Goal: Information Seeking & Learning: Learn about a topic

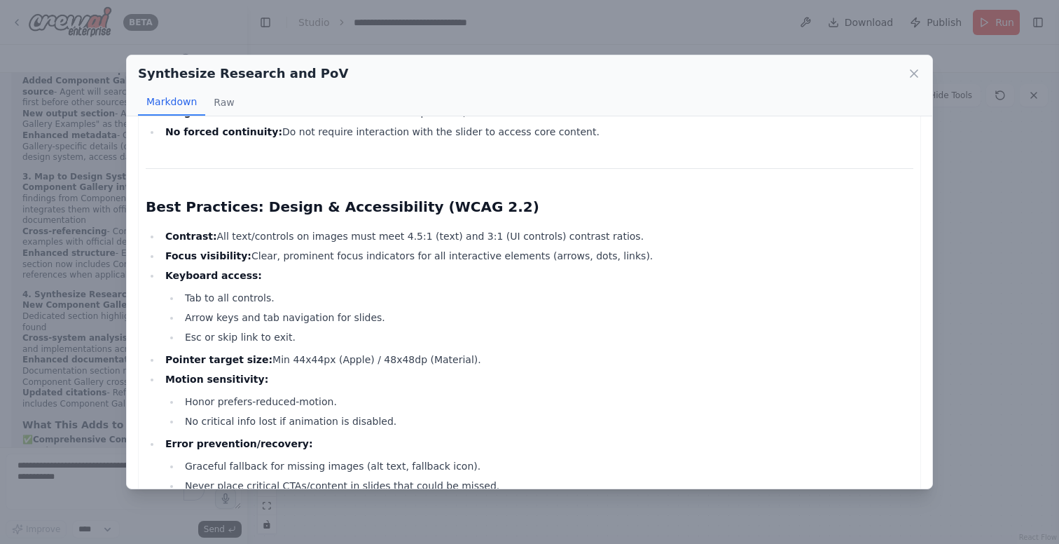
scroll to position [1269, 0]
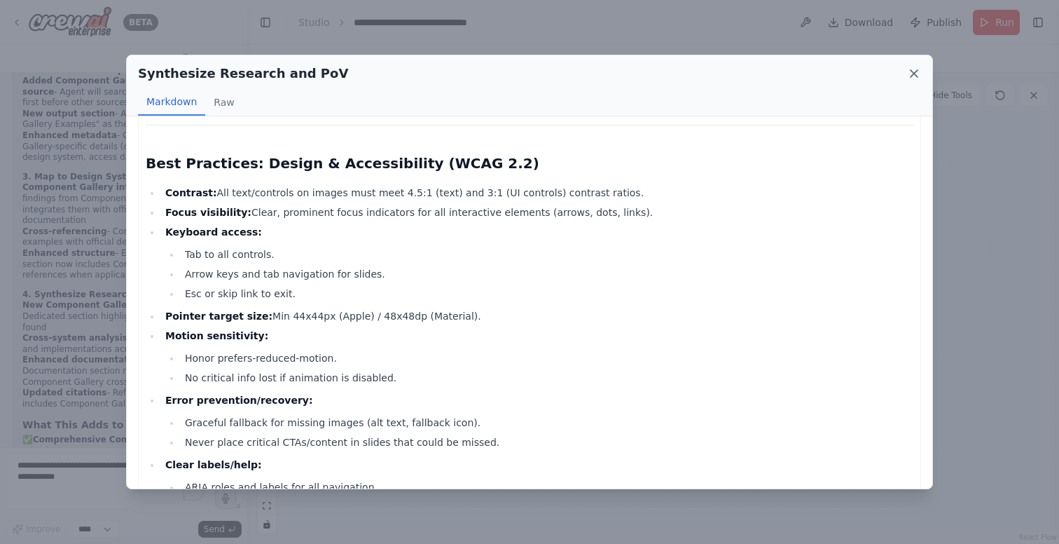
click at [914, 71] on icon at bounding box center [914, 73] width 7 height 7
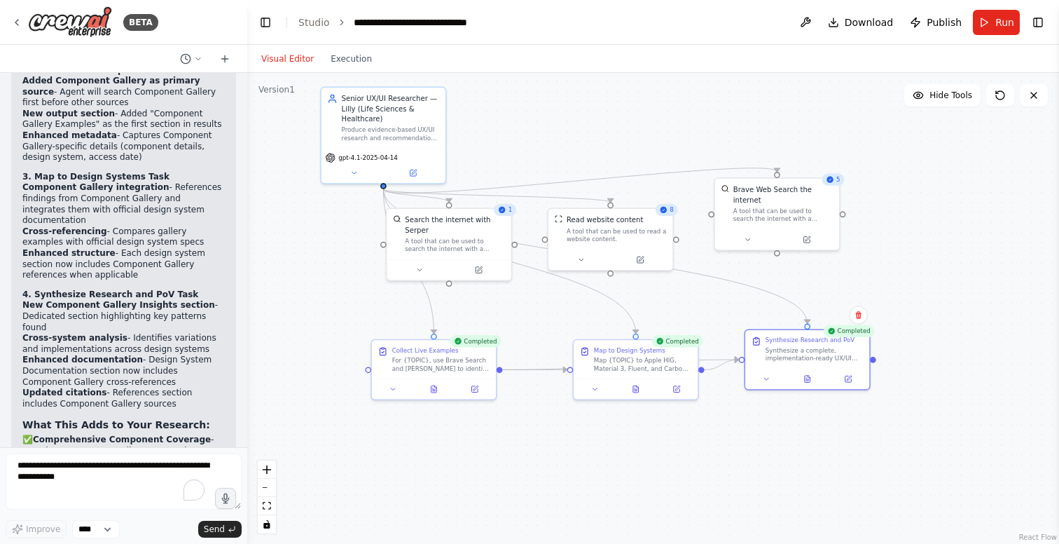
scroll to position [8046, 0]
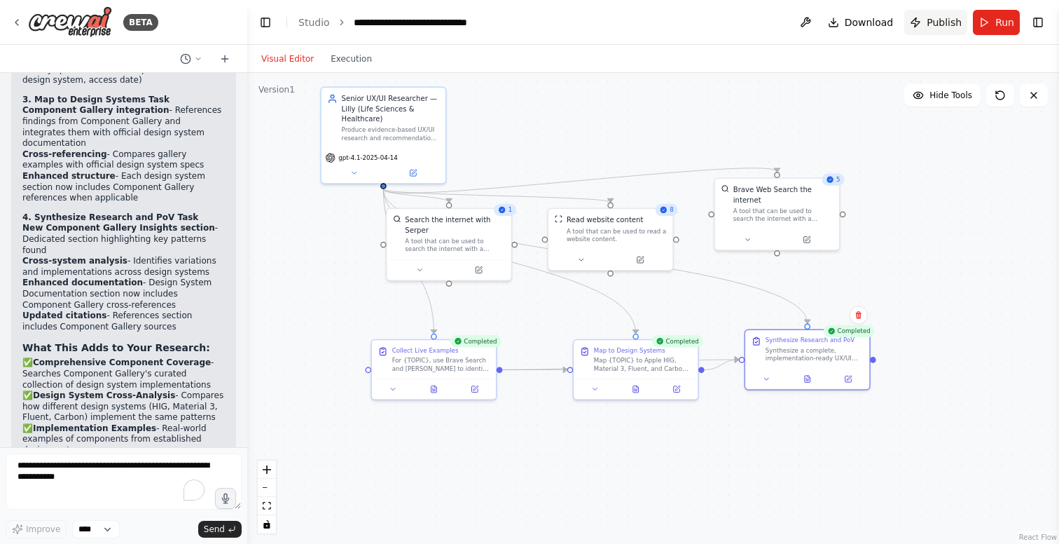
click at [938, 22] on span "Publish" at bounding box center [944, 22] width 35 height 14
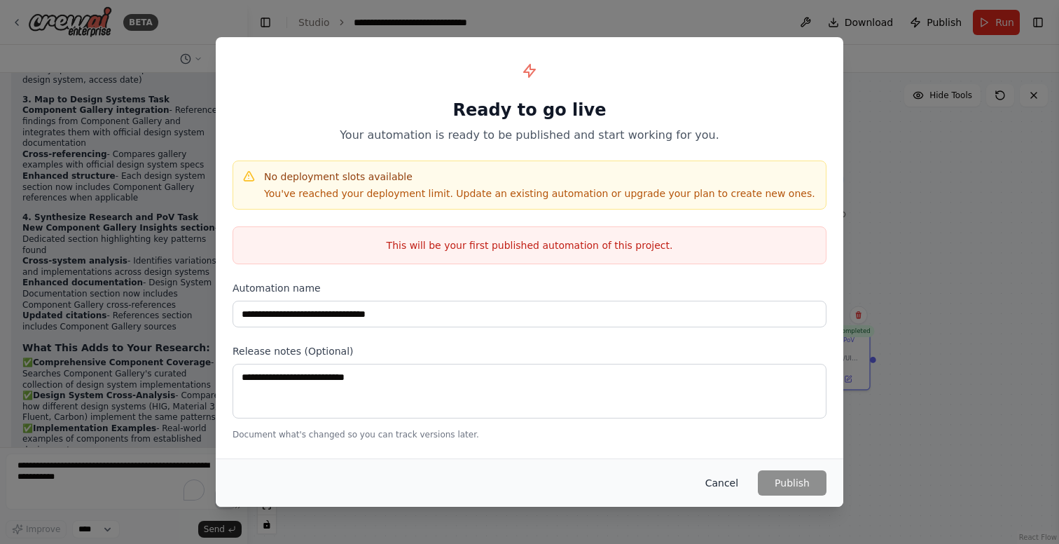
click at [728, 483] on button "Cancel" at bounding box center [721, 482] width 55 height 25
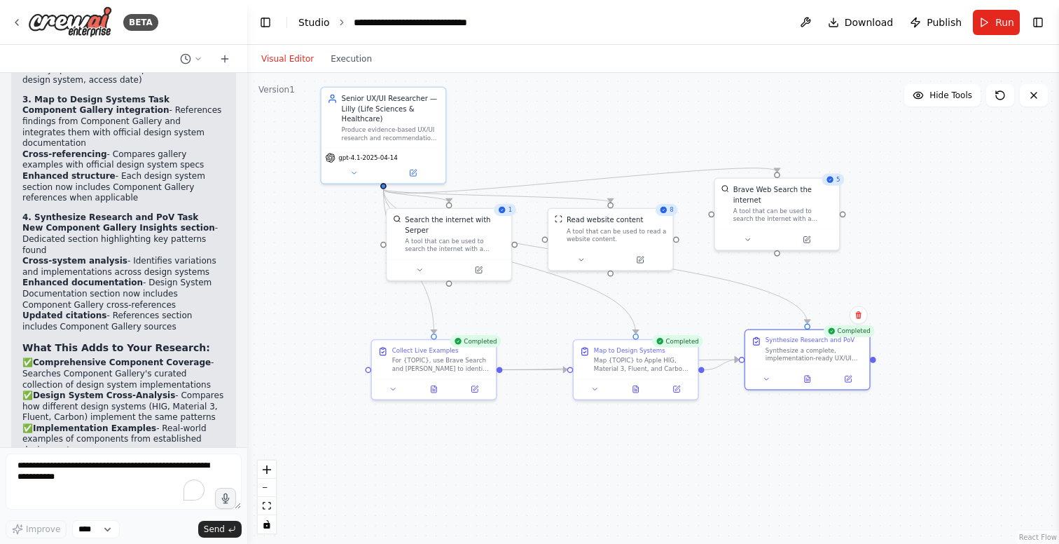
click at [310, 22] on link "Studio" at bounding box center [314, 22] width 32 height 11
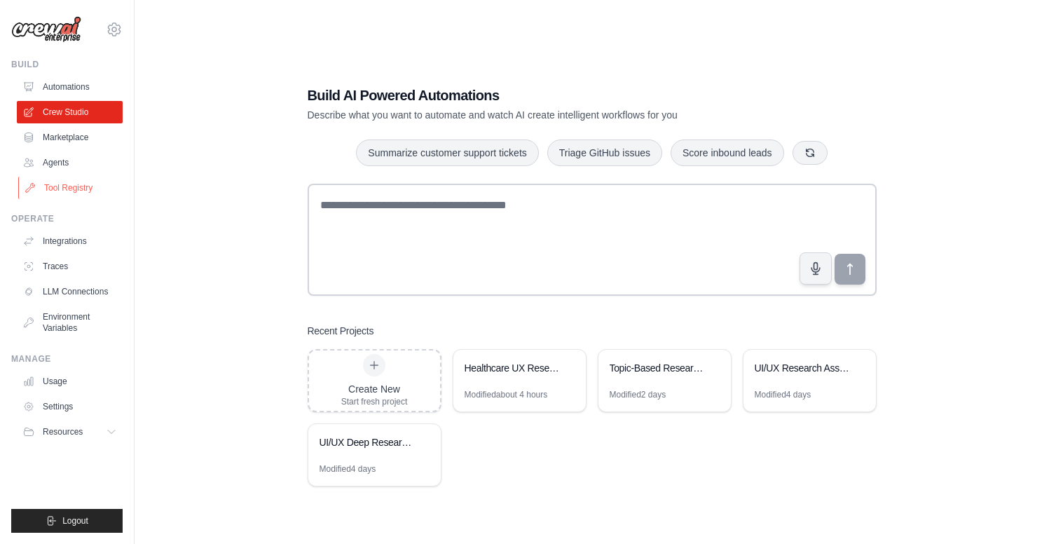
click at [67, 186] on link "Tool Registry" at bounding box center [71, 188] width 106 height 22
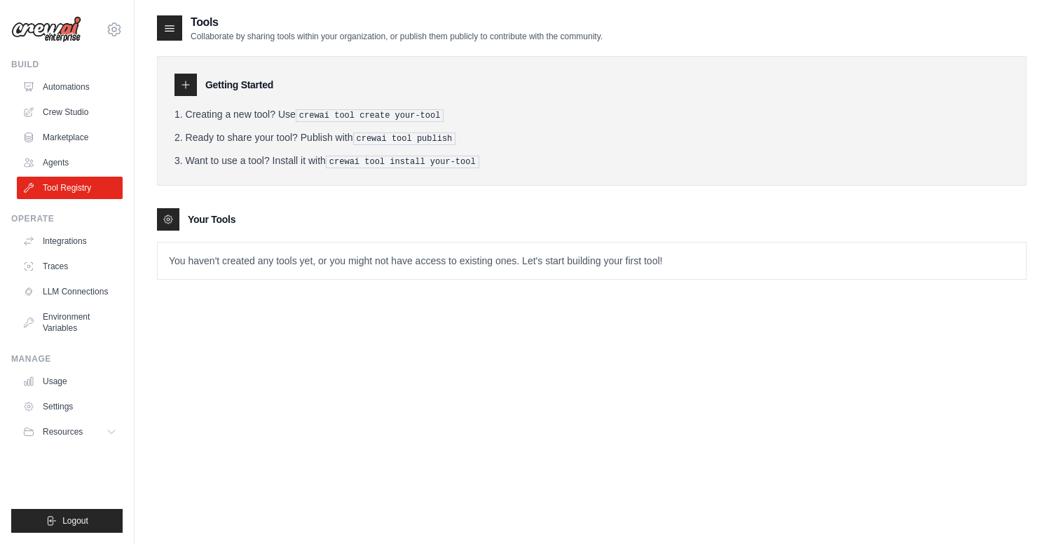
click at [189, 85] on icon at bounding box center [185, 84] width 7 height 7
click at [298, 105] on div "Getting Started Creating a new tool? Use crewai tool create your-tool Ready to …" at bounding box center [592, 121] width 870 height 130
click at [373, 111] on pre "crewai tool create your-tool" at bounding box center [370, 115] width 149 height 13
click at [411, 112] on pre "crewai tool create your-tool" at bounding box center [370, 115] width 149 height 13
click at [444, 111] on pre "crewai tool create your-tool" at bounding box center [370, 115] width 149 height 13
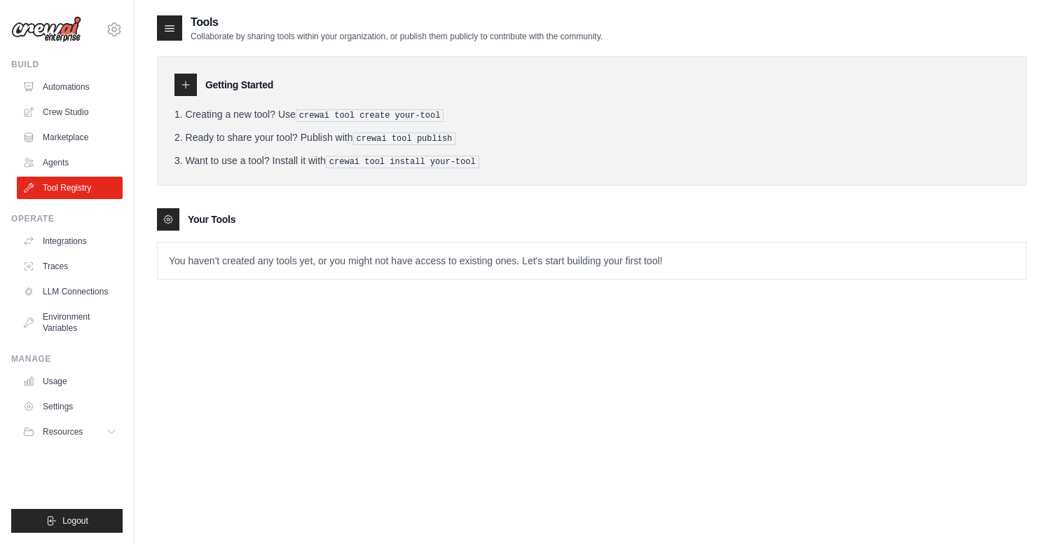
click at [444, 112] on pre "crewai tool create your-tool" at bounding box center [370, 115] width 149 height 13
click at [84, 186] on link "Tool Registry" at bounding box center [71, 188] width 106 height 22
click at [72, 85] on link "Automations" at bounding box center [71, 87] width 106 height 22
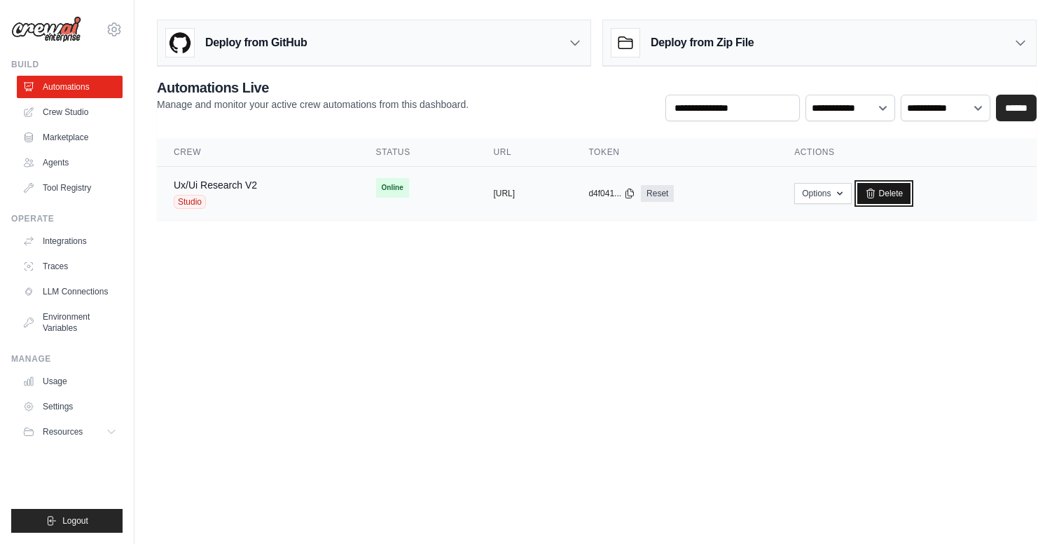
click at [912, 189] on link "Delete" at bounding box center [885, 193] width 54 height 21
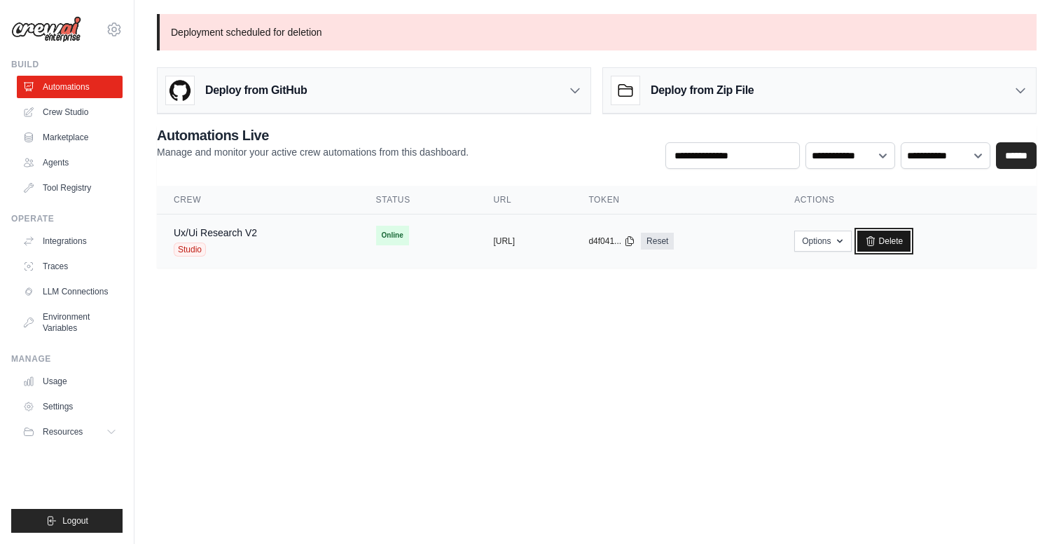
click at [912, 239] on link "Delete" at bounding box center [885, 241] width 54 height 21
click at [852, 242] on button "Options" at bounding box center [832, 240] width 57 height 21
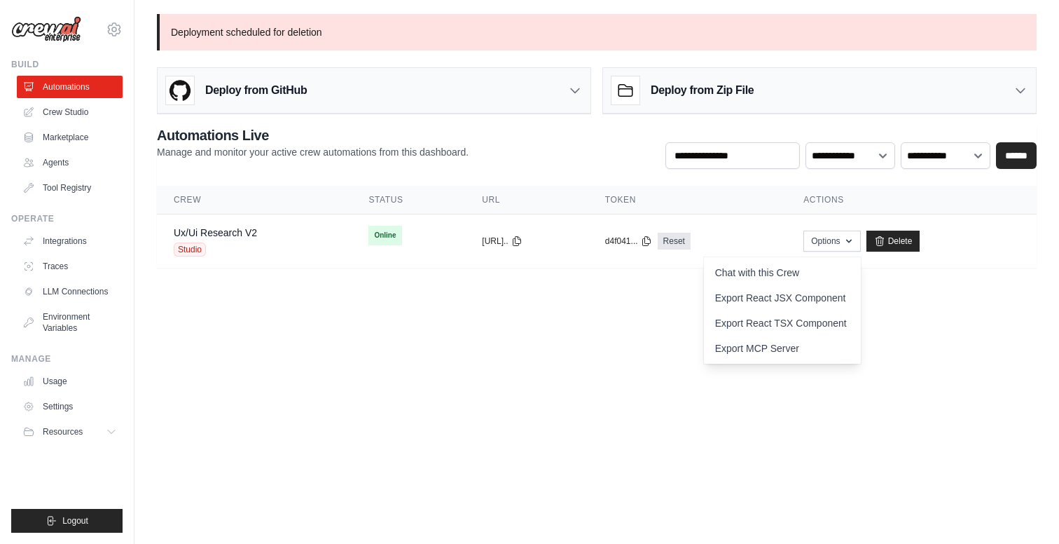
click at [664, 295] on main "Deployment scheduled for deletion Deploy from GitHub Deploy your project direct…" at bounding box center [597, 149] width 925 height 298
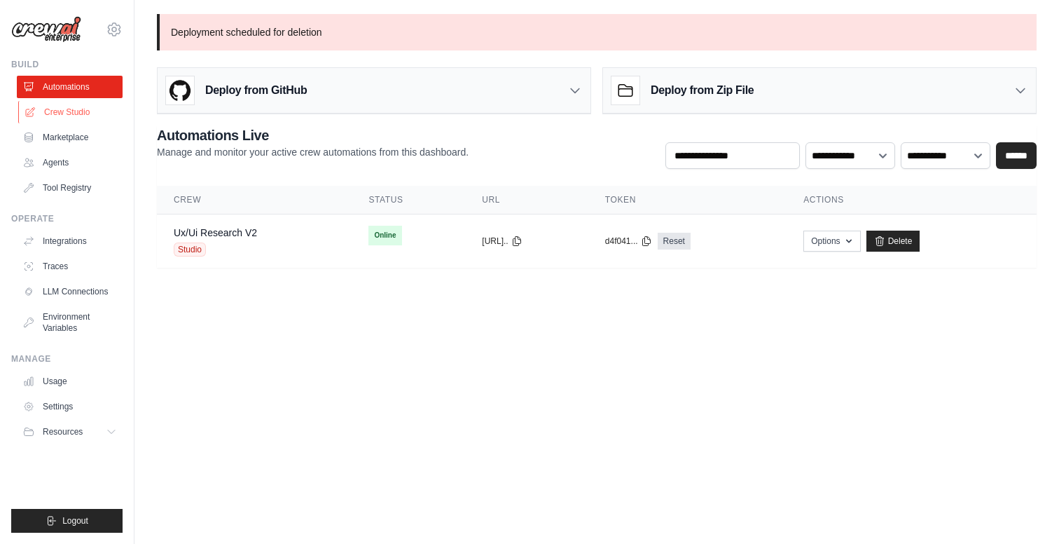
click at [71, 110] on link "Crew Studio" at bounding box center [71, 112] width 106 height 22
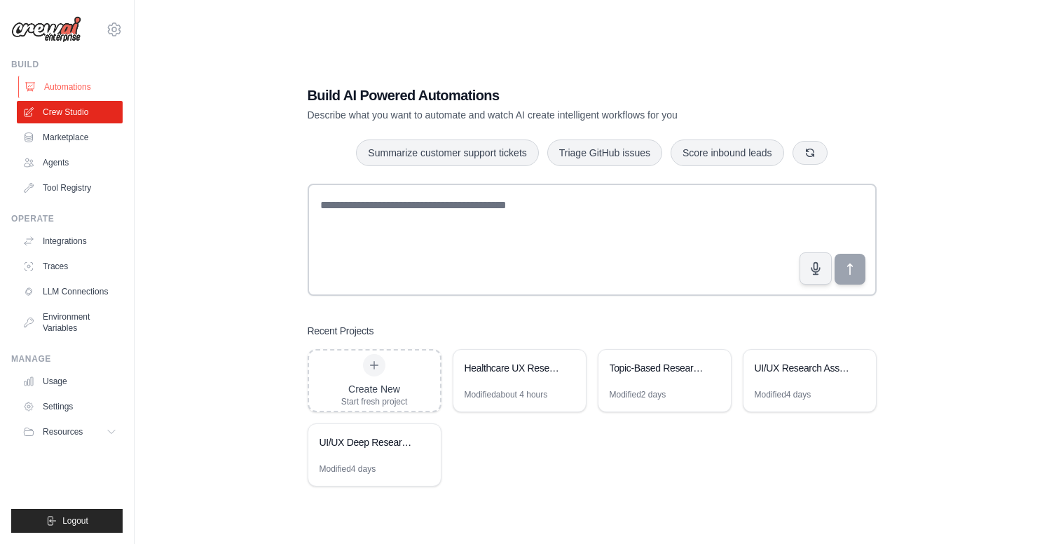
click at [71, 86] on link "Automations" at bounding box center [71, 87] width 106 height 22
click at [118, 28] on icon at bounding box center [114, 29] width 17 height 17
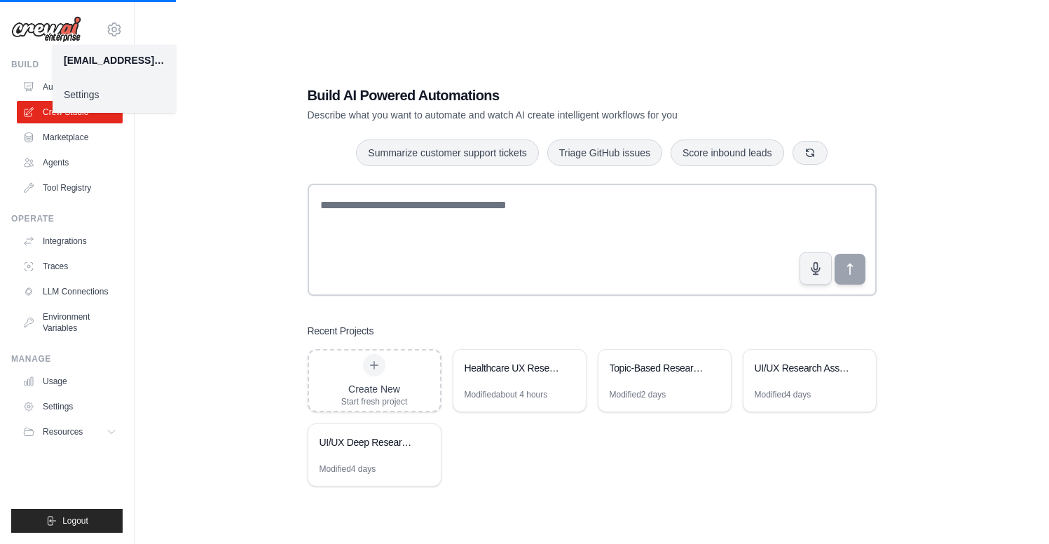
click at [228, 48] on div "Build AI Powered Automations Describe what you want to automate and watch AI cr…" at bounding box center [592, 286] width 870 height 544
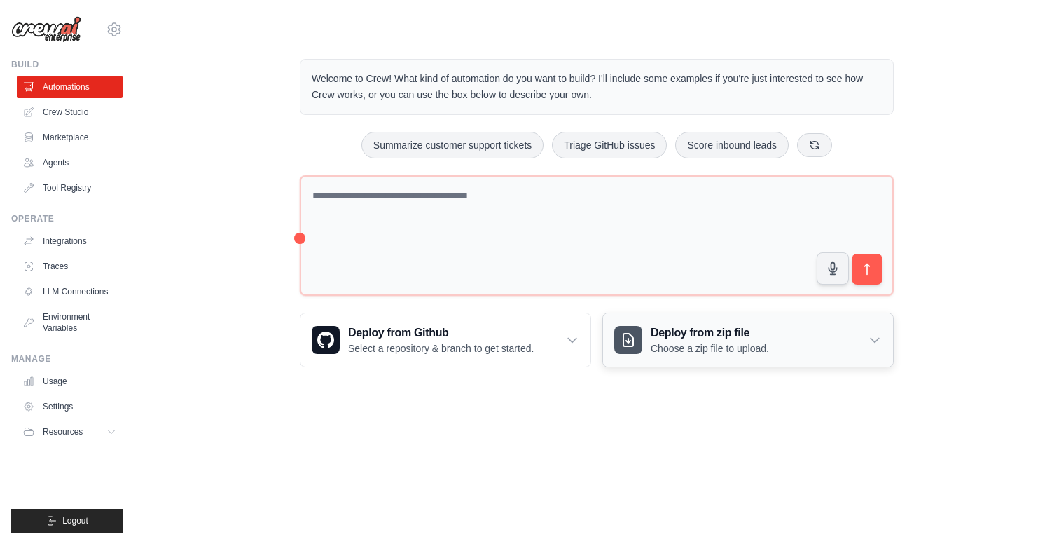
click at [725, 342] on p "Choose a zip file to upload." at bounding box center [710, 348] width 118 height 14
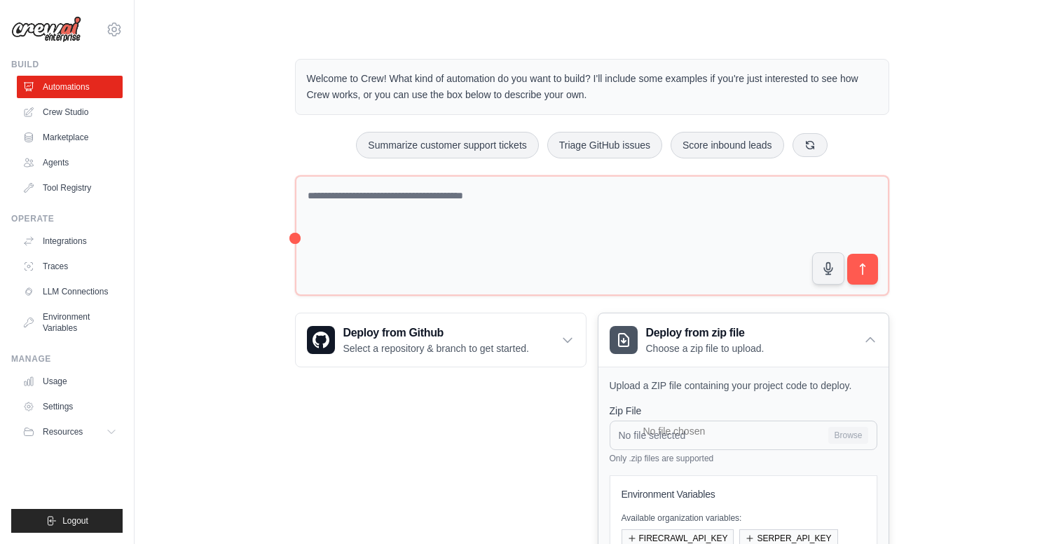
scroll to position [225, 0]
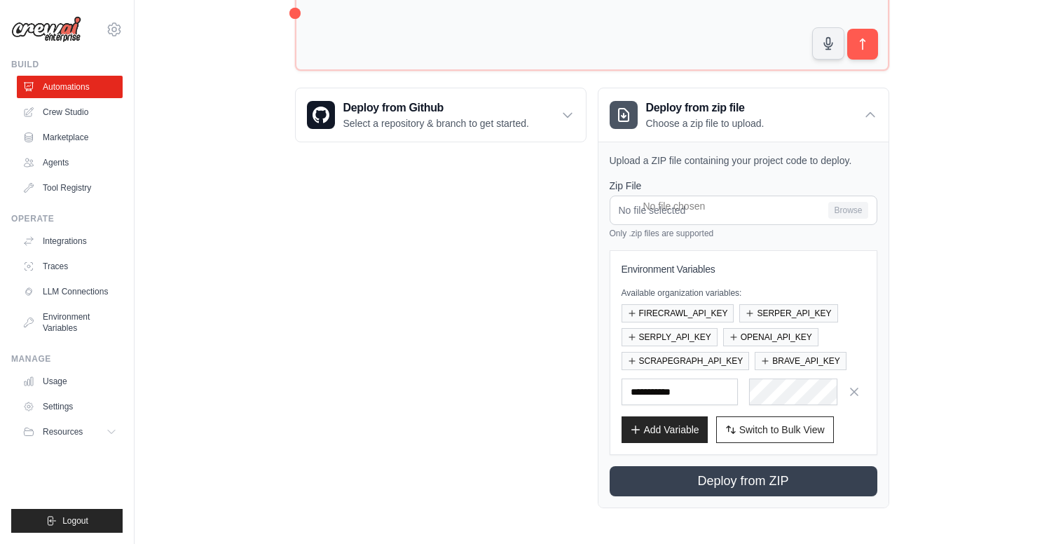
click at [466, 227] on div "Deploy from Github Select a repository & branch to get started. Connect GitHub …" at bounding box center [440, 298] width 291 height 420
drag, startPoint x: 335, startPoint y: 200, endPoint x: 395, endPoint y: 207, distance: 60.6
click at [336, 200] on div "Deploy from Github Select a repository & branch to get started. Connect GitHub …" at bounding box center [440, 298] width 291 height 420
click at [872, 113] on icon at bounding box center [870, 115] width 14 height 14
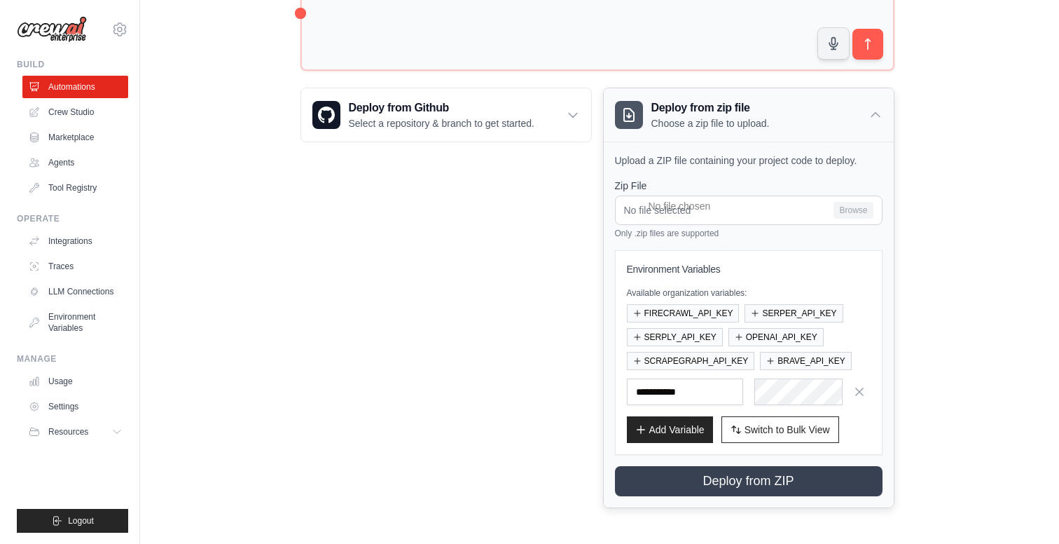
scroll to position [0, 0]
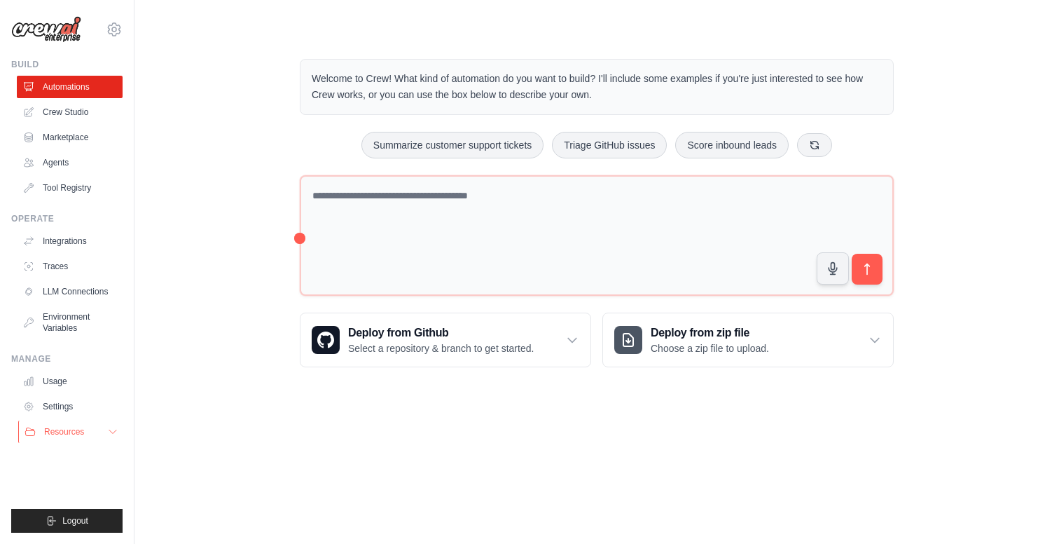
click at [88, 430] on button "Resources" at bounding box center [71, 431] width 106 height 22
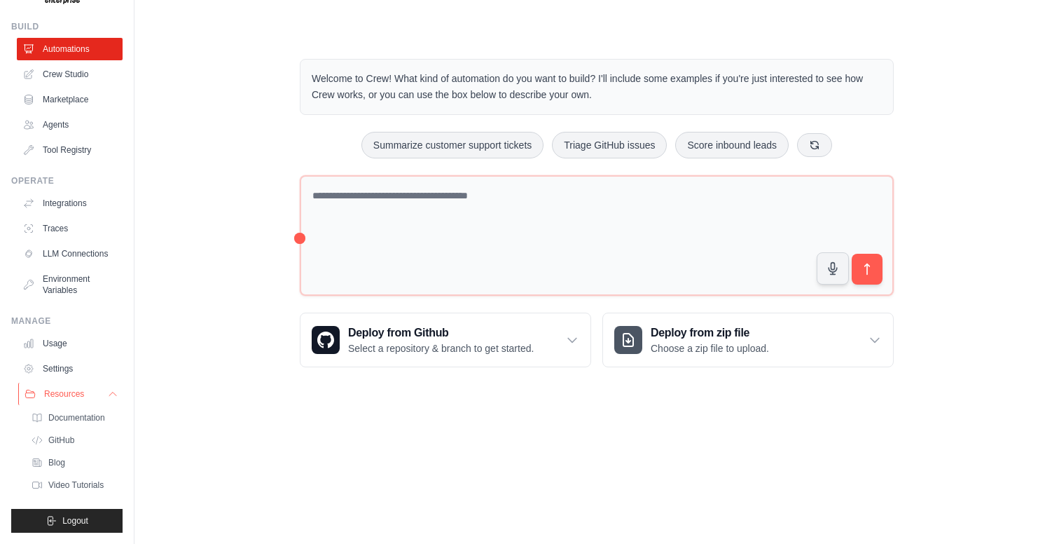
scroll to position [60, 0]
click at [56, 332] on link "Usage" at bounding box center [71, 343] width 106 height 22
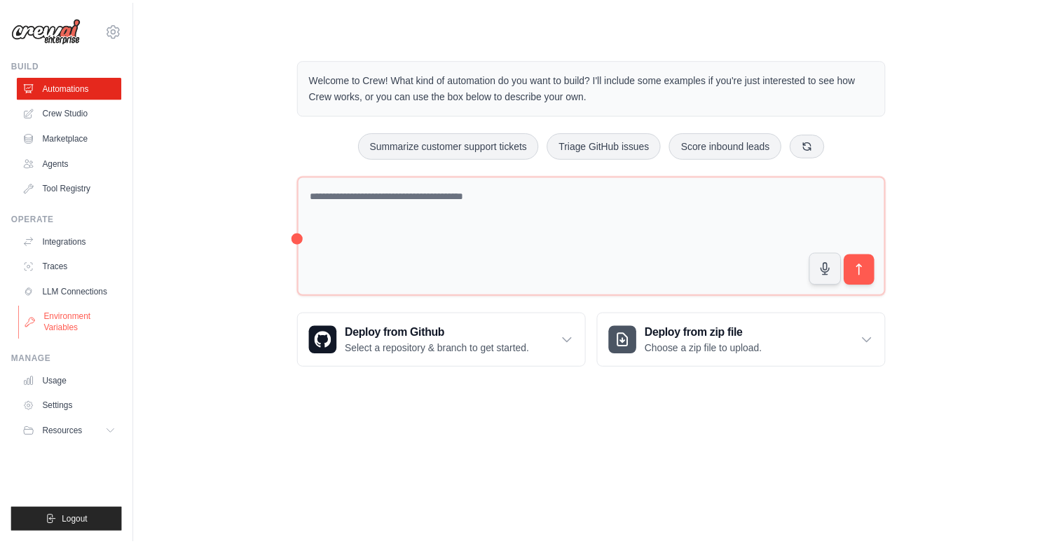
scroll to position [0, 0]
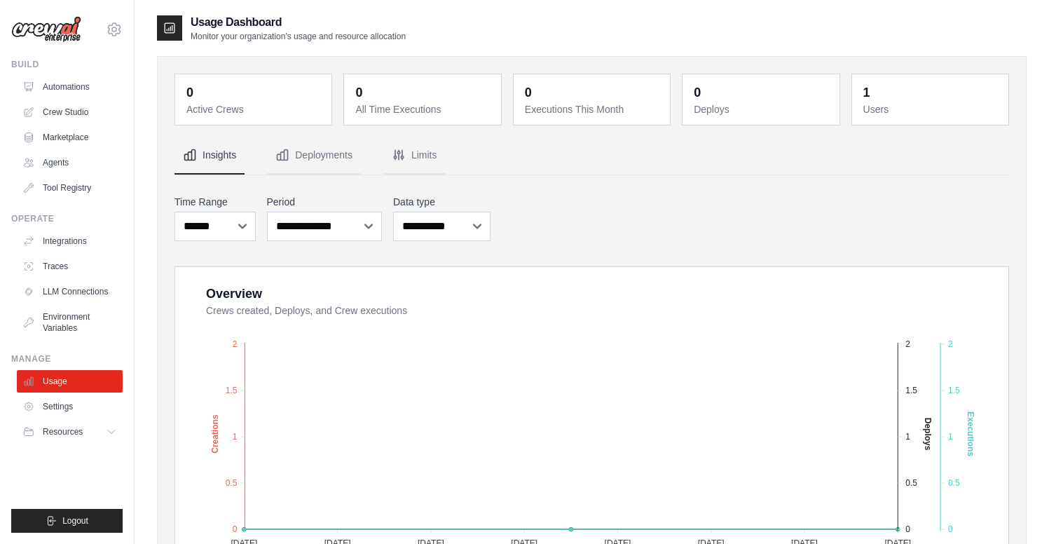
click at [681, 185] on div "**********" at bounding box center [591, 549] width 835 height 825
click at [424, 162] on button "Limits" at bounding box center [414, 156] width 62 height 38
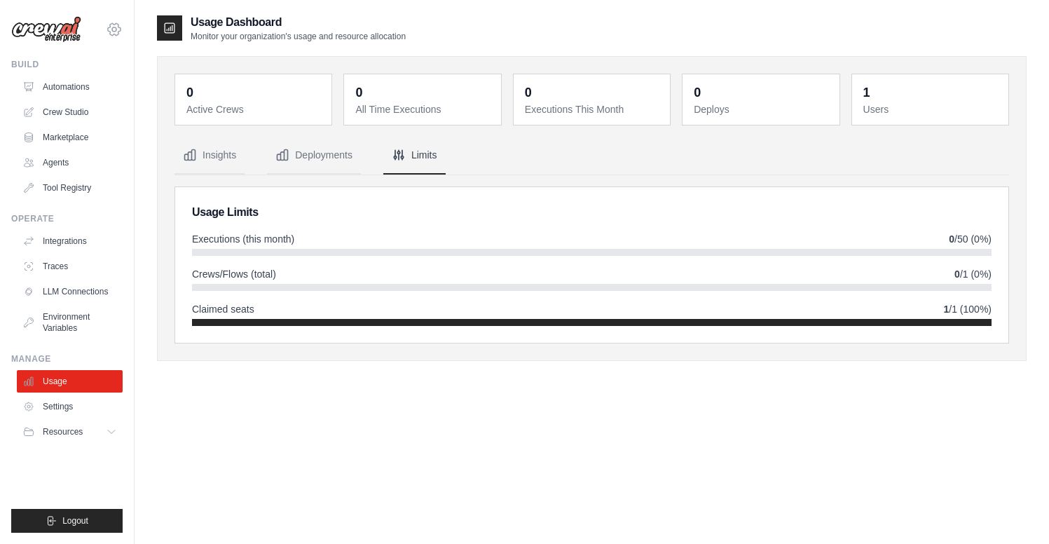
click at [116, 29] on icon at bounding box center [114, 29] width 4 height 4
click at [81, 95] on link "Settings" at bounding box center [114, 94] width 123 height 25
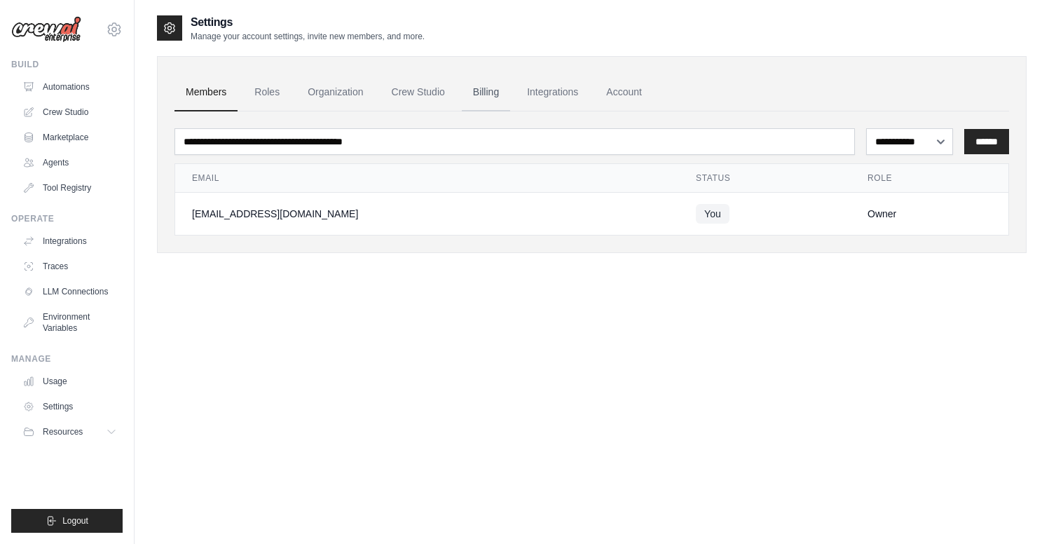
click at [504, 95] on link "Billing" at bounding box center [486, 93] width 48 height 38
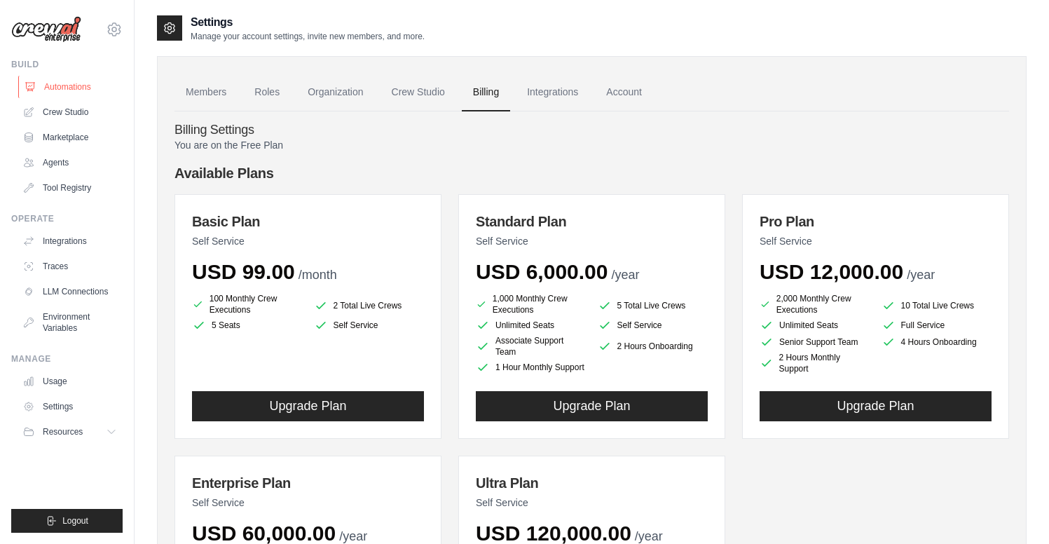
click at [73, 84] on link "Automations" at bounding box center [71, 87] width 106 height 22
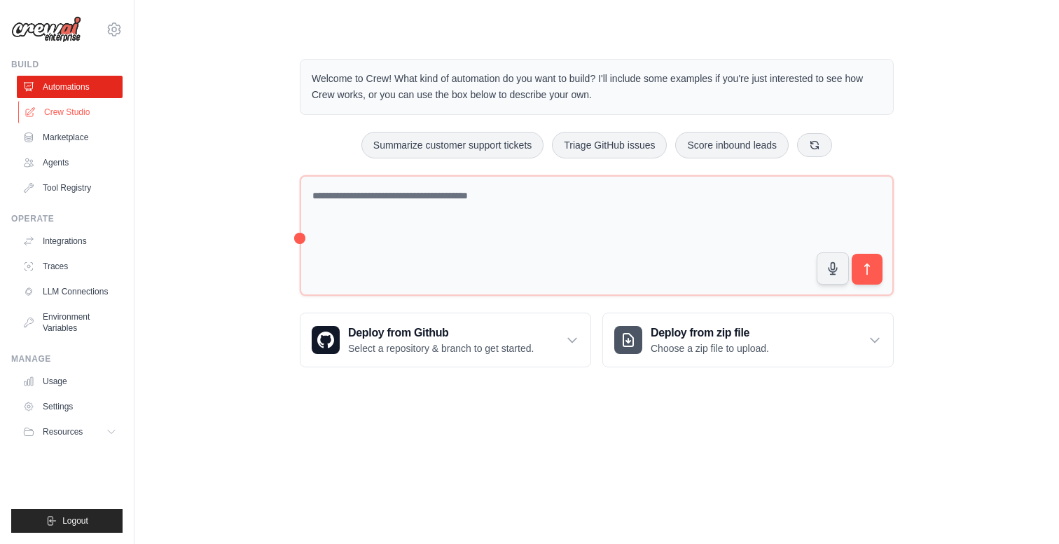
click at [83, 111] on link "Crew Studio" at bounding box center [71, 112] width 106 height 22
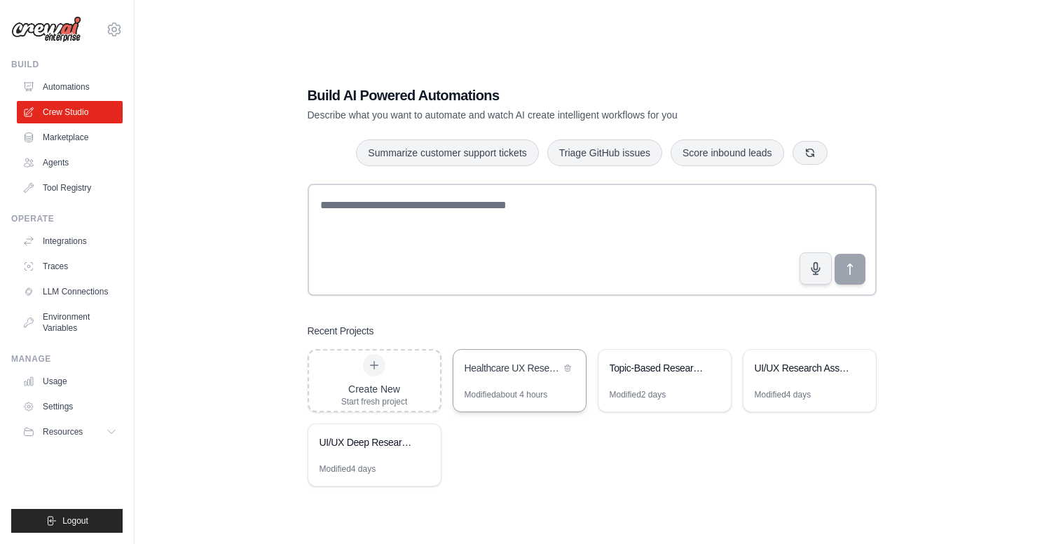
click at [505, 378] on div "Healthcare UX Research Assistant" at bounding box center [519, 369] width 132 height 39
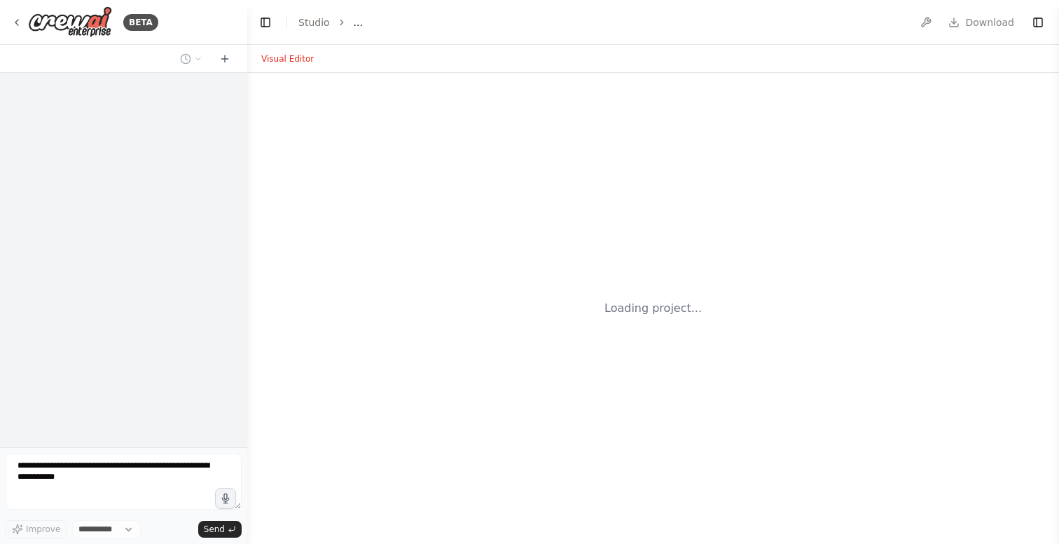
select select "****"
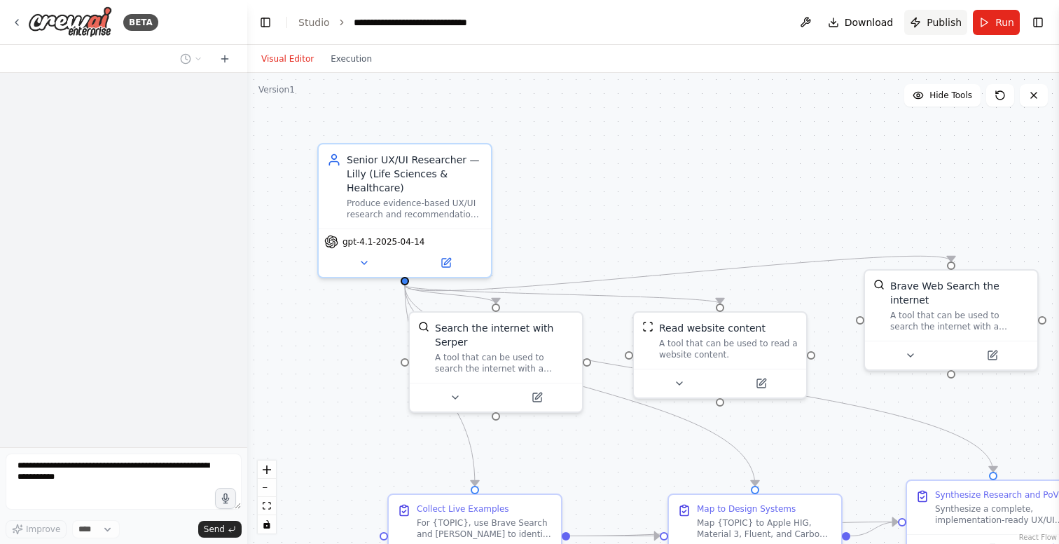
click at [952, 22] on span "Publish" at bounding box center [944, 22] width 35 height 14
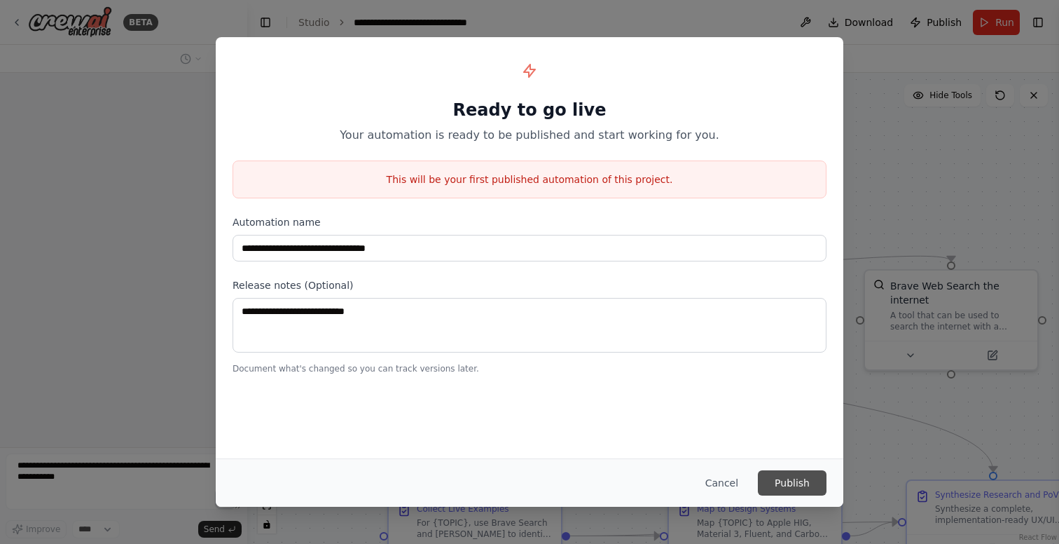
click at [804, 481] on button "Publish" at bounding box center [792, 482] width 69 height 25
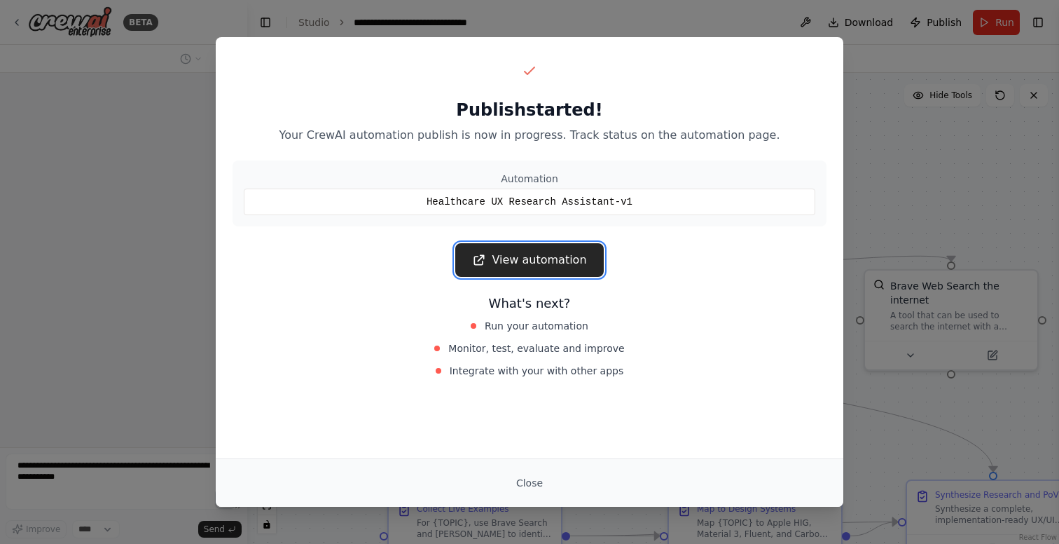
click at [544, 257] on link "View automation" at bounding box center [529, 260] width 148 height 34
click at [523, 482] on button "Close" at bounding box center [529, 482] width 49 height 25
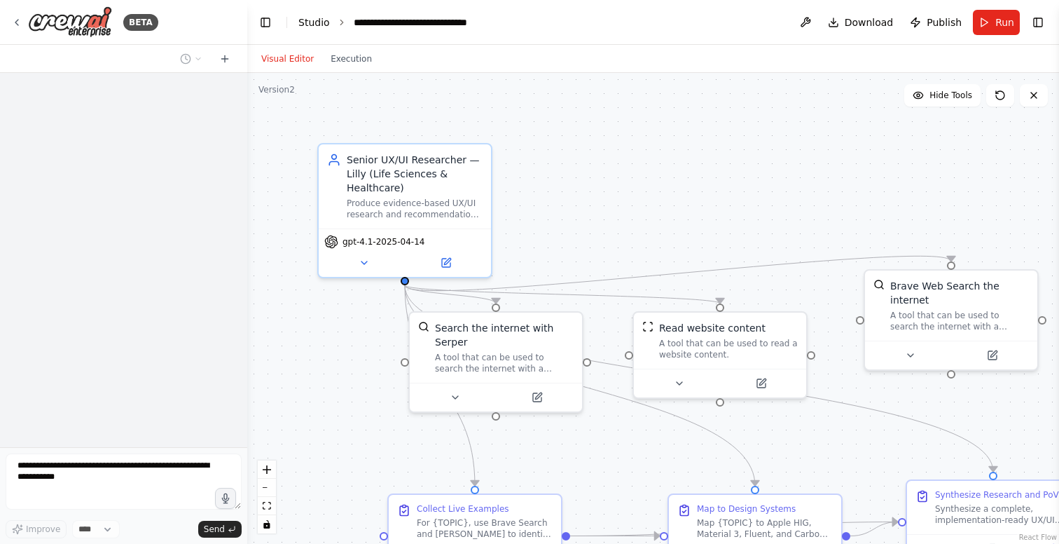
click at [317, 23] on link "Studio" at bounding box center [314, 22] width 32 height 11
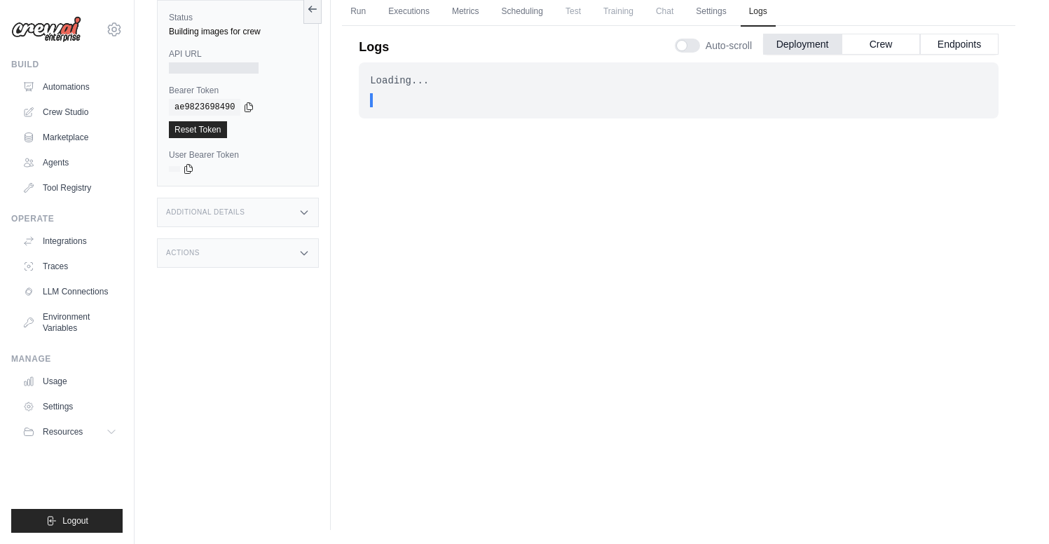
click at [573, 93] on div ". . ." at bounding box center [682, 100] width 609 height 14
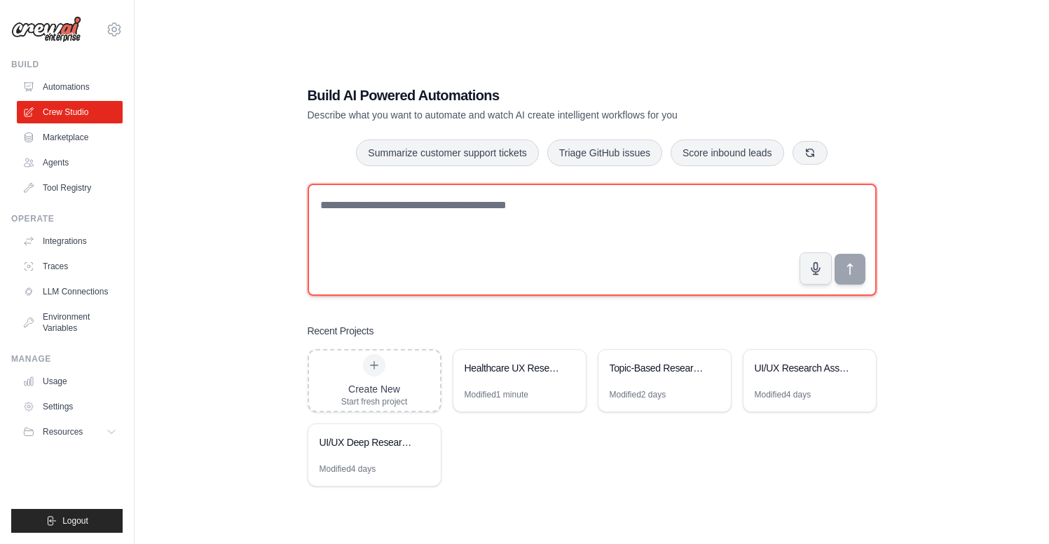
click at [436, 224] on textarea at bounding box center [592, 240] width 569 height 112
paste textarea "**********"
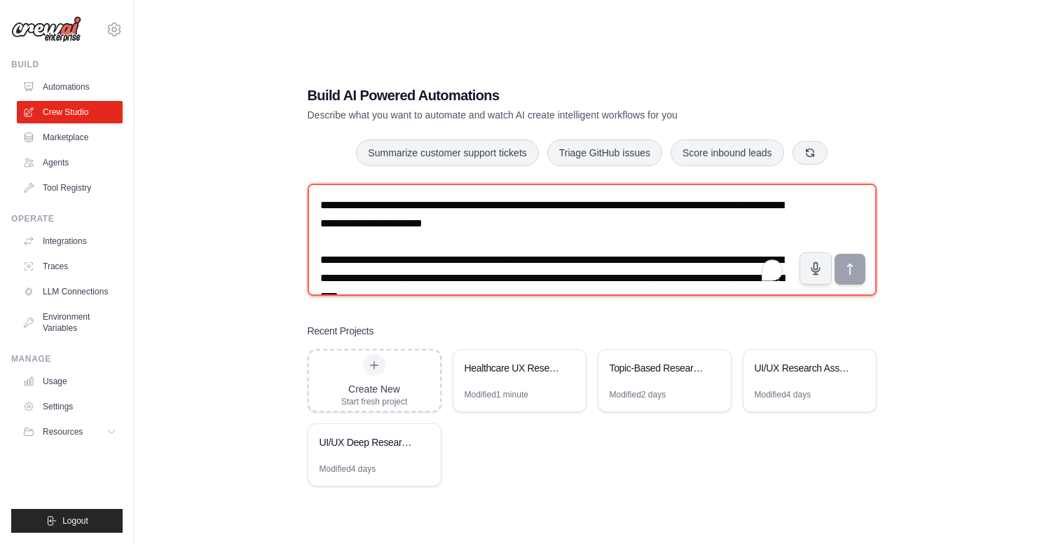
scroll to position [883, 0]
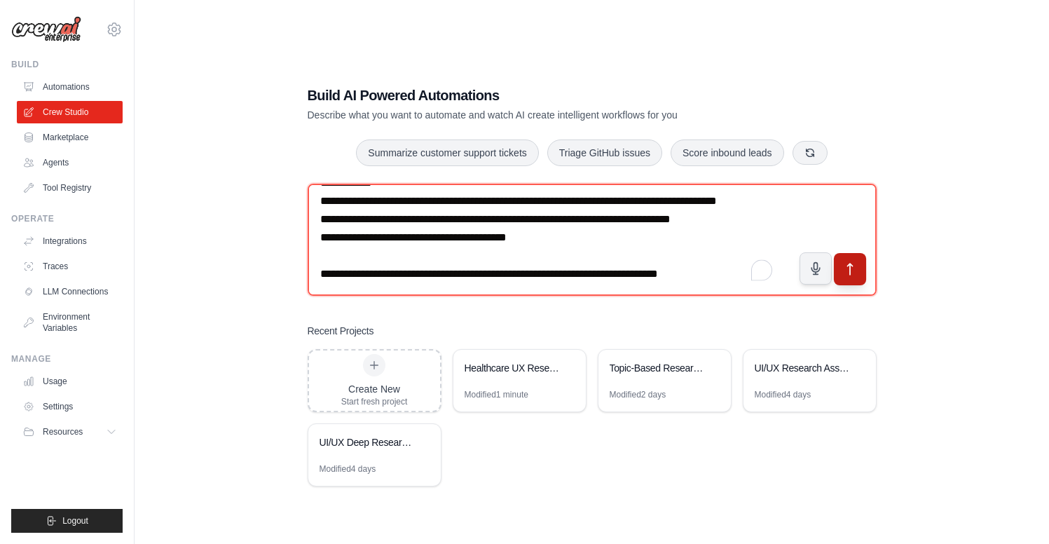
type textarea "**********"
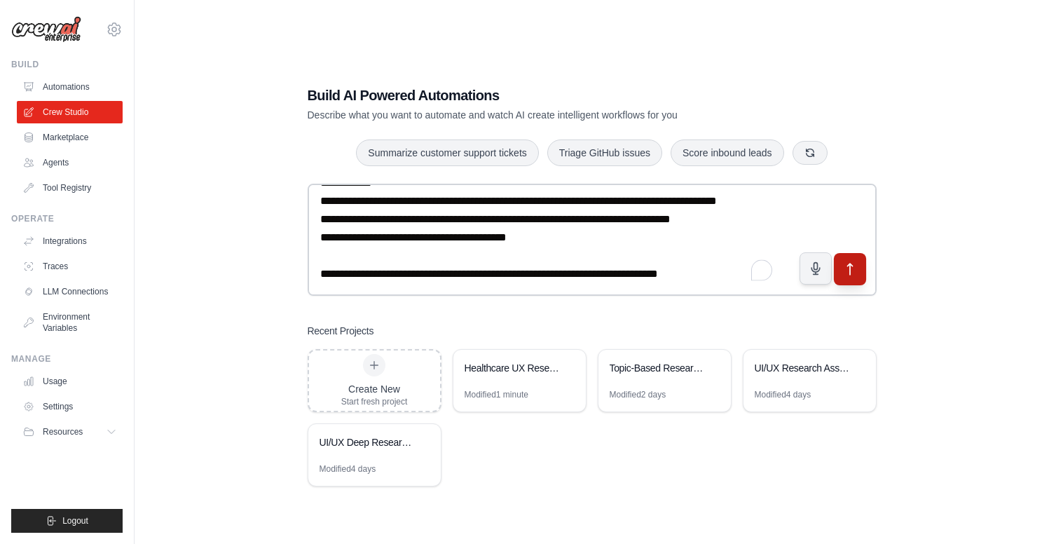
click at [858, 271] on button "submit" at bounding box center [849, 269] width 32 height 32
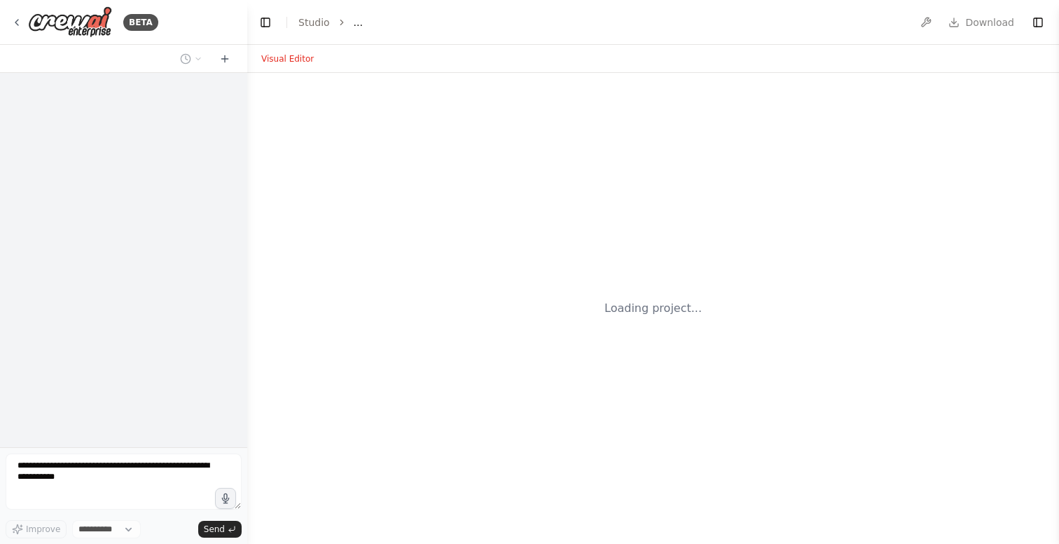
select select "****"
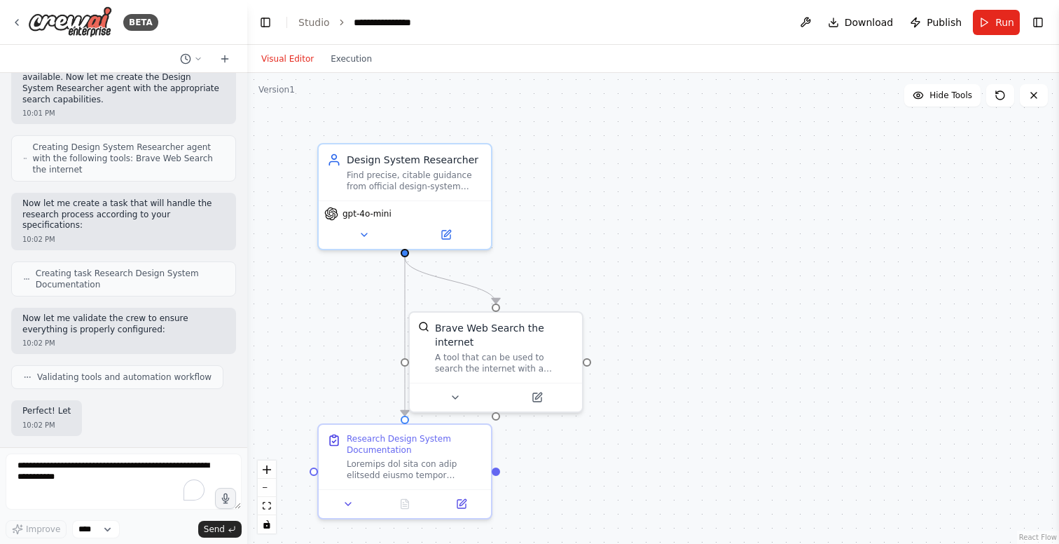
scroll to position [1171, 0]
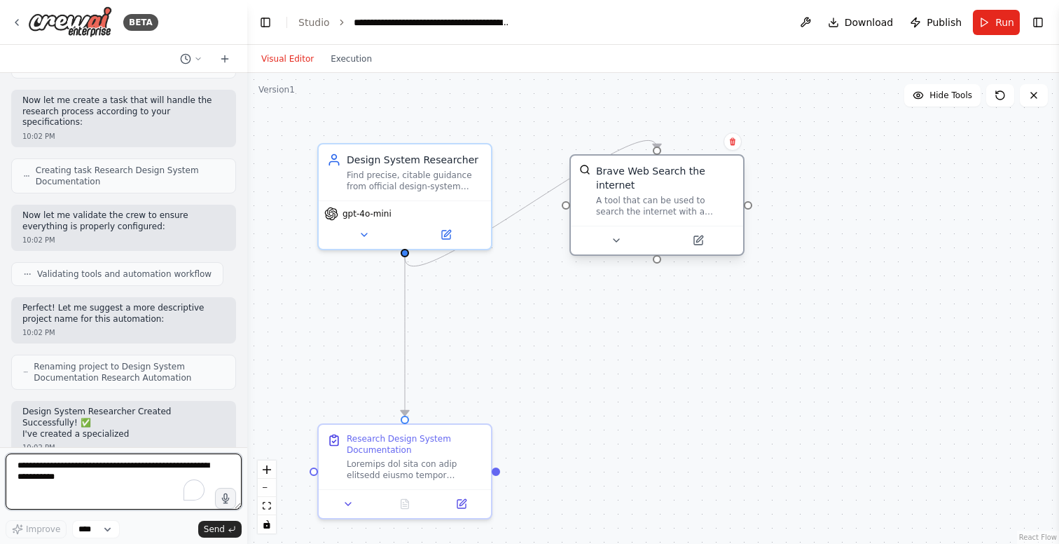
drag, startPoint x: 530, startPoint y: 341, endPoint x: 689, endPoint y: 193, distance: 216.6
click at [689, 193] on div "Brave Web Search the internet A tool that can be used to search the internet wi…" at bounding box center [665, 190] width 139 height 53
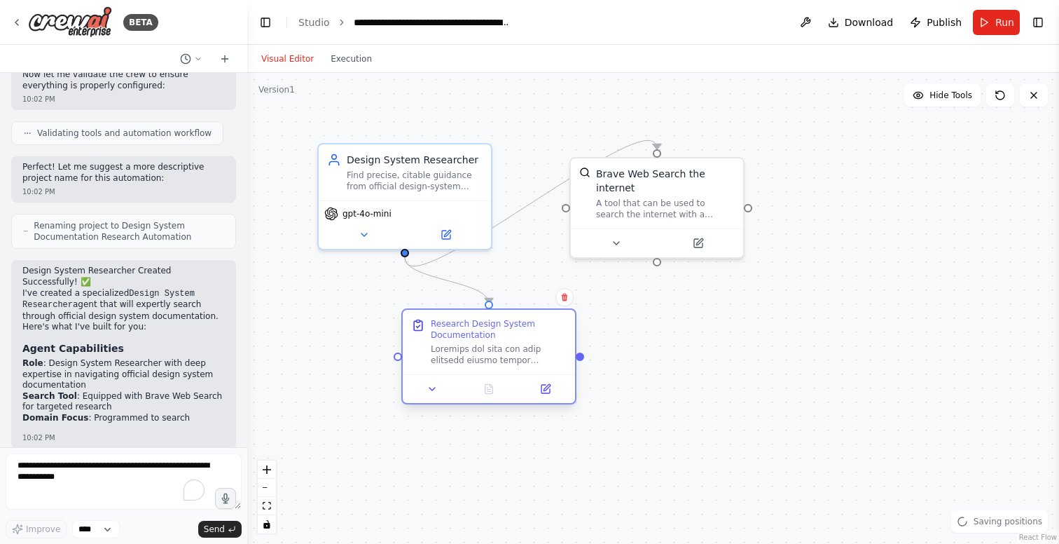
drag, startPoint x: 425, startPoint y: 462, endPoint x: 508, endPoint y: 345, distance: 143.7
click at [508, 345] on div at bounding box center [499, 354] width 136 height 22
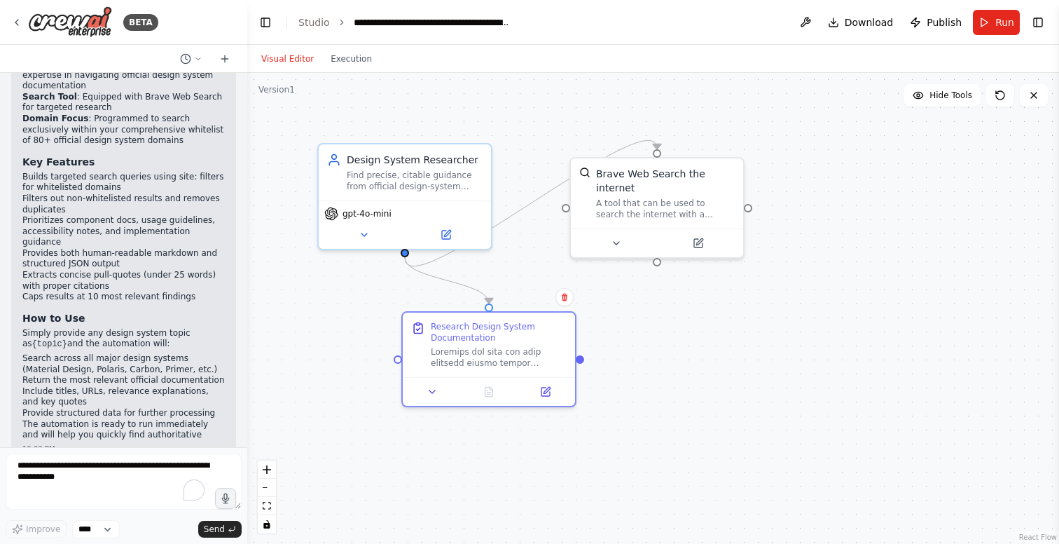
scroll to position [1654, 0]
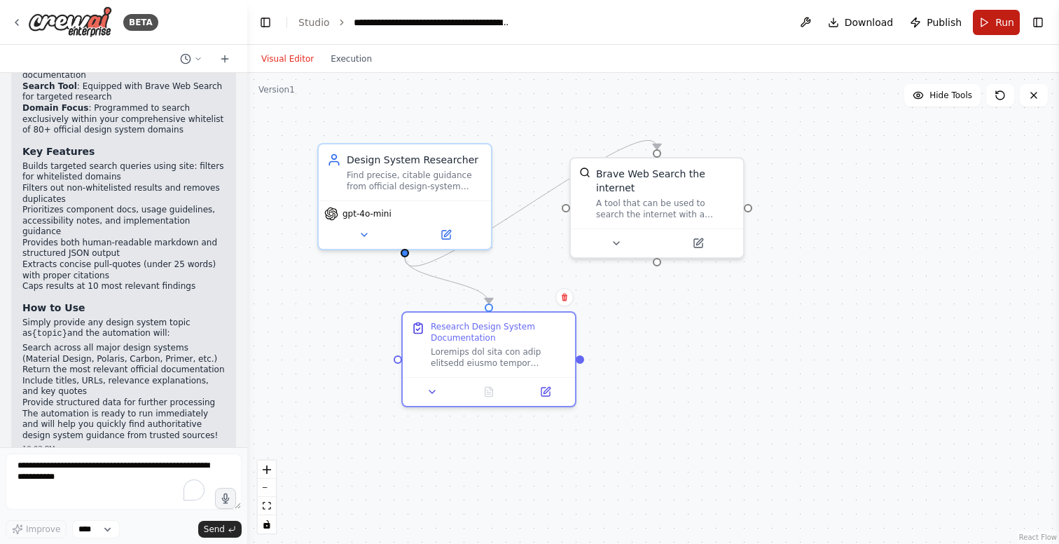
click at [997, 21] on span "Run" at bounding box center [1005, 22] width 19 height 14
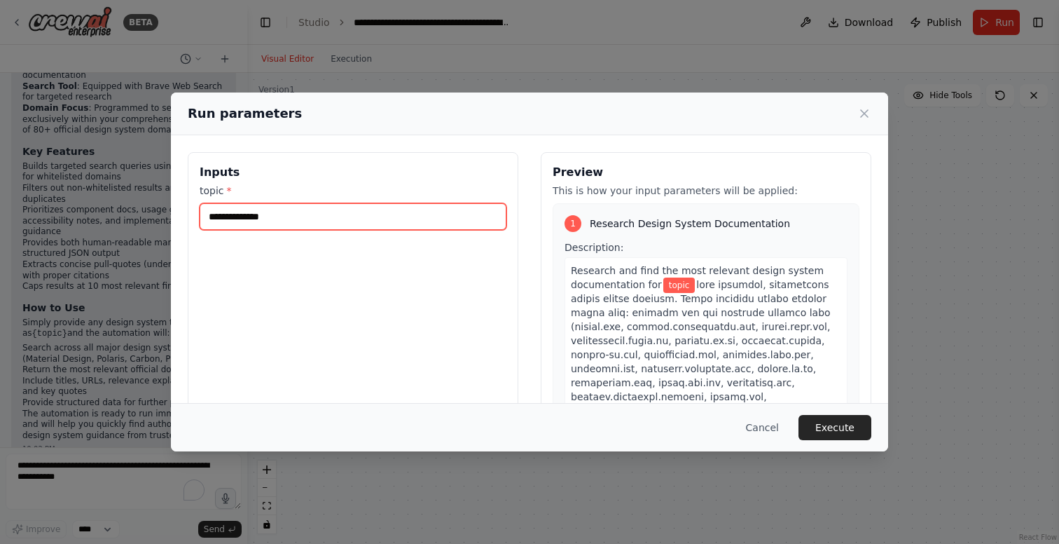
click at [251, 218] on input "topic *" at bounding box center [353, 216] width 307 height 27
type input "**********"
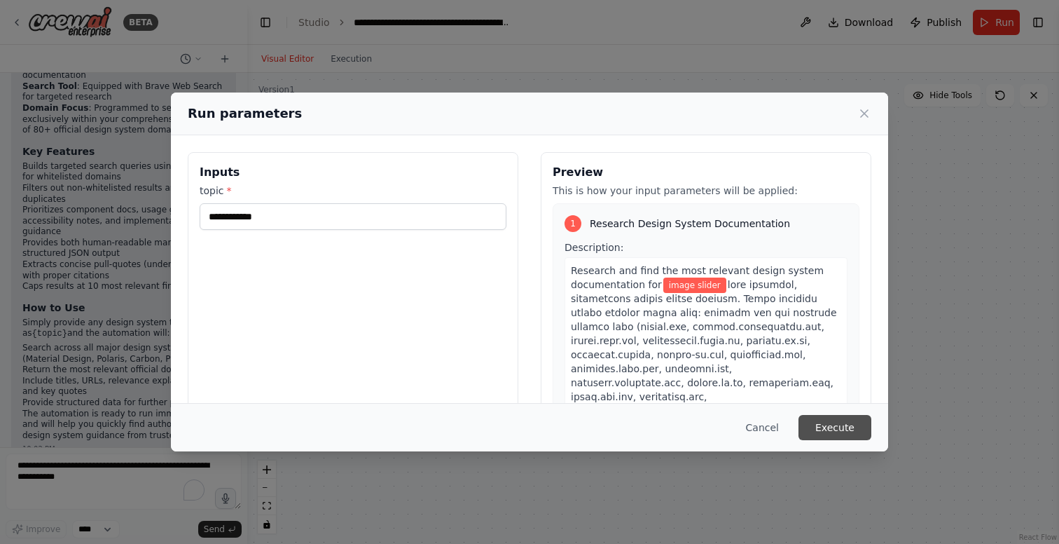
click at [846, 430] on button "Execute" at bounding box center [835, 427] width 73 height 25
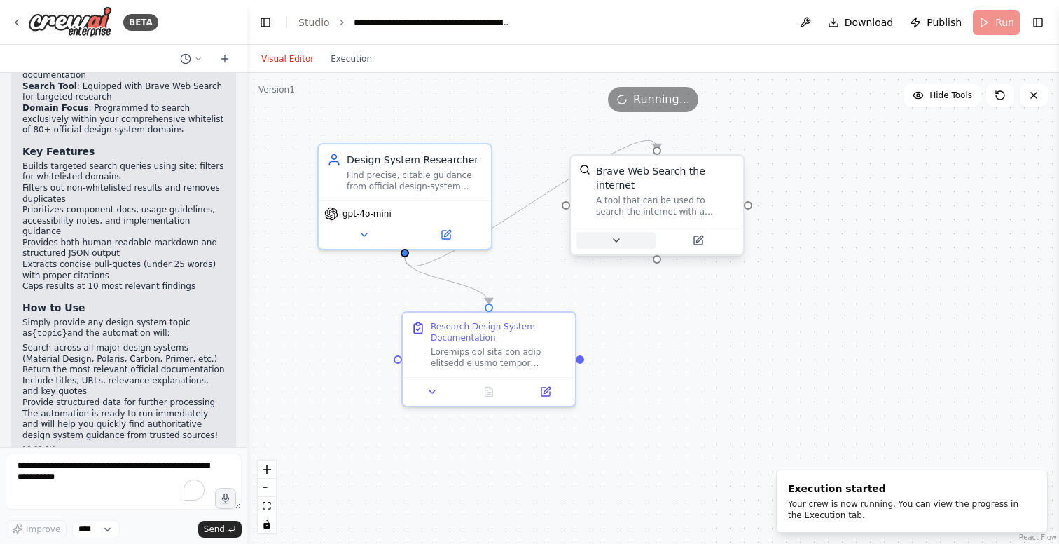
click at [626, 247] on button at bounding box center [616, 240] width 79 height 17
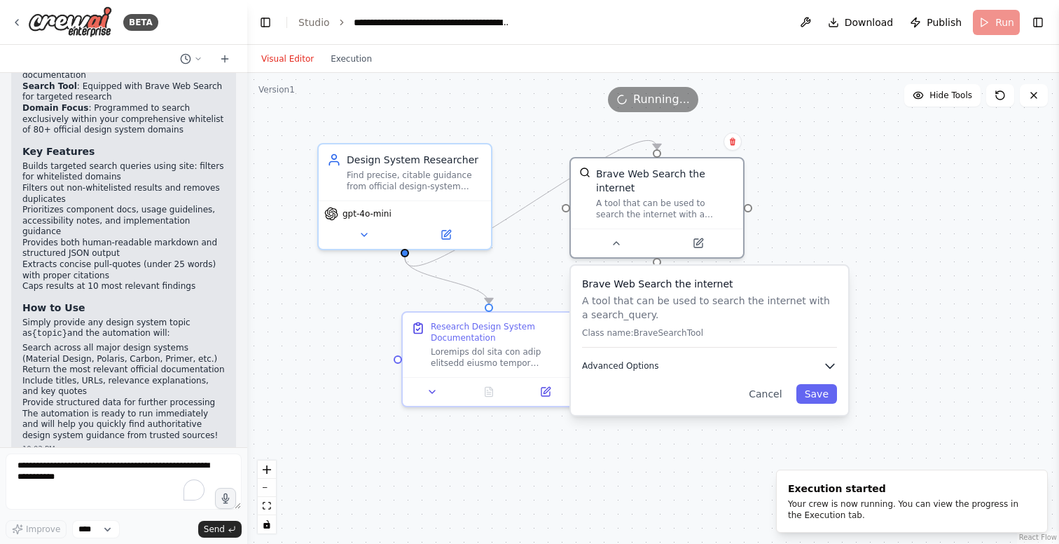
click at [664, 370] on button "Advanced Options" at bounding box center [709, 366] width 255 height 14
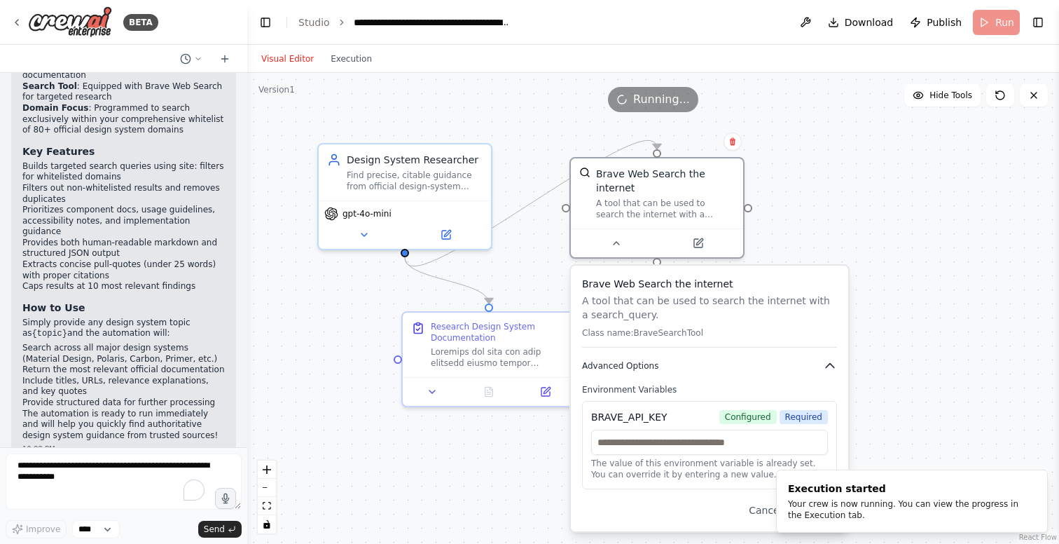
click at [827, 365] on icon "button" at bounding box center [830, 366] width 14 height 14
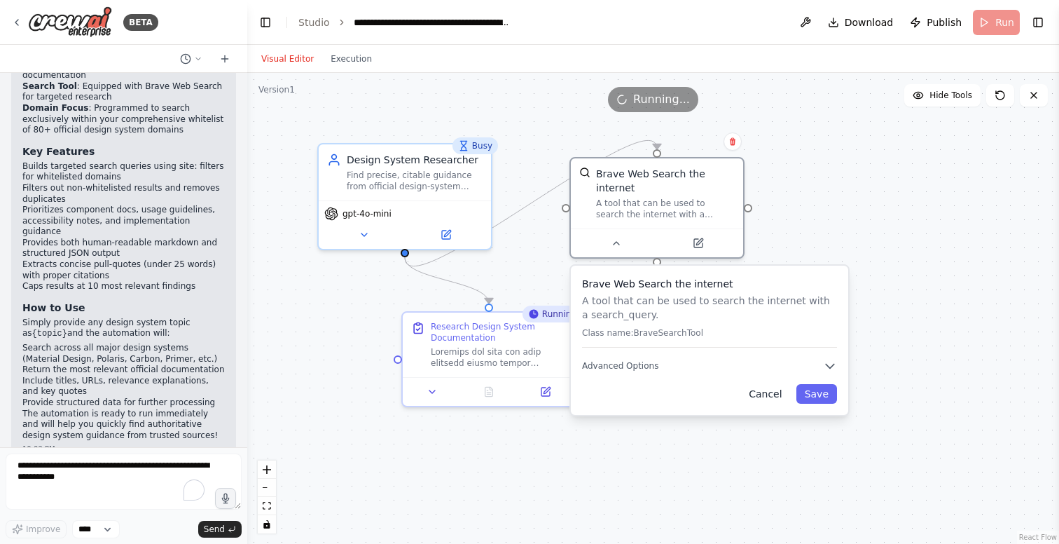
click at [763, 399] on button "Cancel" at bounding box center [766, 394] width 50 height 20
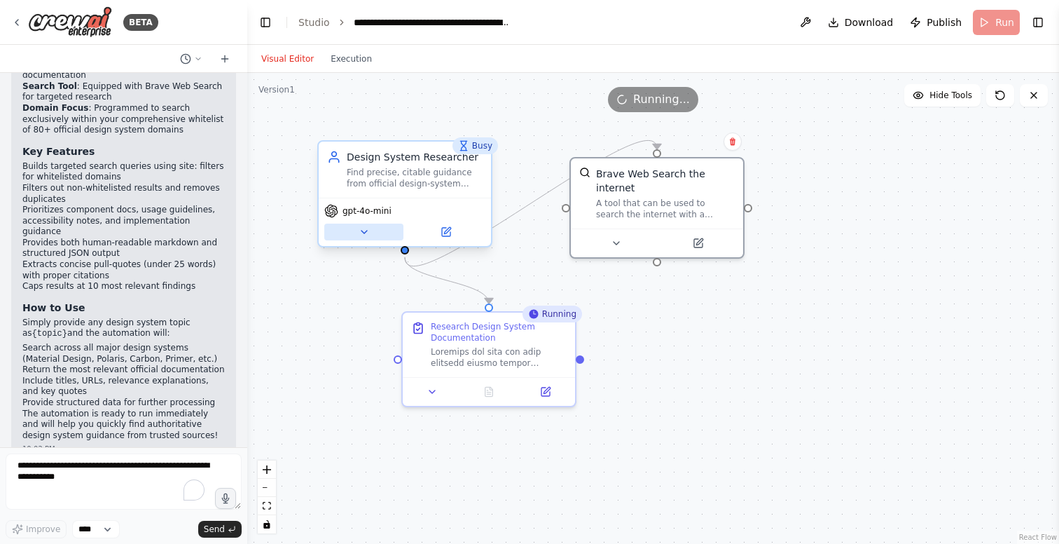
click at [361, 233] on icon at bounding box center [364, 231] width 11 height 11
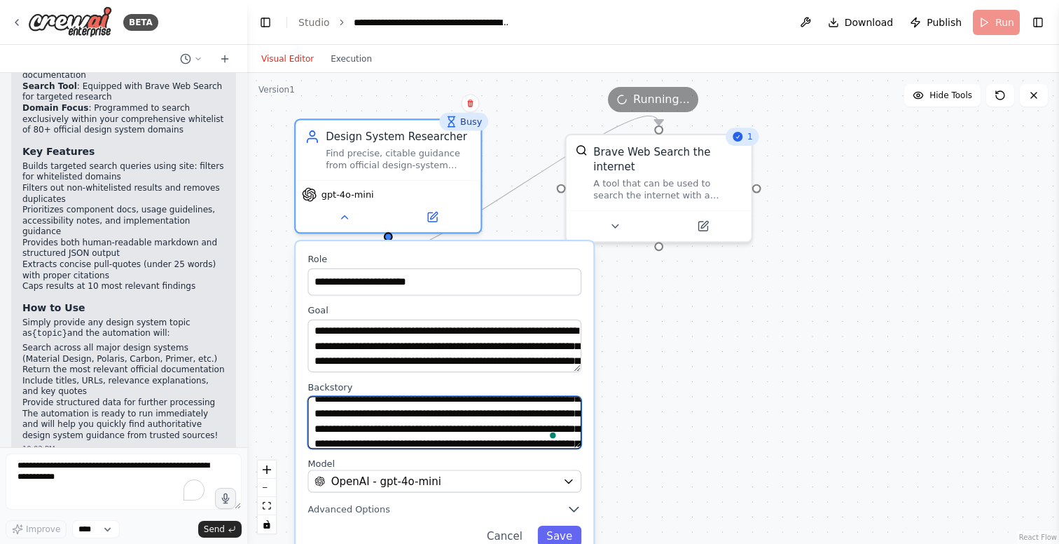
scroll to position [0, 0]
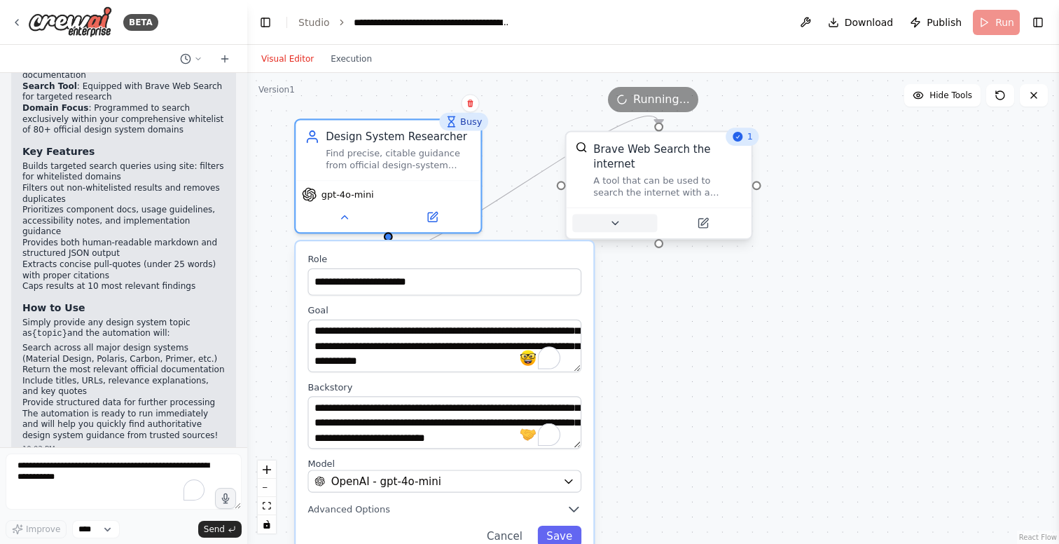
click at [622, 221] on button at bounding box center [614, 223] width 85 height 18
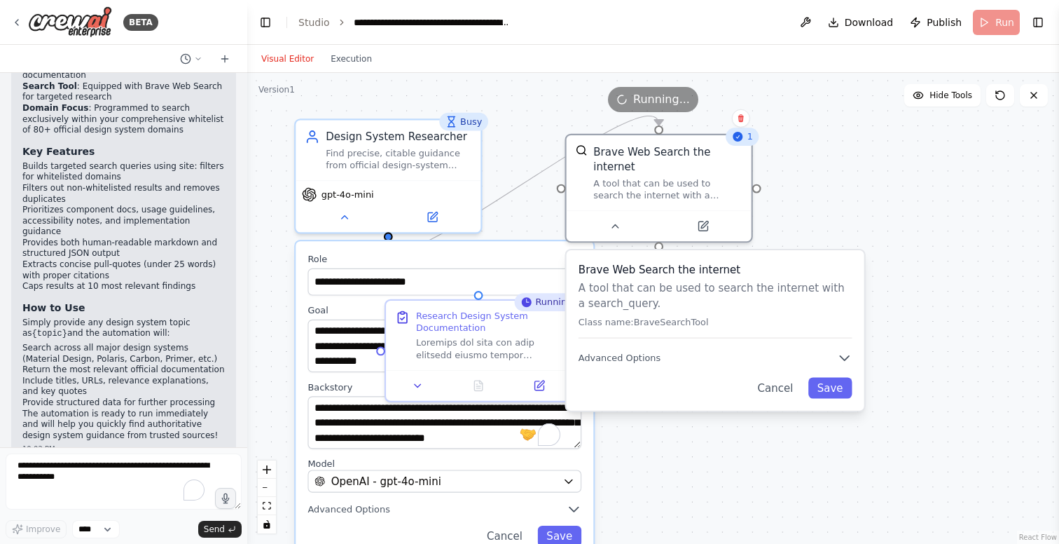
click at [809, 203] on div ".deletable-edge-delete-btn { width: 20px; height: 20px; border: 0px solid #ffff…" at bounding box center [653, 308] width 812 height 471
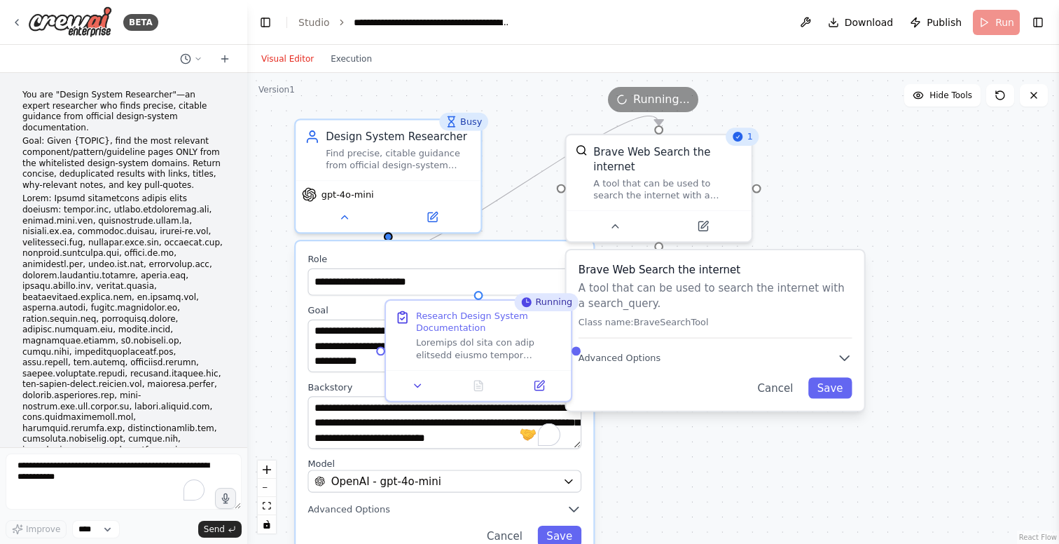
click at [848, 191] on div ".deletable-edge-delete-btn { width: 20px; height: 20px; border: 0px solid #ffff…" at bounding box center [653, 308] width 812 height 471
click at [782, 386] on button "Cancel" at bounding box center [776, 387] width 54 height 21
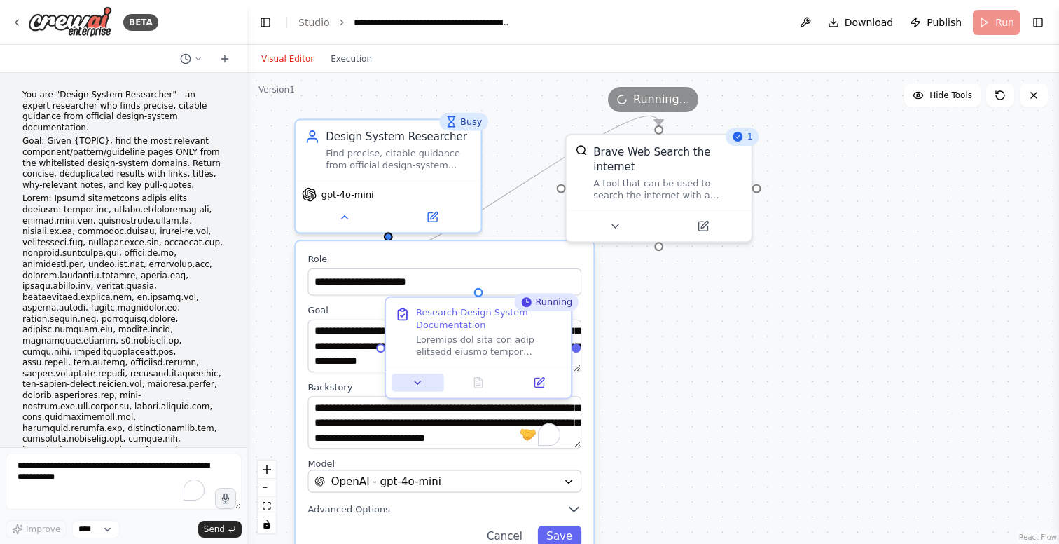
click at [417, 382] on icon at bounding box center [418, 382] width 6 height 3
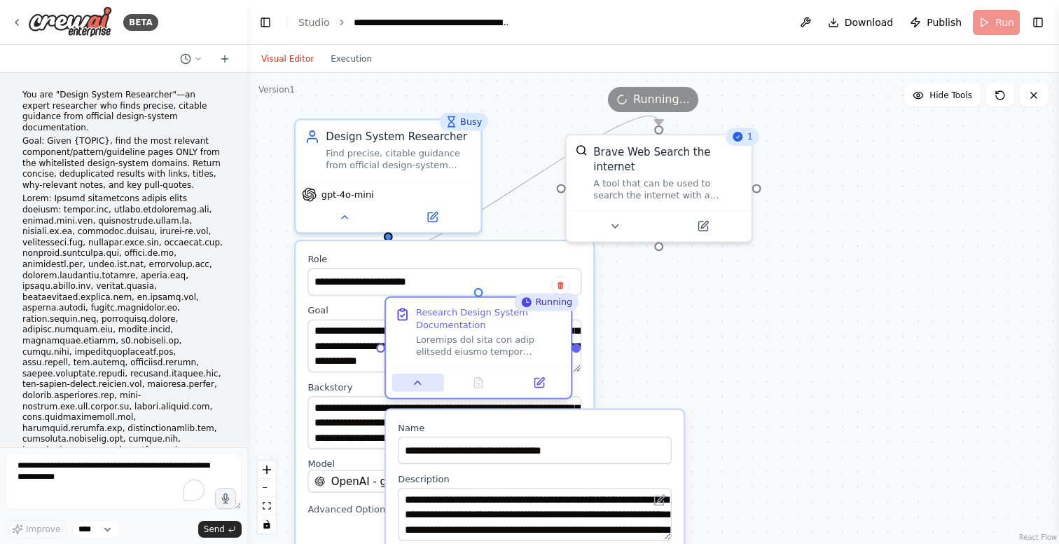
click at [416, 382] on icon at bounding box center [418, 382] width 6 height 3
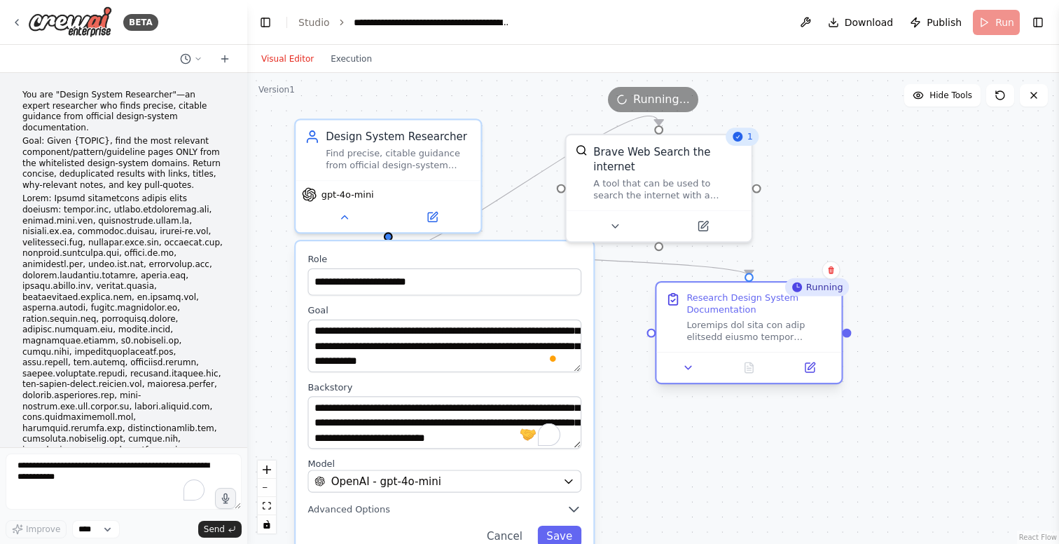
drag, startPoint x: 446, startPoint y: 323, endPoint x: 710, endPoint y: 303, distance: 264.9
click at [710, 303] on div "Research Design System Documentation" at bounding box center [760, 303] width 146 height 24
click at [347, 224] on div "gpt-4o-mini" at bounding box center [388, 203] width 185 height 52
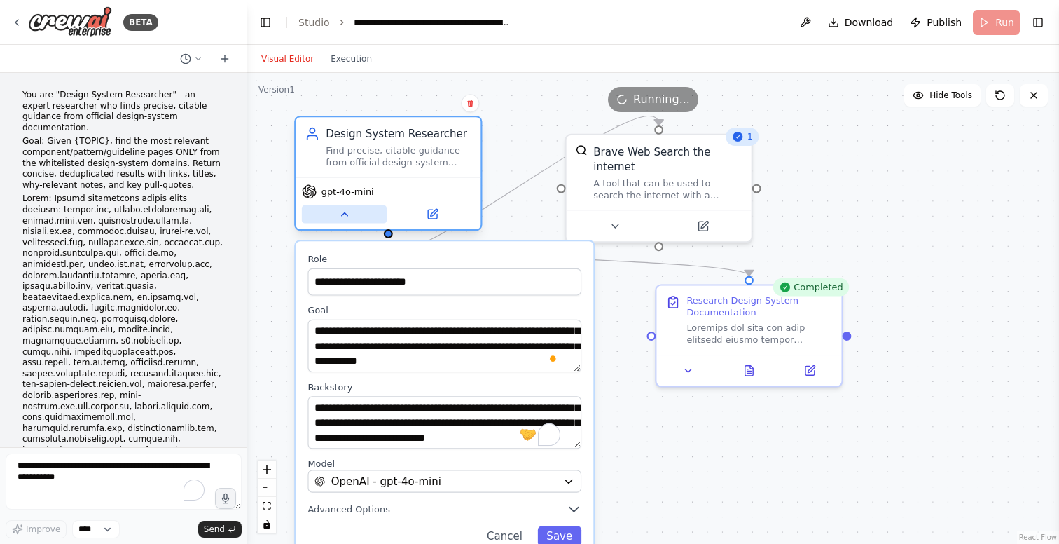
click at [347, 215] on icon at bounding box center [344, 213] width 6 height 3
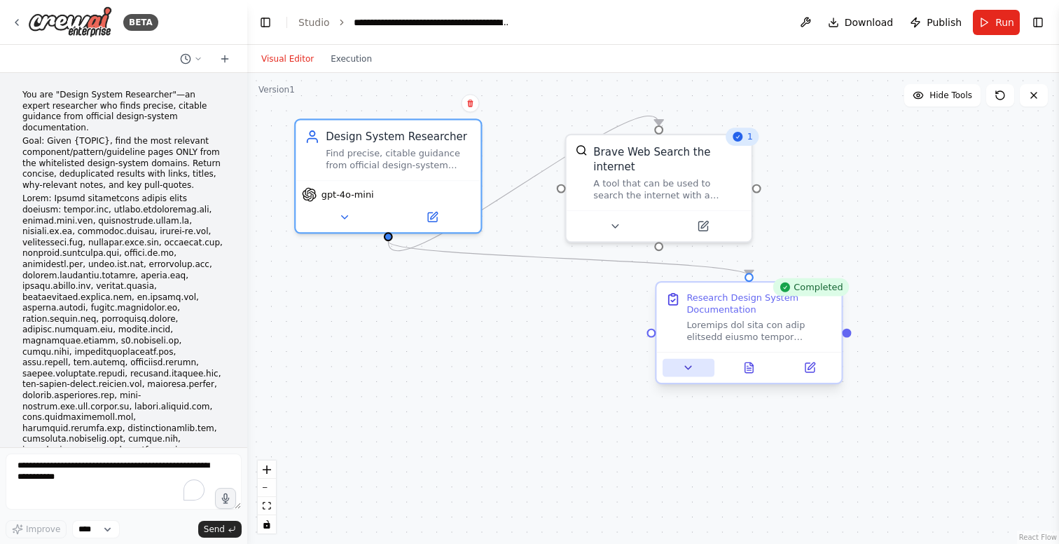
click at [681, 362] on button at bounding box center [689, 368] width 52 height 18
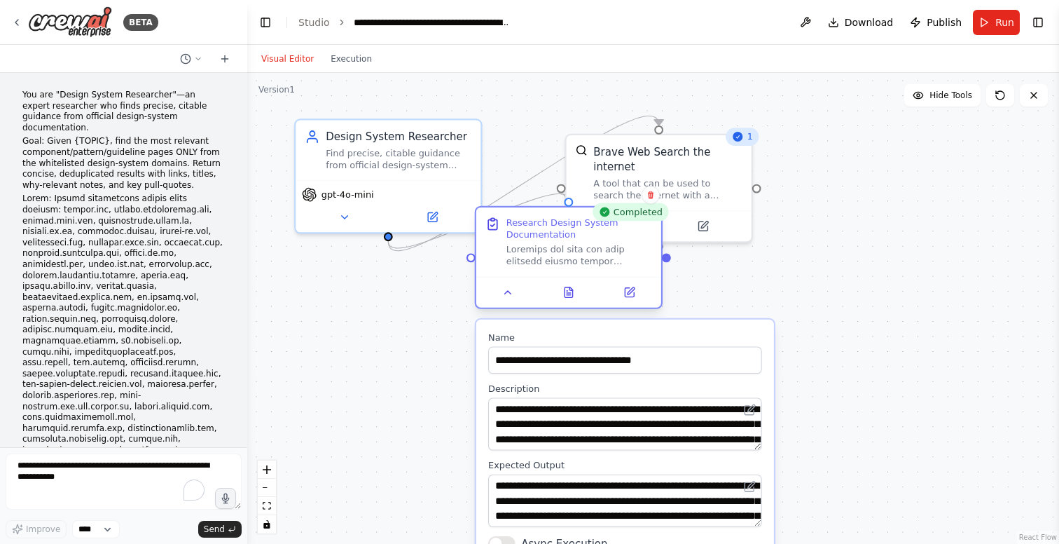
drag, startPoint x: 732, startPoint y: 329, endPoint x: 556, endPoint y: 259, distance: 189.3
click at [556, 259] on div at bounding box center [580, 255] width 146 height 24
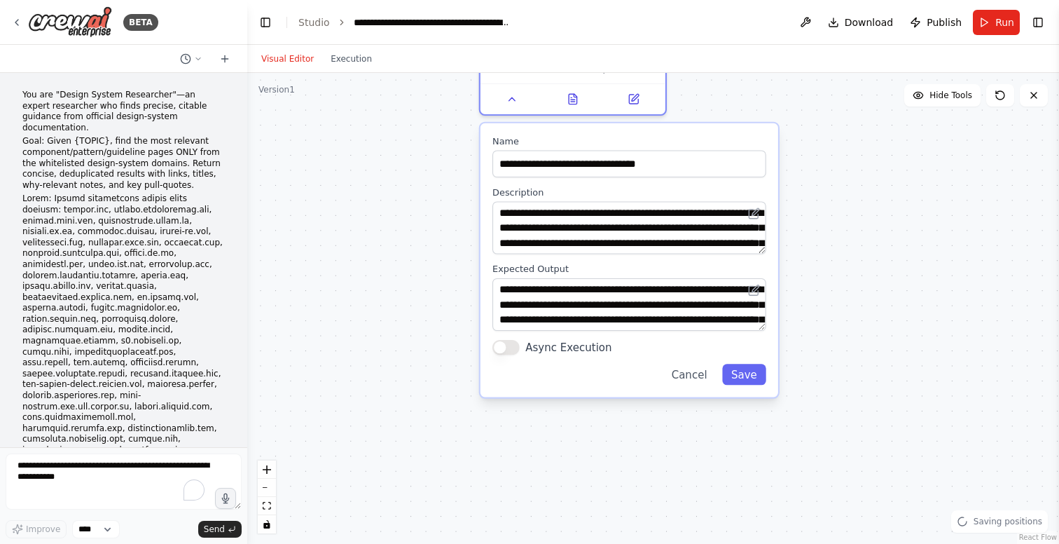
drag, startPoint x: 862, startPoint y: 341, endPoint x: 866, endPoint y: 145, distance: 195.5
click at [866, 145] on div ".deletable-edge-delete-btn { width: 20px; height: 20px; border: 0px solid #ffff…" at bounding box center [653, 308] width 812 height 471
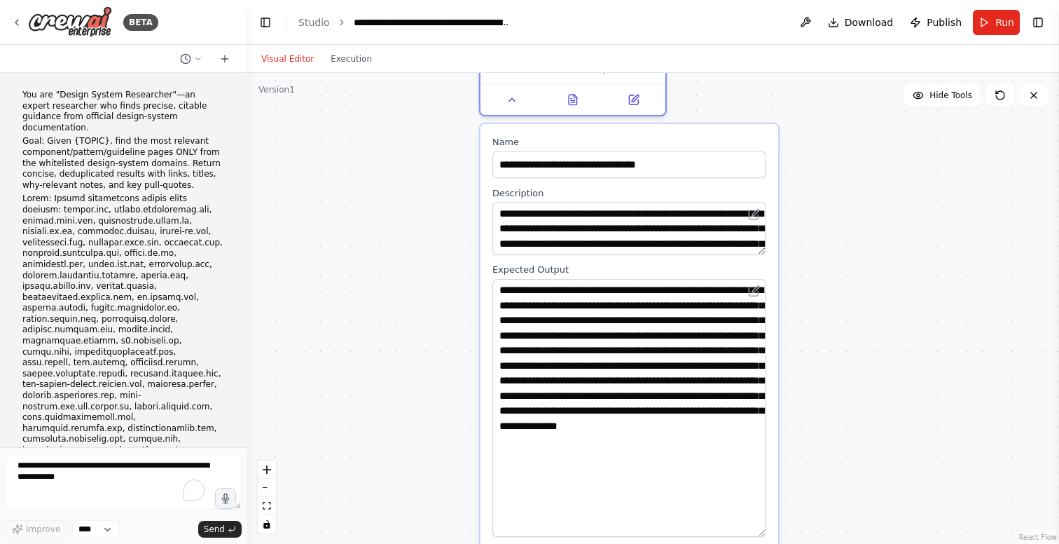
drag, startPoint x: 763, startPoint y: 327, endPoint x: 739, endPoint y: 533, distance: 206.7
click at [739, 533] on textarea "**********" at bounding box center [630, 408] width 274 height 258
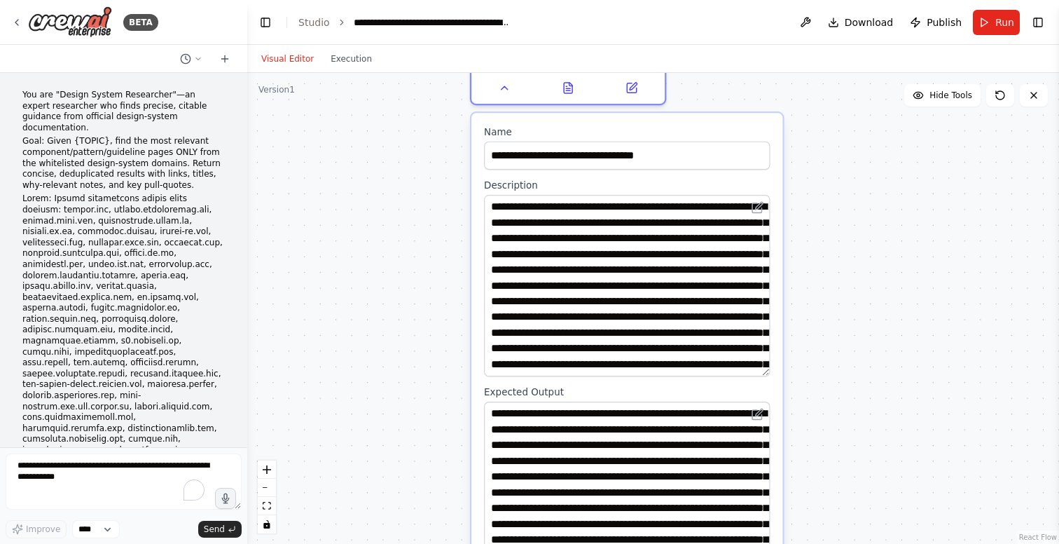
drag, startPoint x: 767, startPoint y: 242, endPoint x: 756, endPoint y: 368, distance: 126.6
click at [756, 368] on textarea at bounding box center [627, 285] width 286 height 181
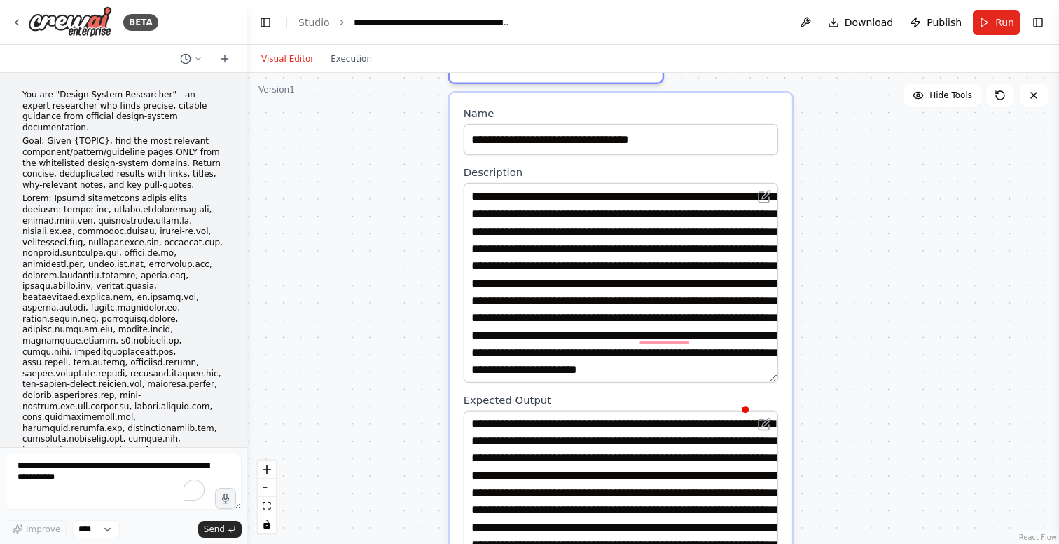
click at [880, 187] on div ".deletable-edge-delete-btn { width: 20px; height: 20px; border: 0px solid #ffff…" at bounding box center [653, 308] width 812 height 471
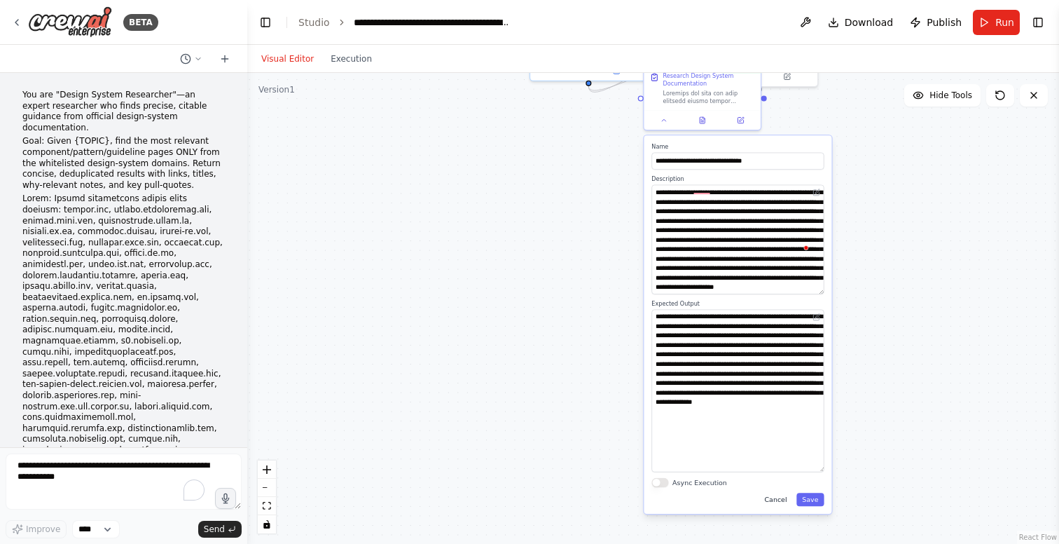
click at [779, 496] on button "Cancel" at bounding box center [776, 499] width 34 height 13
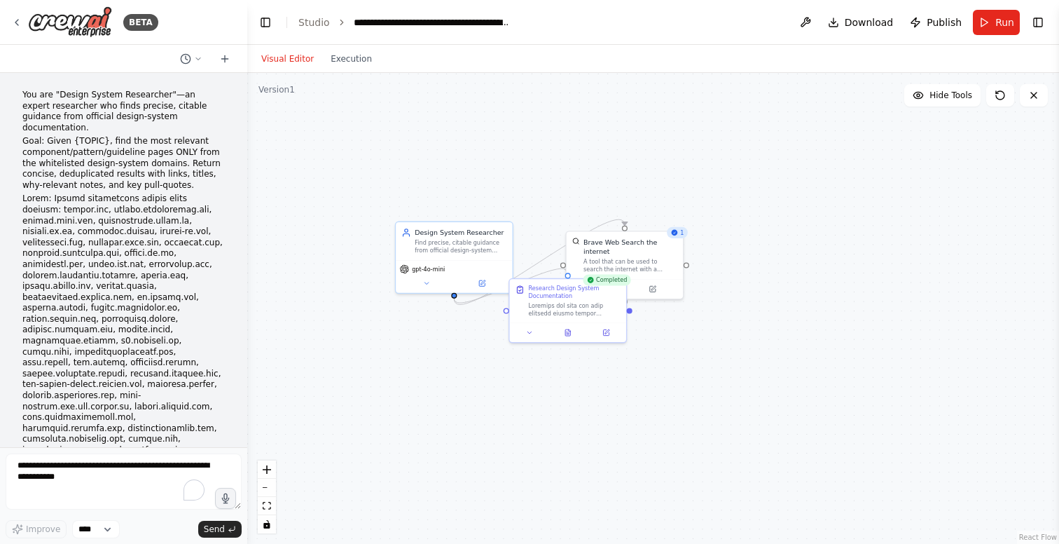
drag, startPoint x: 610, startPoint y: 195, endPoint x: 476, endPoint y: 406, distance: 249.8
click at [476, 406] on div ".deletable-edge-delete-btn { width: 20px; height: 20px; border: 0px solid #ffff…" at bounding box center [653, 308] width 812 height 471
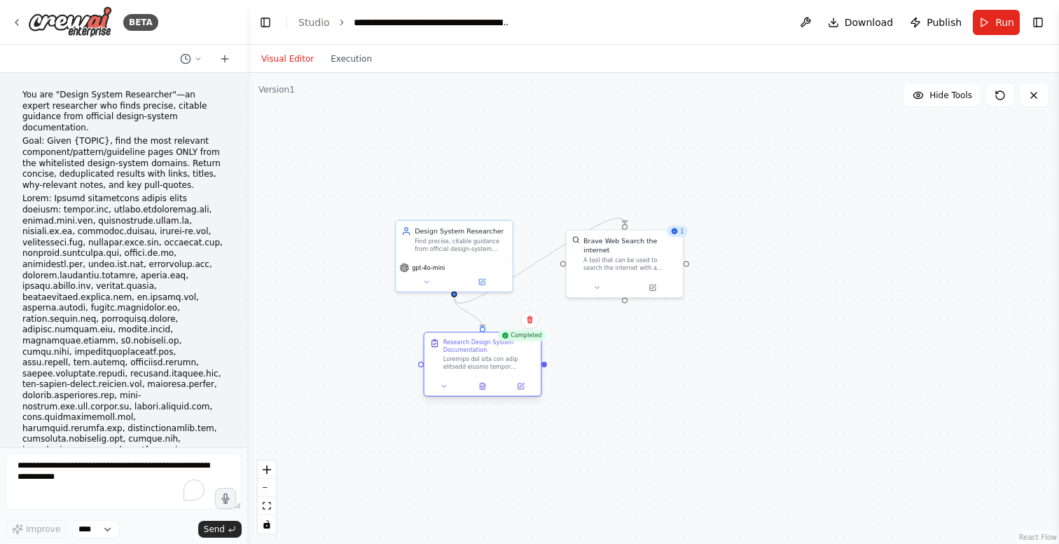
drag, startPoint x: 571, startPoint y: 304, endPoint x: 483, endPoint y: 359, distance: 104.2
click at [483, 359] on div at bounding box center [490, 362] width 92 height 15
click at [485, 387] on icon at bounding box center [482, 386] width 5 height 6
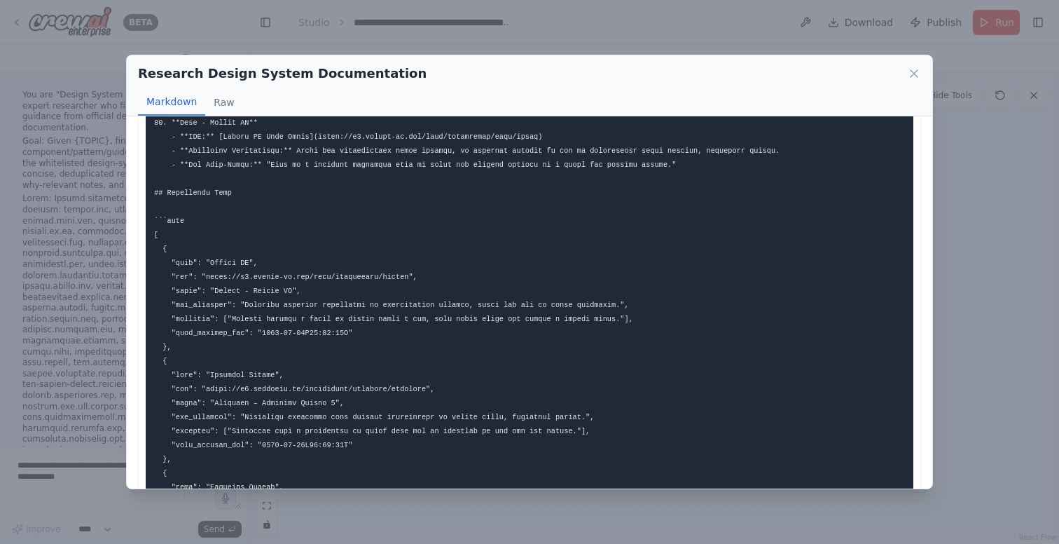
scroll to position [709, 0]
click at [328, 278] on code at bounding box center [471, 406] width 635 height 1942
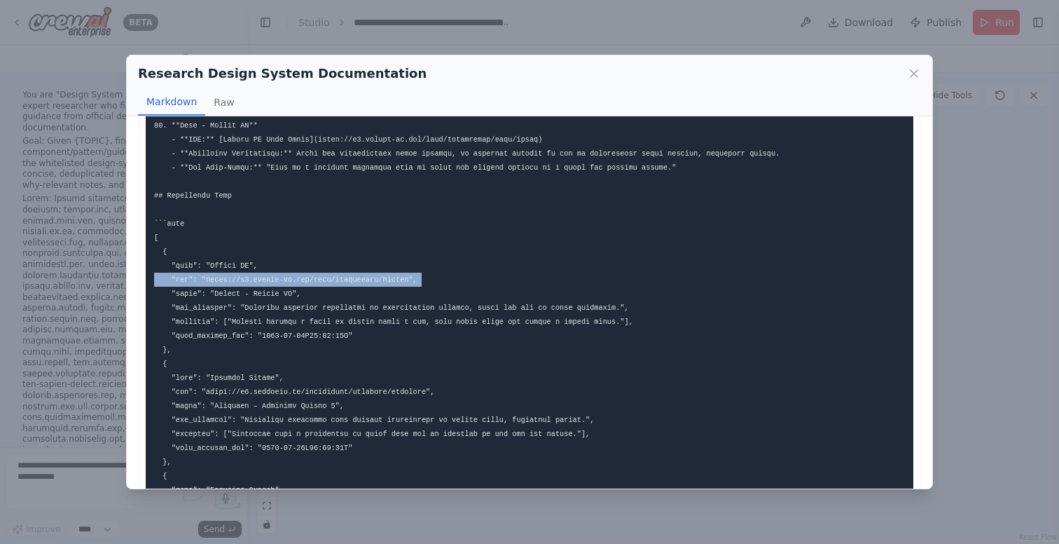
click at [328, 278] on code at bounding box center [471, 406] width 635 height 1942
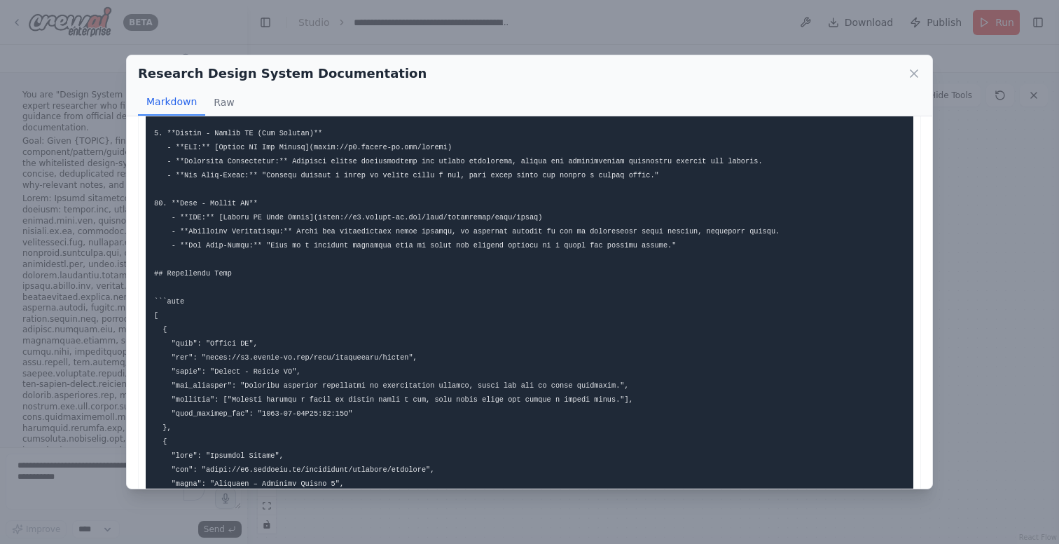
scroll to position [634, 0]
click at [914, 69] on icon at bounding box center [914, 74] width 14 height 14
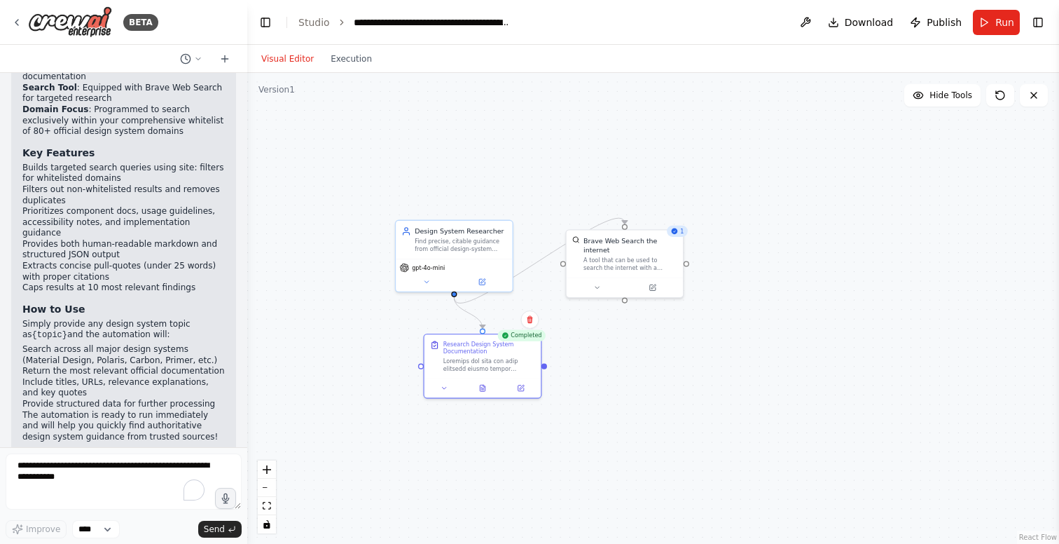
scroll to position [1654, 0]
click at [424, 281] on icon at bounding box center [427, 280] width 8 height 8
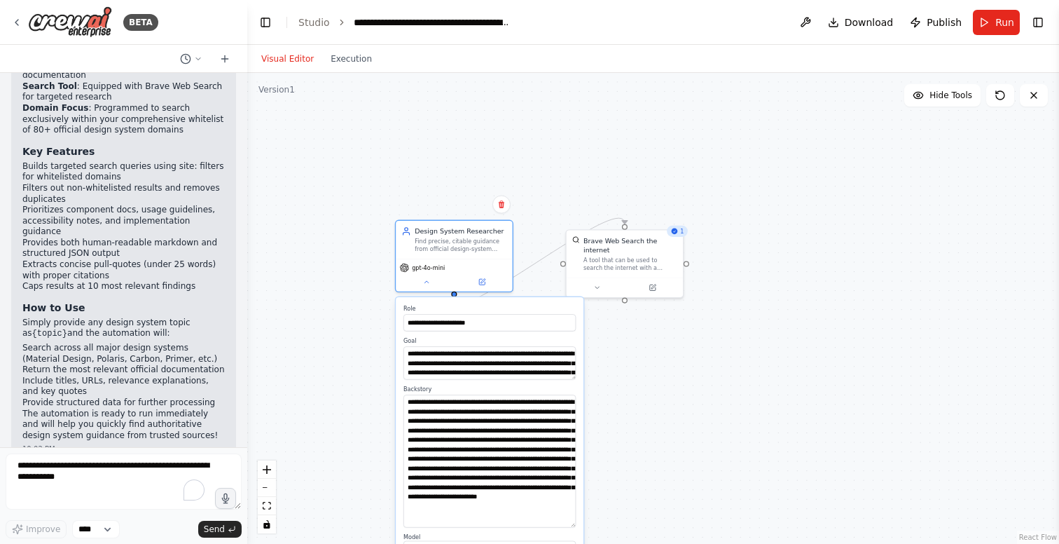
drag, startPoint x: 572, startPoint y: 426, endPoint x: 572, endPoint y: 528, distance: 102.3
click at [572, 527] on textarea "**********" at bounding box center [490, 460] width 172 height 132
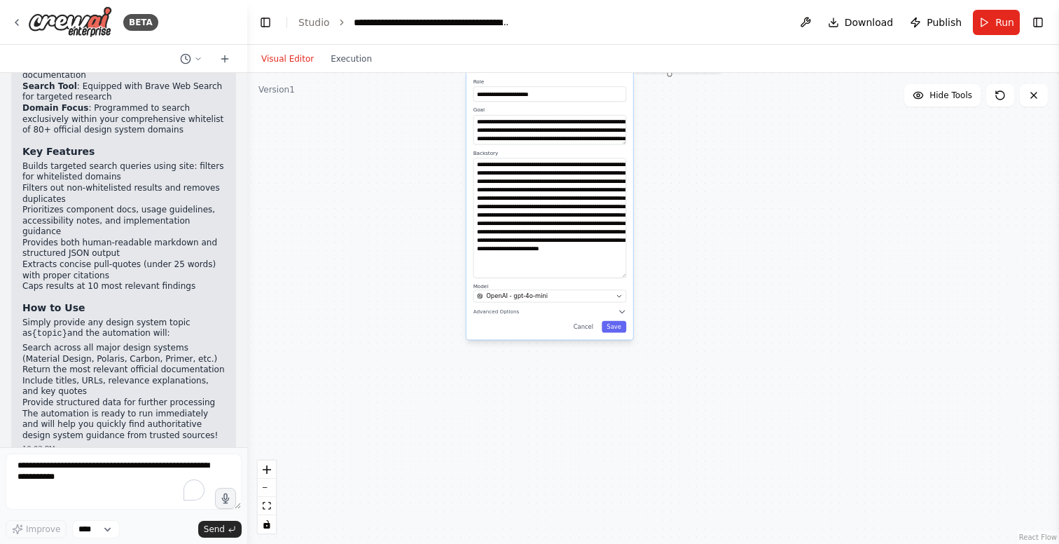
drag, startPoint x: 726, startPoint y: 436, endPoint x: 784, endPoint y: 193, distance: 250.0
click at [784, 193] on div "**********" at bounding box center [653, 308] width 812 height 471
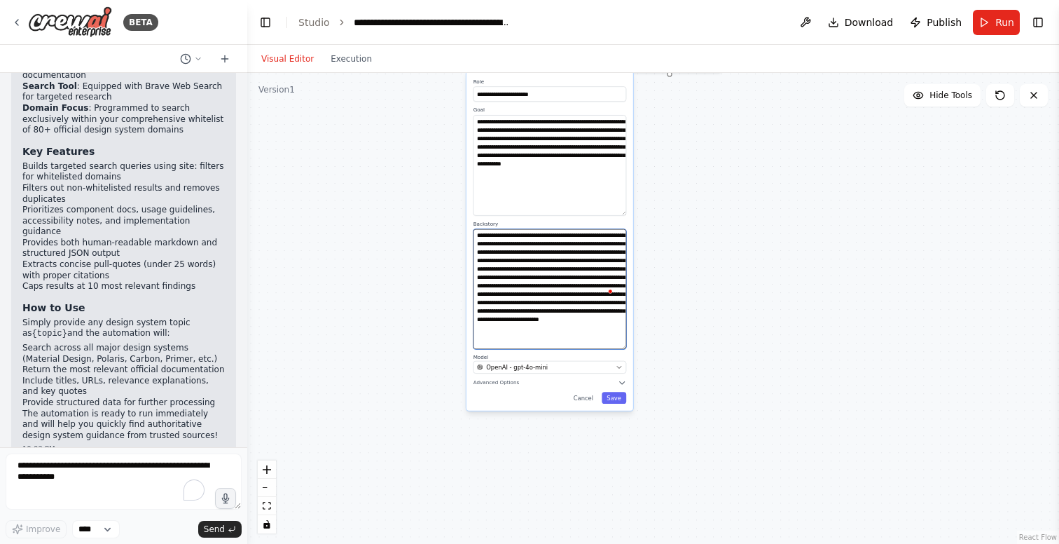
drag, startPoint x: 624, startPoint y: 139, endPoint x: 615, endPoint y: 209, distance: 70.0
click at [615, 210] on textarea "**********" at bounding box center [550, 165] width 153 height 101
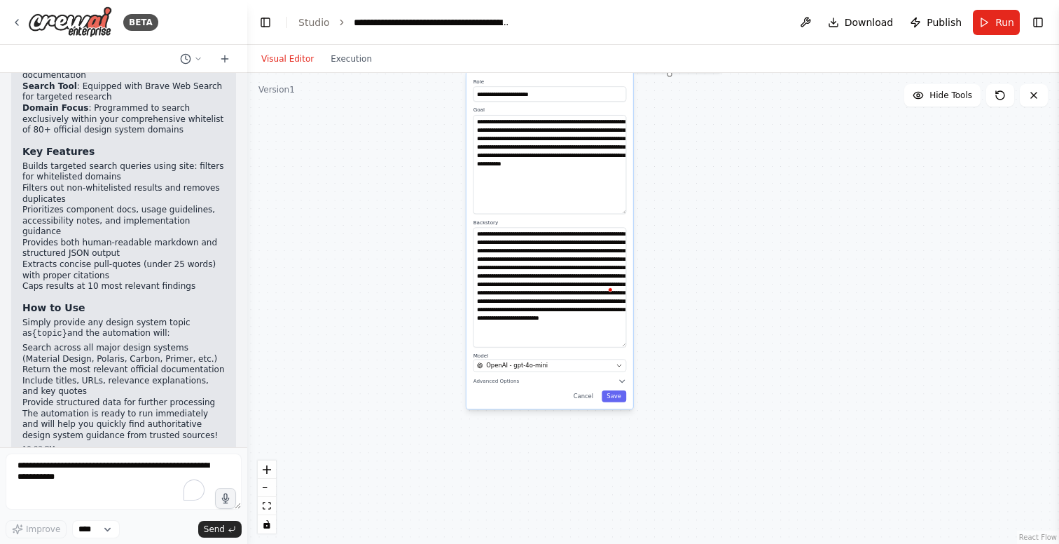
click at [674, 181] on div "**********" at bounding box center [653, 308] width 812 height 471
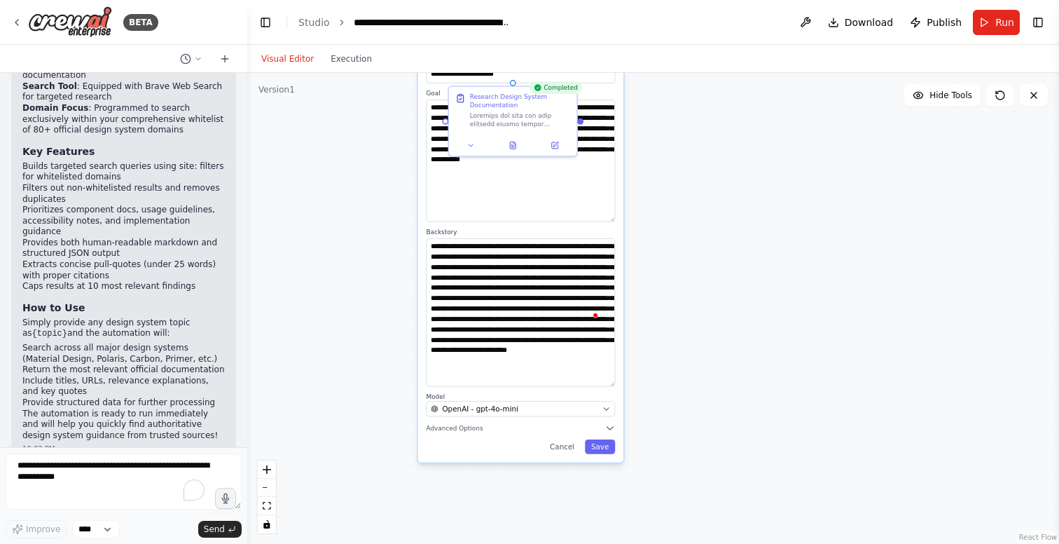
click at [674, 181] on div "**********" at bounding box center [653, 308] width 812 height 471
click at [471, 143] on icon at bounding box center [471, 143] width 4 height 2
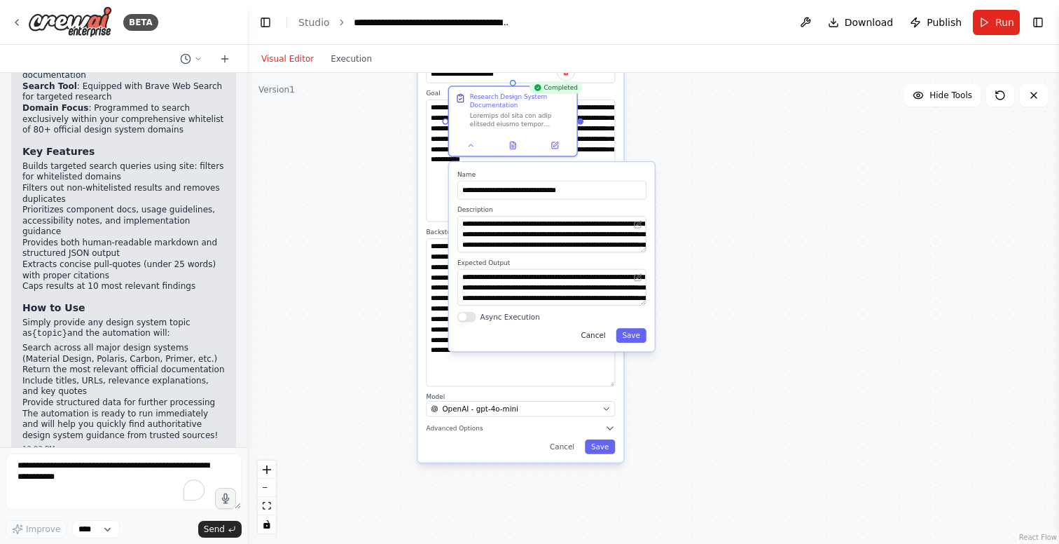
click at [596, 336] on button "Cancel" at bounding box center [593, 335] width 37 height 15
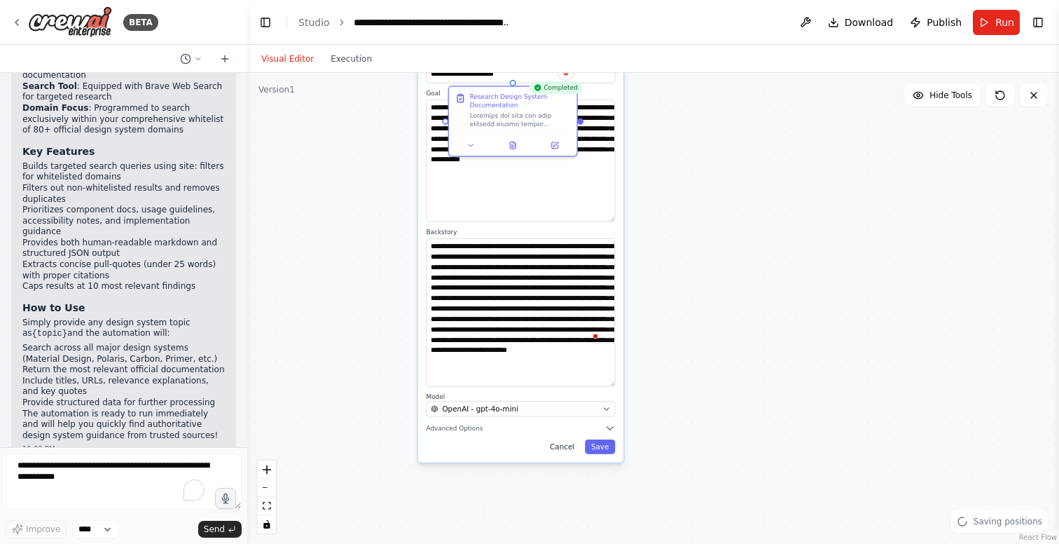
click at [563, 448] on button "Cancel" at bounding box center [562, 446] width 37 height 15
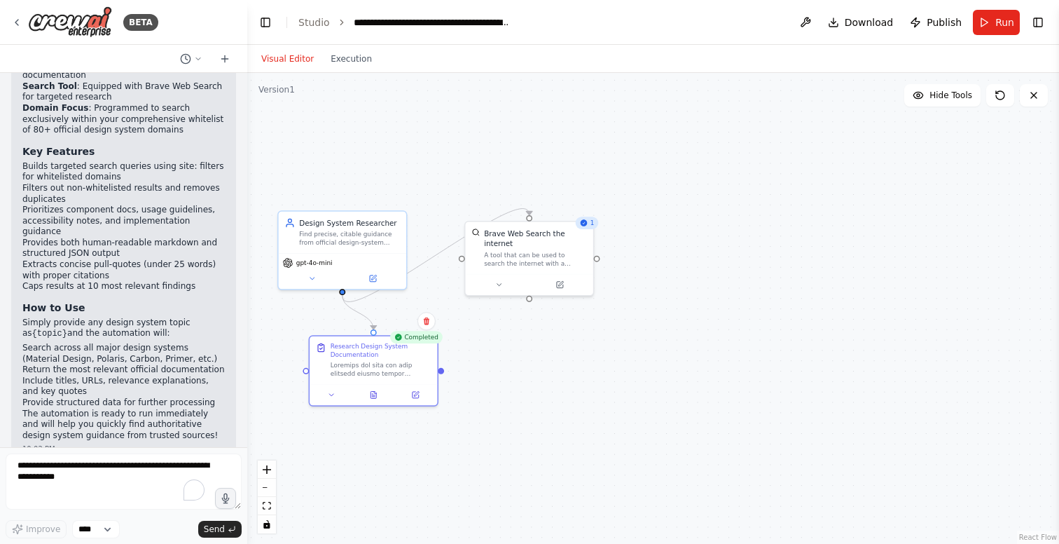
drag, startPoint x: 714, startPoint y: 171, endPoint x: 575, endPoint y: 420, distance: 285.8
click at [575, 420] on div ".deletable-edge-delete-btn { width: 20px; height: 20px; border: 0px solid #ffff…" at bounding box center [653, 308] width 812 height 471
click at [505, 284] on button at bounding box center [498, 282] width 59 height 13
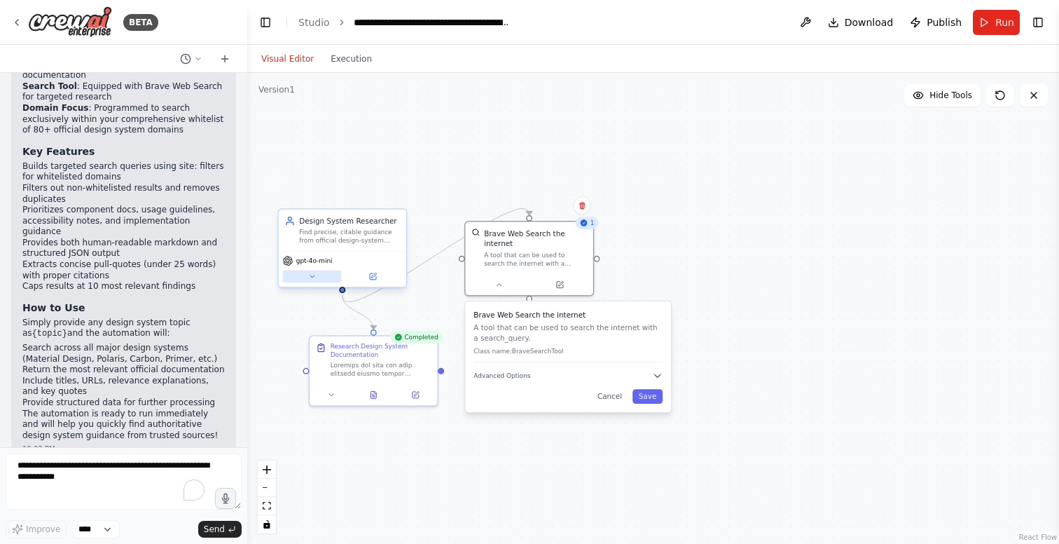
click at [317, 273] on button at bounding box center [312, 276] width 59 height 13
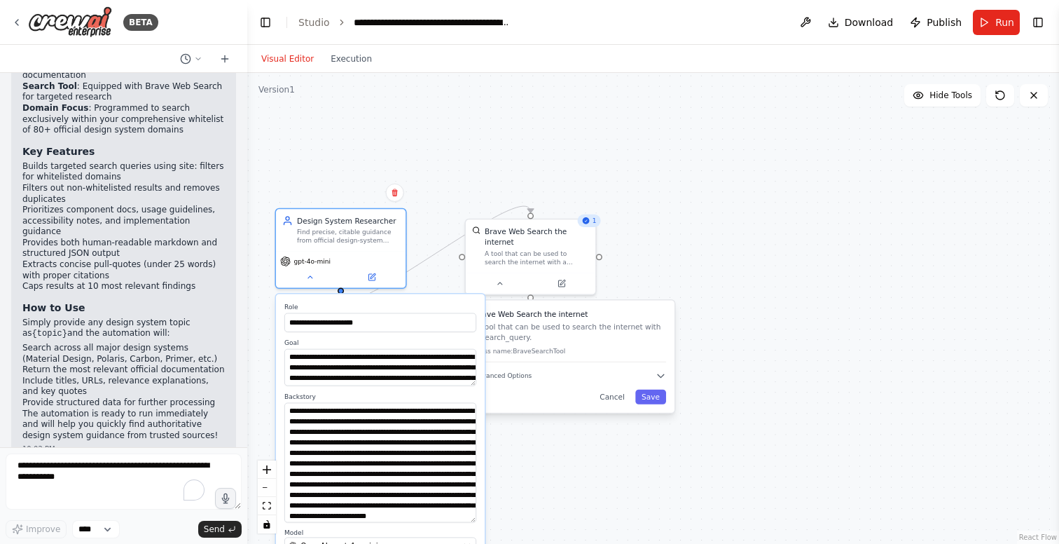
drag, startPoint x: 471, startPoint y: 437, endPoint x: 472, endPoint y: 516, distance: 79.2
click at [472, 518] on textarea "**********" at bounding box center [380, 463] width 192 height 120
click at [449, 127] on div "**********" at bounding box center [653, 308] width 812 height 471
click at [85, 484] on textarea "To enrich screen reader interactions, please activate Accessibility in Grammarl…" at bounding box center [124, 481] width 236 height 56
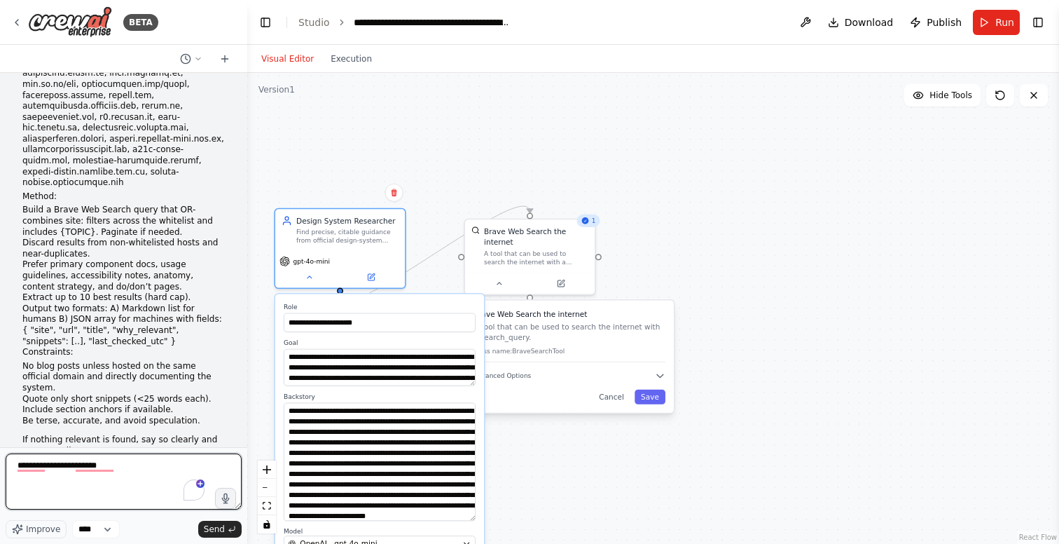
scroll to position [516, 0]
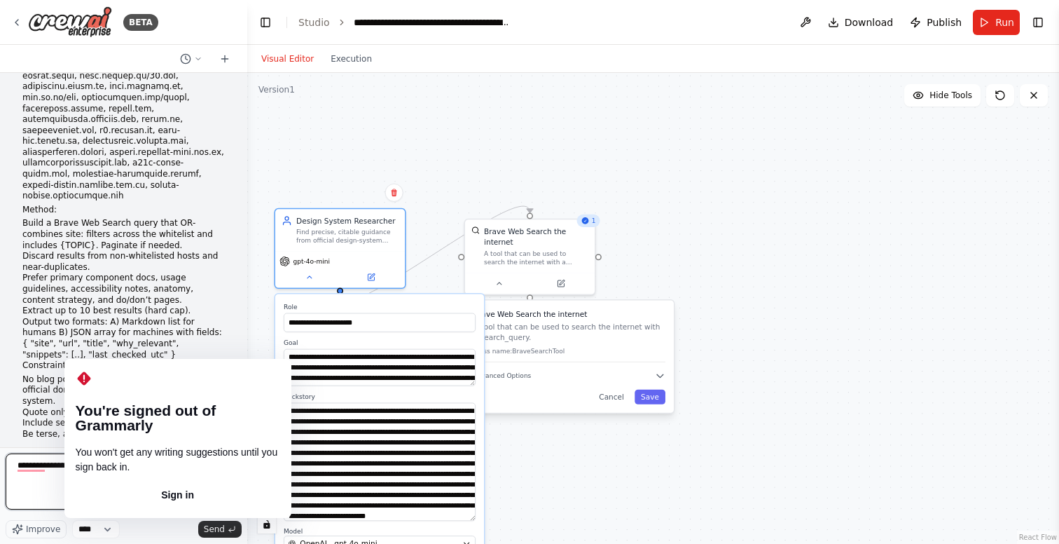
click at [128, 483] on textarea "**********" at bounding box center [124, 481] width 236 height 56
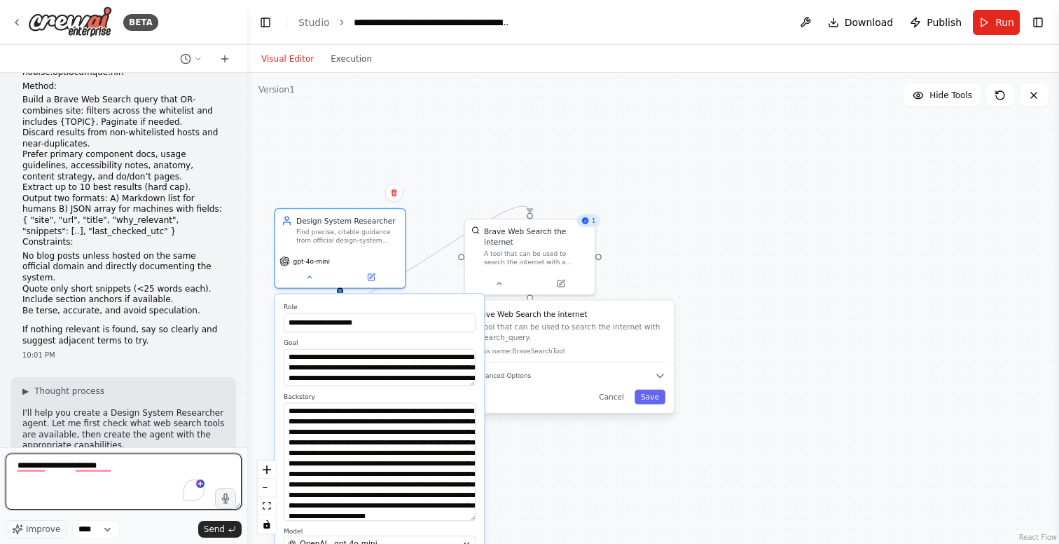
scroll to position [664, 0]
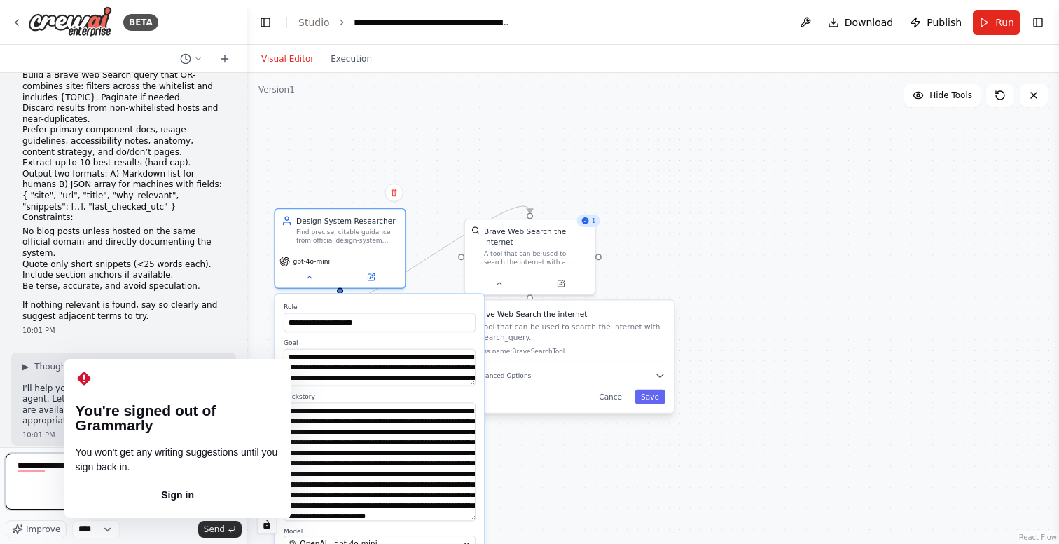
click at [89, 465] on textarea "**********" at bounding box center [124, 481] width 236 height 56
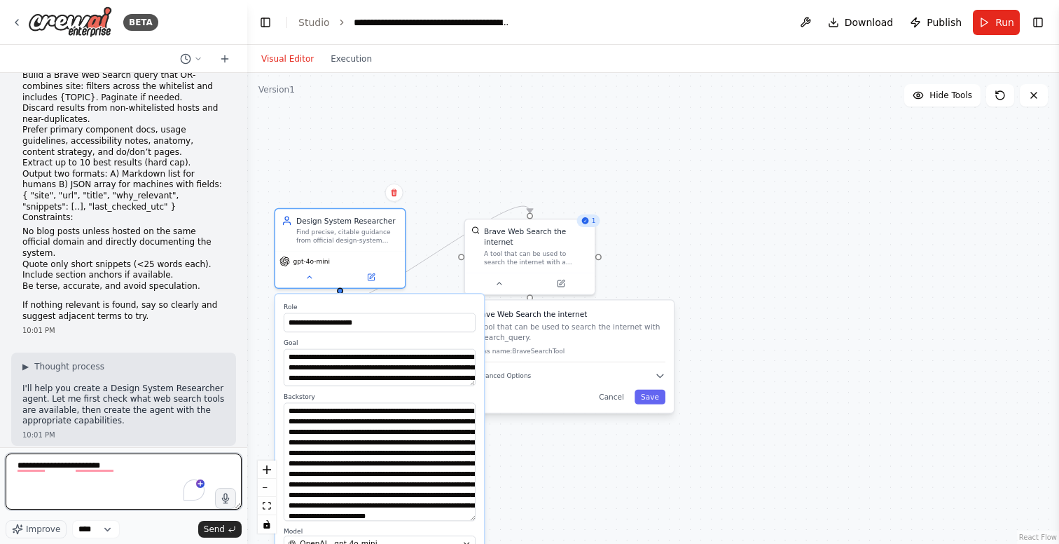
click at [142, 467] on textarea "**********" at bounding box center [124, 481] width 236 height 56
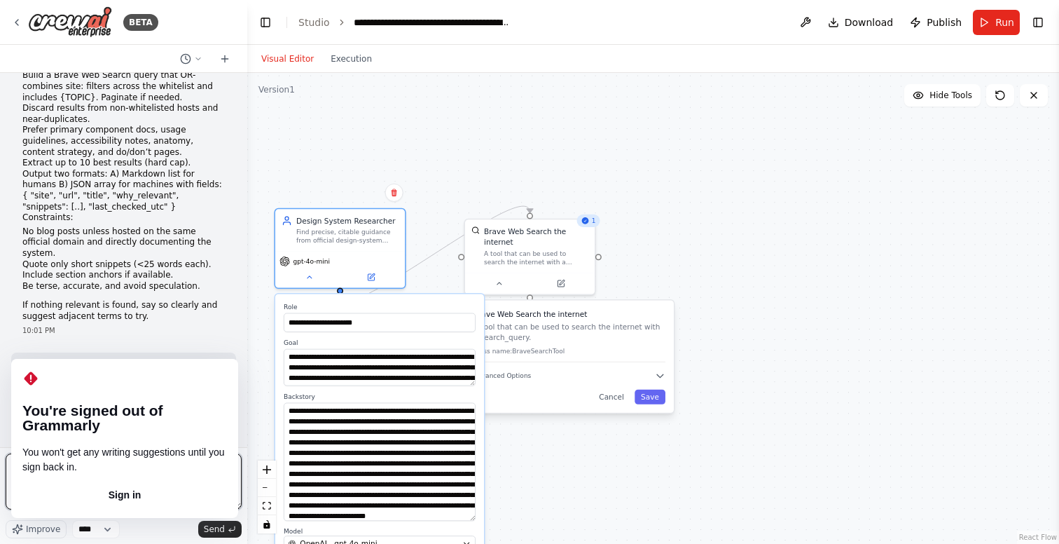
click at [90, 500] on textarea "**********" at bounding box center [124, 481] width 236 height 56
click at [59, 480] on textarea "**********" at bounding box center [124, 481] width 236 height 56
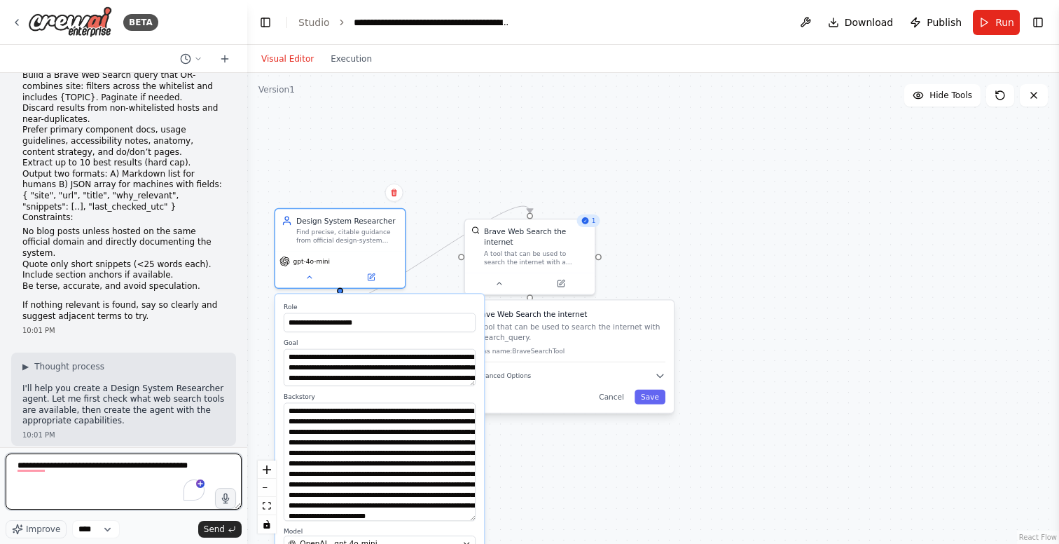
click at [197, 463] on textarea "**********" at bounding box center [124, 481] width 236 height 56
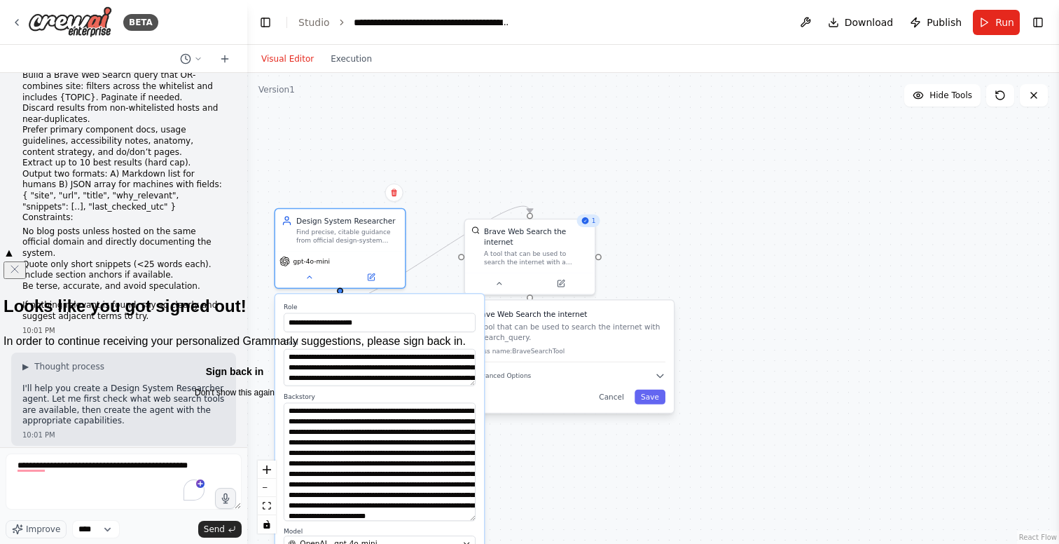
click at [106, 401] on button "Don't show this again" at bounding box center [235, 392] width 462 height 17
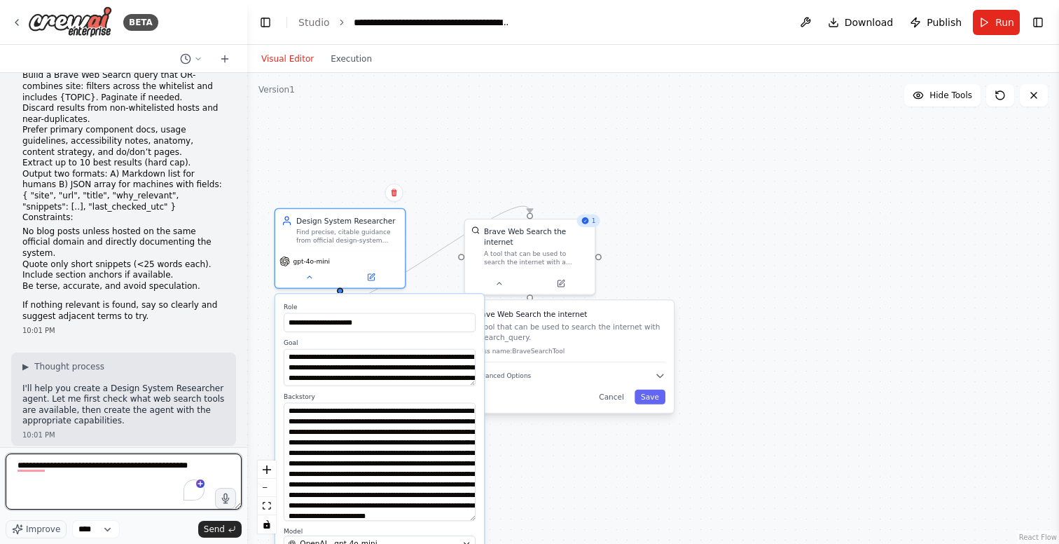
click at [62, 478] on textarea "**********" at bounding box center [124, 481] width 236 height 56
click at [715, 223] on div "**********" at bounding box center [653, 308] width 812 height 471
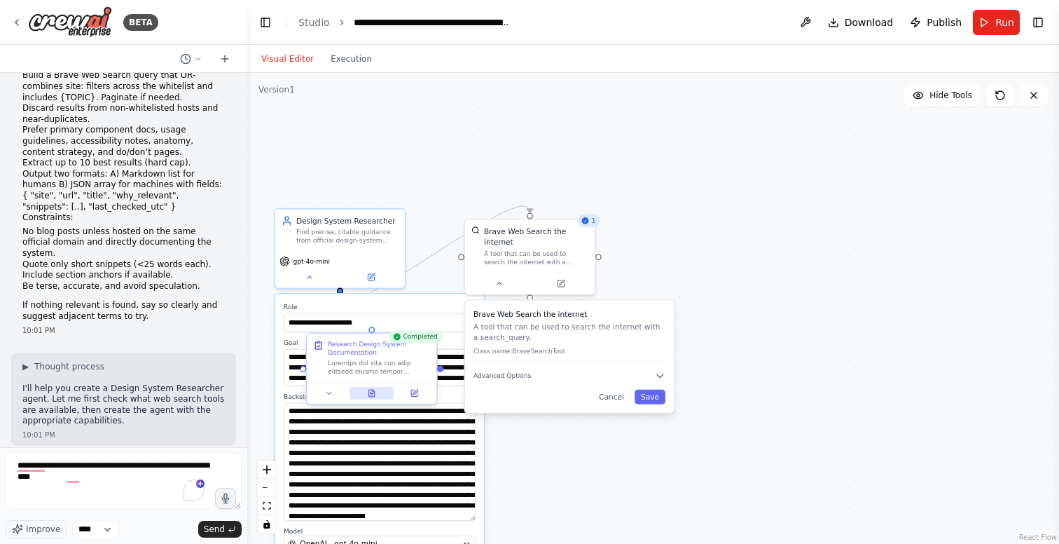
click at [378, 390] on button at bounding box center [372, 393] width 45 height 13
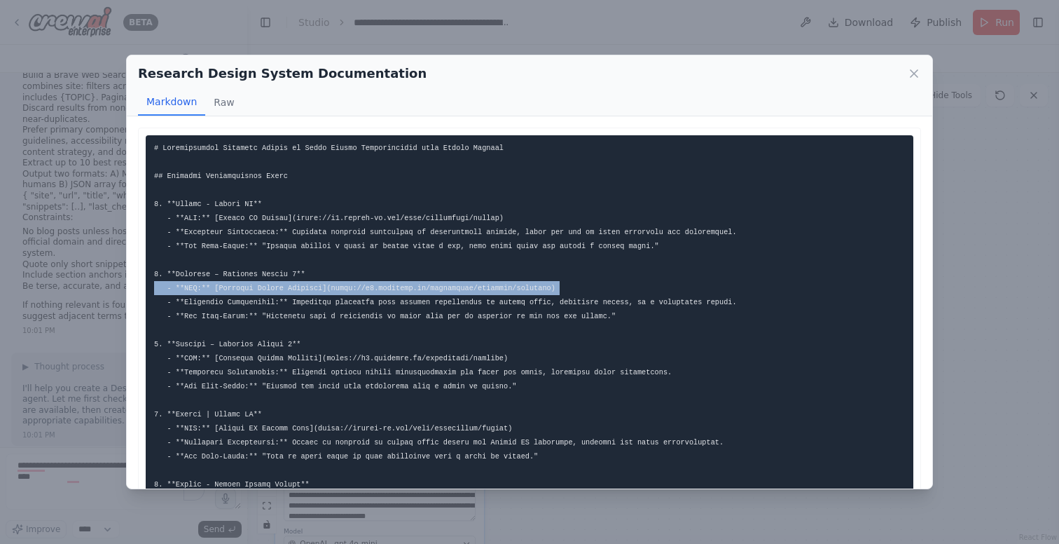
drag, startPoint x: 332, startPoint y: 288, endPoint x: 554, endPoint y: 289, distance: 222.1
copy code "https://m3.material.io/components/carousel/overview"
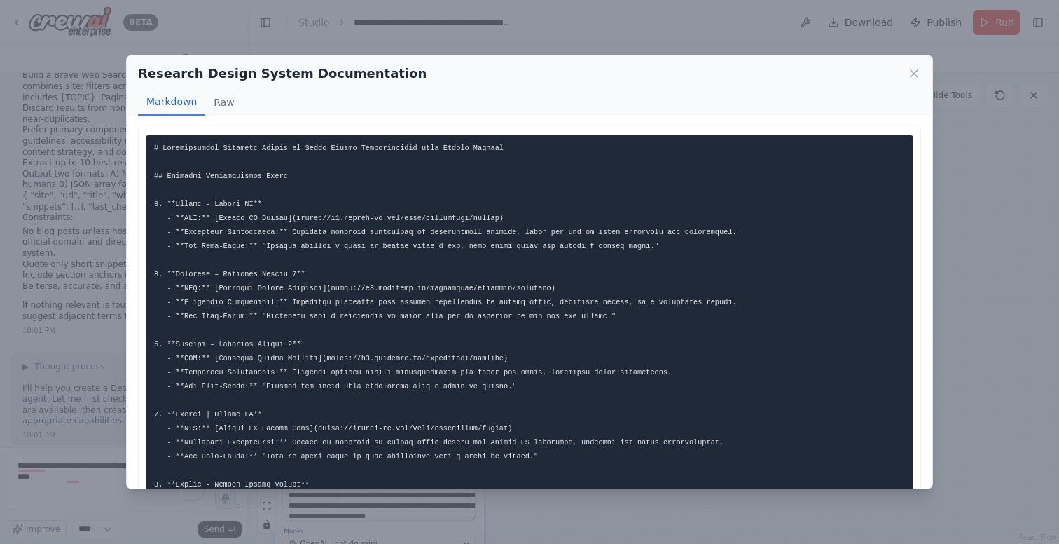
click at [98, 315] on div "Research Design System Documentation Markdown Raw ... Show more Not valid JSON" at bounding box center [529, 272] width 1059 height 544
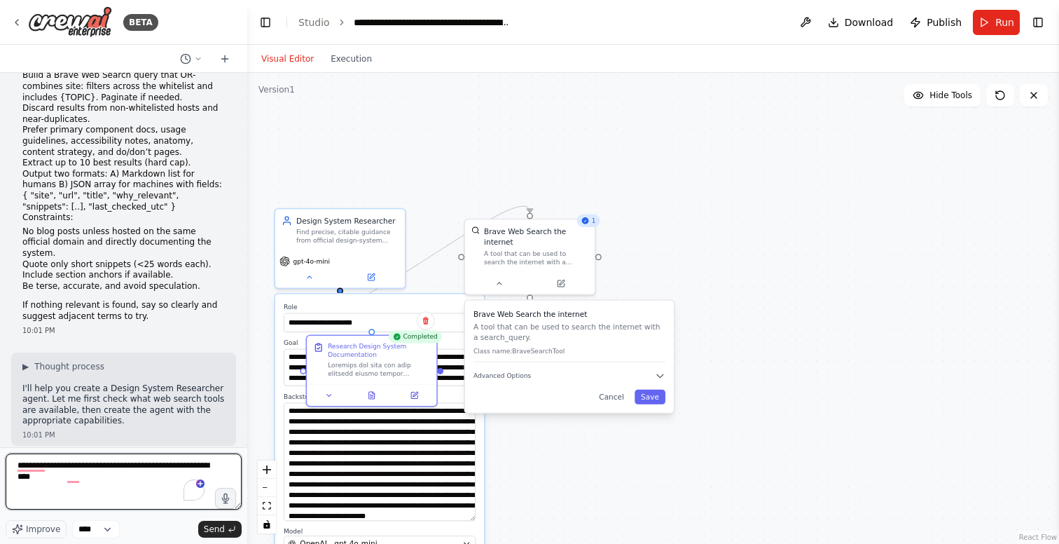
click at [93, 479] on textarea "**********" at bounding box center [124, 481] width 236 height 56
click at [54, 487] on textarea "**********" at bounding box center [124, 481] width 236 height 56
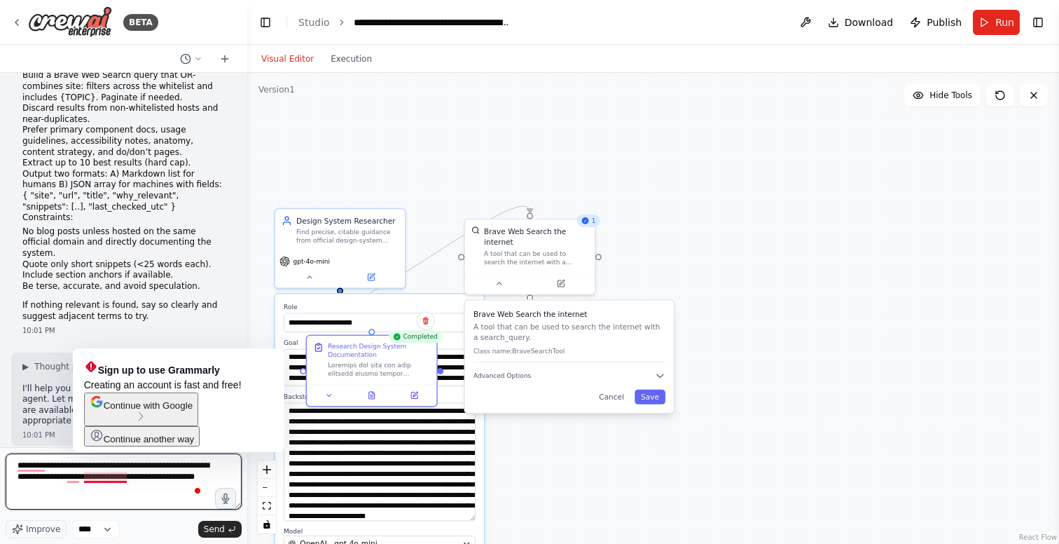
type textarea "**********"
click at [181, 411] on span "Continue with Google" at bounding box center [148, 405] width 89 height 11
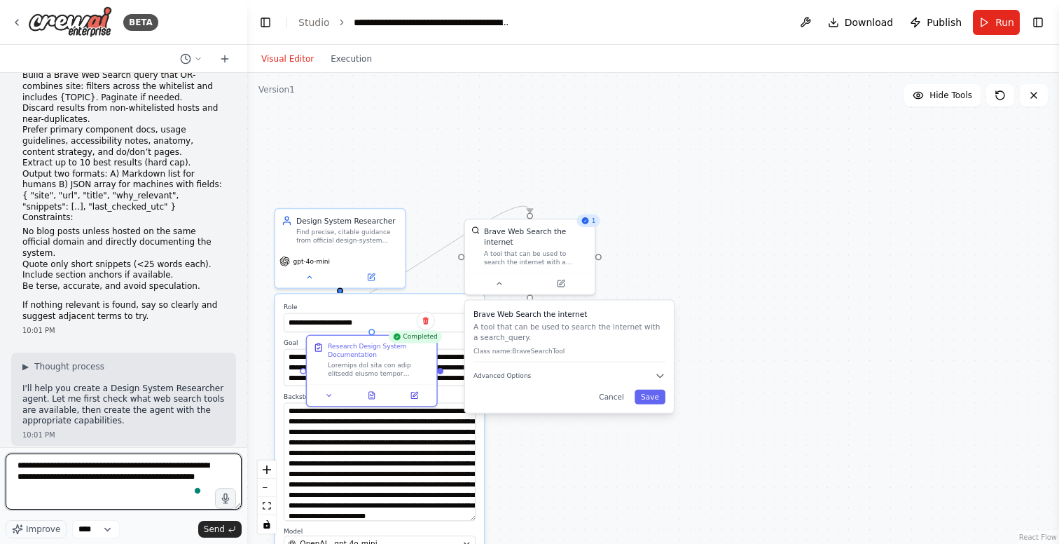
click at [125, 498] on textarea "**********" at bounding box center [124, 481] width 236 height 56
click at [36, 530] on span "Improve" at bounding box center [43, 528] width 34 height 11
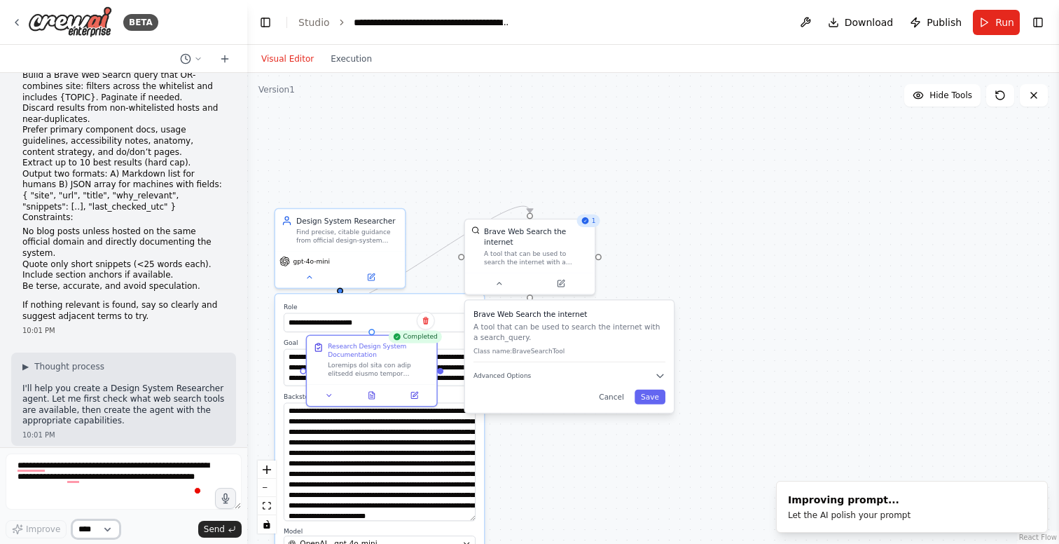
click at [109, 526] on select "****" at bounding box center [96, 529] width 48 height 18
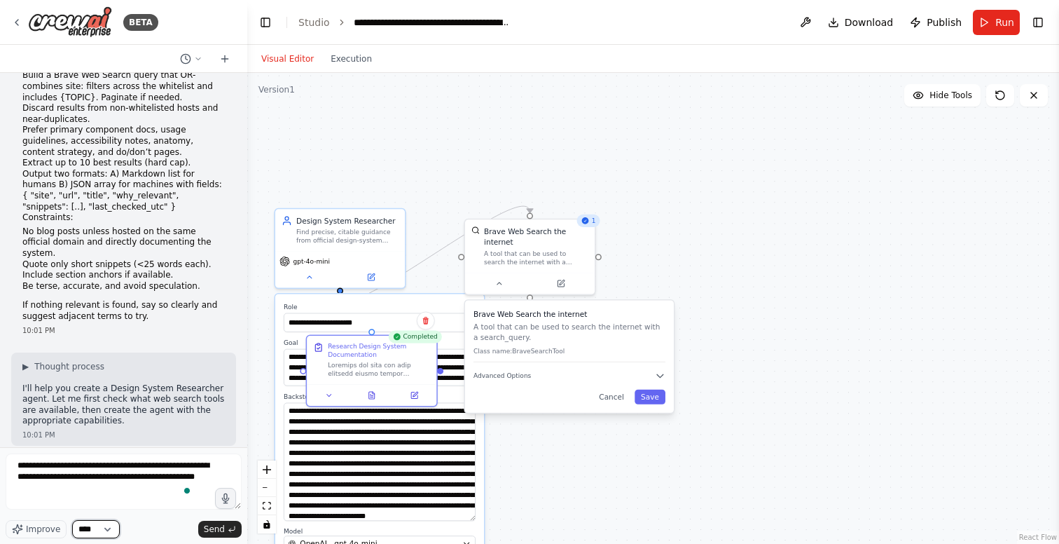
scroll to position [95, 0]
click at [214, 528] on span "Send" at bounding box center [214, 528] width 21 height 11
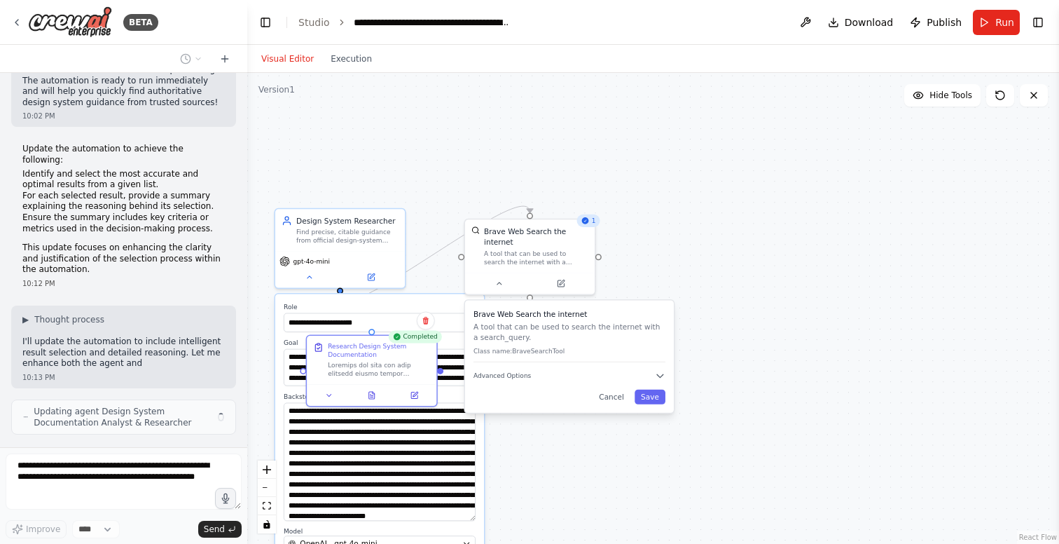
scroll to position [1998, 0]
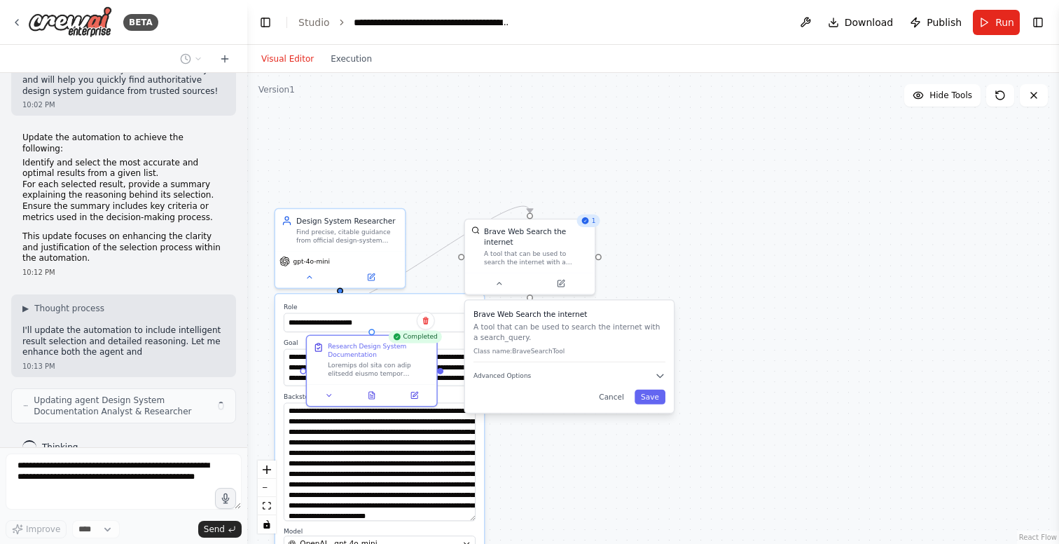
type input "**********"
type textarea "**********"
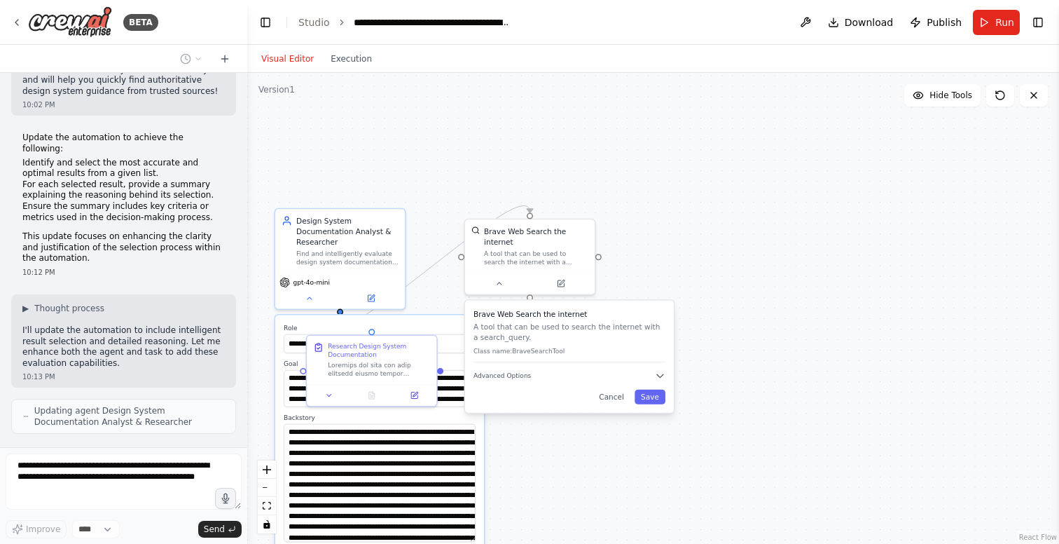
click at [469, 184] on div ".deletable-edge-delete-btn { width: 20px; height: 20px; border: 0px solid #ffff…" at bounding box center [653, 308] width 812 height 471
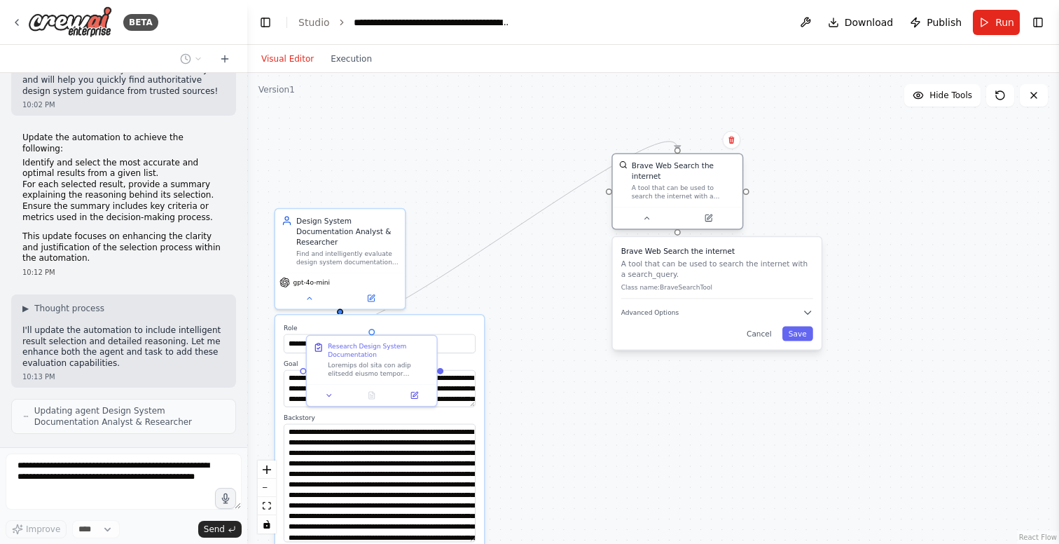
drag, startPoint x: 497, startPoint y: 247, endPoint x: 649, endPoint y: 181, distance: 165.3
click at [650, 180] on div "Brave Web Search the internet A tool that can be used to search the internet wi…" at bounding box center [684, 180] width 104 height 40
click at [476, 307] on div ".deletable-edge-delete-btn { width: 20px; height: 20px; border: 0px solid #ffff…" at bounding box center [653, 308] width 812 height 471
click at [331, 389] on icon at bounding box center [329, 393] width 8 height 8
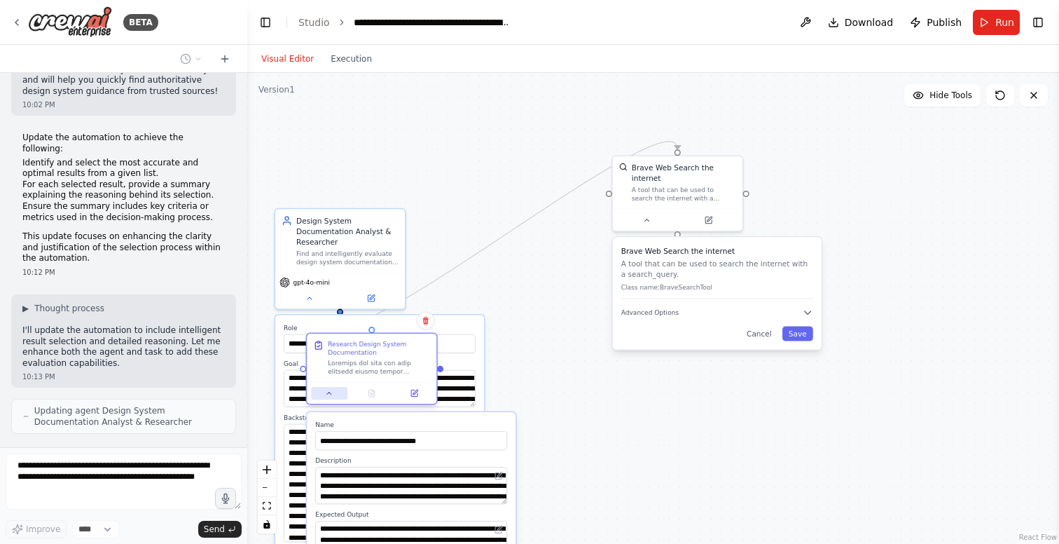
click at [334, 391] on button at bounding box center [329, 393] width 36 height 13
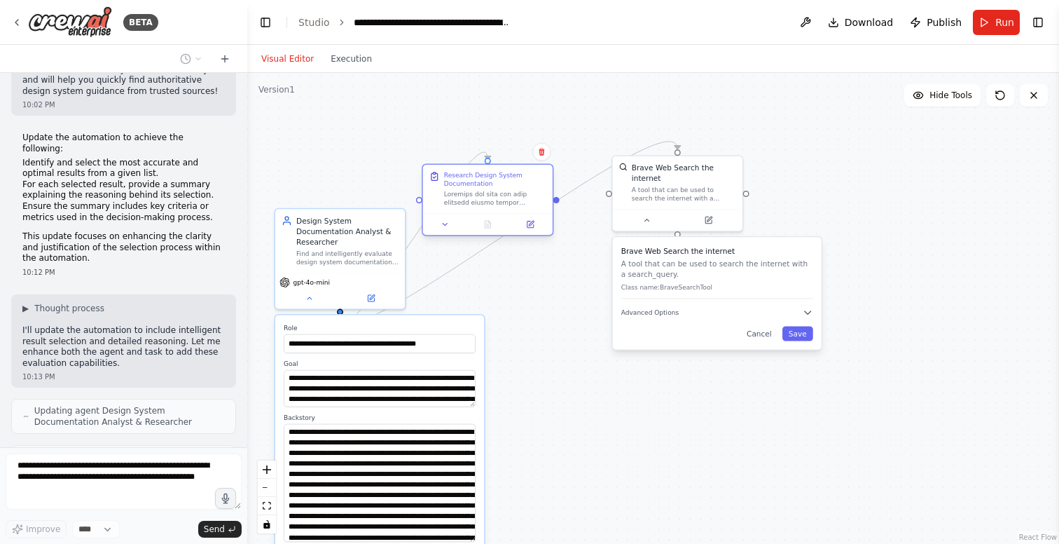
scroll to position [2090, 0]
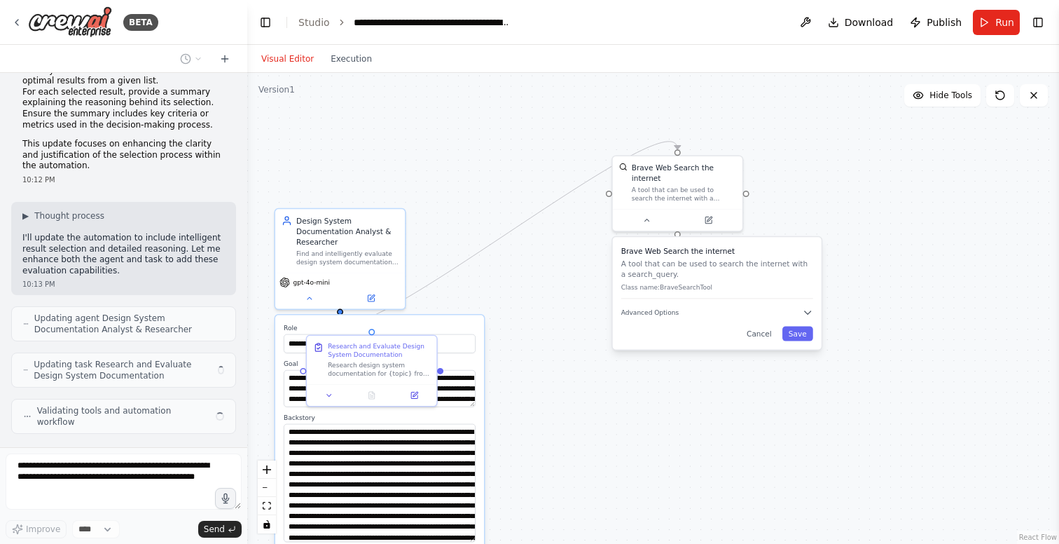
drag, startPoint x: 364, startPoint y: 357, endPoint x: 519, endPoint y: 242, distance: 193.4
click at [519, 242] on div ".deletable-edge-delete-btn { width: 20px; height: 20px; border: 0px solid #ffff…" at bounding box center [653, 308] width 812 height 471
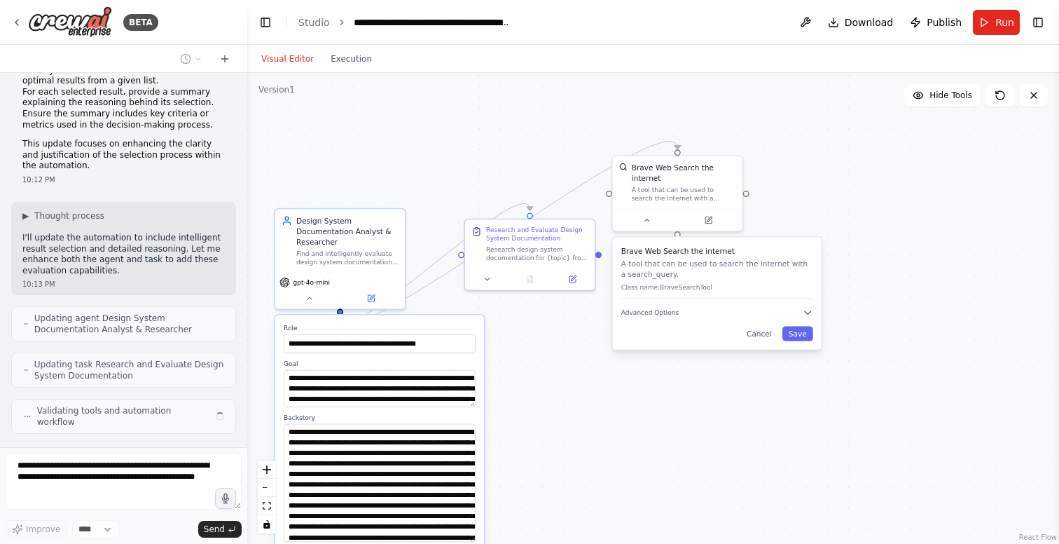
scroll to position [2079, 0]
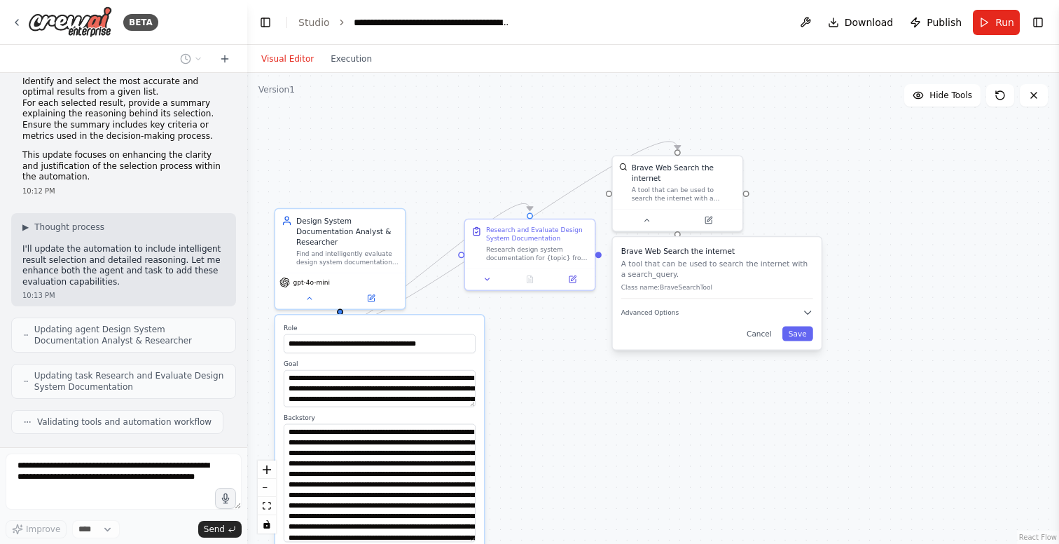
click at [503, 331] on div ".deletable-edge-delete-btn { width: 20px; height: 20px; border: 0px solid #ffff…" at bounding box center [653, 308] width 812 height 471
click at [306, 295] on icon at bounding box center [310, 295] width 8 height 8
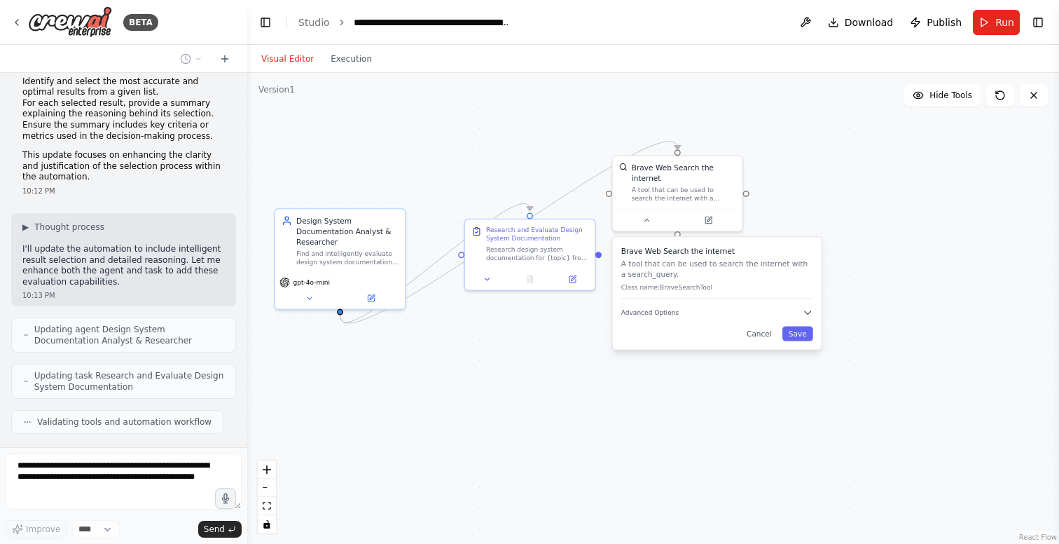
click at [469, 361] on div ".deletable-edge-delete-btn { width: 20px; height: 20px; border: 0px solid #ffff…" at bounding box center [653, 308] width 812 height 471
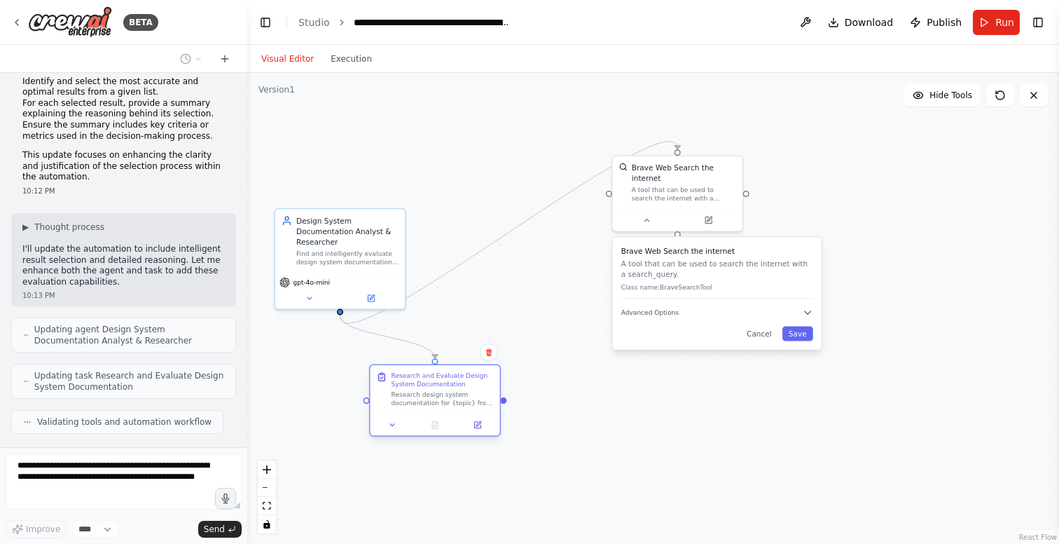
drag, startPoint x: 527, startPoint y: 239, endPoint x: 436, endPoint y: 391, distance: 177.3
click at [436, 391] on div "Research and Evaluate Design System Documentation Research design system docume…" at bounding box center [443, 389] width 102 height 36
click at [562, 390] on div ".deletable-edge-delete-btn { width: 20px; height: 20px; border: 0px solid #ffff…" at bounding box center [653, 308] width 812 height 471
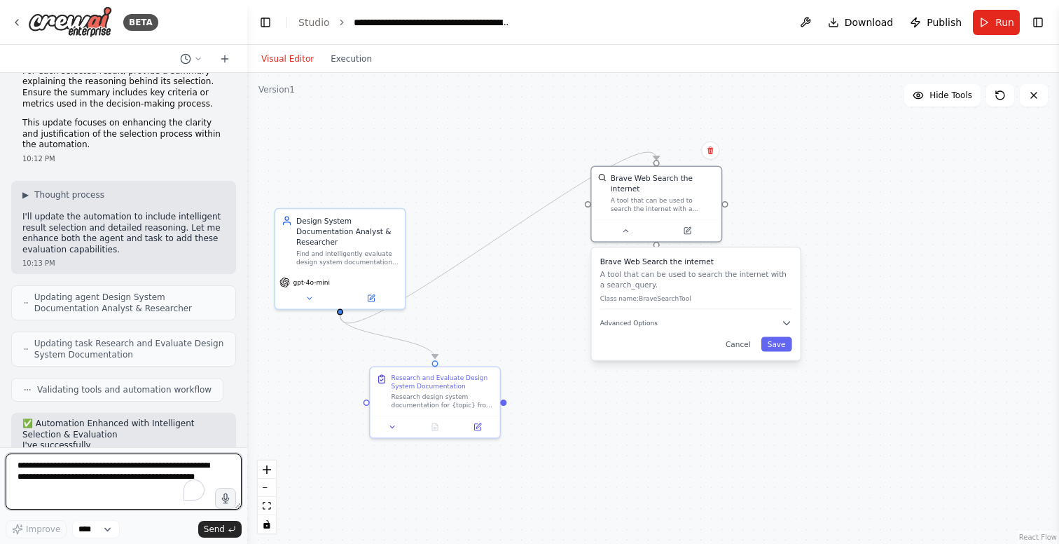
drag, startPoint x: 726, startPoint y: 271, endPoint x: 708, endPoint y: 287, distance: 23.3
click at [708, 287] on p "A tool that can be used to search the internet with a search_query." at bounding box center [697, 278] width 192 height 21
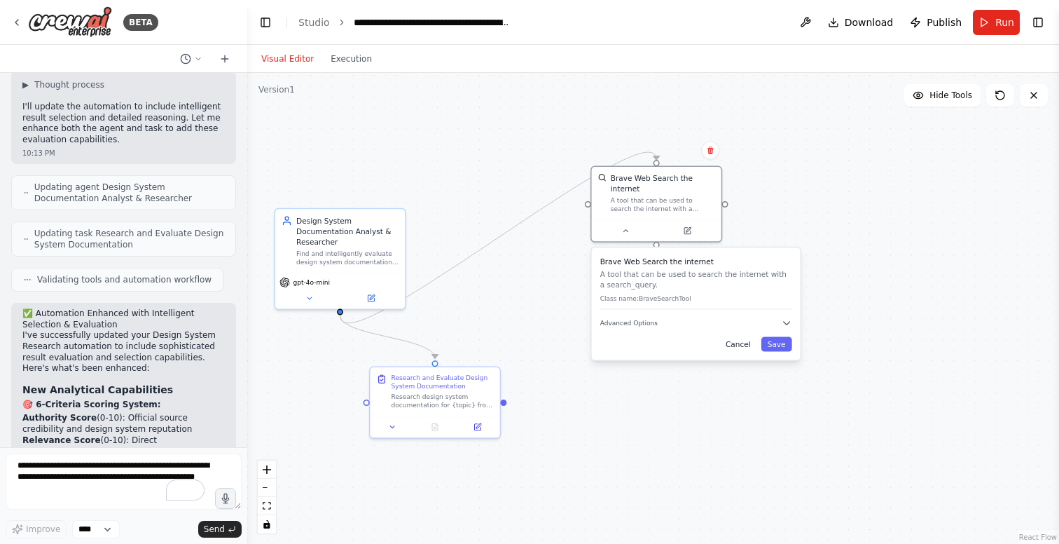
click at [735, 341] on button "Cancel" at bounding box center [739, 343] width 38 height 15
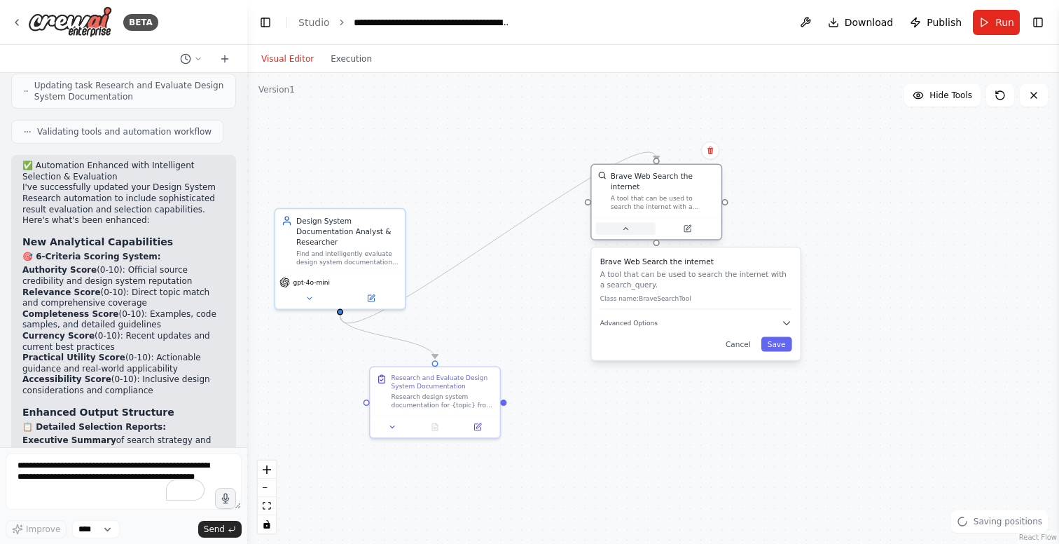
click at [633, 228] on button at bounding box center [626, 228] width 60 height 13
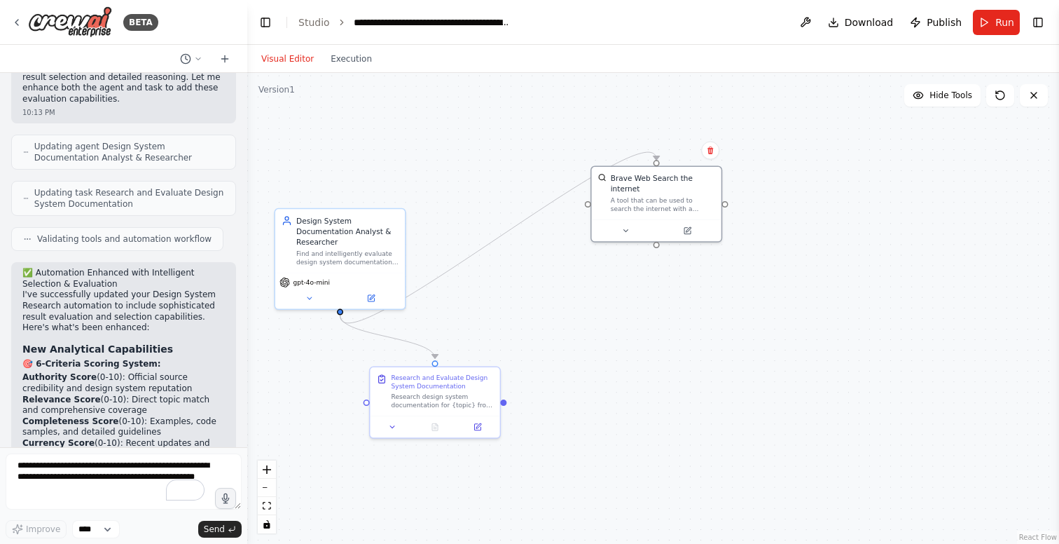
scroll to position [2245, 0]
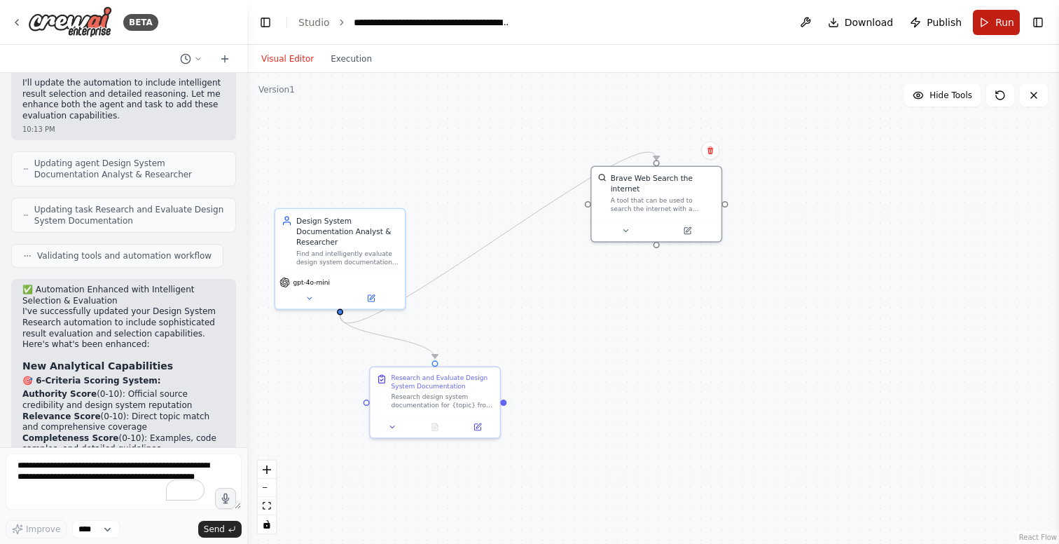
click at [998, 23] on span "Run" at bounding box center [1005, 22] width 19 height 14
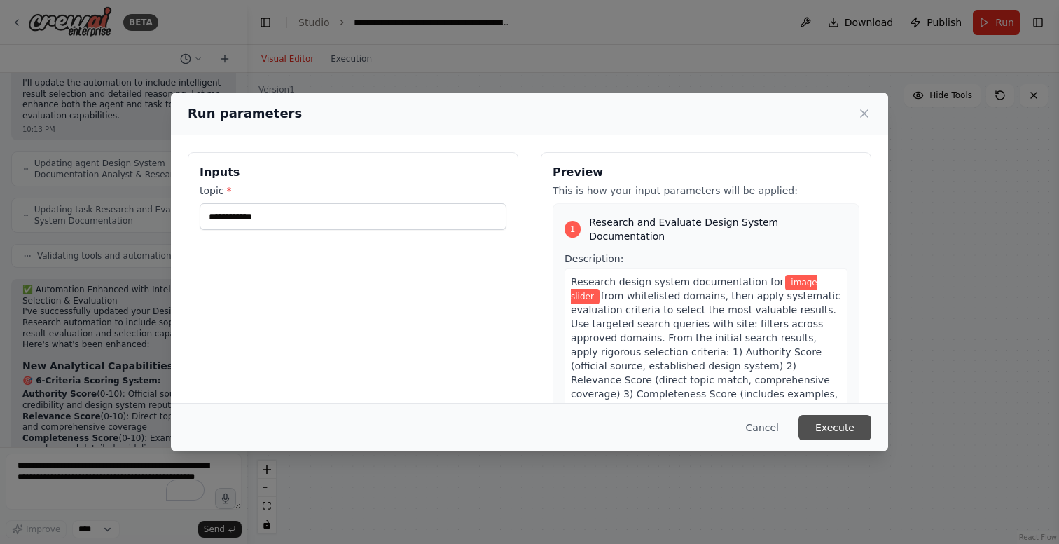
click at [834, 422] on button "Execute" at bounding box center [835, 427] width 73 height 25
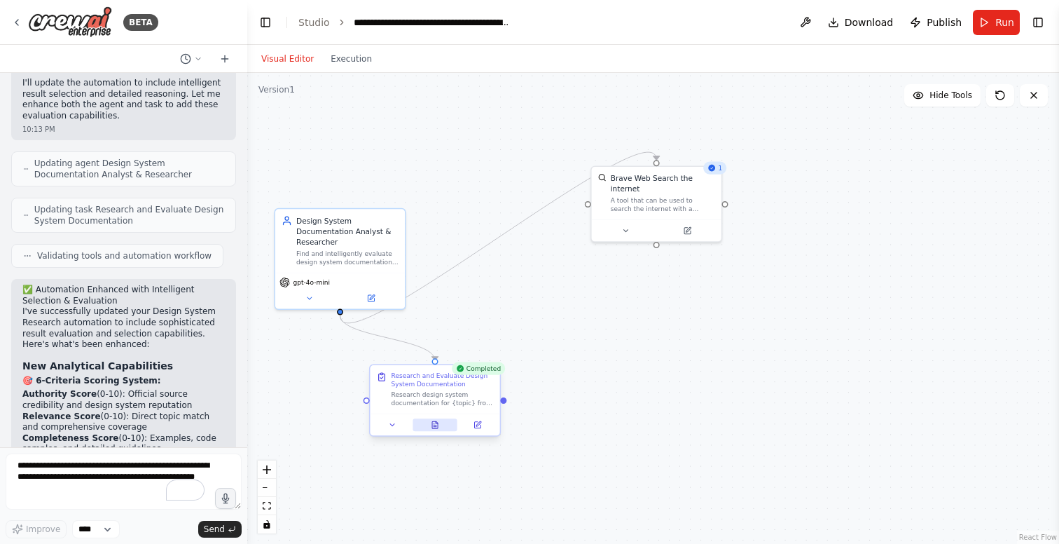
click at [432, 420] on button at bounding box center [435, 424] width 45 height 13
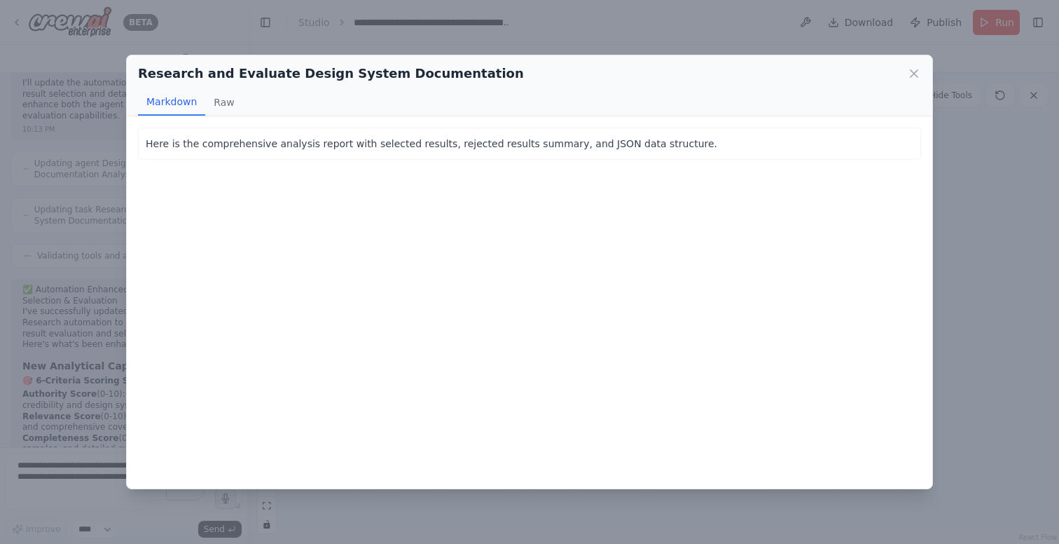
click at [375, 137] on p "Here is the comprehensive analysis report with selected results, rejected resul…" at bounding box center [530, 143] width 768 height 17
click at [400, 144] on p "Here is the comprehensive analysis report with selected results, rejected resul…" at bounding box center [530, 143] width 768 height 17
drag, startPoint x: 400, startPoint y: 146, endPoint x: 286, endPoint y: 122, distance: 116.8
click at [400, 146] on p "Here is the comprehensive analysis report with selected results, rejected resul…" at bounding box center [530, 143] width 768 height 17
click at [221, 99] on button "Raw" at bounding box center [223, 102] width 37 height 27
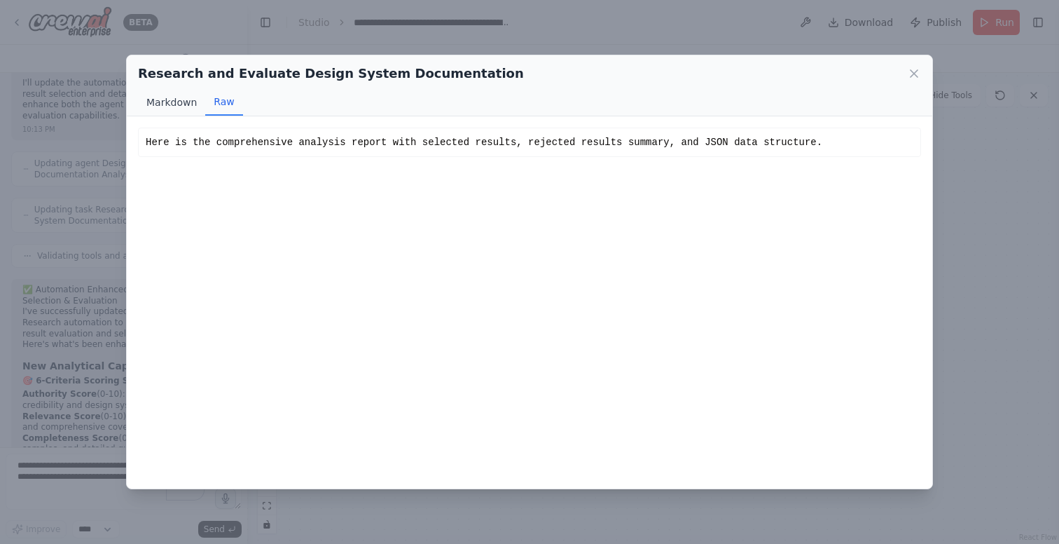
click at [177, 102] on button "Markdown" at bounding box center [171, 102] width 67 height 27
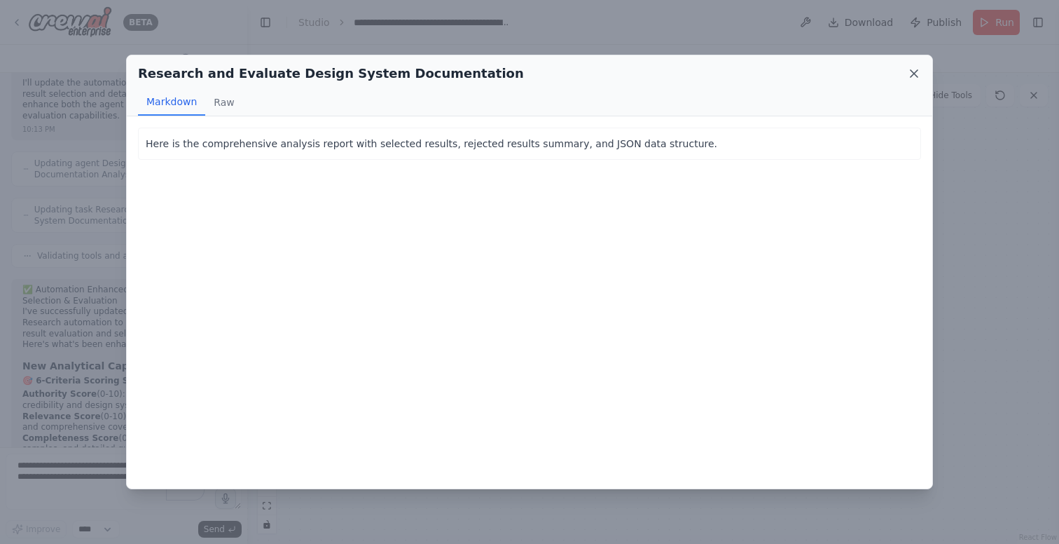
click at [913, 72] on icon at bounding box center [914, 73] width 7 height 7
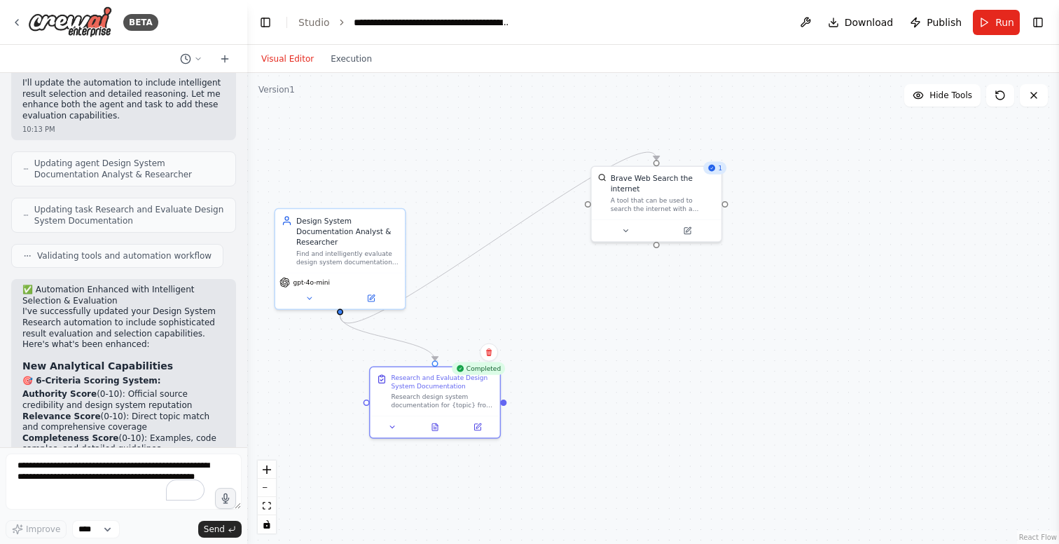
click at [656, 309] on div ".deletable-edge-delete-btn { width: 20px; height: 20px; border: 0px solid #ffff…" at bounding box center [653, 308] width 812 height 471
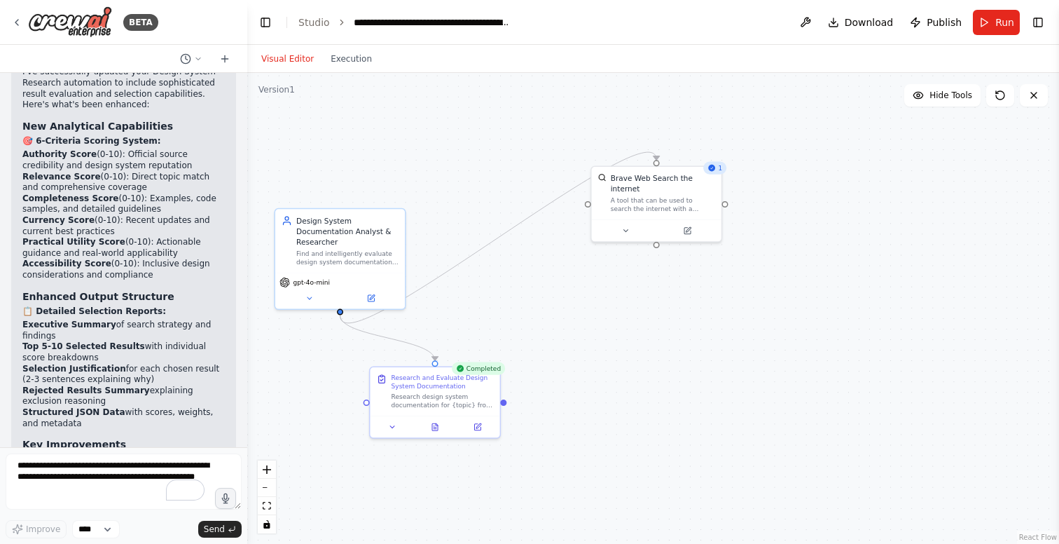
scroll to position [2797, 0]
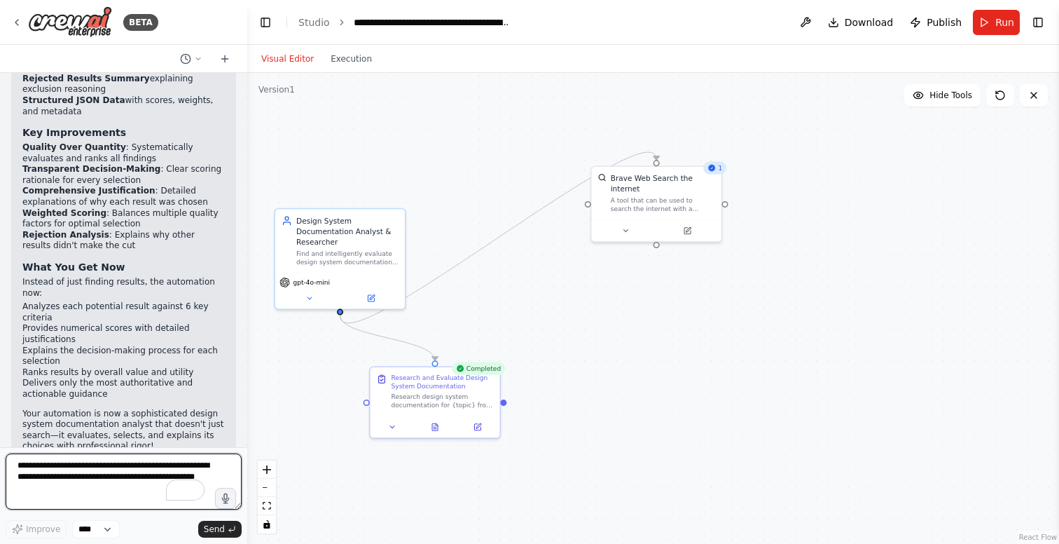
click at [90, 470] on textarea "**********" at bounding box center [124, 481] width 236 height 56
click at [437, 394] on div "Research design system documentation for {topic} from whitelisted domains, then…" at bounding box center [443, 398] width 102 height 17
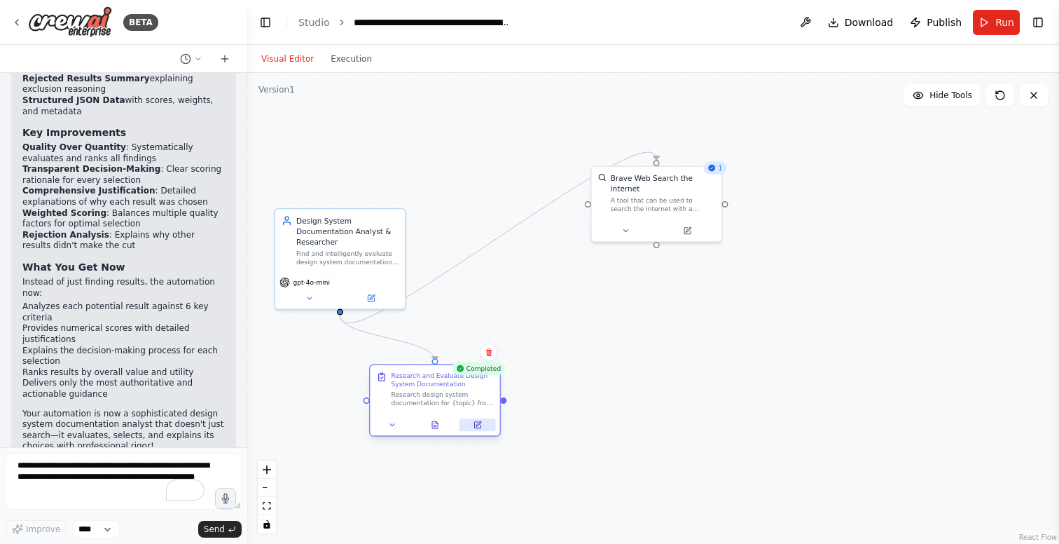
click at [479, 426] on icon at bounding box center [477, 425] width 6 height 6
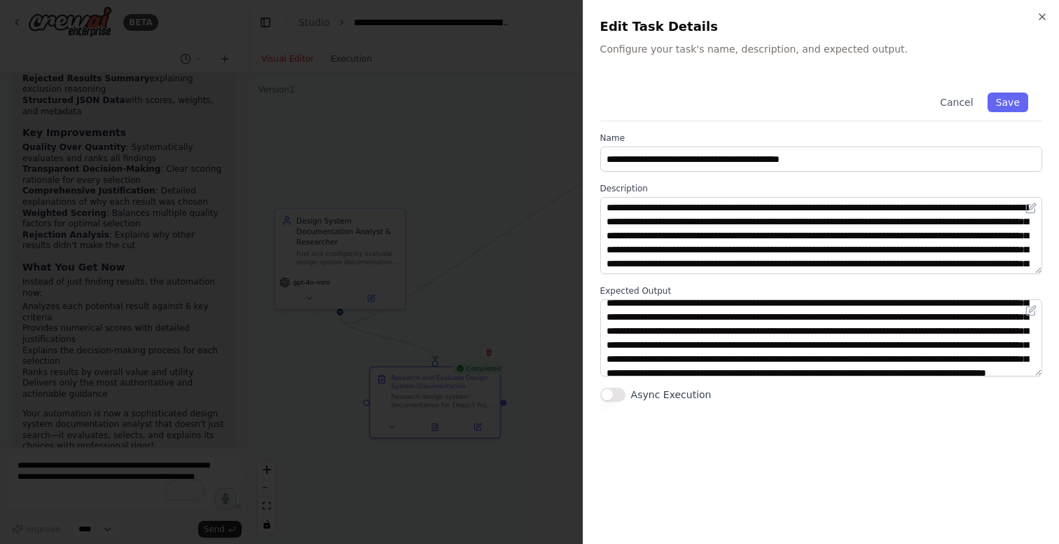
scroll to position [0, 0]
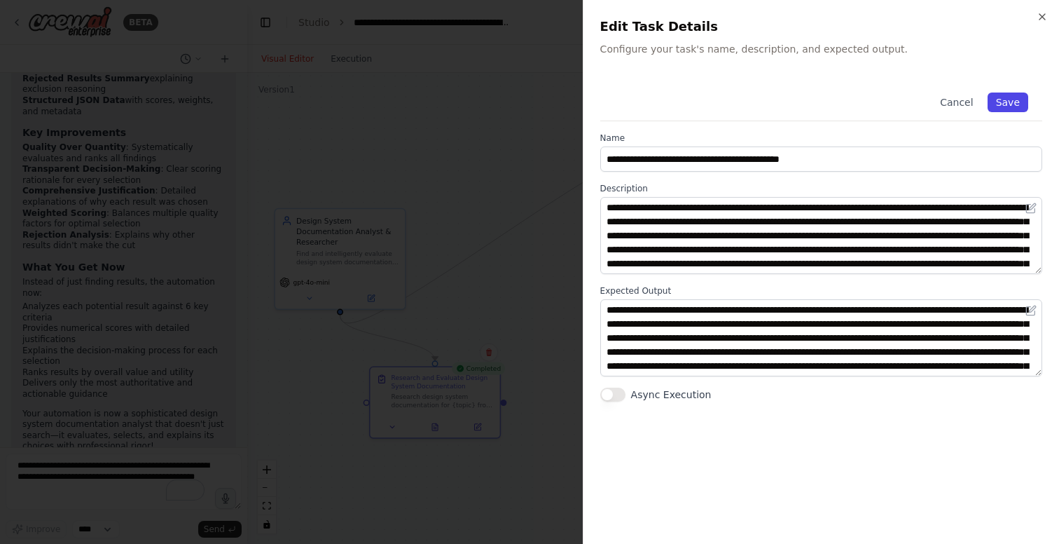
click at [1009, 99] on button "Save" at bounding box center [1008, 102] width 41 height 20
click at [1041, 15] on icon "button" at bounding box center [1043, 17] width 6 height 6
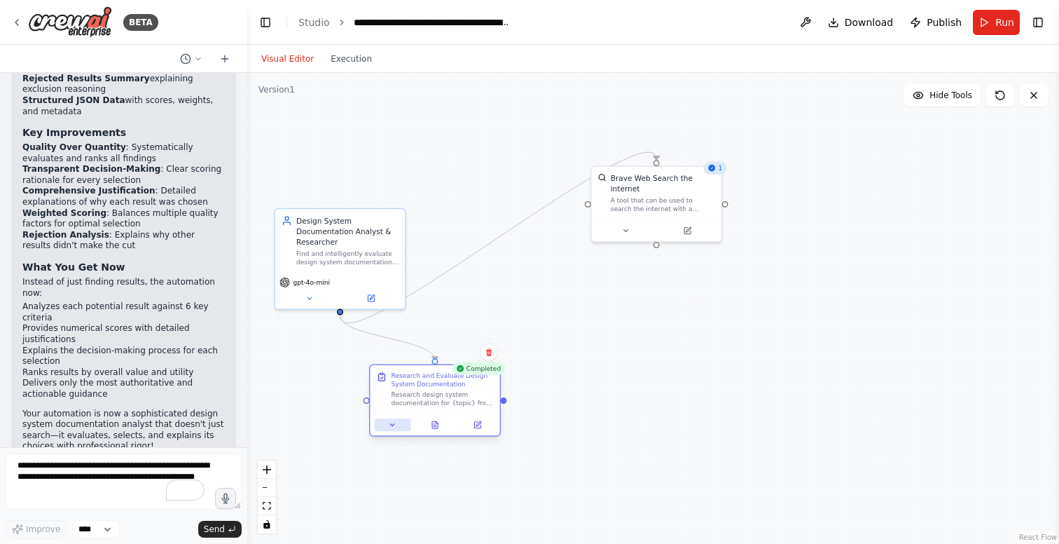
click at [394, 427] on icon at bounding box center [392, 424] width 8 height 8
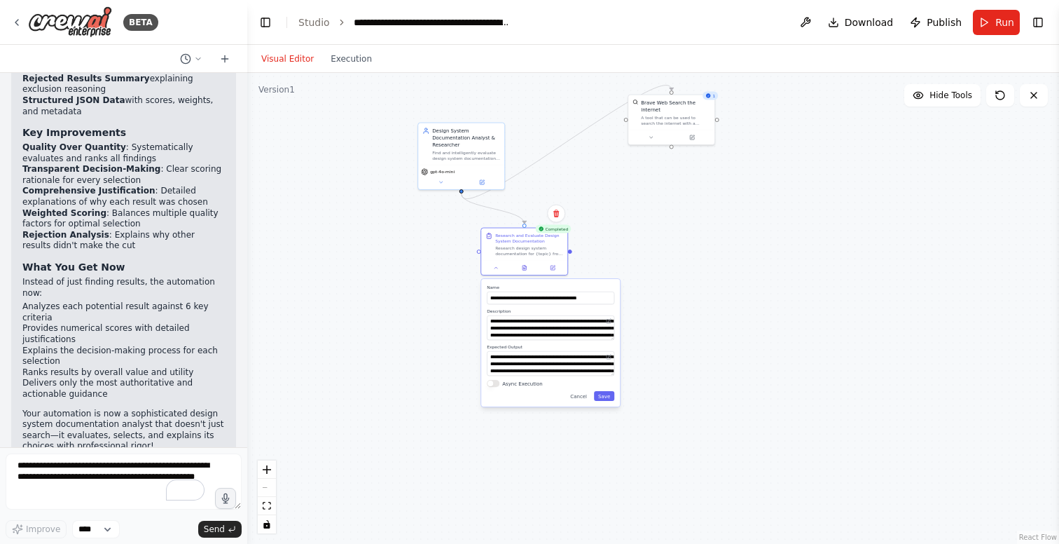
drag, startPoint x: 602, startPoint y: 420, endPoint x: 648, endPoint y: 272, distance: 154.9
click at [648, 272] on div ".deletable-edge-delete-btn { width: 20px; height: 20px; border: 0px solid #ffff…" at bounding box center [653, 308] width 812 height 471
click at [495, 266] on icon at bounding box center [496, 266] width 6 height 6
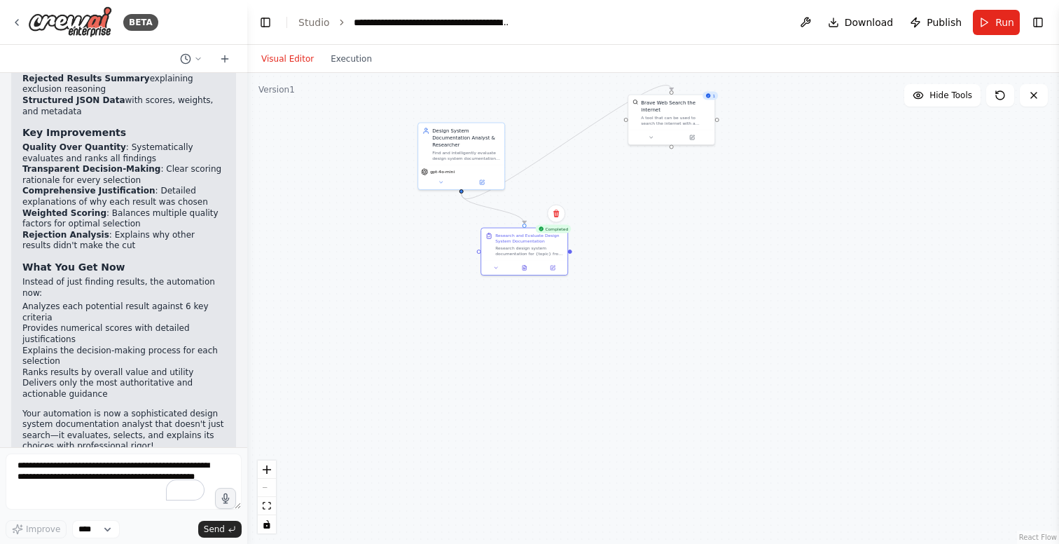
click at [633, 236] on div ".deletable-edge-delete-btn { width: 20px; height: 20px; border: 0px solid #ffff…" at bounding box center [653, 308] width 812 height 471
click at [96, 467] on textarea "**********" at bounding box center [124, 481] width 236 height 56
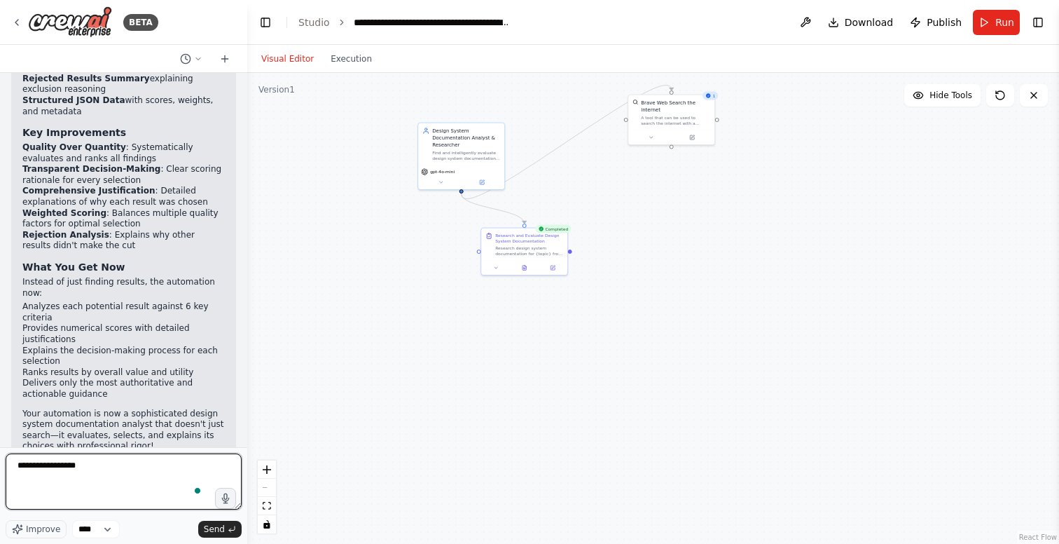
type textarea "**********"
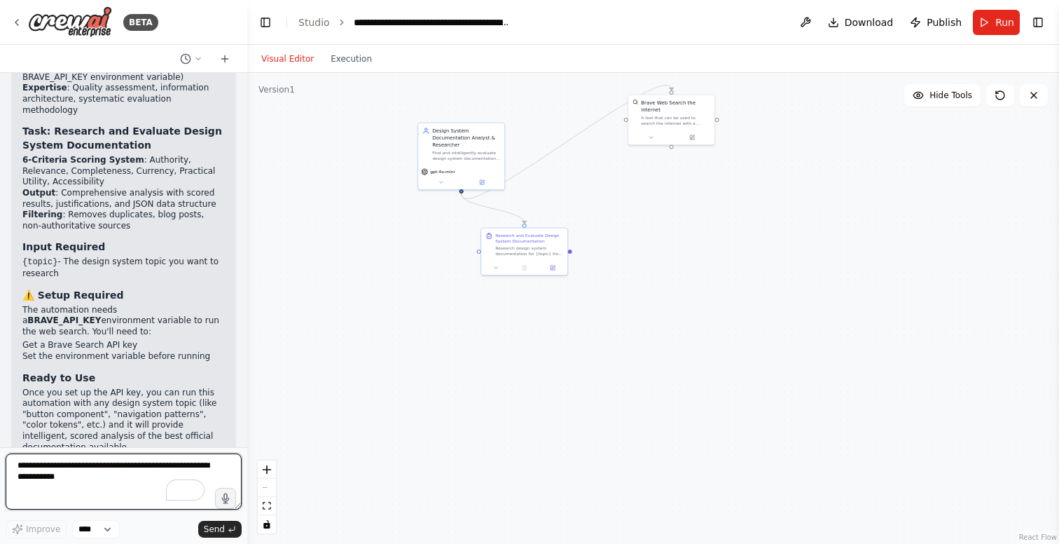
scroll to position [3518, 0]
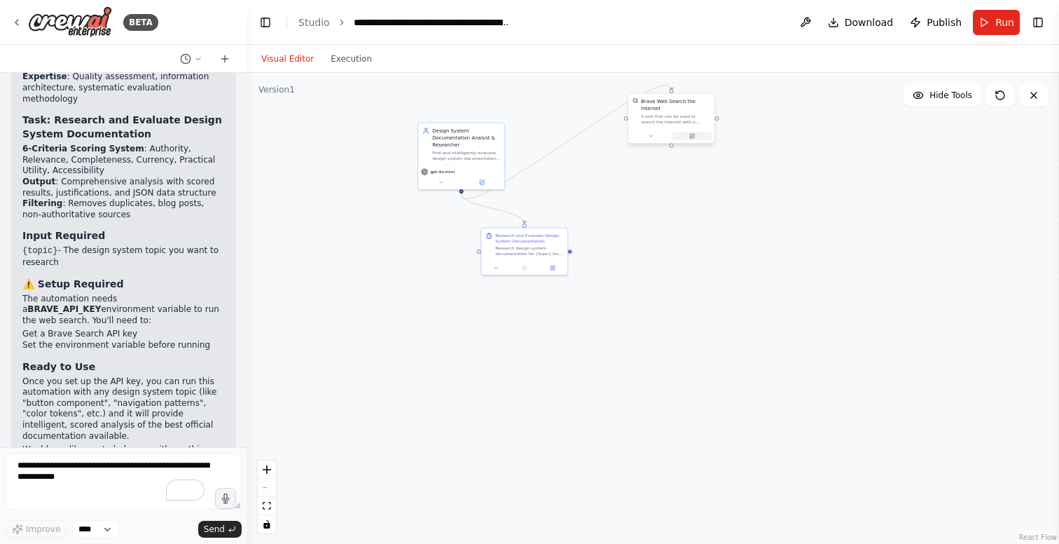
click at [697, 136] on button at bounding box center [693, 136] width 40 height 8
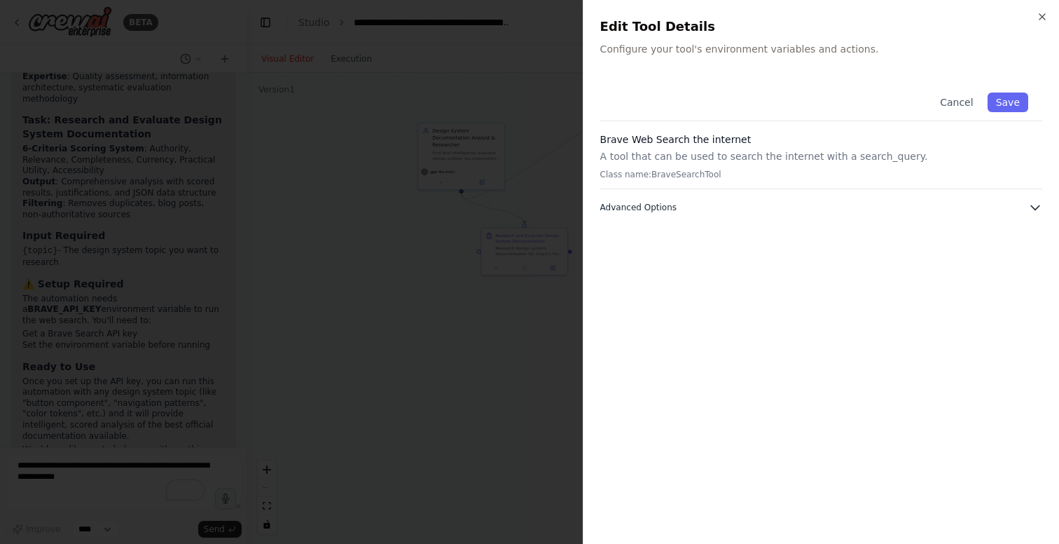
click at [662, 204] on span "Advanced Options" at bounding box center [639, 207] width 76 height 11
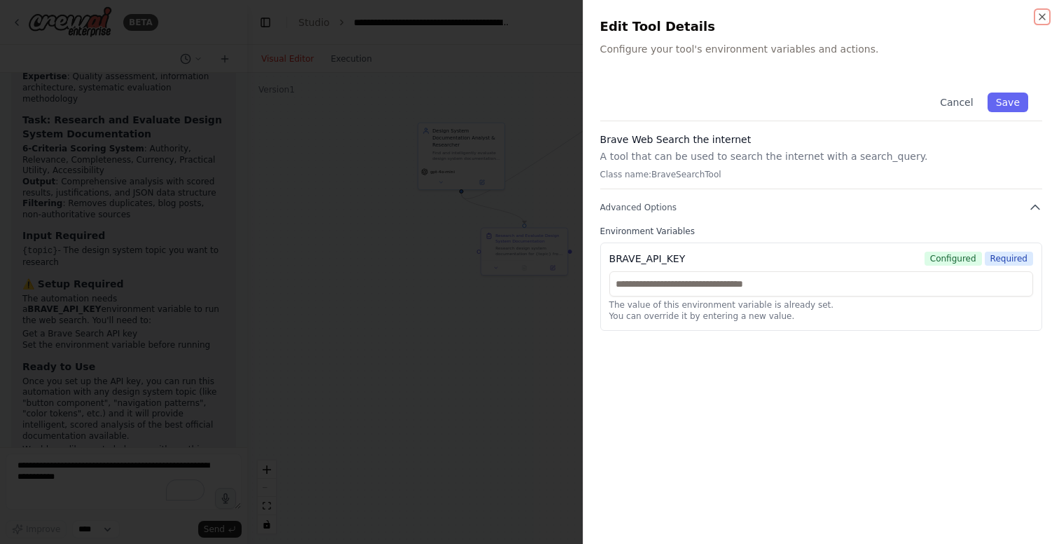
click at [1037, 14] on icon "button" at bounding box center [1042, 16] width 11 height 11
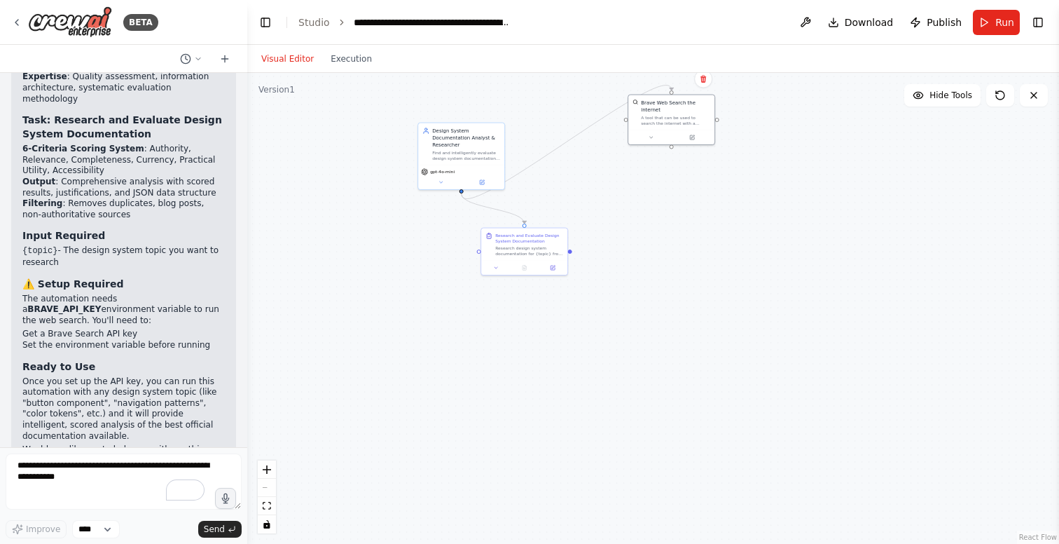
click at [329, 343] on div ".deletable-edge-delete-btn { width: 20px; height: 20px; border: 0px solid #ffff…" at bounding box center [653, 308] width 812 height 471
click at [1003, 19] on span "Run" at bounding box center [1005, 22] width 19 height 14
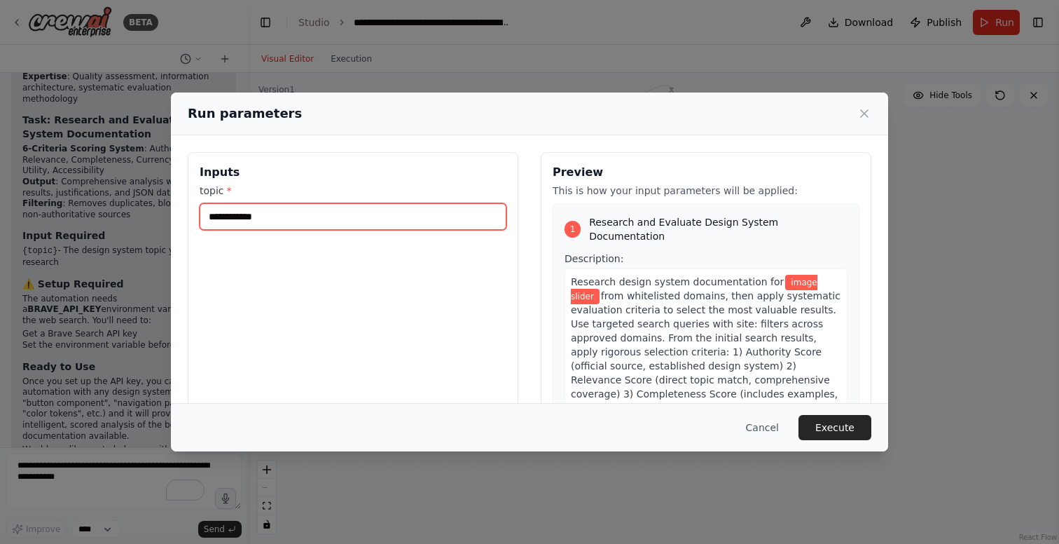
click at [341, 223] on input "**********" at bounding box center [353, 216] width 307 height 27
type input "**********"
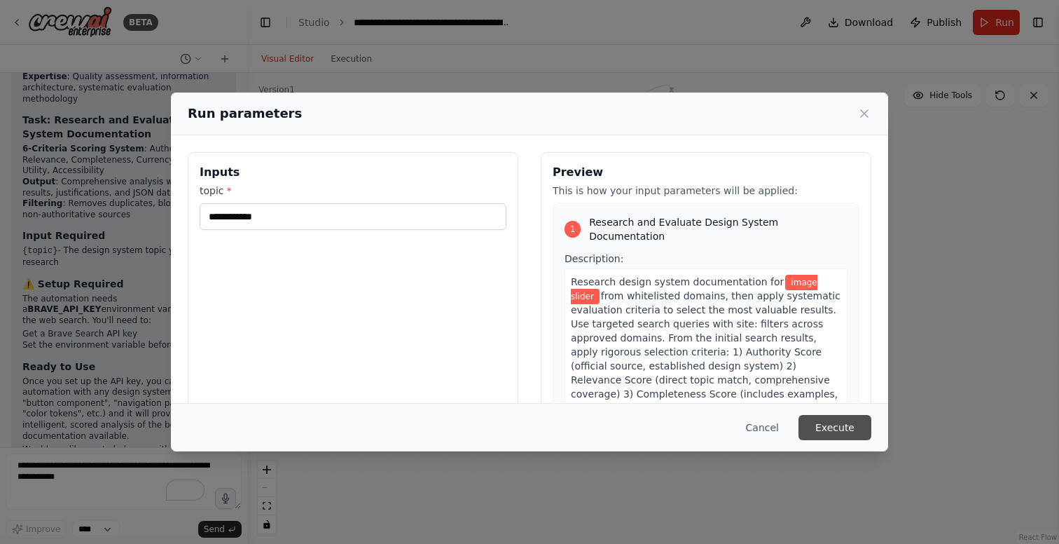
click at [839, 427] on button "Execute" at bounding box center [835, 427] width 73 height 25
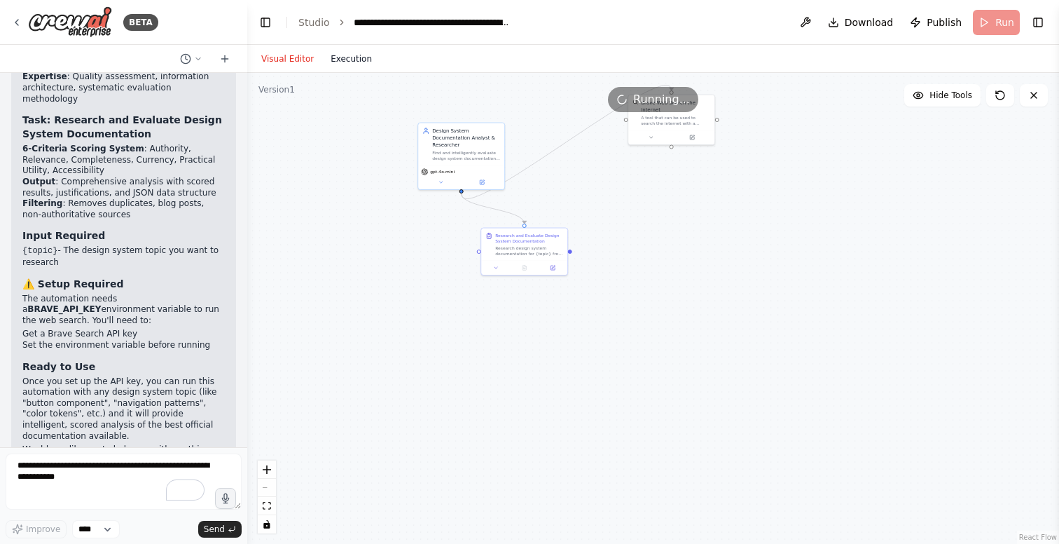
click at [339, 64] on button "Execution" at bounding box center [351, 58] width 58 height 17
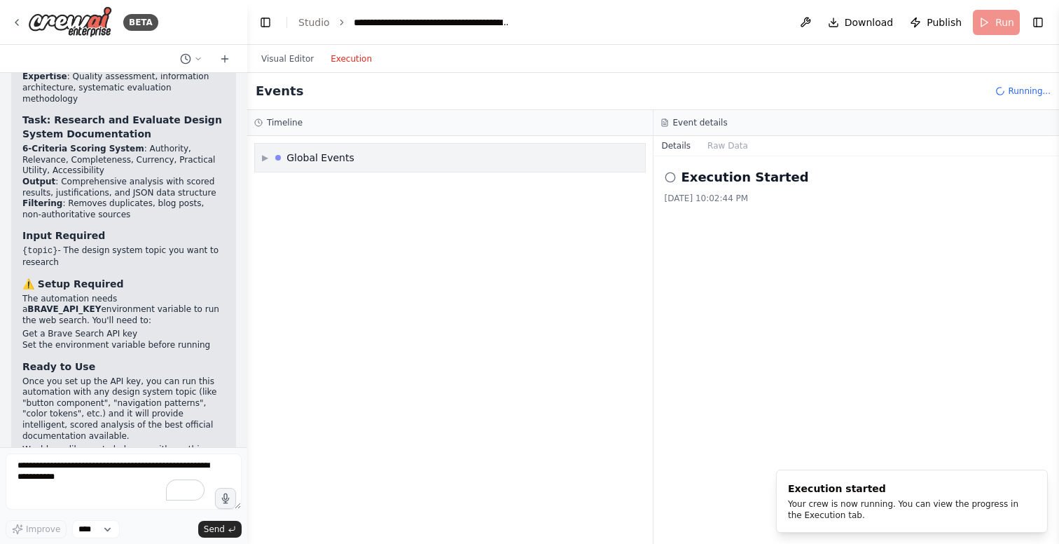
click at [265, 158] on span "▶" at bounding box center [265, 157] width 6 height 11
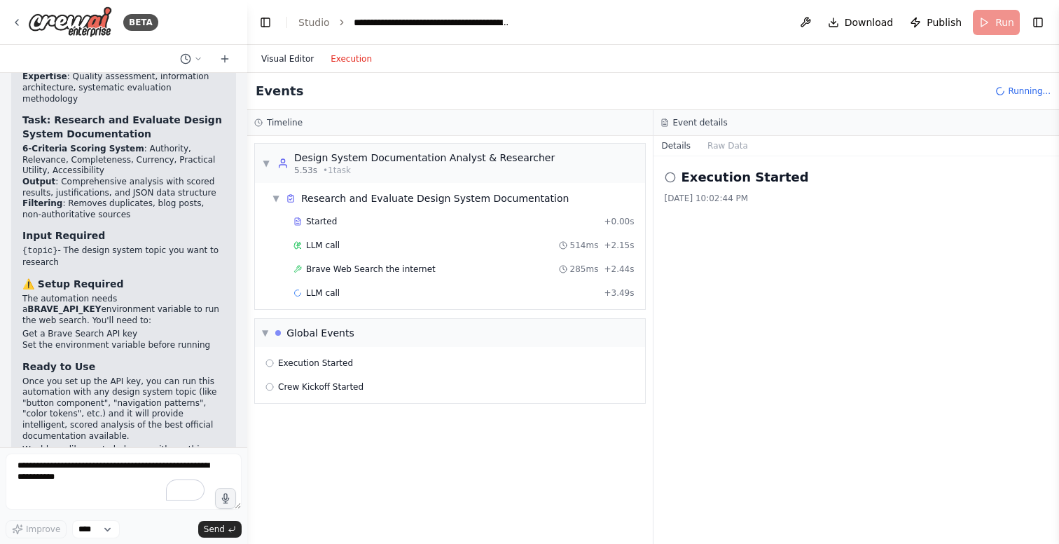
click at [295, 58] on button "Visual Editor" at bounding box center [287, 58] width 69 height 17
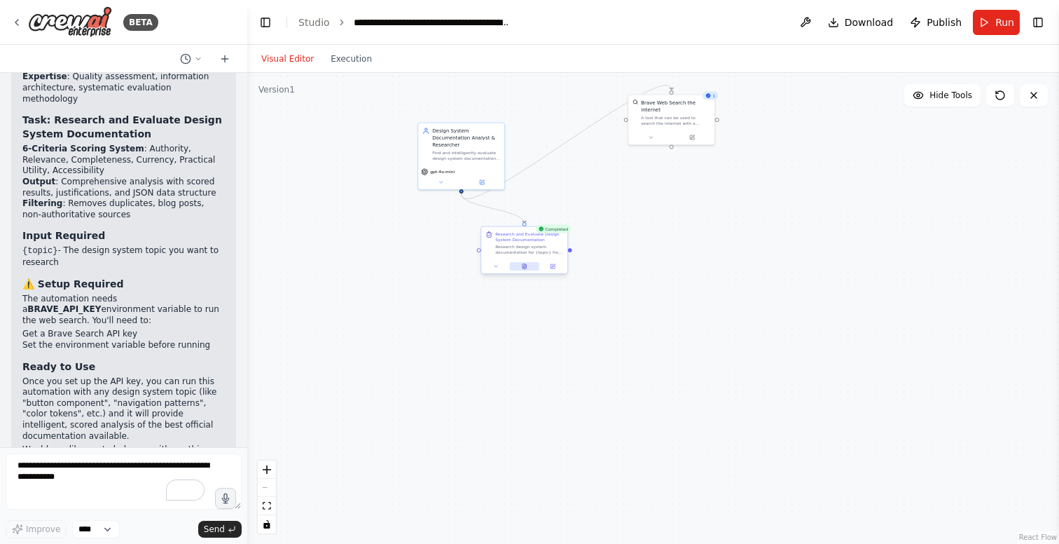
click at [521, 264] on button at bounding box center [524, 266] width 29 height 8
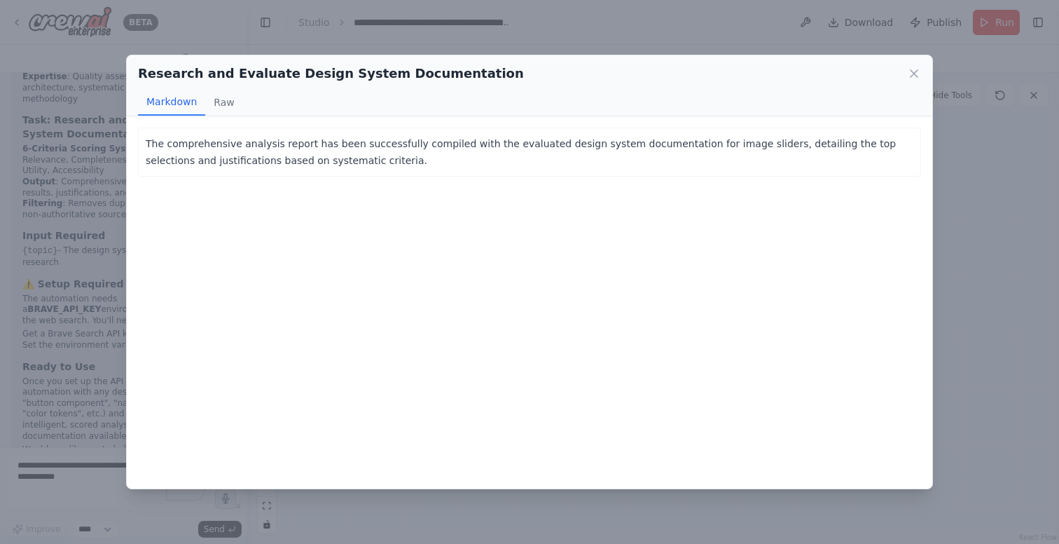
click at [295, 143] on p "The comprehensive analysis report has been successfully compiled with the evalu…" at bounding box center [530, 152] width 768 height 34
click at [224, 176] on div "The comprehensive analysis report has been successfully compiled with the evalu…" at bounding box center [529, 152] width 783 height 49
click at [594, 159] on p "The comprehensive analysis report has been successfully compiled with the evalu…" at bounding box center [530, 152] width 768 height 34
click at [397, 179] on div "The comprehensive analysis report has been successfully compiled with the evalu…" at bounding box center [530, 302] width 806 height 373
click at [225, 99] on button "Raw" at bounding box center [223, 102] width 37 height 27
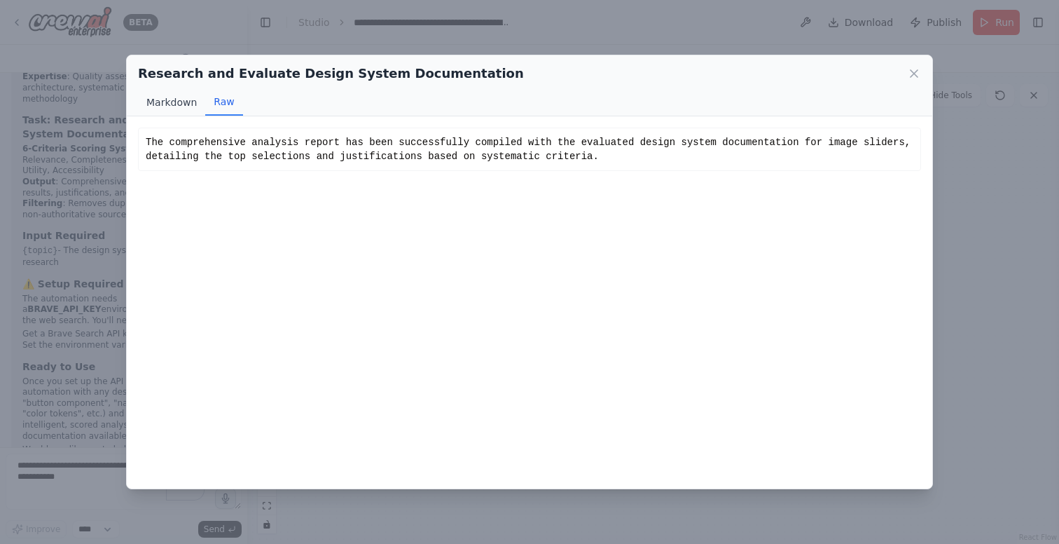
click at [175, 98] on button "Markdown" at bounding box center [171, 102] width 67 height 27
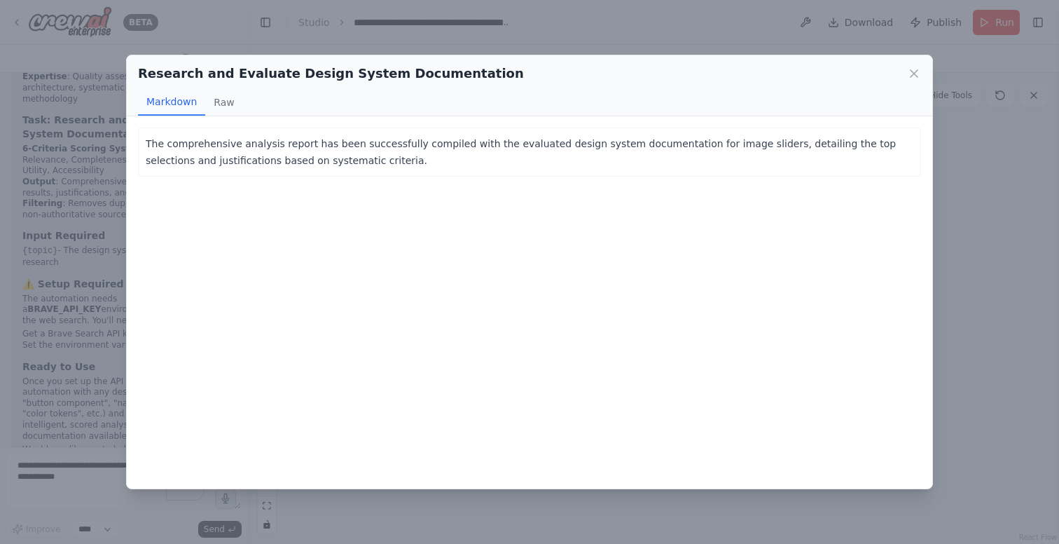
click at [343, 149] on p "The comprehensive analysis report has been successfully compiled with the evalu…" at bounding box center [530, 152] width 768 height 34
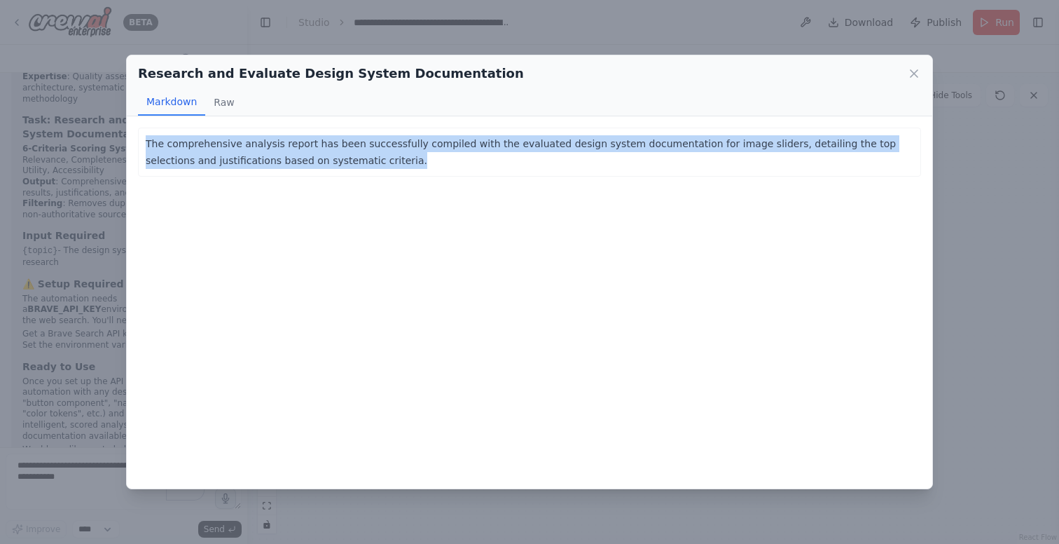
click at [343, 149] on p "The comprehensive analysis report has been successfully compiled with the evalu…" at bounding box center [530, 152] width 768 height 34
copy p "The comprehensive analysis report has been successfully compiled with the evalu…"
click at [911, 76] on icon at bounding box center [914, 73] width 7 height 7
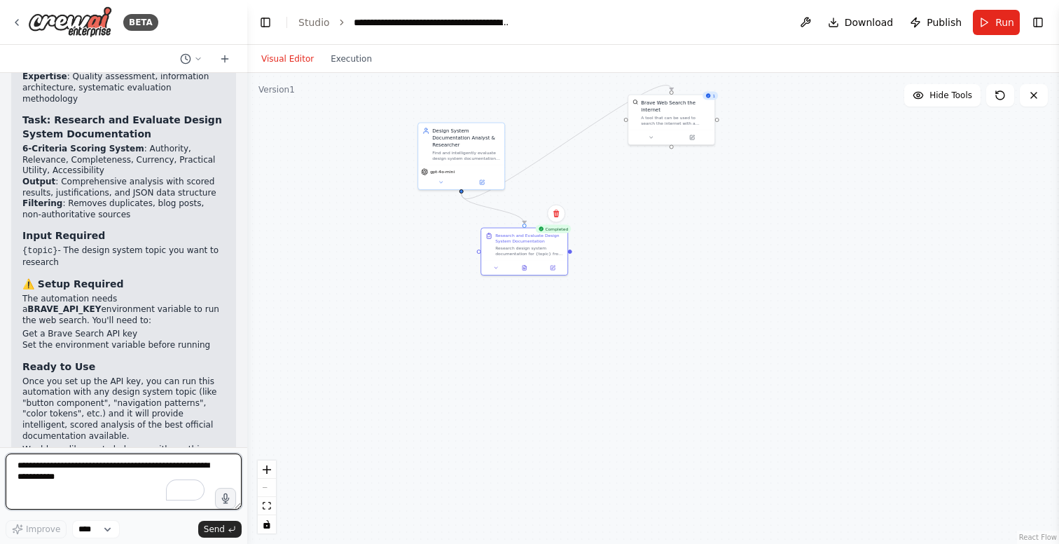
click at [101, 495] on textarea "To enrich screen reader interactions, please activate Accessibility in Grammarl…" at bounding box center [124, 481] width 236 height 56
paste textarea "**********"
type textarea "**********"
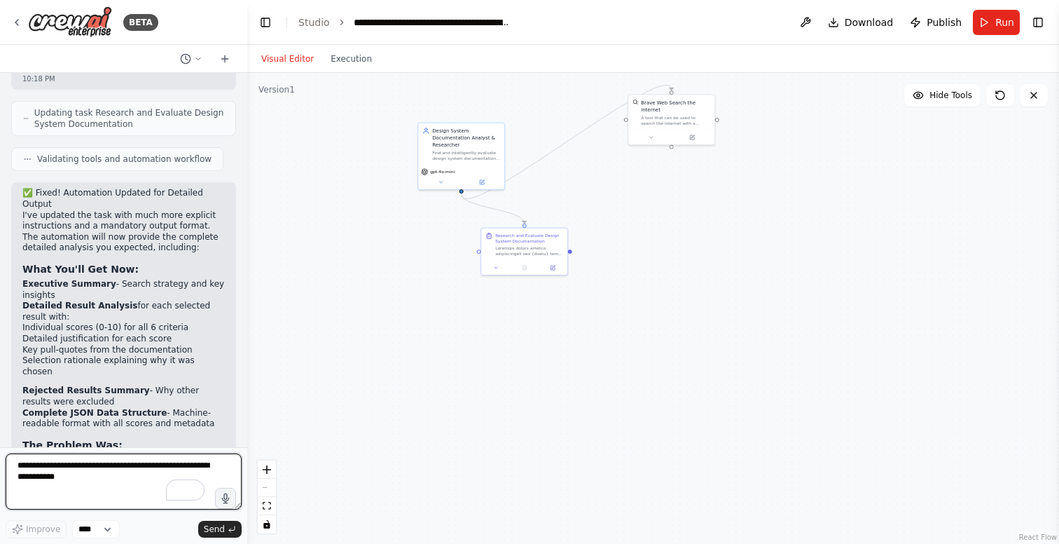
scroll to position [4130, 0]
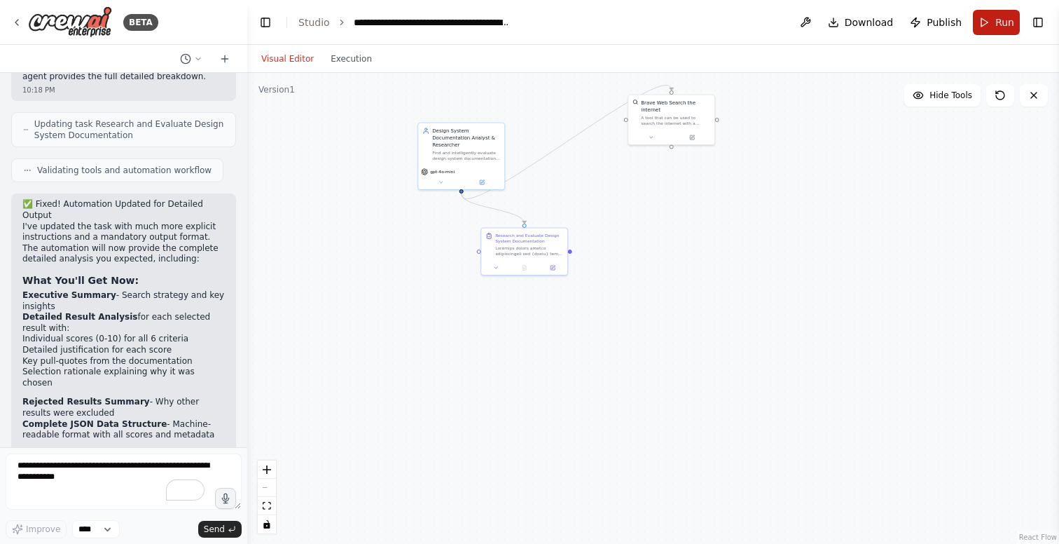
click at [994, 18] on button "Run" at bounding box center [996, 22] width 47 height 25
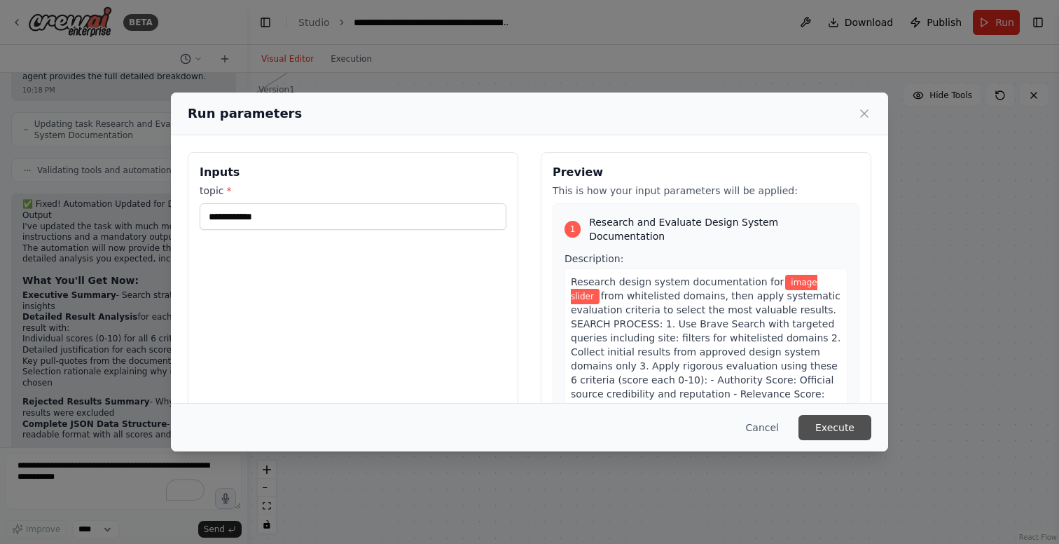
click at [843, 429] on button "Execute" at bounding box center [835, 427] width 73 height 25
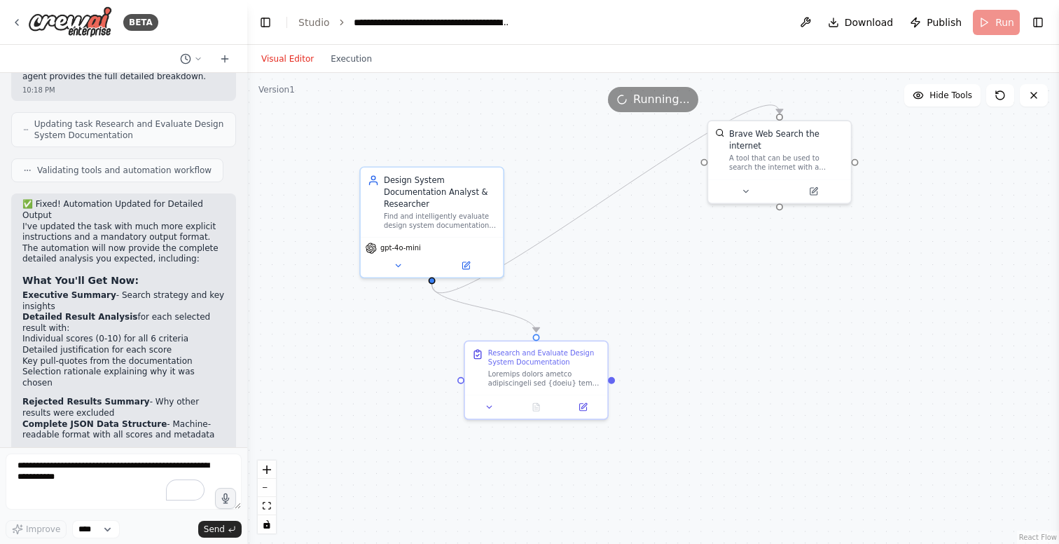
drag, startPoint x: 522, startPoint y: 212, endPoint x: 709, endPoint y: 330, distance: 221.4
click at [709, 330] on div ".deletable-edge-delete-btn { width: 20px; height: 20px; border: 0px solid #ffff…" at bounding box center [653, 308] width 812 height 471
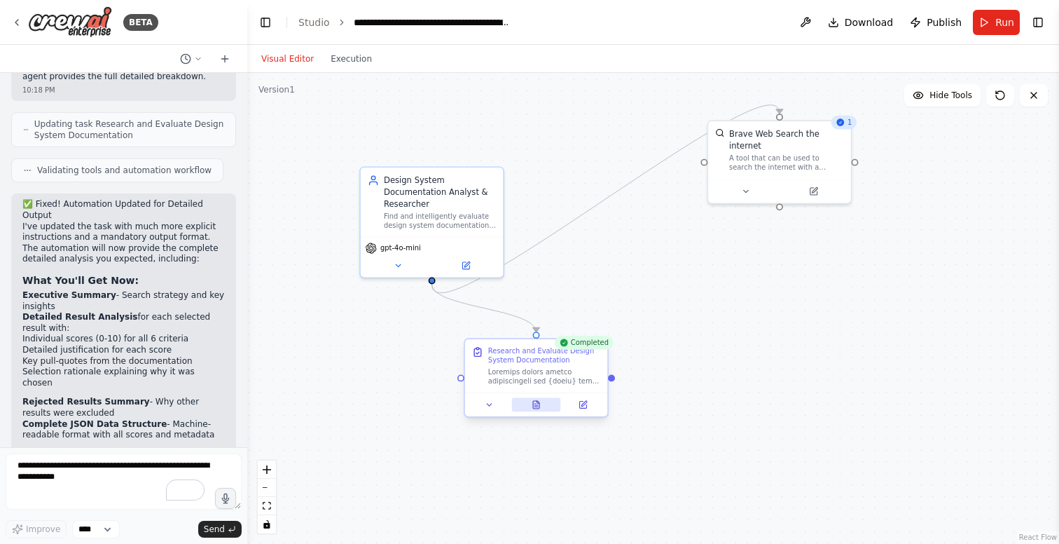
click at [540, 406] on icon at bounding box center [536, 405] width 6 height 8
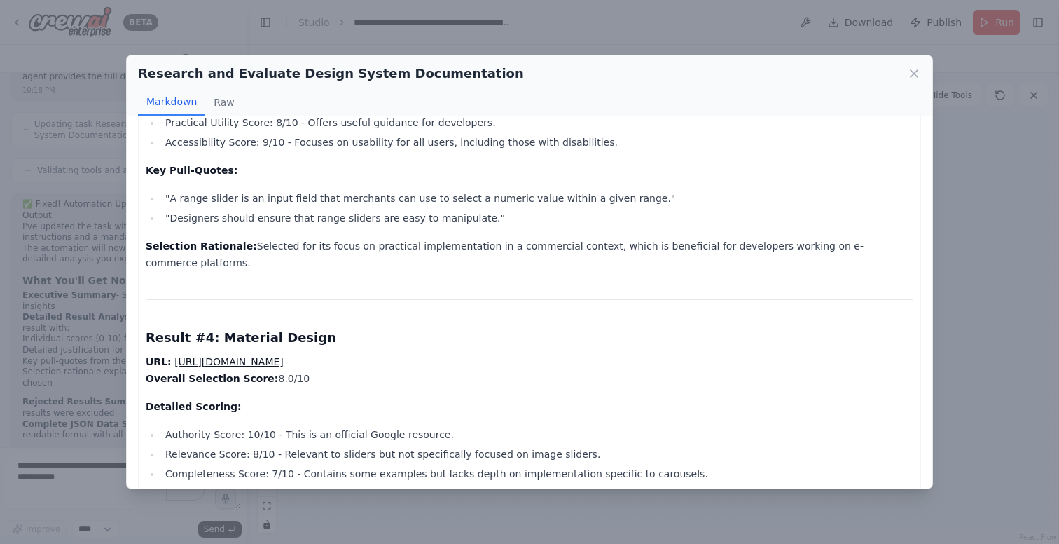
scroll to position [1155, 0]
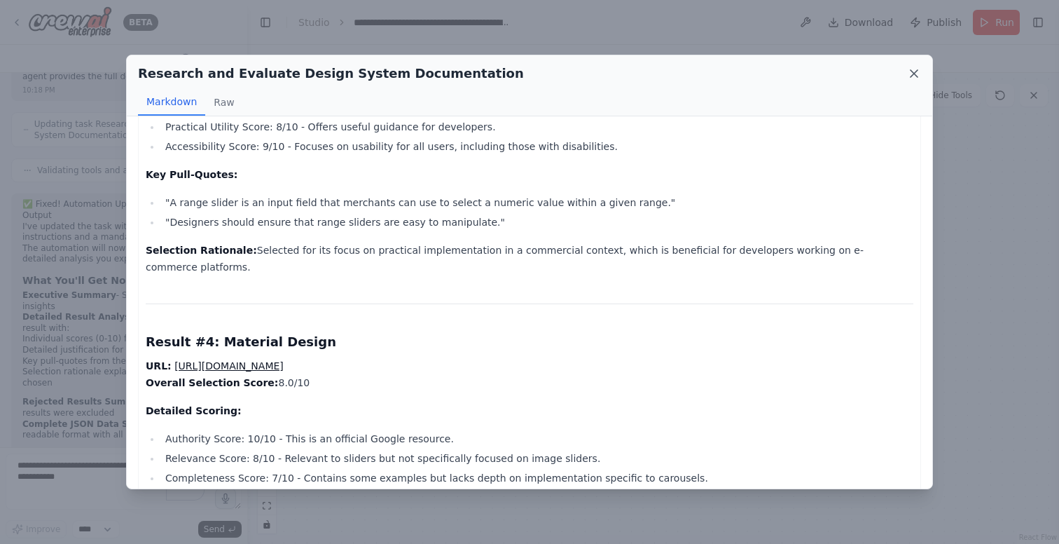
click at [915, 70] on icon at bounding box center [914, 74] width 14 height 14
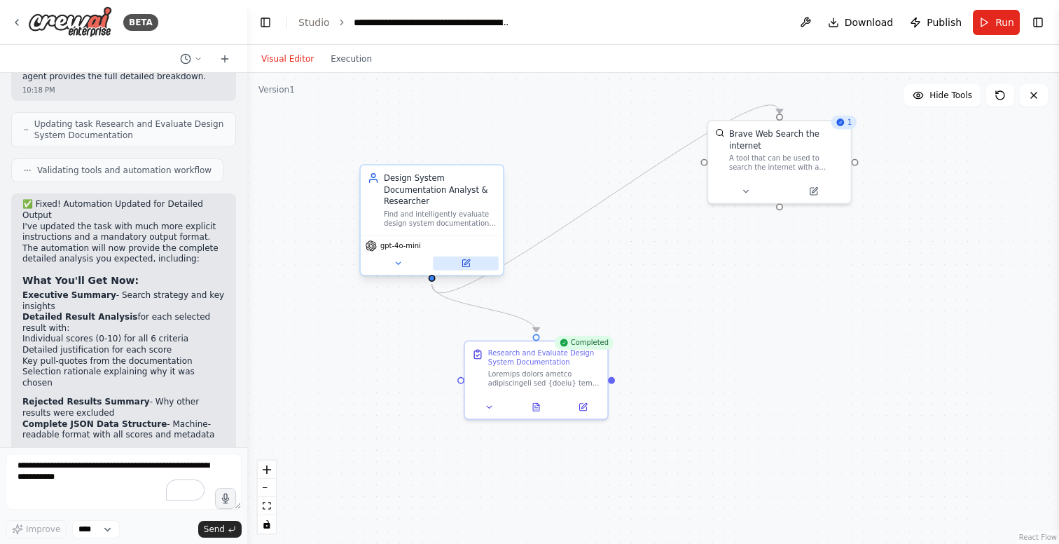
click at [476, 263] on button at bounding box center [465, 263] width 65 height 14
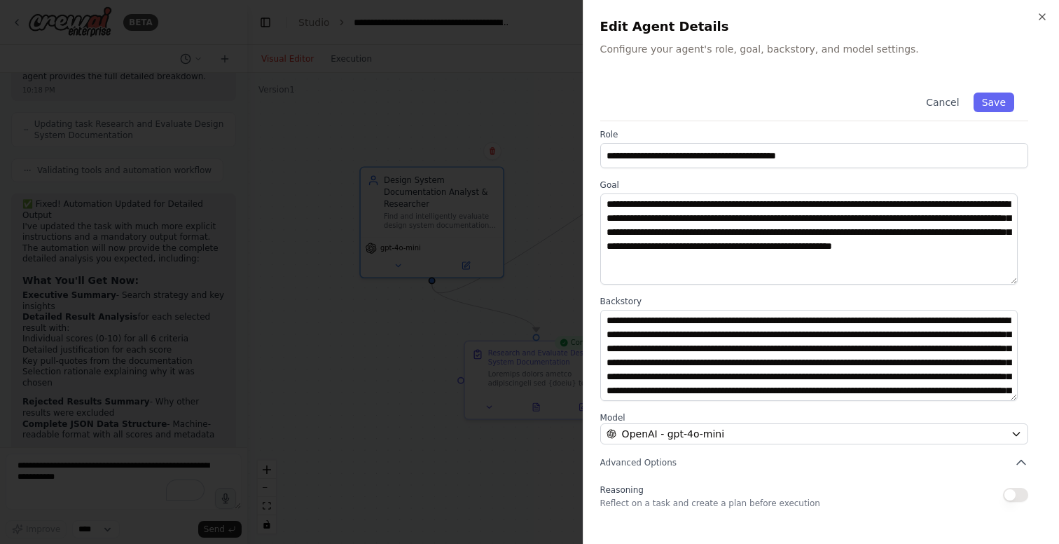
scroll to position [0, 0]
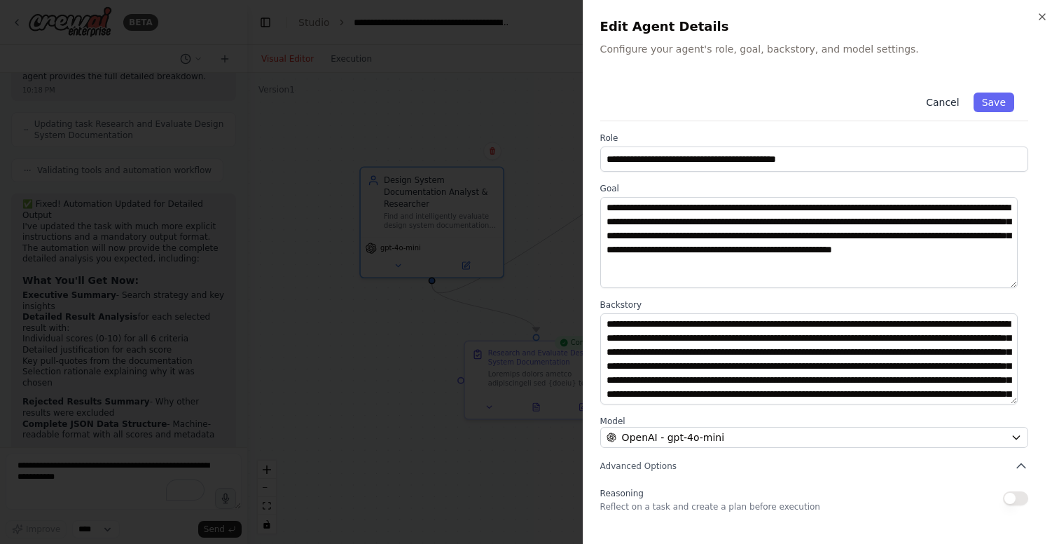
click at [938, 97] on button "Cancel" at bounding box center [943, 102] width 50 height 20
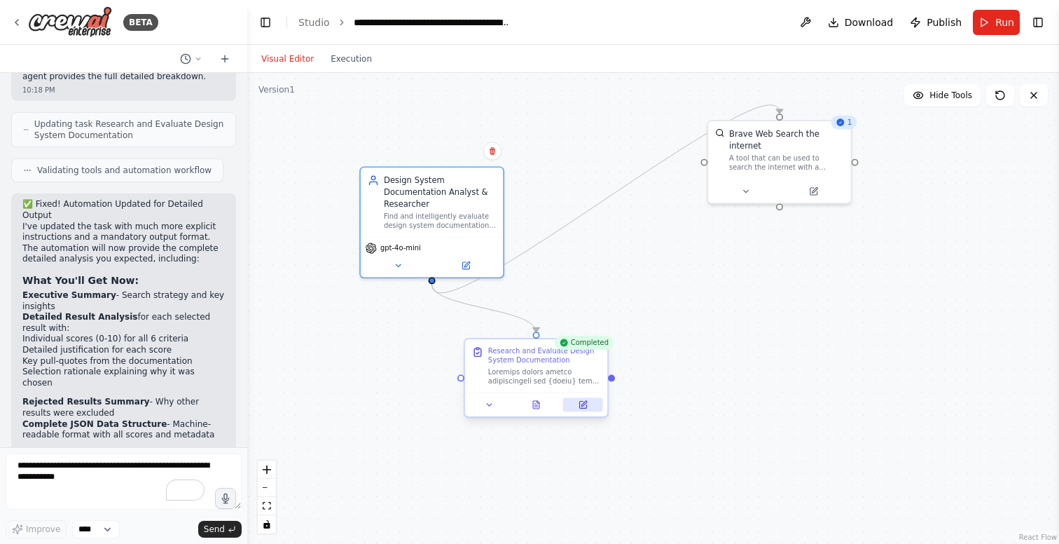
click at [582, 406] on icon at bounding box center [582, 404] width 7 height 7
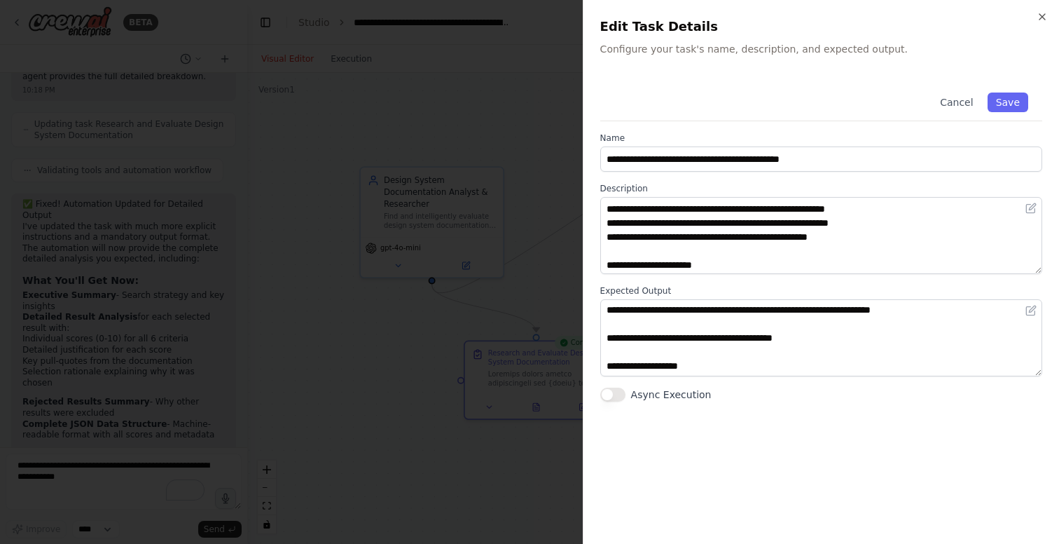
scroll to position [210, 0]
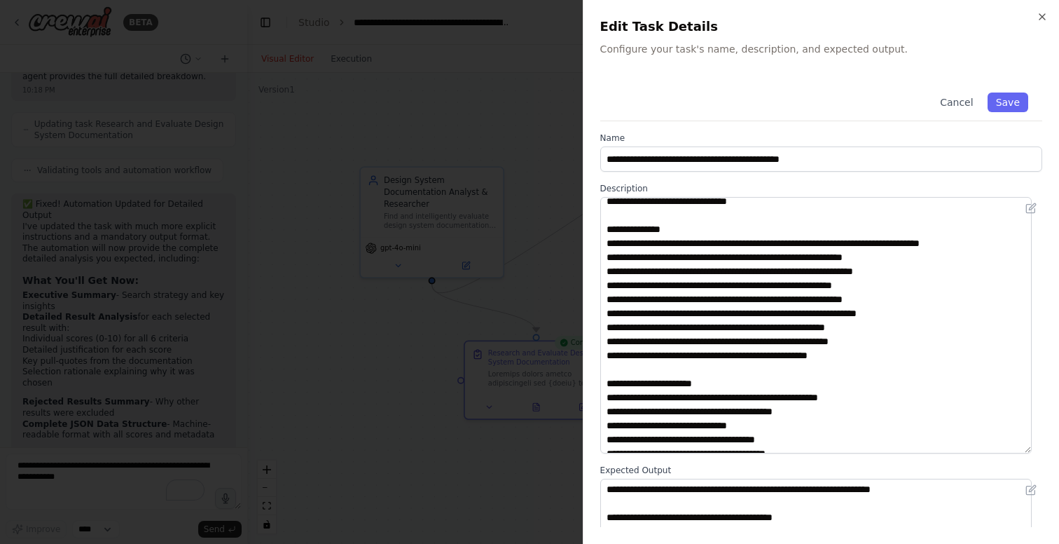
drag, startPoint x: 1038, startPoint y: 269, endPoint x: 1030, endPoint y: 460, distance: 190.8
click at [1030, 453] on textarea at bounding box center [817, 325] width 432 height 256
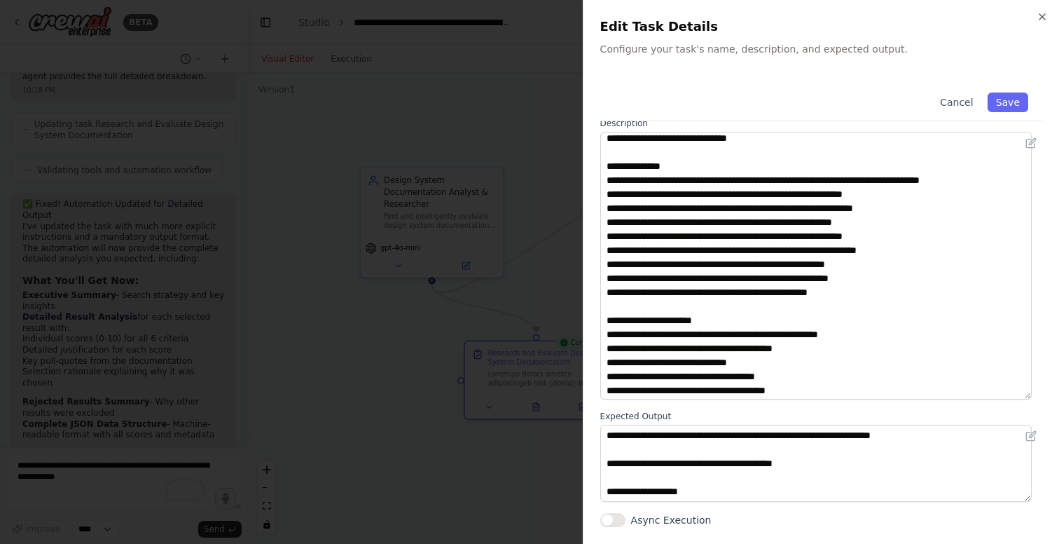
scroll to position [20, 0]
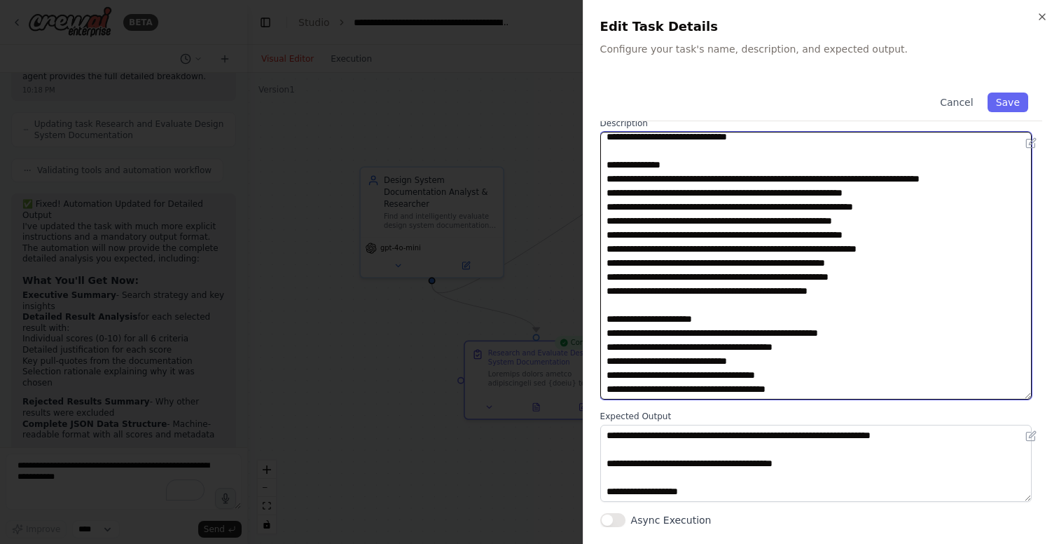
click at [682, 375] on textarea at bounding box center [817, 266] width 432 height 268
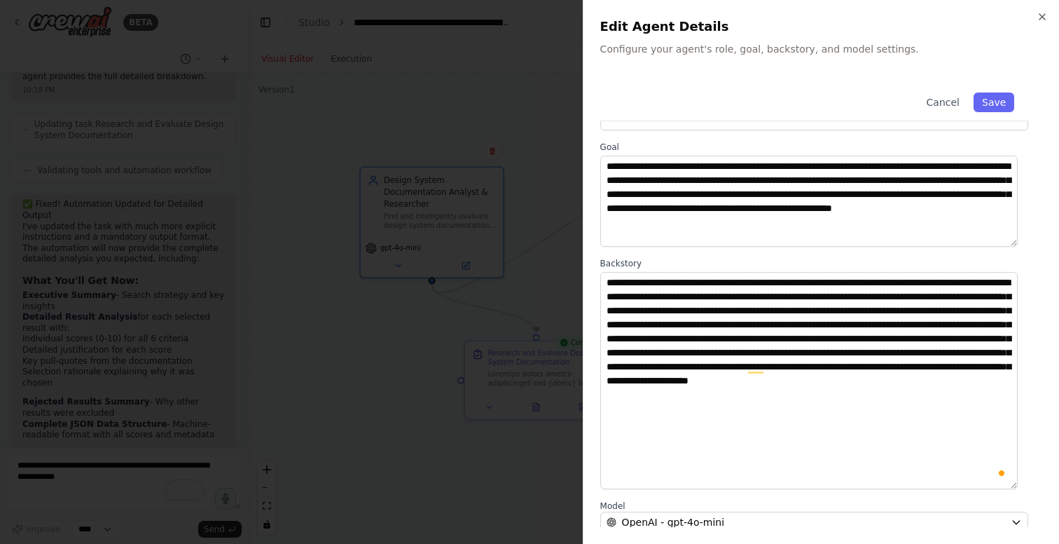
drag, startPoint x: 0, startPoint y: 0, endPoint x: 1001, endPoint y: 475, distance: 1108.3
click at [1008, 485] on textarea "**********" at bounding box center [810, 380] width 418 height 217
click at [338, 147] on div at bounding box center [529, 272] width 1059 height 544
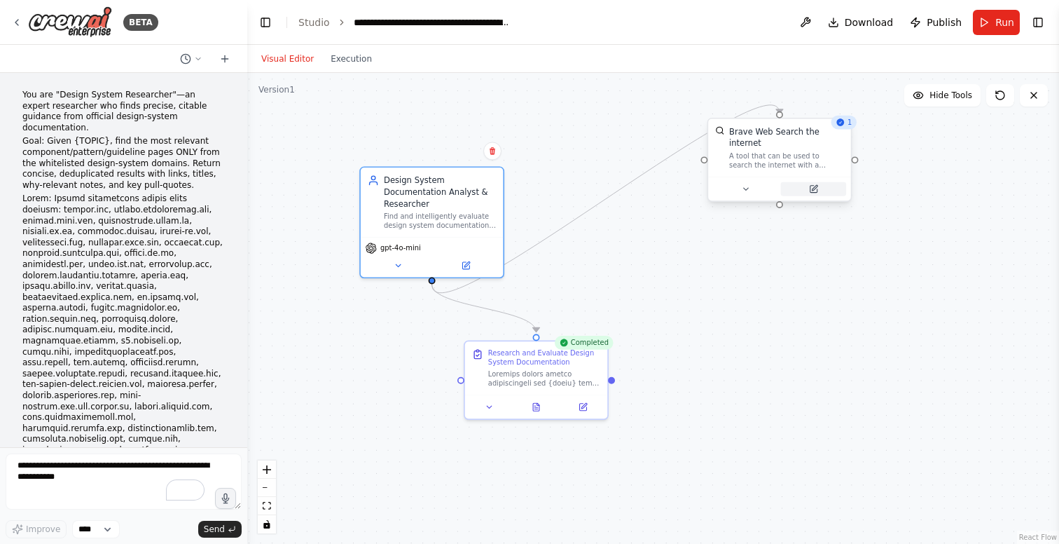
click at [825, 186] on button at bounding box center [813, 189] width 65 height 14
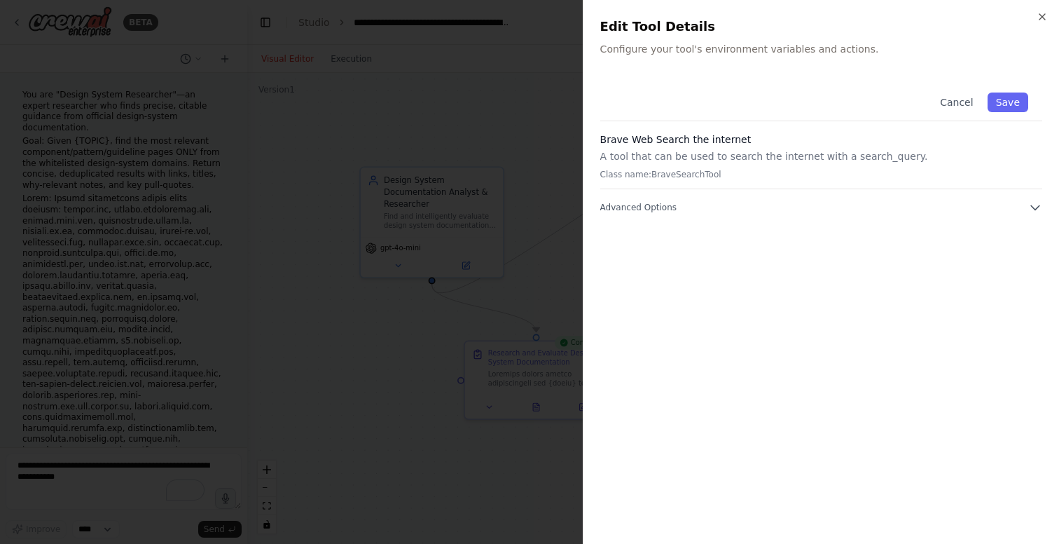
click at [693, 159] on p "A tool that can be used to search the internet with a search_query." at bounding box center [822, 156] width 442 height 14
drag, startPoint x: 816, startPoint y: 146, endPoint x: 837, endPoint y: 142, distance: 21.4
click at [816, 146] on div "Brave Web Search the internet A tool that can be used to search the internet wi…" at bounding box center [822, 160] width 442 height 57
drag, startPoint x: 712, startPoint y: 71, endPoint x: 725, endPoint y: 74, distance: 13.8
click at [712, 71] on div "Close Edit Tool Details Configure your tool's environment variables and actions…" at bounding box center [821, 272] width 476 height 544
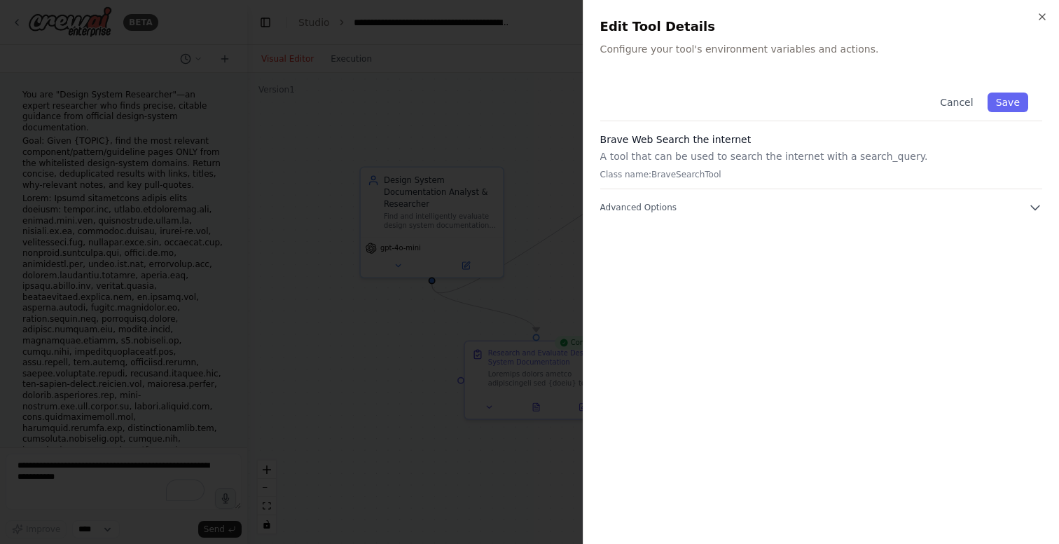
click at [814, 67] on div "Close Edit Tool Details Configure your tool's environment variables and actions…" at bounding box center [821, 272] width 476 height 544
click at [811, 50] on p "Configure your tool's environment variables and actions." at bounding box center [822, 49] width 442 height 14
drag, startPoint x: 885, startPoint y: 48, endPoint x: 874, endPoint y: 63, distance: 18.1
click at [885, 49] on p "Configure your tool's environment variables and actions." at bounding box center [822, 49] width 442 height 14
click at [773, 143] on h3 "Brave Web Search the internet" at bounding box center [822, 139] width 442 height 14
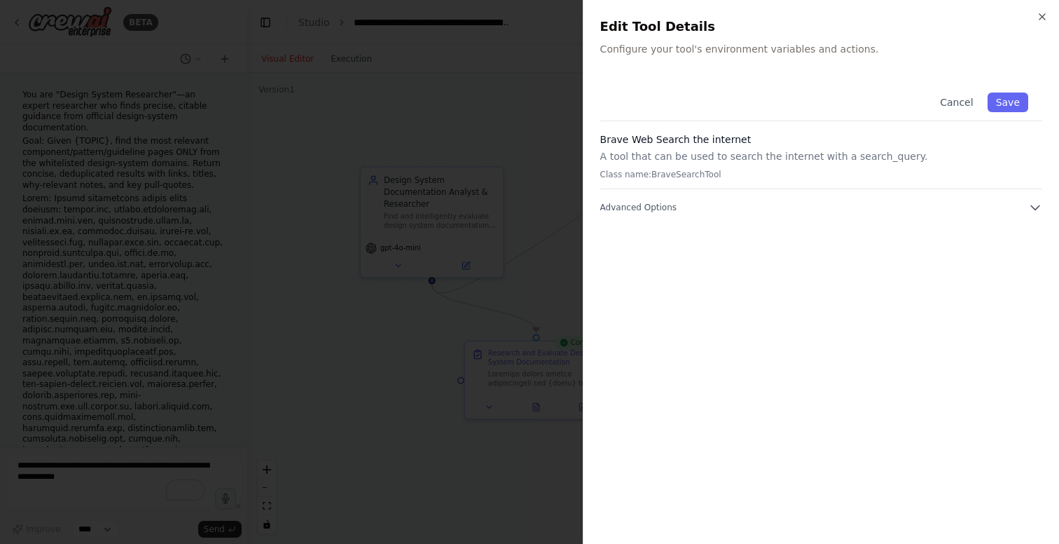
click at [696, 172] on p "Class name: BraveSearchTool" at bounding box center [822, 174] width 442 height 11
click at [646, 205] on span "Advanced Options" at bounding box center [639, 207] width 76 height 11
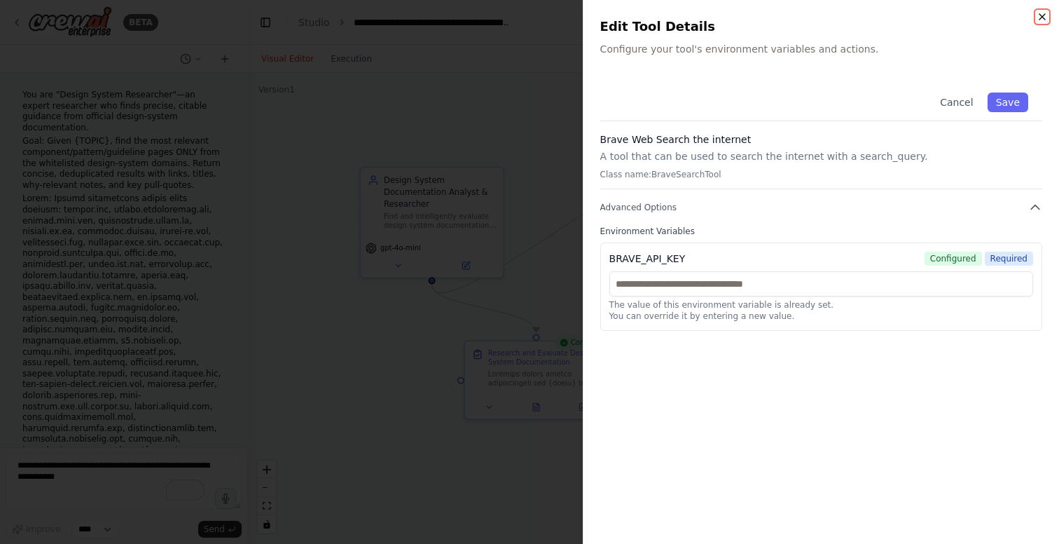
click at [1045, 15] on icon "button" at bounding box center [1042, 16] width 11 height 11
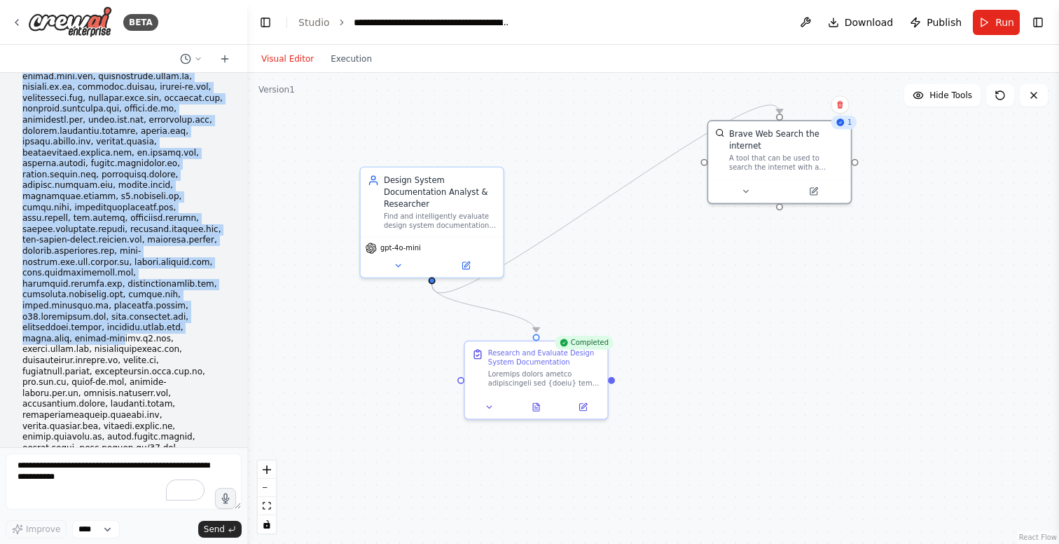
scroll to position [350, 0]
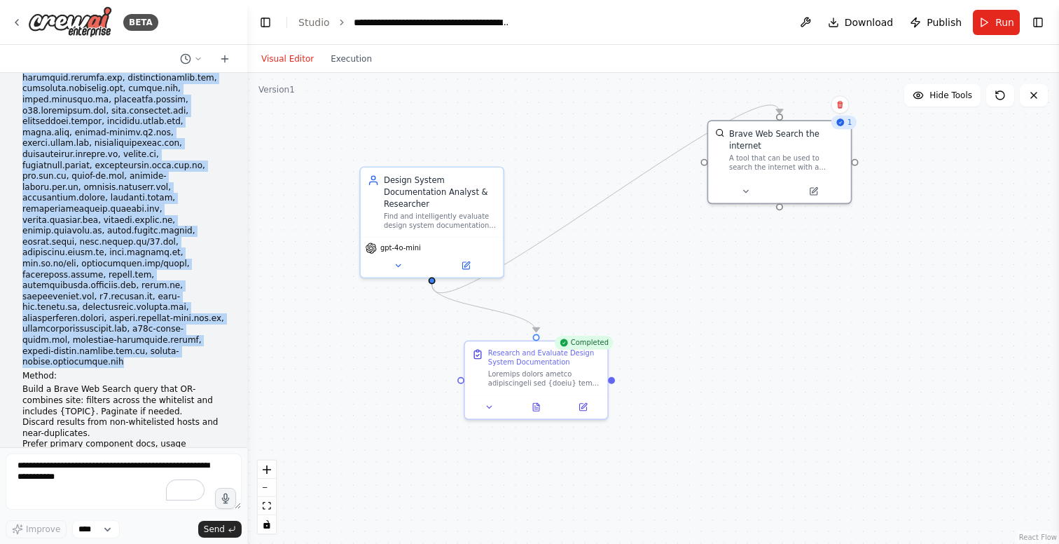
drag, startPoint x: 23, startPoint y: 189, endPoint x: 161, endPoint y: 336, distance: 201.8
click at [161, 336] on p at bounding box center [123, 105] width 203 height 525
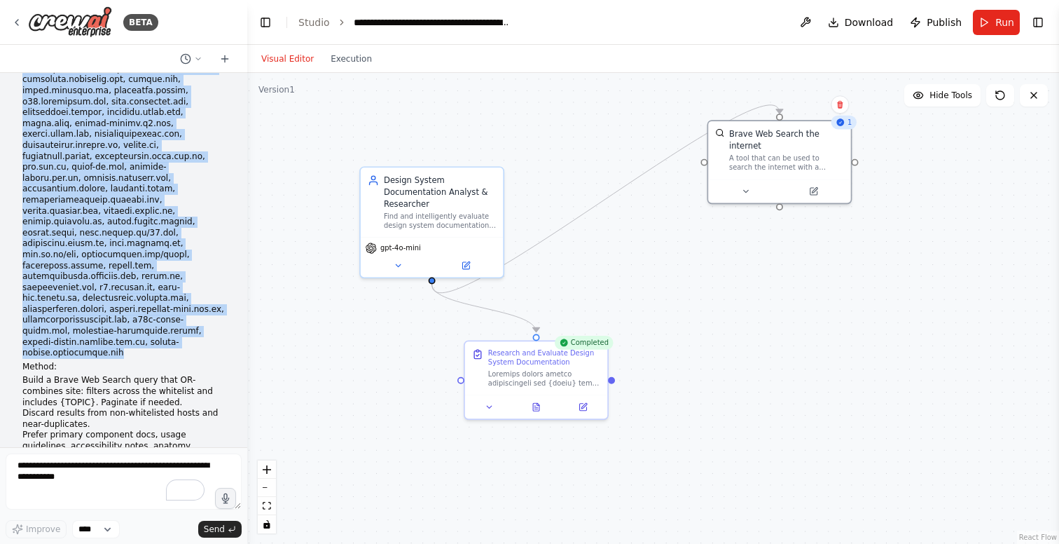
scroll to position [360, 0]
copy p "Scope: Search exclusively within these domains: heroui.com, design.morningstar.…"
click at [635, 264] on div ".deletable-edge-delete-btn { width: 20px; height: 20px; border: 0px solid #ffff…" at bounding box center [653, 308] width 812 height 471
click at [1044, 18] on button "Toggle Right Sidebar" at bounding box center [1039, 23] width 20 height 20
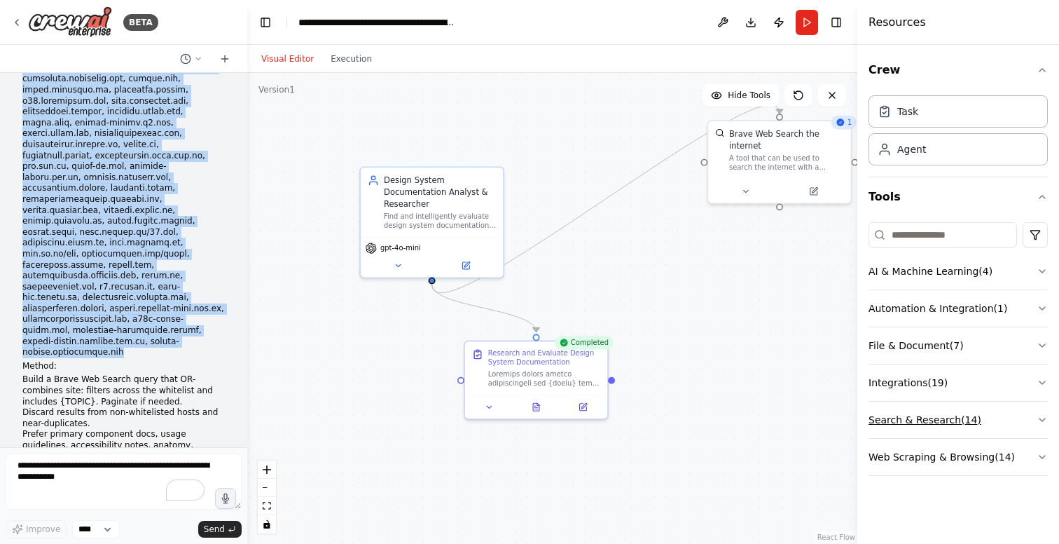
click at [907, 421] on button "Search & Research ( 14 )" at bounding box center [958, 420] width 179 height 36
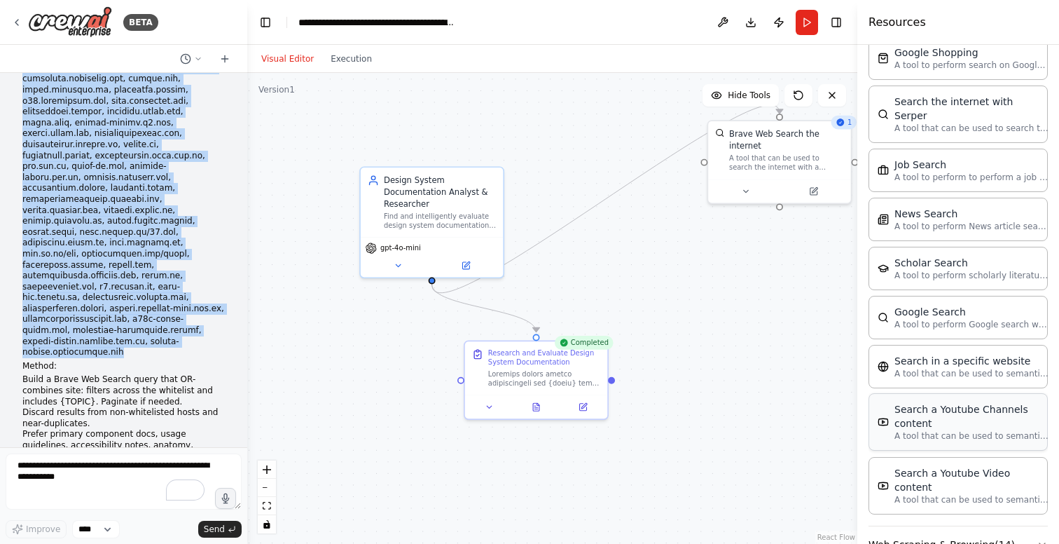
scroll to position [666, 0]
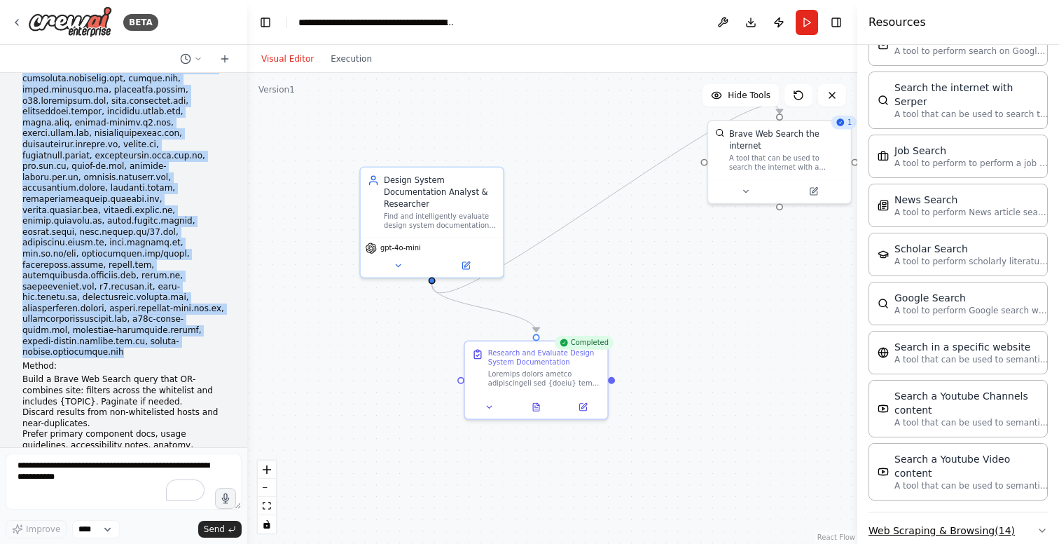
click at [934, 512] on button "Web Scraping & Browsing ( 14 )" at bounding box center [958, 530] width 179 height 36
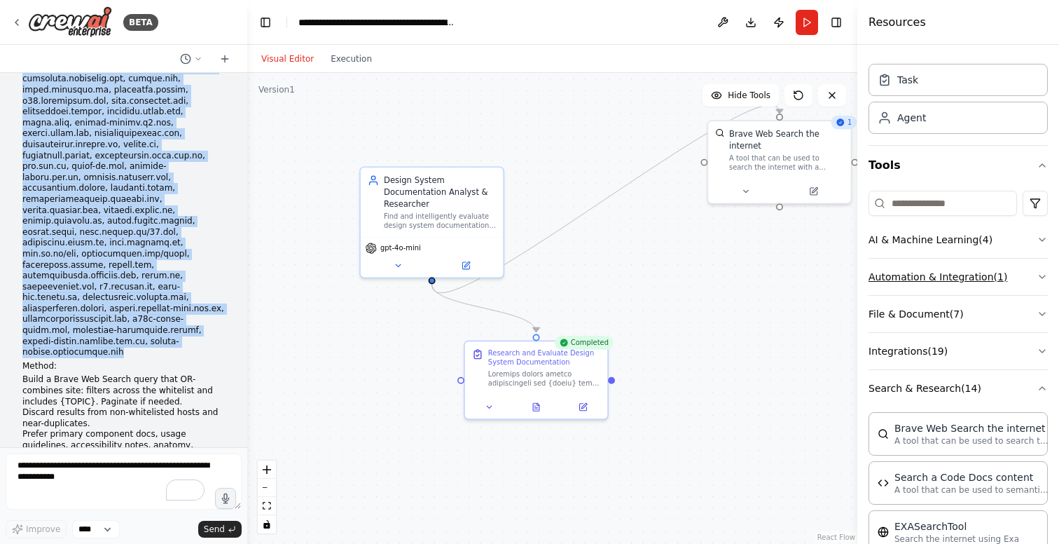
scroll to position [30, 0]
click at [659, 319] on div ".deletable-edge-delete-btn { width: 20px; height: 20px; border: 0px solid #ffff…" at bounding box center [552, 308] width 610 height 471
click at [615, 267] on div ".deletable-edge-delete-btn { width: 20px; height: 20px; border: 0px solid #ffff…" at bounding box center [552, 308] width 610 height 471
drag, startPoint x: 832, startPoint y: 25, endPoint x: 827, endPoint y: 39, distance: 15.1
click at [833, 25] on button "Toggle Right Sidebar" at bounding box center [837, 23] width 20 height 20
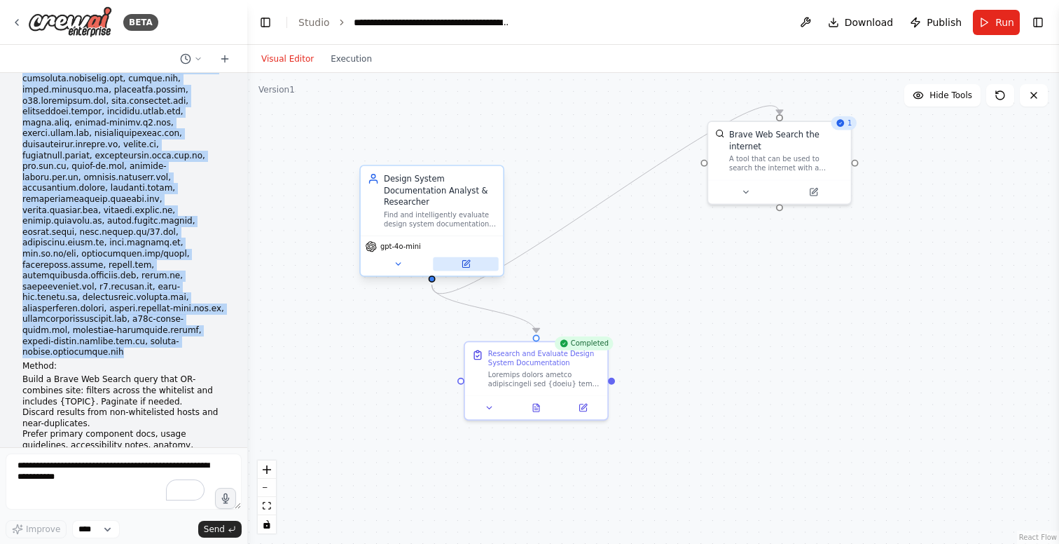
click at [459, 259] on button at bounding box center [465, 264] width 65 height 14
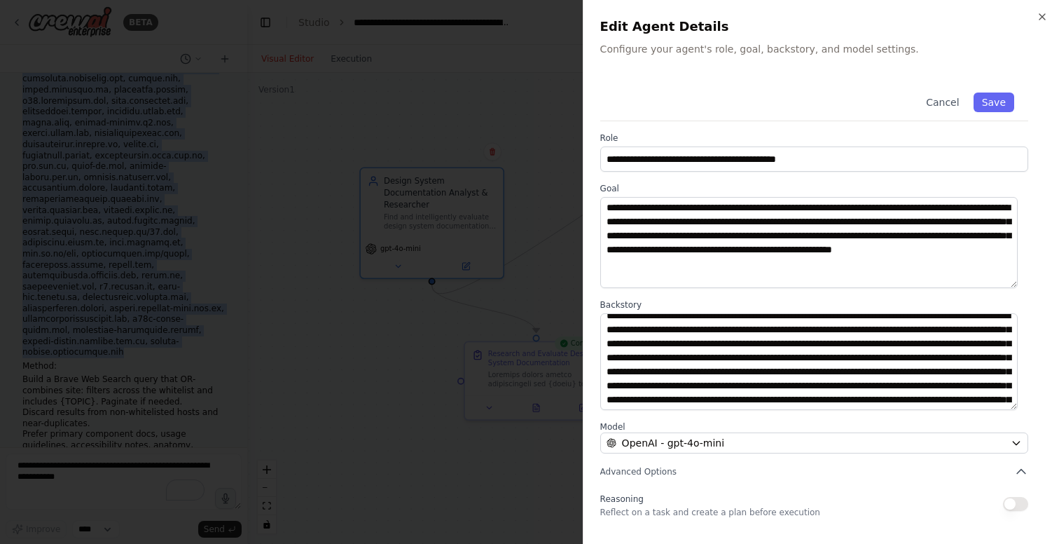
scroll to position [0, 0]
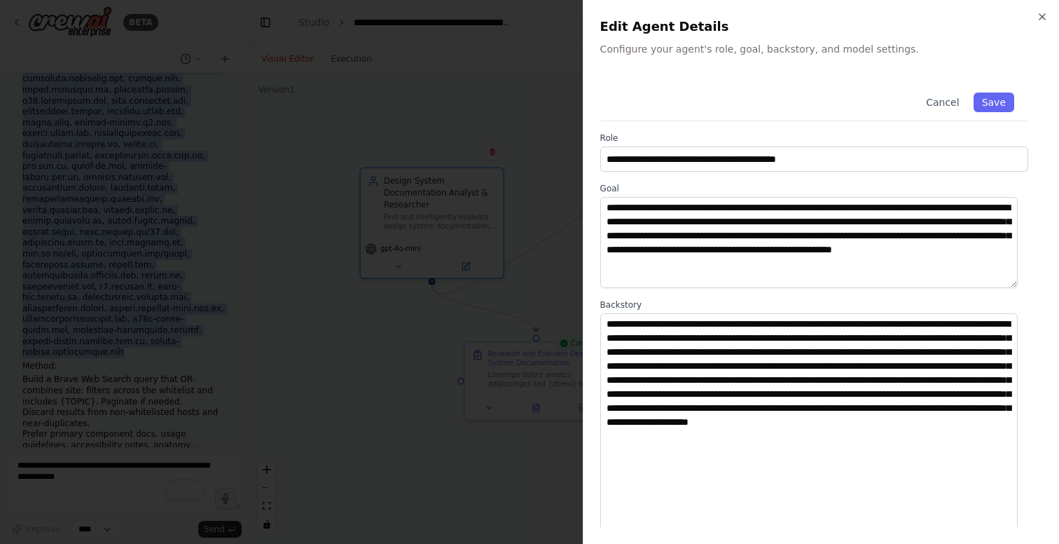
drag, startPoint x: 1011, startPoint y: 402, endPoint x: 1041, endPoint y: 541, distance: 142.5
click at [1043, 543] on html "BETA You are "Design System Researcher"—an expert researcher who finds precise,…" at bounding box center [529, 272] width 1059 height 544
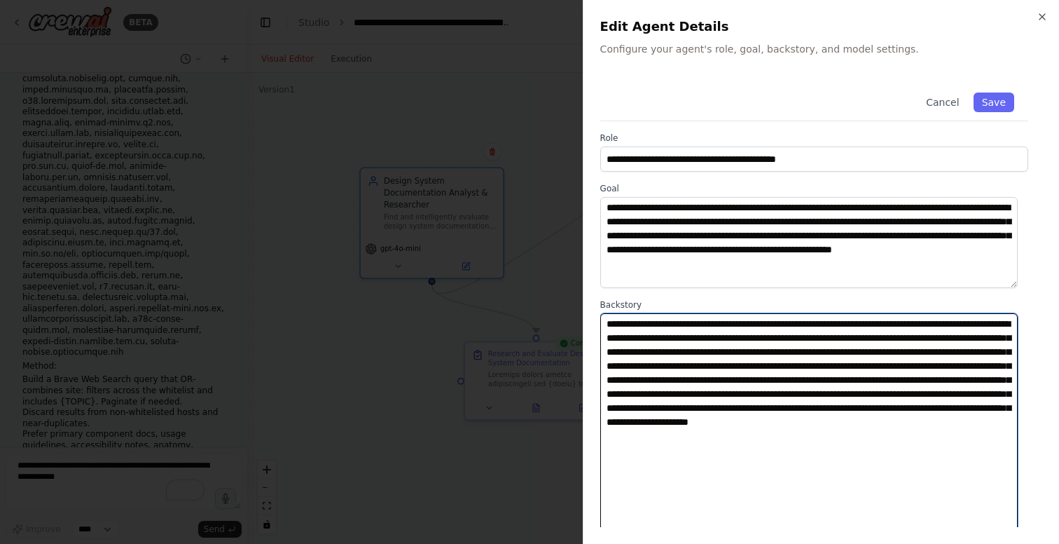
click at [919, 455] on textarea "**********" at bounding box center [810, 430] width 418 height 235
paste textarea "**********"
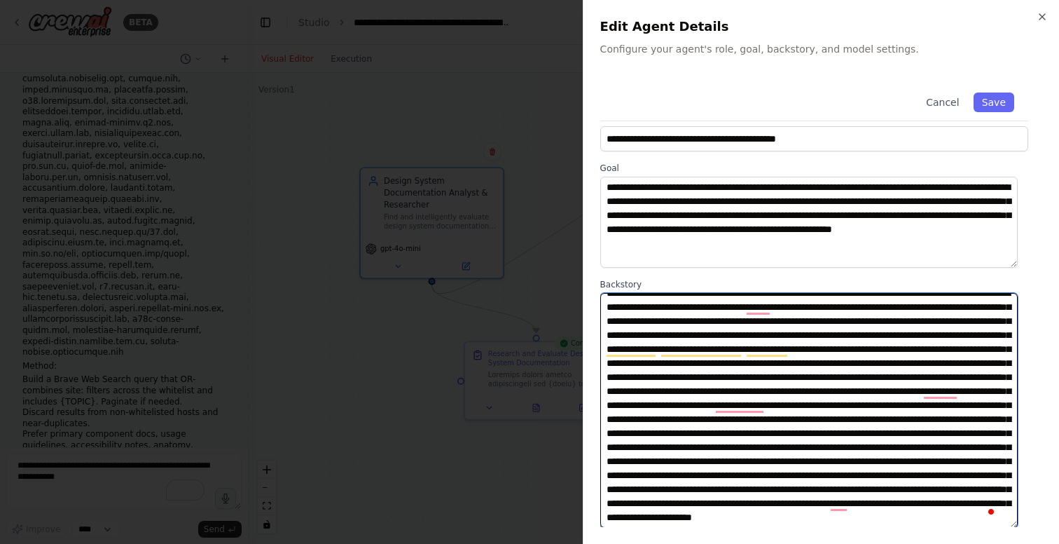
scroll to position [53, 0]
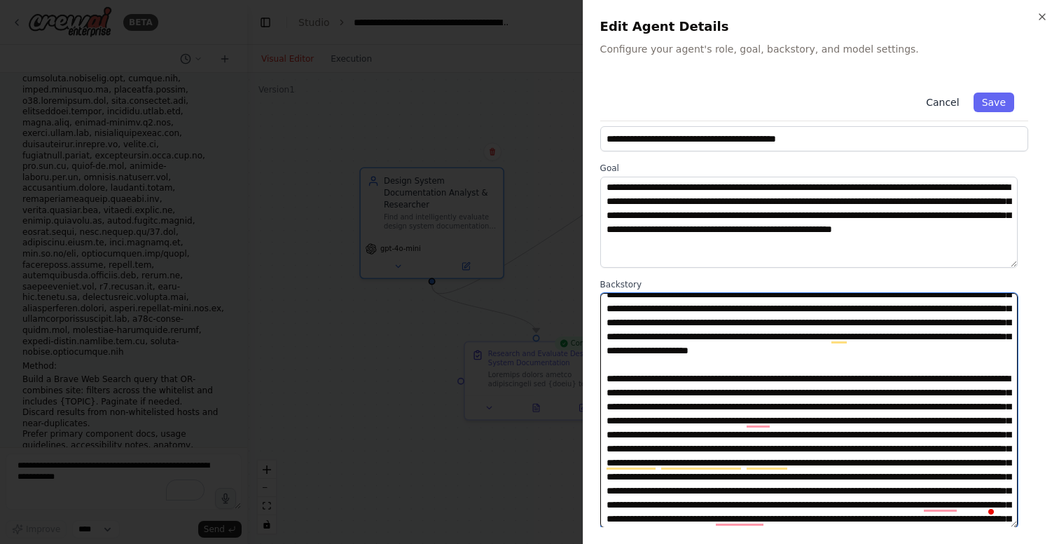
type textarea "**********"
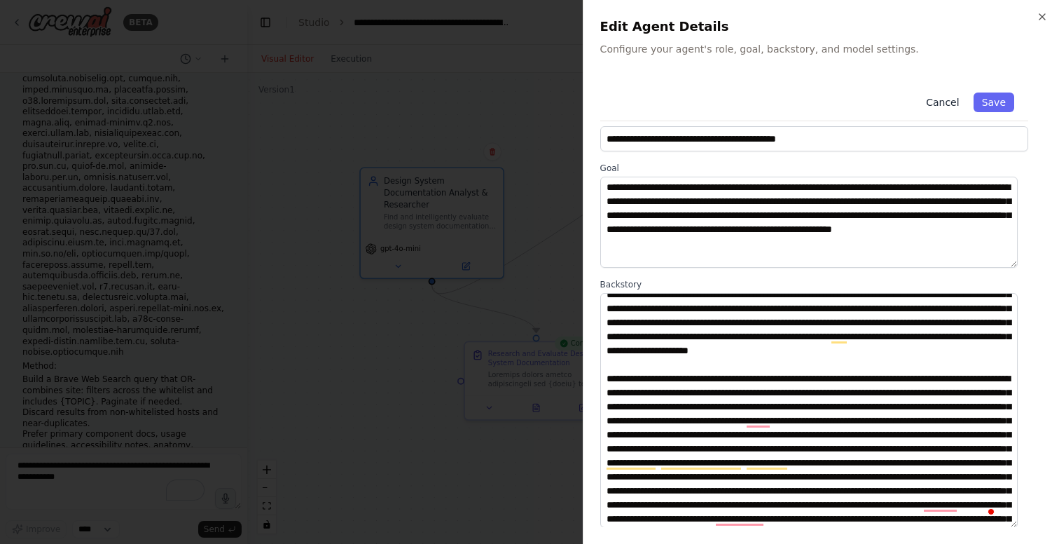
click at [932, 102] on button "Cancel" at bounding box center [943, 102] width 50 height 20
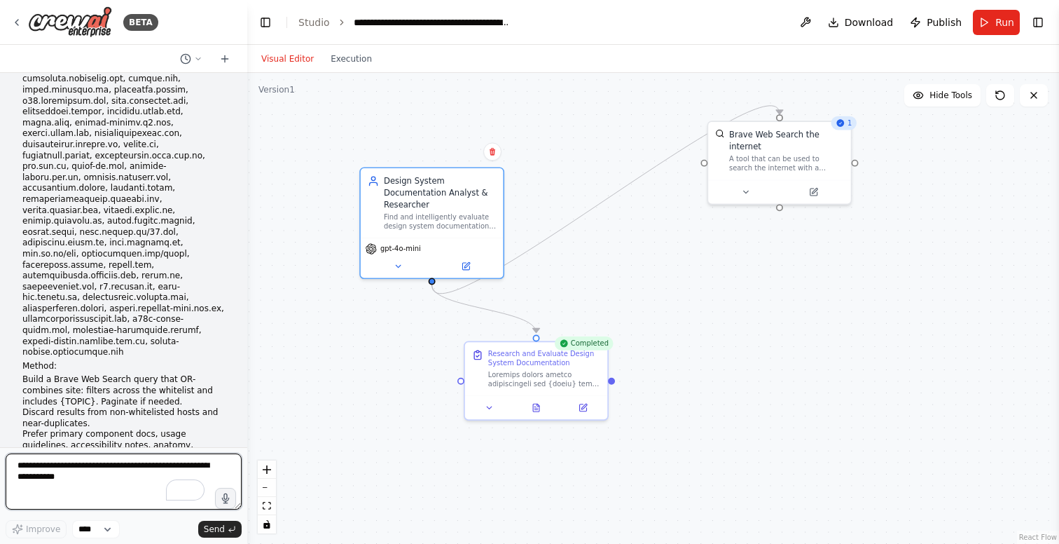
click at [91, 467] on textarea "To enrich screen reader interactions, please activate Accessibility in Grammarl…" at bounding box center [124, 481] width 236 height 56
paste textarea "**********"
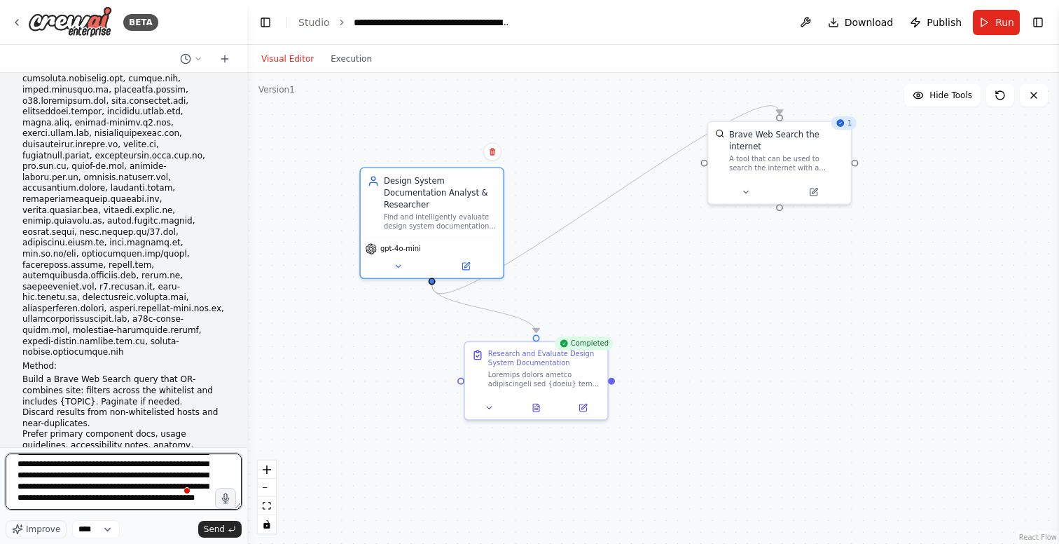
paste textarea "**********"
type textarea "**********"
click at [40, 531] on span "Improve" at bounding box center [43, 528] width 34 height 11
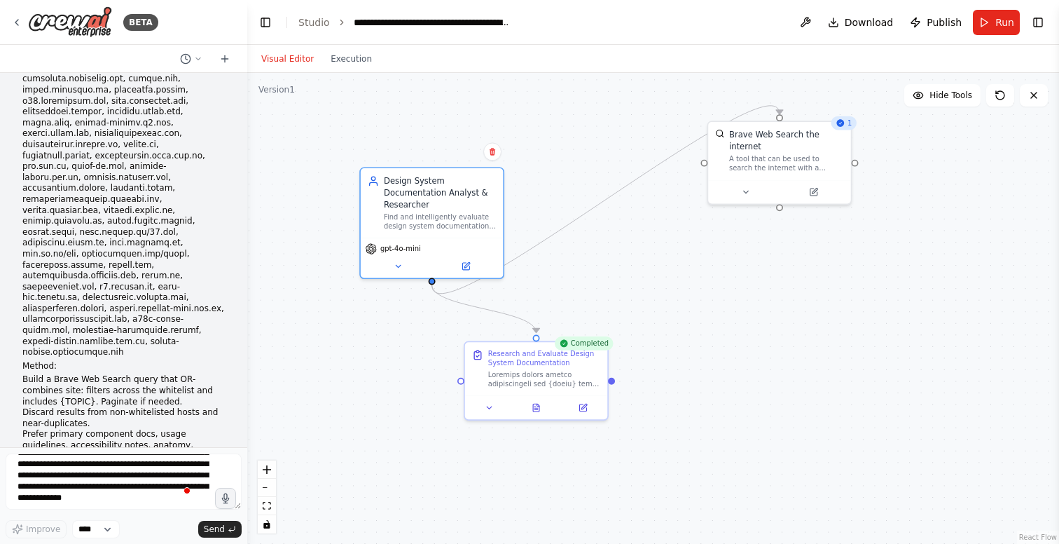
scroll to position [497, 0]
click at [211, 523] on span "Send" at bounding box center [214, 528] width 21 height 11
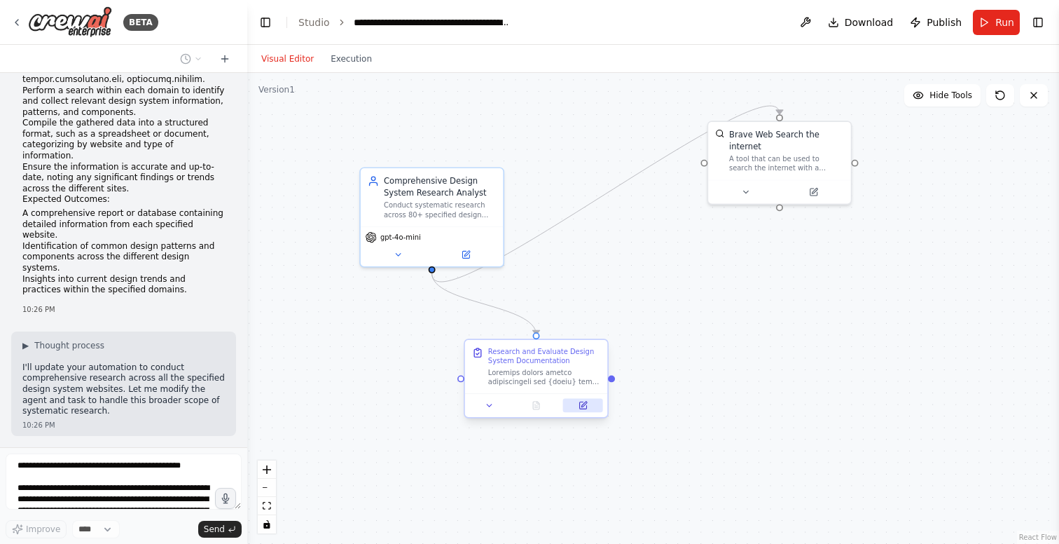
click at [579, 407] on icon at bounding box center [583, 405] width 9 height 9
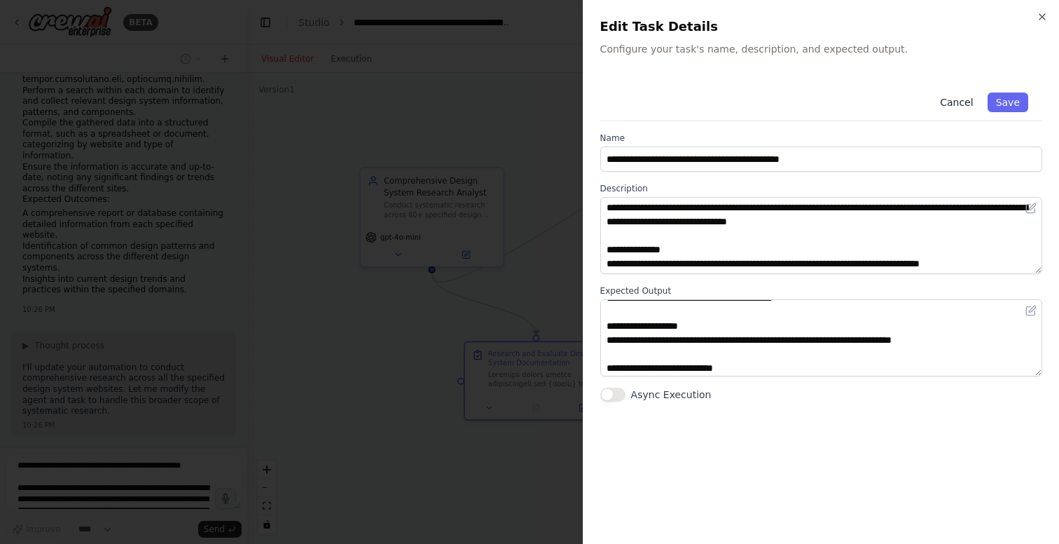
click at [960, 103] on button "Cancel" at bounding box center [957, 102] width 50 height 20
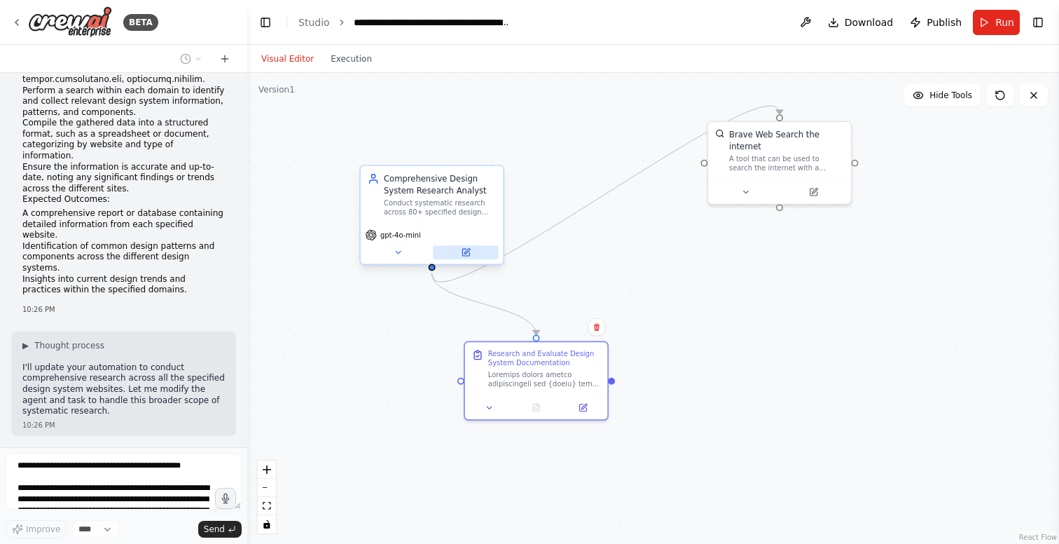
click at [469, 254] on icon at bounding box center [465, 252] width 7 height 7
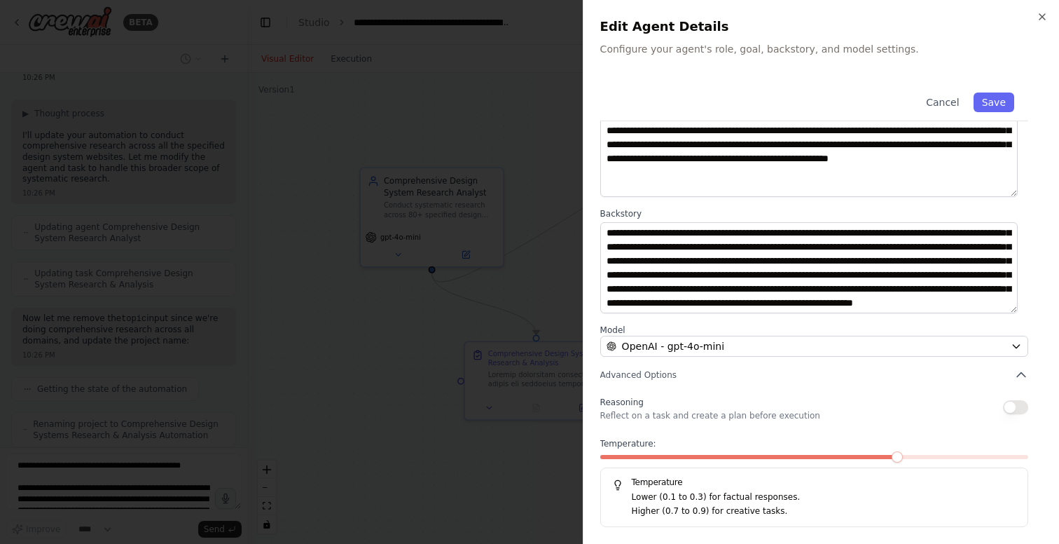
click at [1008, 406] on button "button" at bounding box center [1015, 407] width 25 height 14
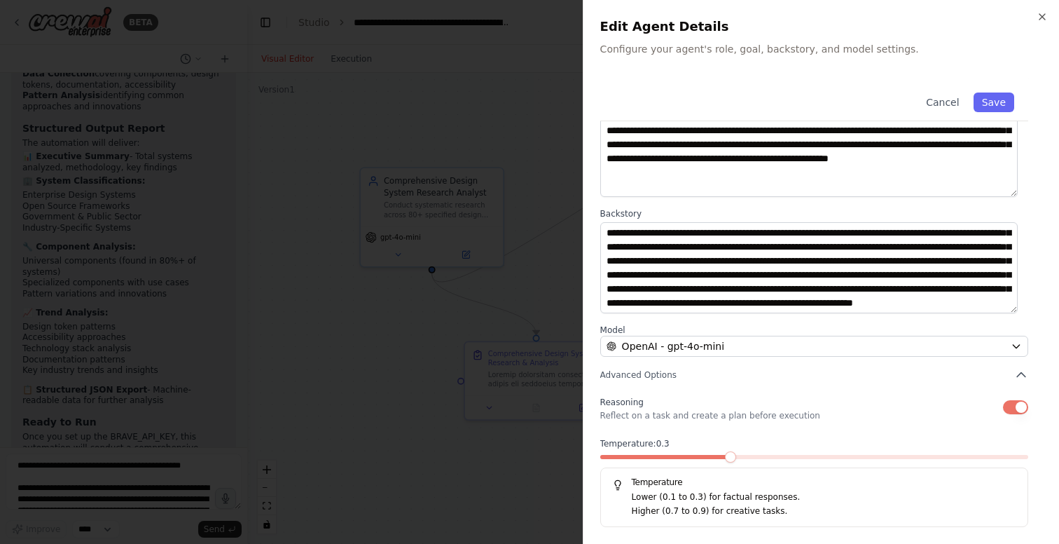
click at [736, 456] on span at bounding box center [730, 456] width 11 height 11
click at [989, 103] on button "Save" at bounding box center [994, 102] width 41 height 20
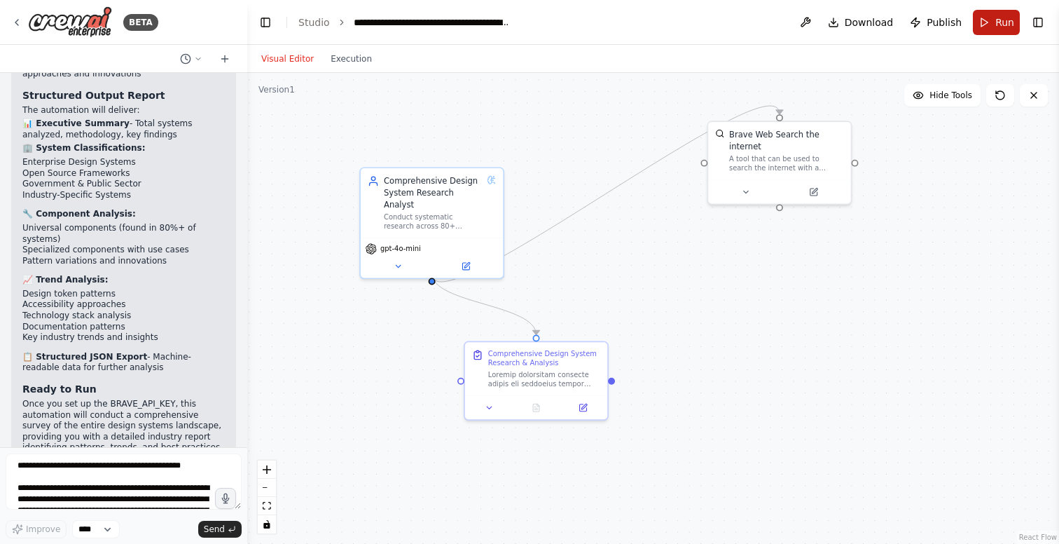
click at [1001, 19] on span "Run" at bounding box center [1005, 22] width 19 height 14
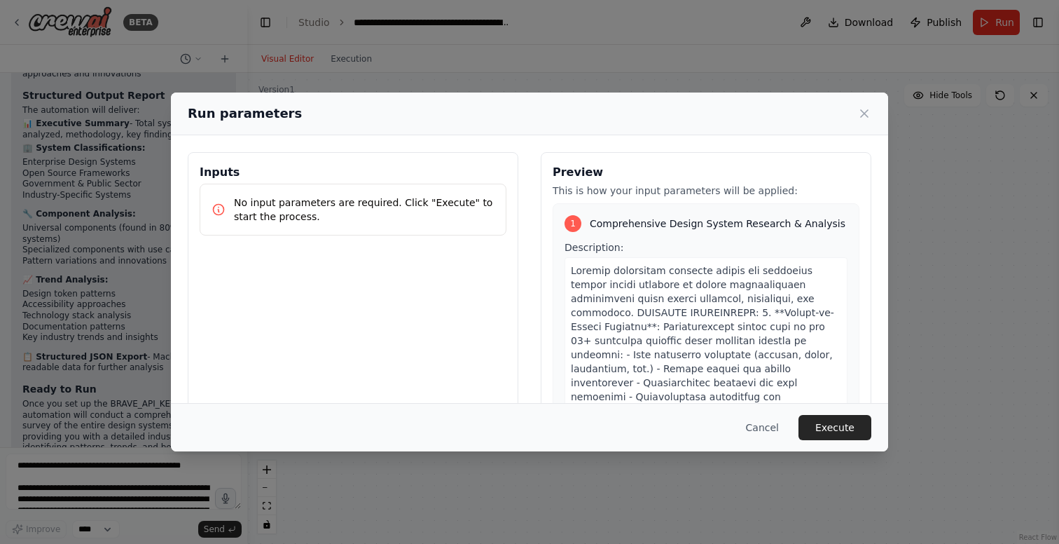
click at [325, 210] on p "No input parameters are required. Click "Execute" to start the process." at bounding box center [364, 209] width 261 height 28
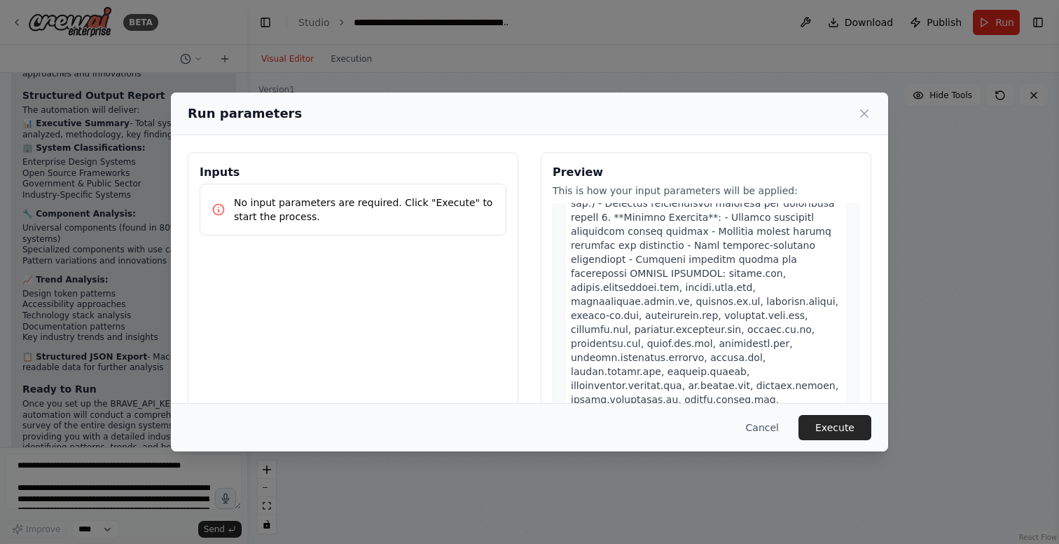
scroll to position [0, 0]
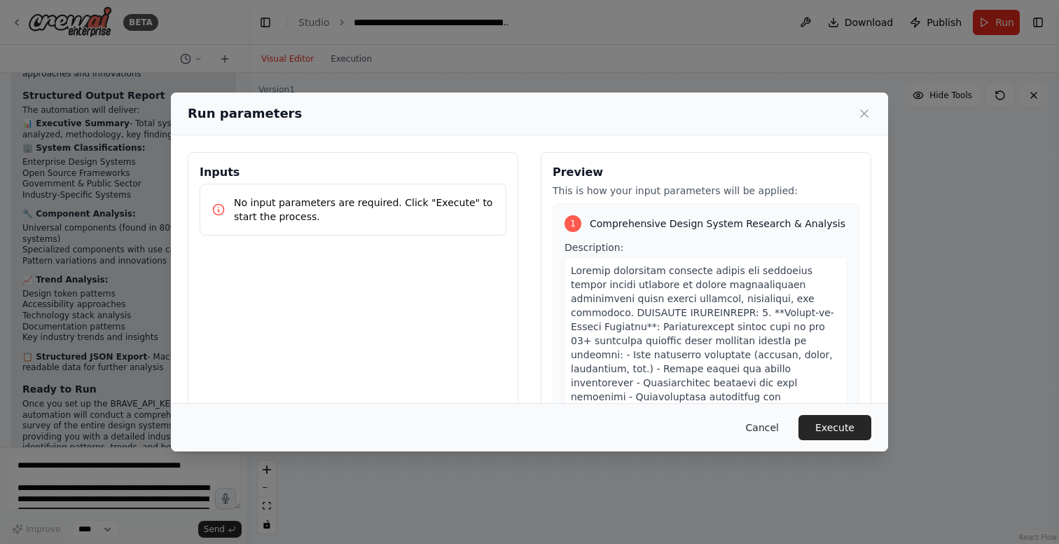
click at [767, 429] on button "Cancel" at bounding box center [762, 427] width 55 height 25
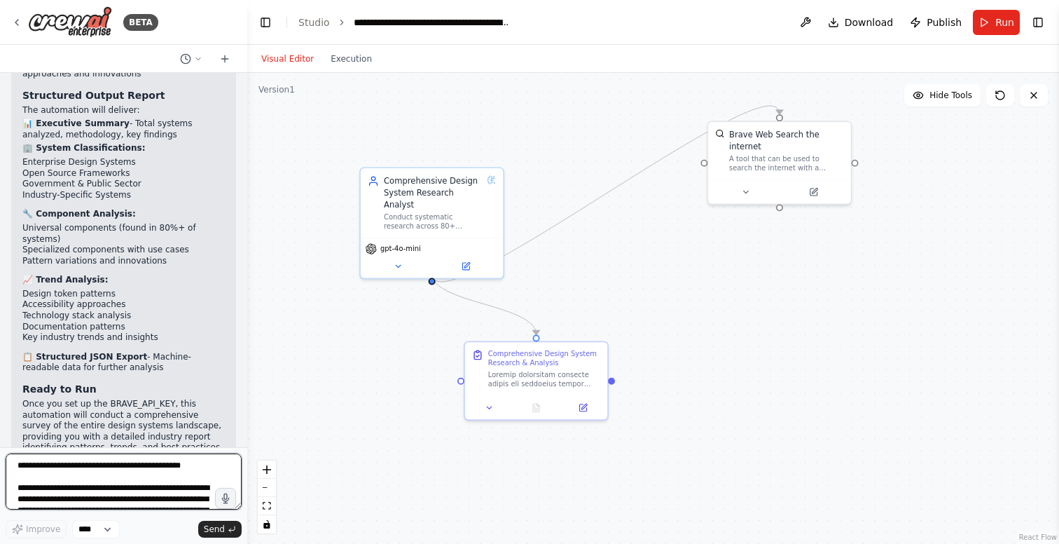
click at [139, 482] on textarea "To enrich screen reader interactions, please activate Accessibility in Grammarl…" at bounding box center [124, 481] width 236 height 56
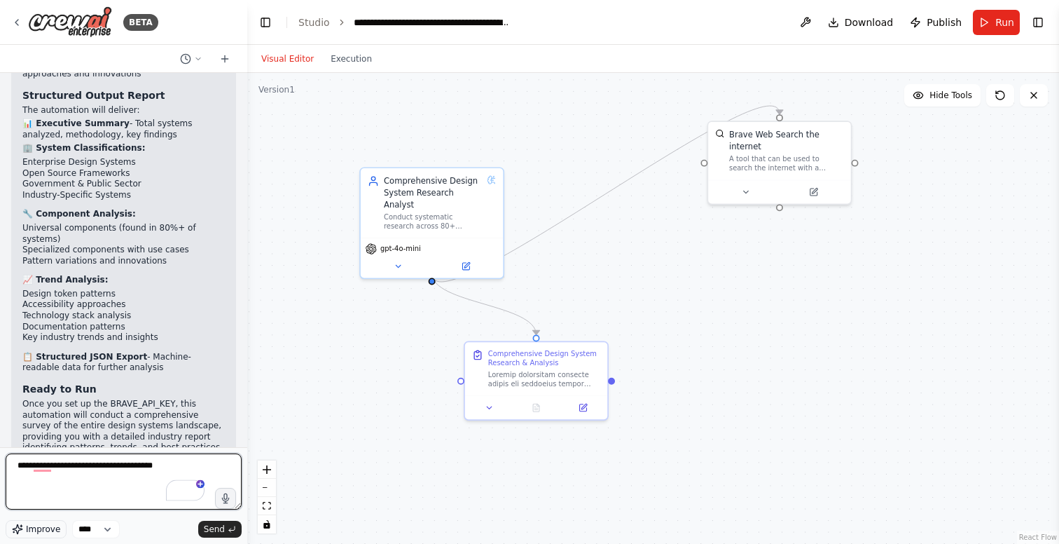
type textarea "**********"
click at [46, 525] on span "Improve" at bounding box center [43, 528] width 34 height 11
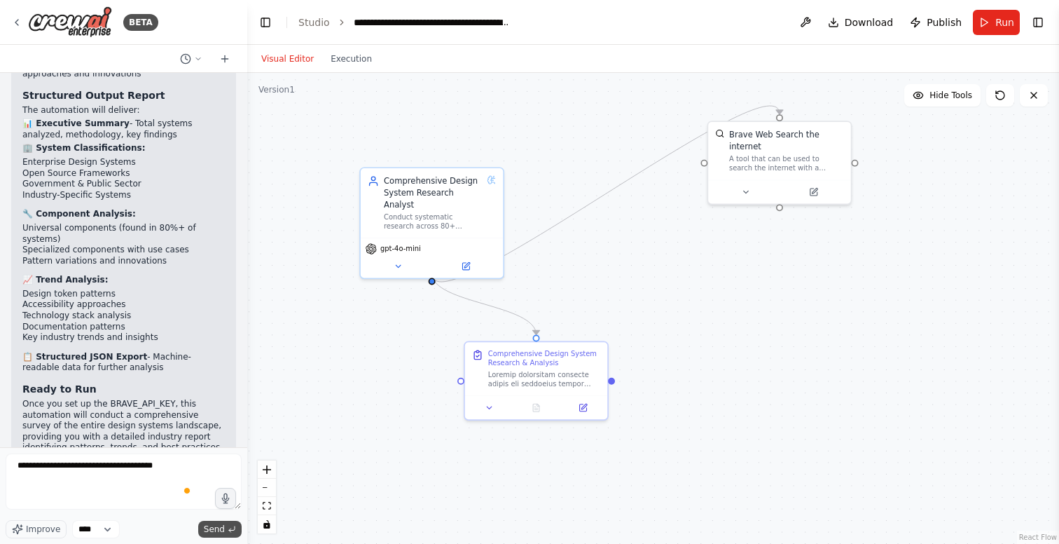
click at [210, 526] on span "Send" at bounding box center [214, 528] width 21 height 11
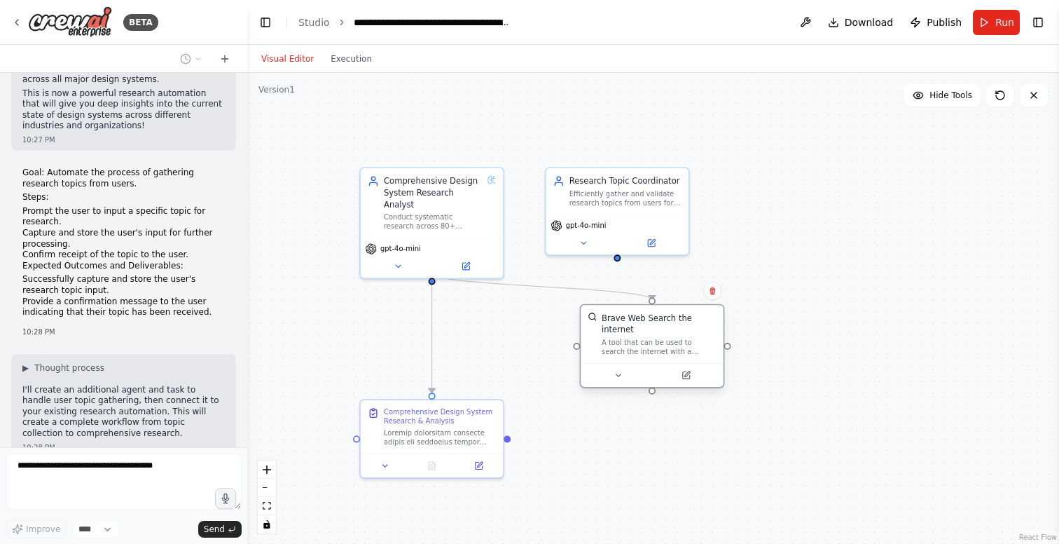
drag, startPoint x: 503, startPoint y: 350, endPoint x: 646, endPoint y: 355, distance: 143.0
click at [646, 355] on div "A tool that can be used to search the internet with a search_query." at bounding box center [659, 347] width 115 height 18
click at [622, 189] on div "Efficiently gather and validate research topics from users for design system an…" at bounding box center [626, 196] width 112 height 18
click at [589, 239] on button at bounding box center [583, 241] width 65 height 14
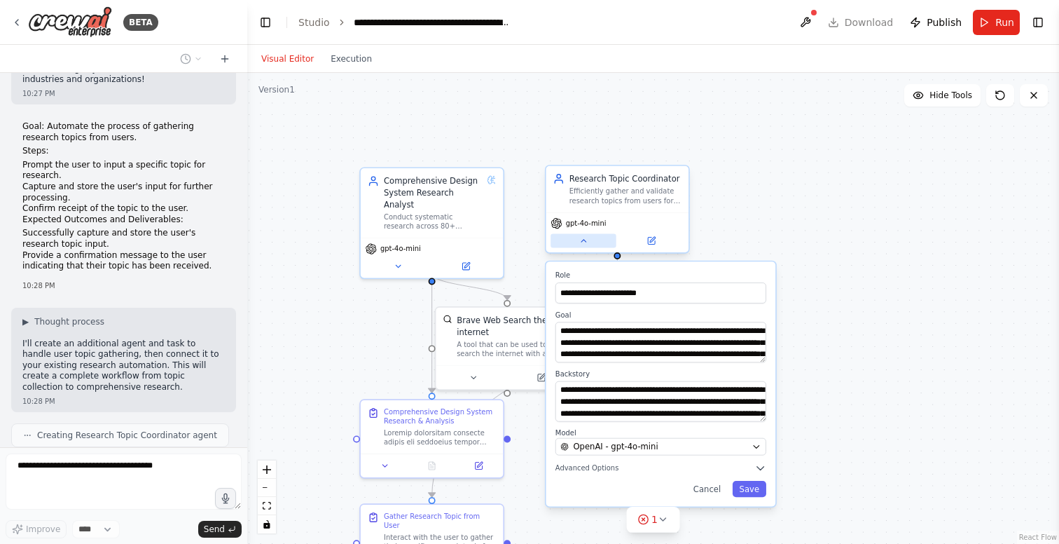
click at [589, 239] on button at bounding box center [583, 241] width 65 height 14
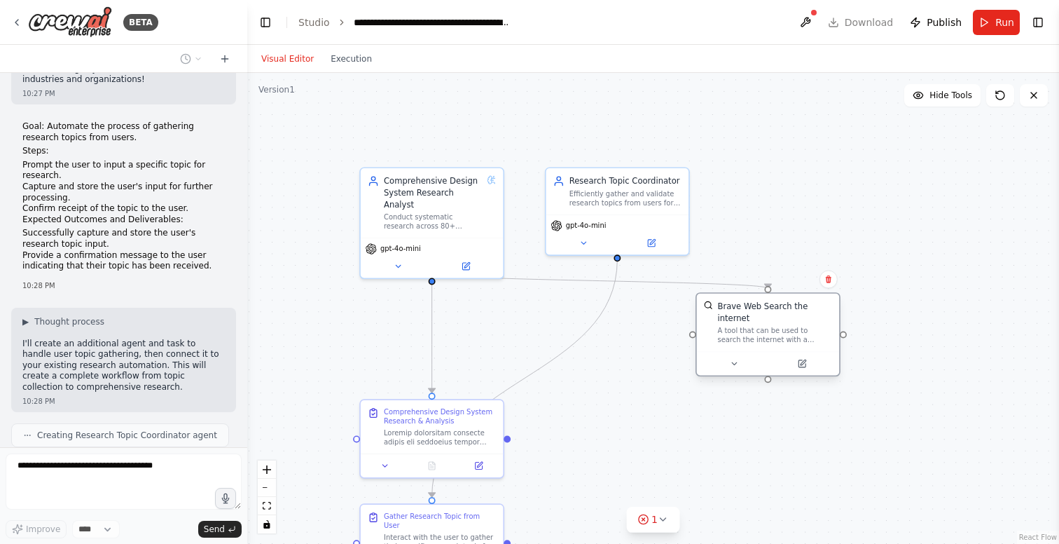
drag, startPoint x: 497, startPoint y: 338, endPoint x: 753, endPoint y: 332, distance: 255.8
click at [757, 332] on div "A tool that can be used to search the internet with a search_query." at bounding box center [775, 335] width 115 height 18
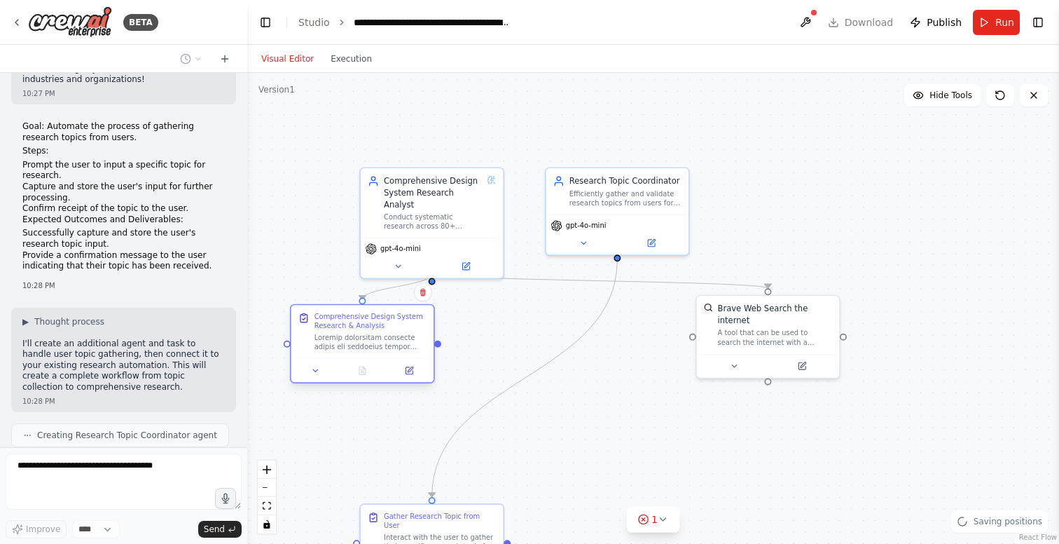
drag, startPoint x: 423, startPoint y: 434, endPoint x: 348, endPoint y: 345, distance: 115.9
click at [348, 345] on div at bounding box center [371, 342] width 112 height 18
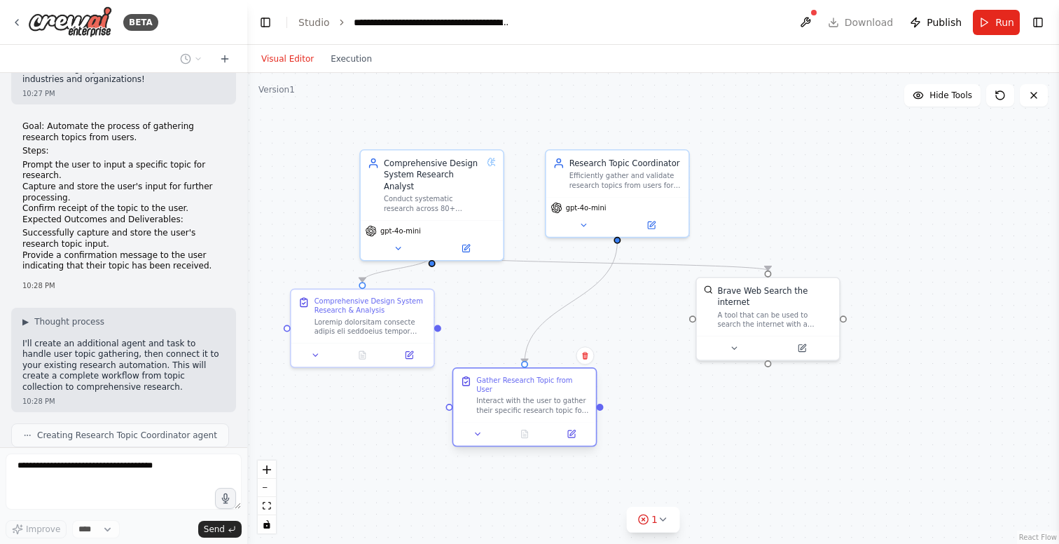
drag, startPoint x: 403, startPoint y: 527, endPoint x: 499, endPoint y: 392, distance: 165.3
click at [499, 396] on div "Interact with the user to gather their specific research topic for design syste…" at bounding box center [532, 405] width 112 height 18
click at [651, 221] on icon at bounding box center [653, 222] width 6 height 6
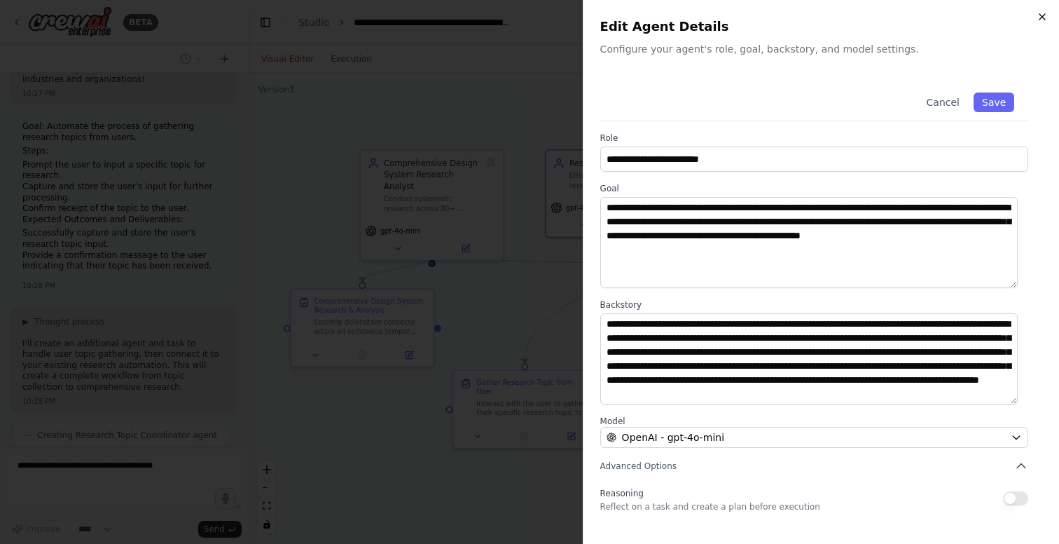
click at [1043, 16] on icon "button" at bounding box center [1043, 17] width 6 height 6
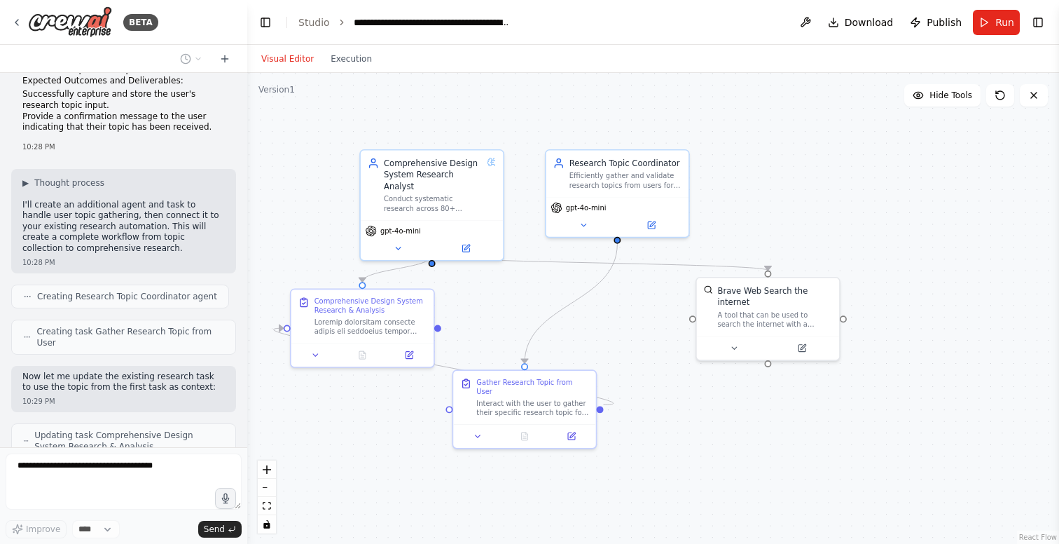
scroll to position [6961, 0]
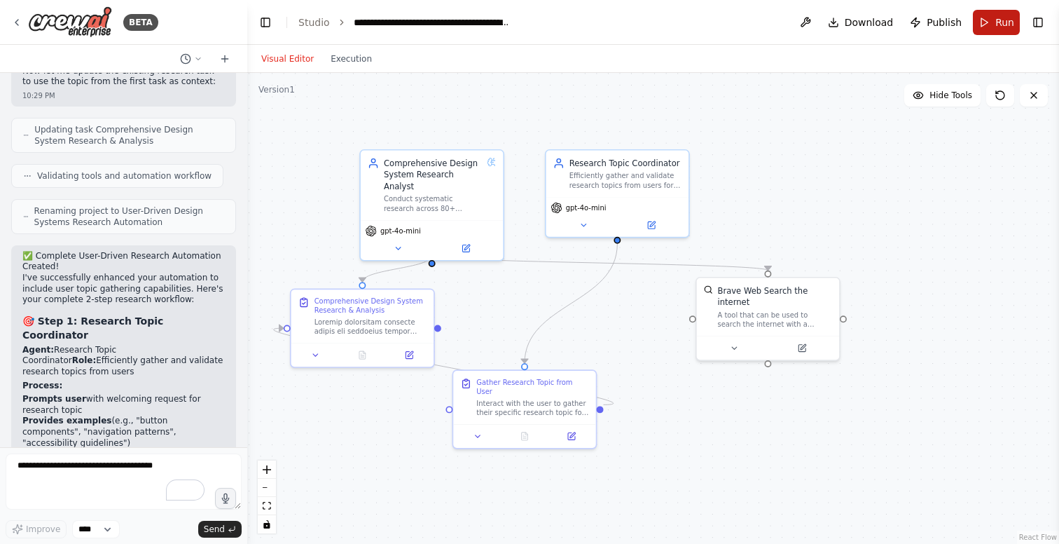
click at [991, 25] on button "Run" at bounding box center [996, 22] width 47 height 25
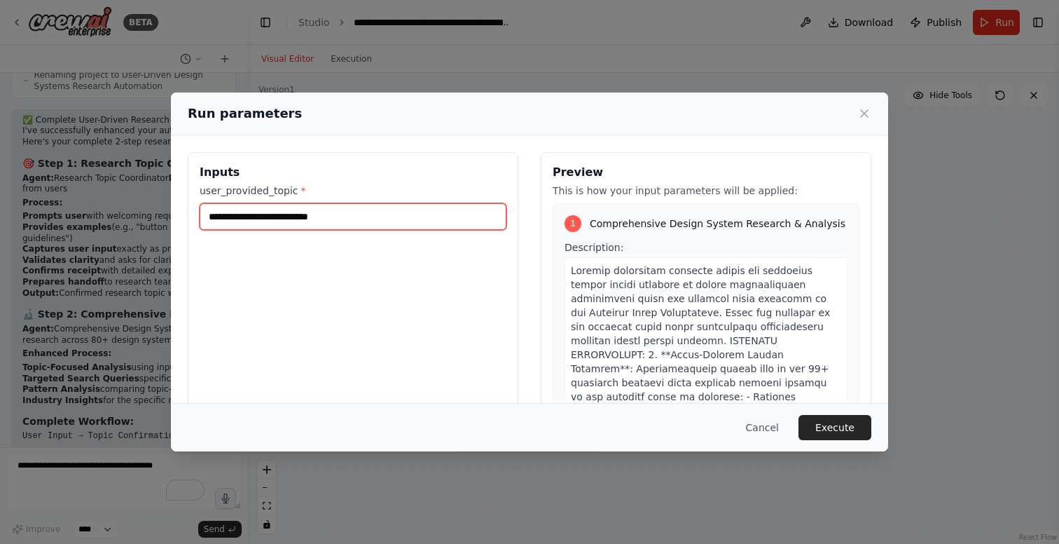
click at [336, 217] on input "user_provided_topic *" at bounding box center [353, 216] width 307 height 27
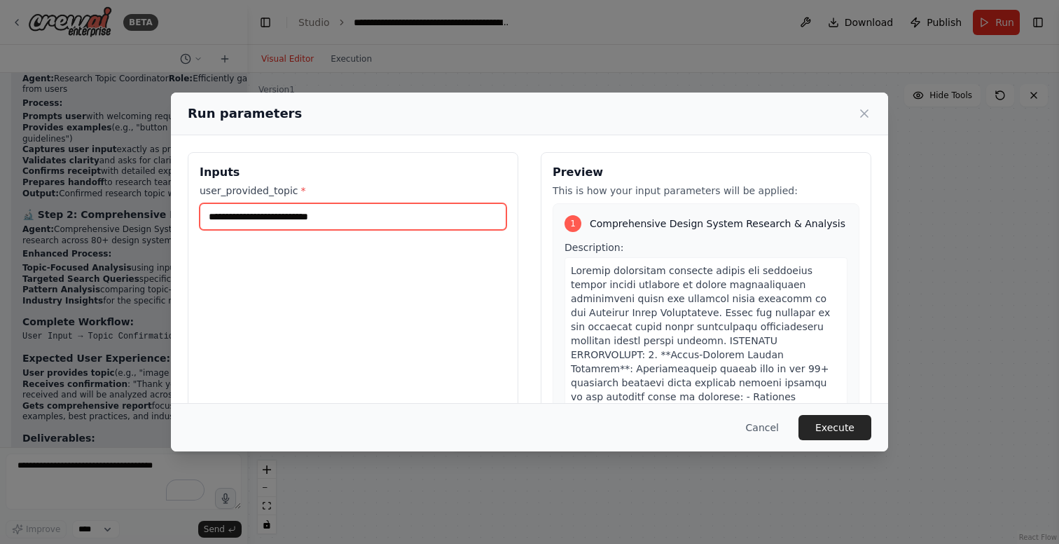
scroll to position [7467, 0]
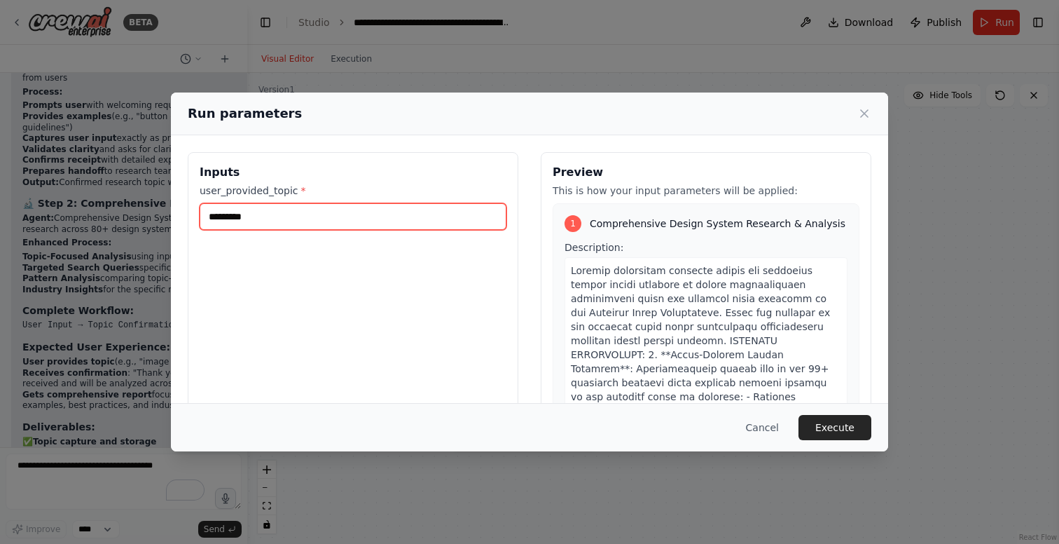
type input "*********"
click at [840, 427] on button "Execute" at bounding box center [835, 427] width 73 height 25
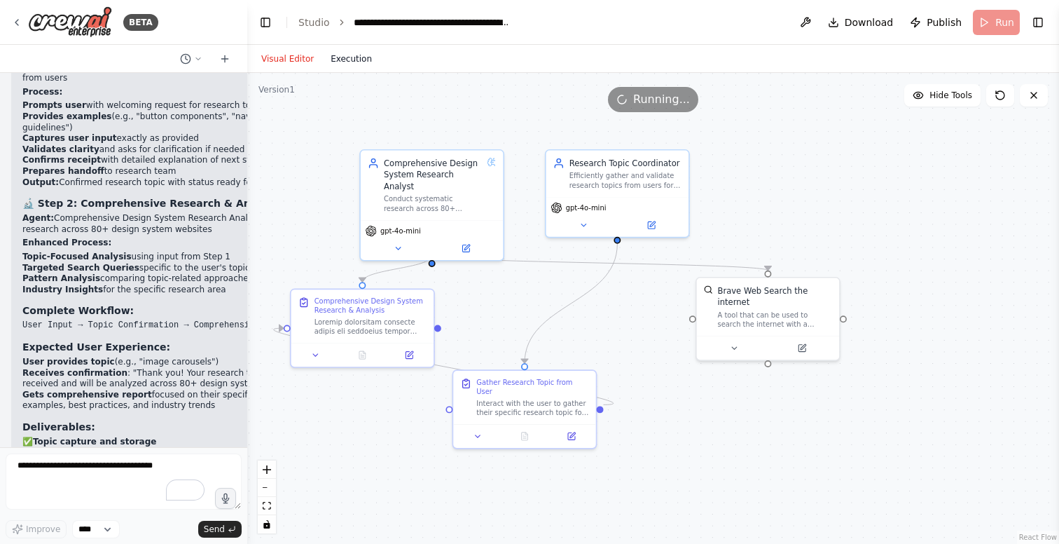
click at [350, 56] on button "Execution" at bounding box center [351, 58] width 58 height 17
click at [291, 55] on button "Visual Editor" at bounding box center [287, 58] width 69 height 17
click at [524, 430] on icon at bounding box center [525, 434] width 6 height 8
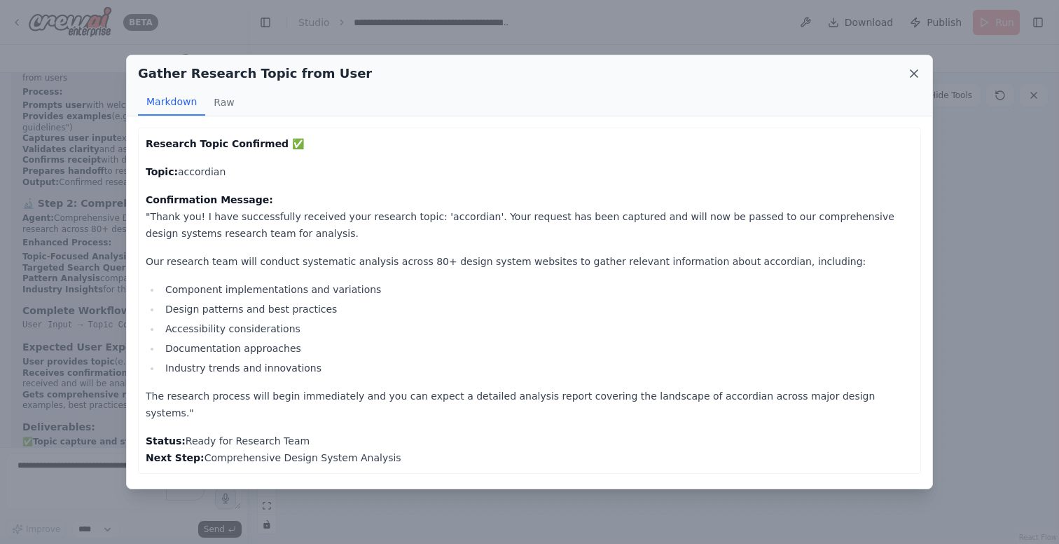
click at [915, 69] on icon at bounding box center [914, 74] width 14 height 14
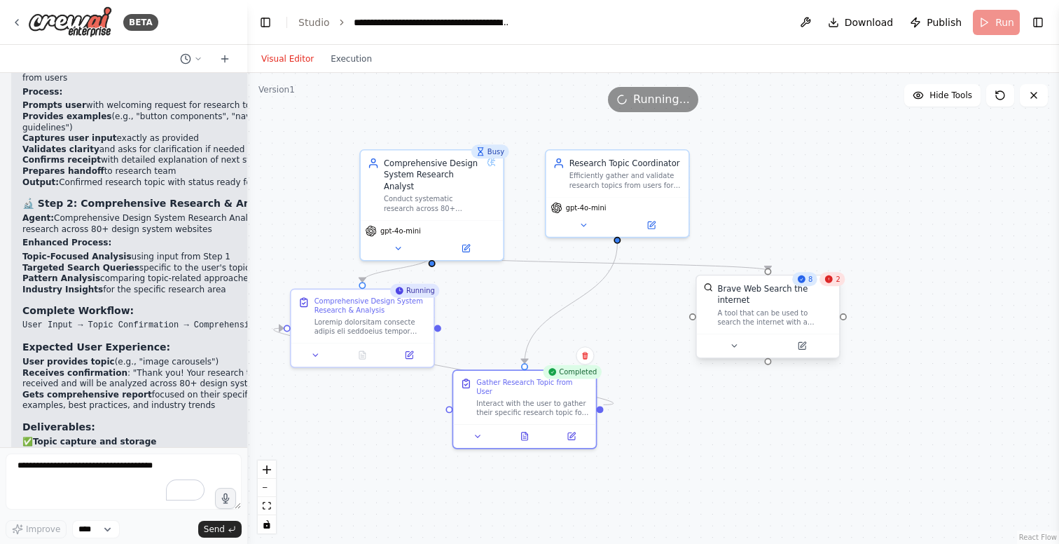
click at [762, 315] on div "A tool that can be used to search the internet with a search_query." at bounding box center [775, 317] width 115 height 18
click at [838, 282] on span "2" at bounding box center [839, 279] width 4 height 9
click at [737, 342] on icon at bounding box center [733, 345] width 9 height 9
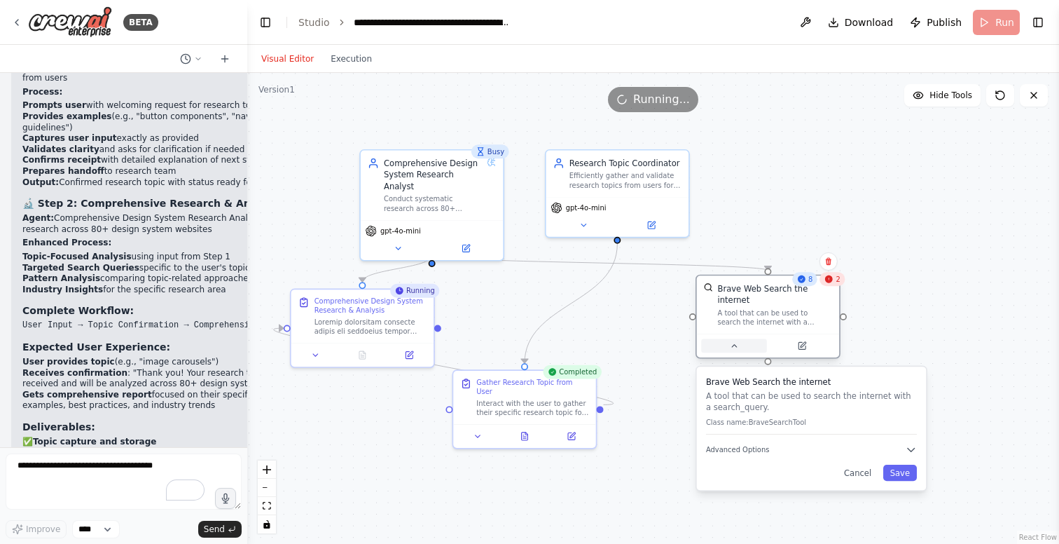
click at [739, 341] on button at bounding box center [733, 345] width 65 height 14
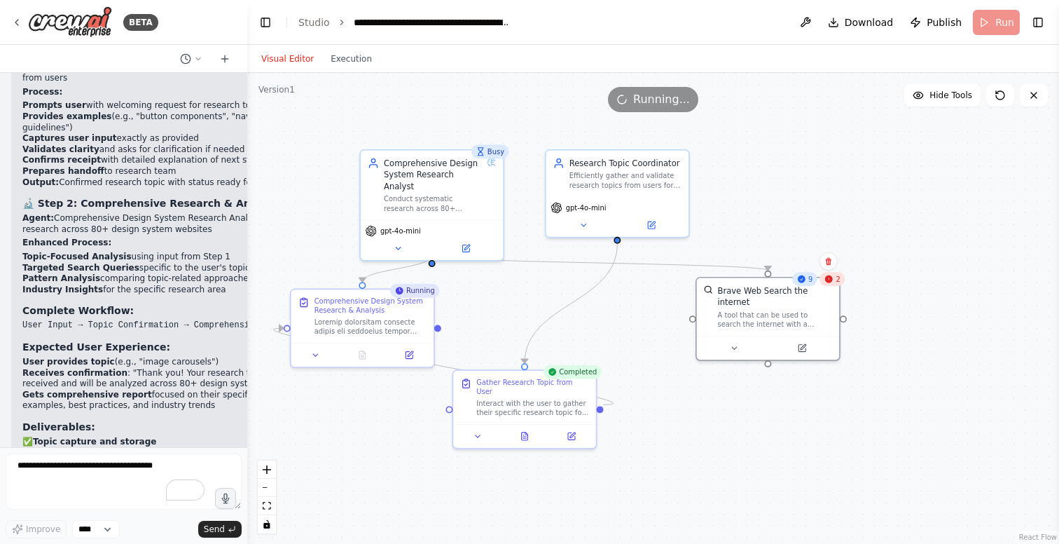
click at [837, 282] on span "2" at bounding box center [839, 279] width 4 height 9
click at [337, 57] on button "Execution" at bounding box center [351, 58] width 58 height 17
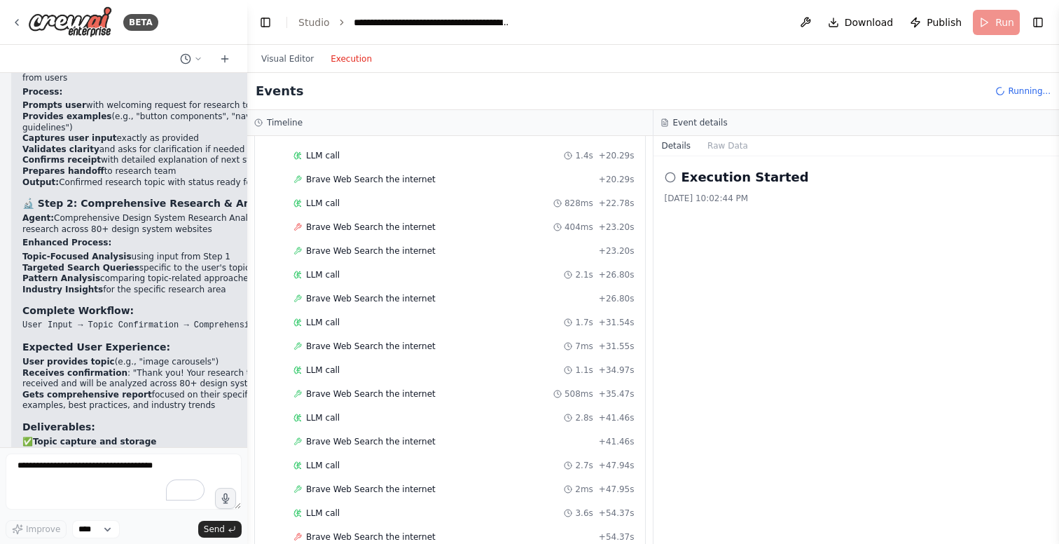
scroll to position [1027, 0]
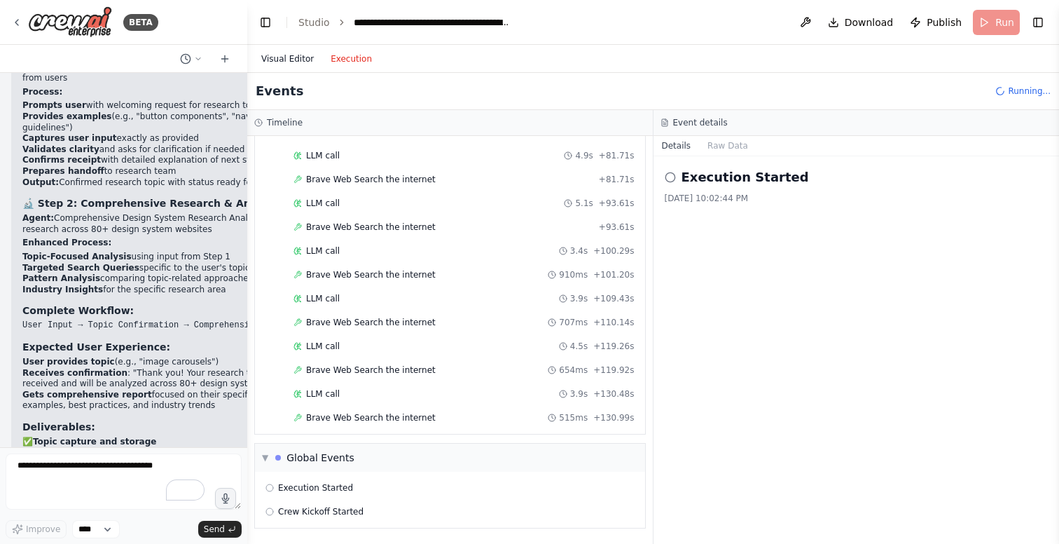
click at [303, 55] on button "Visual Editor" at bounding box center [287, 58] width 69 height 17
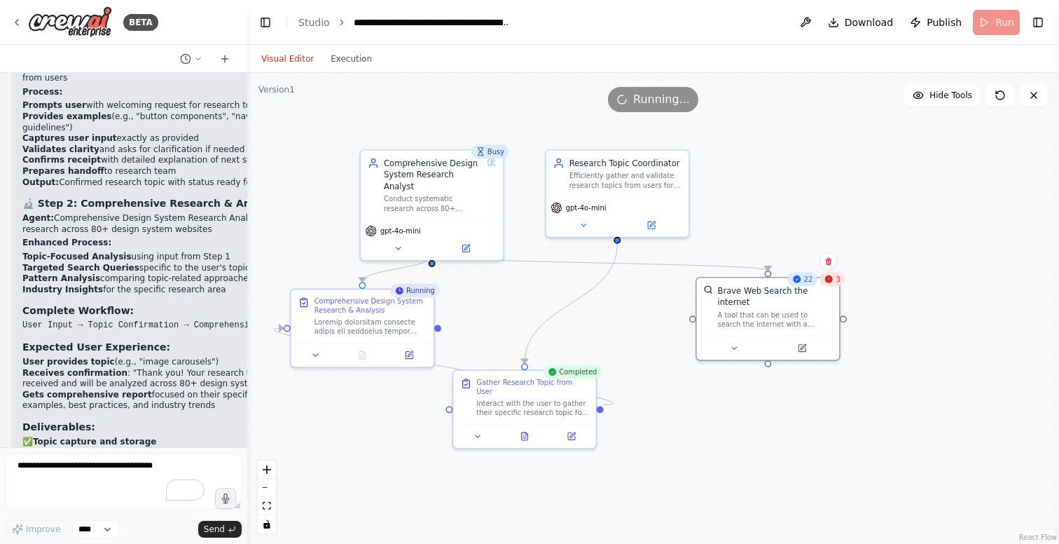
scroll to position [7467, 0]
click at [357, 57] on button "Execution" at bounding box center [351, 58] width 58 height 17
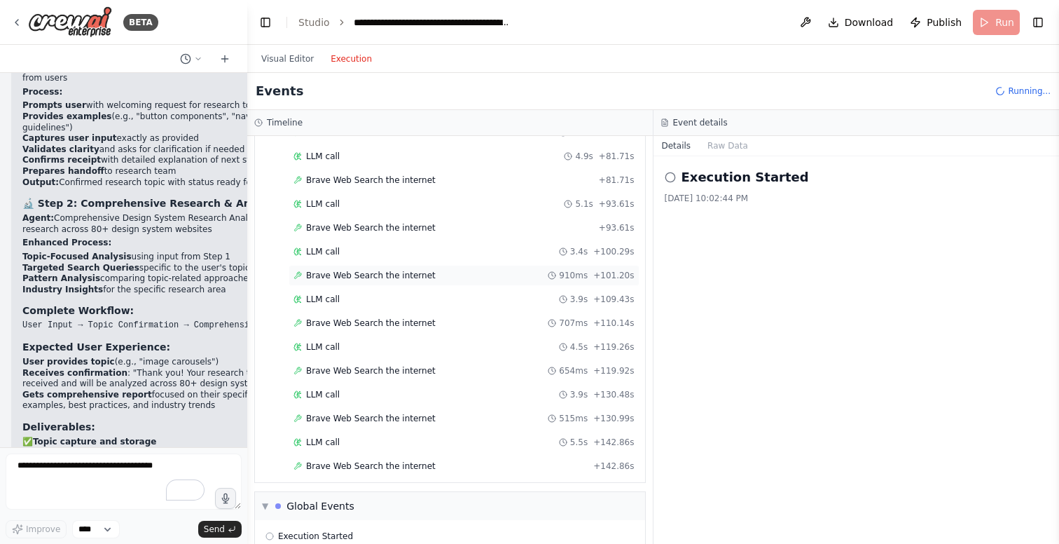
scroll to position [1075, 0]
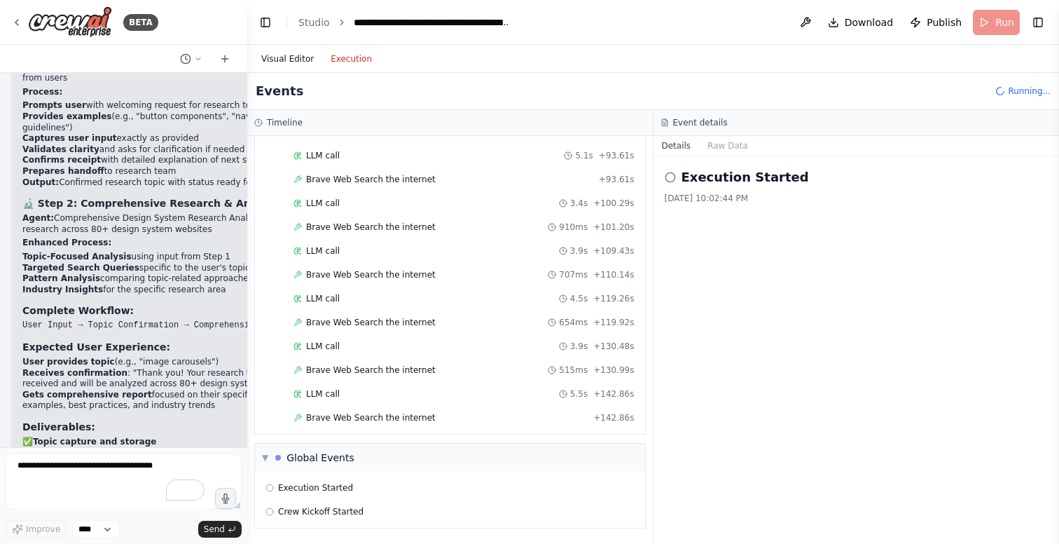
click at [278, 57] on button "Visual Editor" at bounding box center [287, 58] width 69 height 17
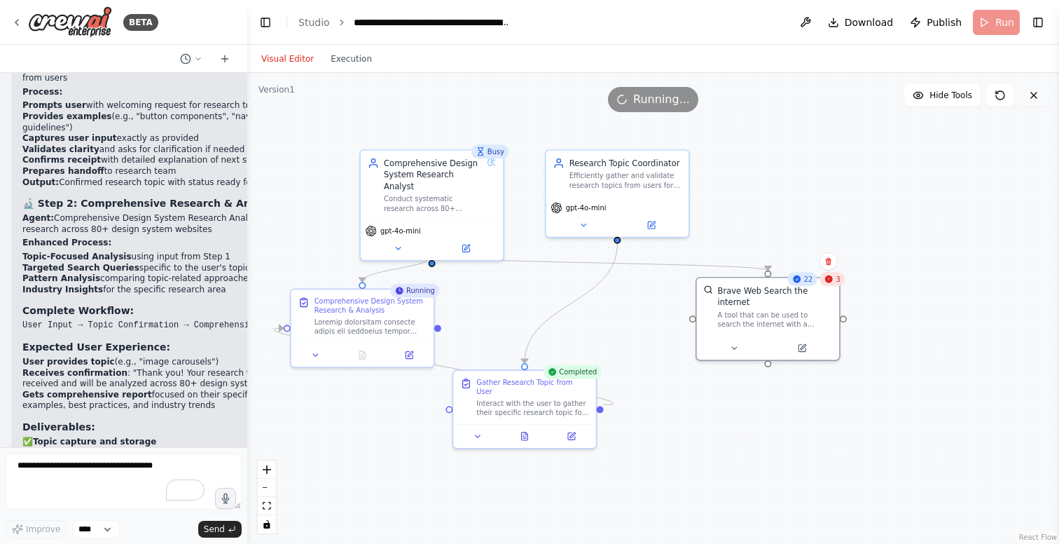
click at [1036, 93] on icon at bounding box center [1034, 95] width 6 height 6
click at [805, 345] on icon at bounding box center [801, 345] width 9 height 9
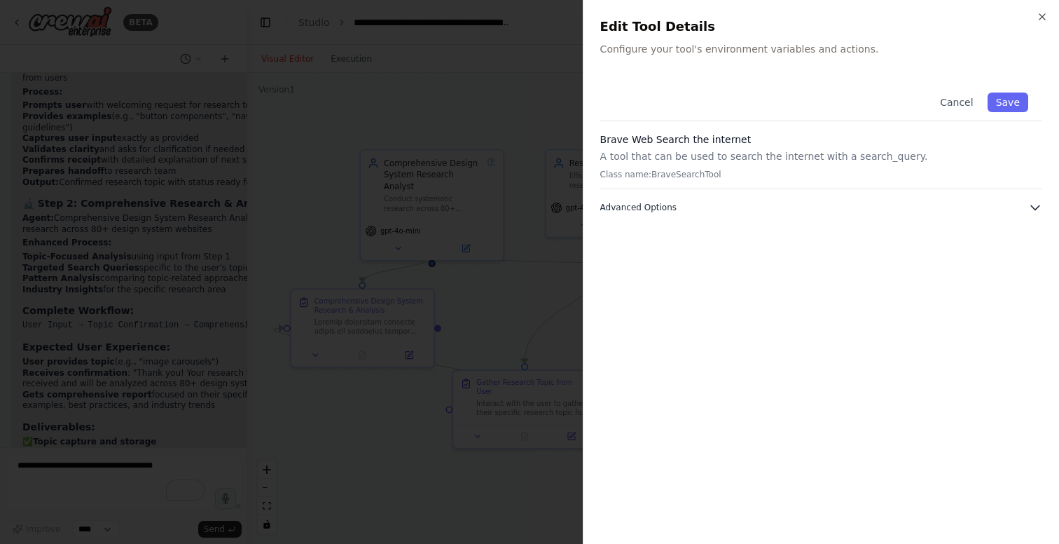
click at [661, 211] on span "Advanced Options" at bounding box center [639, 207] width 76 height 11
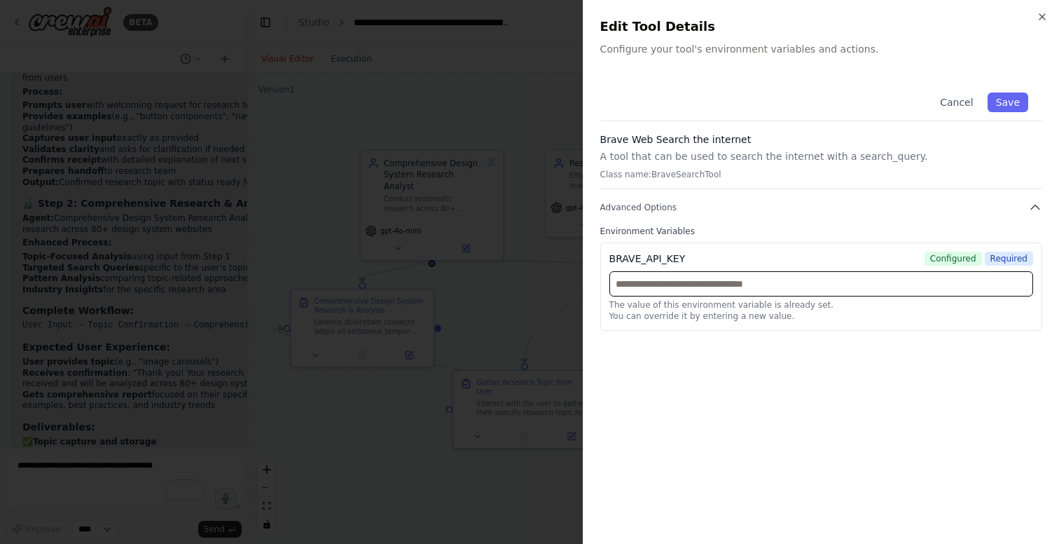
click at [705, 279] on input "text" at bounding box center [822, 283] width 424 height 25
paste input "**********"
type input "**********"
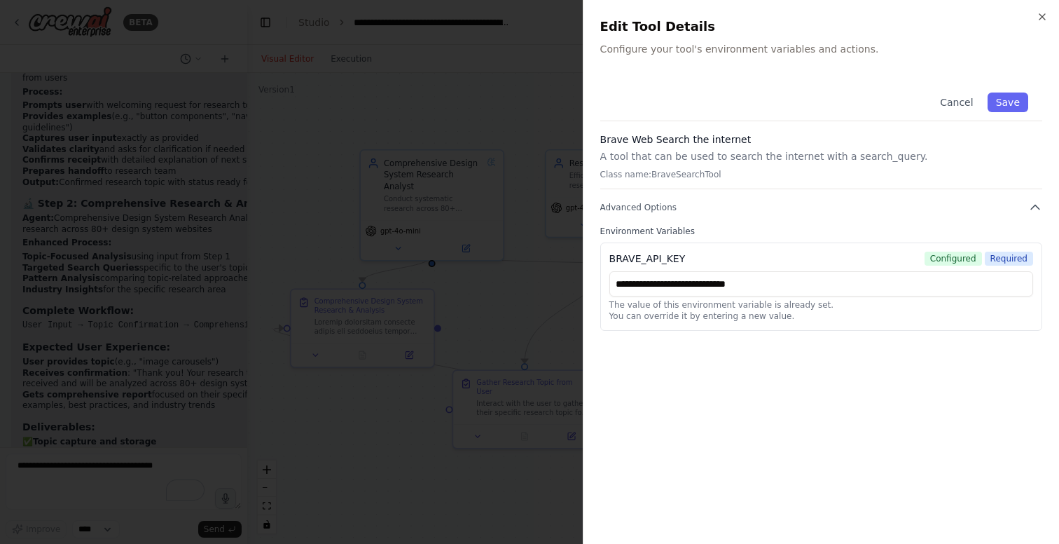
click at [1019, 256] on span "Required" at bounding box center [1009, 259] width 48 height 14
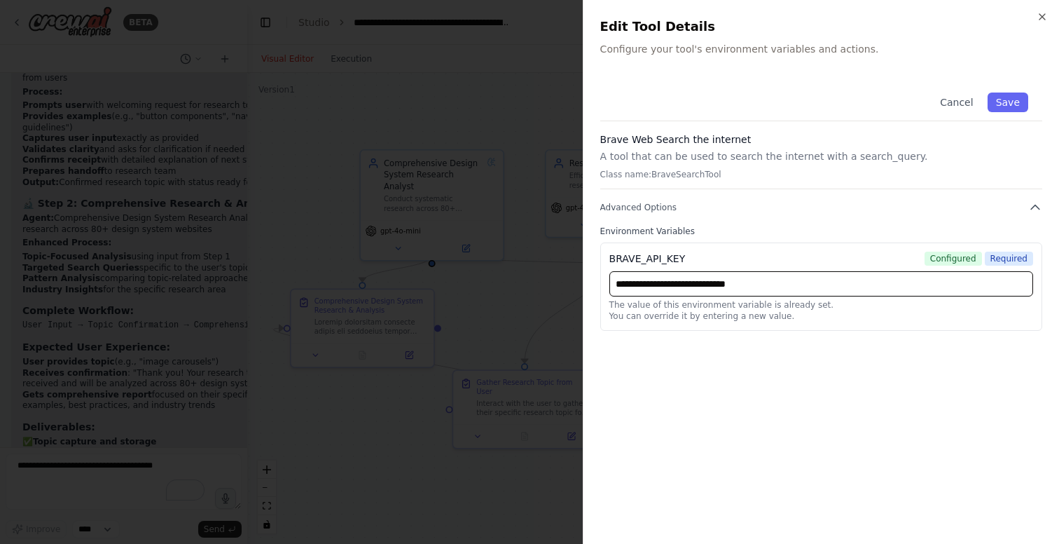
click at [838, 286] on input "**********" at bounding box center [822, 283] width 424 height 25
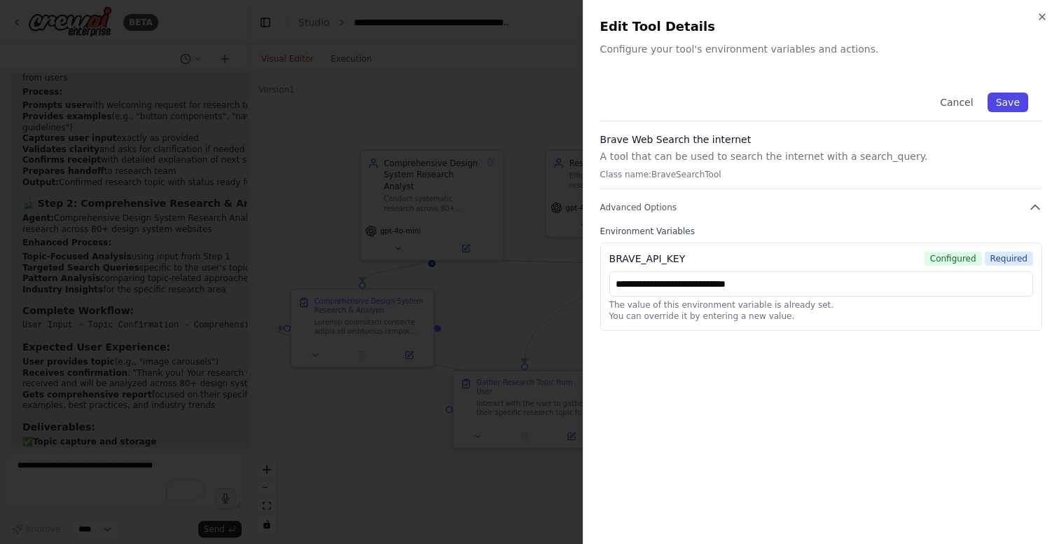
click at [1006, 102] on button "Save" at bounding box center [1008, 102] width 41 height 20
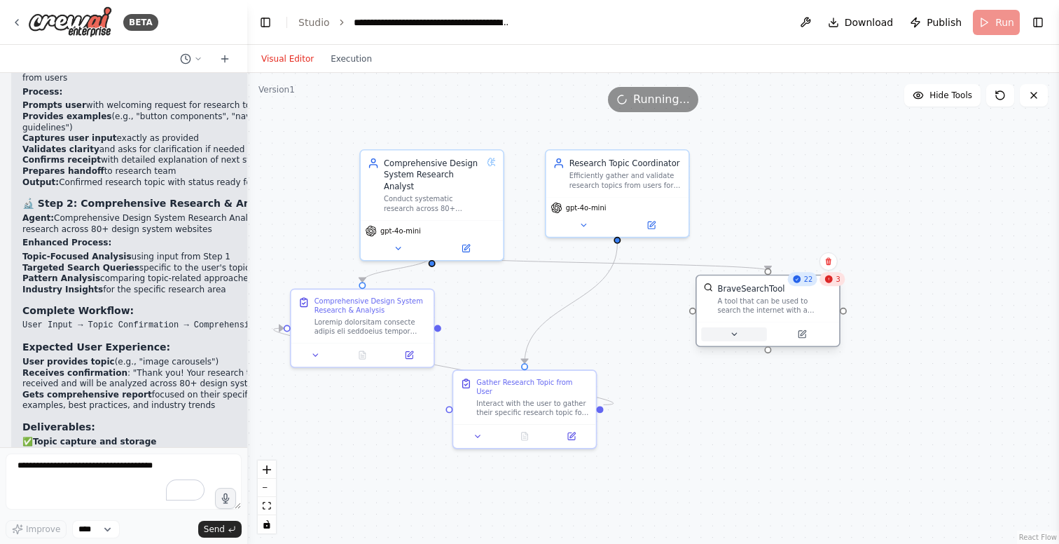
click at [732, 333] on icon at bounding box center [734, 334] width 5 height 2
click at [777, 425] on button "Advanced Options" at bounding box center [811, 424] width 211 height 12
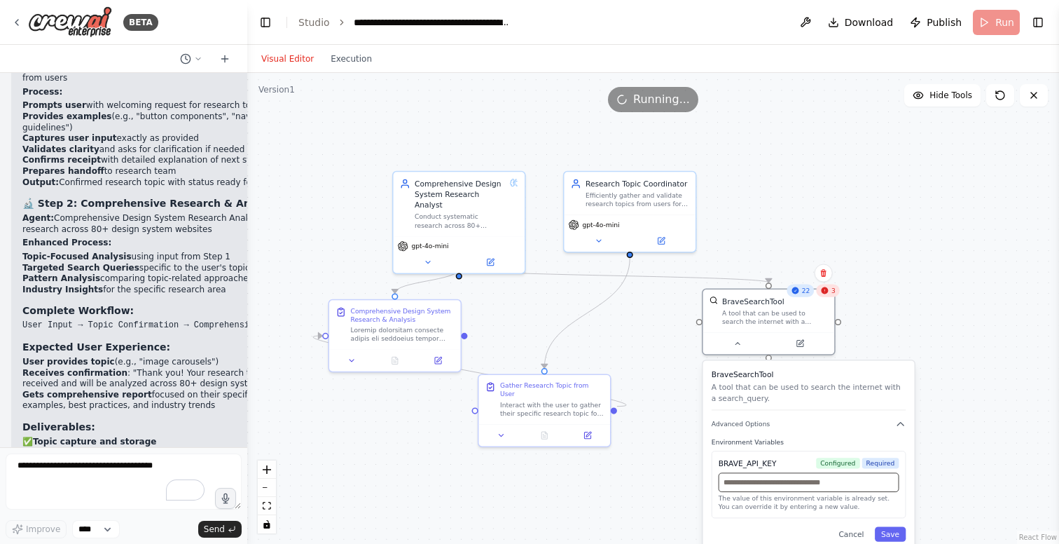
click at [825, 484] on input "text" at bounding box center [809, 482] width 181 height 19
paste input "**********"
type input "**********"
click at [893, 530] on button "Save" at bounding box center [890, 533] width 31 height 15
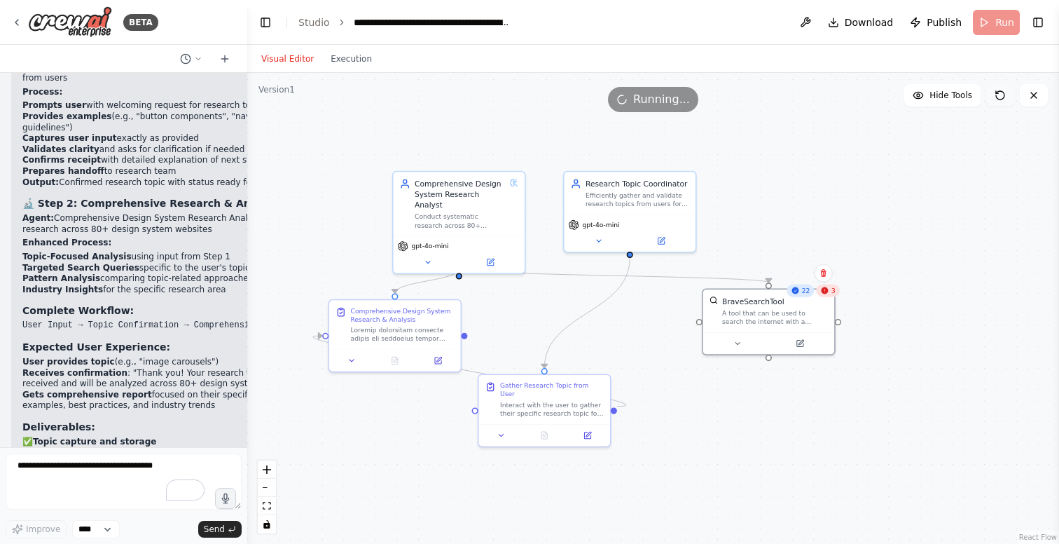
click at [1003, 95] on icon at bounding box center [1000, 95] width 11 height 11
click at [1037, 96] on icon at bounding box center [1034, 95] width 11 height 11
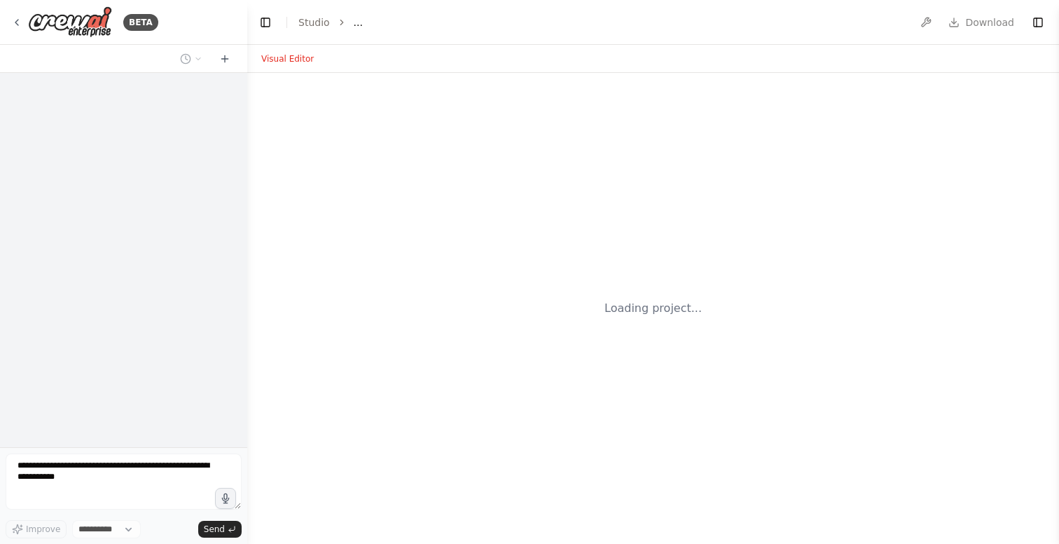
select select "****"
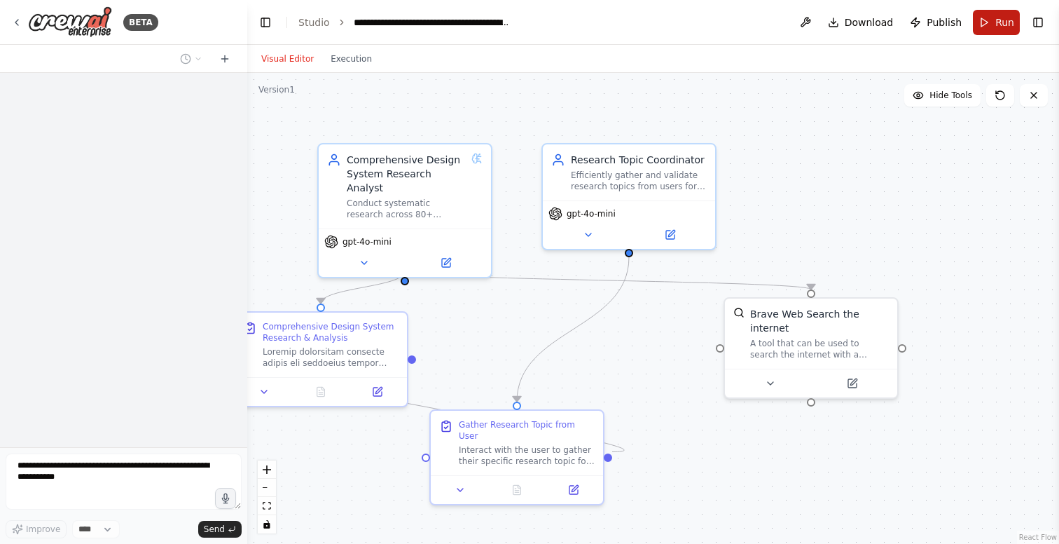
click at [1000, 22] on span "Run" at bounding box center [1005, 22] width 19 height 14
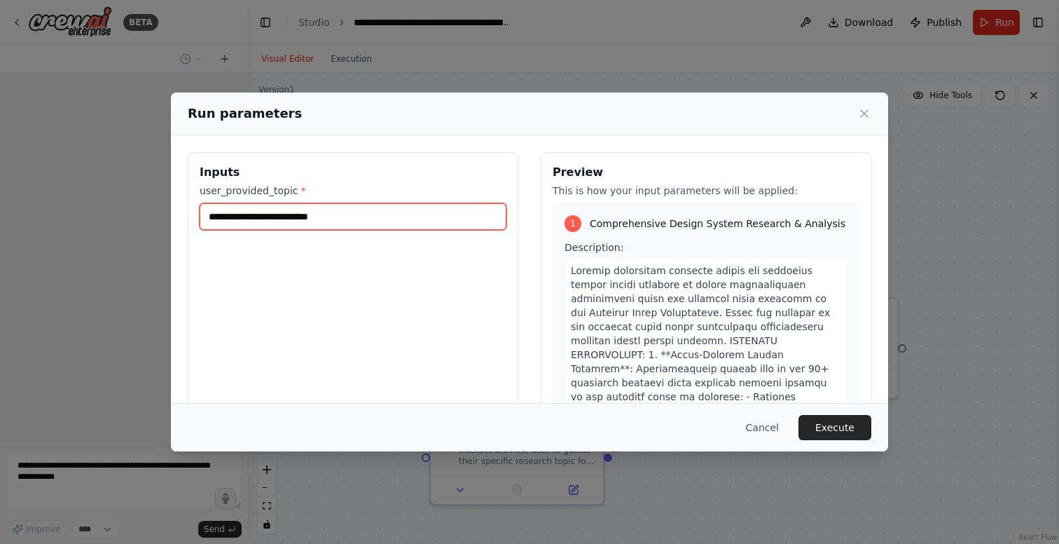
click at [422, 217] on input "user_provided_topic *" at bounding box center [353, 216] width 307 height 27
type input "*"
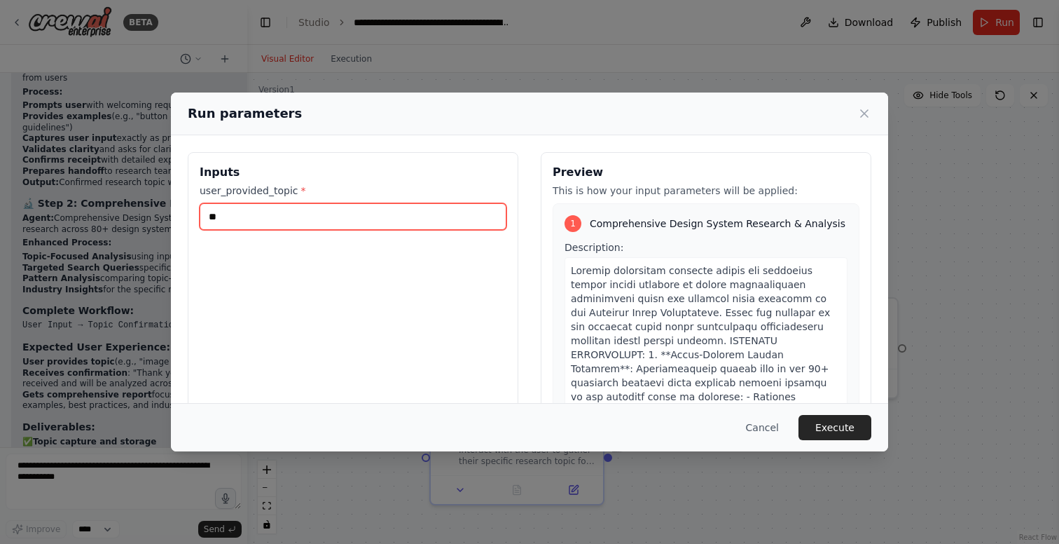
scroll to position [7467, 0]
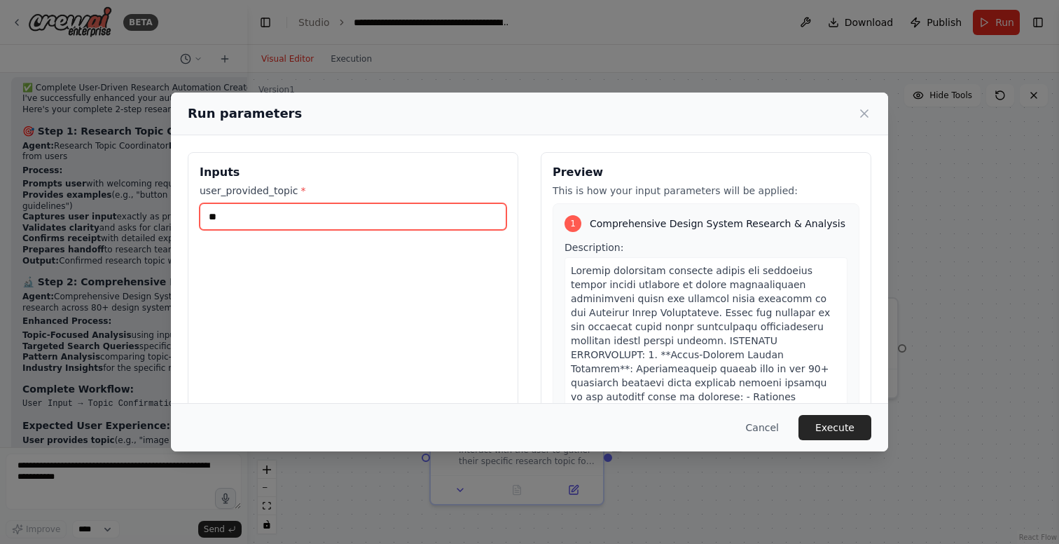
type input "*"
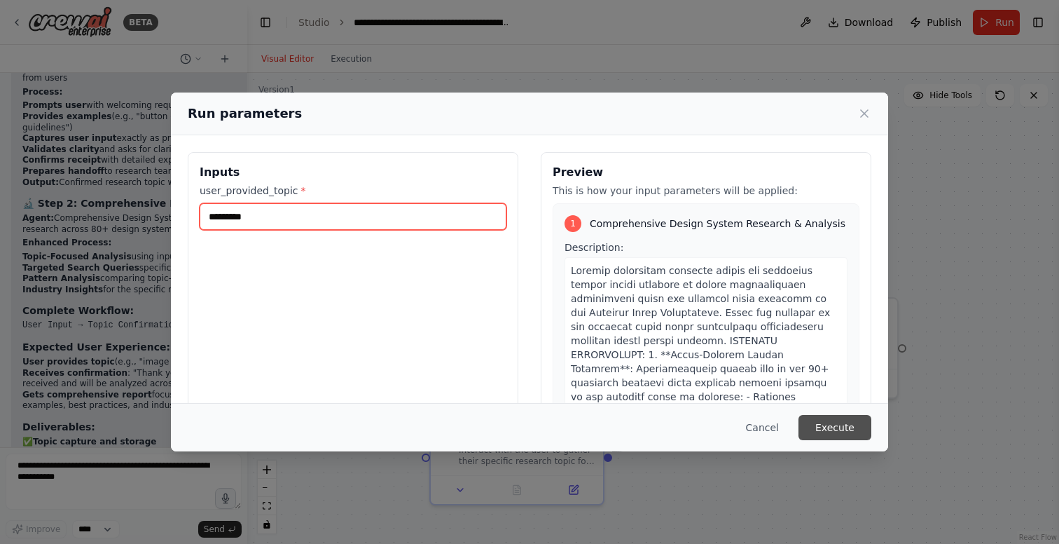
type input "*********"
click at [830, 429] on button "Execute" at bounding box center [835, 427] width 73 height 25
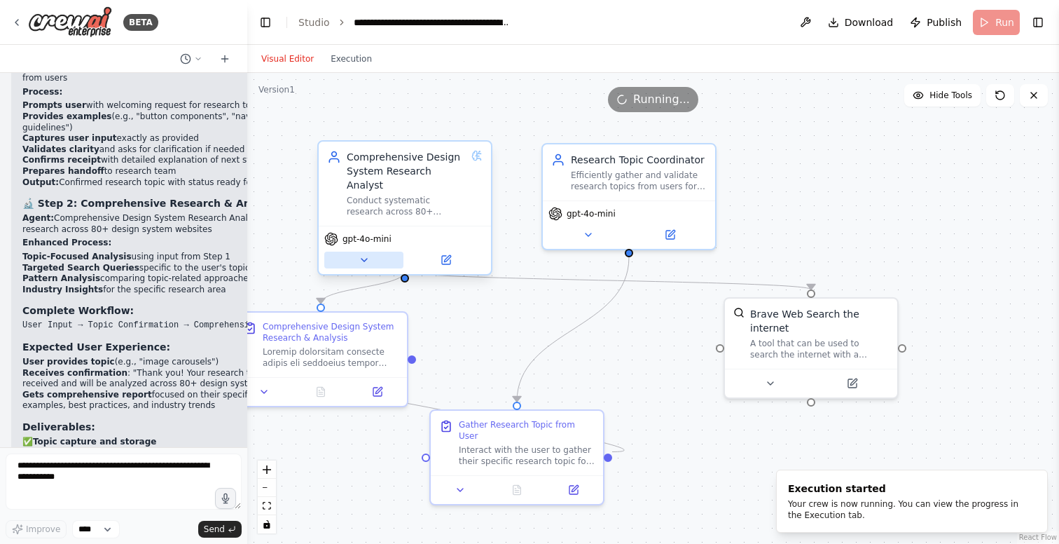
click at [357, 252] on button at bounding box center [363, 260] width 79 height 17
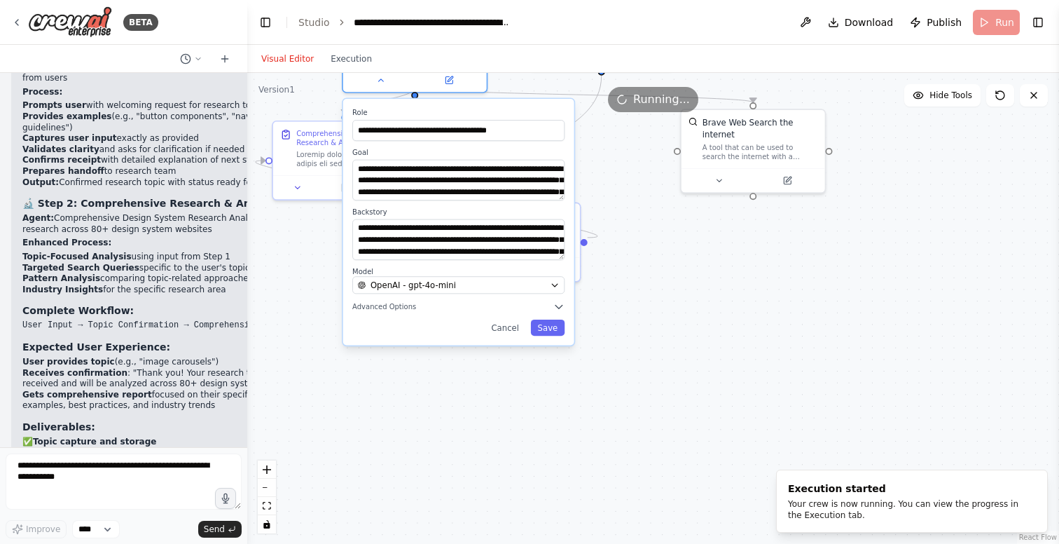
drag, startPoint x: 652, startPoint y: 455, endPoint x: 652, endPoint y: 245, distance: 210.9
click at [652, 245] on div ".deletable-edge-delete-btn { width: 20px; height: 20px; border: 0px solid #ffff…" at bounding box center [653, 308] width 812 height 471
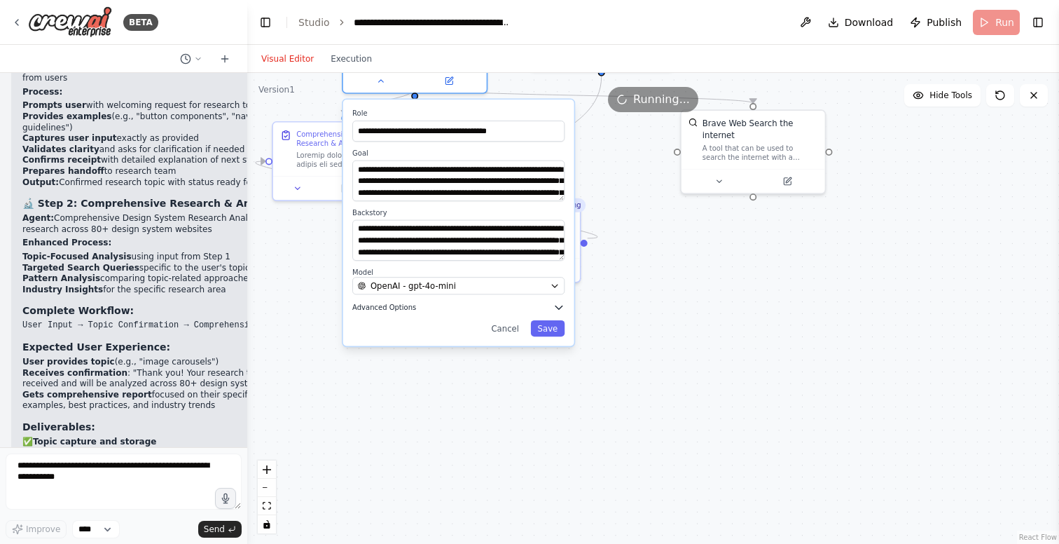
click at [387, 303] on span "Advanced Options" at bounding box center [384, 307] width 64 height 9
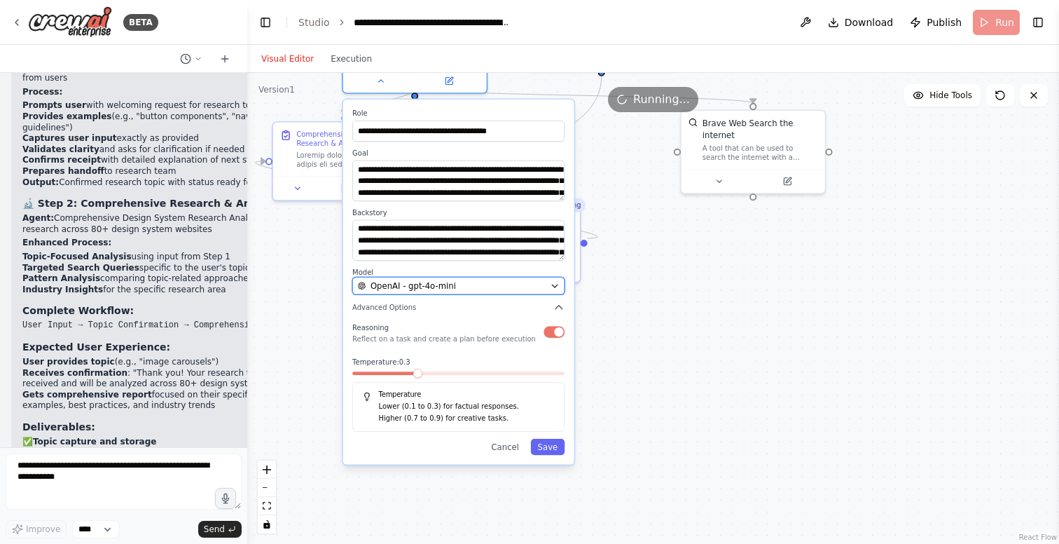
click at [446, 280] on span "OpenAI - gpt-4o-mini" at bounding box center [413, 286] width 85 height 12
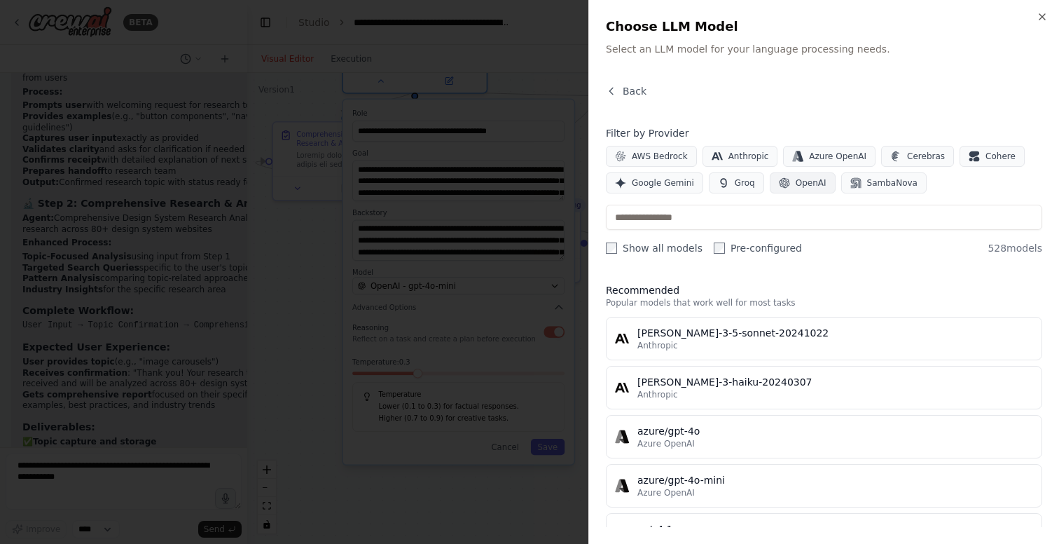
click at [803, 178] on span "OpenAI" at bounding box center [811, 182] width 31 height 11
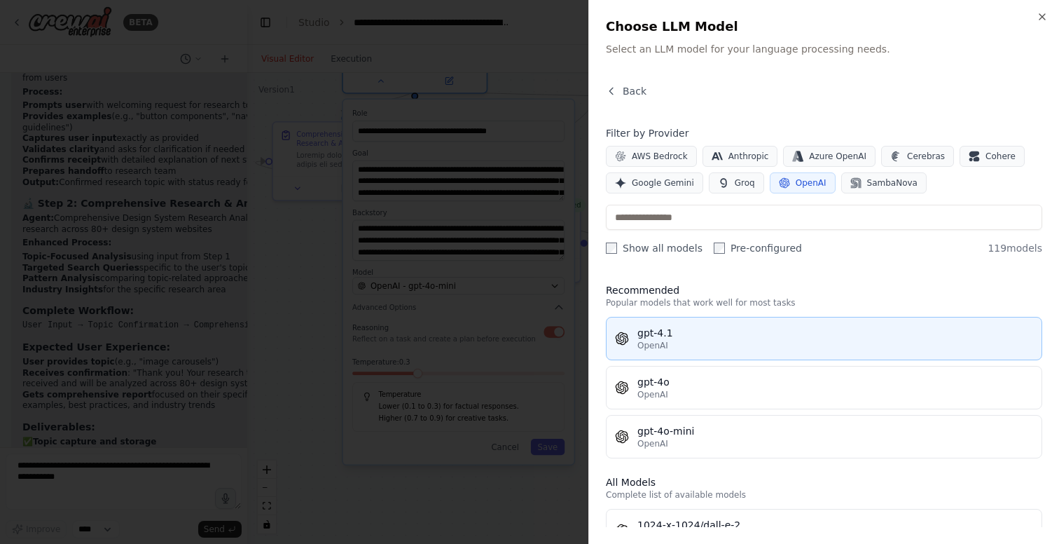
click at [697, 336] on div "gpt-4.1" at bounding box center [836, 333] width 396 height 14
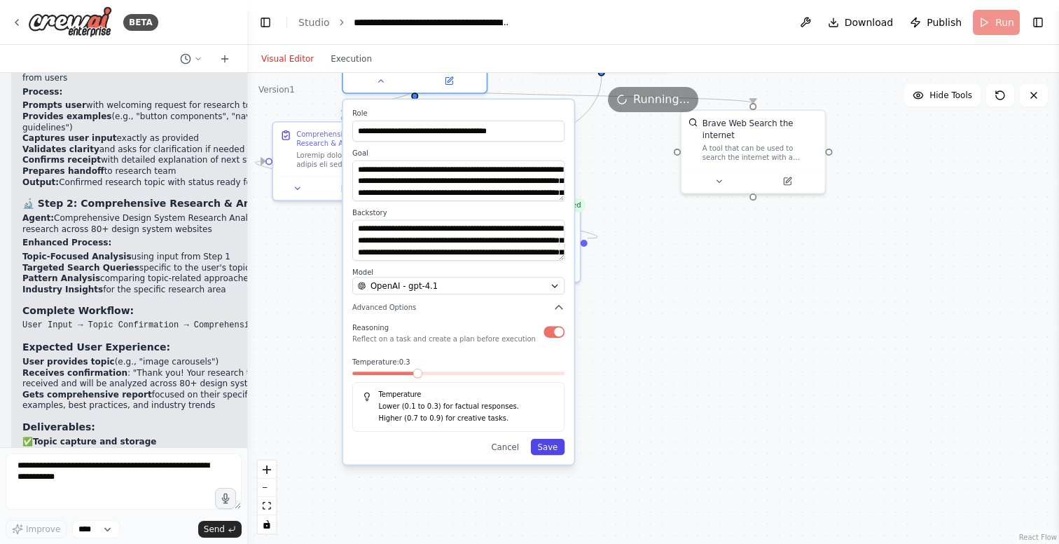
click at [551, 439] on button "Save" at bounding box center [548, 447] width 34 height 16
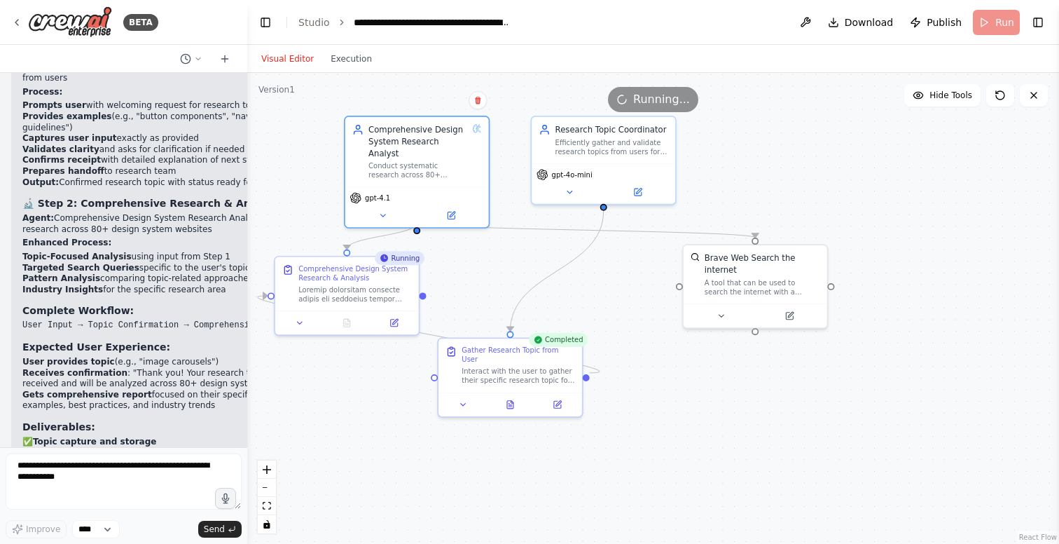
drag, startPoint x: 493, startPoint y: 150, endPoint x: 495, endPoint y: 284, distance: 134.6
click at [495, 284] on div ".deletable-edge-delete-btn { width: 20px; height: 20px; border: 0px solid #ffff…" at bounding box center [653, 308] width 812 height 471
click at [566, 189] on icon at bounding box center [569, 189] width 9 height 9
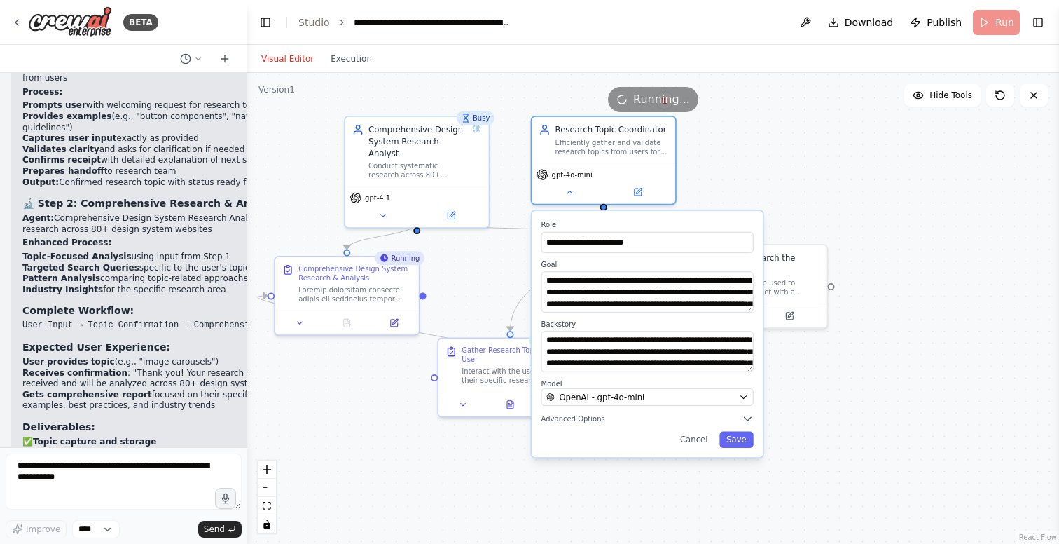
click at [663, 387] on label "Model" at bounding box center [648, 383] width 212 height 9
click at [645, 399] on div "OpenAI - gpt-4o-mini" at bounding box center [641, 397] width 188 height 12
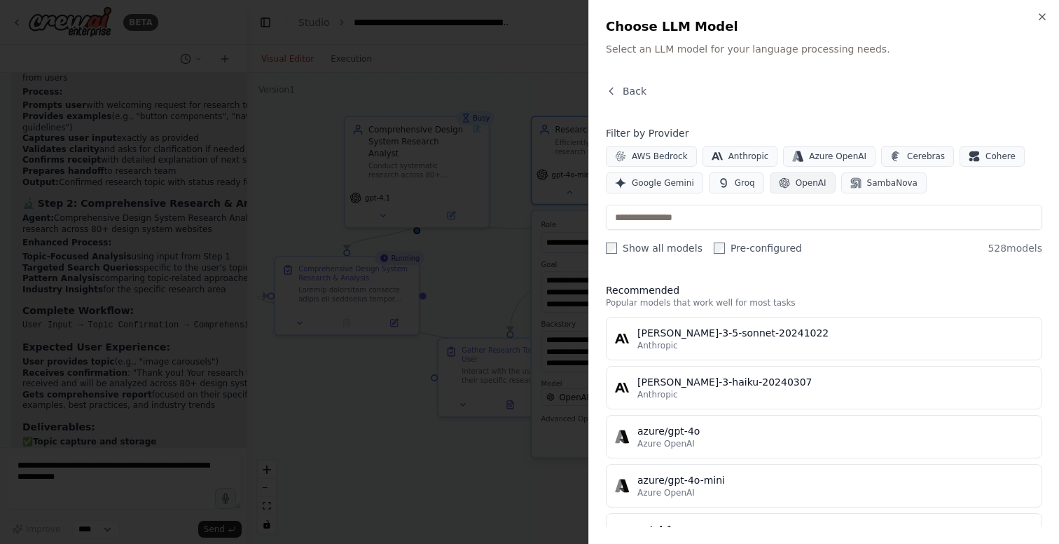
click at [797, 180] on span "OpenAI" at bounding box center [811, 182] width 31 height 11
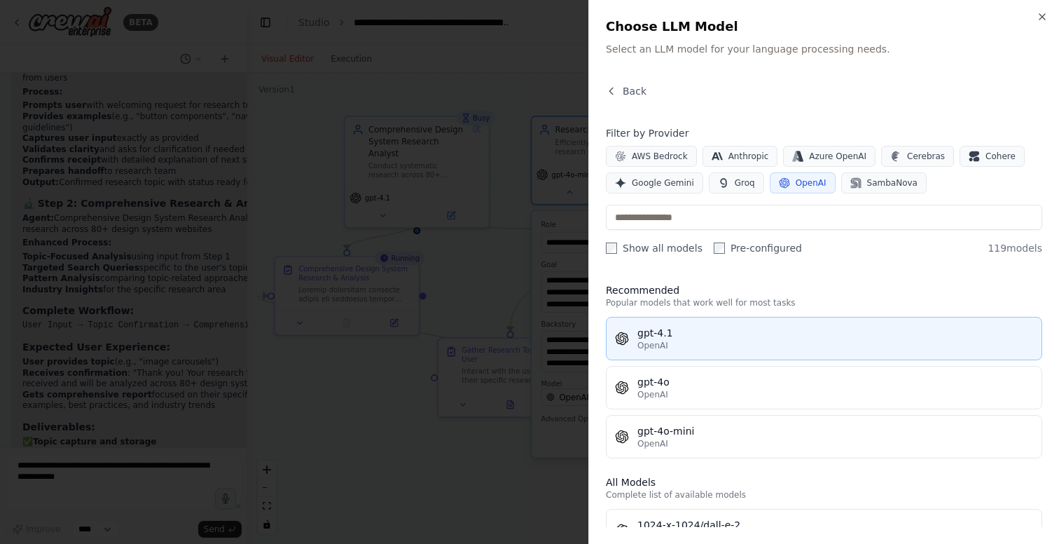
click at [675, 350] on div "OpenAI" at bounding box center [836, 345] width 396 height 11
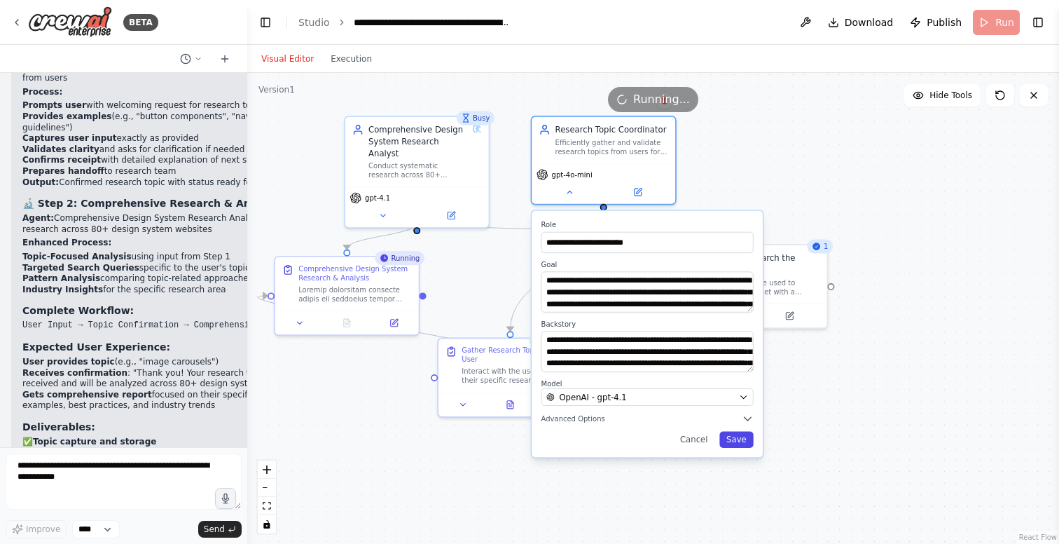
click at [739, 435] on button "Save" at bounding box center [737, 440] width 34 height 16
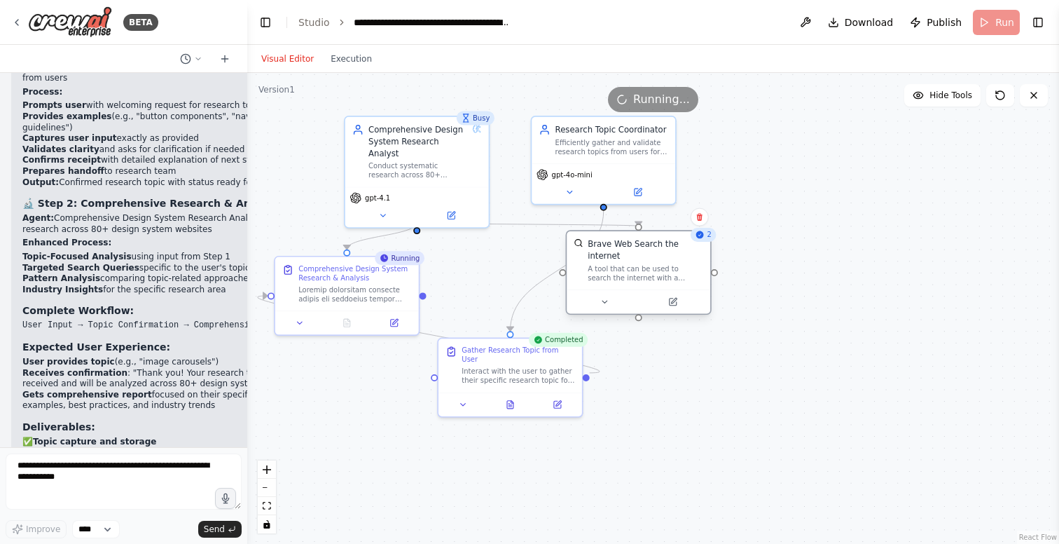
drag, startPoint x: 724, startPoint y: 284, endPoint x: 612, endPoint y: 277, distance: 112.4
click at [612, 277] on div "A tool that can be used to search the internet with a search_query." at bounding box center [646, 273] width 116 height 19
click at [715, 238] on div "3 3" at bounding box center [689, 235] width 53 height 14
click at [611, 299] on button at bounding box center [605, 302] width 66 height 14
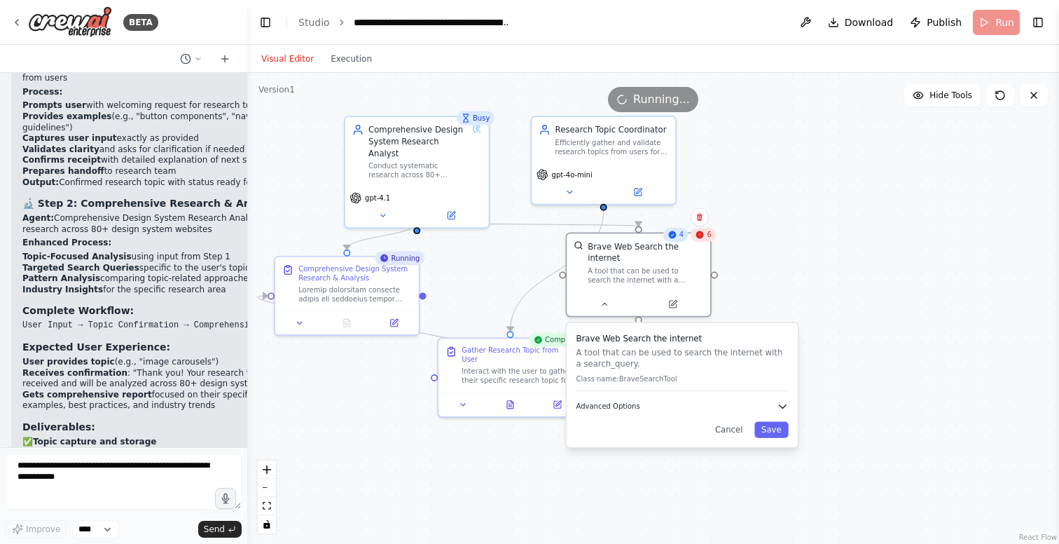
click at [640, 409] on button "Advanced Options" at bounding box center [683, 406] width 212 height 12
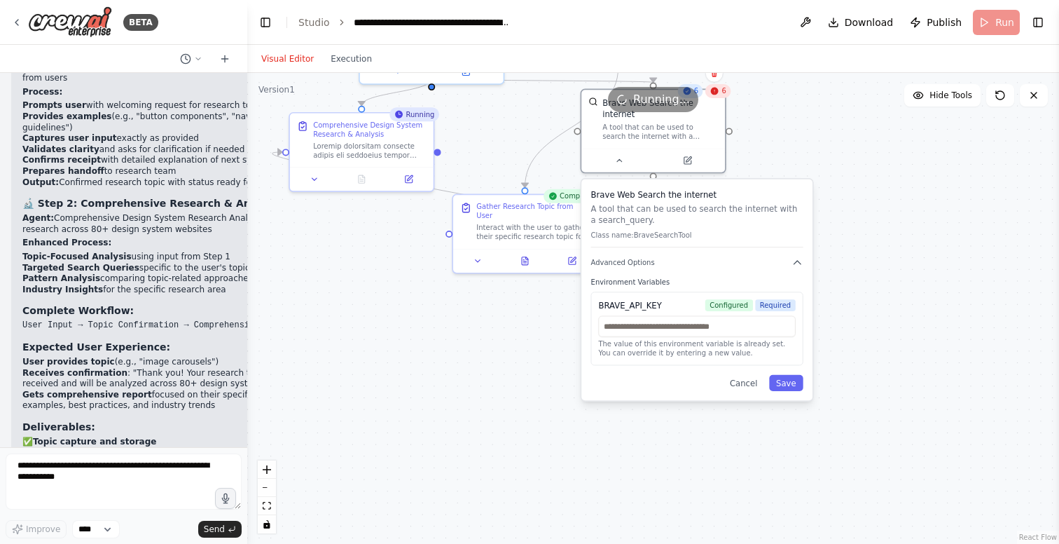
drag, startPoint x: 827, startPoint y: 481, endPoint x: 842, endPoint y: 337, distance: 144.4
click at [842, 337] on div ".deletable-edge-delete-btn { width: 20px; height: 20px; border: 0px solid #ffff…" at bounding box center [653, 308] width 812 height 471
click at [650, 269] on div "Brave Web Search the internet A tool that can be used to search the internet wi…" at bounding box center [697, 289] width 231 height 221
click at [645, 268] on button "Advanced Options" at bounding box center [697, 262] width 212 height 12
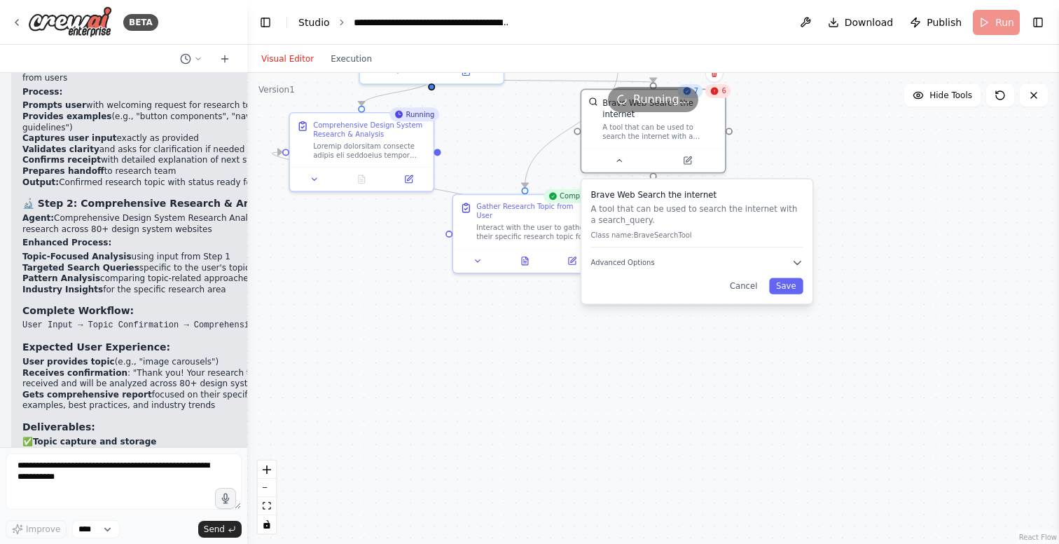
click at [320, 25] on link "Studio" at bounding box center [314, 22] width 32 height 11
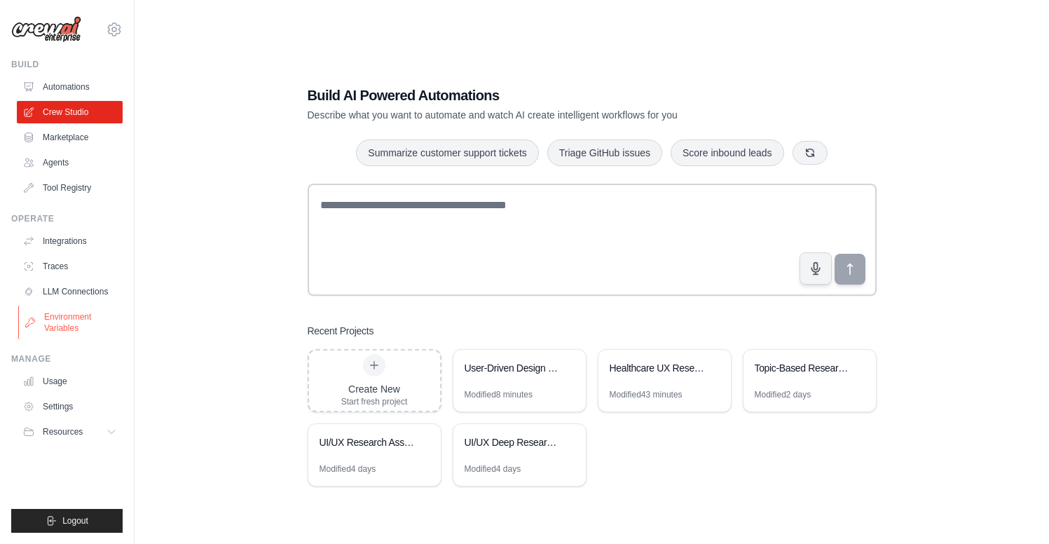
click at [69, 317] on link "Environment Variables" at bounding box center [71, 323] width 106 height 34
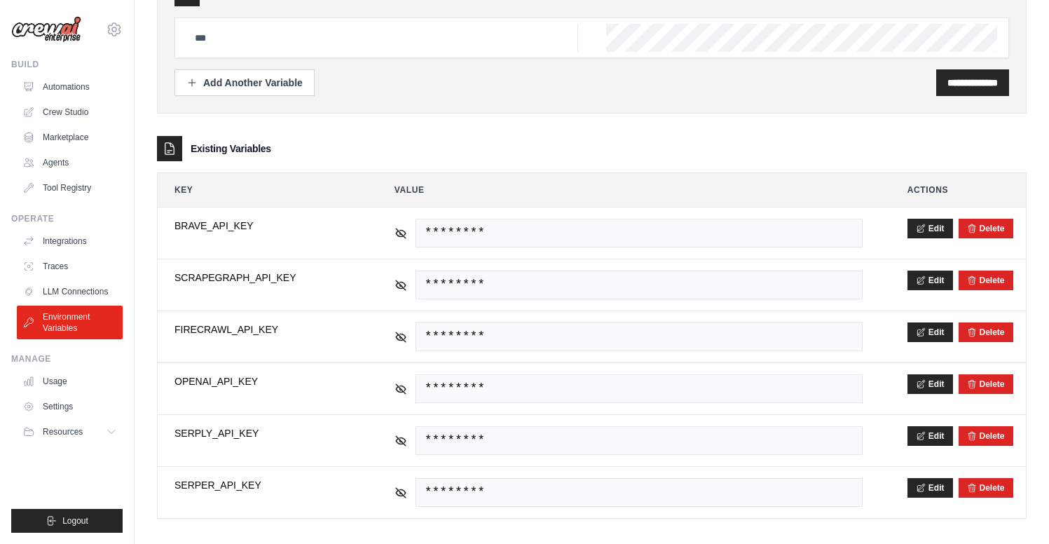
scroll to position [94, 0]
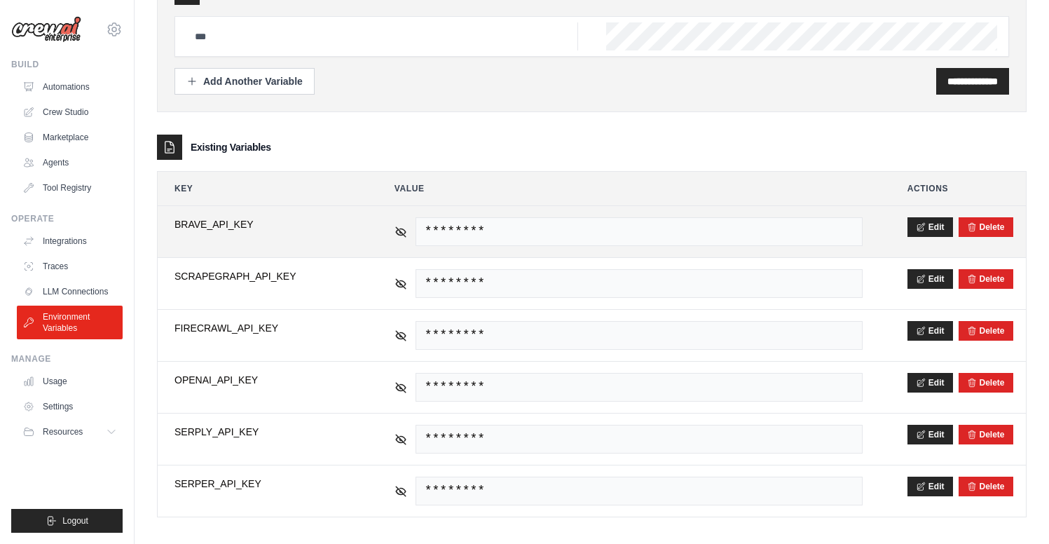
click at [778, 226] on span "********" at bounding box center [639, 231] width 447 height 29
click at [934, 228] on button "Edit" at bounding box center [930, 227] width 46 height 20
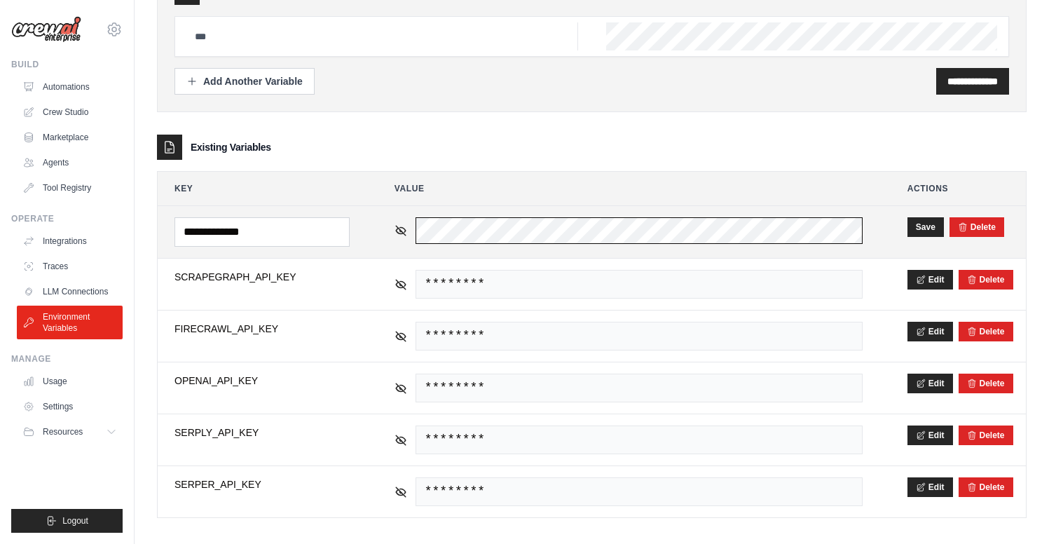
click at [322, 214] on tr "**********" at bounding box center [592, 232] width 868 height 52
click at [924, 228] on button "Save" at bounding box center [925, 227] width 36 height 20
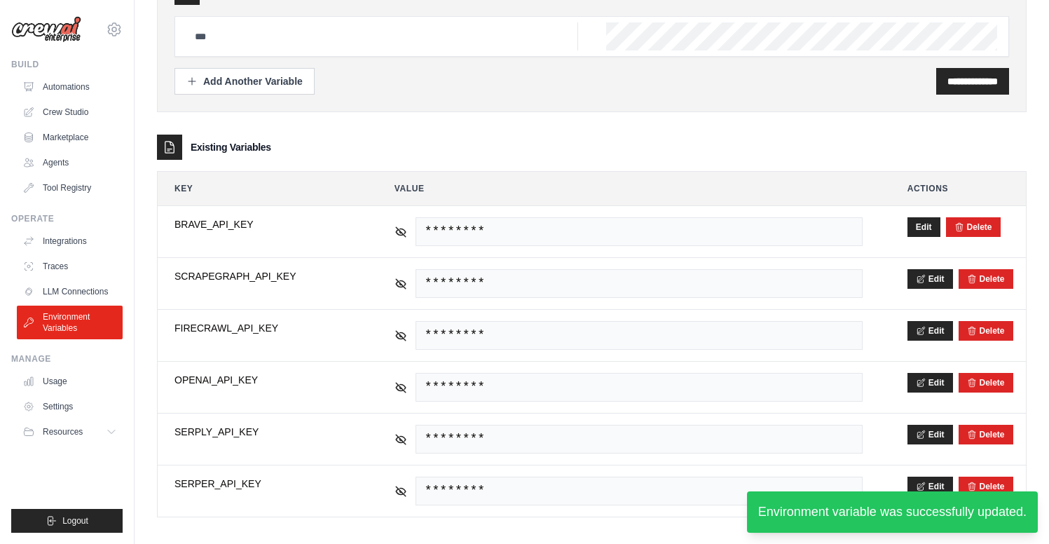
scroll to position [104, 0]
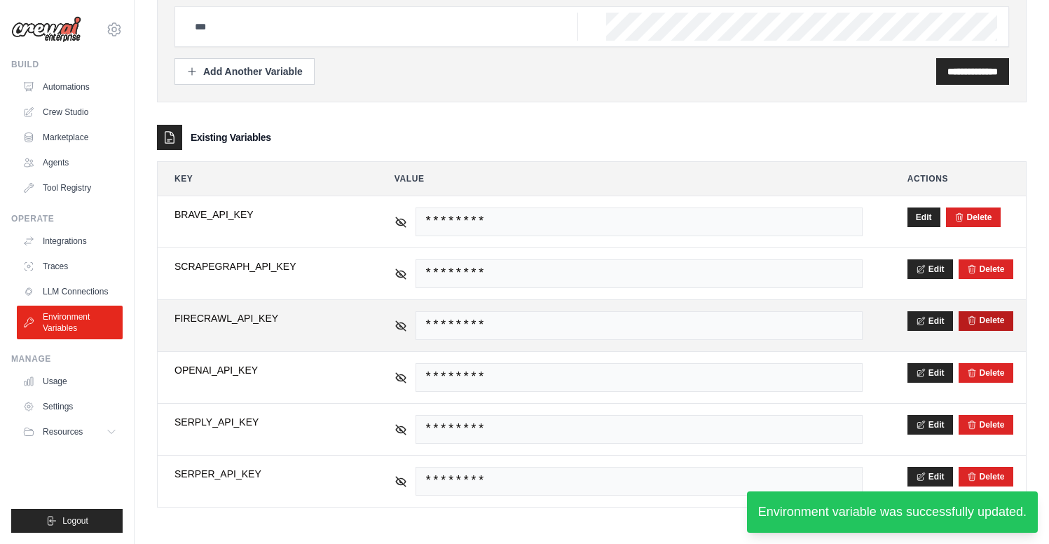
click at [1005, 323] on button "Delete" at bounding box center [986, 320] width 38 height 11
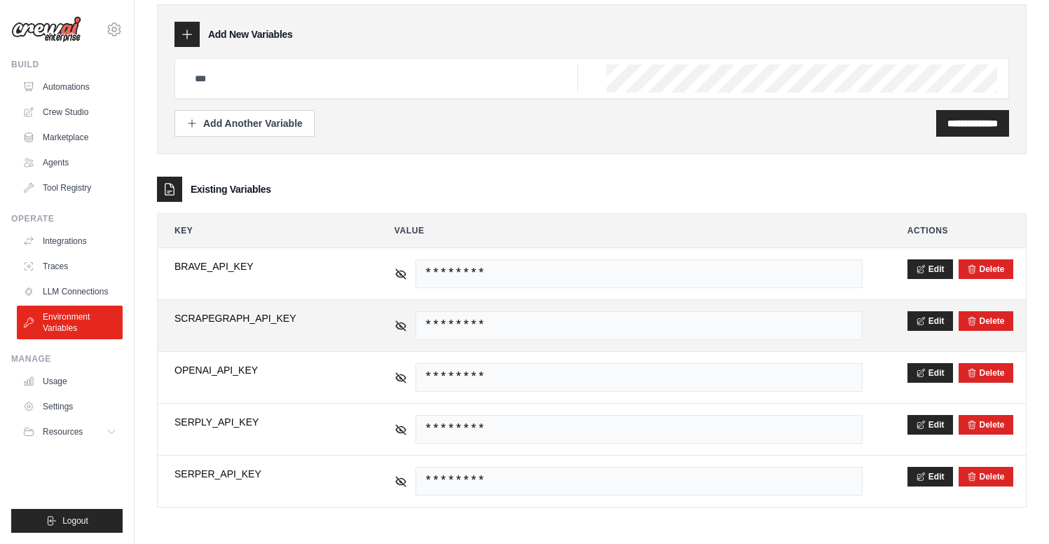
scroll to position [99, 0]
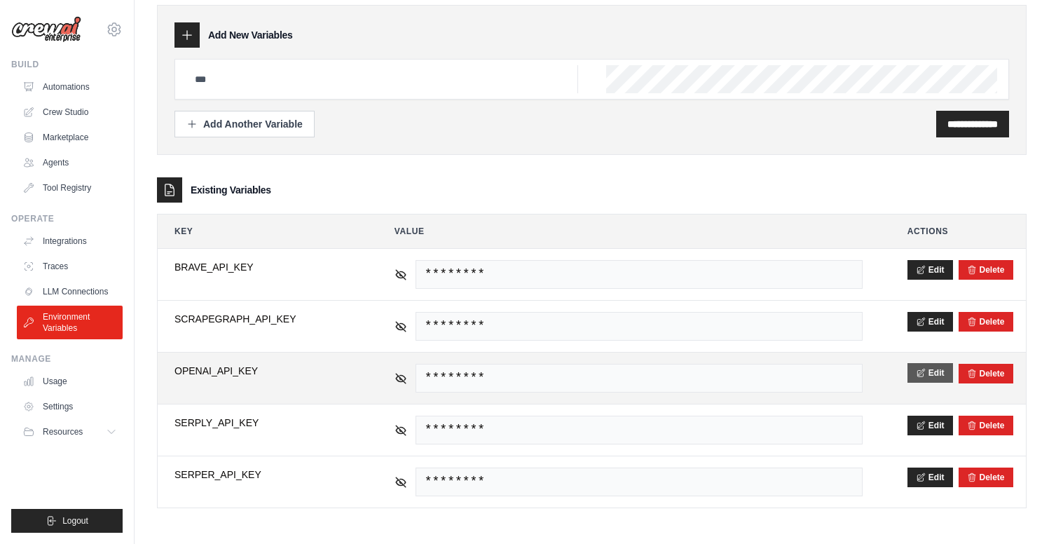
click at [932, 373] on button "Edit" at bounding box center [930, 373] width 46 height 20
click at [926, 371] on button "Save" at bounding box center [925, 373] width 36 height 20
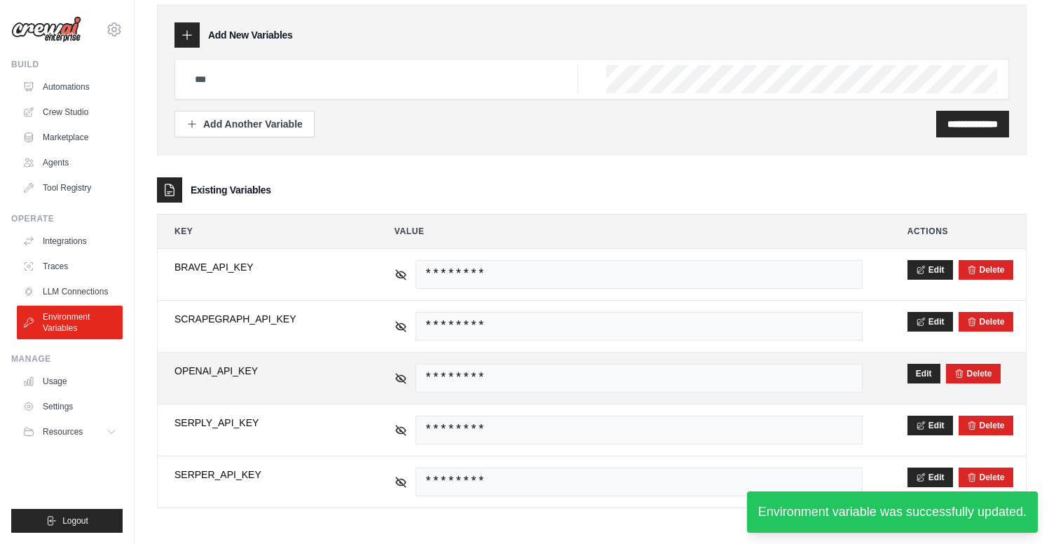
scroll to position [52, 0]
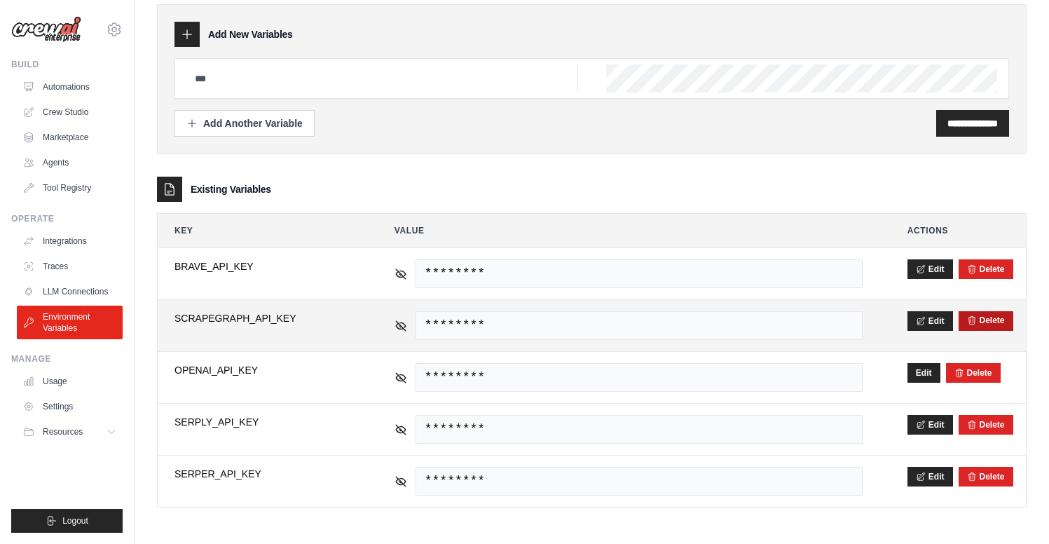
click at [996, 318] on button "Delete" at bounding box center [986, 320] width 38 height 11
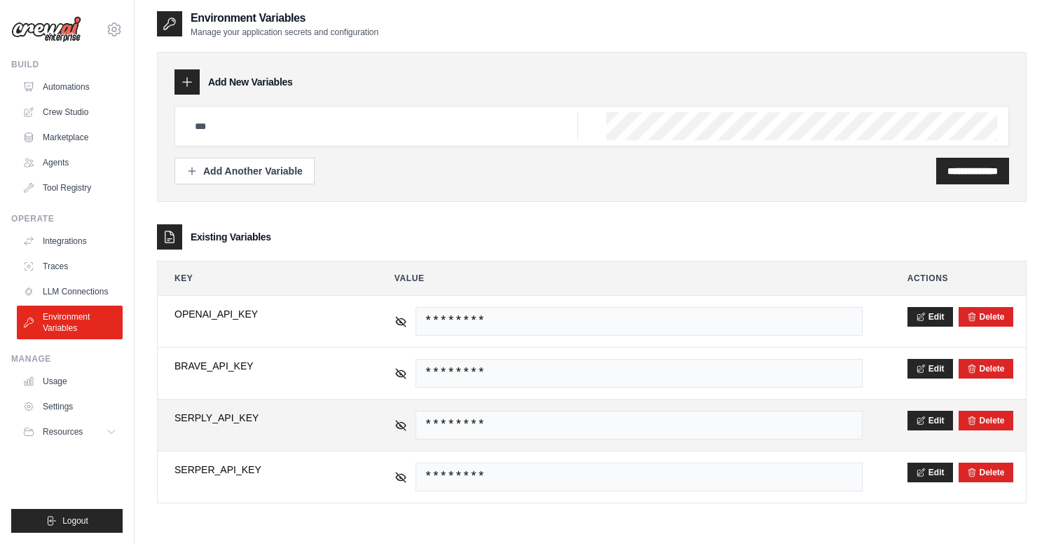
scroll to position [0, 0]
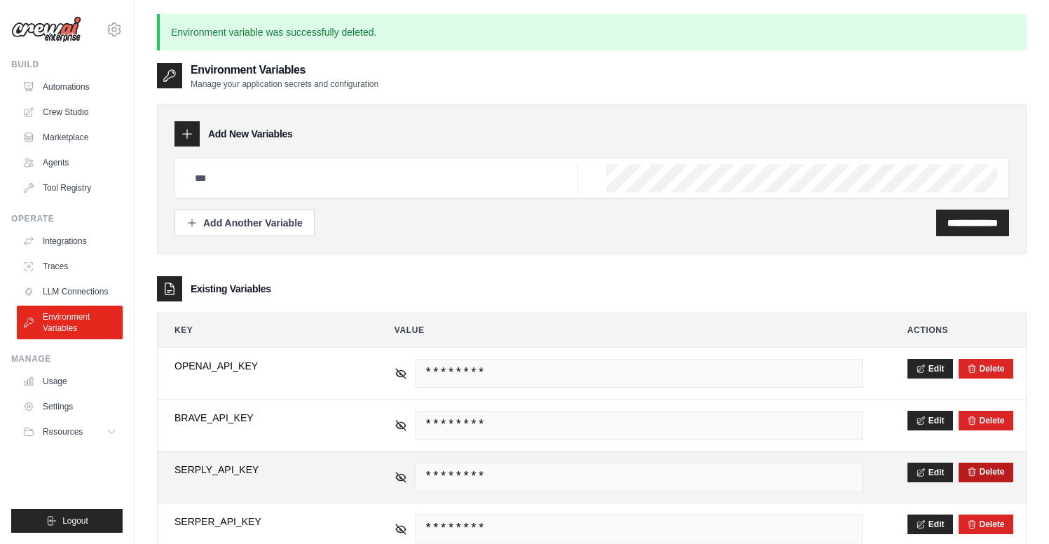
click at [994, 470] on button "Delete" at bounding box center [986, 471] width 38 height 11
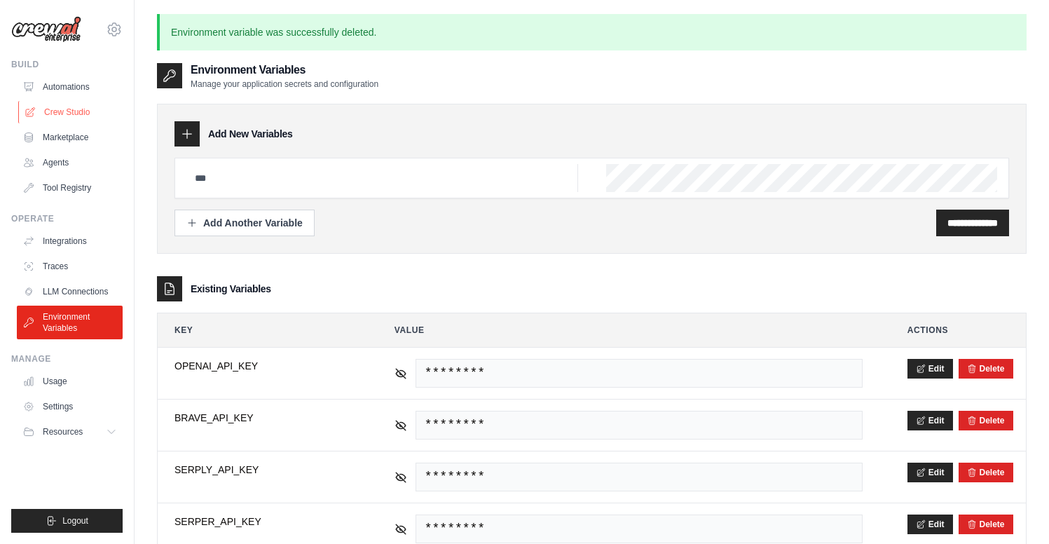
click at [73, 109] on link "Crew Studio" at bounding box center [71, 112] width 106 height 22
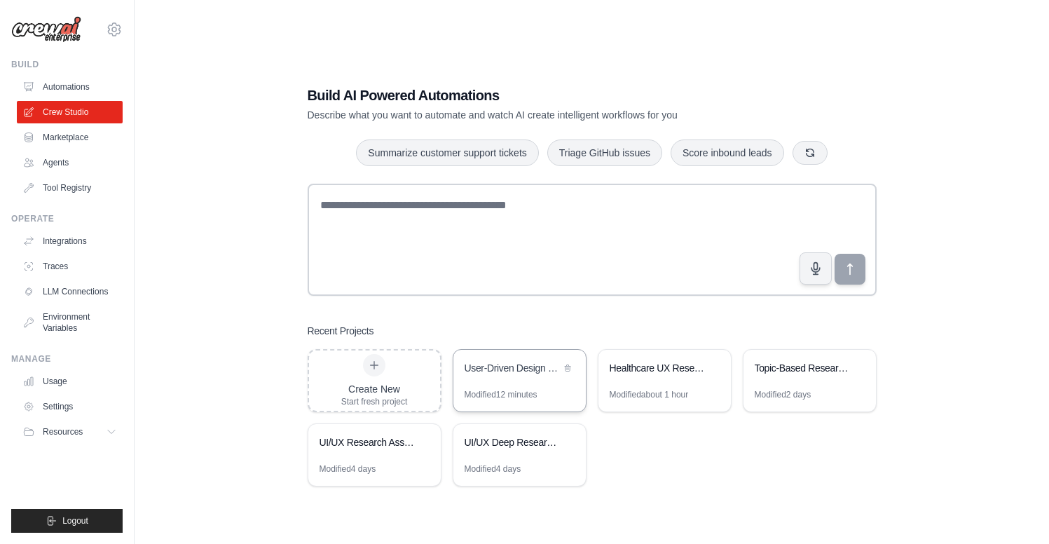
click at [521, 387] on div "User-Driven Design Systems Research Automation" at bounding box center [519, 369] width 132 height 39
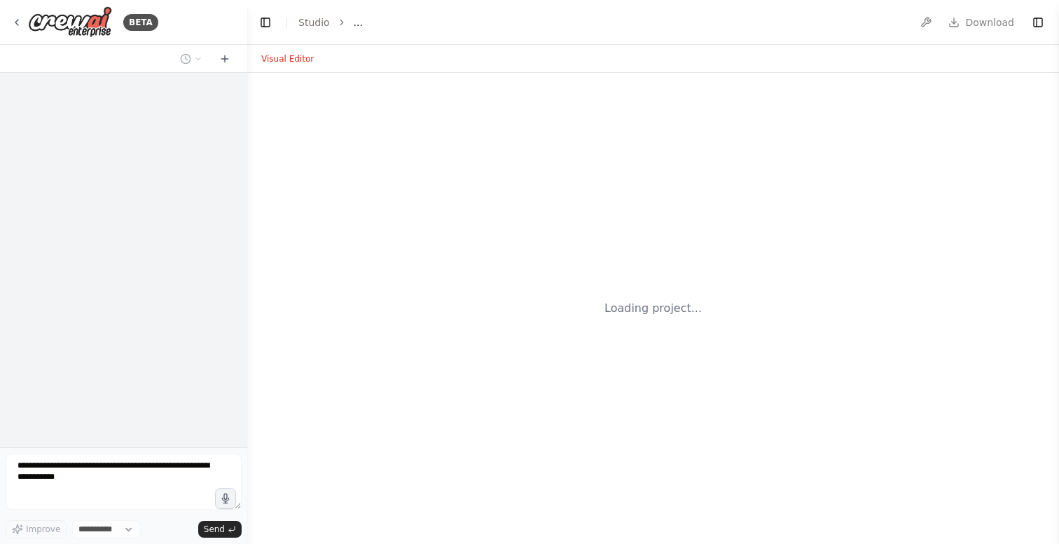
select select "****"
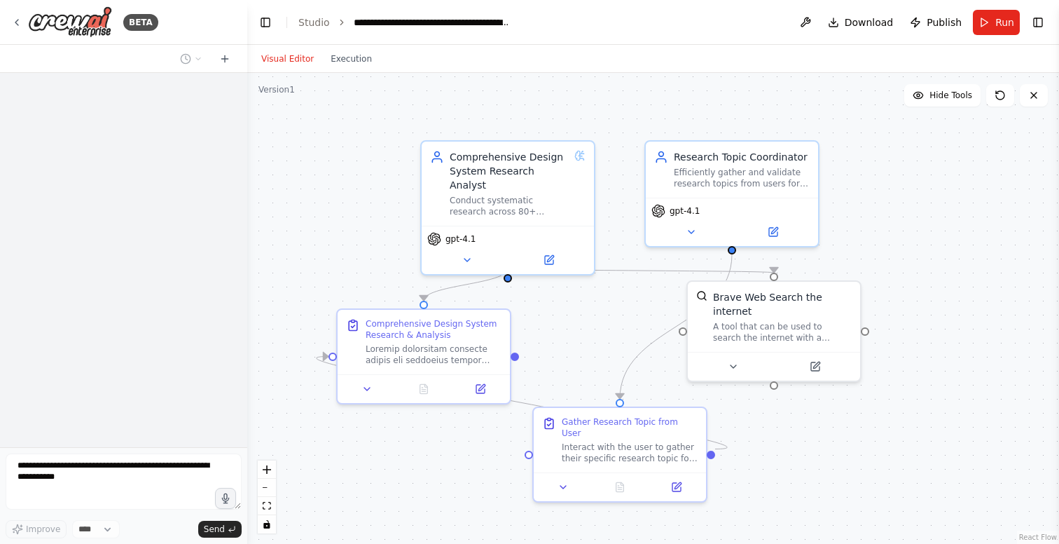
drag, startPoint x: 464, startPoint y: 317, endPoint x: 567, endPoint y: 315, distance: 103.0
click at [567, 315] on div ".deletable-edge-delete-btn { width: 20px; height: 20px; border: 0px solid #ffff…" at bounding box center [653, 308] width 812 height 471
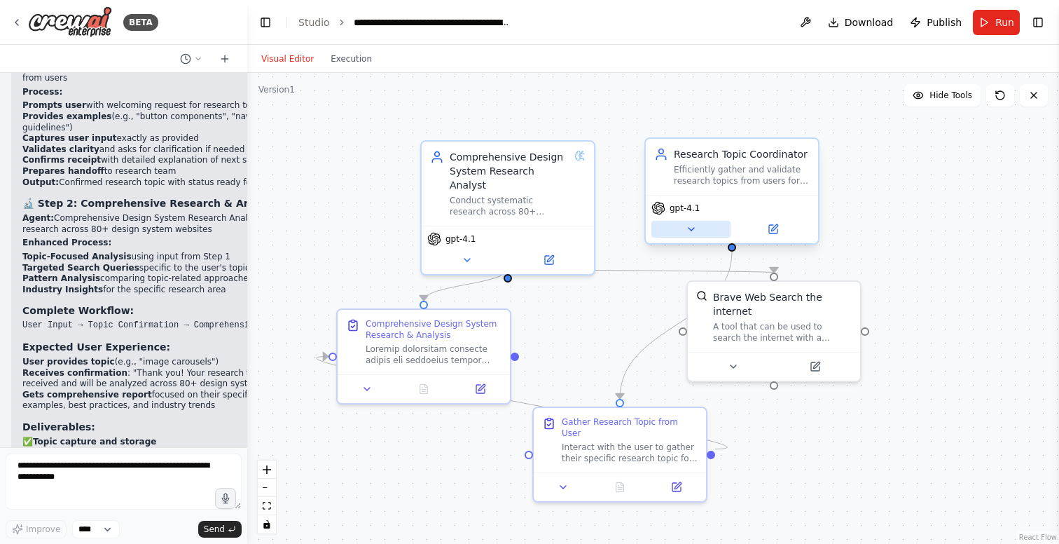
scroll to position [7467, 0]
click at [699, 230] on button at bounding box center [691, 229] width 79 height 17
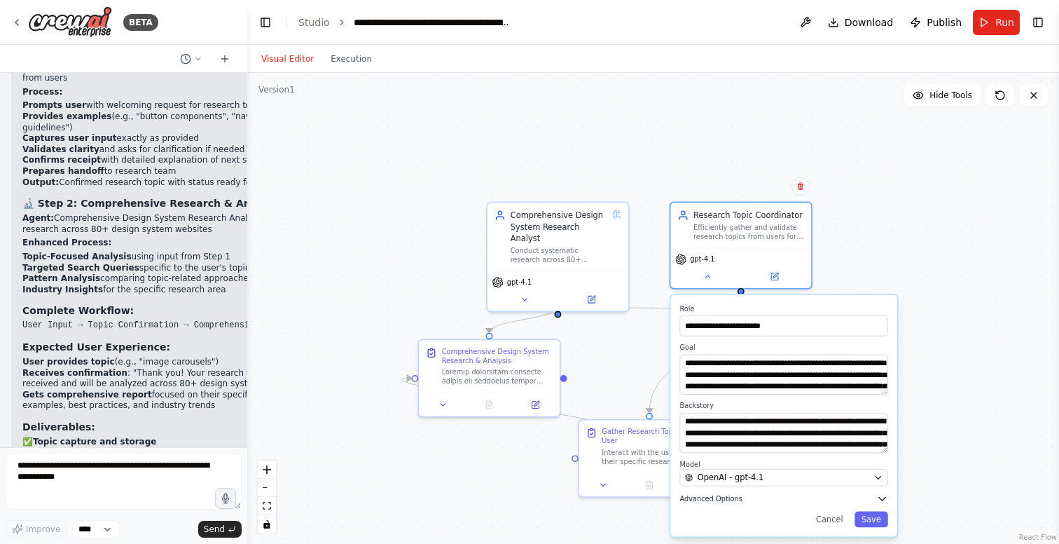
click at [722, 502] on span "Advanced Options" at bounding box center [711, 498] width 62 height 9
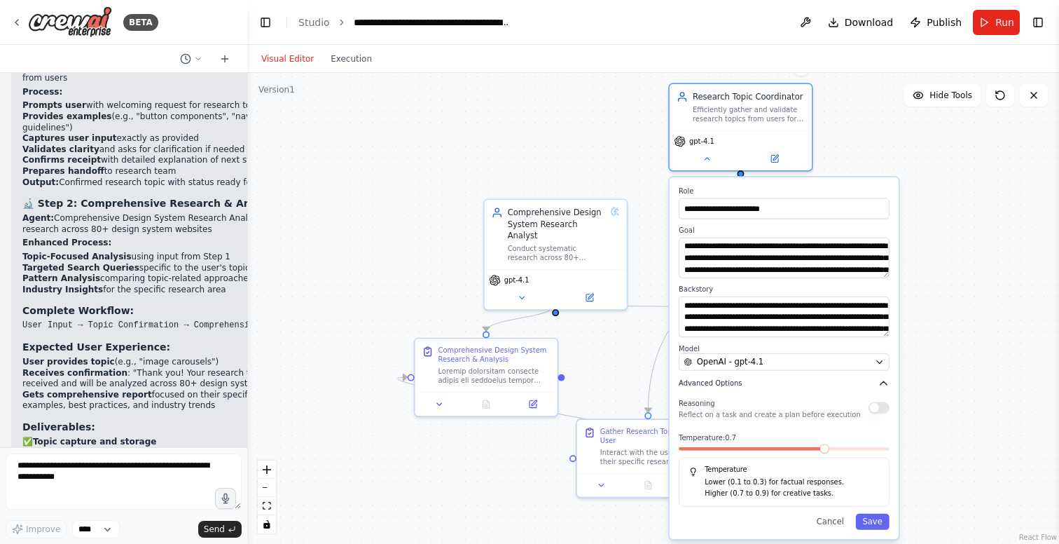
drag, startPoint x: 826, startPoint y: 495, endPoint x: 828, endPoint y: 366, distance: 128.9
click at [828, 378] on button "Advanced Options" at bounding box center [784, 384] width 211 height 12
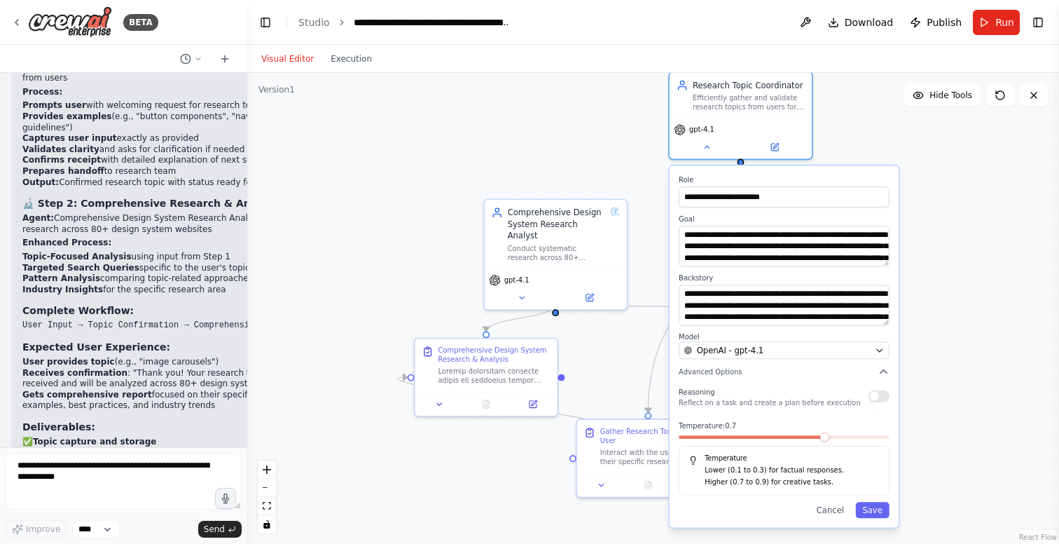
click at [881, 395] on button "button" at bounding box center [879, 396] width 21 height 12
click at [871, 511] on button "Save" at bounding box center [873, 510] width 34 height 16
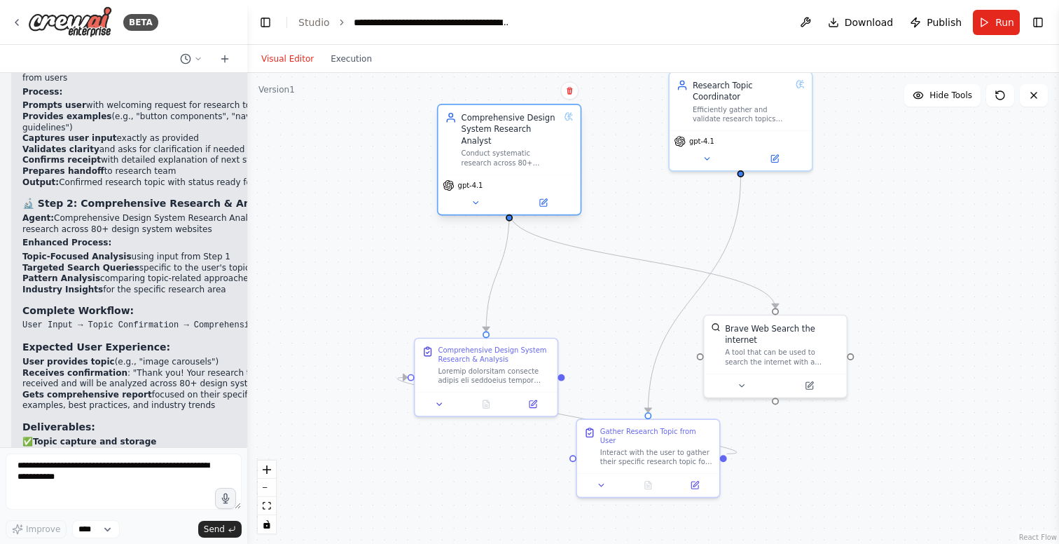
drag, startPoint x: 568, startPoint y: 221, endPoint x: 521, endPoint y: 121, distance: 111.3
click at [521, 121] on div "Comprehensive Design System Research Analyst" at bounding box center [511, 129] width 98 height 35
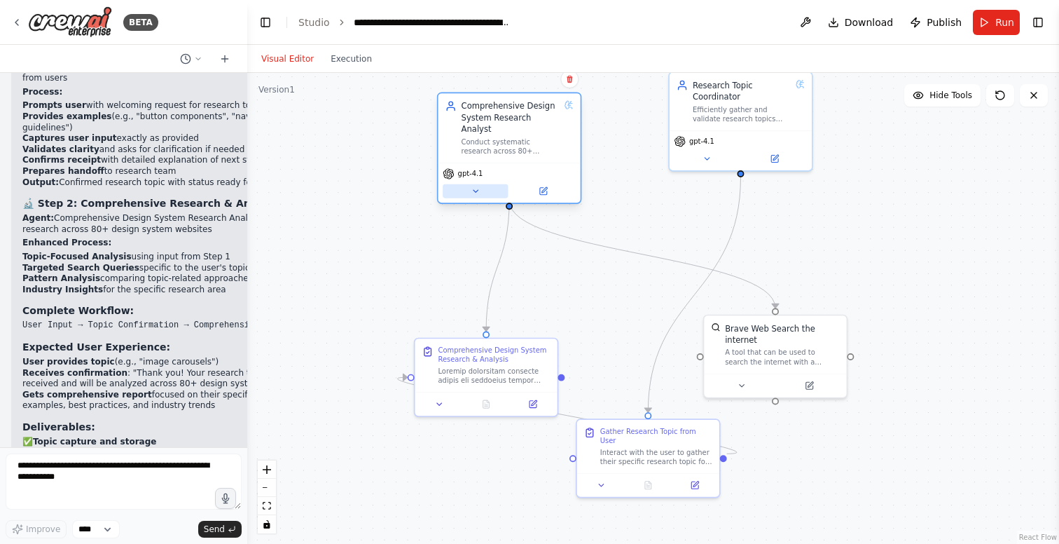
click at [471, 186] on icon at bounding box center [475, 190] width 9 height 9
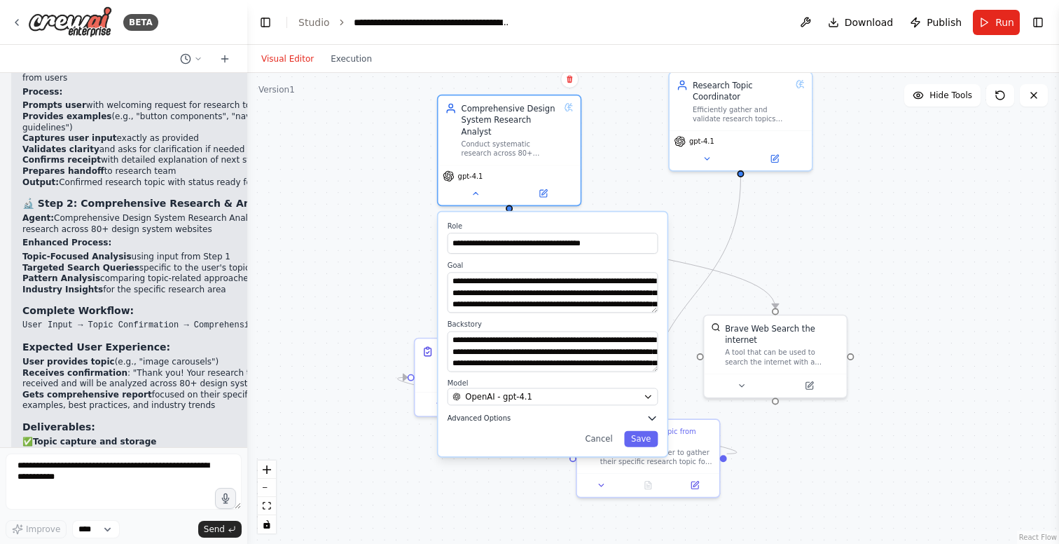
click at [537, 412] on button "Advanced Options" at bounding box center [553, 418] width 211 height 12
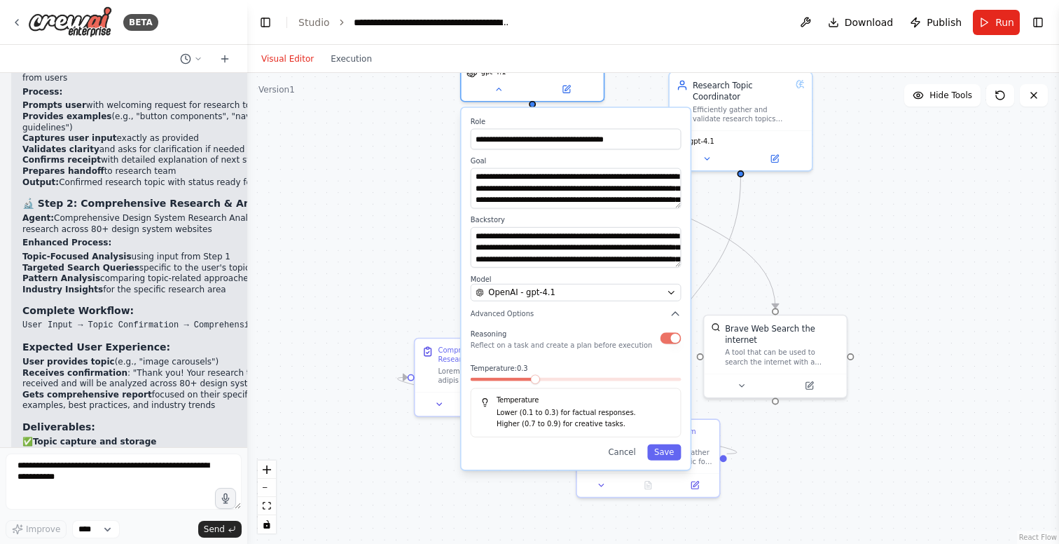
drag, startPoint x: 591, startPoint y: 458, endPoint x: 612, endPoint y: 349, distance: 111.3
click at [613, 349] on div "Reasoning Reflect on a task and create a plan before execution Temperature: 0.3…" at bounding box center [576, 382] width 211 height 111
click at [666, 444] on button "Save" at bounding box center [664, 452] width 34 height 16
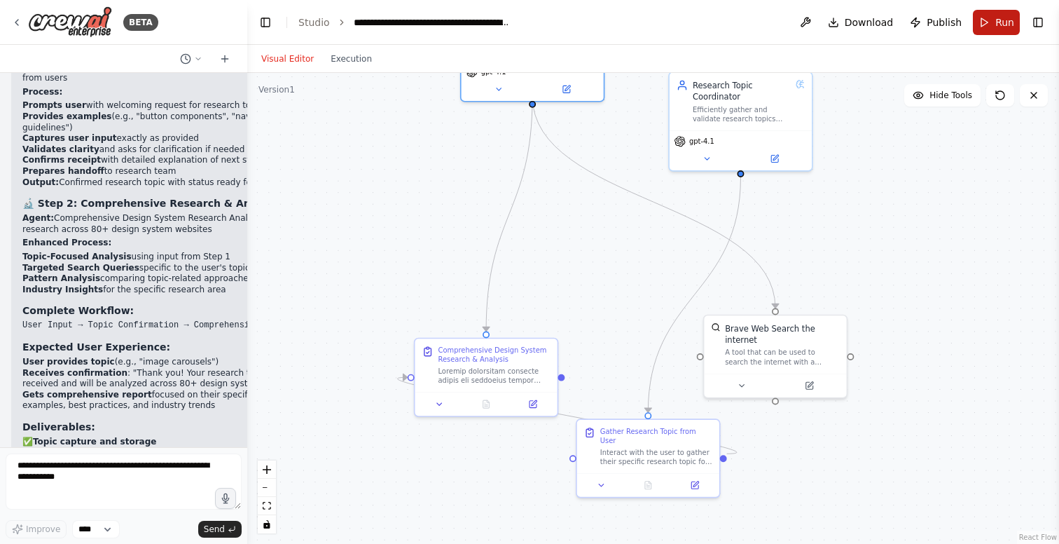
click at [991, 20] on button "Run" at bounding box center [996, 22] width 47 height 25
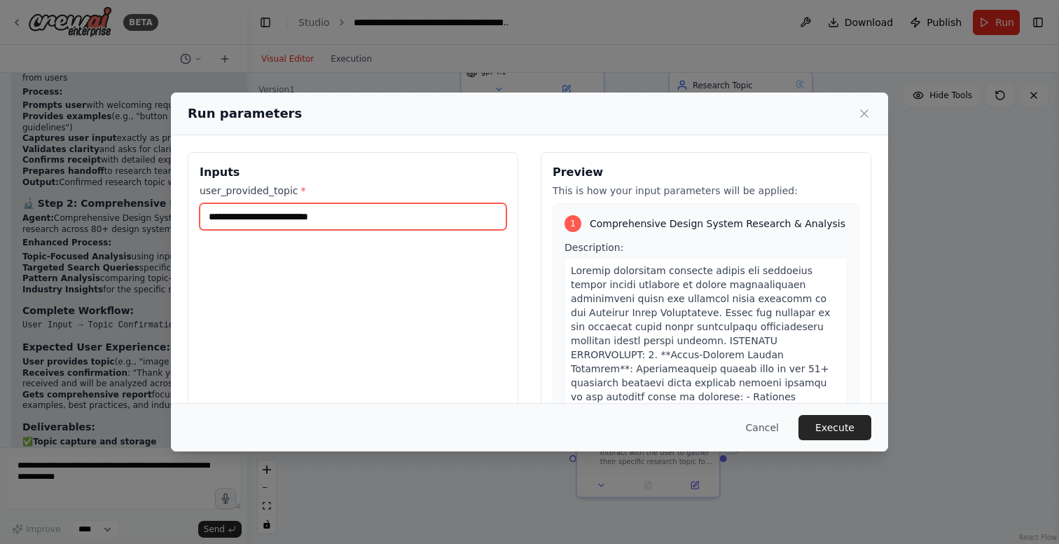
click at [303, 220] on input "user_provided_topic *" at bounding box center [353, 216] width 307 height 27
paste input "*********"
type input "*********"
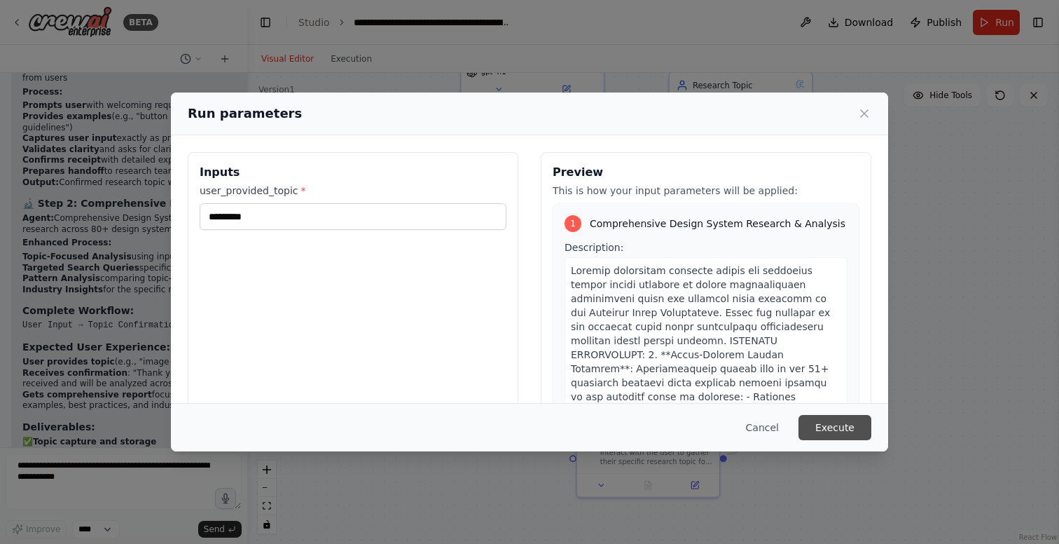
click at [832, 431] on button "Execute" at bounding box center [835, 427] width 73 height 25
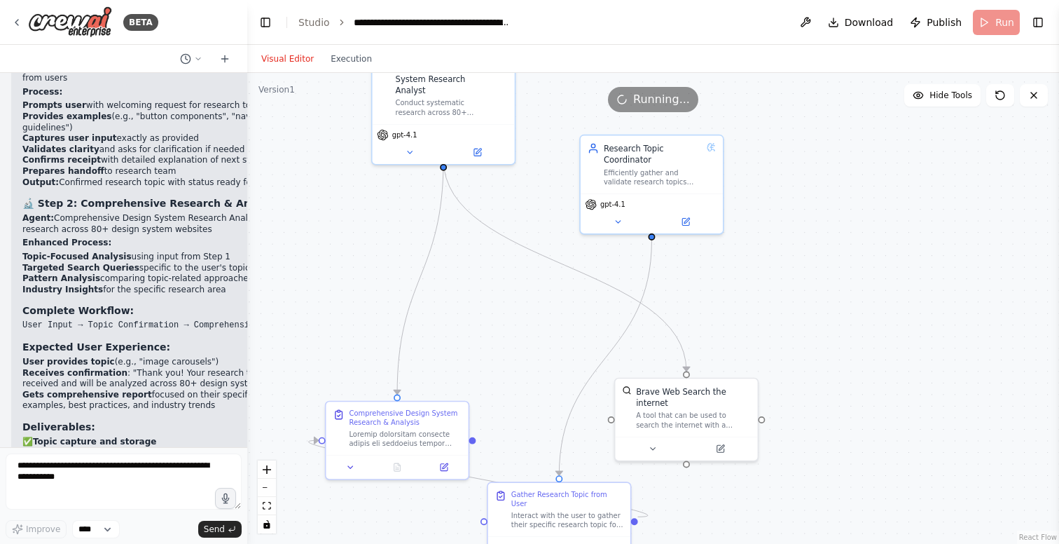
drag, startPoint x: 870, startPoint y: 169, endPoint x: 781, endPoint y: 231, distance: 108.7
click at [781, 231] on div ".deletable-edge-delete-btn { width: 20px; height: 20px; border: 0px solid #ffff…" at bounding box center [653, 308] width 812 height 471
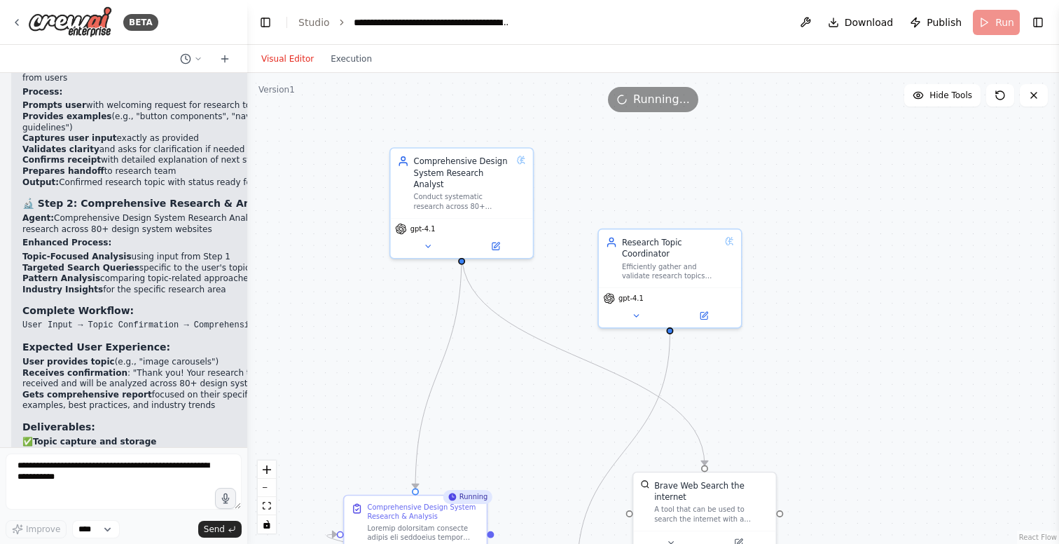
drag, startPoint x: 327, startPoint y: 168, endPoint x: 345, endPoint y: 263, distance: 96.3
click at [345, 263] on div ".deletable-edge-delete-btn { width: 20px; height: 20px; border: 0px solid #ffff…" at bounding box center [653, 308] width 812 height 471
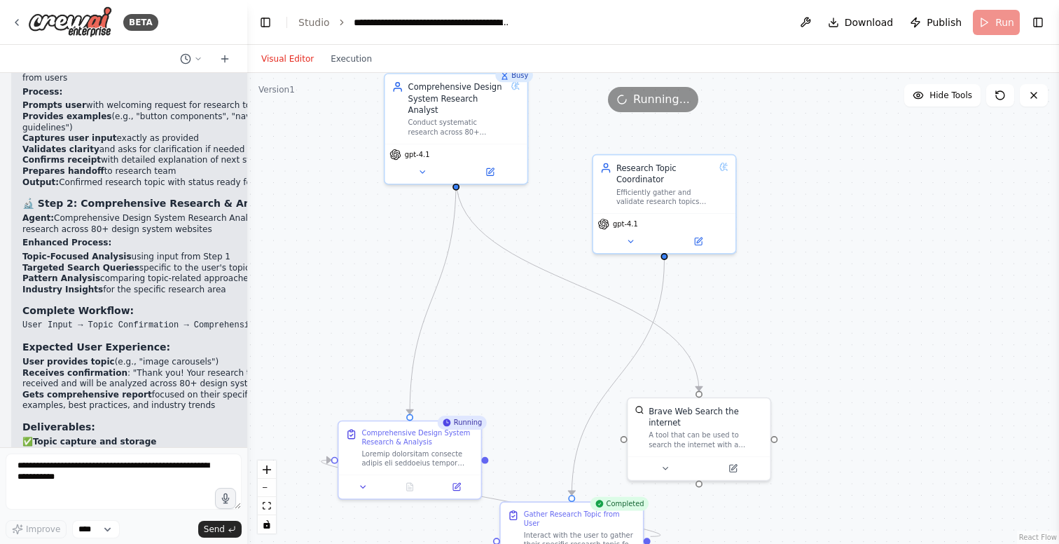
drag, startPoint x: 505, startPoint y: 378, endPoint x: 499, endPoint y: 303, distance: 74.5
click at [499, 303] on div ".deletable-edge-delete-btn { width: 20px; height: 20px; border: 0px solid #ffff…" at bounding box center [653, 308] width 812 height 471
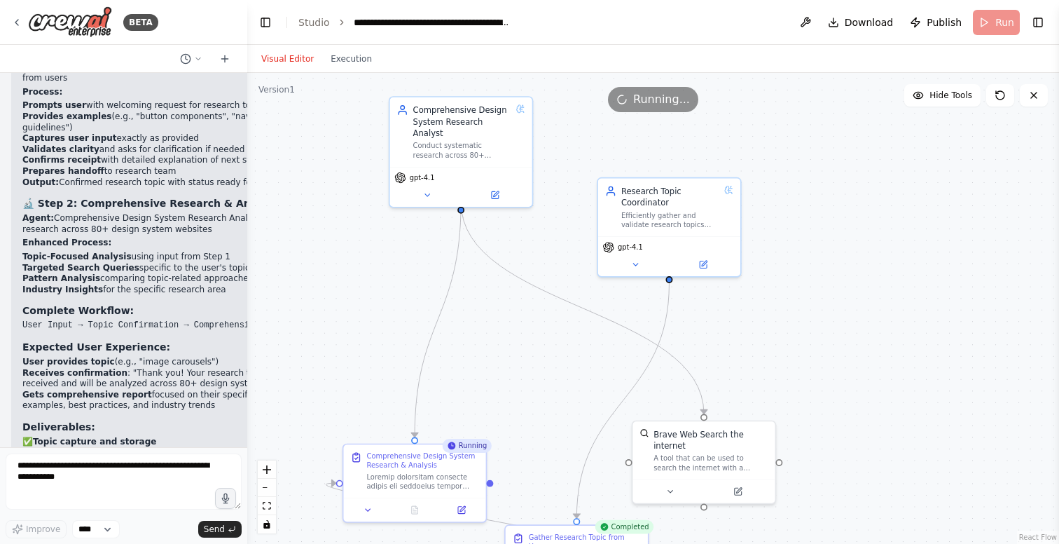
drag, startPoint x: 551, startPoint y: 212, endPoint x: 556, endPoint y: 235, distance: 23.6
click at [556, 235] on div ".deletable-edge-delete-btn { width: 20px; height: 20px; border: 0px solid #ffff…" at bounding box center [653, 308] width 812 height 471
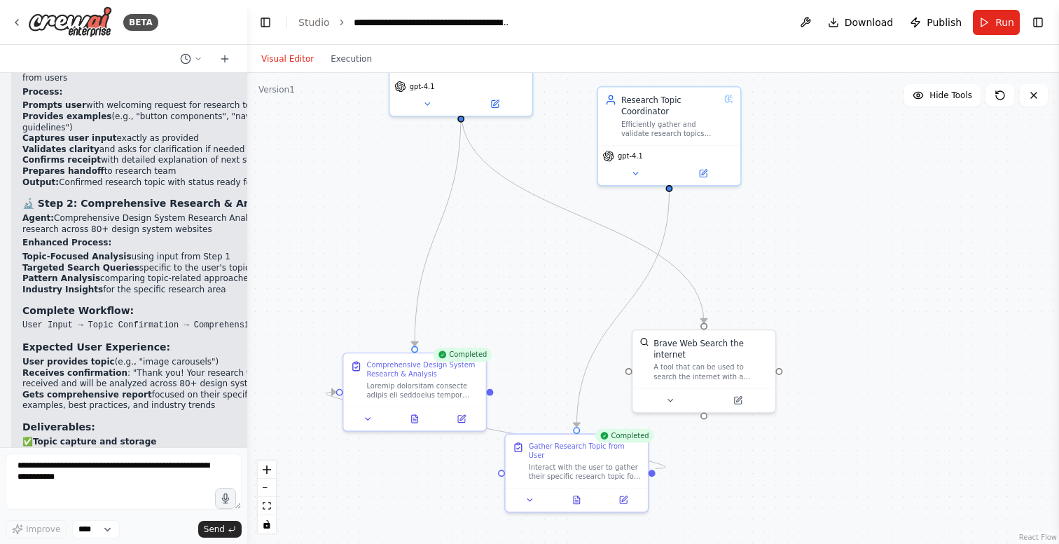
drag, startPoint x: 802, startPoint y: 326, endPoint x: 802, endPoint y: 235, distance: 90.4
click at [802, 235] on div ".deletable-edge-delete-btn { width: 20px; height: 20px; border: 0px solid #ffff…" at bounding box center [653, 308] width 812 height 471
click at [668, 397] on icon at bounding box center [670, 398] width 5 height 2
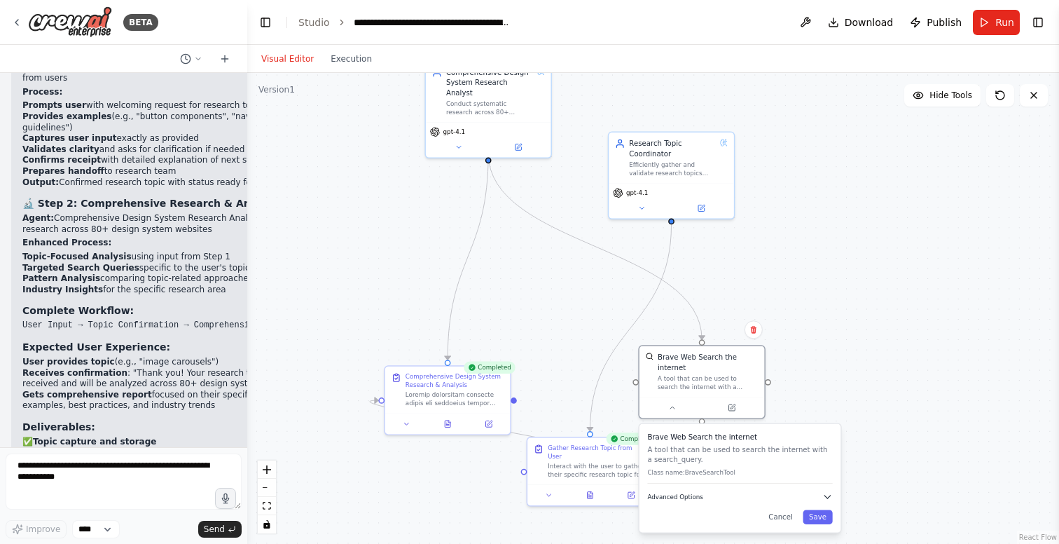
click at [707, 497] on button "Advanced Options" at bounding box center [739, 496] width 185 height 11
click at [879, 316] on div ".deletable-edge-delete-btn { width: 20px; height: 20px; border: 0px solid #ffff…" at bounding box center [653, 308] width 812 height 471
click at [446, 424] on icon at bounding box center [448, 421] width 6 height 7
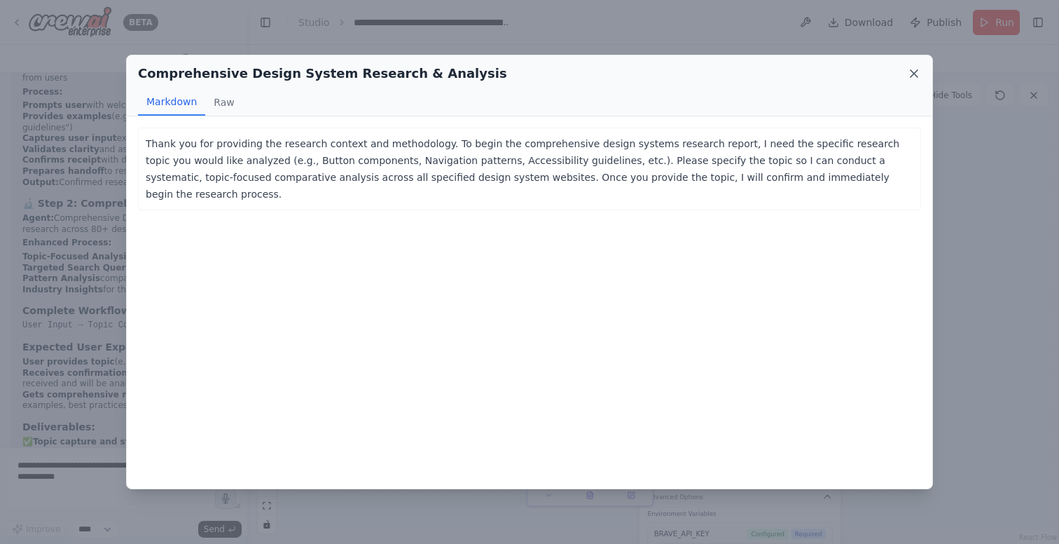
click at [916, 74] on icon at bounding box center [914, 74] width 14 height 14
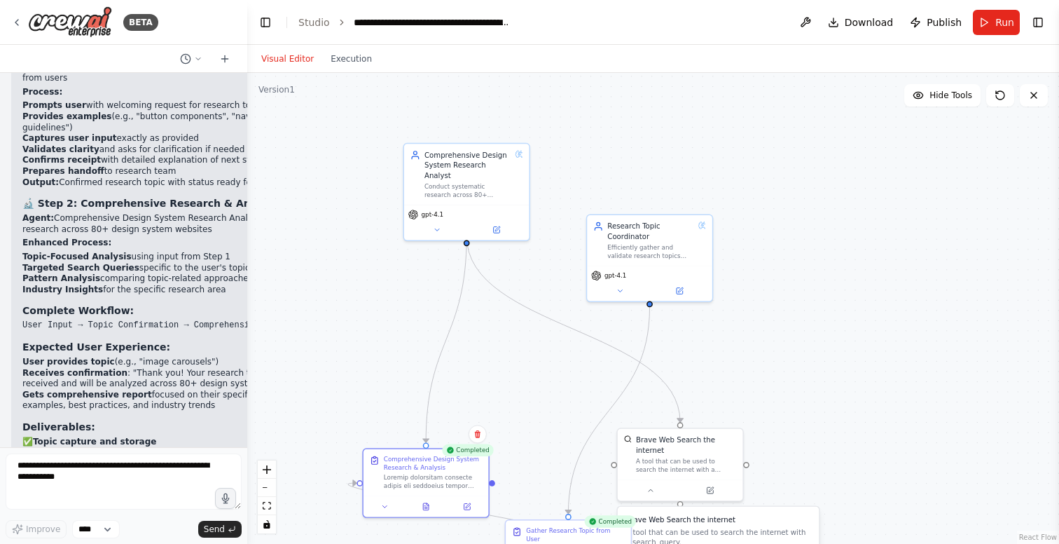
drag, startPoint x: 558, startPoint y: 257, endPoint x: 537, endPoint y: 340, distance: 85.3
click at [536, 340] on div ".deletable-edge-delete-btn { width: 20px; height: 20px; border: 0px solid #ffff…" at bounding box center [653, 308] width 812 height 471
click at [497, 225] on icon at bounding box center [496, 228] width 6 height 6
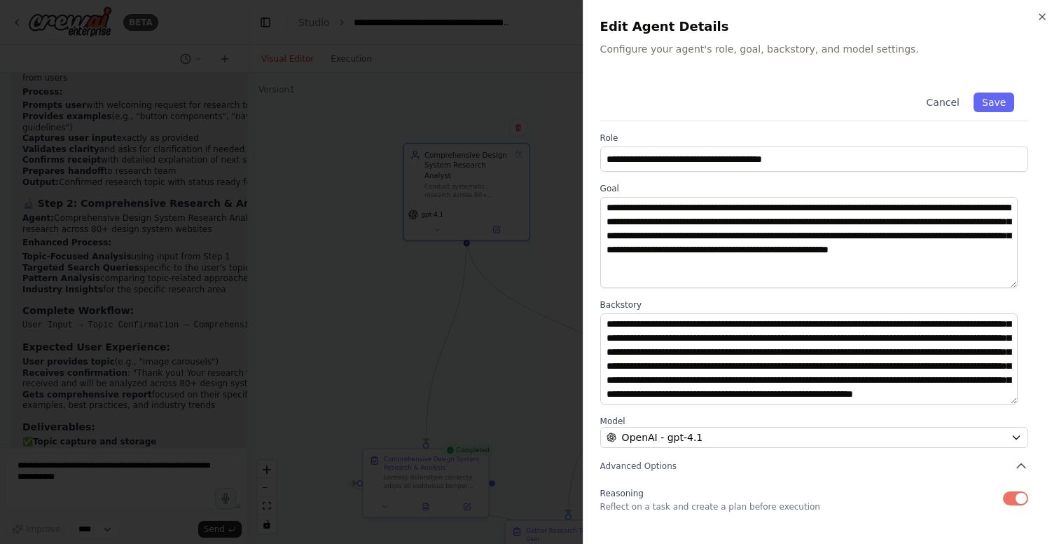
scroll to position [56, 0]
click at [439, 356] on div at bounding box center [529, 272] width 1059 height 544
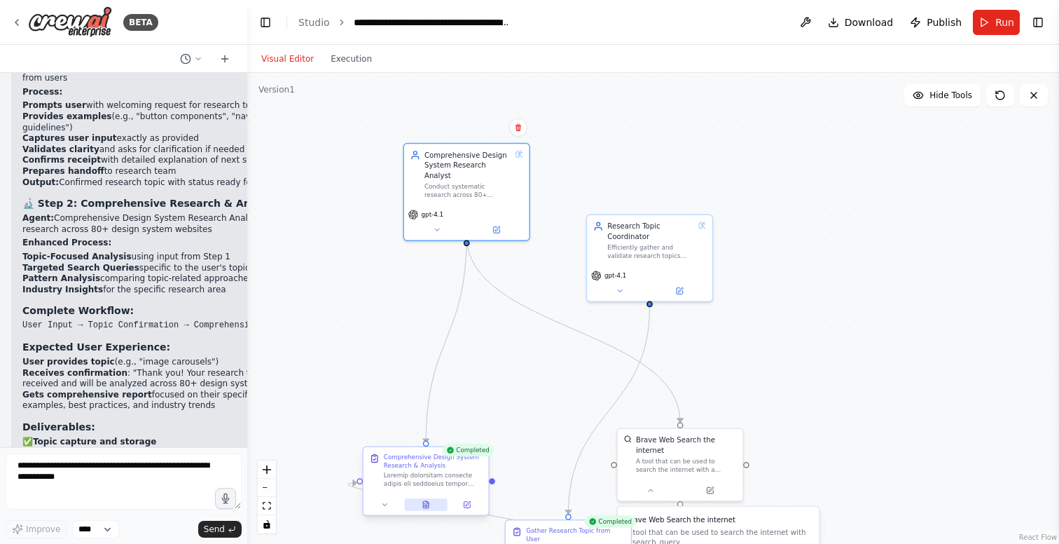
click at [428, 505] on icon at bounding box center [426, 504] width 6 height 7
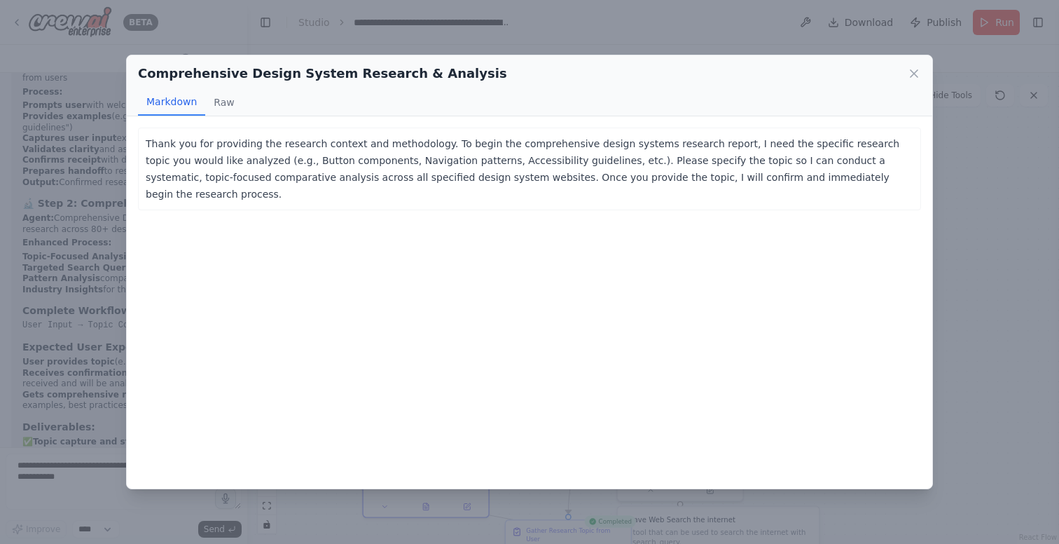
click at [243, 155] on p "Thank you for providing the research context and methodology. To begin the comp…" at bounding box center [530, 168] width 768 height 67
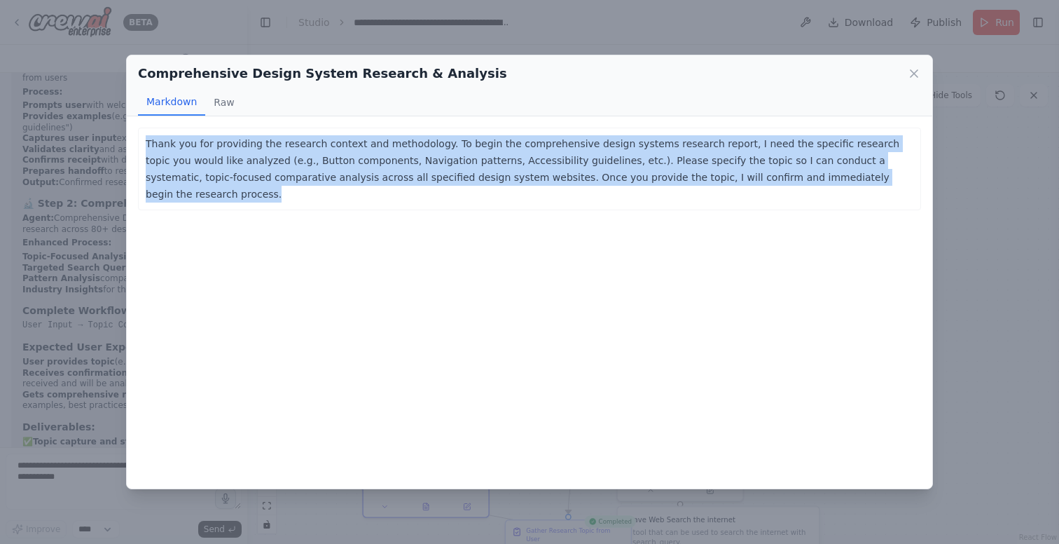
click at [243, 155] on p "Thank you for providing the research context and methodology. To begin the comp…" at bounding box center [530, 168] width 768 height 67
copy p "Thank you for providing the research context and methodology. To begin the comp…"
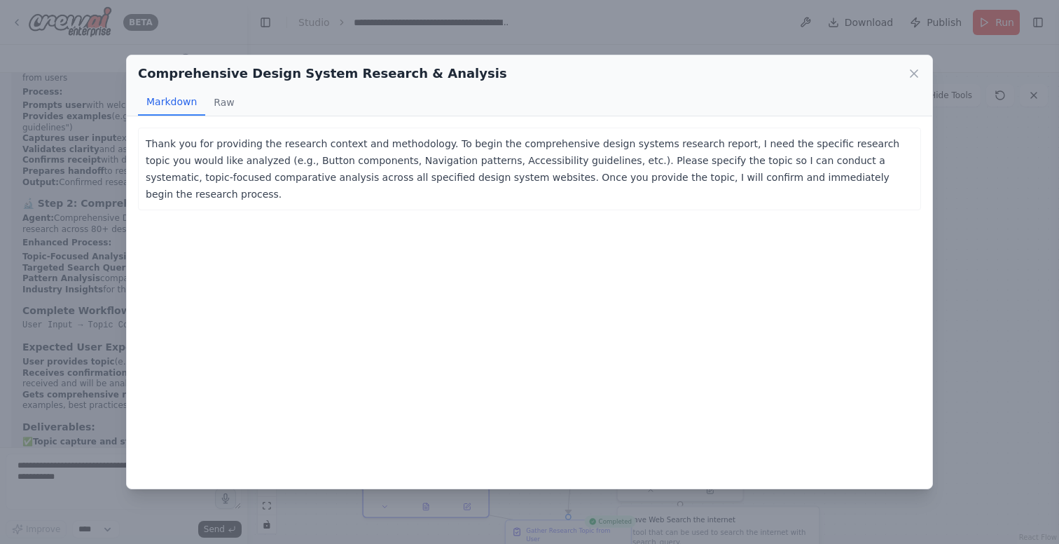
click at [39, 493] on div "Comprehensive Design System Research & Analysis Markdown Raw Thank you for prov…" at bounding box center [529, 272] width 1059 height 544
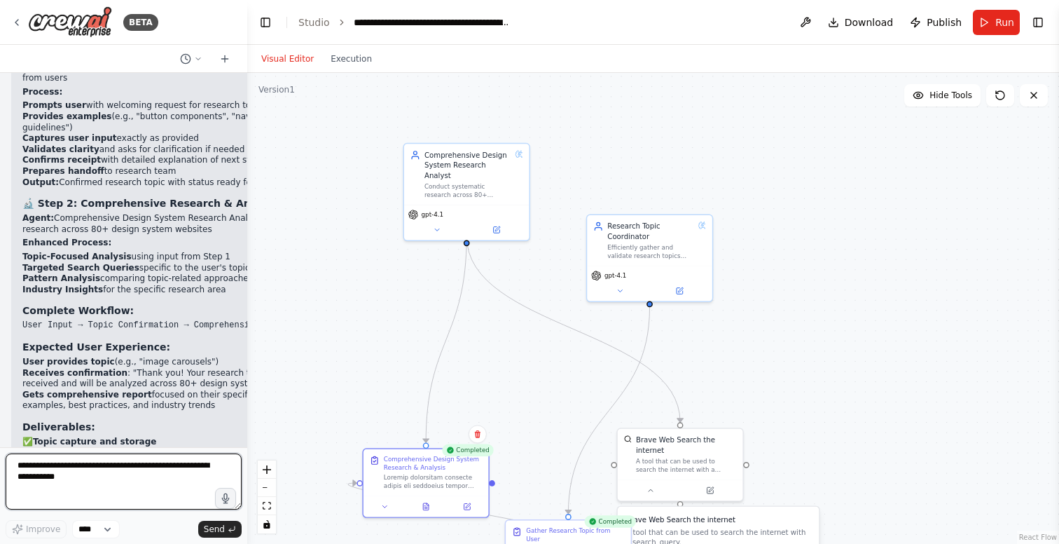
click at [64, 483] on textarea at bounding box center [124, 481] width 236 height 56
paste textarea "**********"
type textarea "**********"
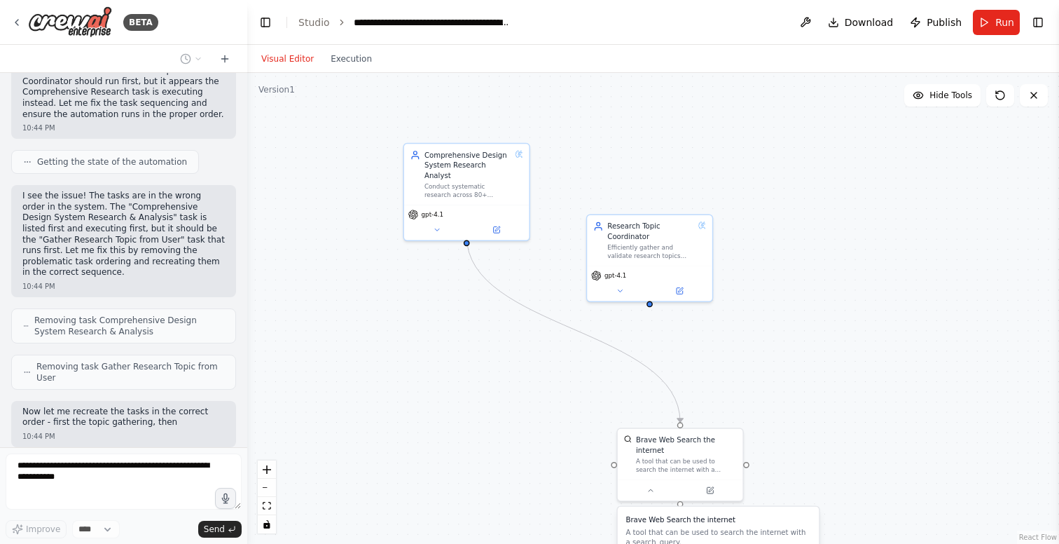
scroll to position [8162, 0]
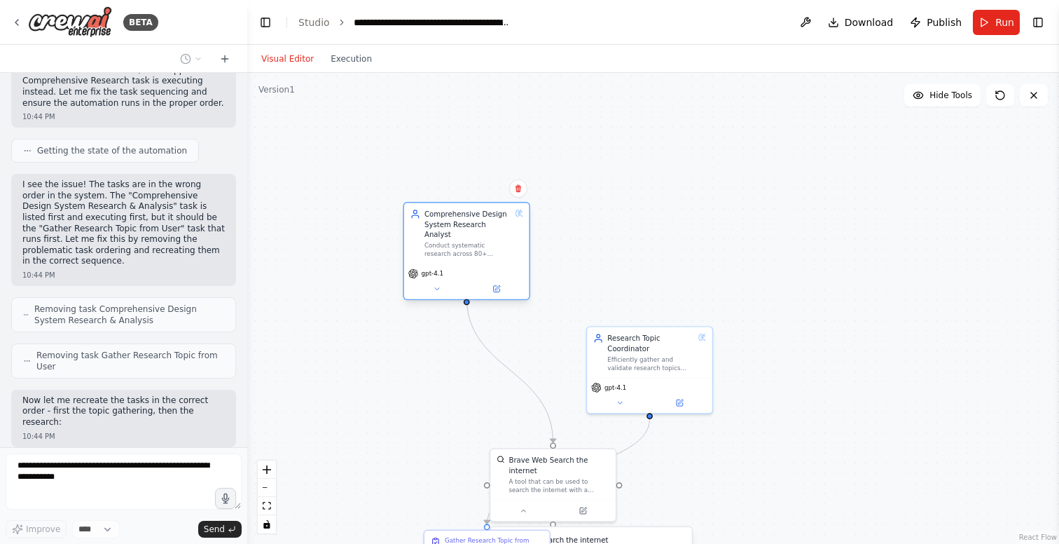
drag, startPoint x: 495, startPoint y: 369, endPoint x: 471, endPoint y: 249, distance: 121.5
click at [471, 248] on div "Comprehensive Design System Research Analyst Conduct systematic research across…" at bounding box center [466, 233] width 125 height 61
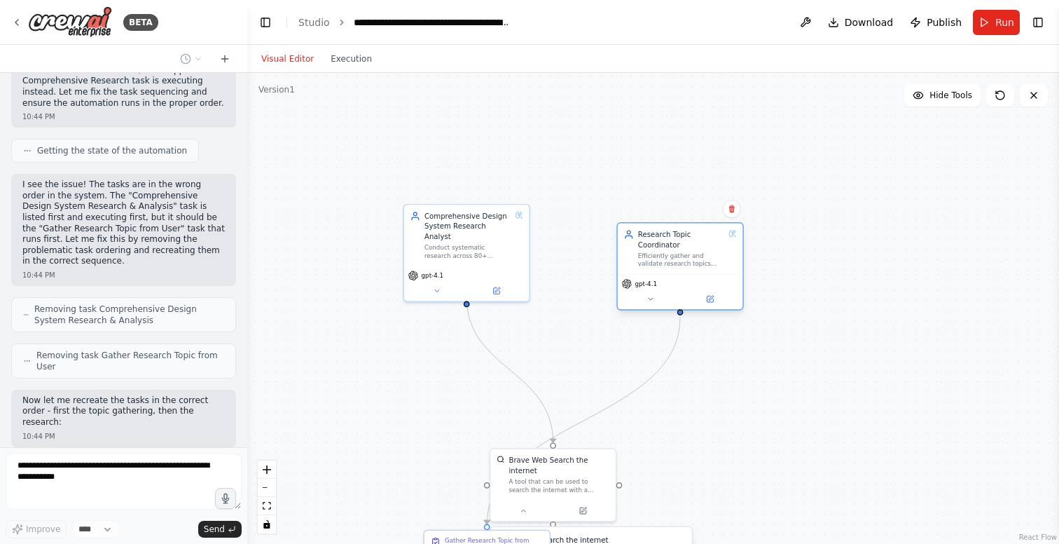
drag, startPoint x: 636, startPoint y: 378, endPoint x: 671, endPoint y: 273, distance: 110.1
click at [671, 273] on div "Research Topic Coordinator Efficiently gather and validate research topics from…" at bounding box center [680, 266] width 127 height 88
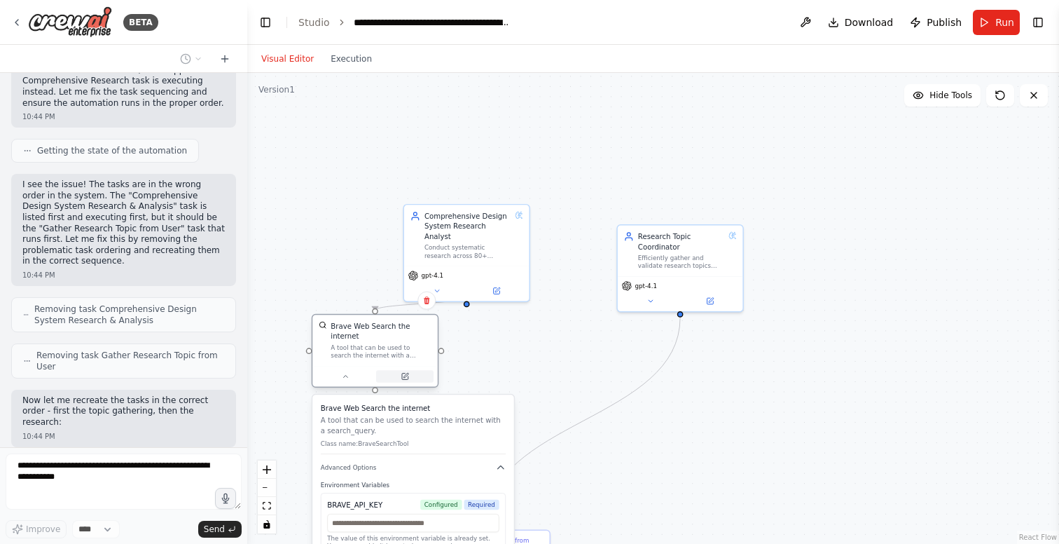
drag, startPoint x: 558, startPoint y: 500, endPoint x: 378, endPoint y: 371, distance: 221.5
click at [378, 371] on div at bounding box center [375, 376] width 125 height 21
click at [344, 374] on icon at bounding box center [345, 376] width 8 height 8
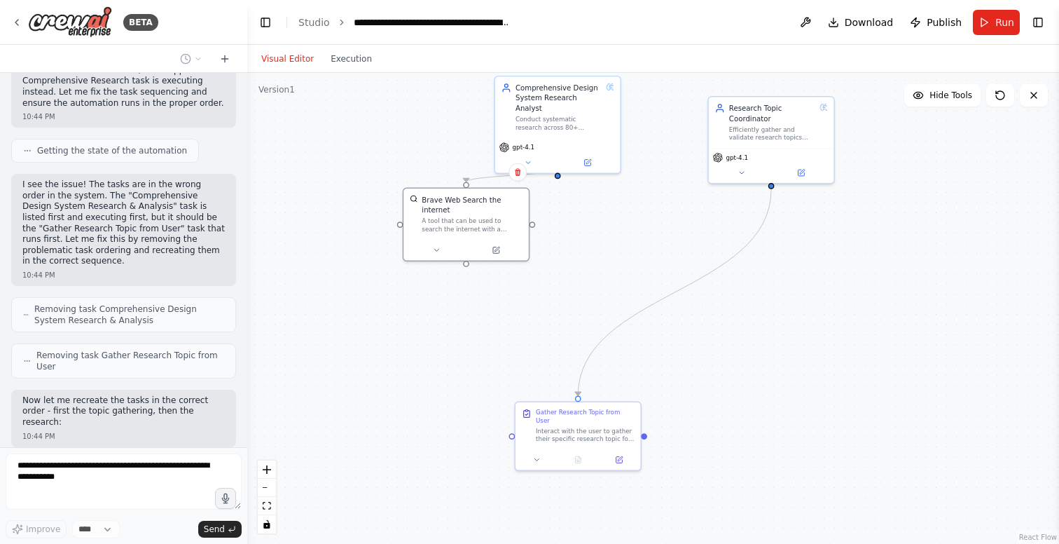
drag, startPoint x: 664, startPoint y: 472, endPoint x: 755, endPoint y: 344, distance: 157.3
click at [755, 344] on div ".deletable-edge-delete-btn { width: 20px; height: 20px; border: 0px solid #ffff…" at bounding box center [653, 308] width 812 height 471
drag, startPoint x: 578, startPoint y: 425, endPoint x: 675, endPoint y: 277, distance: 177.0
click at [675, 277] on div "Interact with the user to gather their specific research topic for design syste…" at bounding box center [687, 280] width 99 height 16
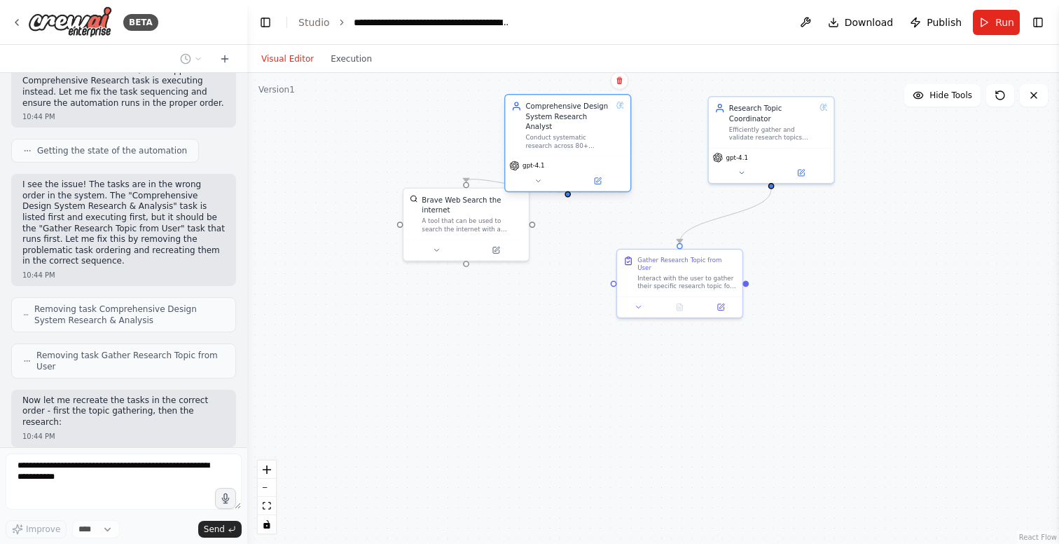
drag, startPoint x: 571, startPoint y: 112, endPoint x: 591, endPoint y: 122, distance: 22.6
click at [591, 134] on div "Conduct systematic research across 80+ specified design system websites to gath…" at bounding box center [569, 142] width 86 height 16
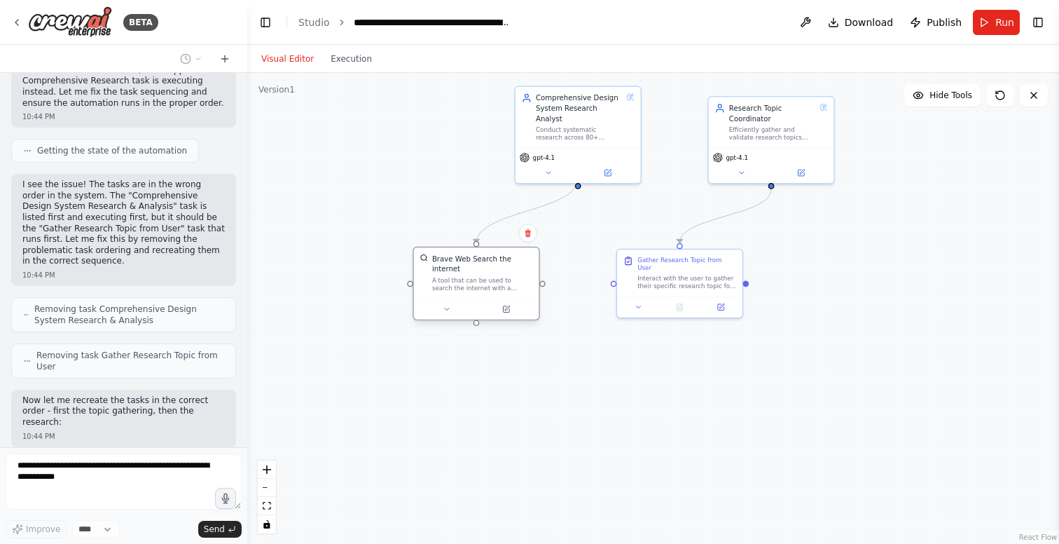
drag, startPoint x: 463, startPoint y: 221, endPoint x: 470, endPoint y: 282, distance: 61.4
click at [470, 282] on div "A tool that can be used to search the internet with a search_query." at bounding box center [482, 284] width 101 height 16
click at [615, 165] on button at bounding box center [607, 171] width 57 height 12
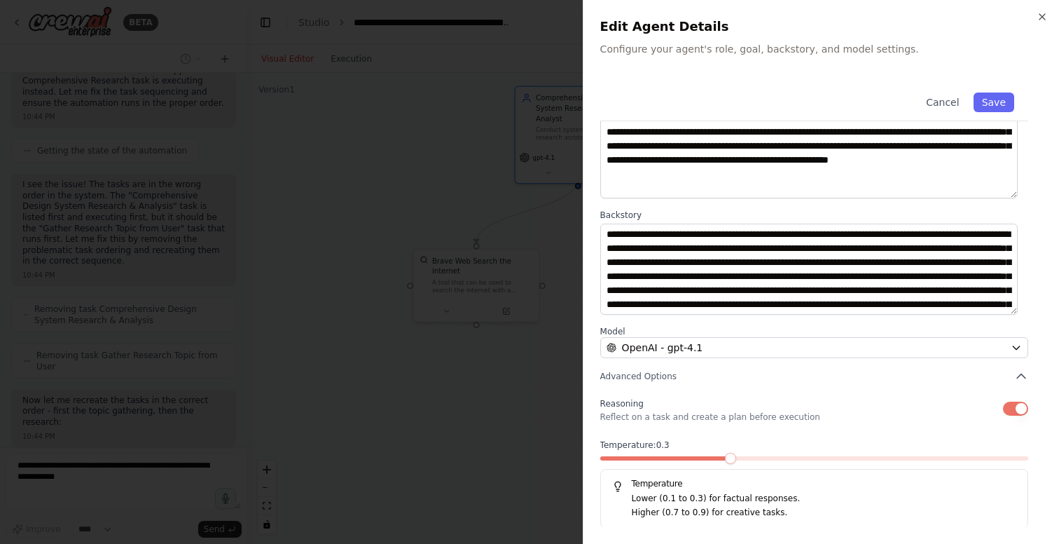
scroll to position [0, 0]
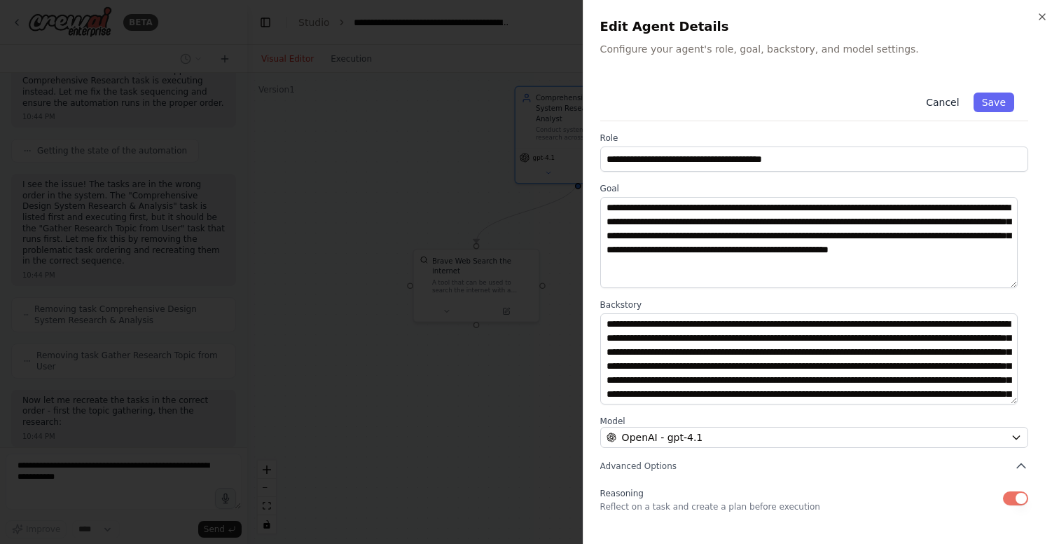
click at [935, 102] on button "Cancel" at bounding box center [943, 102] width 50 height 20
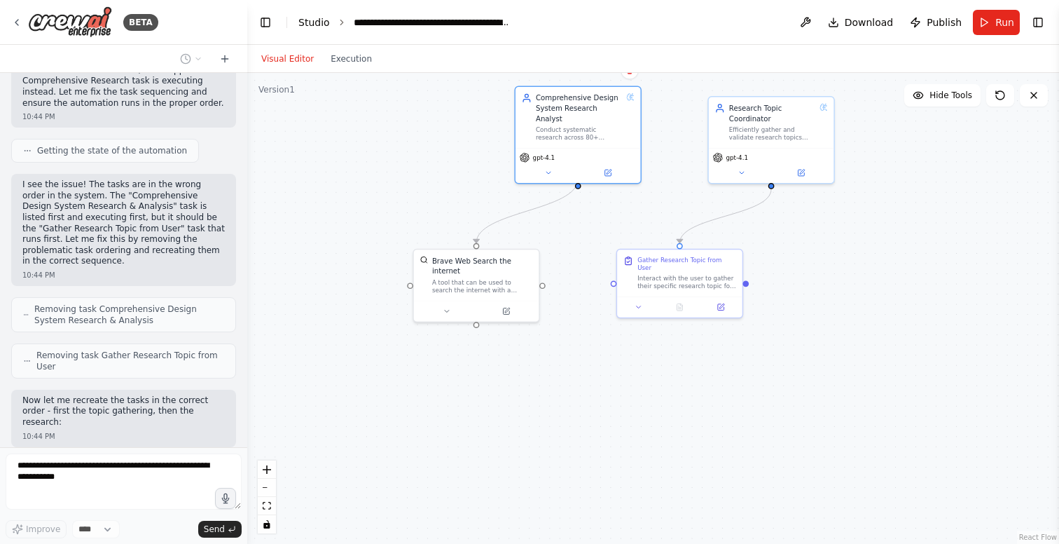
scroll to position [8209, 0]
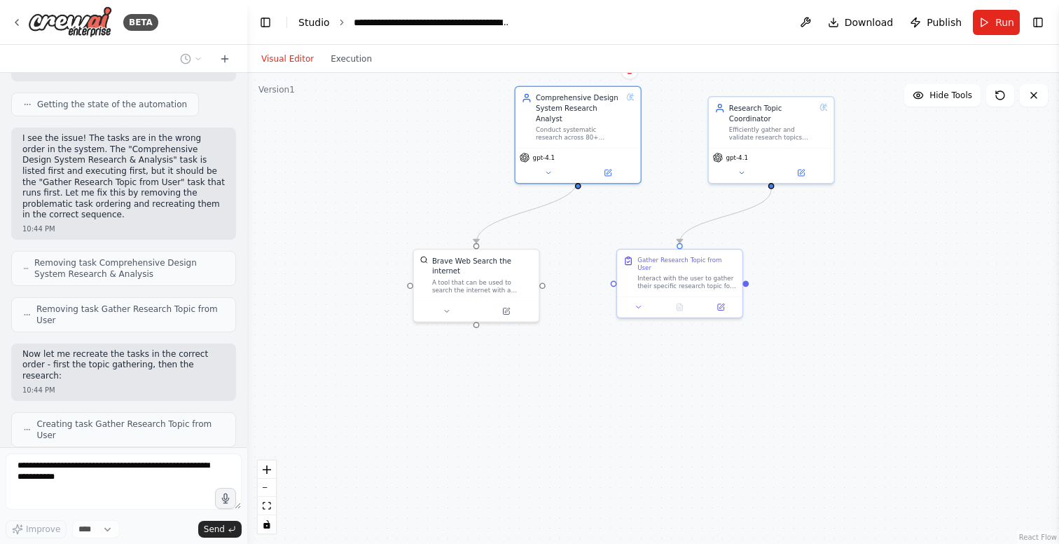
click at [322, 20] on link "Studio" at bounding box center [314, 22] width 32 height 11
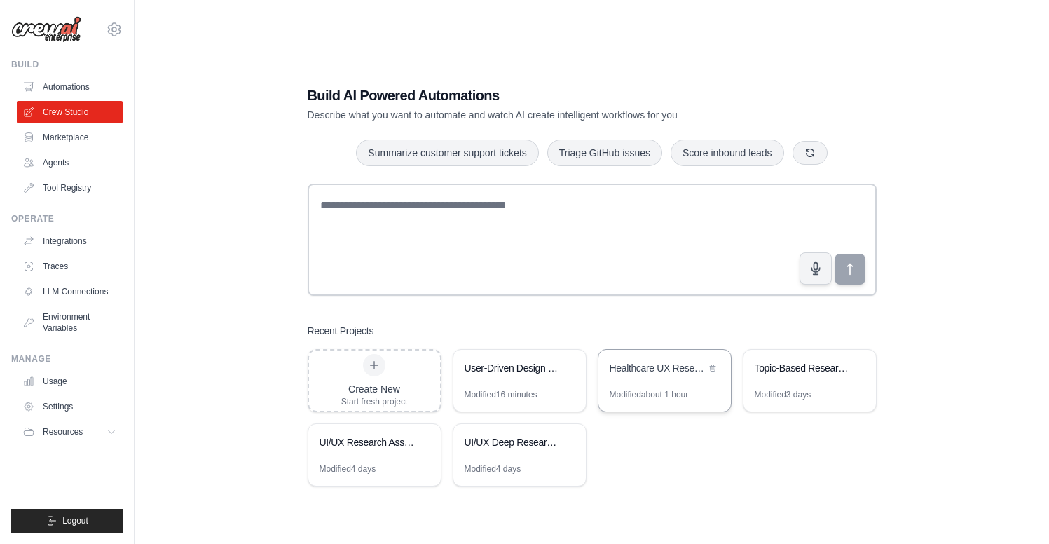
click at [659, 381] on div "Healthcare UX Research Assistant" at bounding box center [664, 369] width 132 height 39
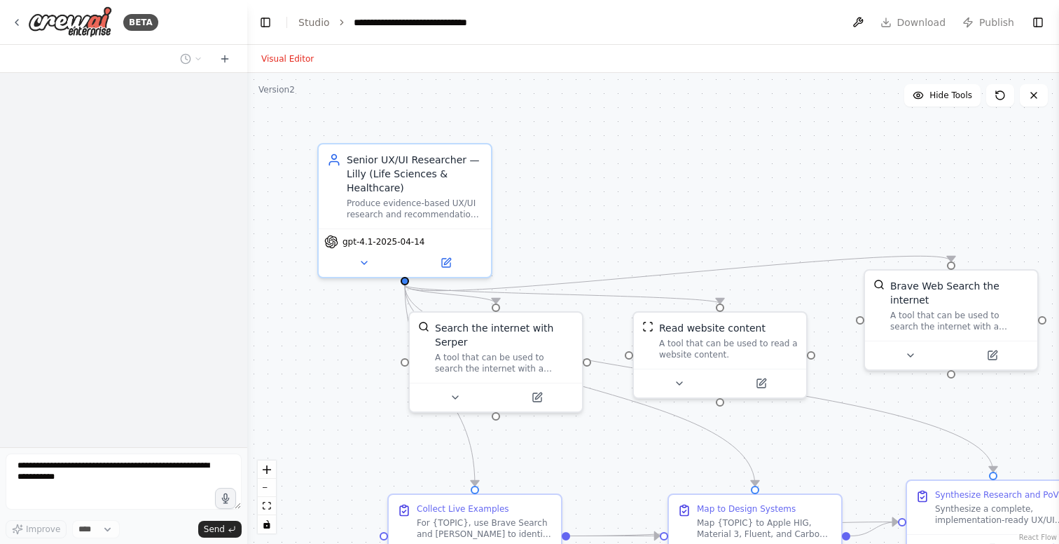
select select "****"
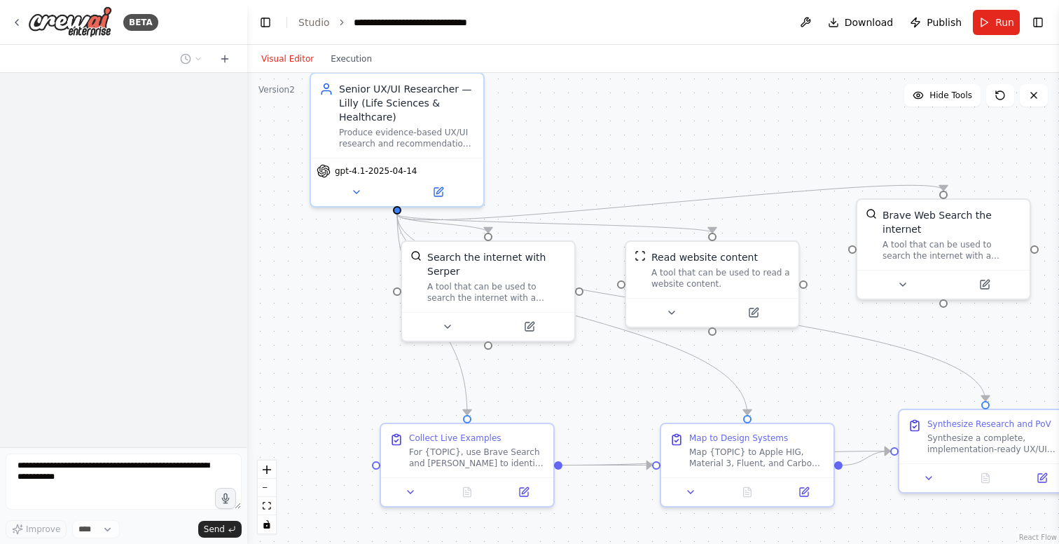
drag, startPoint x: 654, startPoint y: 186, endPoint x: 646, endPoint y: 116, distance: 70.5
click at [646, 116] on div ".deletable-edge-delete-btn { width: 20px; height: 20px; border: 0px solid #ffff…" at bounding box center [653, 308] width 812 height 471
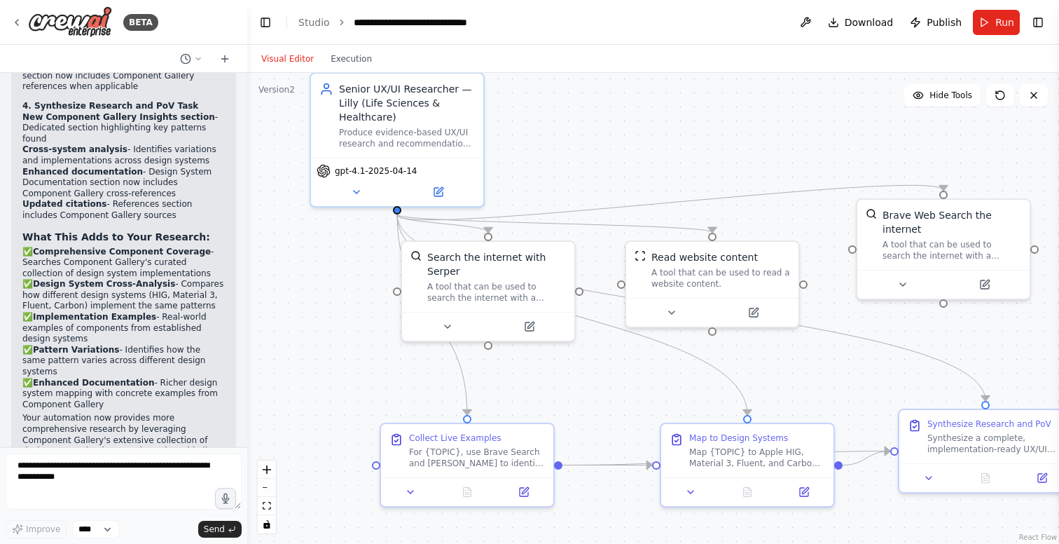
scroll to position [8114, 0]
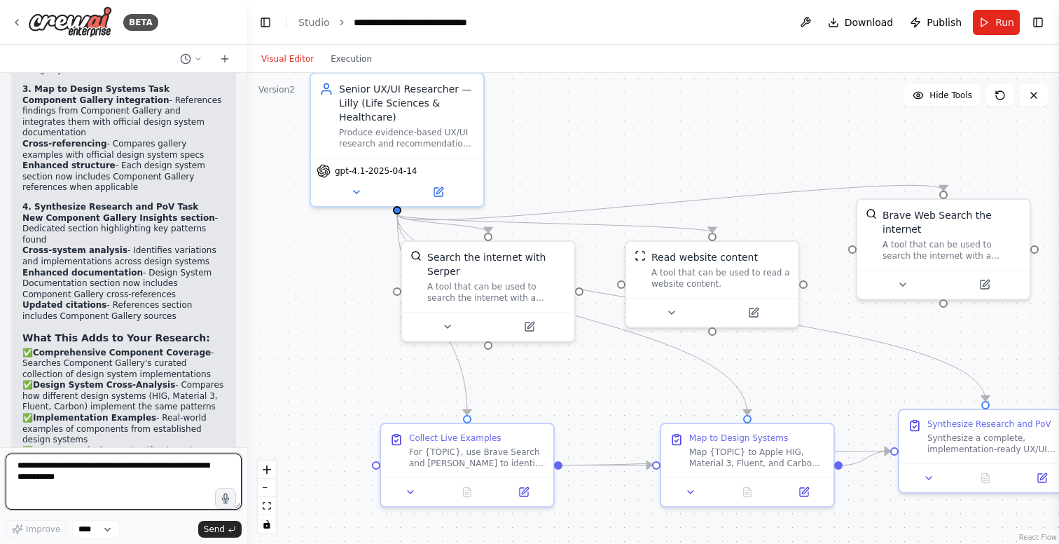
click at [101, 481] on textarea at bounding box center [124, 481] width 236 height 56
click at [75, 472] on textarea "To enrich screen reader interactions, please activate Accessibility in Grammarl…" at bounding box center [124, 481] width 236 height 56
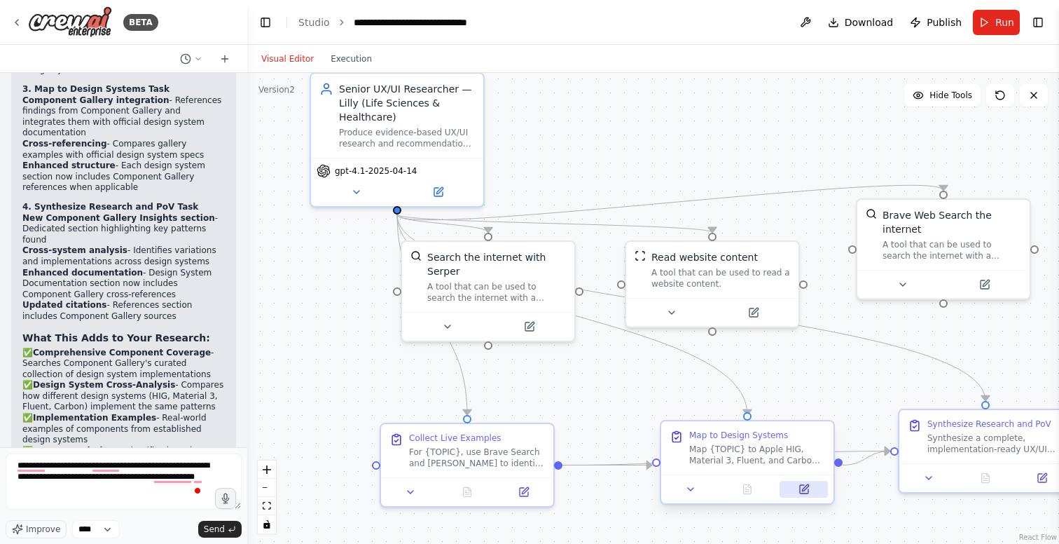
click at [813, 482] on button at bounding box center [804, 489] width 48 height 17
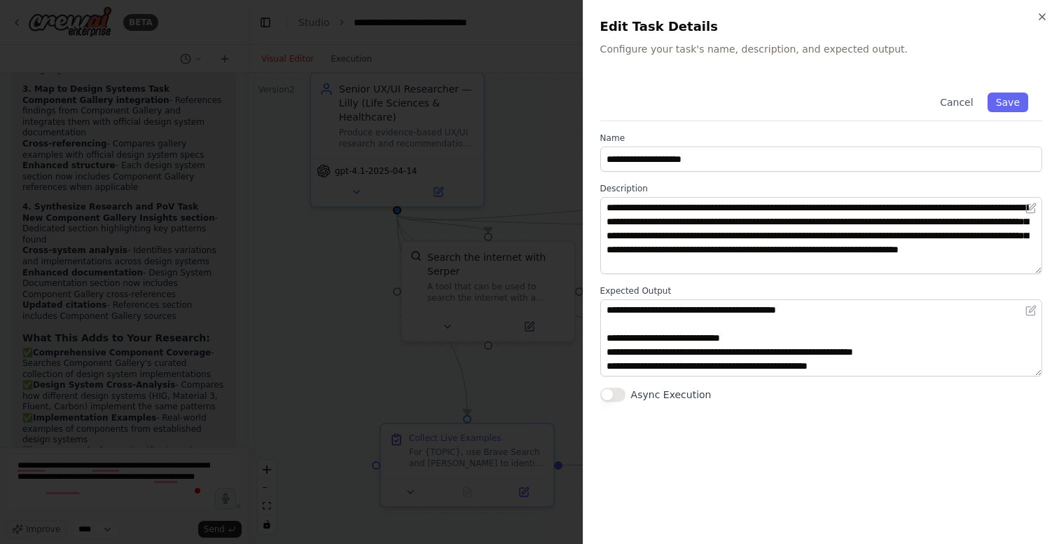
click at [389, 378] on div at bounding box center [529, 272] width 1059 height 544
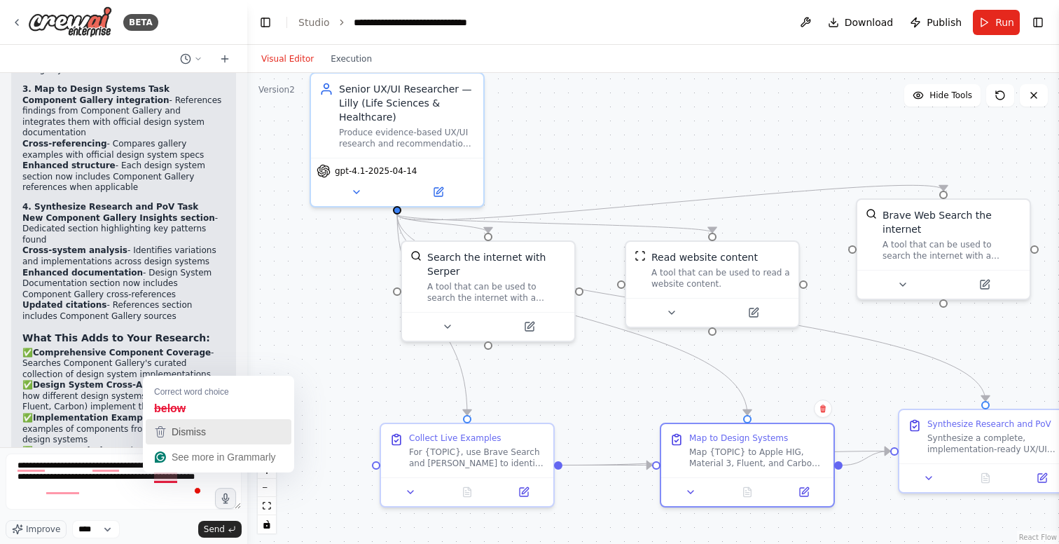
click at [195, 431] on span "Dismiss" at bounding box center [189, 431] width 34 height 11
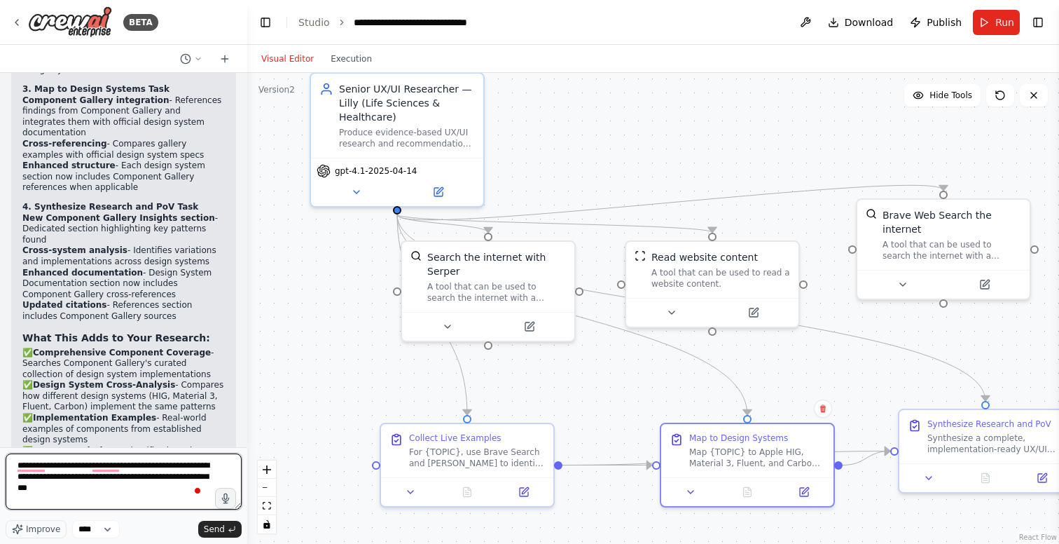
click at [90, 489] on textarea "**********" at bounding box center [124, 481] width 236 height 56
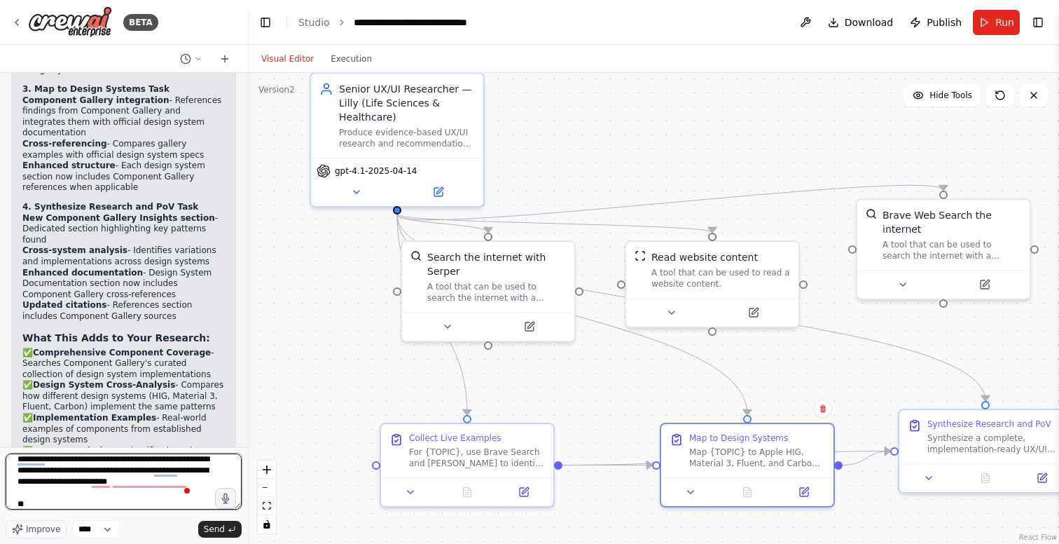
scroll to position [18, 0]
paste textarea "**********"
type textarea "**********"
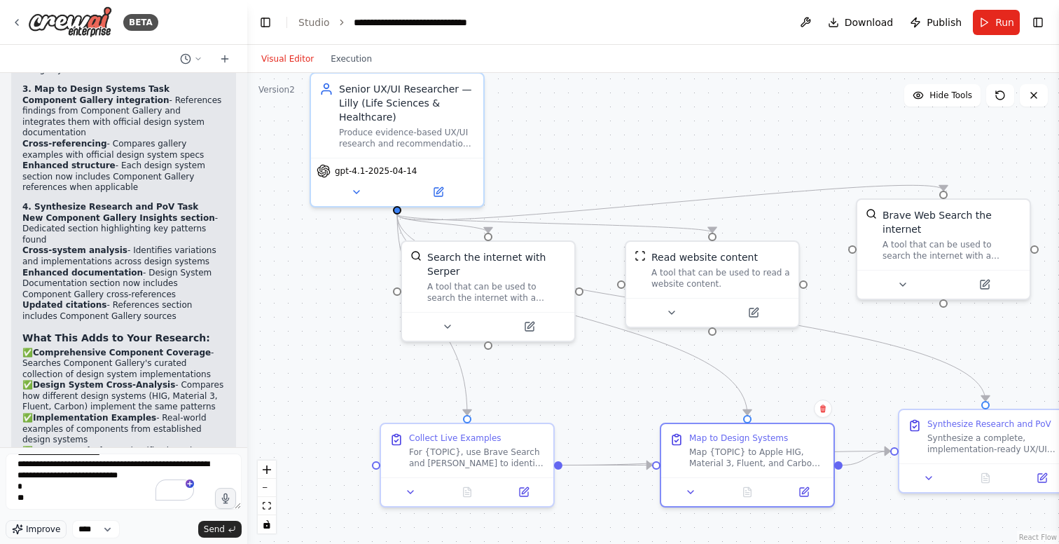
click at [47, 527] on span "Improve" at bounding box center [43, 528] width 34 height 11
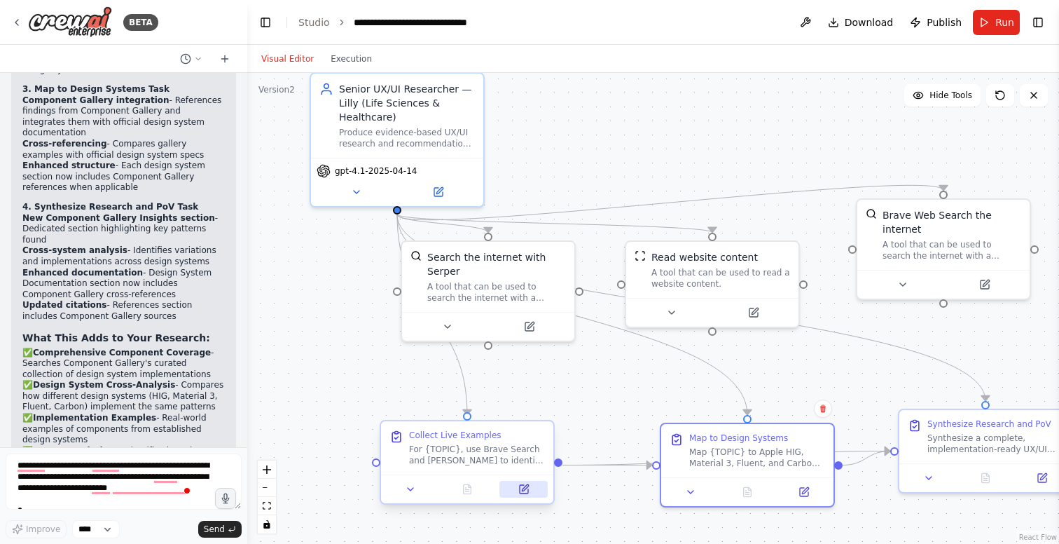
click at [530, 490] on button at bounding box center [524, 489] width 48 height 17
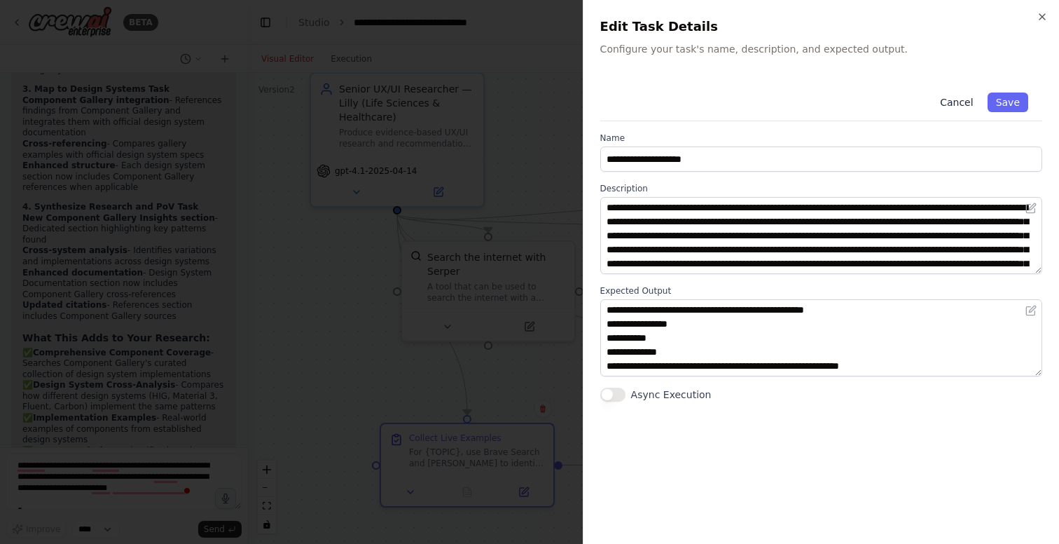
click at [958, 102] on button "Cancel" at bounding box center [957, 102] width 50 height 20
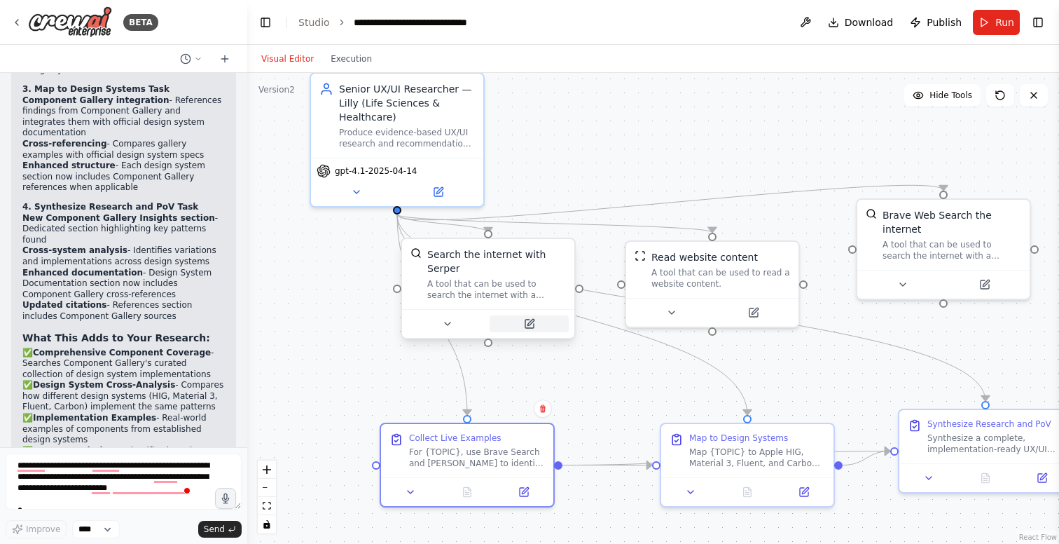
click at [533, 322] on icon at bounding box center [531, 322] width 6 height 6
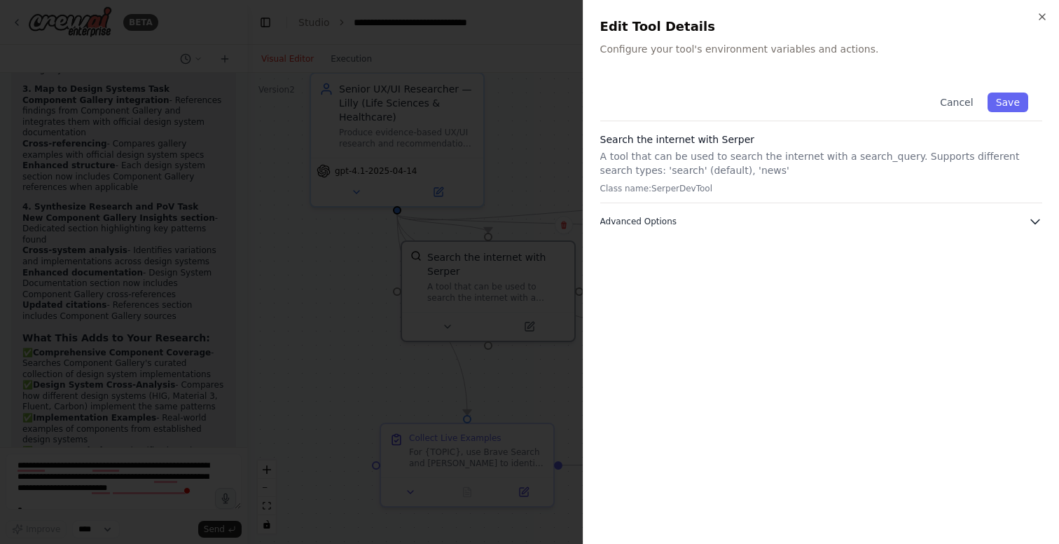
click at [673, 221] on span "Advanced Options" at bounding box center [639, 221] width 76 height 11
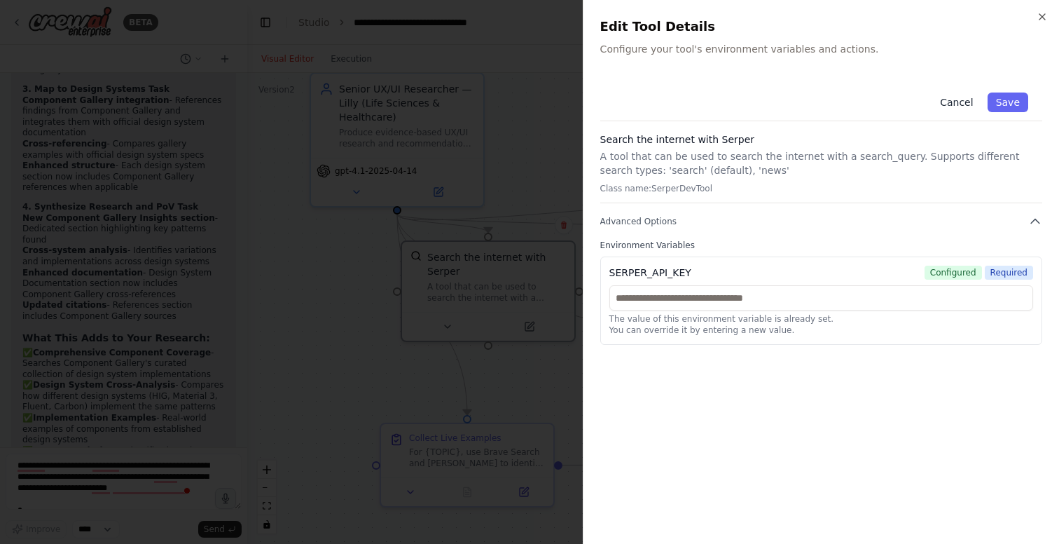
click at [957, 103] on button "Cancel" at bounding box center [957, 102] width 50 height 20
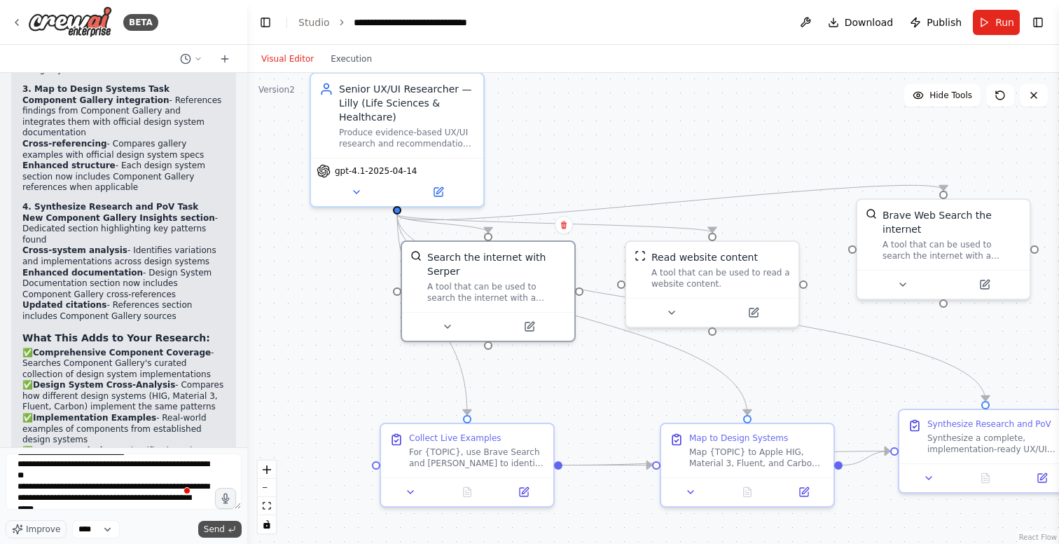
click at [217, 527] on span "Send" at bounding box center [214, 528] width 21 height 11
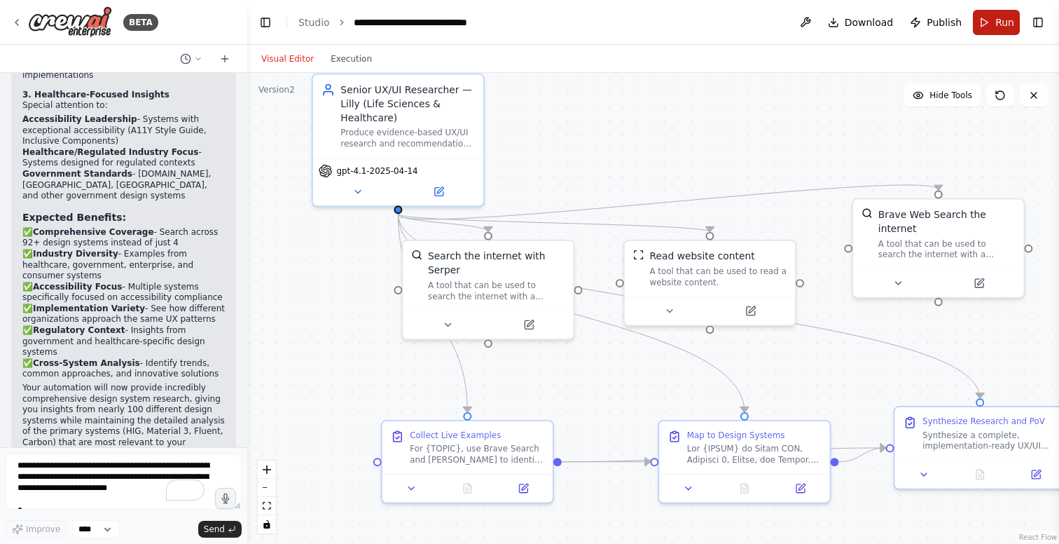
click at [1000, 23] on span "Run" at bounding box center [1005, 22] width 19 height 14
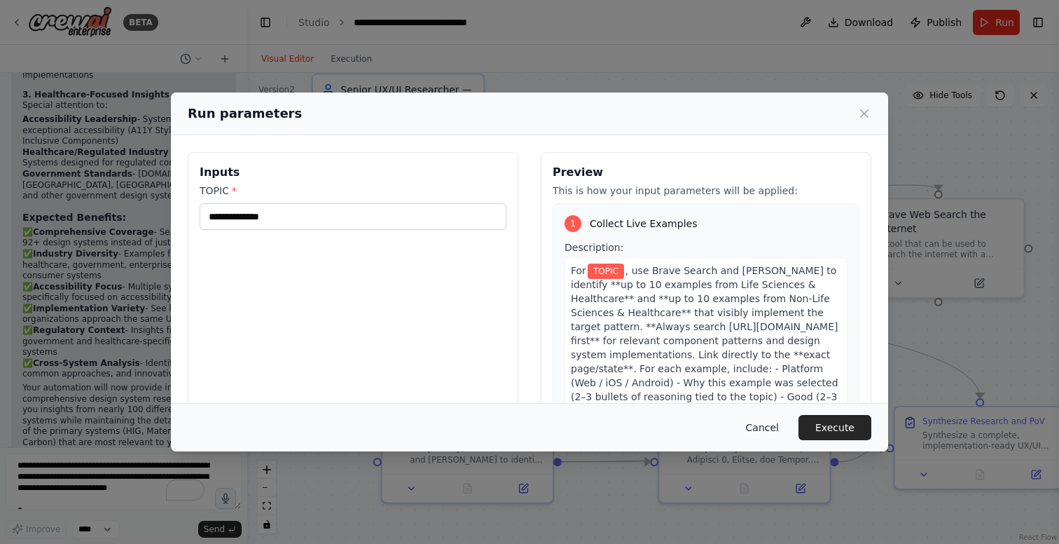
click at [767, 425] on button "Cancel" at bounding box center [762, 427] width 55 height 25
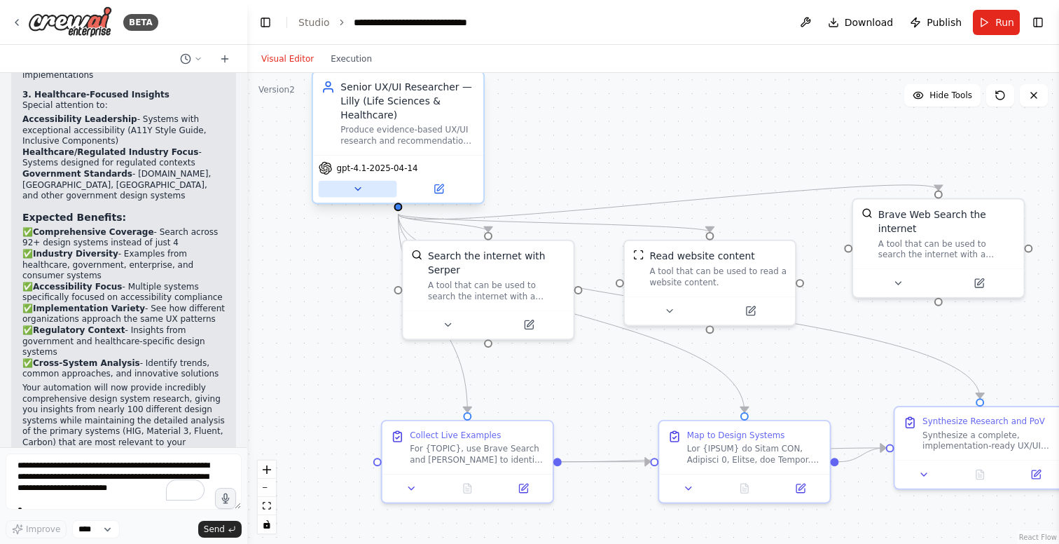
click at [351, 195] on button at bounding box center [358, 189] width 78 height 17
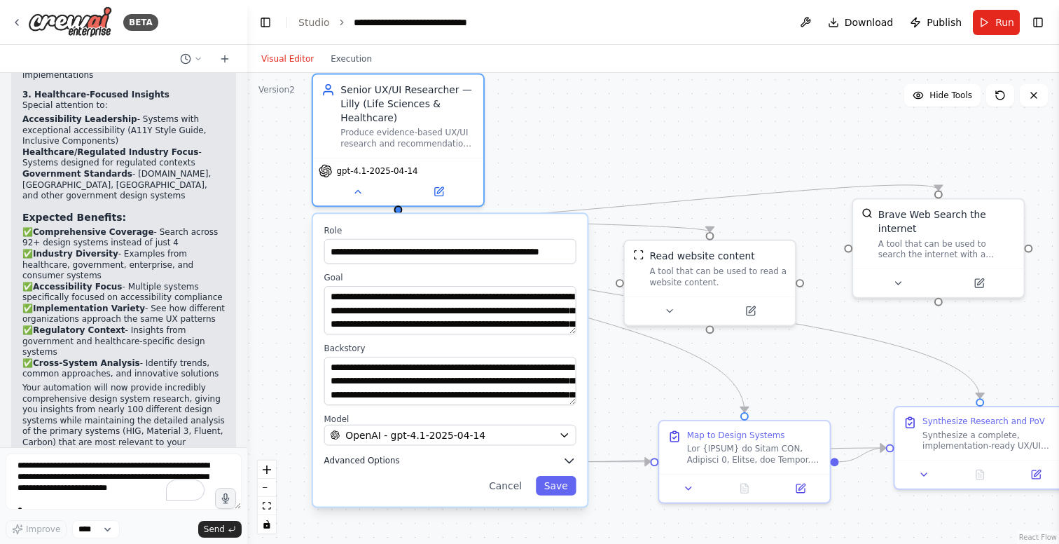
click at [495, 455] on button "Advanced Options" at bounding box center [450, 460] width 252 height 14
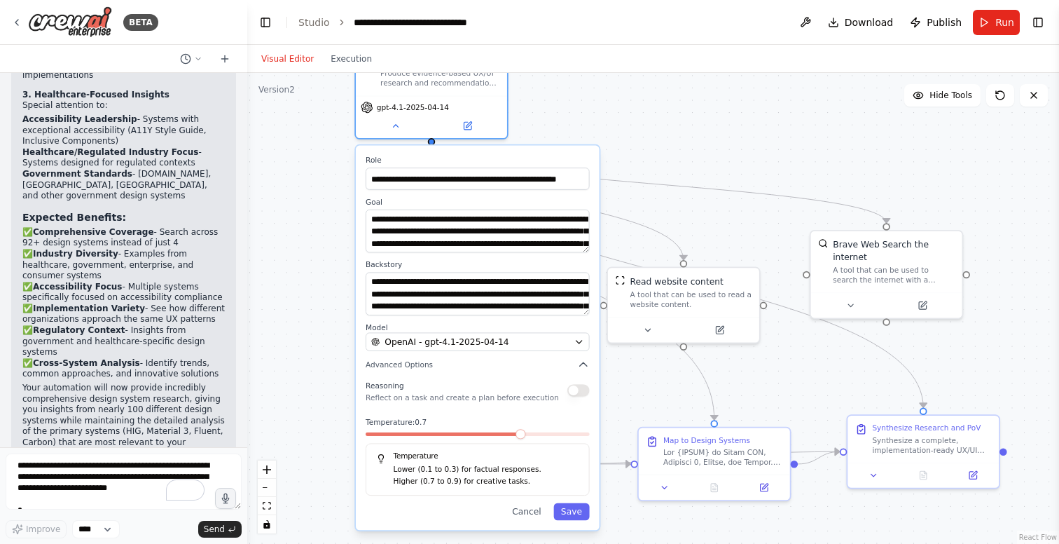
drag, startPoint x: 476, startPoint y: 481, endPoint x: 497, endPoint y: 350, distance: 133.4
click at [497, 378] on div "Reasoning Reflect on a task and create a plan before execution" at bounding box center [462, 390] width 193 height 25
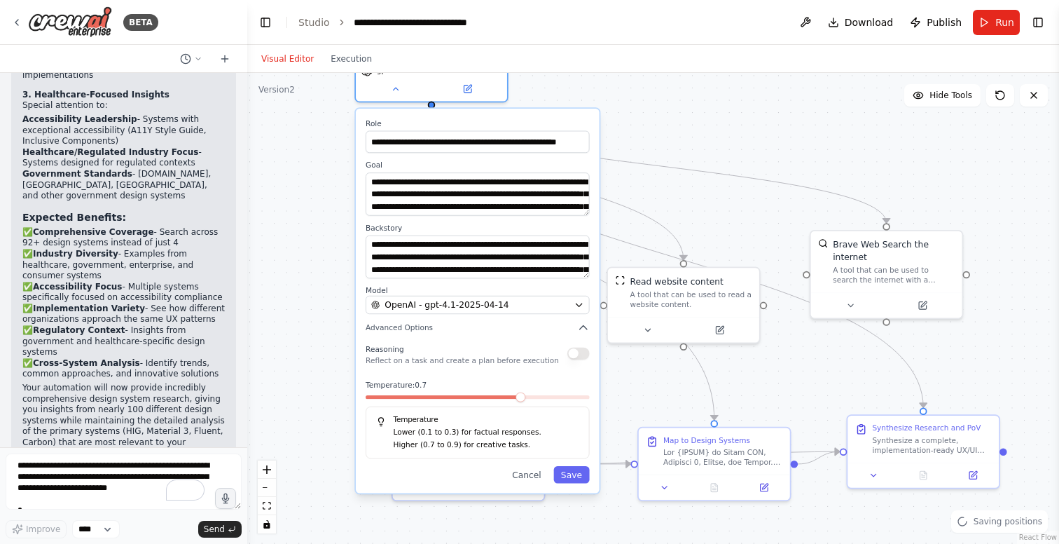
click at [577, 354] on button "button" at bounding box center [579, 354] width 22 height 13
click at [504, 397] on span at bounding box center [499, 397] width 10 height 10
click at [519, 402] on span at bounding box center [521, 397] width 10 height 10
click at [575, 473] on button "Save" at bounding box center [572, 475] width 36 height 18
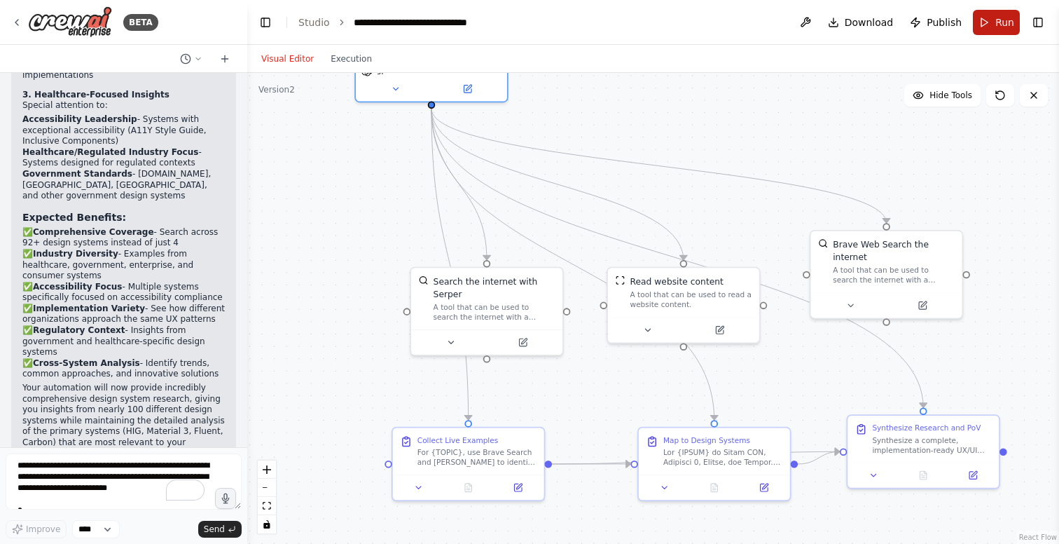
click at [999, 19] on span "Run" at bounding box center [1005, 22] width 19 height 14
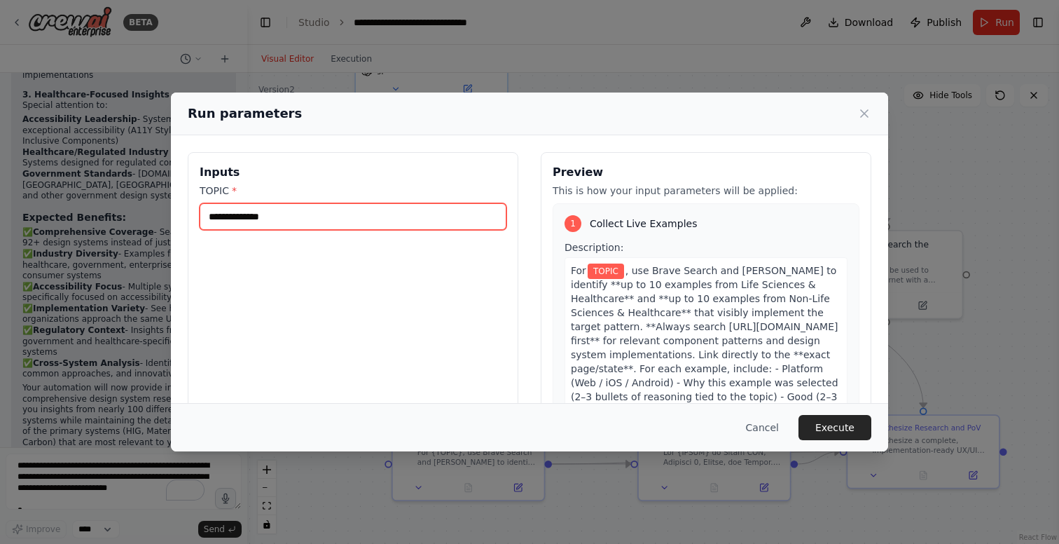
click at [299, 219] on input "TOPIC *" at bounding box center [353, 216] width 307 height 27
click at [233, 212] on input "*********" at bounding box center [353, 216] width 307 height 27
paste input "text"
type input "*********"
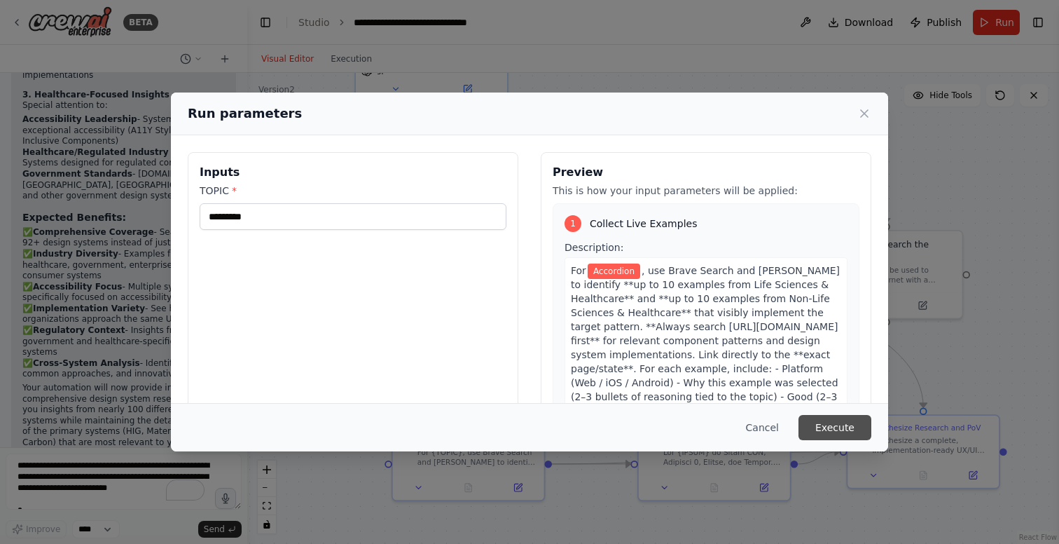
click at [840, 424] on button "Execute" at bounding box center [835, 427] width 73 height 25
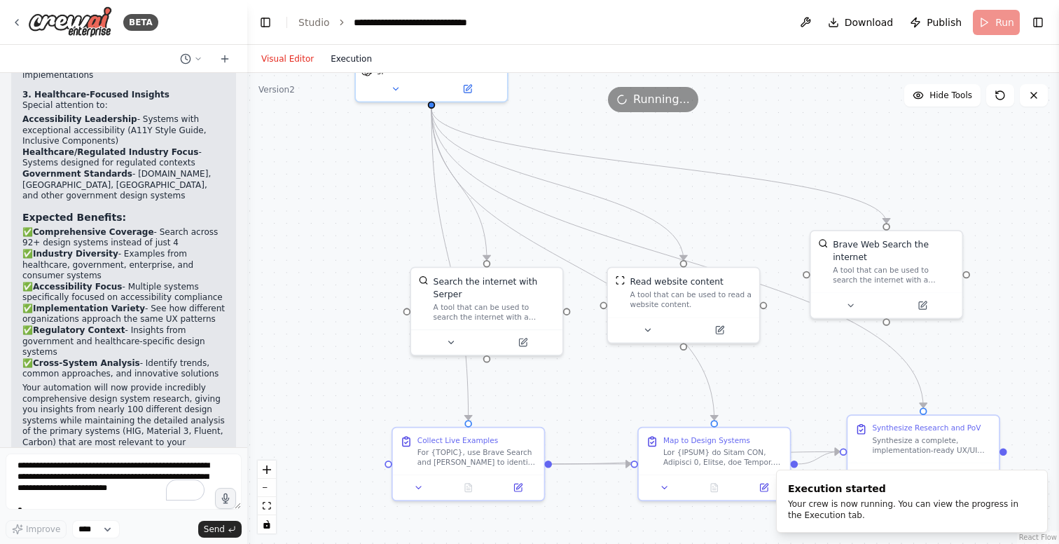
click at [357, 57] on button "Execution" at bounding box center [351, 58] width 58 height 17
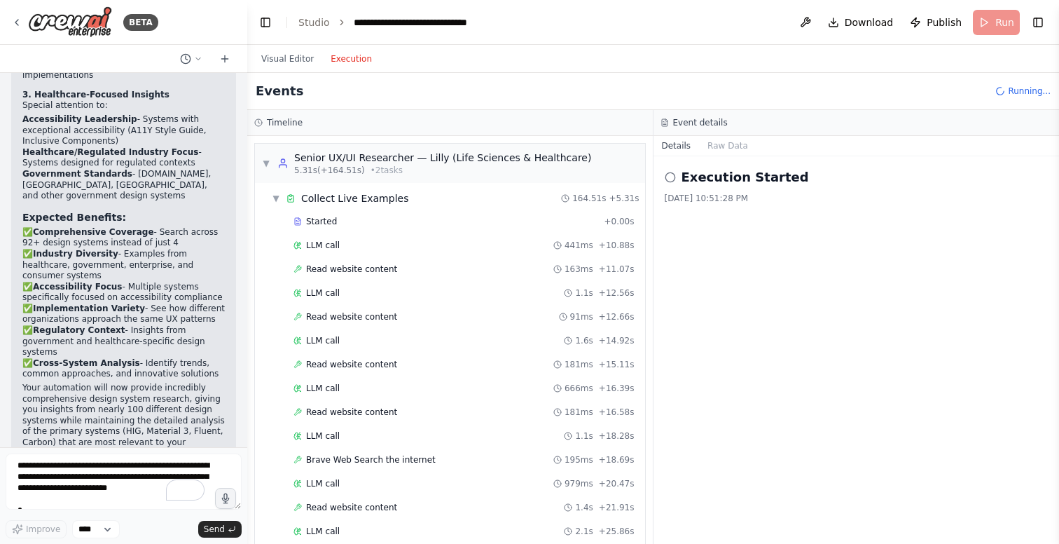
scroll to position [678, 0]
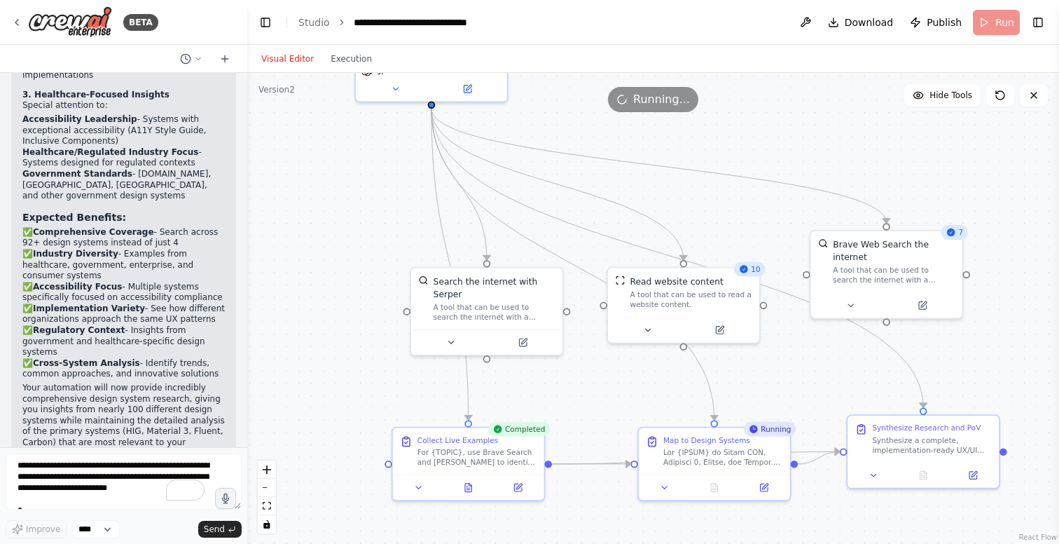
click at [293, 57] on button "Visual Editor" at bounding box center [287, 58] width 69 height 17
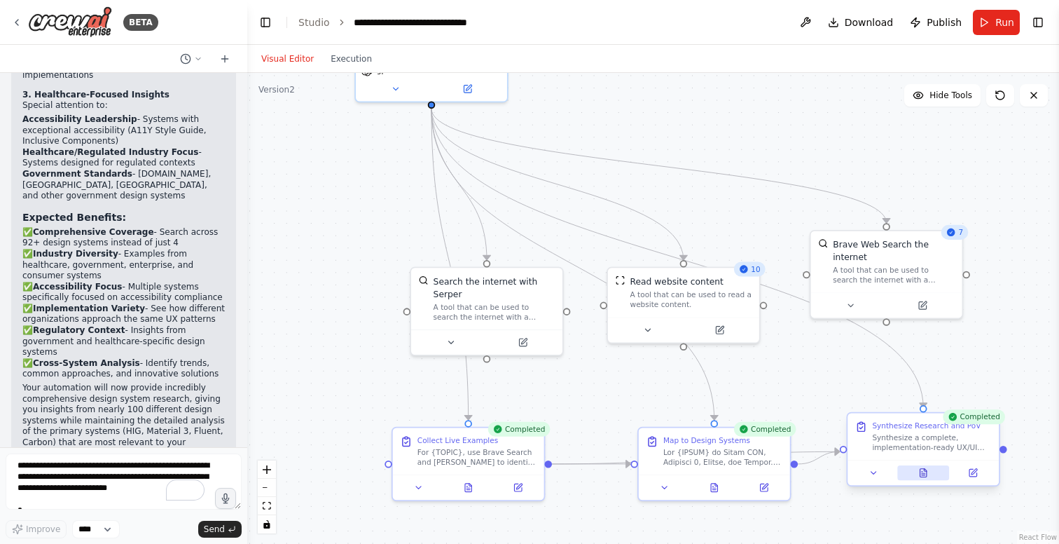
click at [926, 469] on icon at bounding box center [924, 473] width 6 height 8
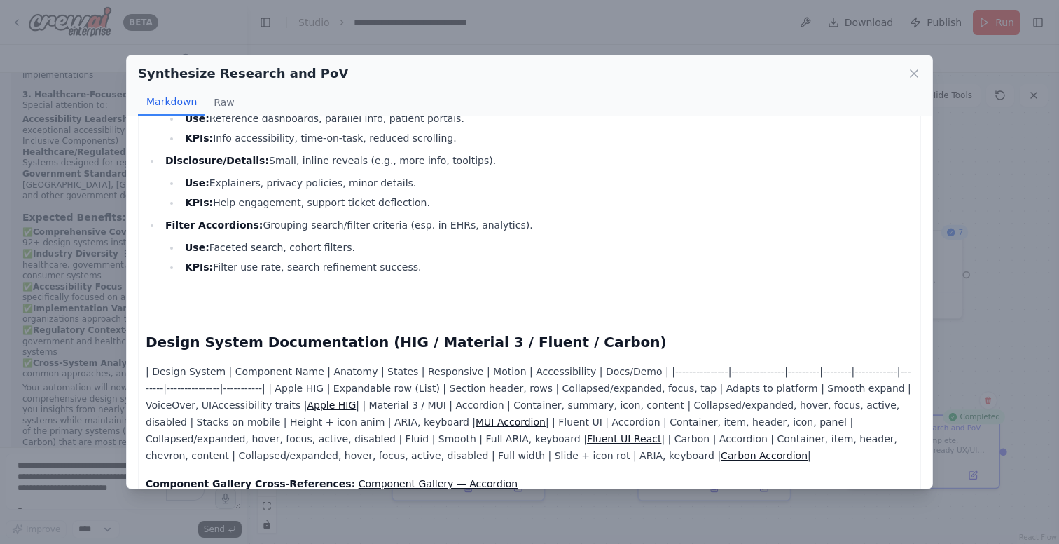
scroll to position [1911, 0]
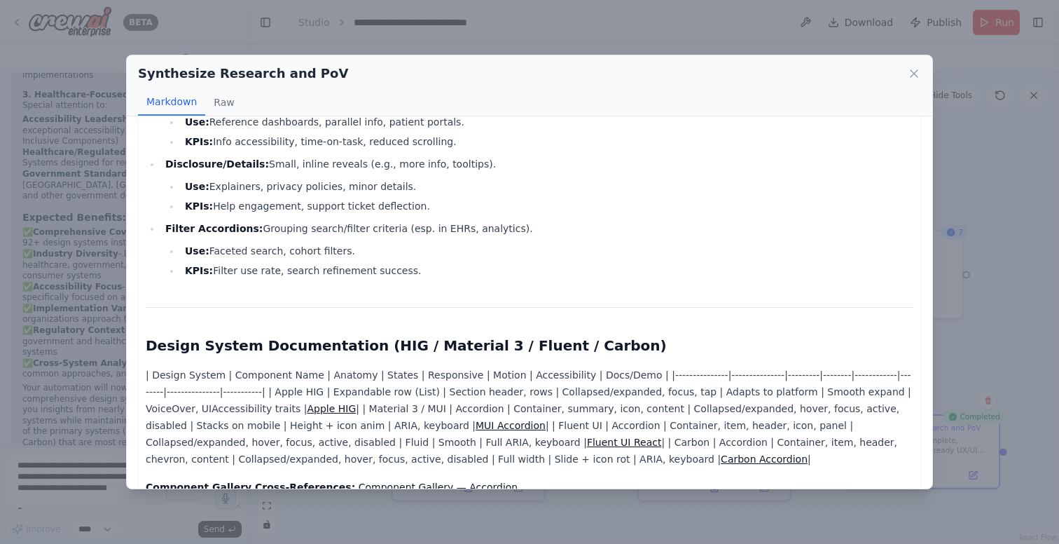
click at [326, 403] on link "Apple HIG" at bounding box center [331, 408] width 49 height 11
click at [476, 420] on link "MUI Accordion" at bounding box center [511, 425] width 70 height 11
click at [587, 437] on link "Fluent UI React" at bounding box center [624, 442] width 75 height 11
click at [413, 481] on link "Component Gallery — Accordion" at bounding box center [439, 486] width 160 height 11
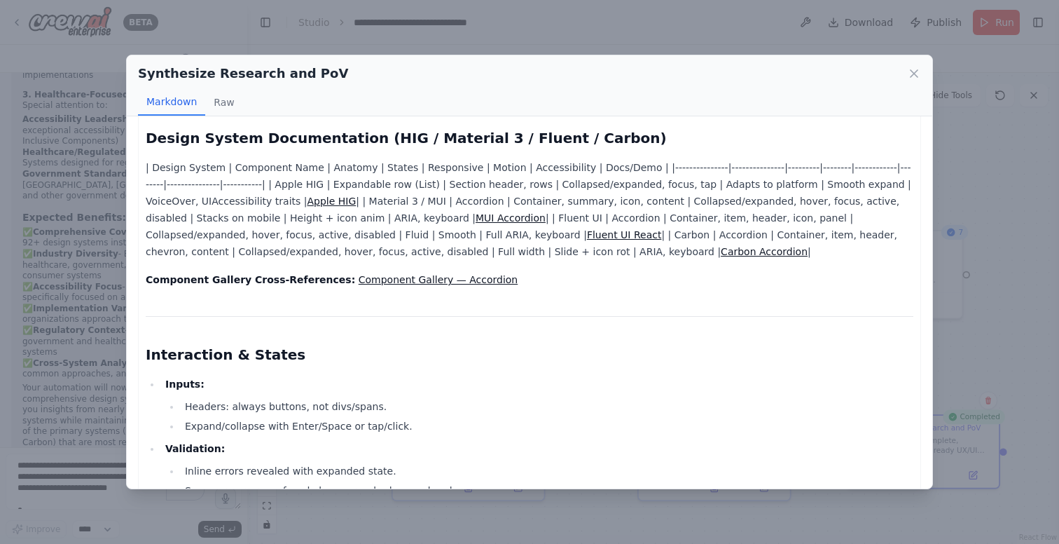
scroll to position [2114, 0]
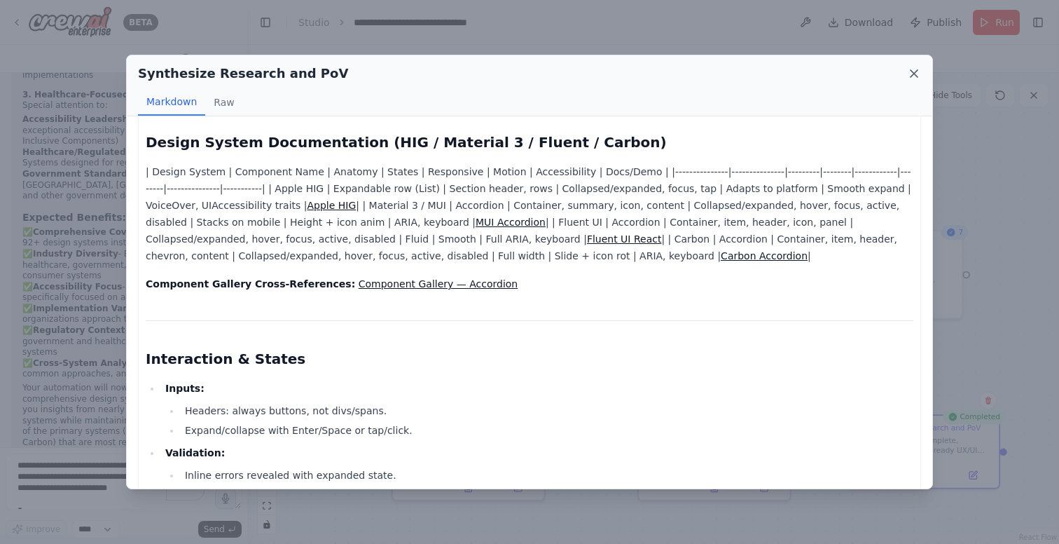
click at [912, 74] on icon at bounding box center [914, 74] width 14 height 14
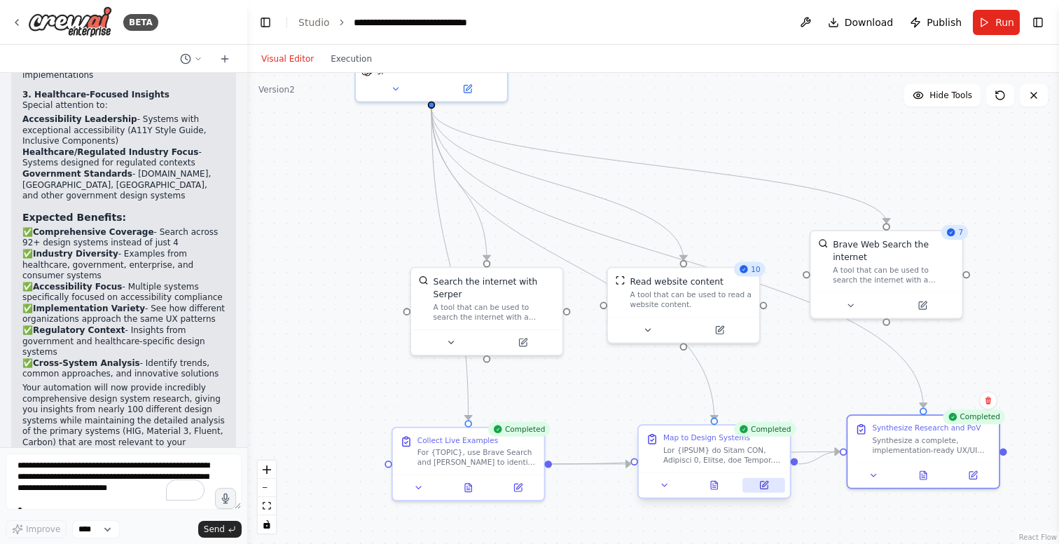
click at [763, 484] on icon at bounding box center [765, 484] width 6 height 6
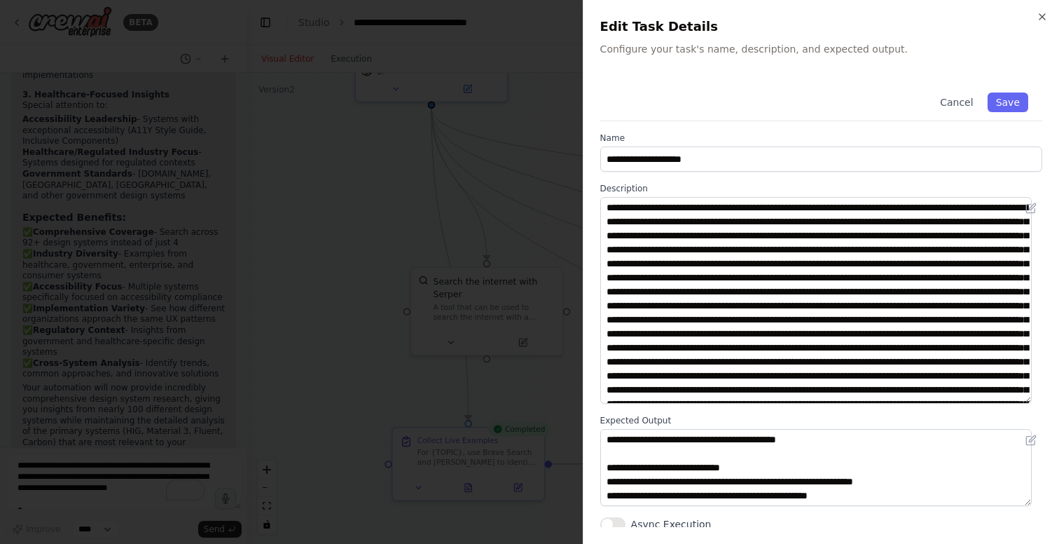
drag, startPoint x: 1032, startPoint y: 269, endPoint x: 1030, endPoint y: 404, distance: 135.3
click at [1030, 404] on textarea at bounding box center [817, 300] width 432 height 207
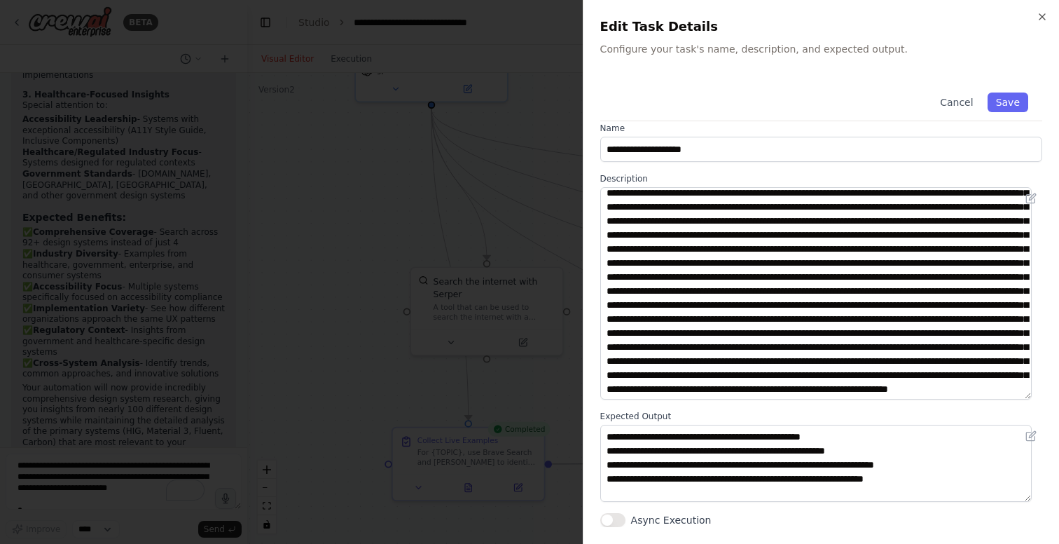
scroll to position [401, 0]
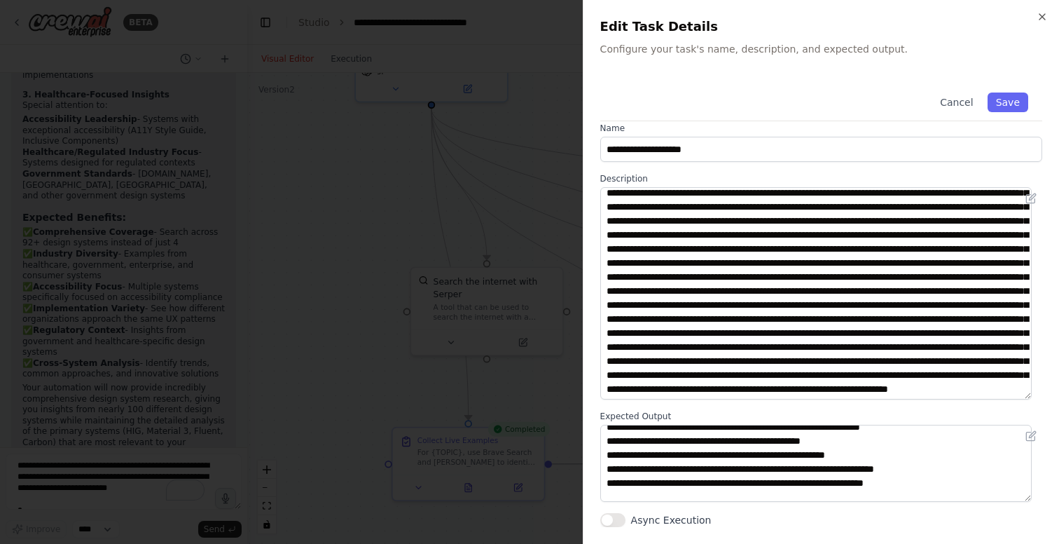
click at [368, 266] on div at bounding box center [529, 272] width 1059 height 544
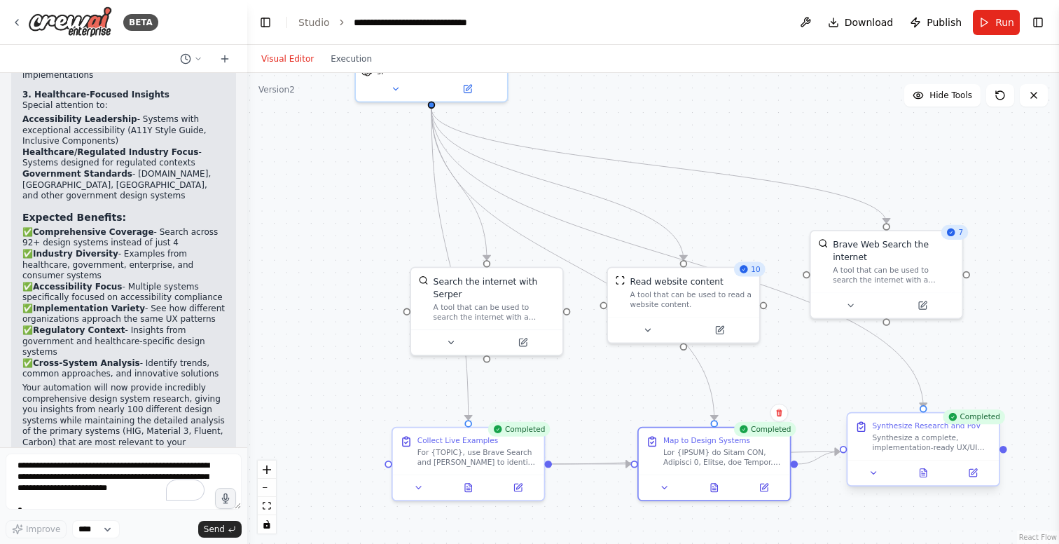
click at [926, 482] on div at bounding box center [923, 472] width 151 height 25
click at [925, 474] on icon at bounding box center [924, 473] width 6 height 8
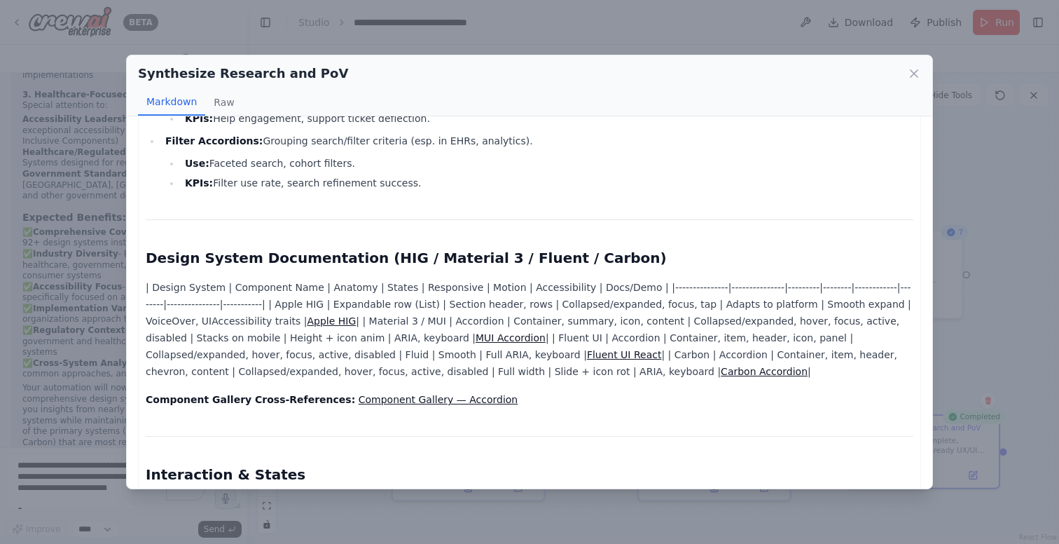
scroll to position [1993, 0]
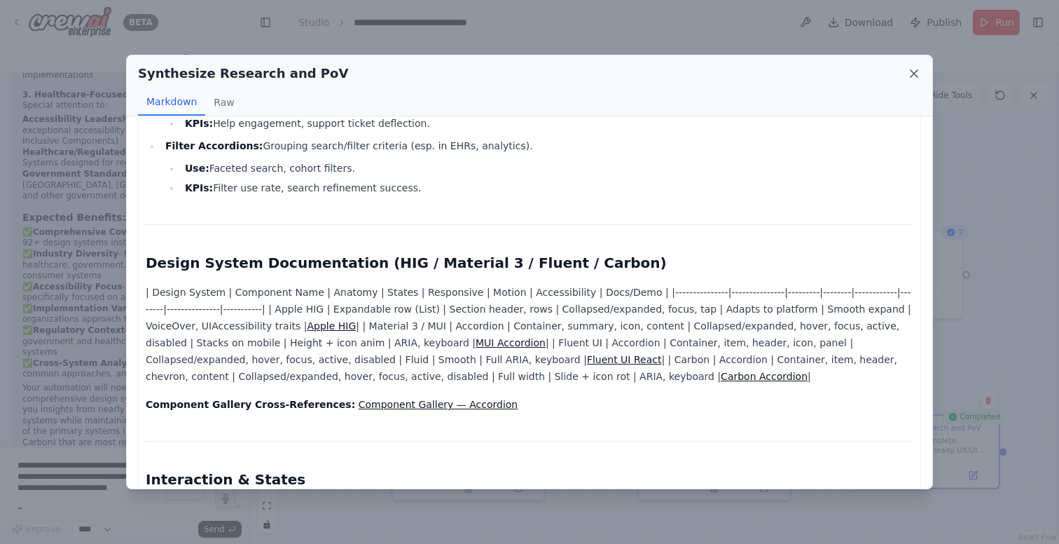
click at [914, 71] on icon at bounding box center [914, 74] width 14 height 14
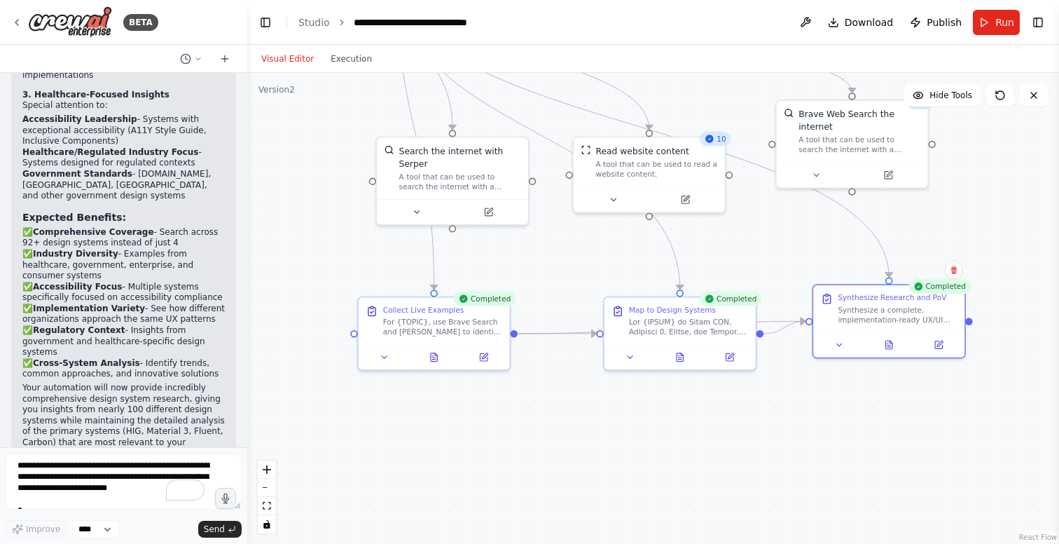
drag, startPoint x: 795, startPoint y: 382, endPoint x: 753, endPoint y: 214, distance: 172.8
click at [753, 214] on div ".deletable-edge-delete-btn { width: 20px; height: 20px; border: 0px solid #ffff…" at bounding box center [653, 308] width 812 height 471
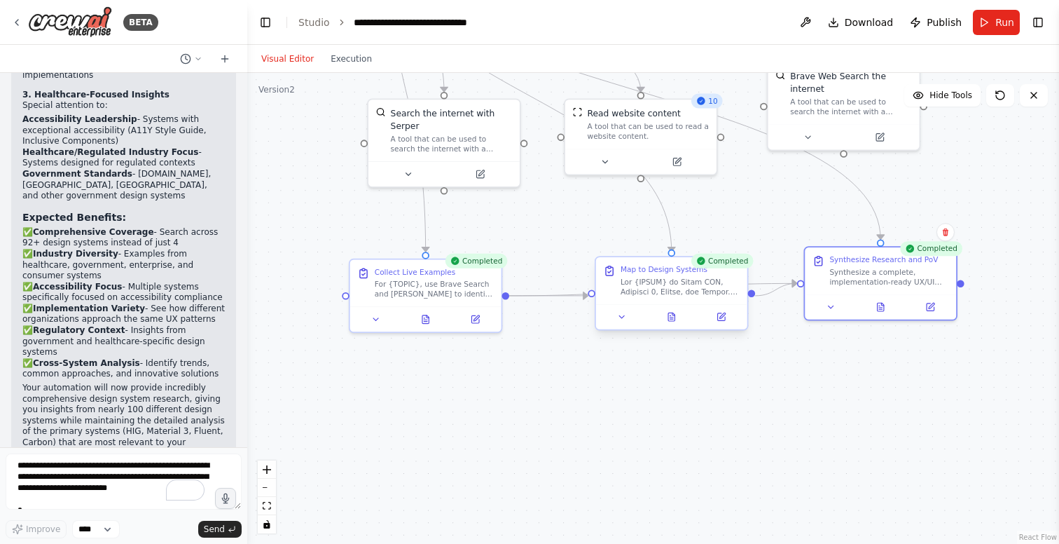
click at [638, 280] on div at bounding box center [680, 287] width 119 height 20
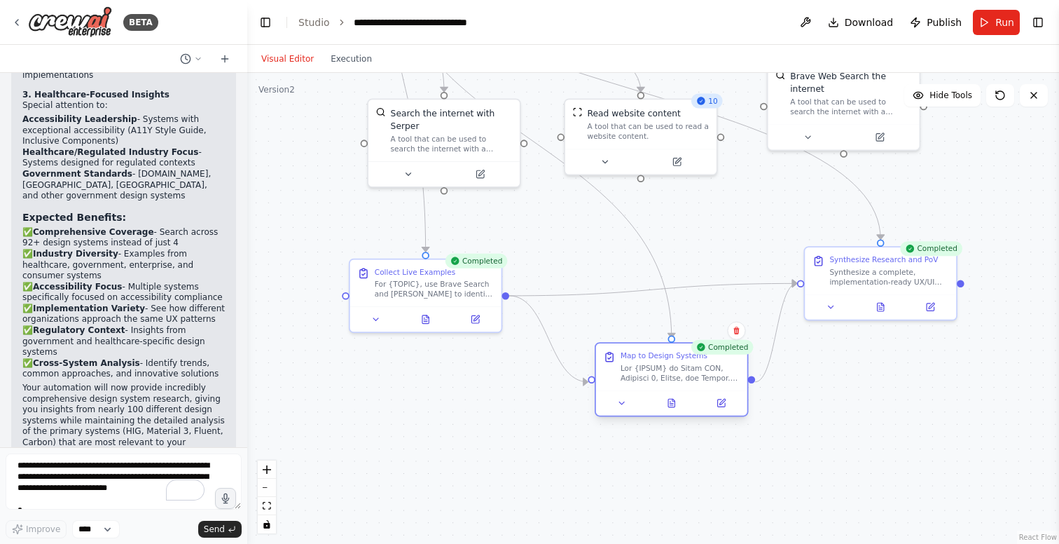
drag, startPoint x: 666, startPoint y: 290, endPoint x: 664, endPoint y: 373, distance: 82.7
click at [664, 373] on div at bounding box center [680, 373] width 119 height 20
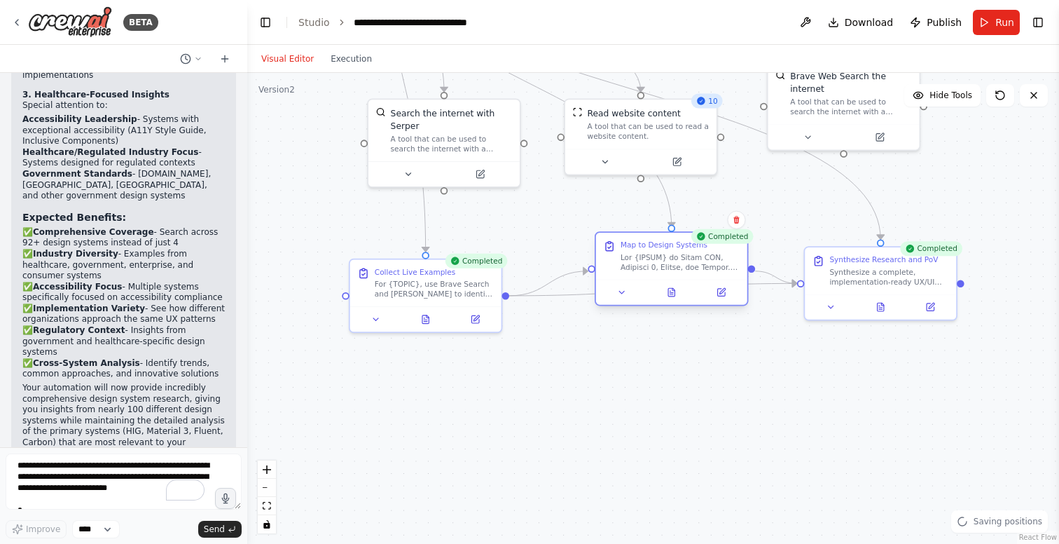
drag, startPoint x: 666, startPoint y: 368, endPoint x: 666, endPoint y: 254, distance: 113.5
click at [666, 254] on div at bounding box center [680, 262] width 119 height 20
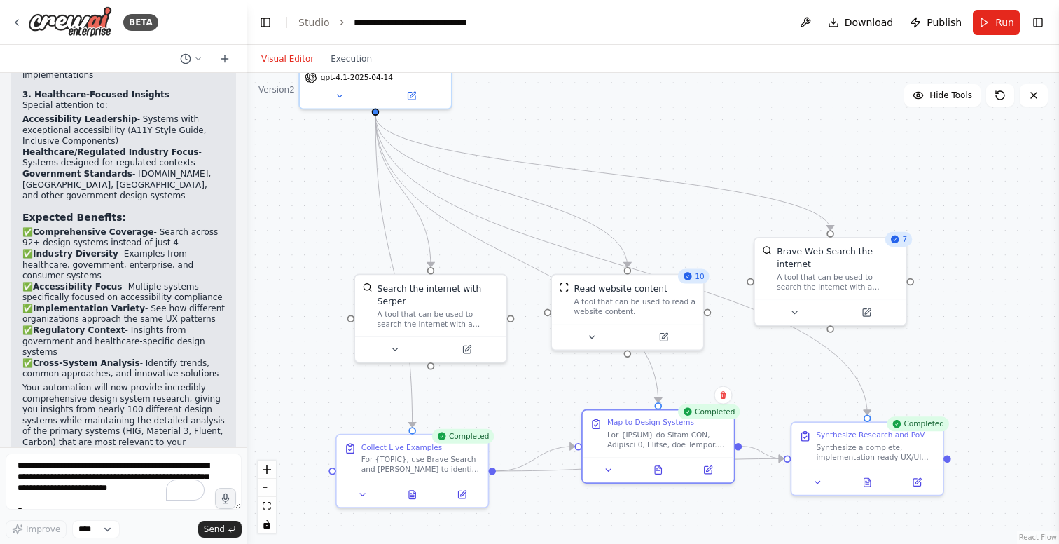
drag, startPoint x: 778, startPoint y: 182, endPoint x: 764, endPoint y: 357, distance: 175.7
click at [764, 357] on div ".deletable-edge-delete-btn { width: 20px; height: 20px; border: 0px solid #ffff…" at bounding box center [653, 308] width 812 height 471
click at [1036, 23] on button "Toggle Right Sidebar" at bounding box center [1039, 23] width 20 height 20
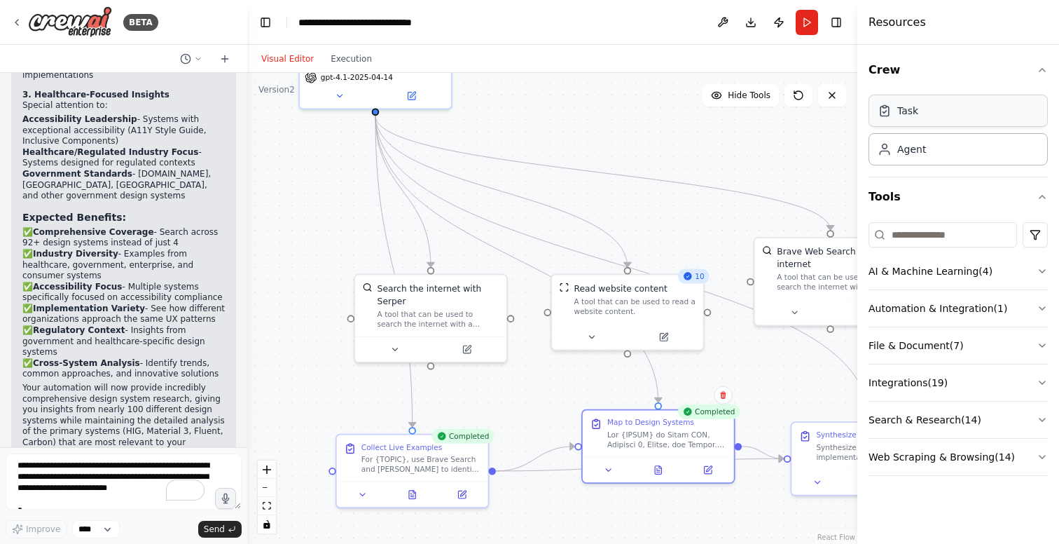
click at [942, 117] on div "Task" at bounding box center [958, 111] width 179 height 32
click at [920, 117] on div "Task" at bounding box center [958, 111] width 179 height 32
drag, startPoint x: 920, startPoint y: 117, endPoint x: 638, endPoint y: 167, distance: 286.9
click at [638, 167] on div "BETA version: "1.0" tasks: collect_live_examples: description: | For {TOPIC}, f…" at bounding box center [529, 272] width 1059 height 544
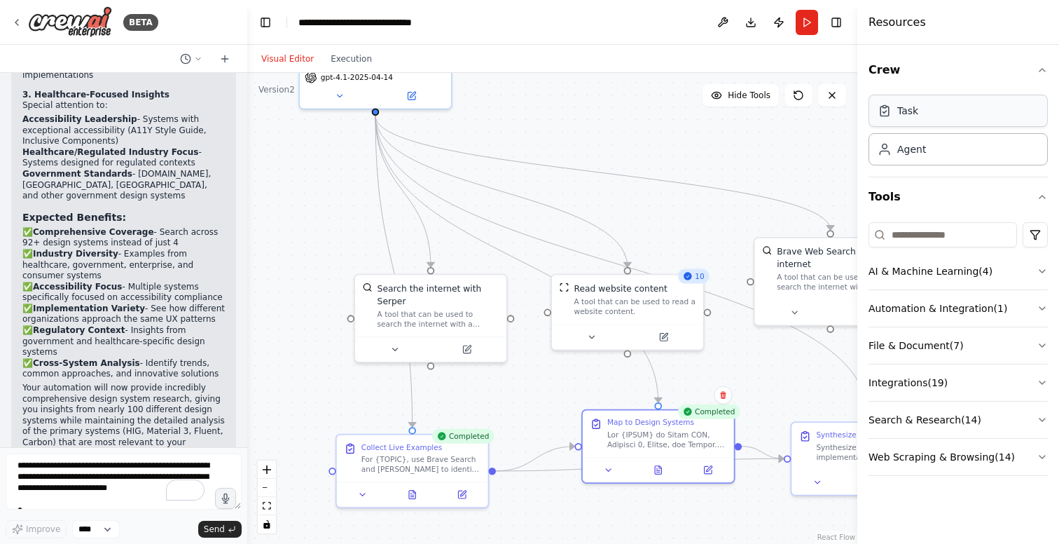
click at [938, 107] on div "Task" at bounding box center [958, 111] width 179 height 32
click at [959, 118] on div "Task" at bounding box center [958, 111] width 179 height 32
click at [648, 451] on div "Map to Design Systems" at bounding box center [658, 431] width 151 height 47
click at [596, 425] on icon at bounding box center [596, 422] width 7 height 8
click at [608, 469] on icon at bounding box center [609, 467] width 10 height 10
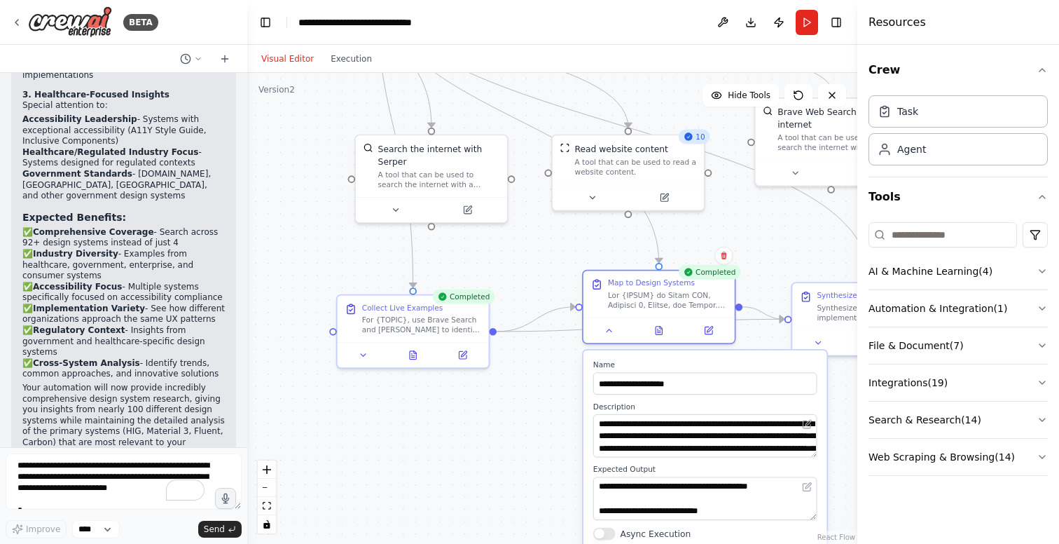
drag, startPoint x: 535, startPoint y: 425, endPoint x: 535, endPoint y: 287, distance: 138.0
click at [535, 287] on div ".deletable-edge-delete-btn { width: 20px; height: 20px; border: 0px solid #ffff…" at bounding box center [552, 308] width 610 height 471
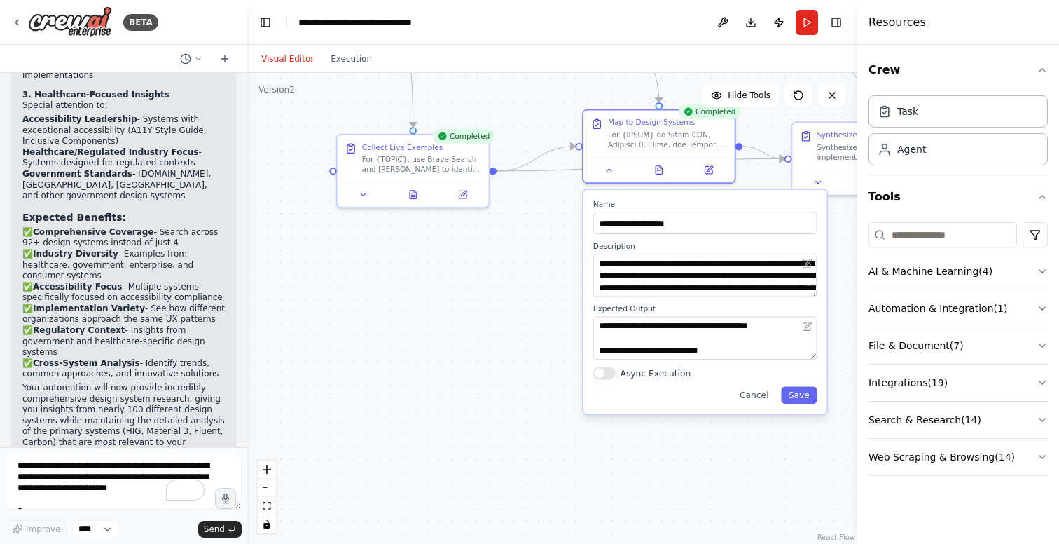
drag, startPoint x: 535, startPoint y: 440, endPoint x: 535, endPoint y: 281, distance: 159.1
click at [535, 280] on div ".deletable-edge-delete-btn { width: 20px; height: 20px; border: 0px solid #ffff…" at bounding box center [552, 308] width 610 height 471
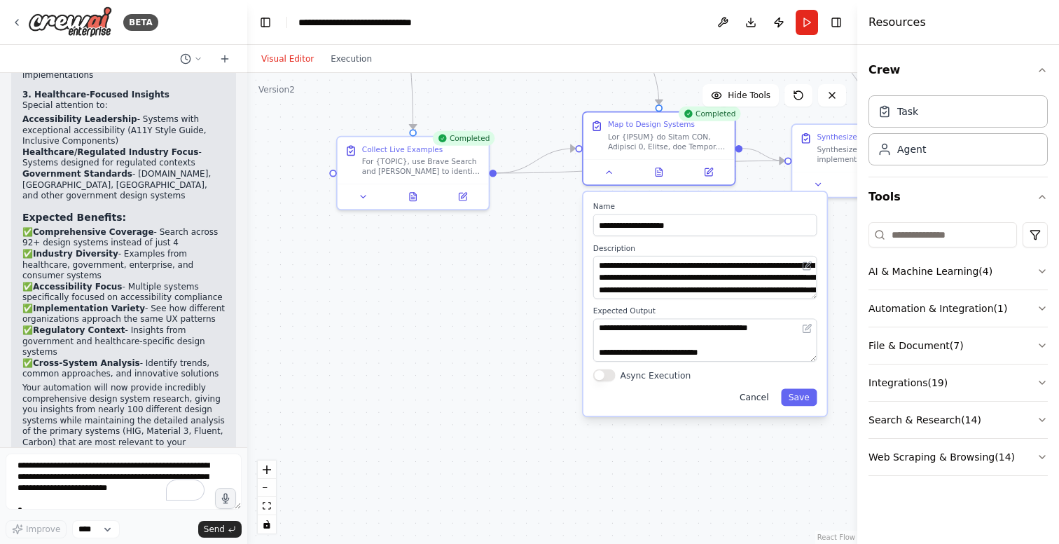
click at [761, 396] on button "Cancel" at bounding box center [754, 398] width 44 height 18
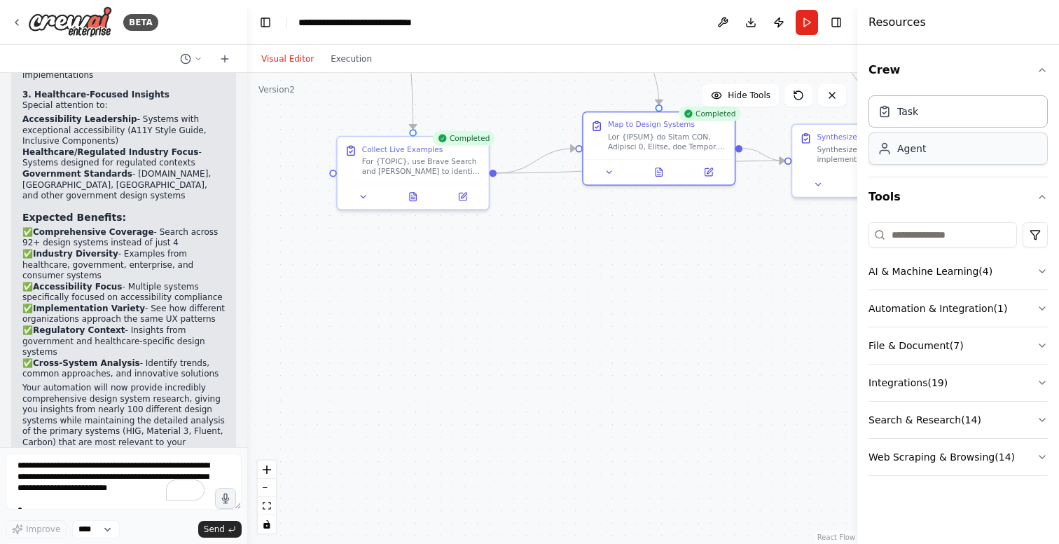
click at [984, 151] on div "Agent" at bounding box center [958, 148] width 179 height 32
drag, startPoint x: 797, startPoint y: 287, endPoint x: 666, endPoint y: 287, distance: 130.3
click at [666, 287] on div "Goal of the agent" at bounding box center [692, 285] width 119 height 10
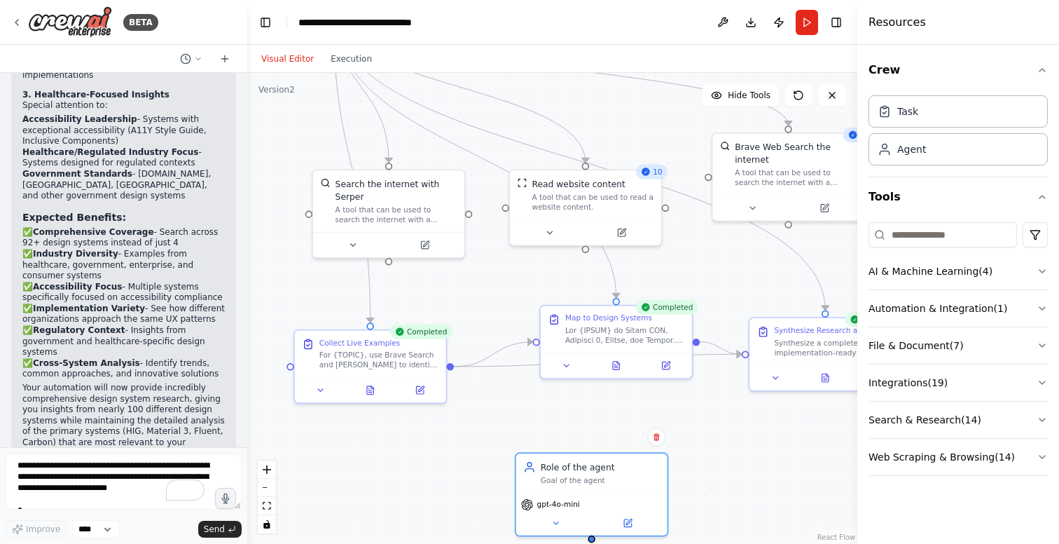
drag, startPoint x: 770, startPoint y: 301, endPoint x: 732, endPoint y: 467, distance: 170.5
click at [732, 467] on div ".deletable-edge-delete-btn { width: 20px; height: 20px; border: 0px solid #ffff…" at bounding box center [552, 308] width 610 height 471
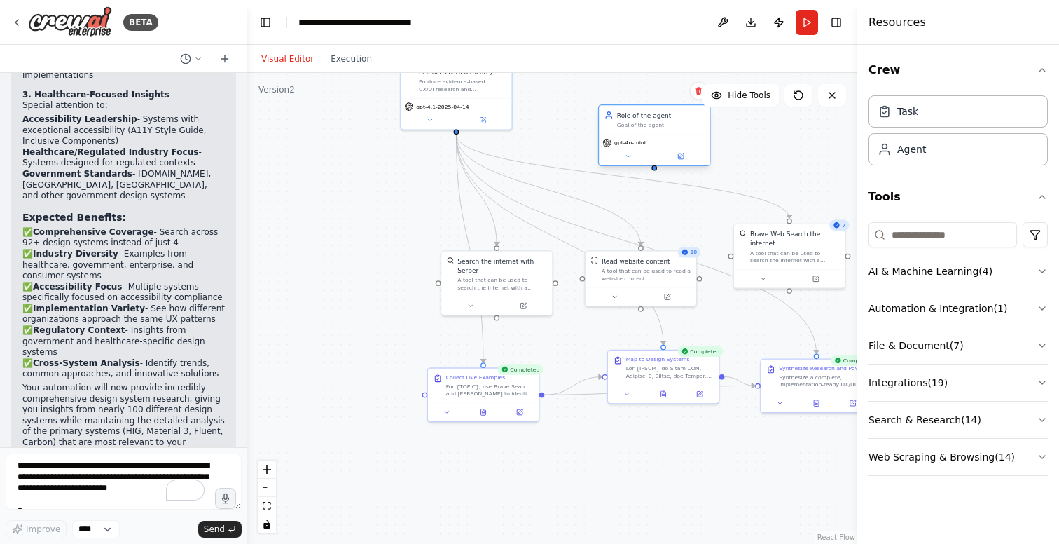
drag, startPoint x: 628, startPoint y: 481, endPoint x: 622, endPoint y: 128, distance: 353.2
click at [622, 128] on div "Role of the agent Goal of the agent" at bounding box center [654, 119] width 111 height 29
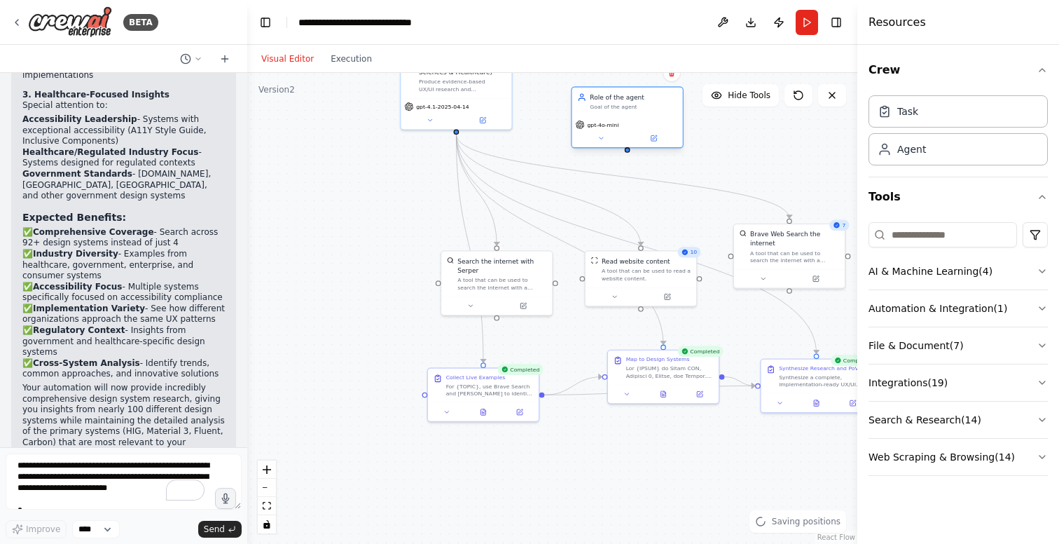
drag, startPoint x: 629, startPoint y: 127, endPoint x: 618, endPoint y: 109, distance: 20.4
click at [618, 109] on div "Goal of the agent" at bounding box center [634, 107] width 88 height 7
click at [674, 77] on button at bounding box center [672, 73] width 18 height 18
click at [640, 76] on button "Confirm" at bounding box center [633, 72] width 50 height 17
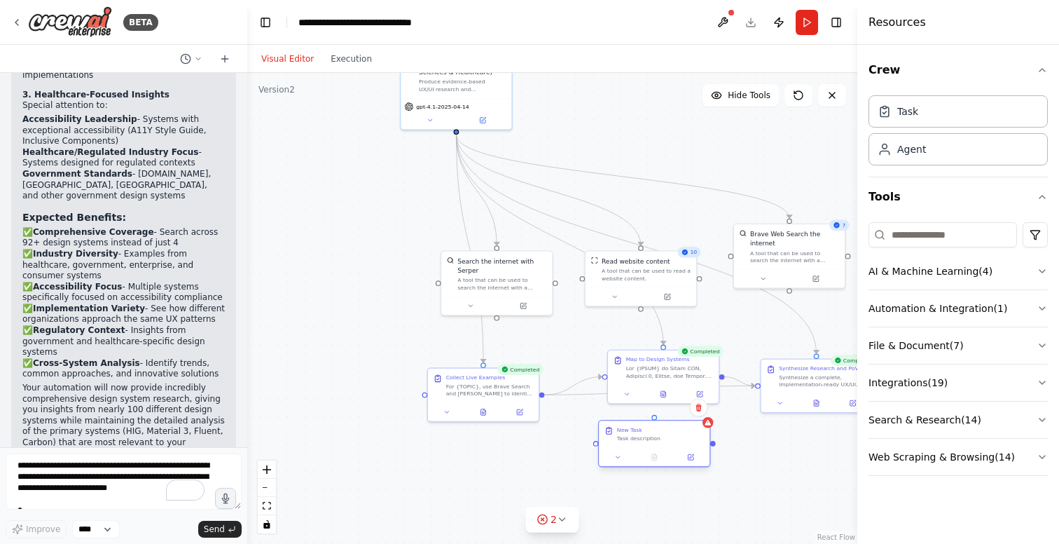
drag, startPoint x: 753, startPoint y: 172, endPoint x: 636, endPoint y: 432, distance: 284.7
click at [636, 432] on div "New Task Task description" at bounding box center [661, 434] width 88 height 16
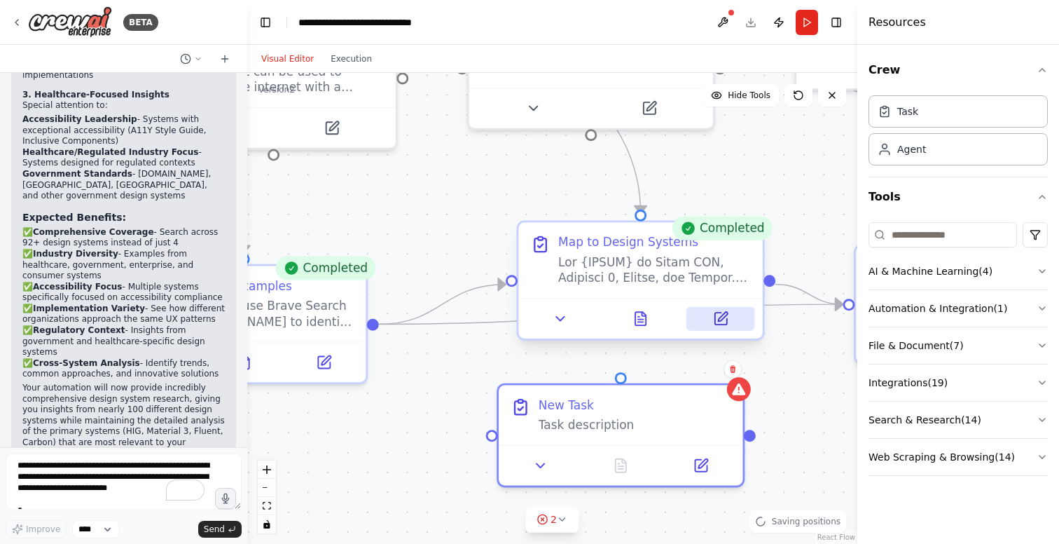
click at [724, 319] on icon at bounding box center [721, 319] width 12 height 12
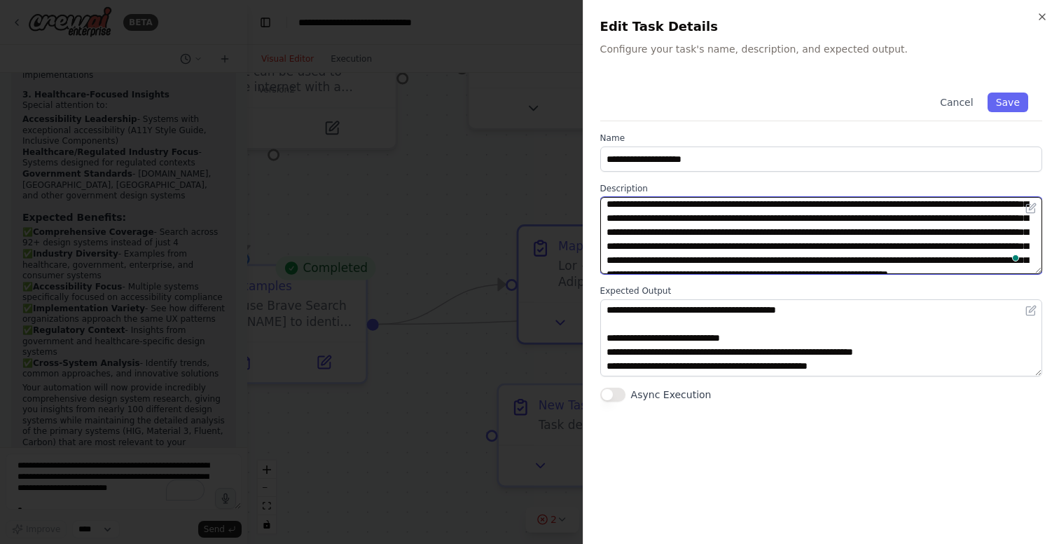
scroll to position [266, 0]
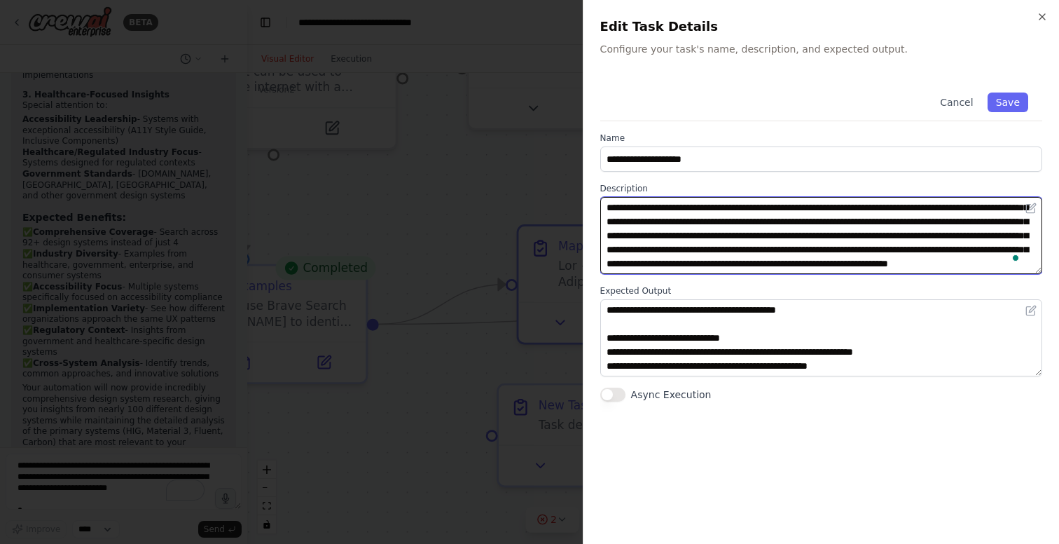
drag, startPoint x: 609, startPoint y: 206, endPoint x: 853, endPoint y: 322, distance: 269.9
click at [853, 322] on div "**********" at bounding box center [822, 239] width 442 height 323
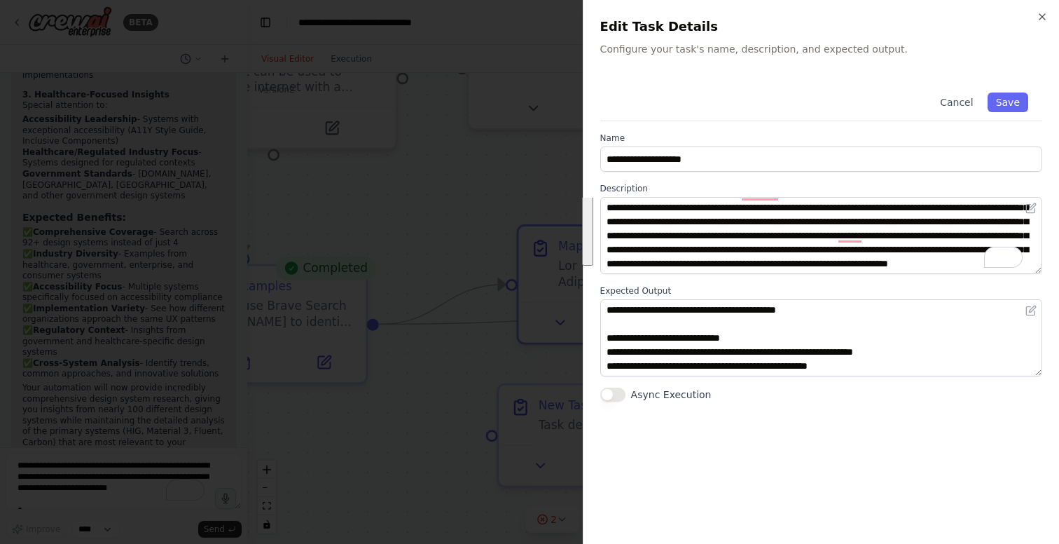
click at [537, 366] on div at bounding box center [529, 272] width 1059 height 544
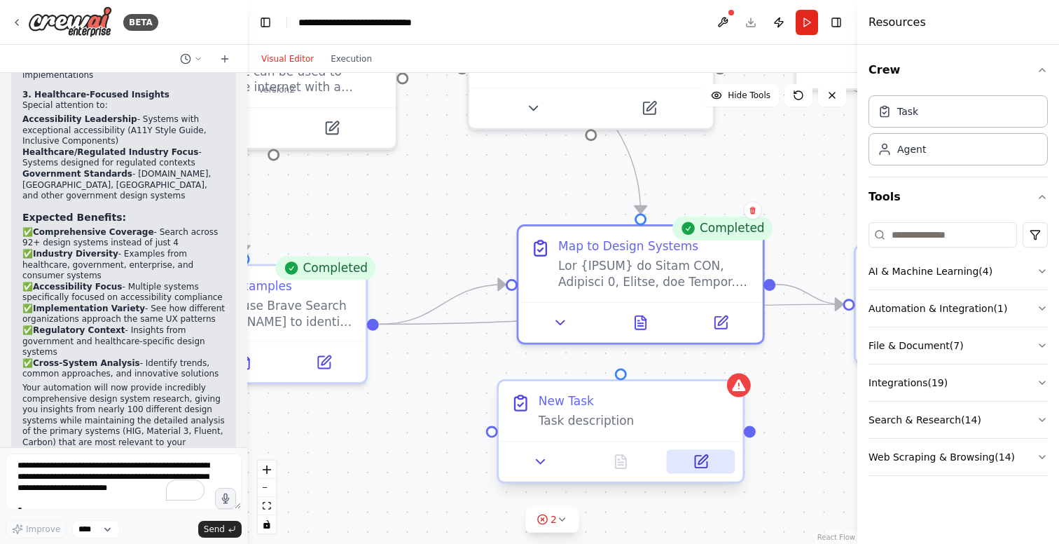
click at [697, 456] on icon at bounding box center [701, 461] width 12 height 12
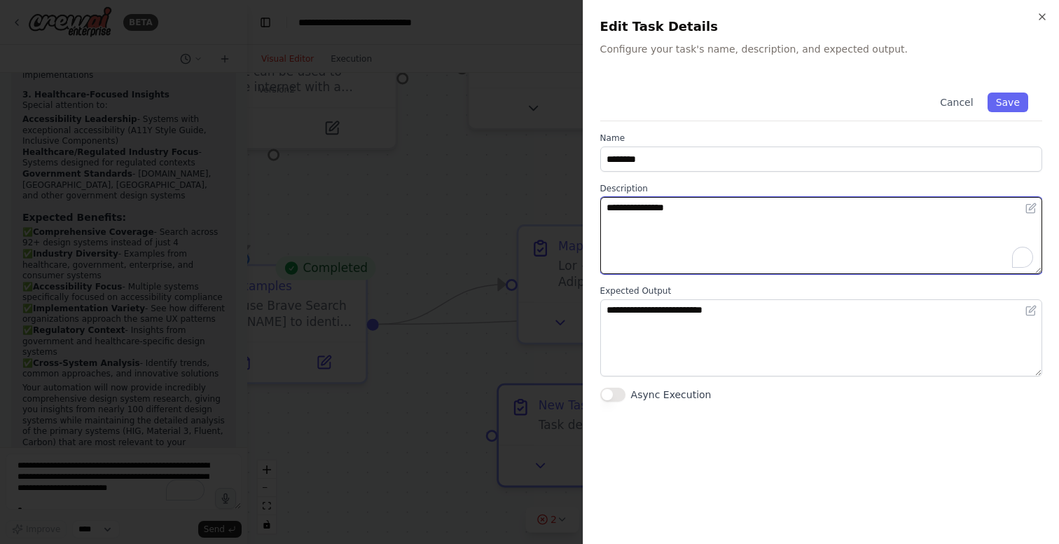
click at [712, 226] on textarea "**********" at bounding box center [822, 235] width 442 height 77
paste textarea "**********"
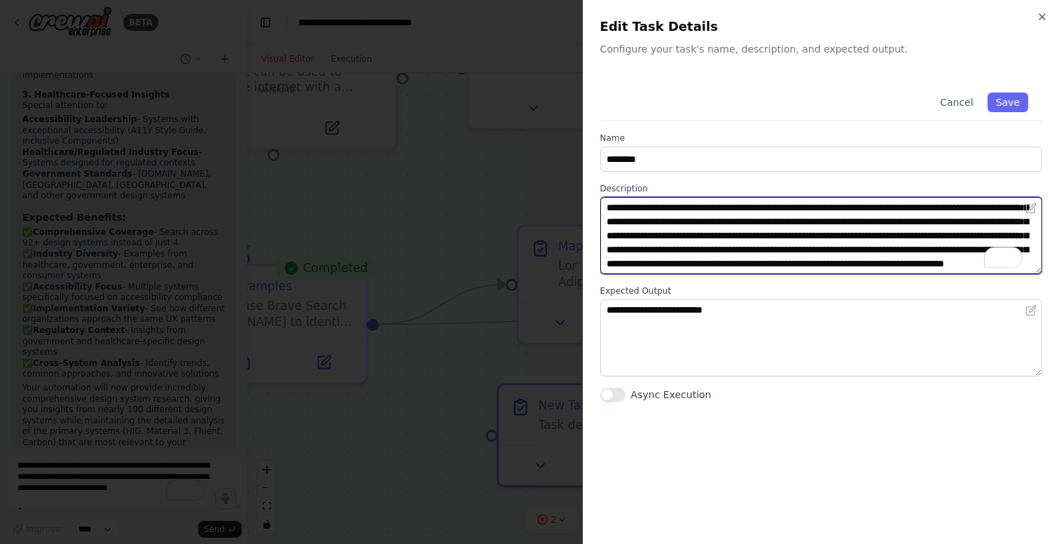
scroll to position [262, 0]
type textarea "**********"
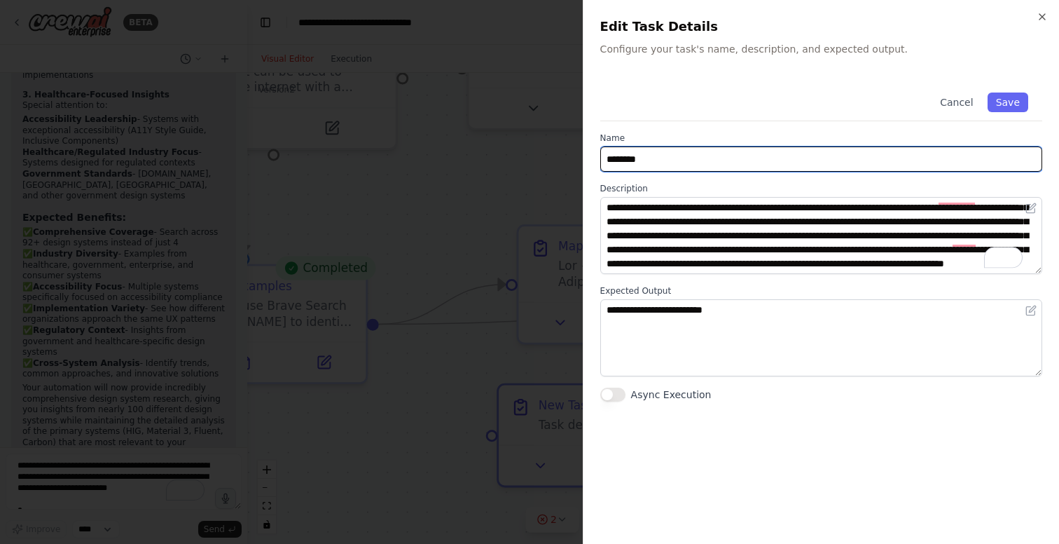
click at [699, 160] on input "********" at bounding box center [822, 158] width 442 height 25
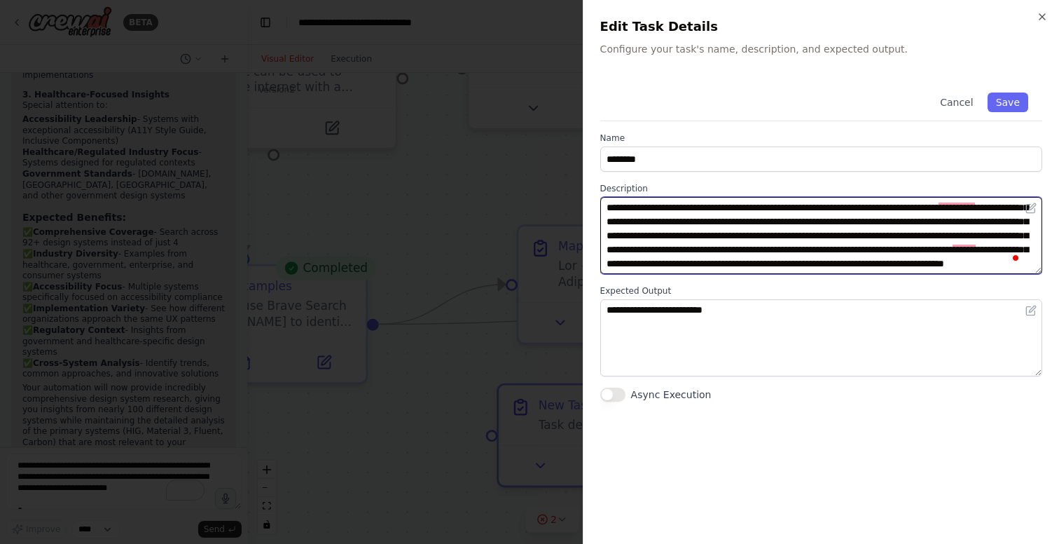
scroll to position [266, 0]
drag, startPoint x: 706, startPoint y: 268, endPoint x: 792, endPoint y: 264, distance: 86.3
click at [792, 264] on textarea "To enrich screen reader interactions, please activate Accessibility in Grammarl…" at bounding box center [822, 235] width 442 height 77
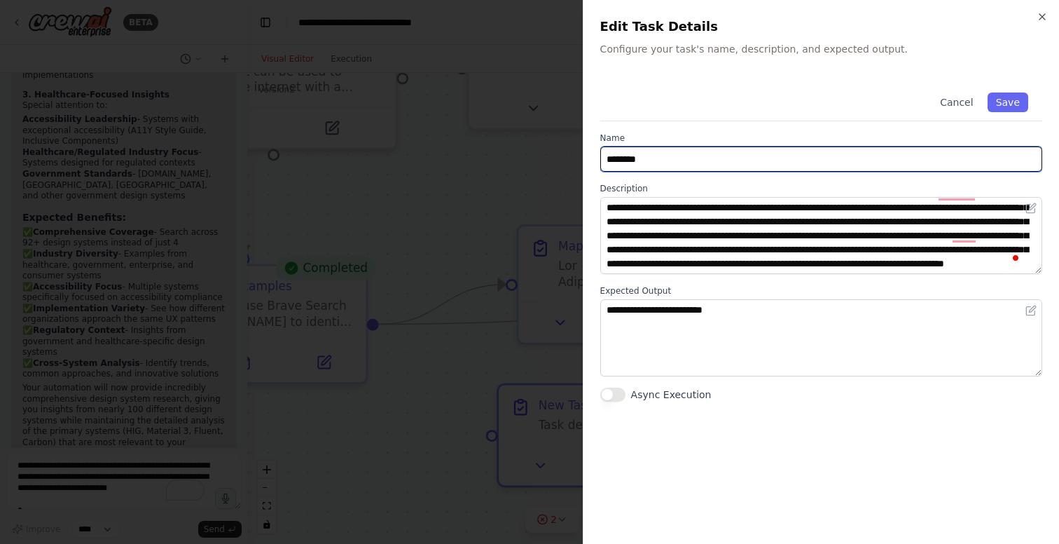
drag, startPoint x: 695, startPoint y: 160, endPoint x: 547, endPoint y: 160, distance: 147.8
click at [547, 160] on body "BETA version: "1.0" tasks: collect_live_examples: description: | For {TOPIC}, f…" at bounding box center [529, 272] width 1059 height 544
paste input "*********"
type input "**********"
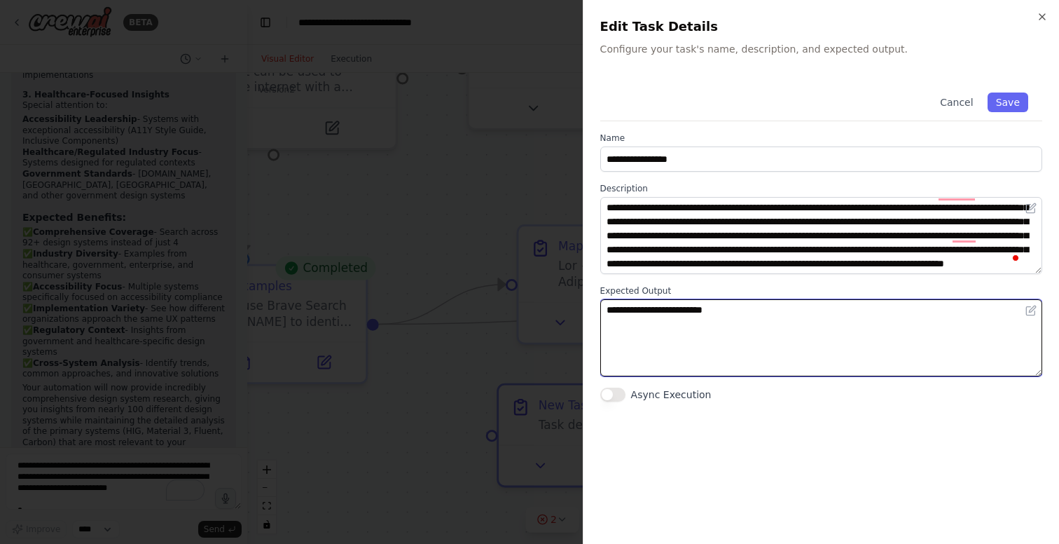
click at [658, 351] on textarea "**********" at bounding box center [822, 337] width 442 height 77
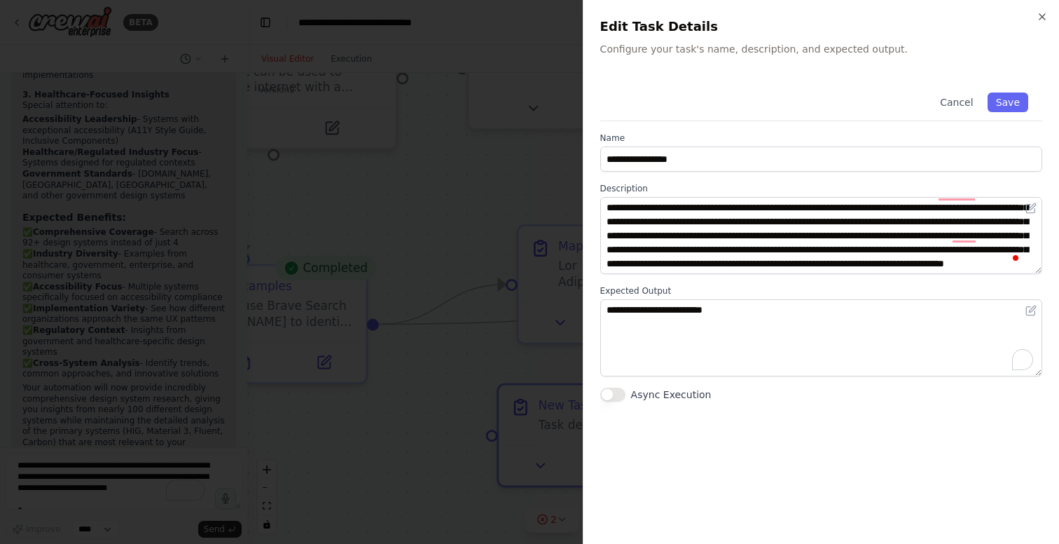
click at [429, 383] on div at bounding box center [529, 272] width 1059 height 544
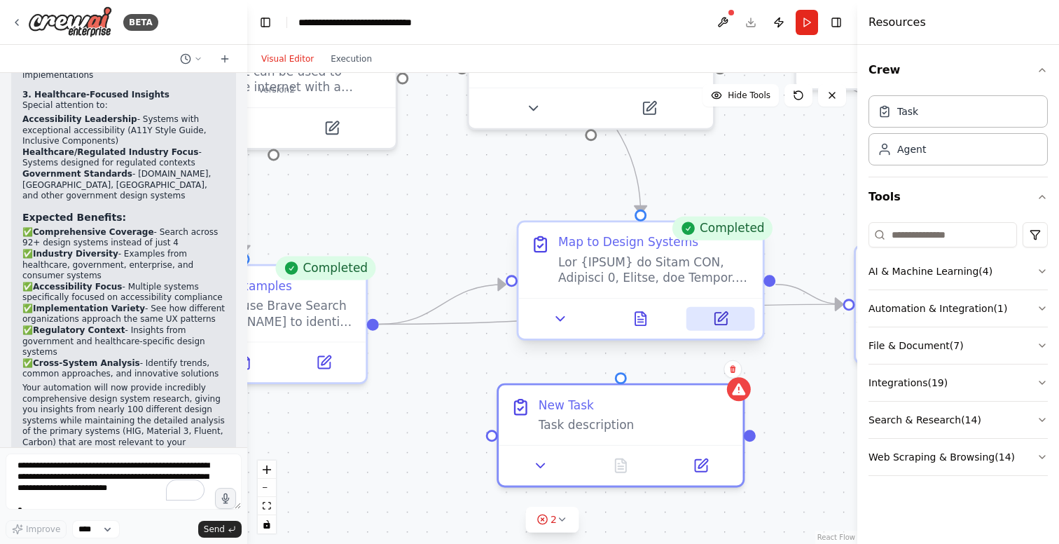
click at [725, 318] on icon at bounding box center [721, 319] width 12 height 12
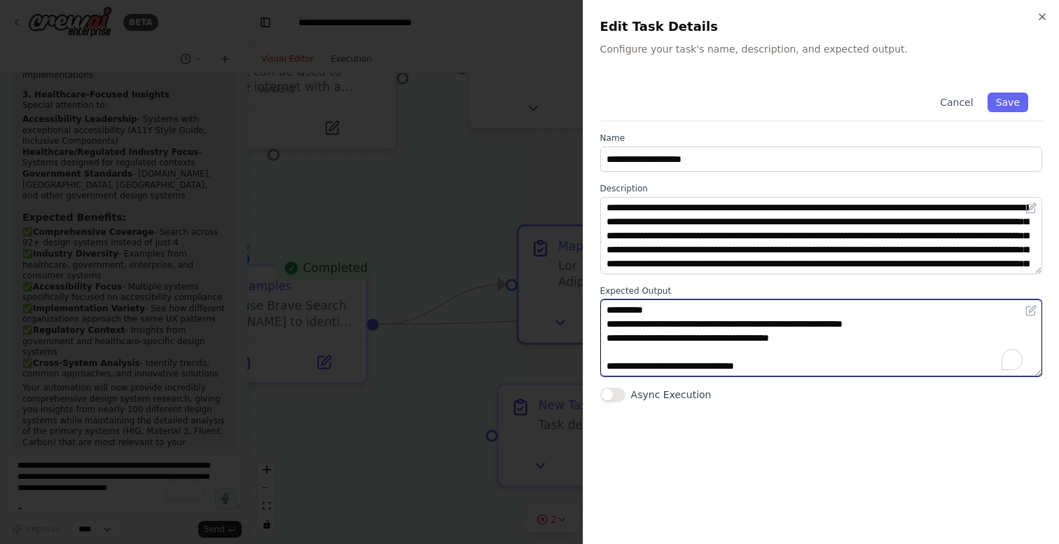
scroll to position [561, 0]
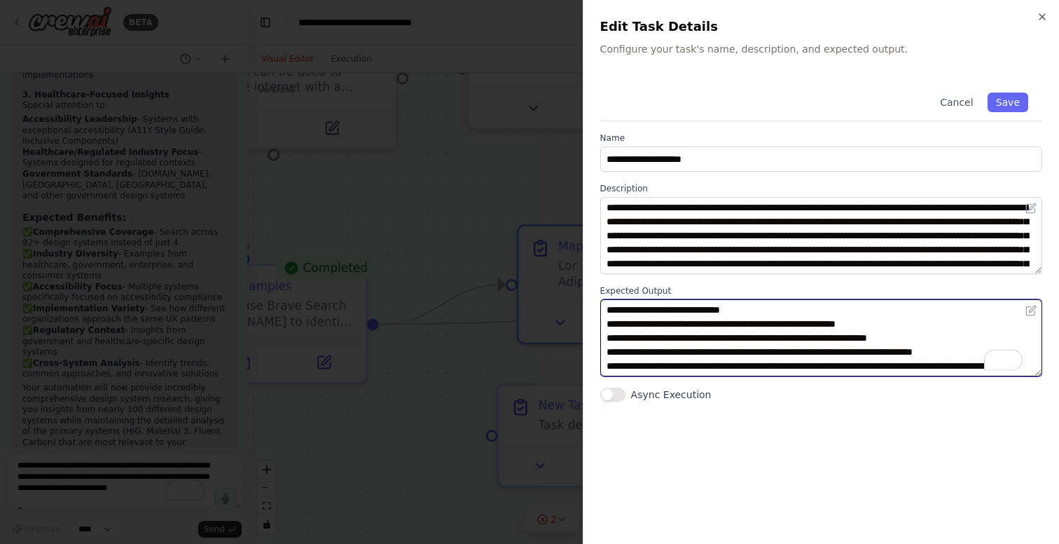
drag, startPoint x: 605, startPoint y: 308, endPoint x: 767, endPoint y: 456, distance: 219.2
click at [767, 456] on div "**********" at bounding box center [822, 302] width 442 height 448
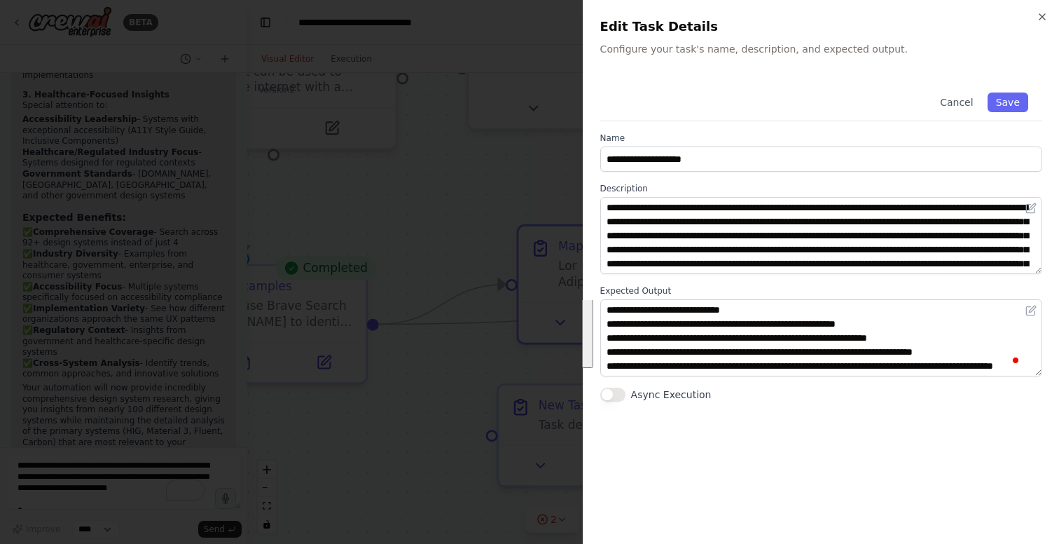
click at [532, 435] on div at bounding box center [529, 272] width 1059 height 544
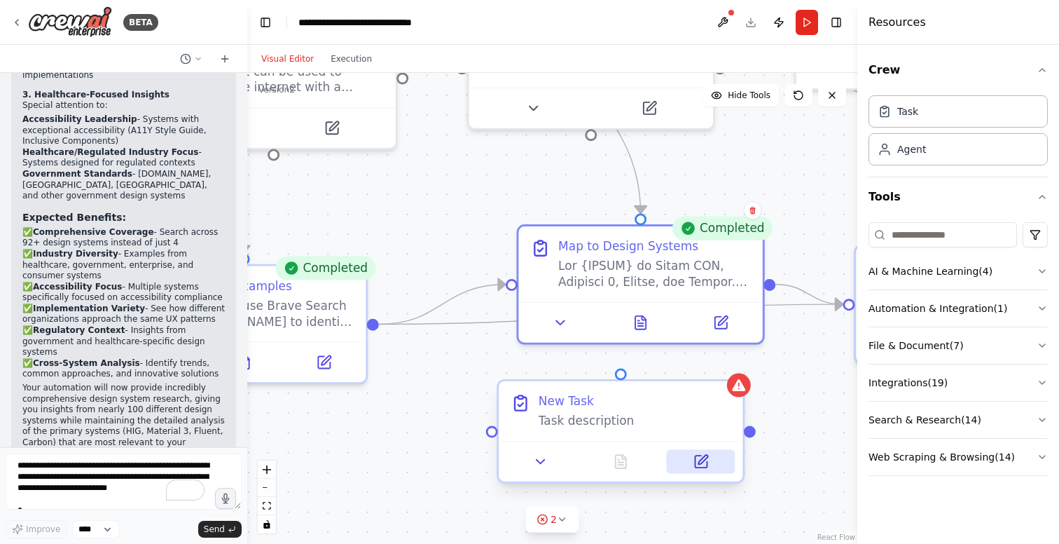
click at [701, 467] on icon at bounding box center [701, 461] width 12 height 12
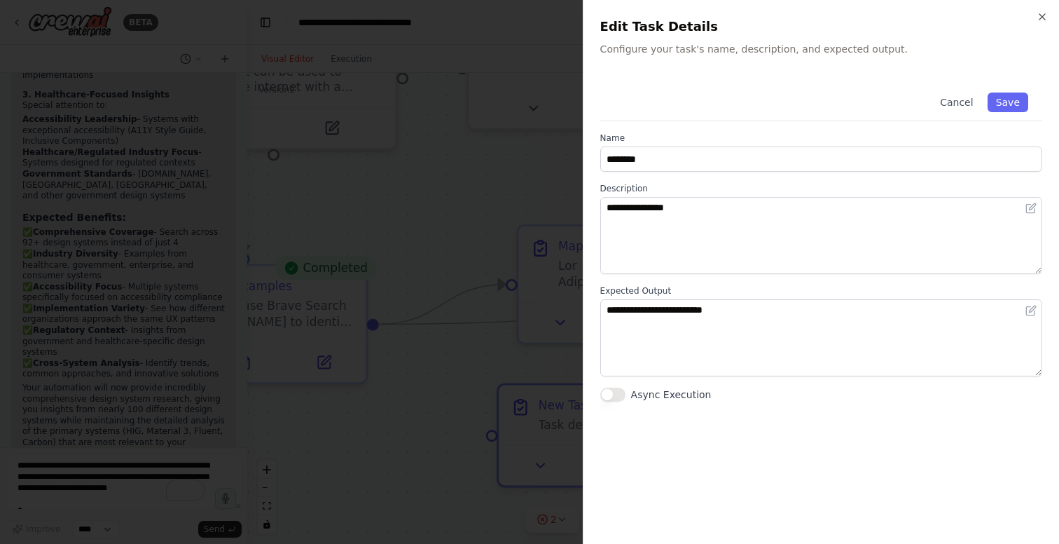
click at [501, 359] on div at bounding box center [529, 272] width 1059 height 544
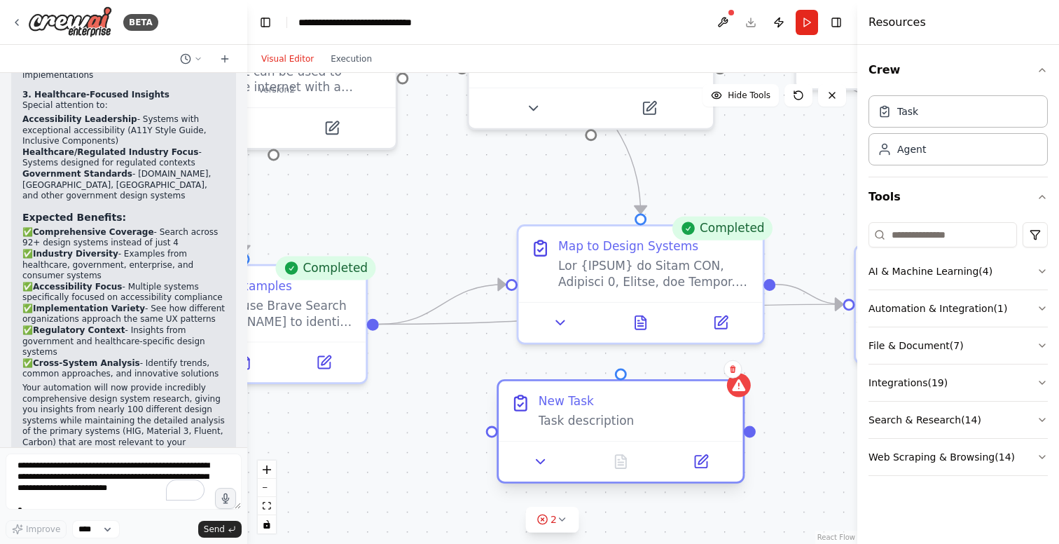
click at [595, 409] on div "New Task Task description" at bounding box center [635, 411] width 193 height 36
click at [535, 464] on icon at bounding box center [541, 461] width 16 height 16
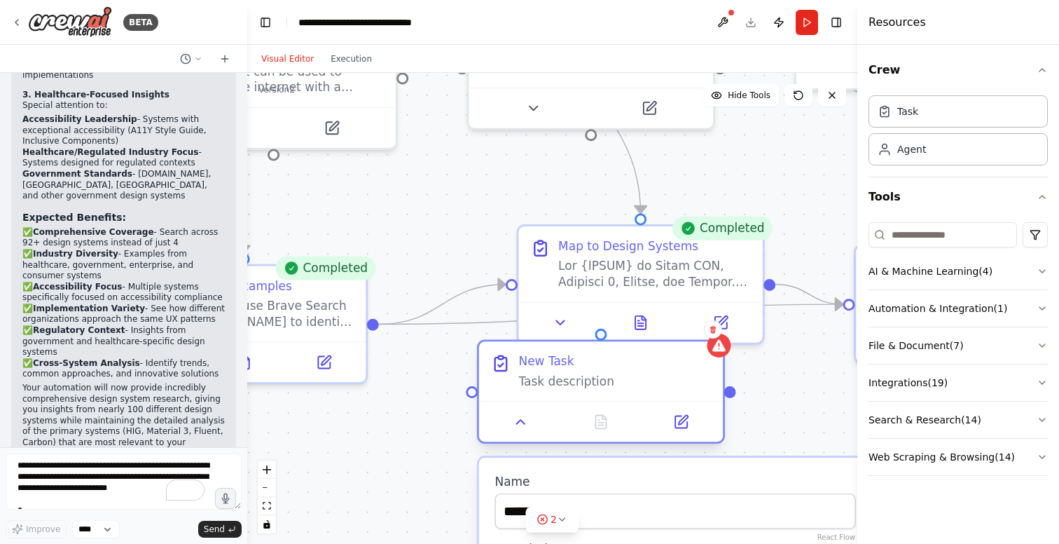
drag, startPoint x: 629, startPoint y: 417, endPoint x: 601, endPoint y: 380, distance: 46.5
click at [601, 380] on div "Task description" at bounding box center [615, 381] width 193 height 16
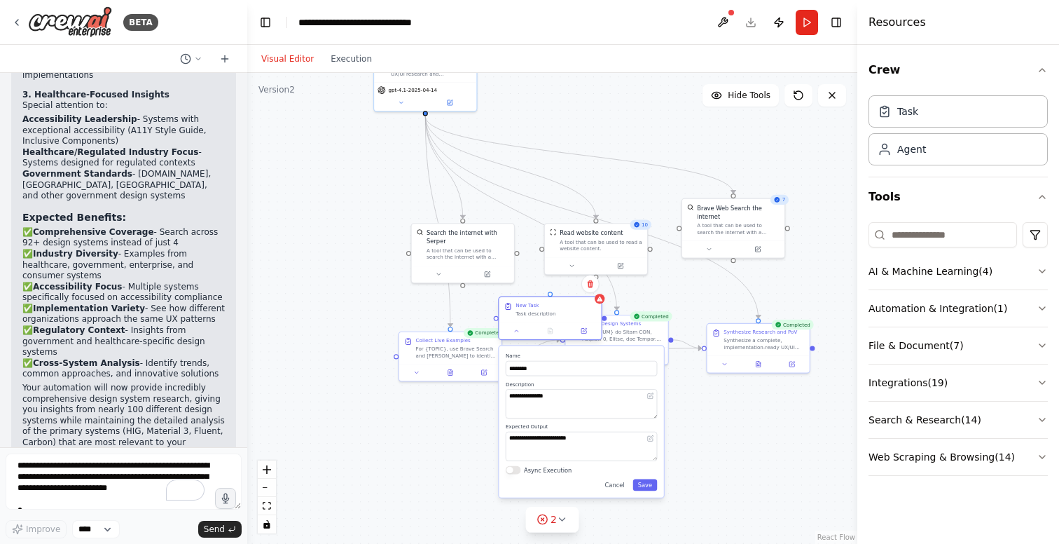
drag, startPoint x: 599, startPoint y: 378, endPoint x: 547, endPoint y: 308, distance: 87.6
click at [547, 308] on div "New Task Task description" at bounding box center [556, 309] width 81 height 15
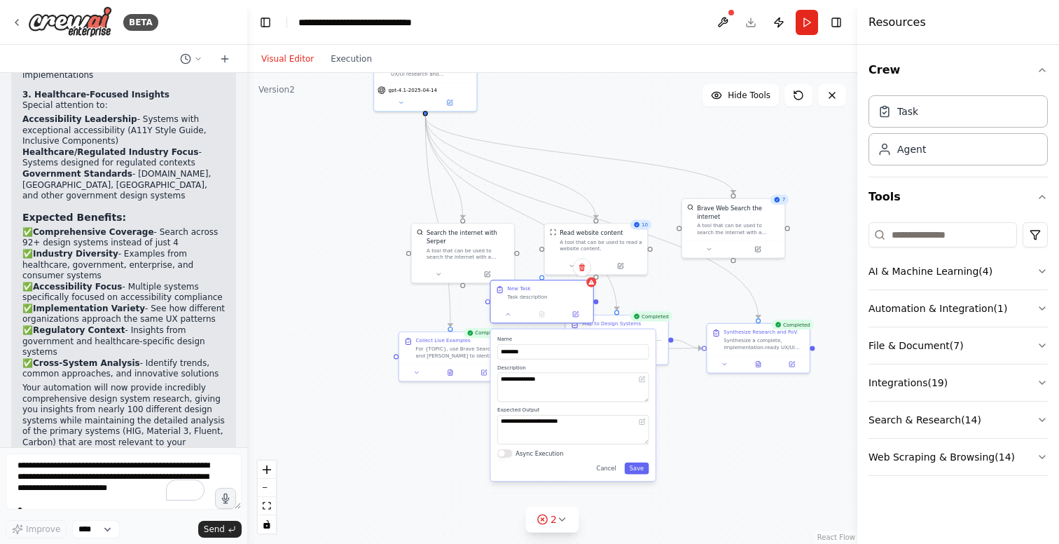
drag, startPoint x: 550, startPoint y: 319, endPoint x: 540, endPoint y: 313, distance: 11.3
click at [540, 313] on div "New Task Task description" at bounding box center [542, 301] width 104 height 43
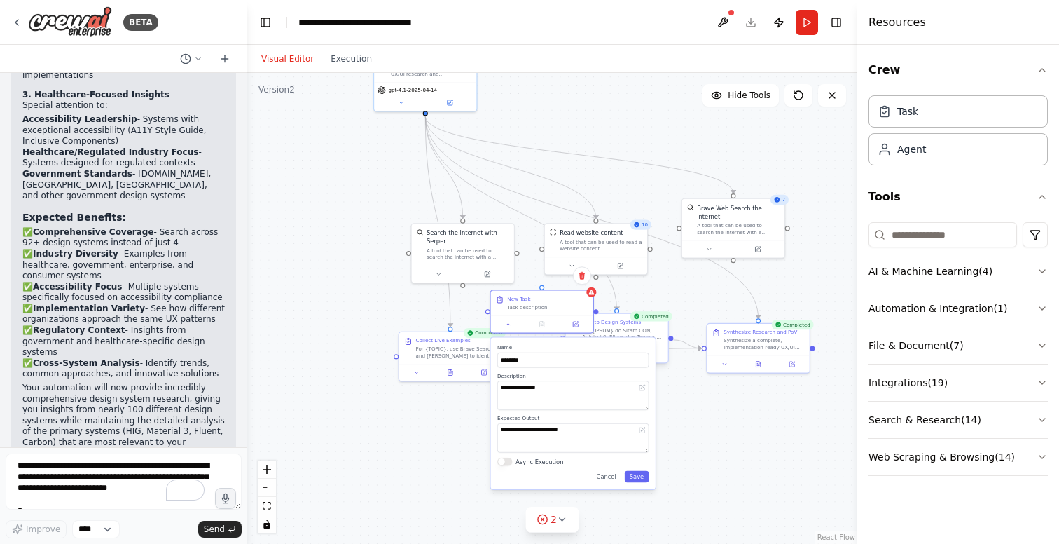
click at [660, 327] on div at bounding box center [622, 333] width 81 height 13
click at [650, 356] on icon at bounding box center [650, 354] width 5 height 5
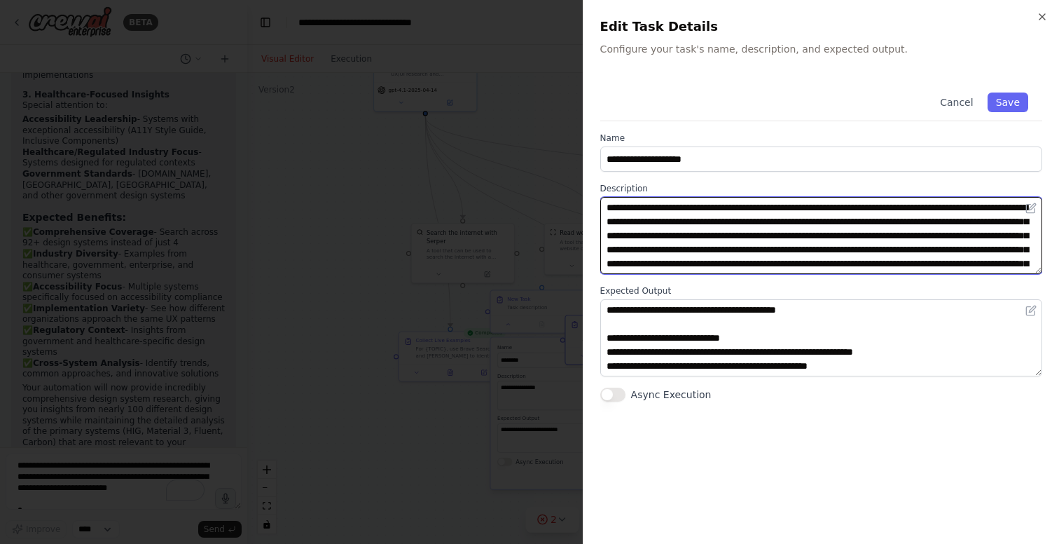
scroll to position [266, 0]
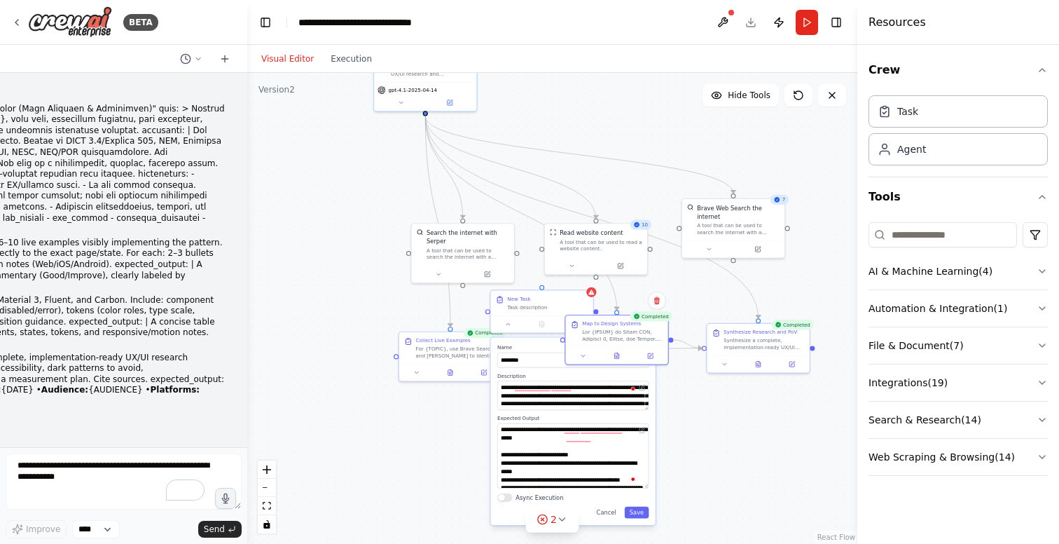
scroll to position [421, 0]
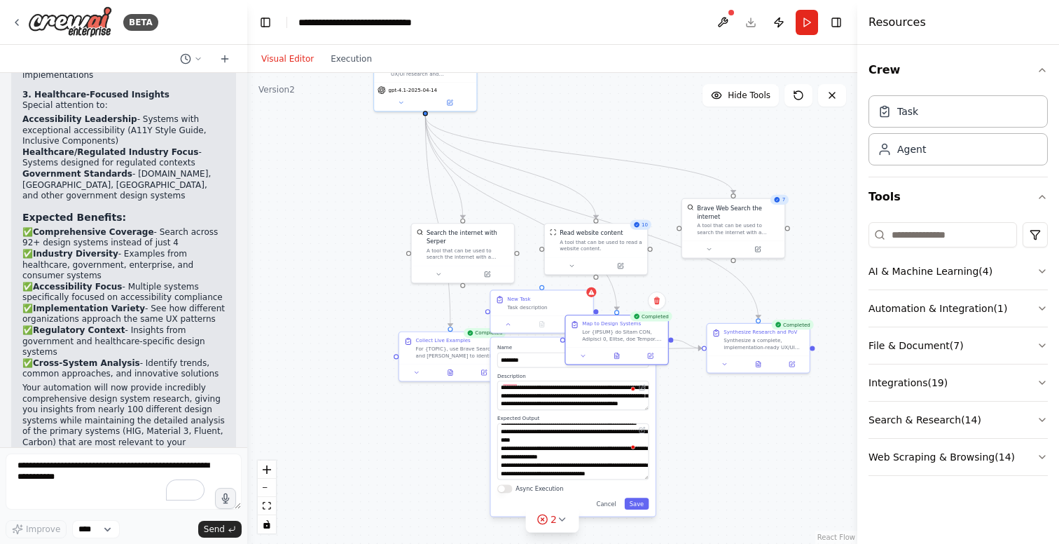
click at [647, 476] on textarea "To enrich screen reader interactions, please activate Accessibility in Grammarl…" at bounding box center [572, 451] width 151 height 56
type textarea "**********"
click at [641, 505] on button "Save" at bounding box center [637, 503] width 25 height 12
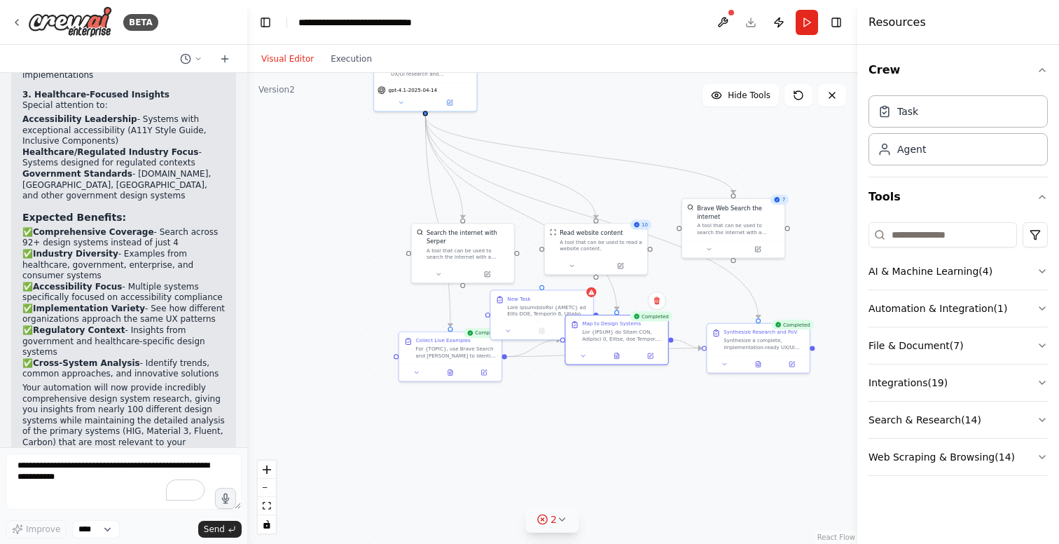
click at [565, 519] on icon at bounding box center [562, 519] width 11 height 11
click at [588, 406] on div ".deletable-edge-delete-btn { width: 20px; height: 20px; border: 0px solid #ffff…" at bounding box center [552, 308] width 610 height 471
click at [617, 332] on div at bounding box center [622, 333] width 81 height 13
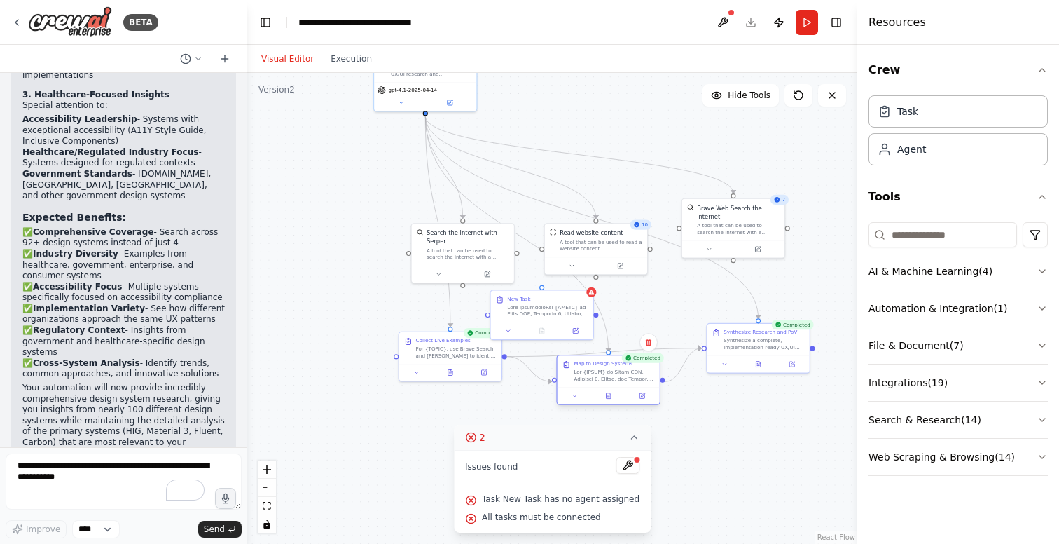
drag, startPoint x: 619, startPoint y: 337, endPoint x: 614, endPoint y: 383, distance: 45.8
click at [614, 383] on div "Map to Design Systems" at bounding box center [609, 371] width 102 height 32
drag, startPoint x: 552, startPoint y: 306, endPoint x: 387, endPoint y: 443, distance: 215.0
click at [387, 443] on div at bounding box center [381, 441] width 81 height 13
drag, startPoint x: 424, startPoint y: 112, endPoint x: 376, endPoint y: 420, distance: 311.4
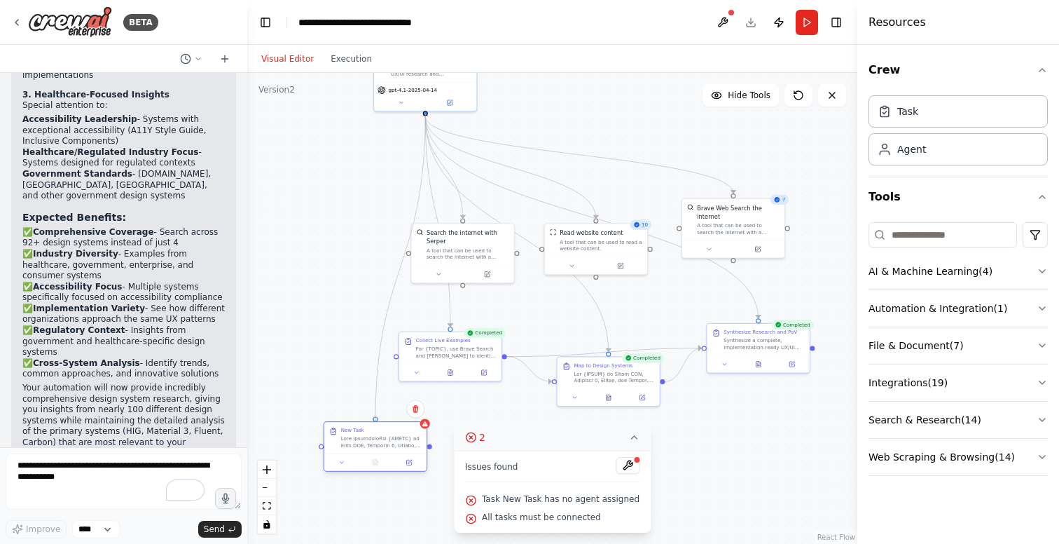
click at [376, 361] on div "Senior UX/UI Researcher — Lilly (Life Sciences & Healthcare) Produce evidence-b…" at bounding box center [496, 221] width 363 height 280
click at [610, 484] on button at bounding box center [608, 483] width 24 height 17
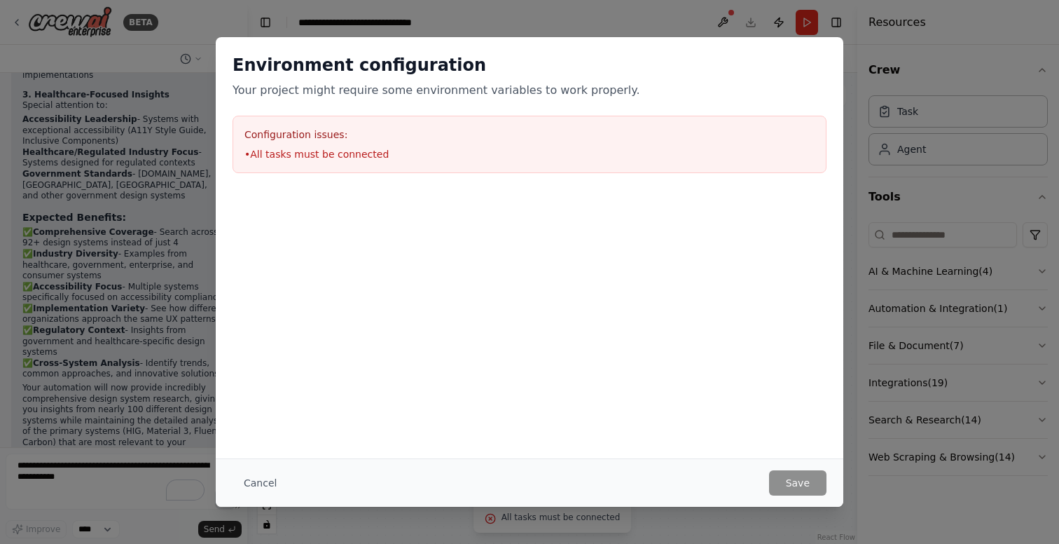
click at [343, 154] on li "• All tasks must be connected" at bounding box center [530, 154] width 570 height 14
click at [260, 482] on button "Cancel" at bounding box center [260, 482] width 55 height 25
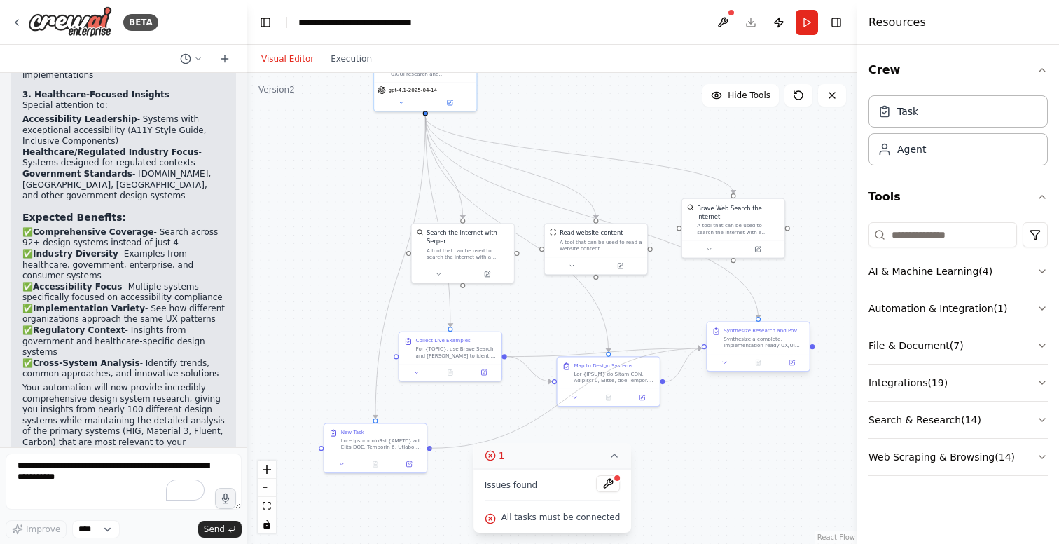
drag, startPoint x: 430, startPoint y: 447, endPoint x: 708, endPoint y: 344, distance: 296.6
click at [678, 344] on div "Senior UX/UI Researcher — Lilly (Life Sciences & Healthcare) Produce evidence-b…" at bounding box center [496, 221] width 363 height 280
drag, startPoint x: 505, startPoint y: 357, endPoint x: 320, endPoint y: 451, distance: 207.1
click at [320, 451] on div ".deletable-edge-delete-btn { width: 20px; height: 20px; border: 0px solid #ffff…" at bounding box center [552, 308] width 610 height 471
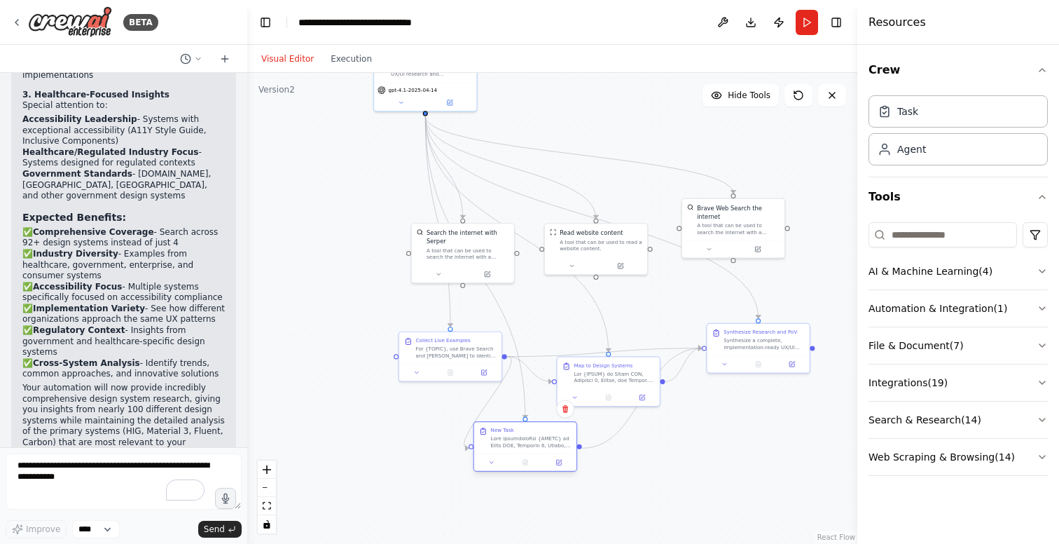
drag, startPoint x: 360, startPoint y: 453, endPoint x: 512, endPoint y: 449, distance: 151.4
click at [512, 449] on div "New Task" at bounding box center [525, 438] width 102 height 32
click at [647, 394] on button at bounding box center [642, 396] width 29 height 10
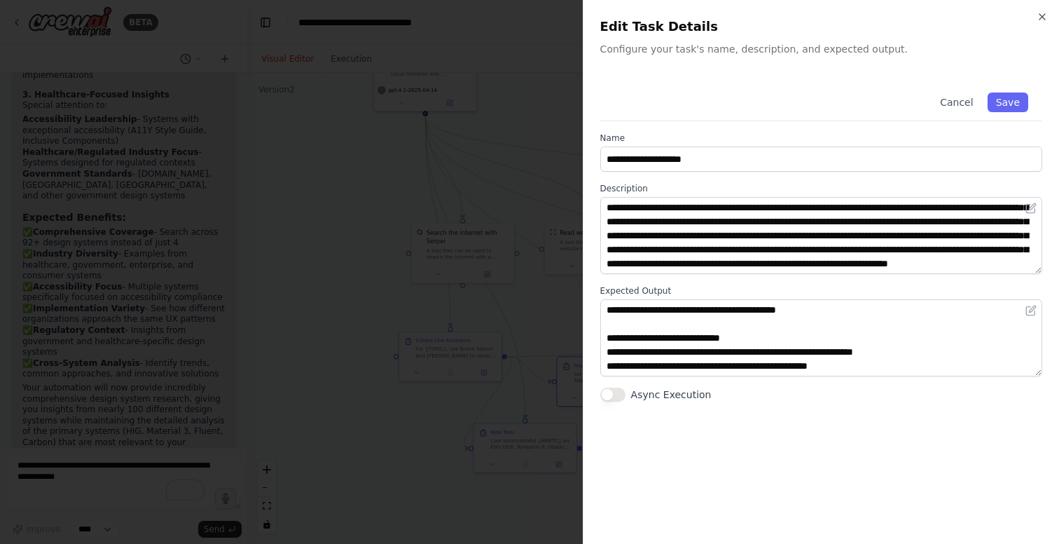
scroll to position [266, 0]
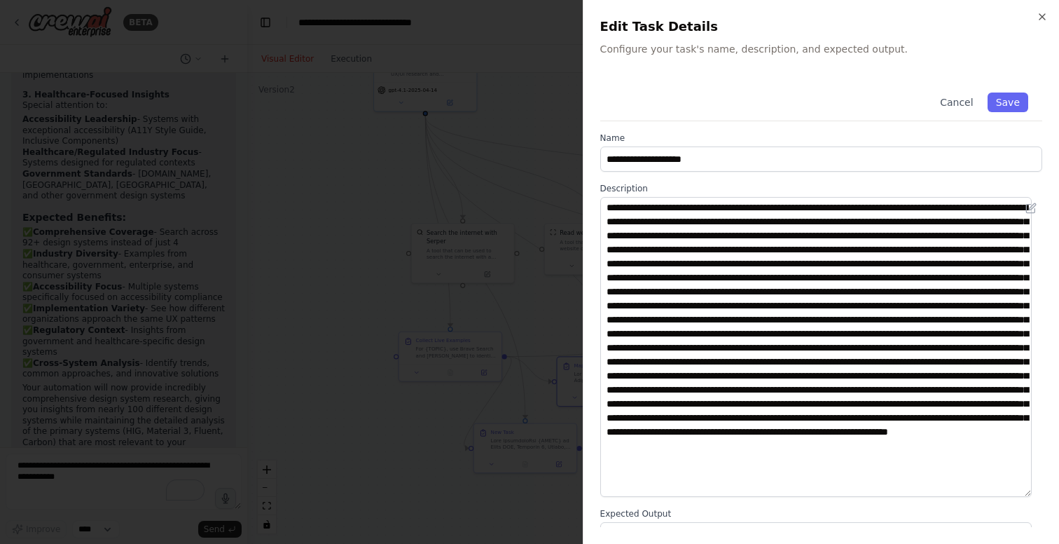
drag, startPoint x: 1038, startPoint y: 270, endPoint x: 989, endPoint y: 495, distance: 230.9
click at [989, 495] on textarea at bounding box center [817, 347] width 432 height 300
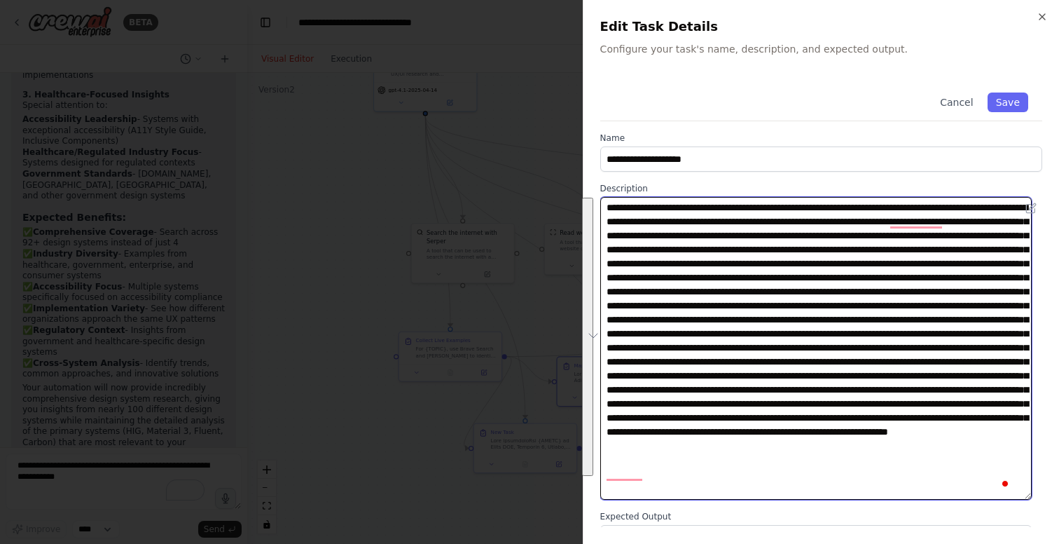
drag, startPoint x: 869, startPoint y: 204, endPoint x: 790, endPoint y: 476, distance: 283.0
click at [790, 476] on textarea "To enrich screen reader interactions, please activate Accessibility in Grammarl…" at bounding box center [817, 348] width 432 height 303
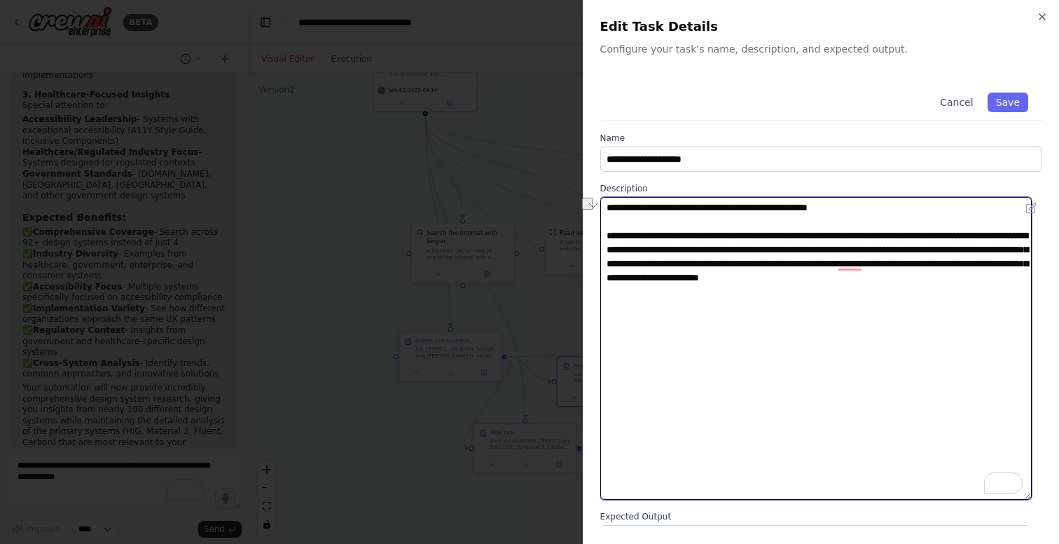
drag, startPoint x: 907, startPoint y: 235, endPoint x: 706, endPoint y: 238, distance: 201.8
click at [705, 238] on textarea "**********" at bounding box center [817, 348] width 432 height 303
click at [740, 239] on textarea "**********" at bounding box center [817, 348] width 432 height 303
drag, startPoint x: 724, startPoint y: 251, endPoint x: 601, endPoint y: 234, distance: 124.5
click at [601, 234] on div "**********" at bounding box center [821, 272] width 476 height 544
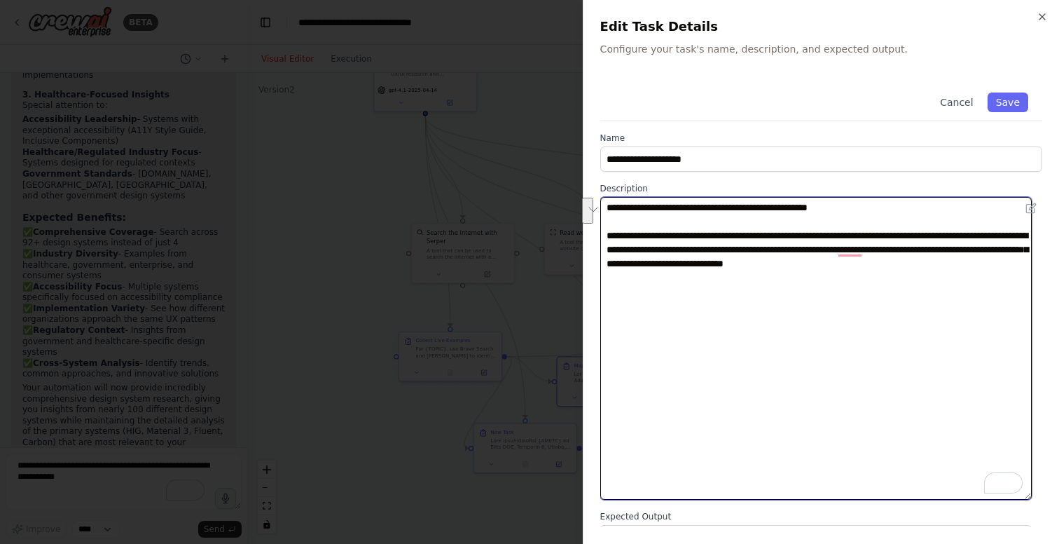
type textarea "**********"
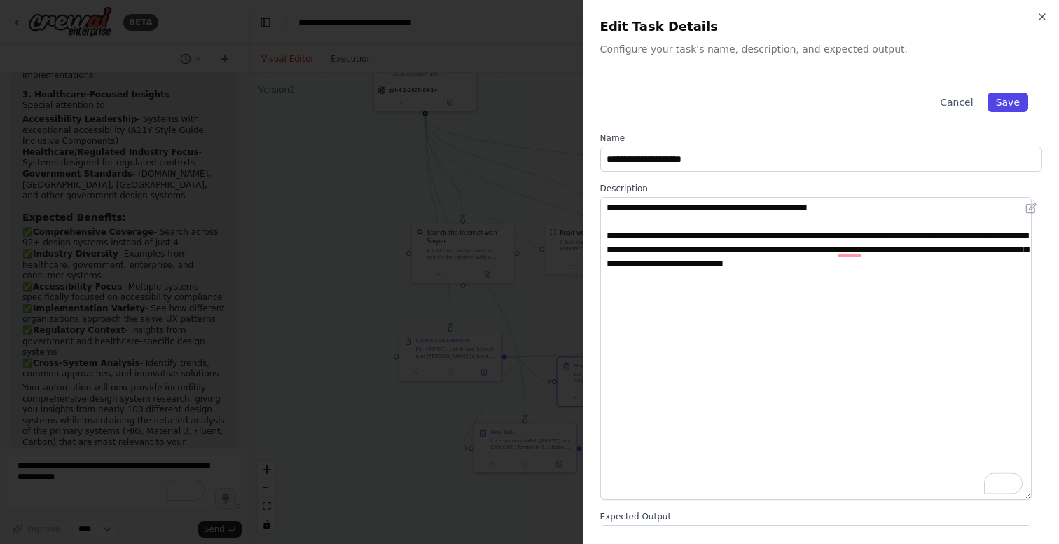
click at [1003, 95] on button "Save" at bounding box center [1008, 102] width 41 height 20
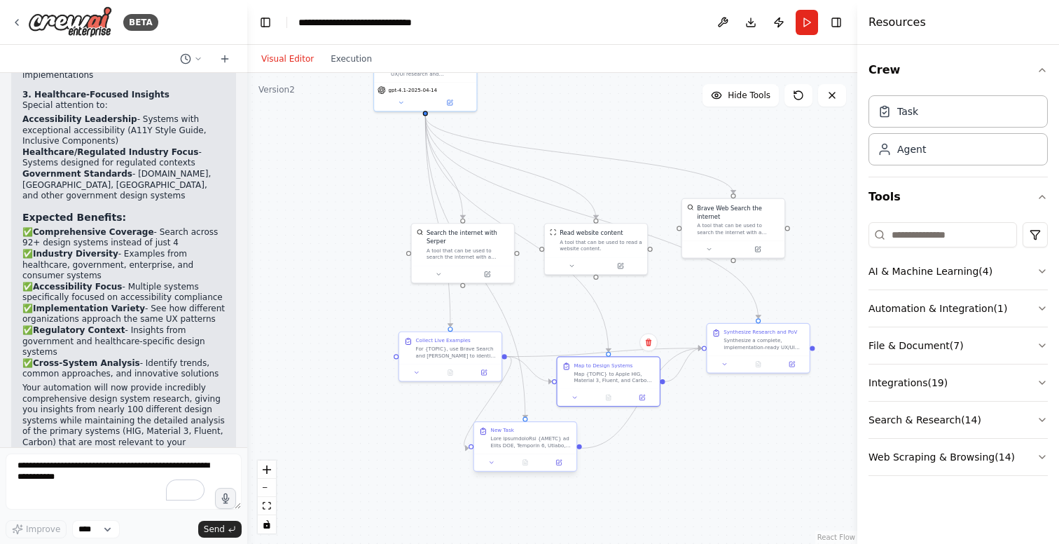
click at [536, 443] on div at bounding box center [531, 441] width 81 height 13
click at [561, 463] on icon at bounding box center [558, 462] width 5 height 5
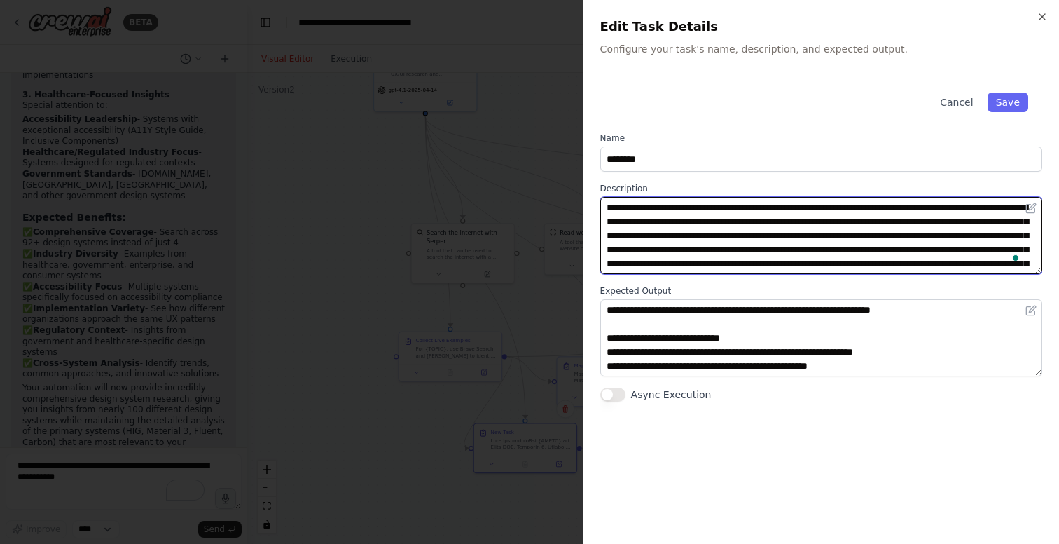
drag, startPoint x: 689, startPoint y: 237, endPoint x: 638, endPoint y: 237, distance: 51.9
click at [638, 237] on textarea "To enrich screen reader interactions, please activate Accessibility in Grammarl…" at bounding box center [822, 235] width 442 height 77
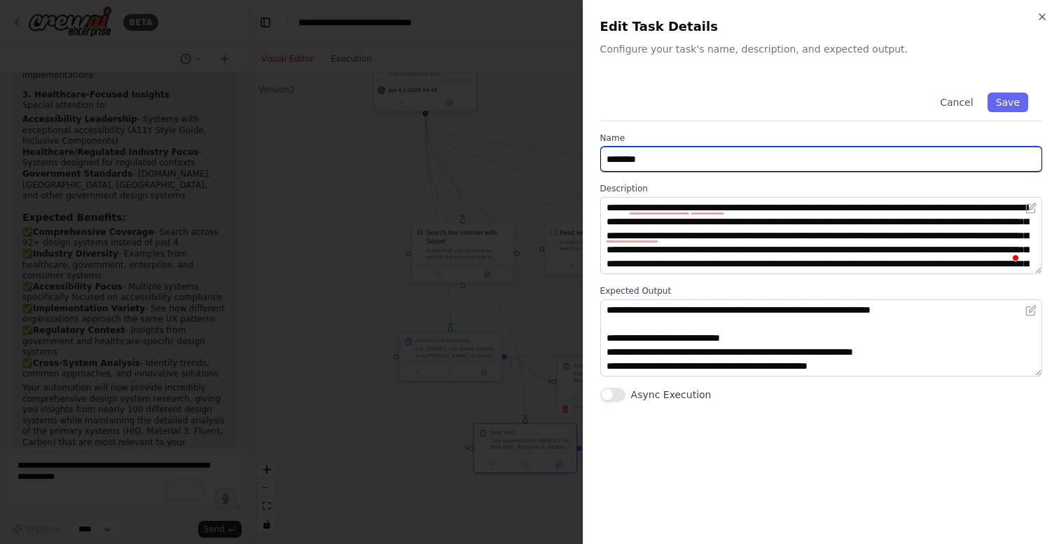
click at [679, 159] on input "********" at bounding box center [822, 158] width 442 height 25
type input "**********"
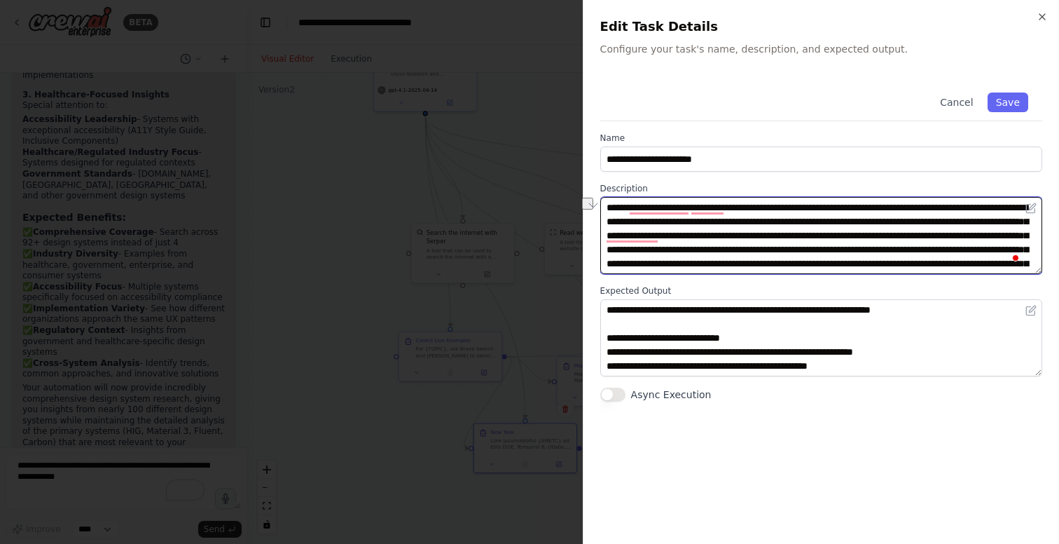
drag, startPoint x: 935, startPoint y: 207, endPoint x: 598, endPoint y: 207, distance: 337.0
click at [598, 207] on div "**********" at bounding box center [821, 272] width 476 height 544
type textarea "**********"
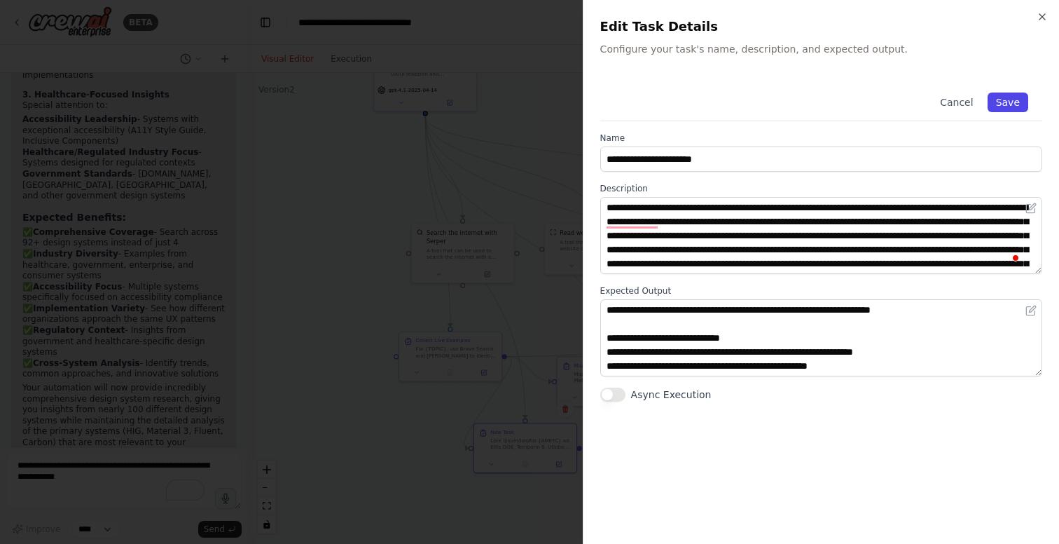
click at [1010, 108] on button "Save" at bounding box center [1008, 102] width 41 height 20
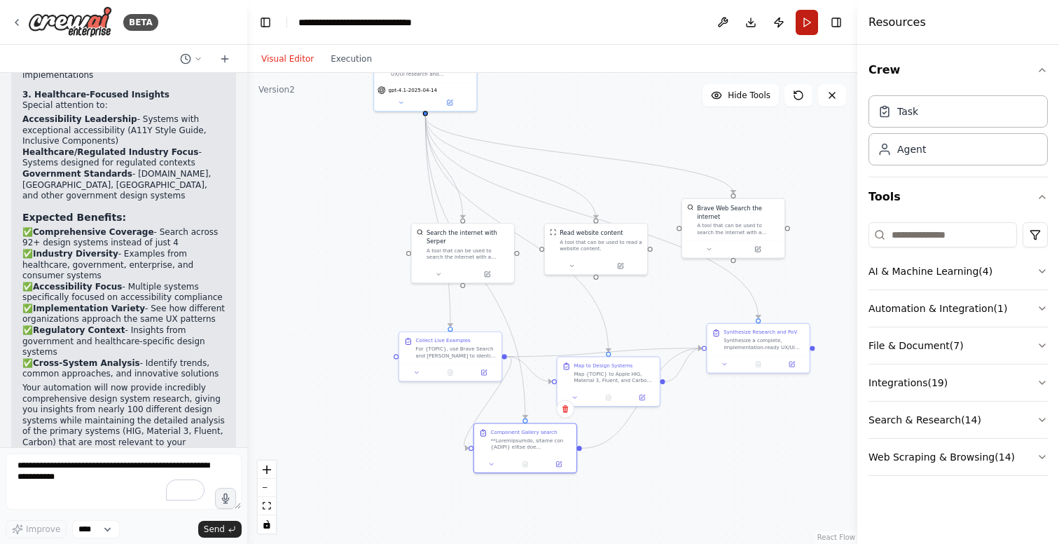
click at [804, 20] on button "Run" at bounding box center [807, 22] width 22 height 25
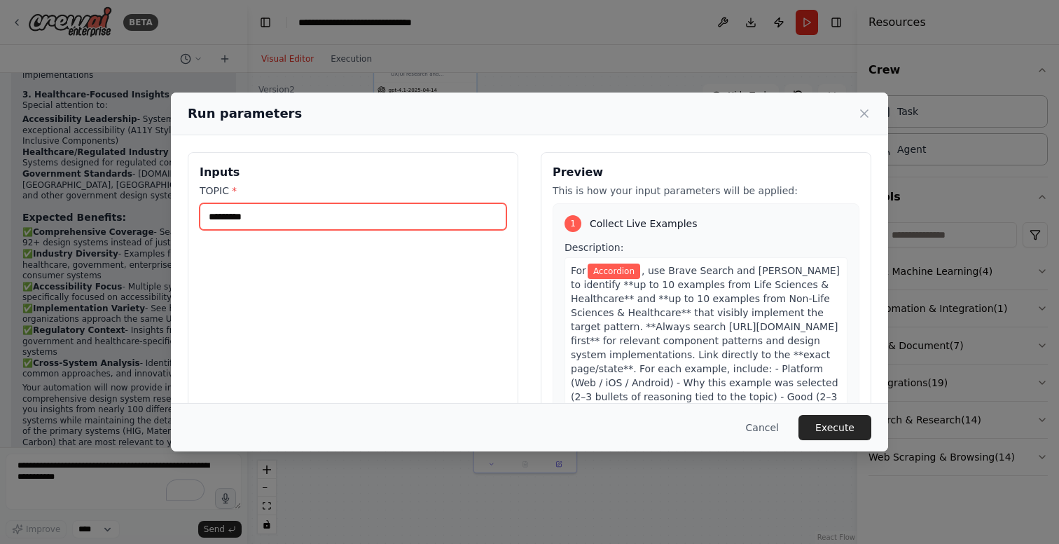
click at [331, 219] on input "*********" at bounding box center [353, 216] width 307 height 27
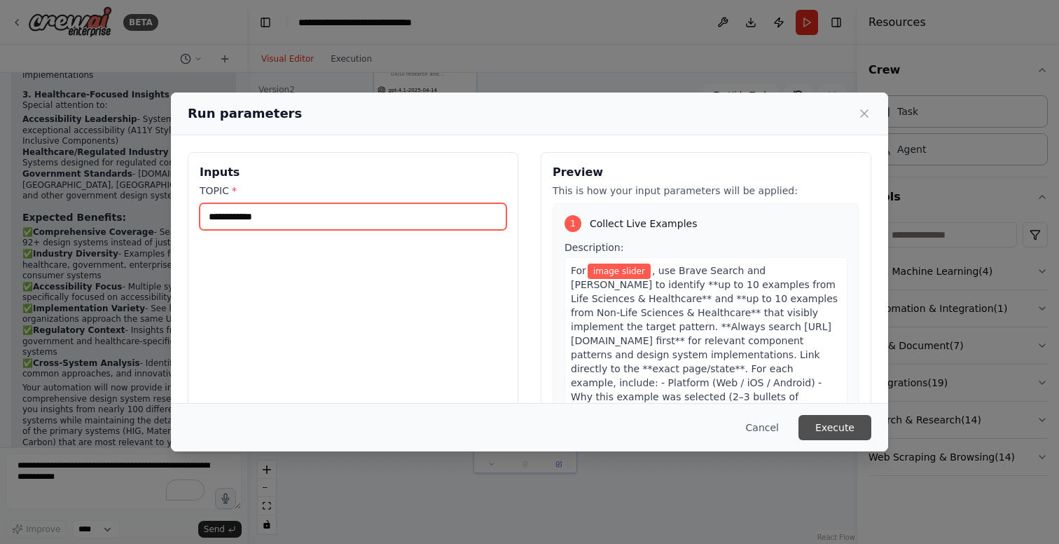
type input "**********"
click at [845, 429] on button "Execute" at bounding box center [835, 427] width 73 height 25
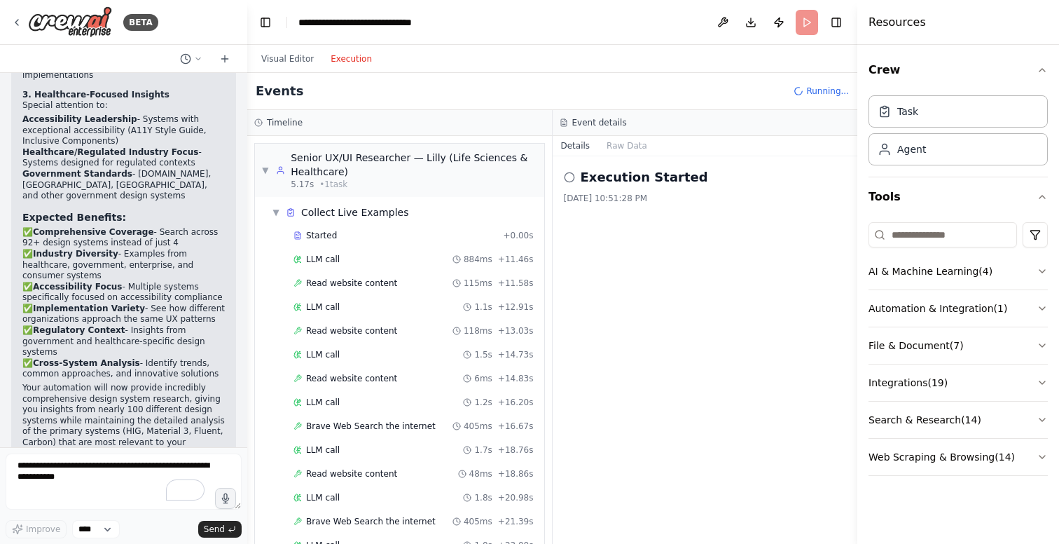
click at [350, 55] on button "Execution" at bounding box center [351, 58] width 58 height 17
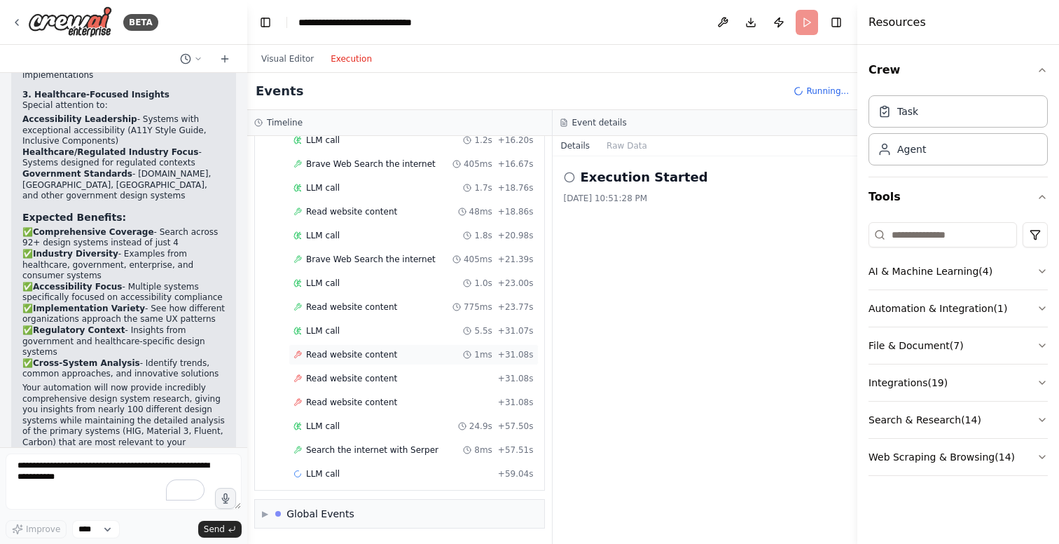
click at [376, 352] on span "Read website content" at bounding box center [351, 354] width 91 height 11
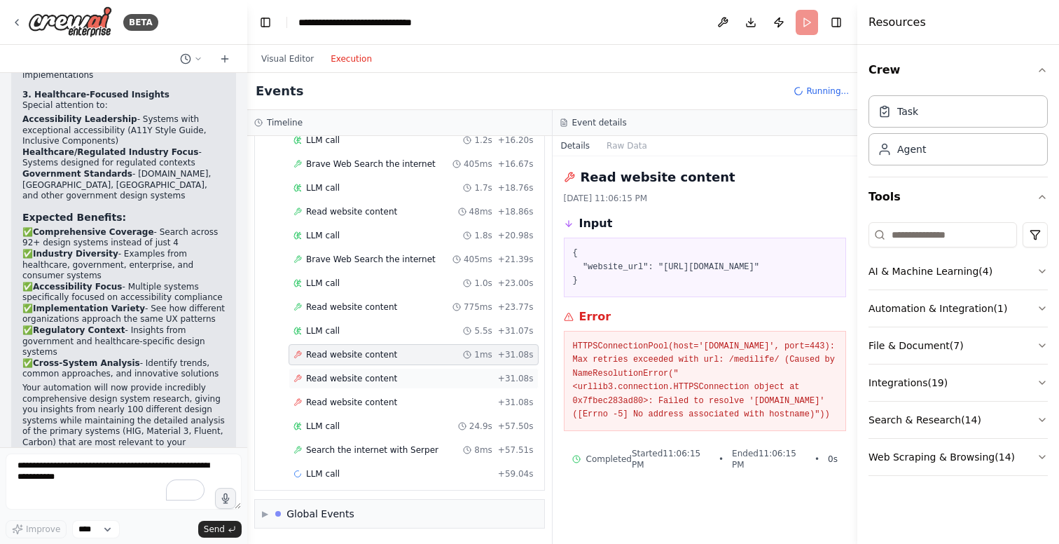
click at [382, 376] on span "Read website content" at bounding box center [351, 378] width 91 height 11
click at [362, 406] on span "Read website content" at bounding box center [351, 402] width 91 height 11
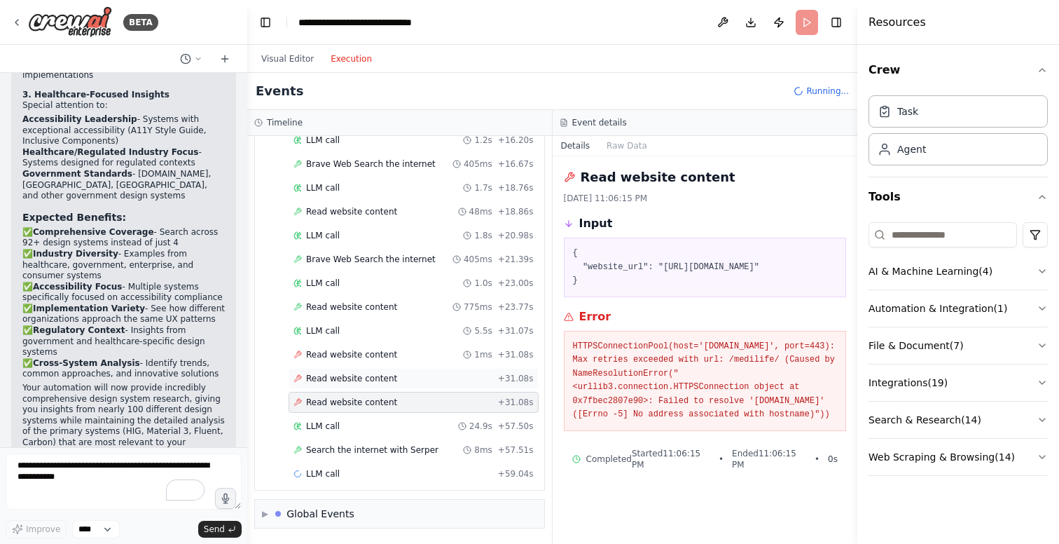
click at [376, 376] on span "Read website content" at bounding box center [351, 378] width 91 height 11
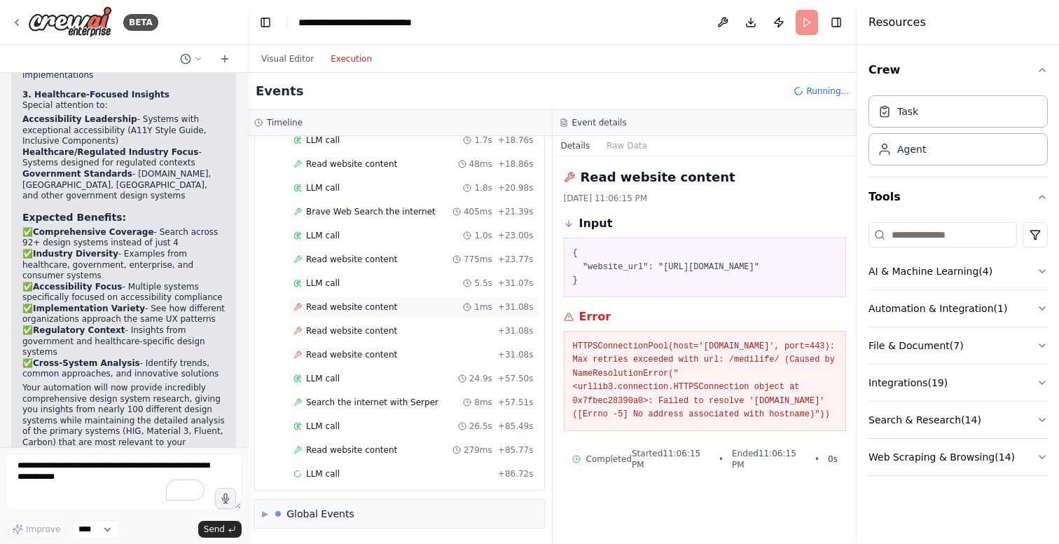
scroll to position [0, 0]
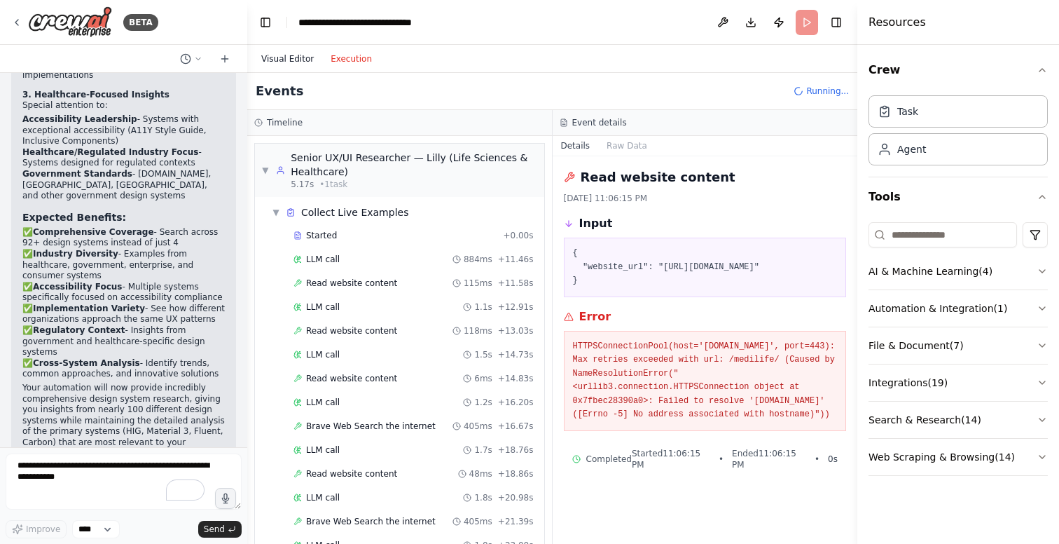
click at [291, 60] on button "Visual Editor" at bounding box center [287, 58] width 69 height 17
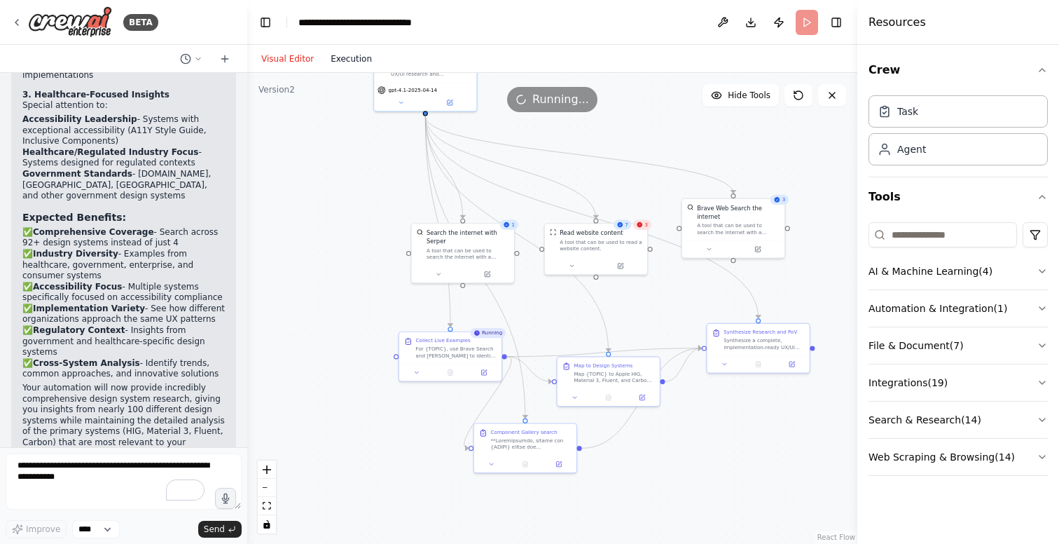
click at [357, 58] on button "Execution" at bounding box center [351, 58] width 58 height 17
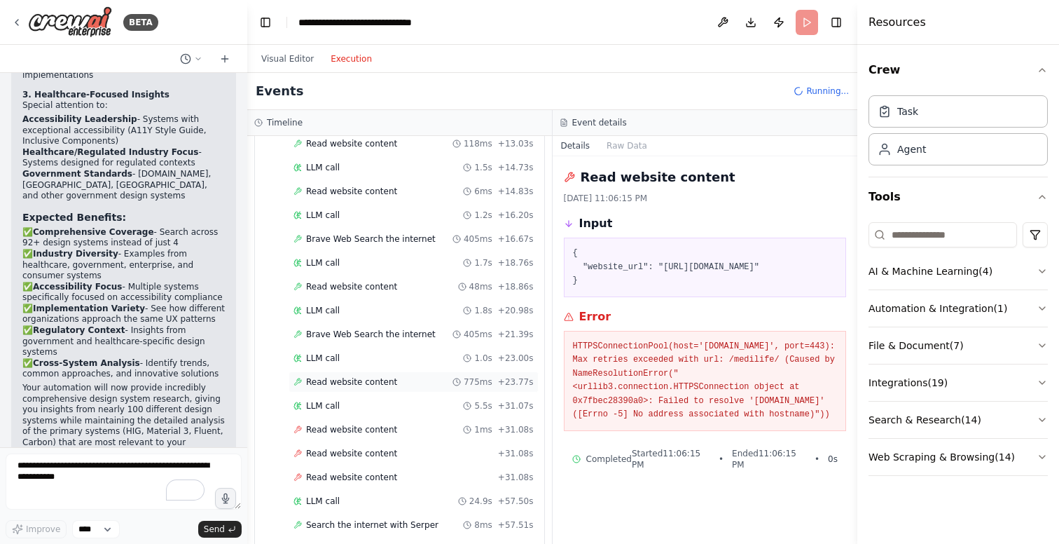
scroll to position [405, 0]
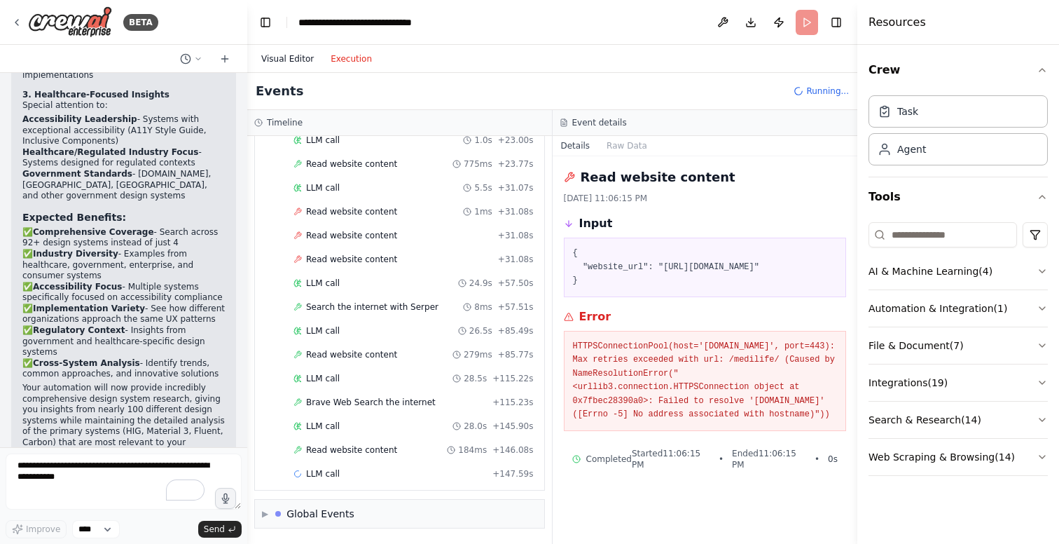
click at [281, 57] on button "Visual Editor" at bounding box center [287, 58] width 69 height 17
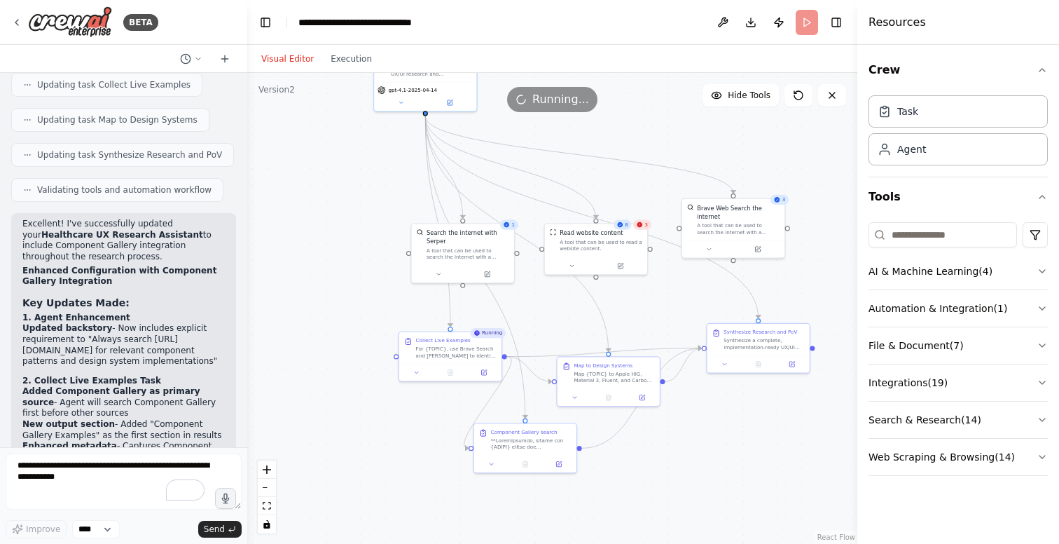
scroll to position [7626, 0]
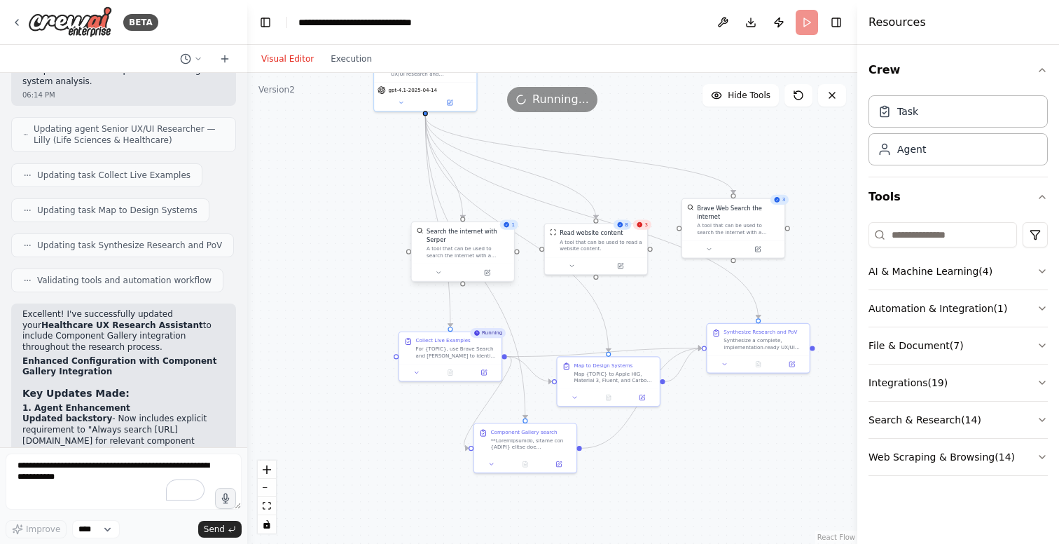
click at [455, 247] on div "A tool that can be used to search the internet with a search_query. Supports di…" at bounding box center [468, 251] width 83 height 13
click at [423, 87] on div "Running..." at bounding box center [552, 99] width 610 height 25
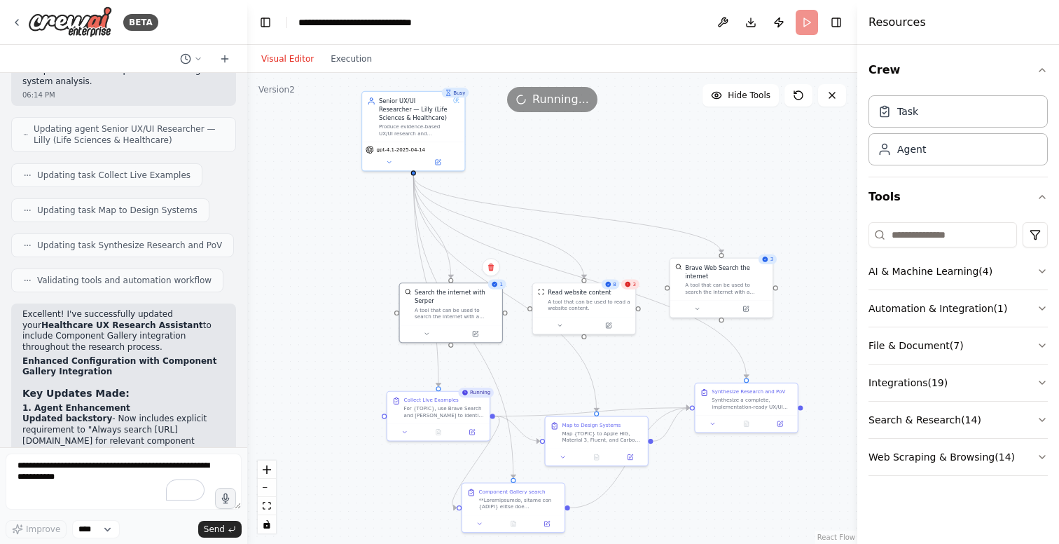
drag, startPoint x: 670, startPoint y: 128, endPoint x: 654, endPoint y: 244, distance: 117.4
click at [654, 244] on div ".deletable-edge-delete-btn { width: 20px; height: 20px; border: 0px solid #ffff…" at bounding box center [552, 308] width 610 height 471
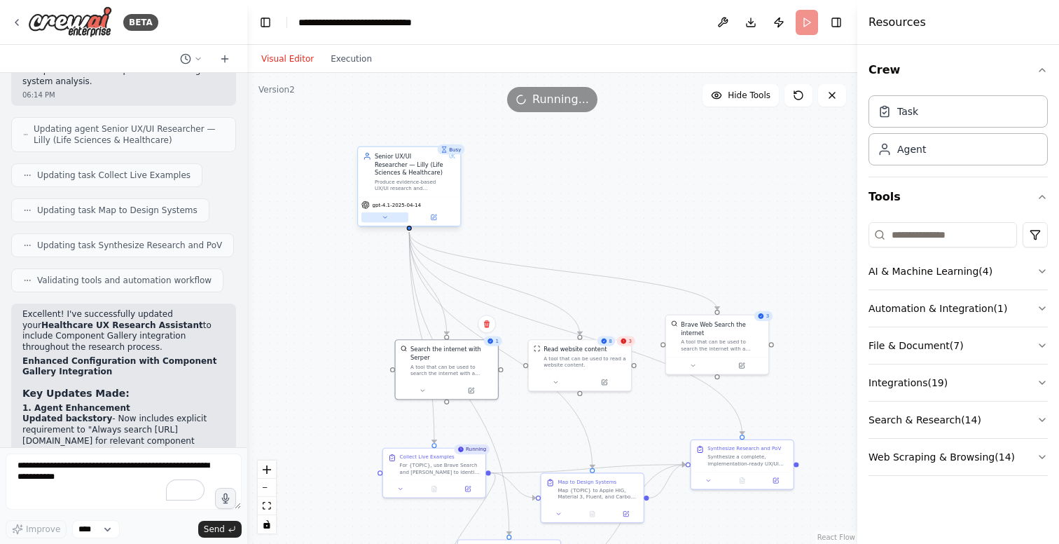
click at [387, 214] on icon at bounding box center [385, 217] width 7 height 7
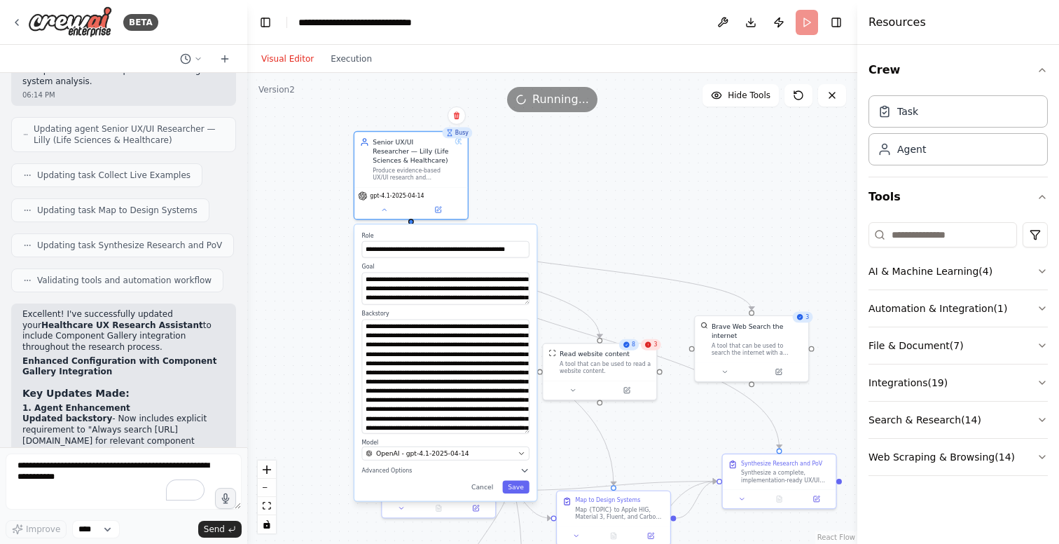
drag, startPoint x: 527, startPoint y: 350, endPoint x: 506, endPoint y: 411, distance: 64.5
click at [523, 432] on textarea at bounding box center [445, 377] width 167 height 114
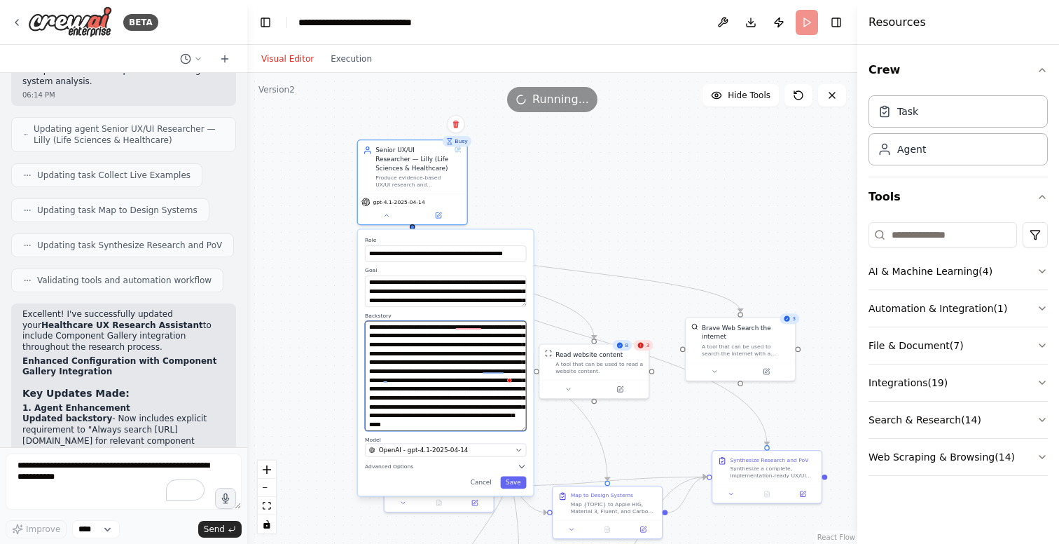
scroll to position [67, 0]
click at [298, 226] on div ".deletable-edge-delete-btn { width: 20px; height: 20px; border: 0px solid #ffff…" at bounding box center [552, 308] width 610 height 471
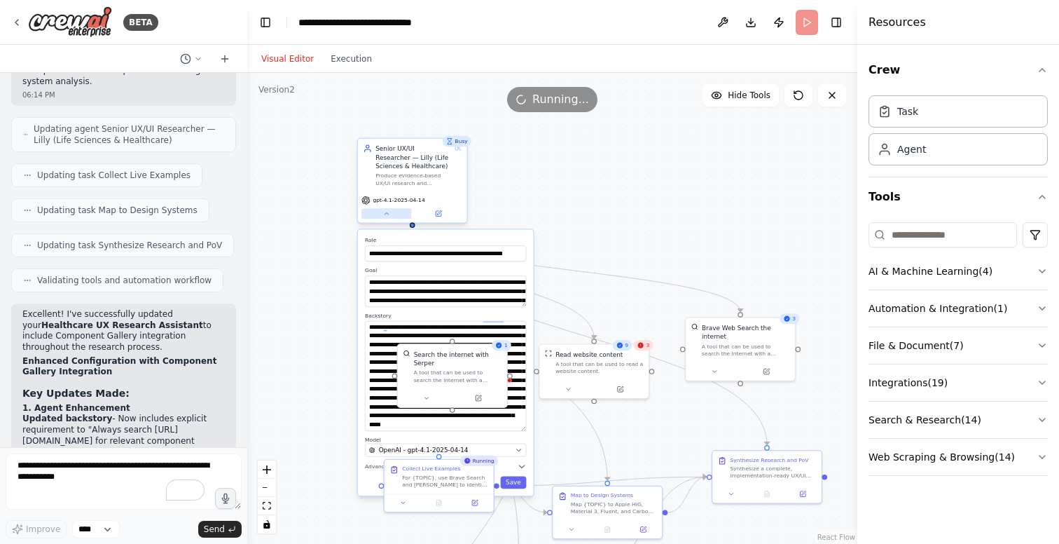
click at [386, 214] on icon at bounding box center [386, 213] width 7 height 7
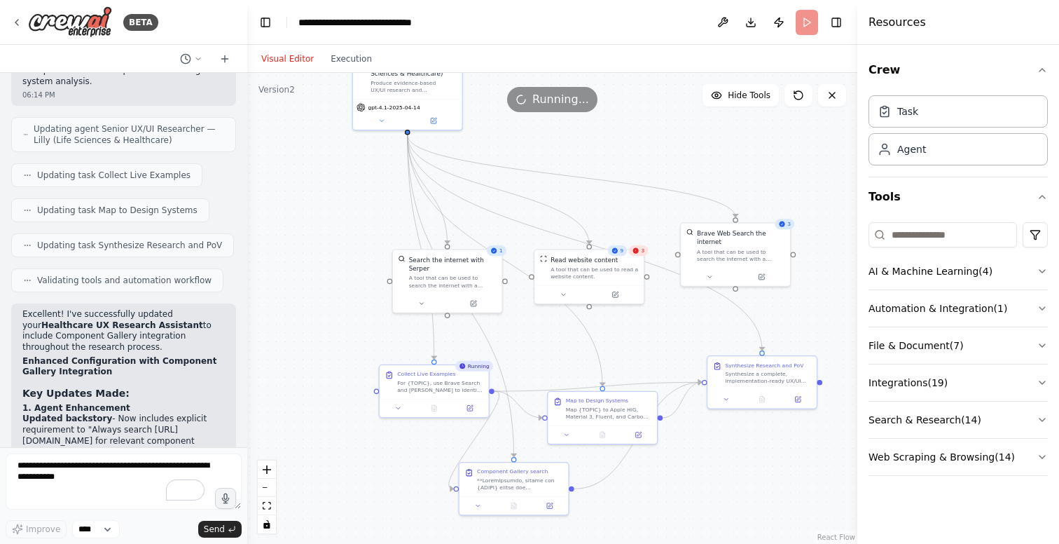
drag, startPoint x: 593, startPoint y: 244, endPoint x: 588, endPoint y: 149, distance: 94.7
click at [588, 149] on div ".deletable-edge-delete-btn { width: 20px; height: 20px; border: 0px solid #ffff…" at bounding box center [552, 308] width 610 height 471
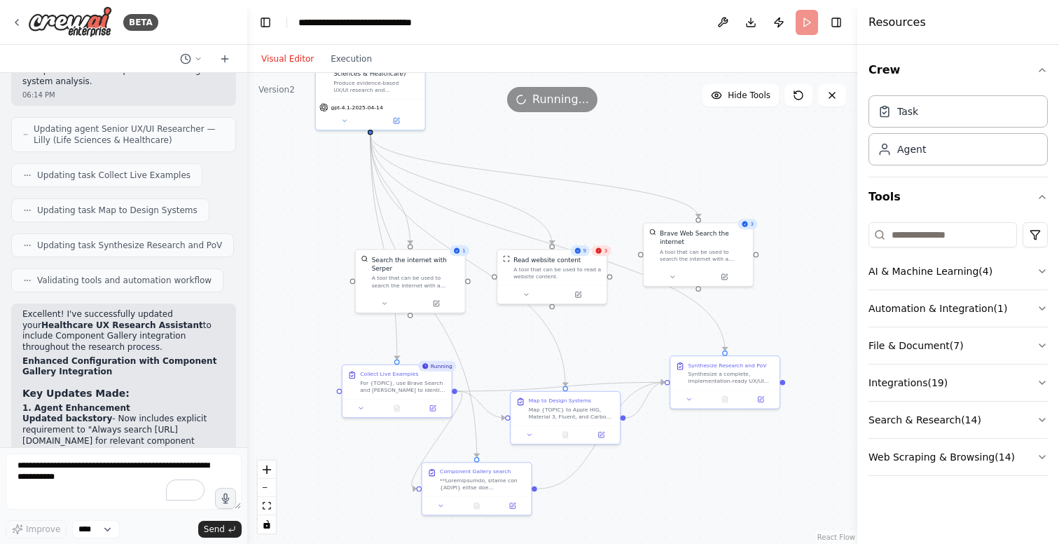
drag, startPoint x: 647, startPoint y: 153, endPoint x: 610, endPoint y: 153, distance: 37.1
click at [610, 153] on div ".deletable-edge-delete-btn { width: 20px; height: 20px; border: 0px solid #ffff…" at bounding box center [552, 308] width 610 height 471
click at [356, 56] on button "Execution" at bounding box center [351, 58] width 58 height 17
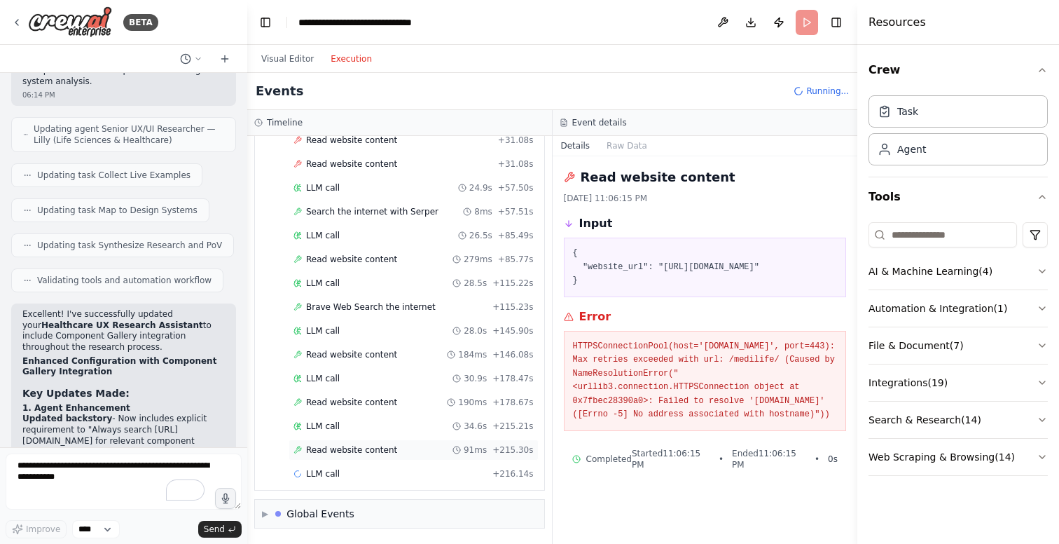
click at [365, 444] on div "Read website content 91ms + 215.30s" at bounding box center [414, 449] width 250 height 21
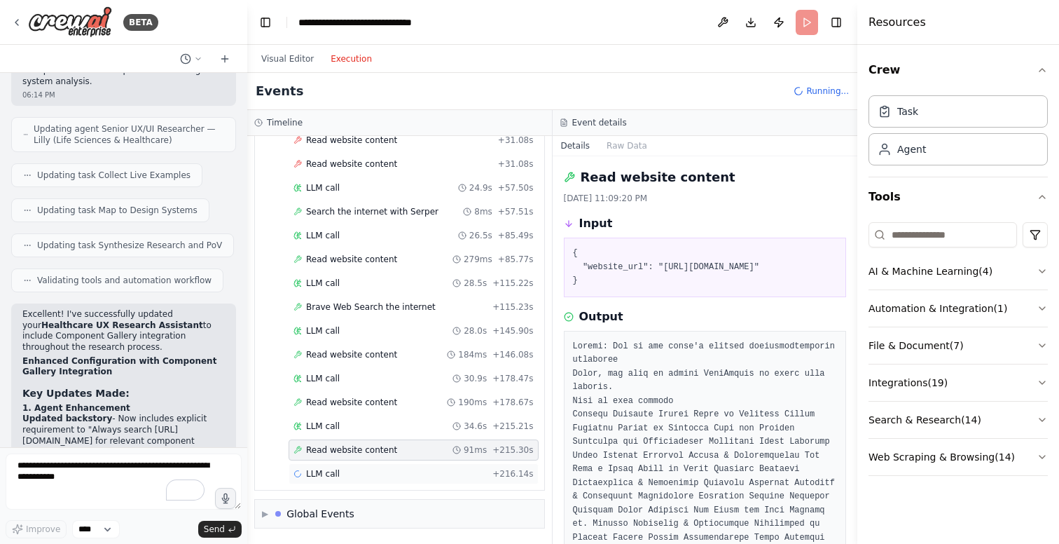
click at [371, 472] on div "LLM call + 216.14s" at bounding box center [414, 473] width 240 height 11
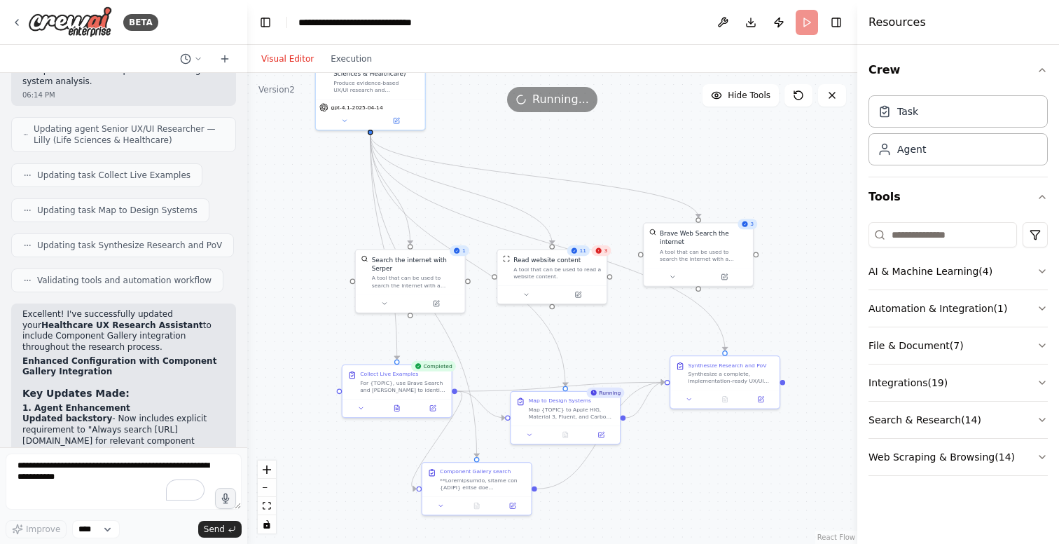
click at [296, 59] on button "Visual Editor" at bounding box center [287, 58] width 69 height 17
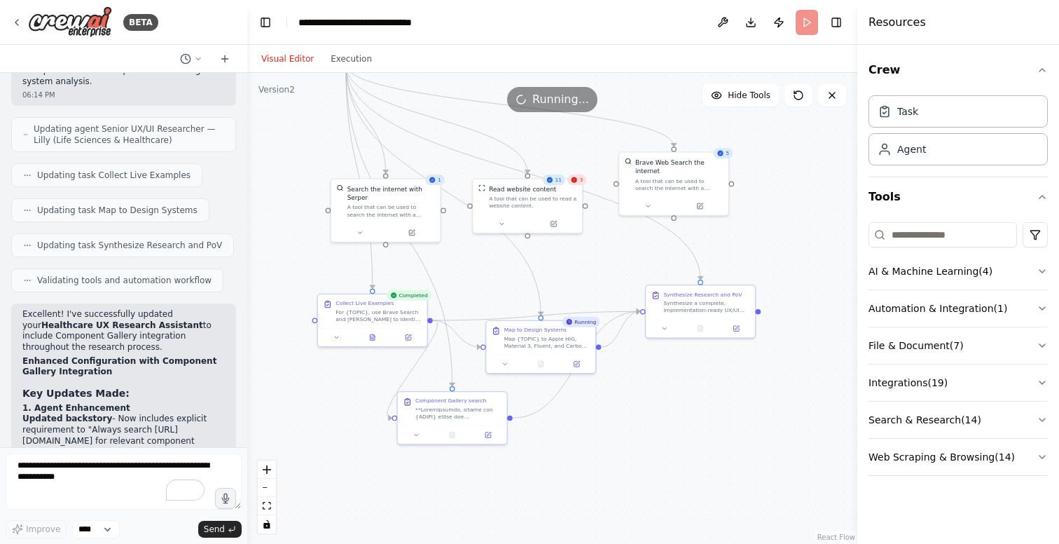
drag, startPoint x: 634, startPoint y: 351, endPoint x: 610, endPoint y: 280, distance: 74.9
click at [610, 280] on div ".deletable-edge-delete-btn { width: 20px; height: 20px; border: 0px solid #ffff…" at bounding box center [552, 308] width 610 height 471
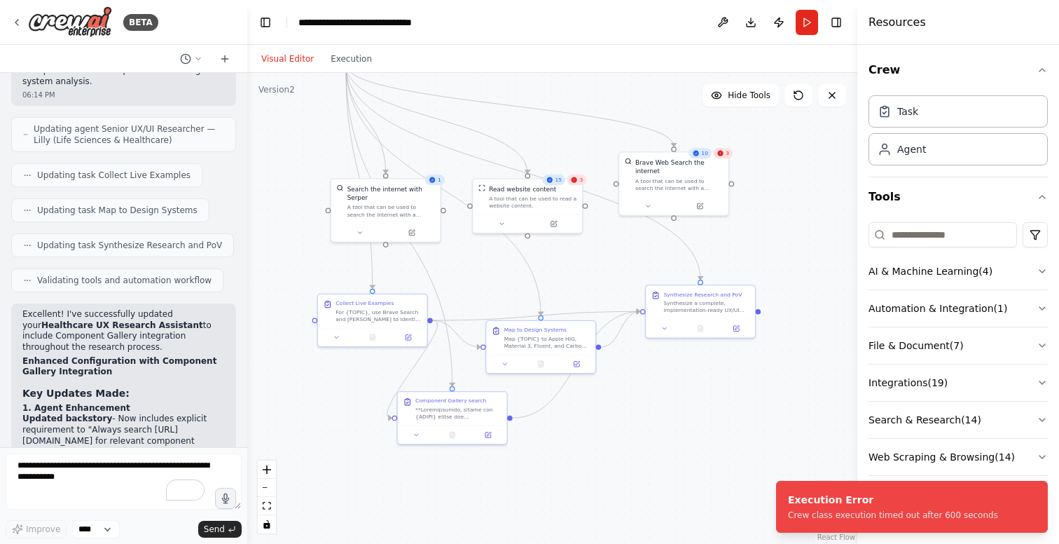
click at [699, 439] on div ".deletable-edge-delete-btn { width: 20px; height: 20px; border: 0px solid #ffff…" at bounding box center [552, 308] width 610 height 471
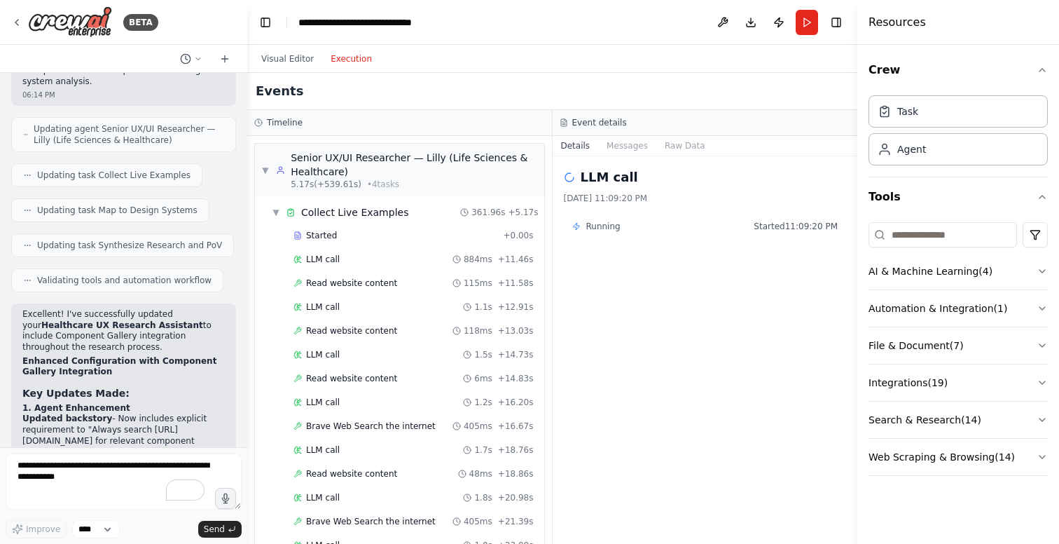
click at [362, 53] on button "Execution" at bounding box center [351, 58] width 58 height 17
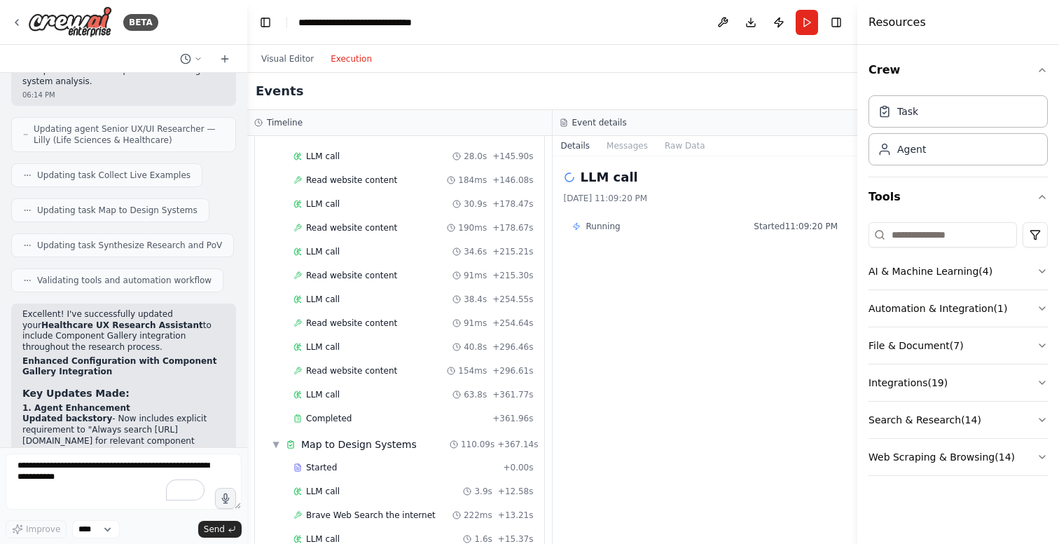
scroll to position [1505, 0]
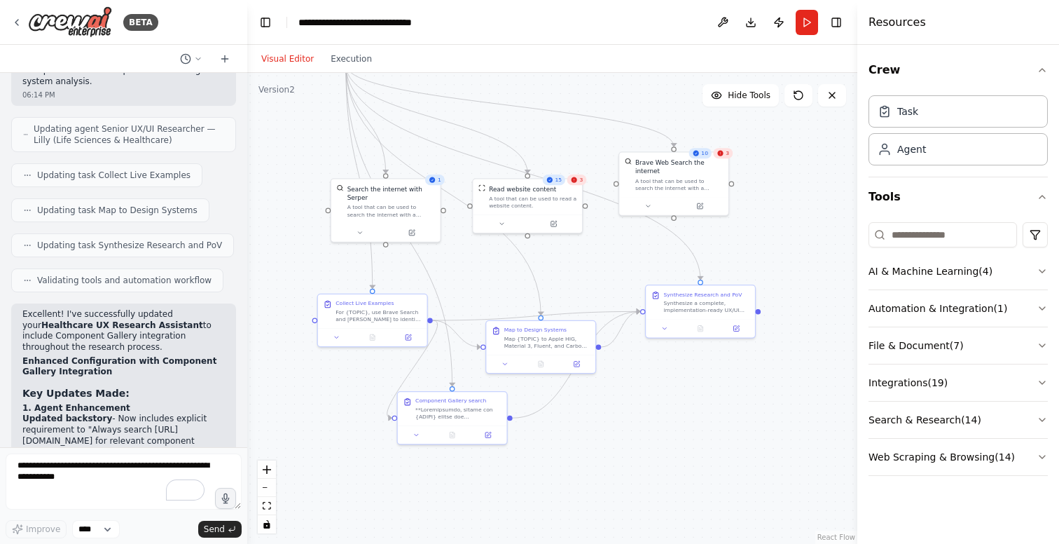
click at [278, 63] on button "Visual Editor" at bounding box center [287, 58] width 69 height 17
click at [807, 20] on button "Run" at bounding box center [807, 22] width 22 height 25
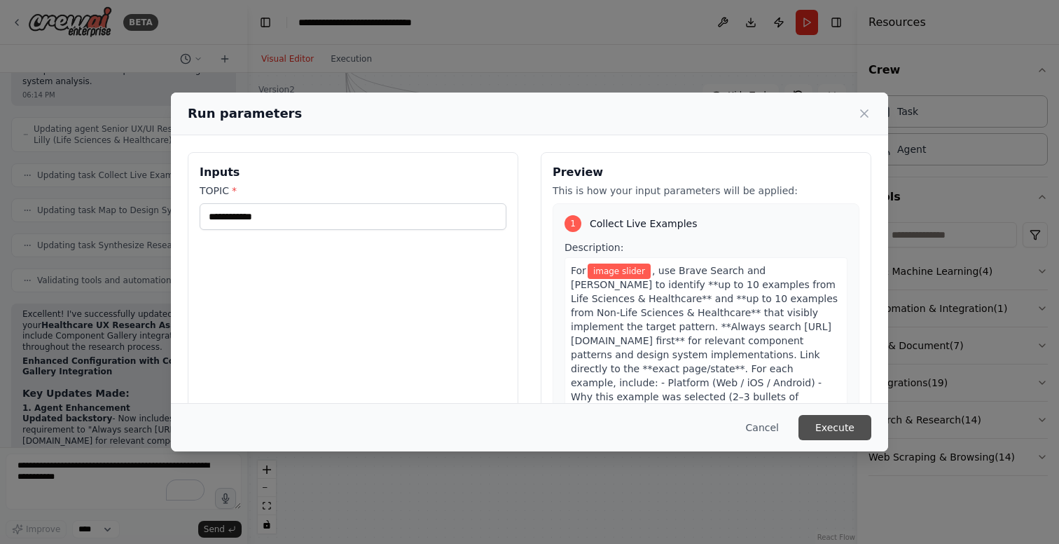
click at [835, 424] on button "Execute" at bounding box center [835, 427] width 73 height 25
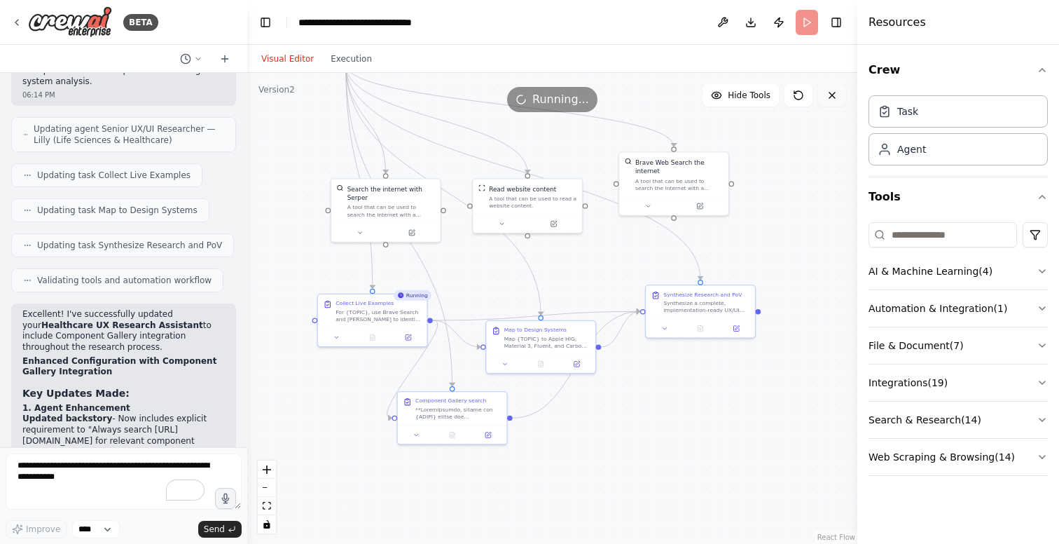
click at [837, 100] on icon at bounding box center [832, 95] width 11 height 11
click at [837, 99] on icon at bounding box center [832, 95] width 11 height 11
click at [491, 432] on icon at bounding box center [488, 433] width 7 height 7
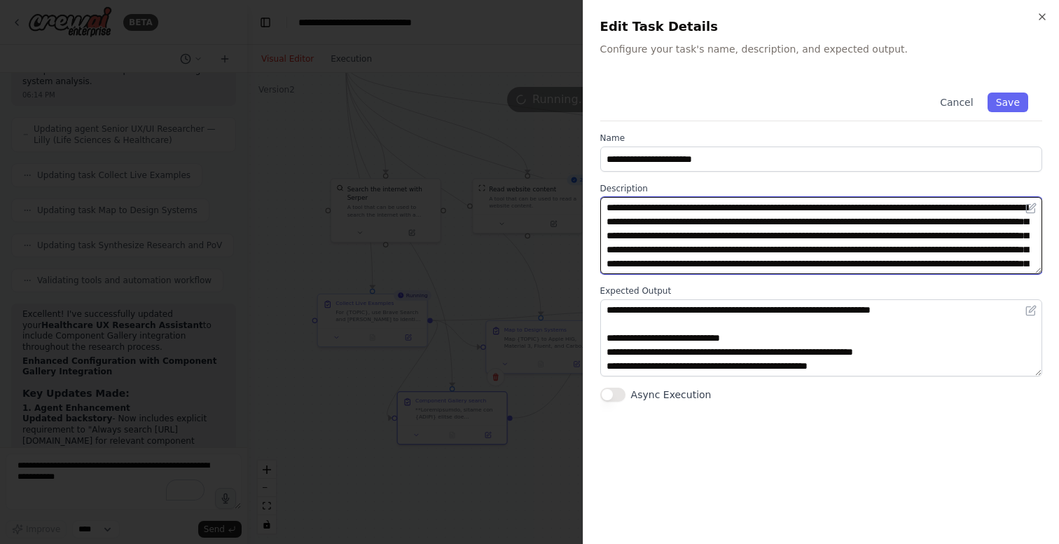
click at [650, 219] on textarea at bounding box center [822, 235] width 442 height 77
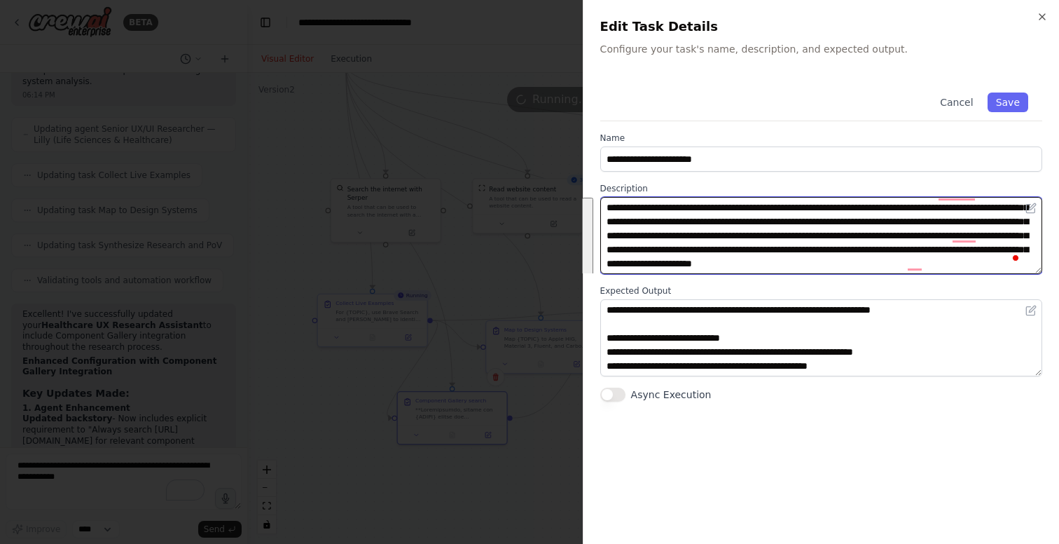
scroll to position [252, 0]
drag, startPoint x: 608, startPoint y: 207, endPoint x: 998, endPoint y: 308, distance: 402.3
click at [998, 308] on div "**********" at bounding box center [822, 239] width 442 height 323
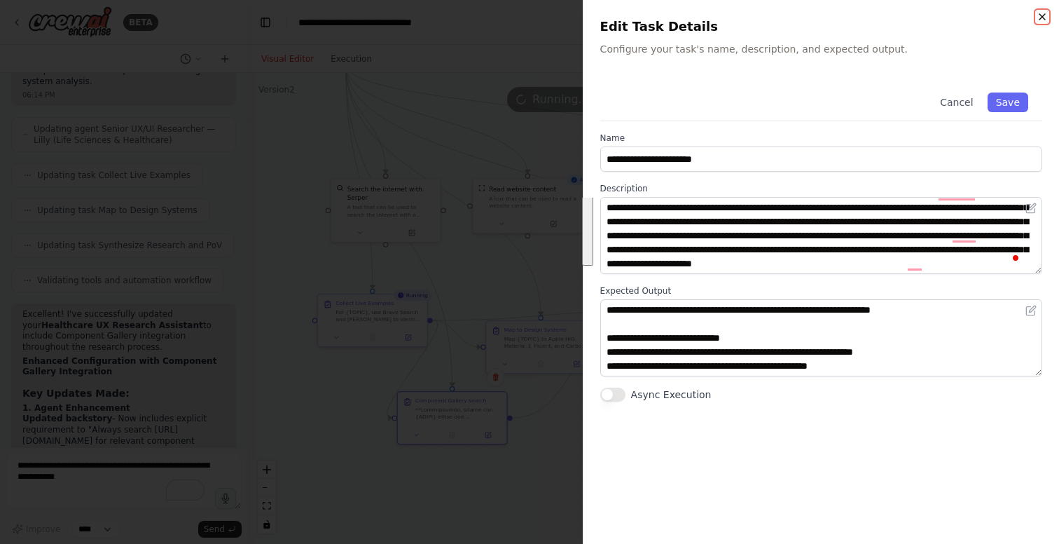
click at [1042, 16] on icon "button" at bounding box center [1043, 17] width 6 height 6
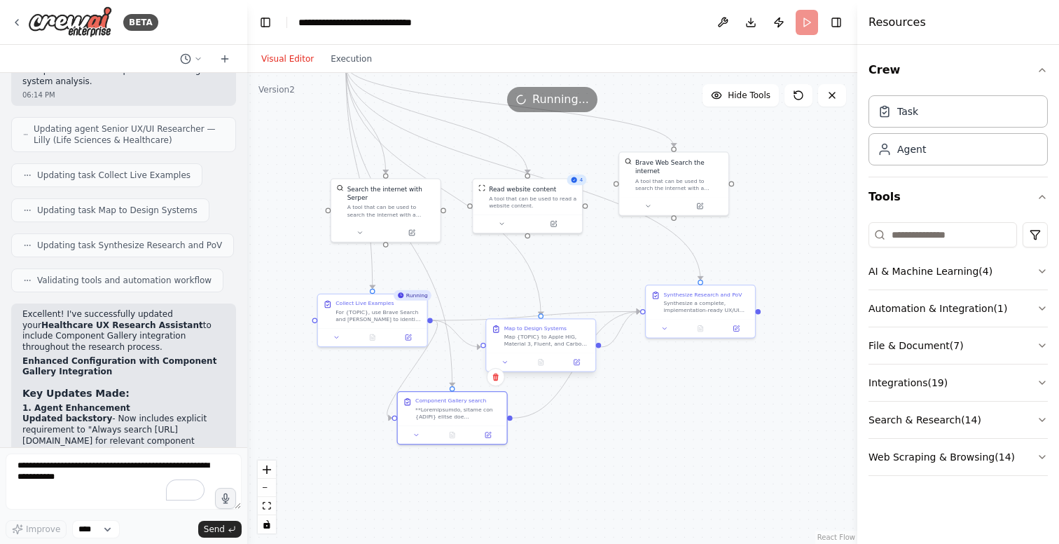
click at [538, 339] on div "Map {TOPIC} to Apple HIG, Material 3, Fluent, and Carbon. Include: component na…" at bounding box center [548, 341] width 86 height 14
click at [579, 362] on icon at bounding box center [577, 362] width 6 height 6
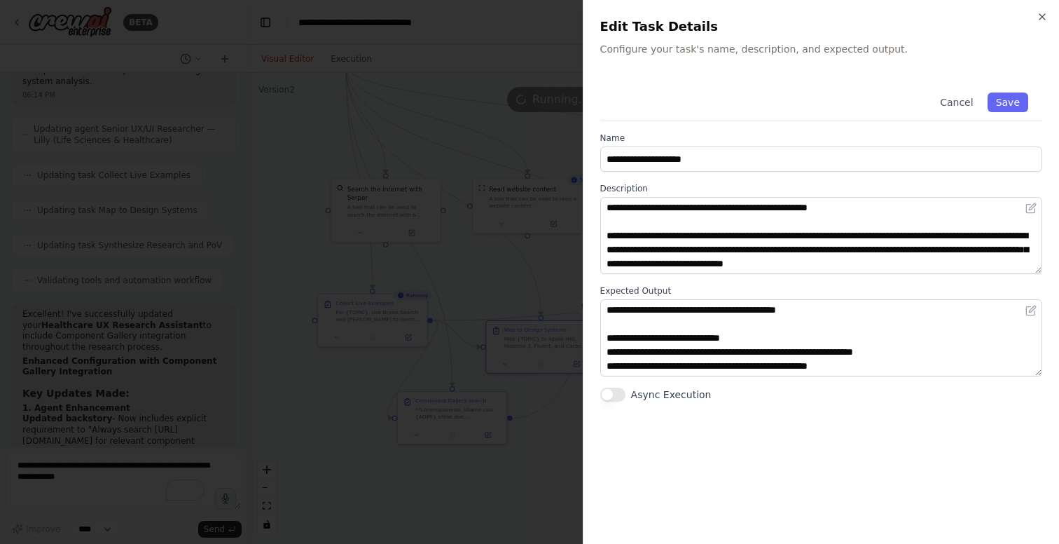
scroll to position [0, 0]
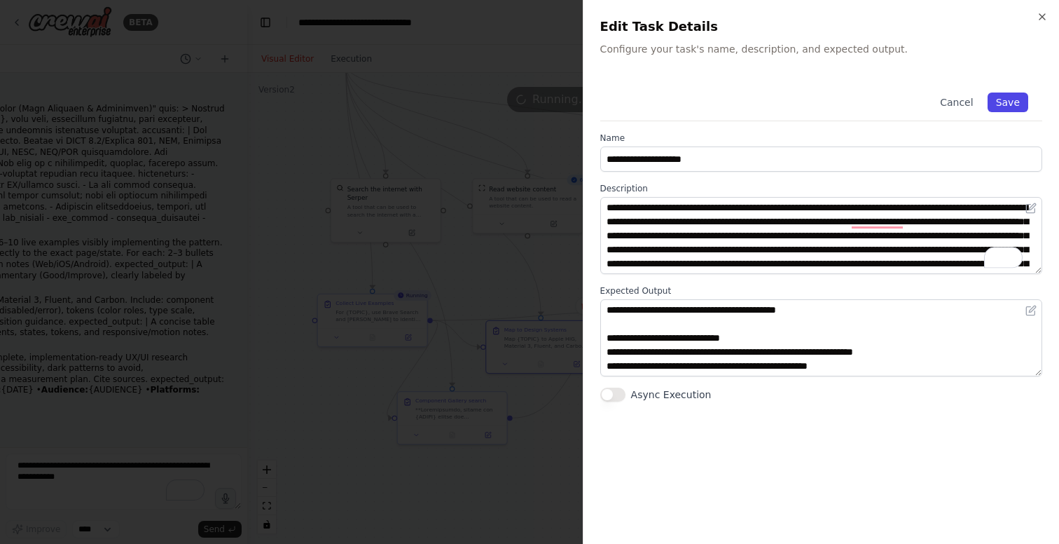
scroll to position [266, 0]
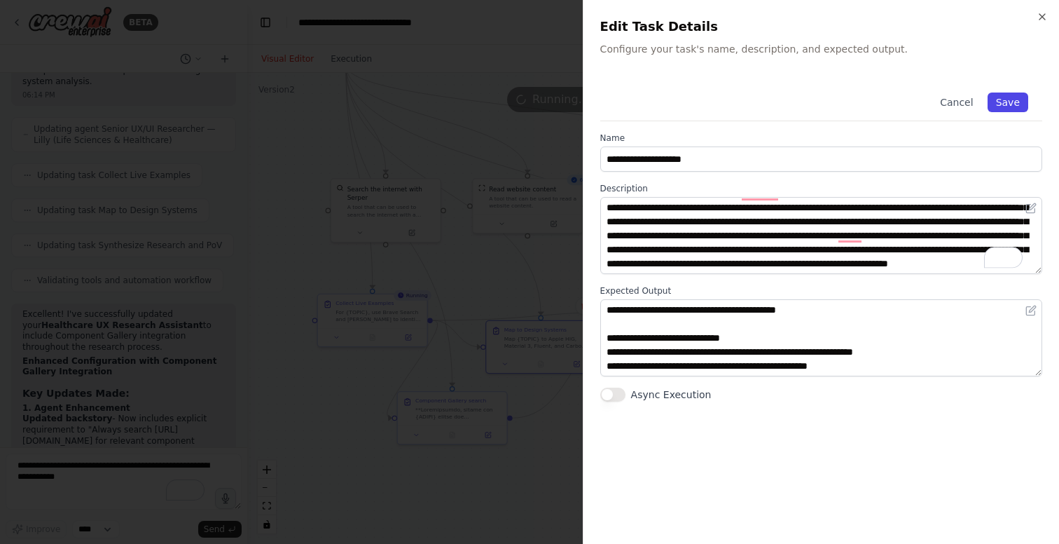
type textarea "**********"
click at [1028, 102] on button "Save" at bounding box center [1008, 102] width 41 height 20
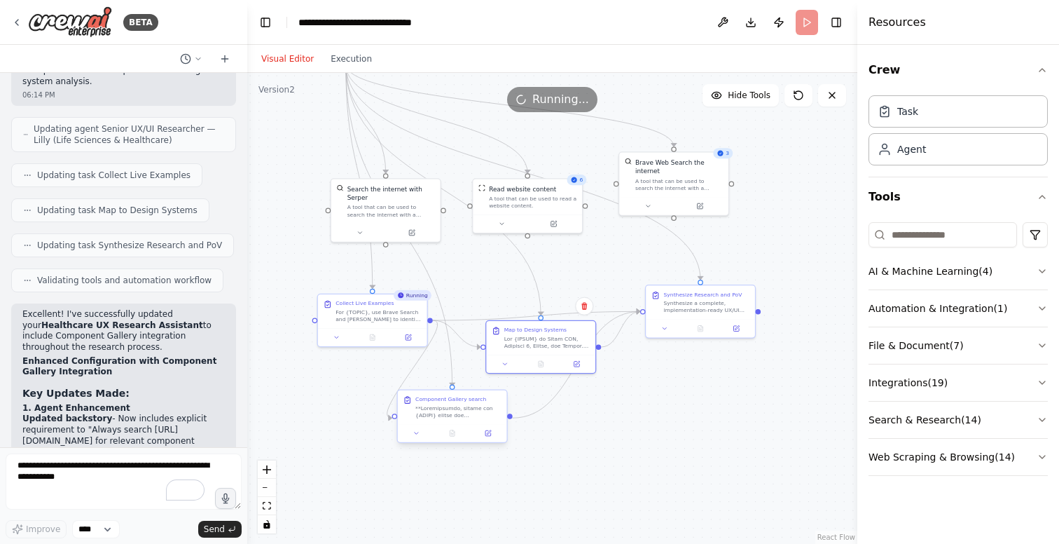
click at [456, 409] on div at bounding box center [459, 411] width 86 height 14
click at [488, 432] on icon at bounding box center [489, 432] width 4 height 4
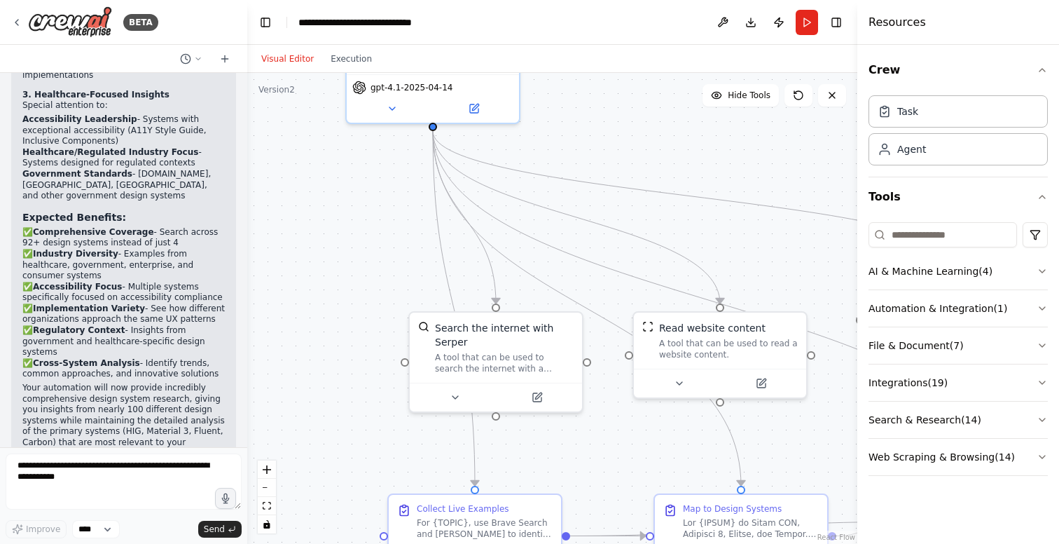
scroll to position [10598, 0]
click at [835, 22] on button "Toggle Right Sidebar" at bounding box center [837, 23] width 20 height 20
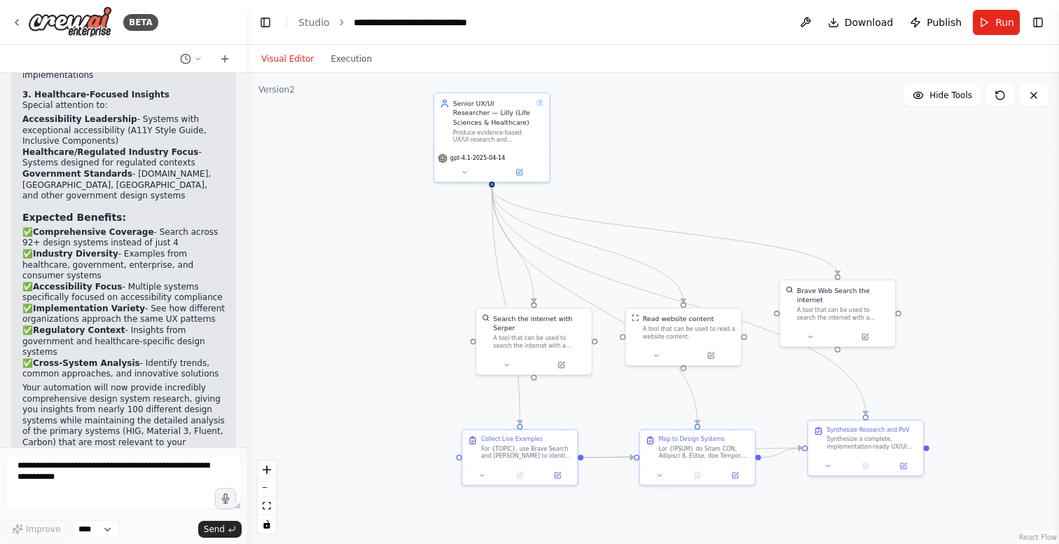
drag, startPoint x: 782, startPoint y: 151, endPoint x: 720, endPoint y: 200, distance: 79.3
click at [720, 200] on div ".deletable-edge-delete-btn { width: 20px; height: 20px; border: 0px solid #ffff…" at bounding box center [653, 308] width 812 height 471
click at [892, 440] on div "Synthesize a complete, implementation-ready UX/UI research deliverable for {TOP…" at bounding box center [873, 441] width 90 height 15
click at [906, 465] on icon at bounding box center [904, 464] width 6 height 6
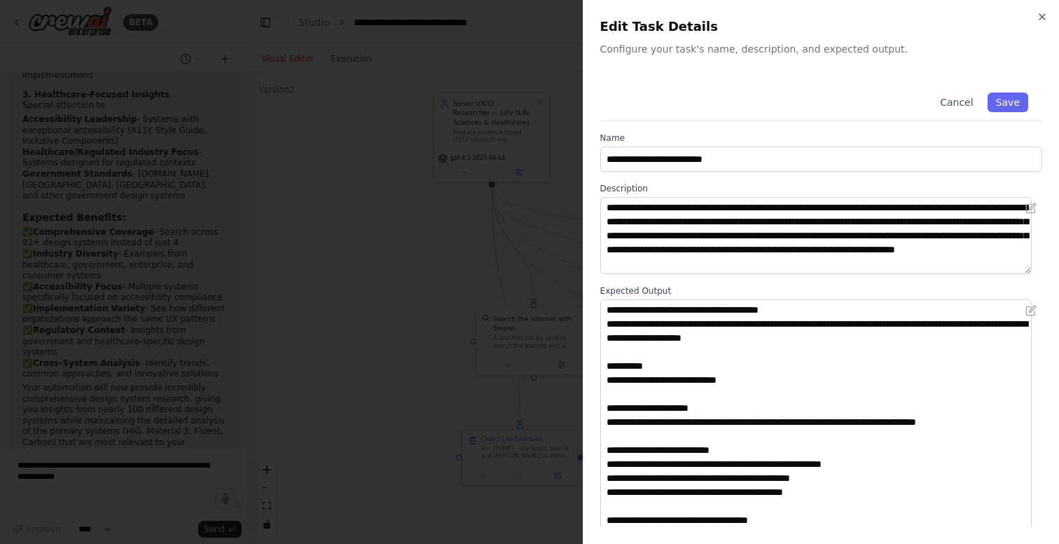
drag, startPoint x: 1036, startPoint y: 373, endPoint x: 944, endPoint y: 467, distance: 131.8
click at [1025, 536] on div "**********" at bounding box center [821, 272] width 476 height 544
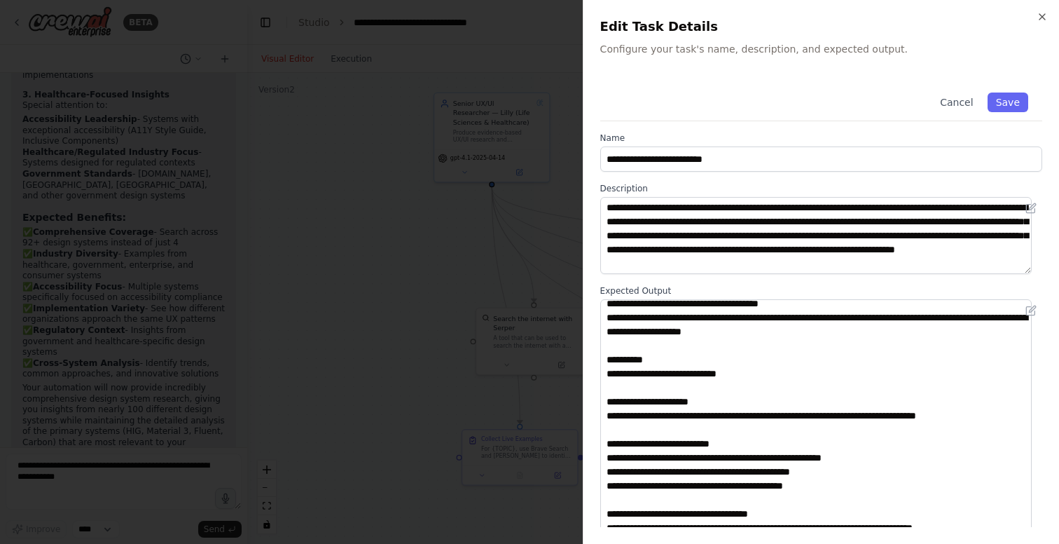
scroll to position [22, 0]
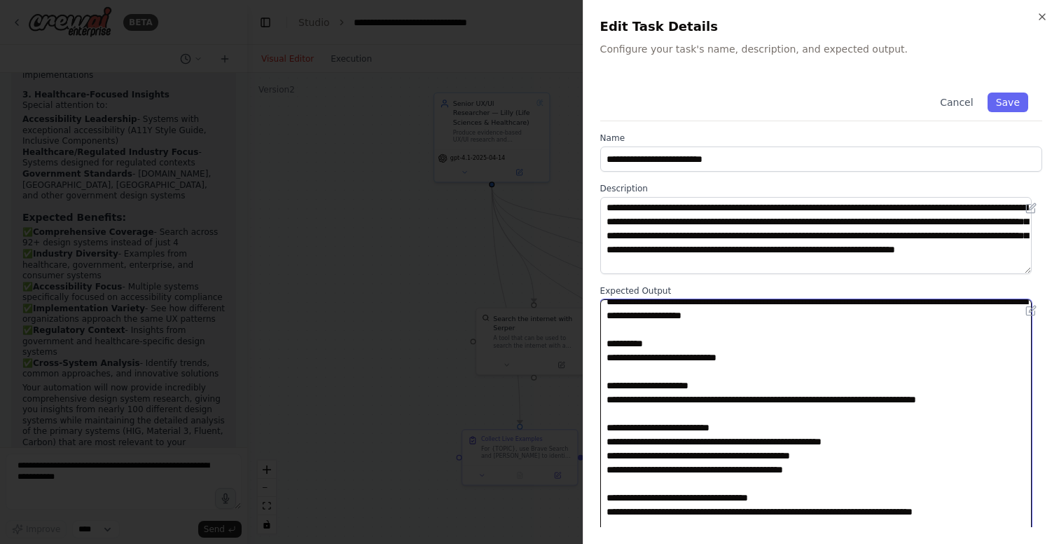
click at [629, 357] on textarea at bounding box center [817, 419] width 432 height 240
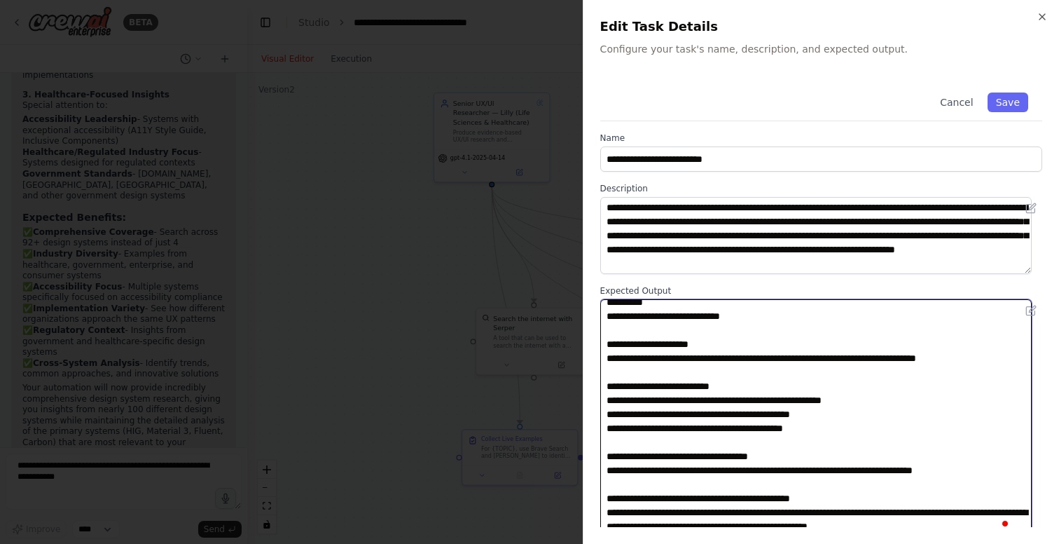
scroll to position [69, 0]
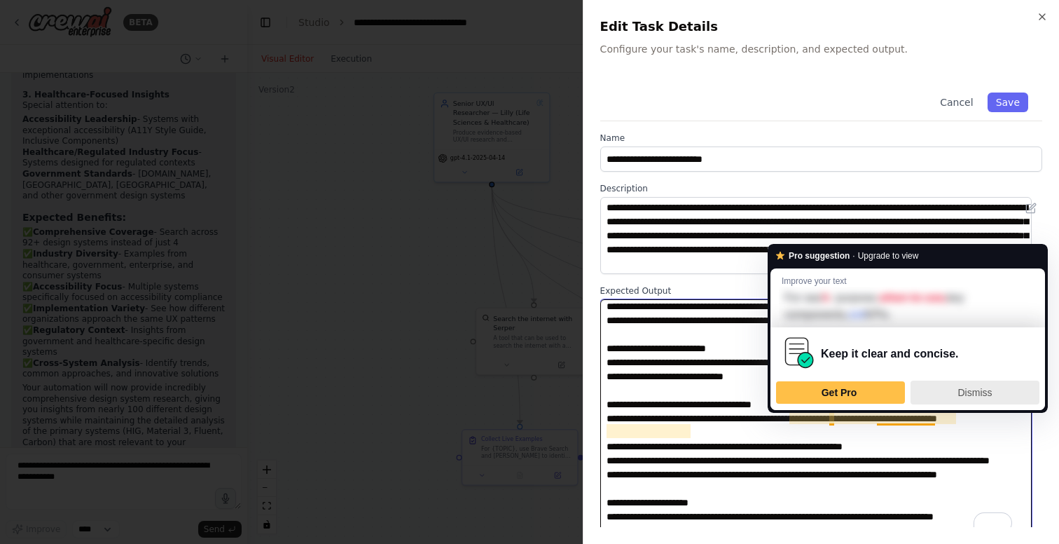
click at [980, 390] on span "Dismiss" at bounding box center [976, 392] width 34 height 11
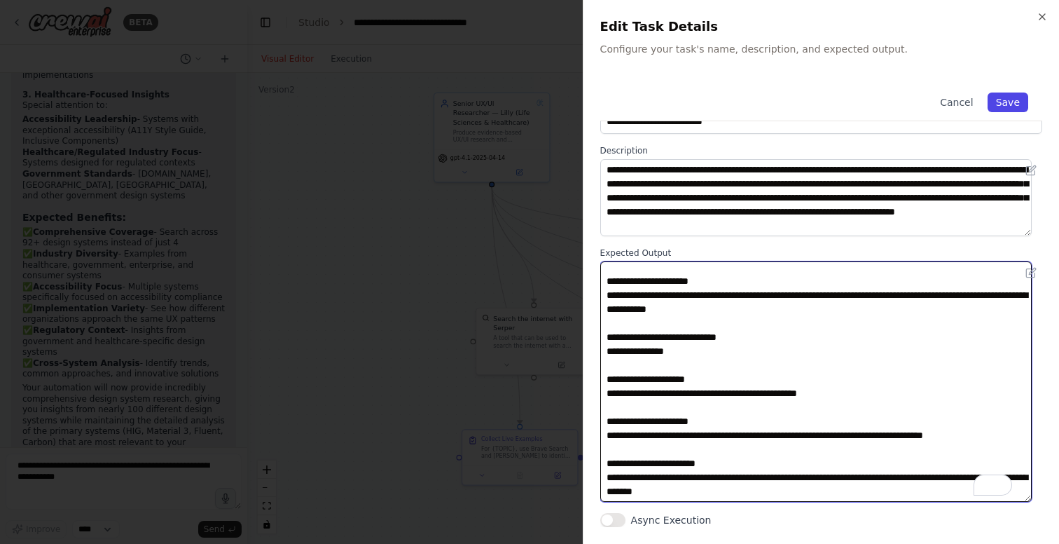
type textarea "**********"
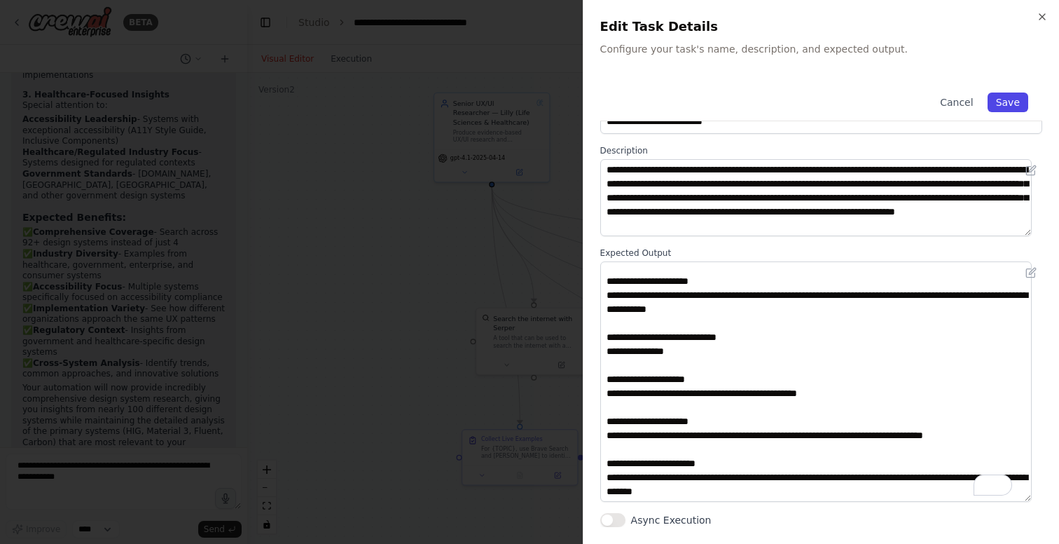
click at [999, 99] on button "Save" at bounding box center [1008, 102] width 41 height 20
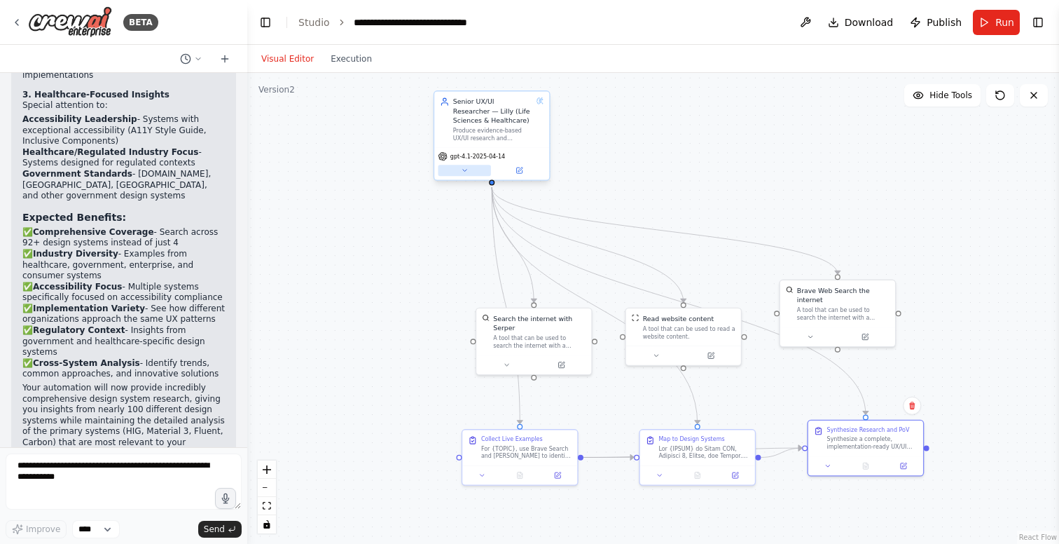
click at [462, 166] on button at bounding box center [465, 170] width 53 height 11
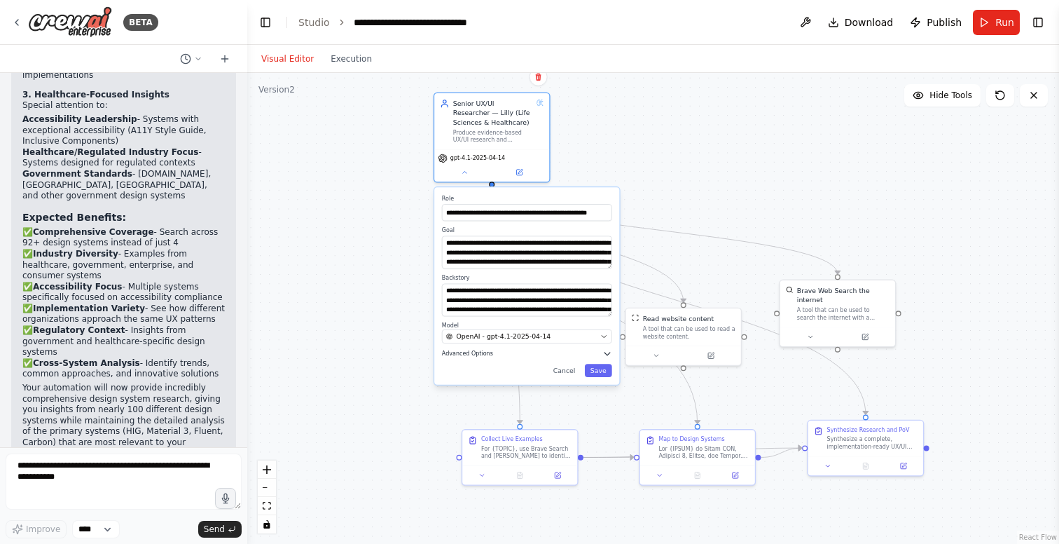
click at [488, 352] on span "Advanced Options" at bounding box center [467, 354] width 51 height 8
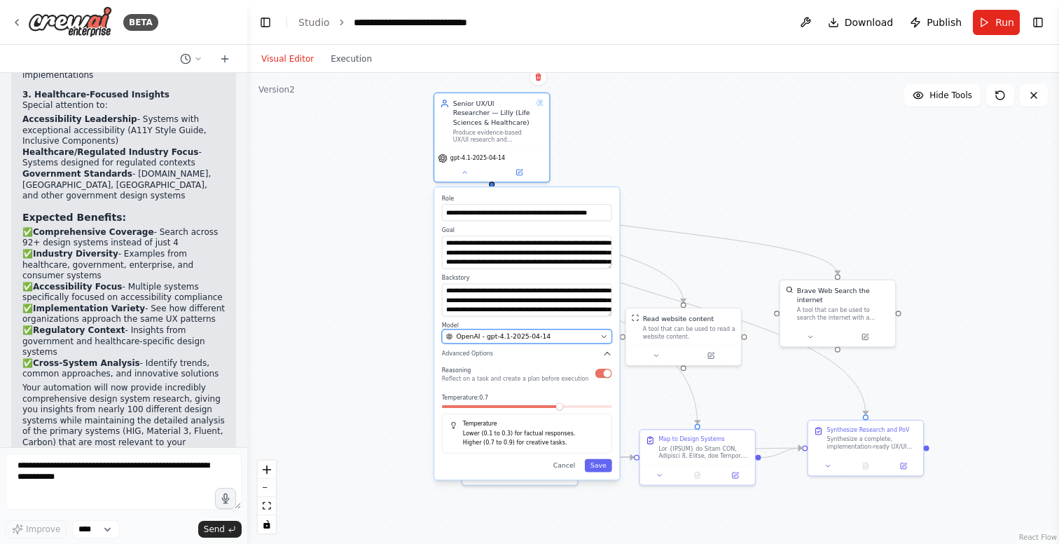
click at [541, 340] on span "OpenAI - gpt-4.1-2025-04-14" at bounding box center [504, 335] width 95 height 9
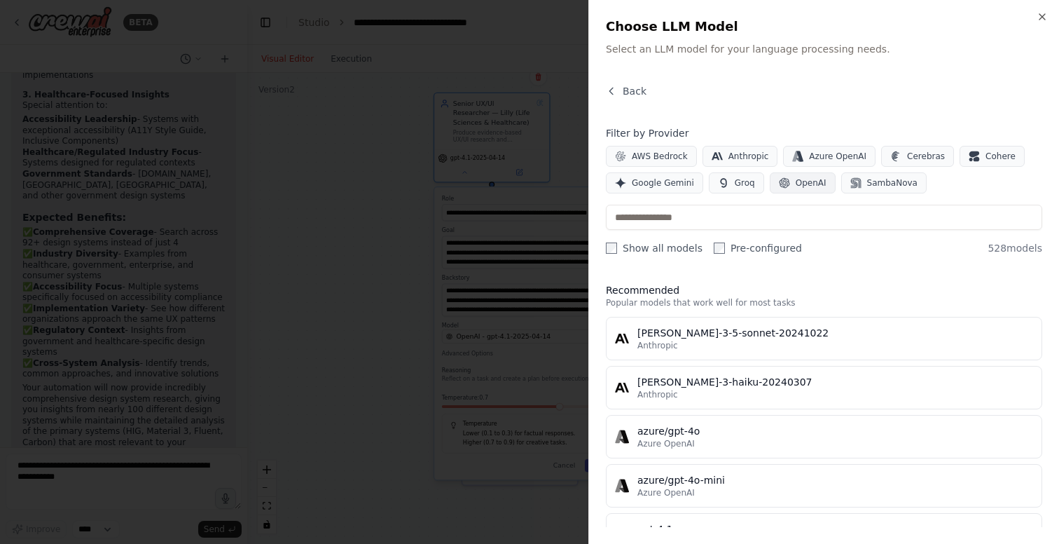
click at [807, 181] on span "OpenAI" at bounding box center [811, 182] width 31 height 11
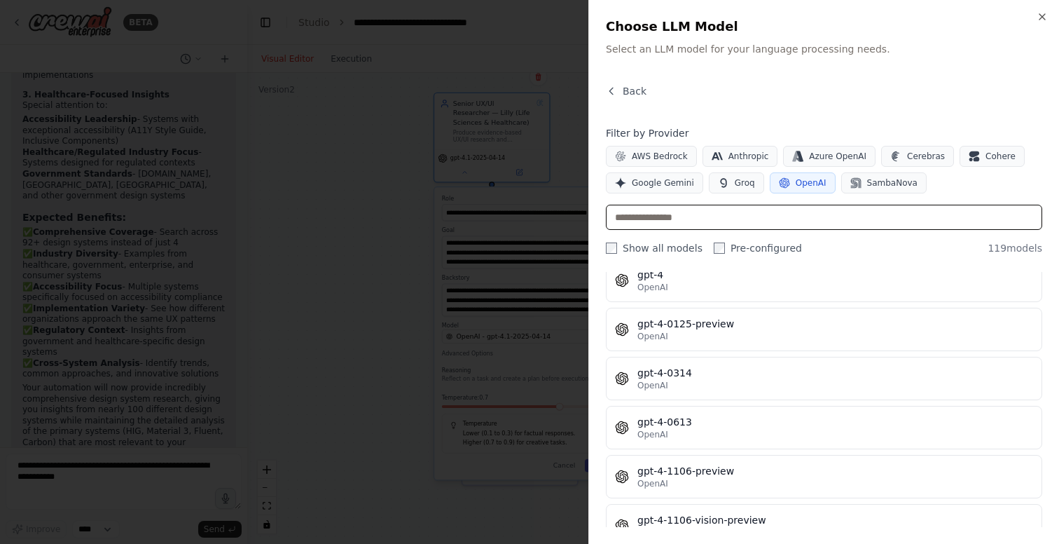
click at [707, 217] on input "text" at bounding box center [824, 217] width 437 height 25
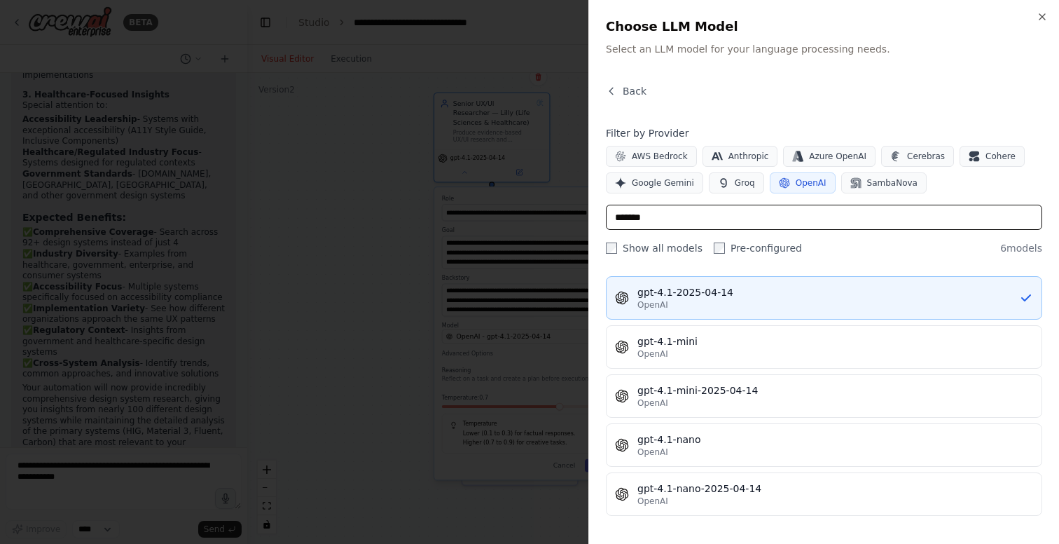
type input "*******"
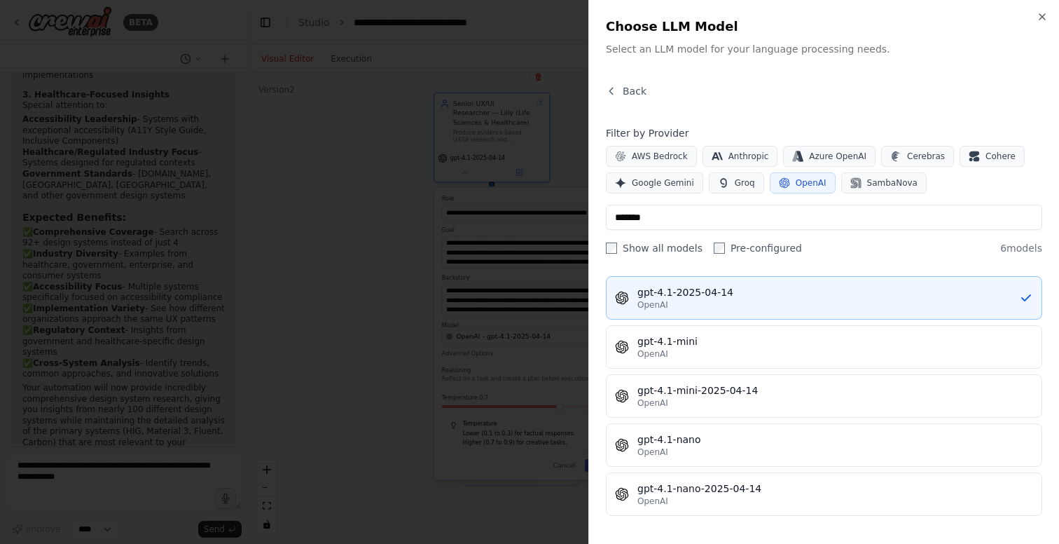
click at [802, 303] on div "OpenAI" at bounding box center [829, 304] width 382 height 11
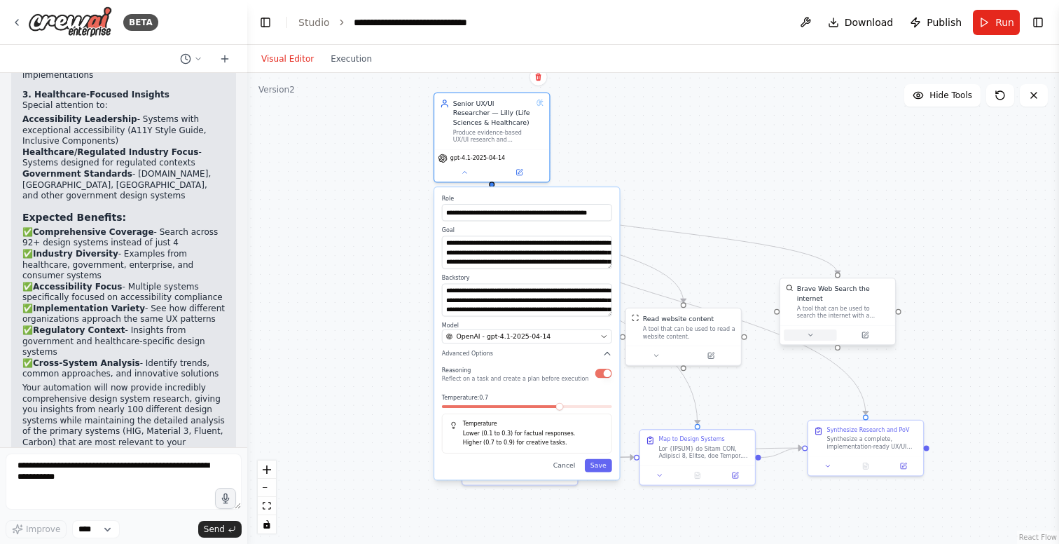
click at [811, 338] on button at bounding box center [810, 334] width 53 height 11
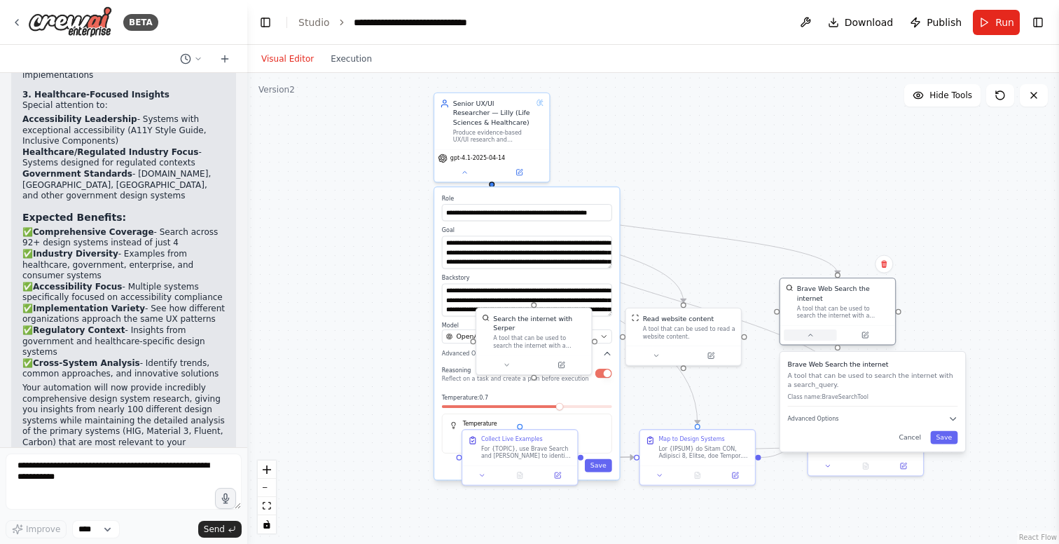
click at [815, 336] on button at bounding box center [810, 334] width 53 height 11
click at [726, 199] on div ".deletable-edge-delete-btn { width: 20px; height: 20px; border: 0px solid #ffff…" at bounding box center [653, 308] width 812 height 471
click at [732, 200] on div ".deletable-edge-delete-btn { width: 20px; height: 20px; border: 0px solid #ffff…" at bounding box center [653, 308] width 812 height 471
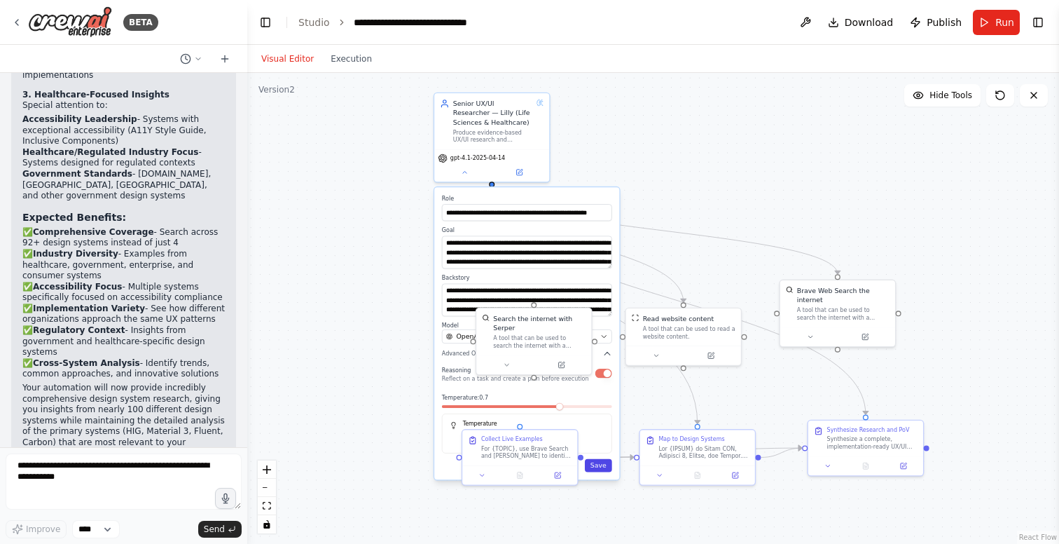
click at [602, 465] on button "Save" at bounding box center [598, 465] width 27 height 13
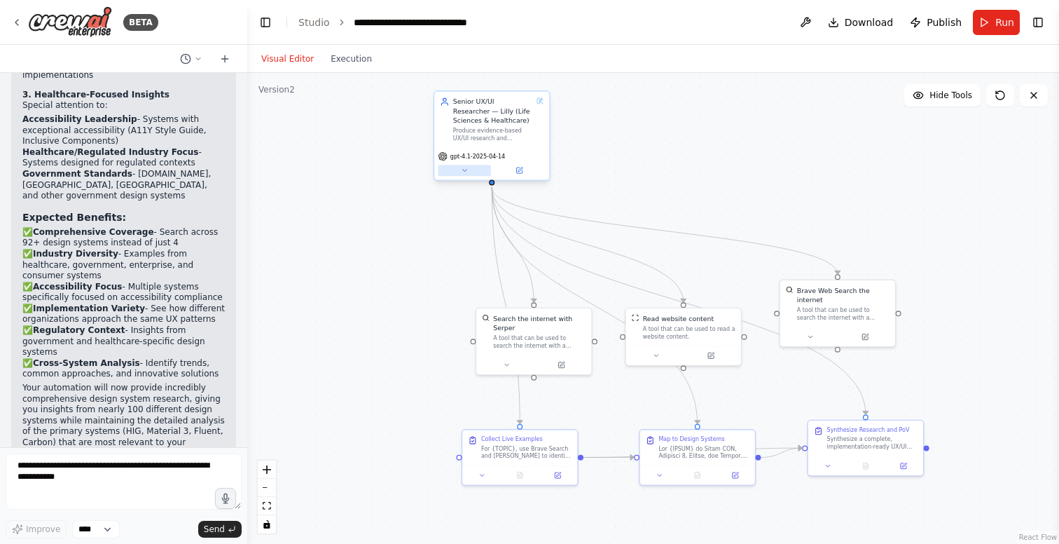
click at [467, 168] on icon at bounding box center [465, 171] width 8 height 8
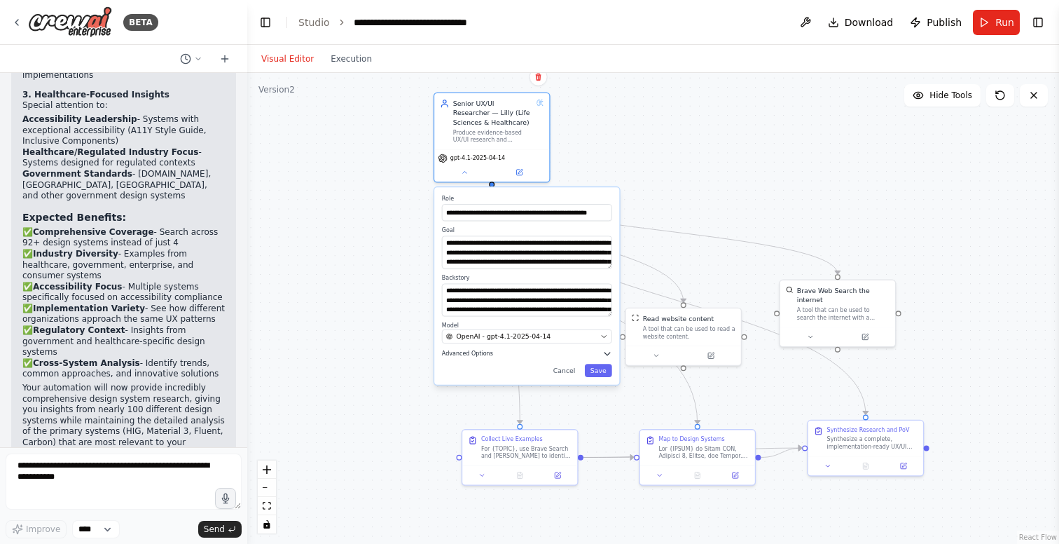
click at [609, 351] on icon "button" at bounding box center [607, 353] width 9 height 9
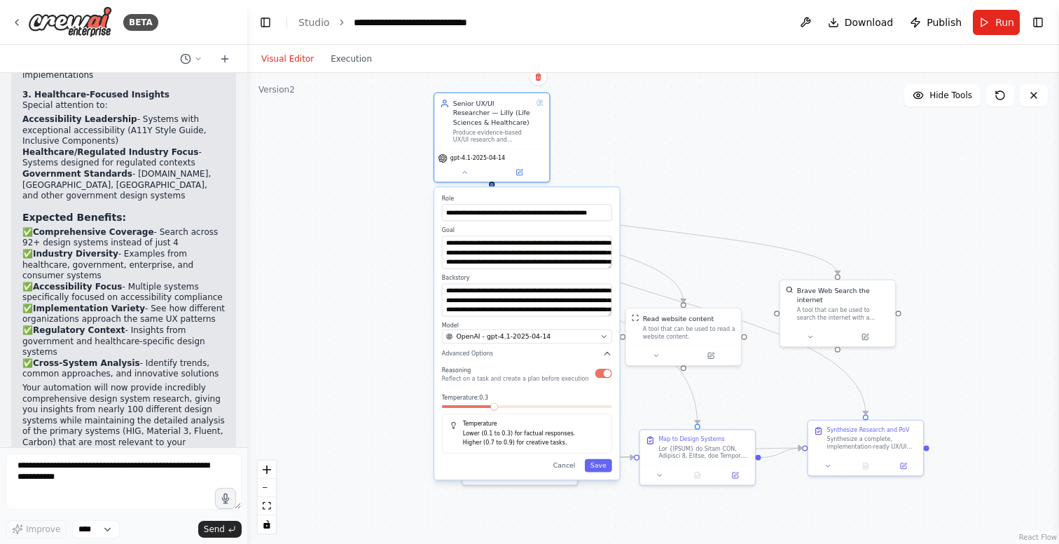
click at [497, 410] on span at bounding box center [494, 407] width 8 height 8
click at [598, 464] on button "Save" at bounding box center [598, 465] width 27 height 13
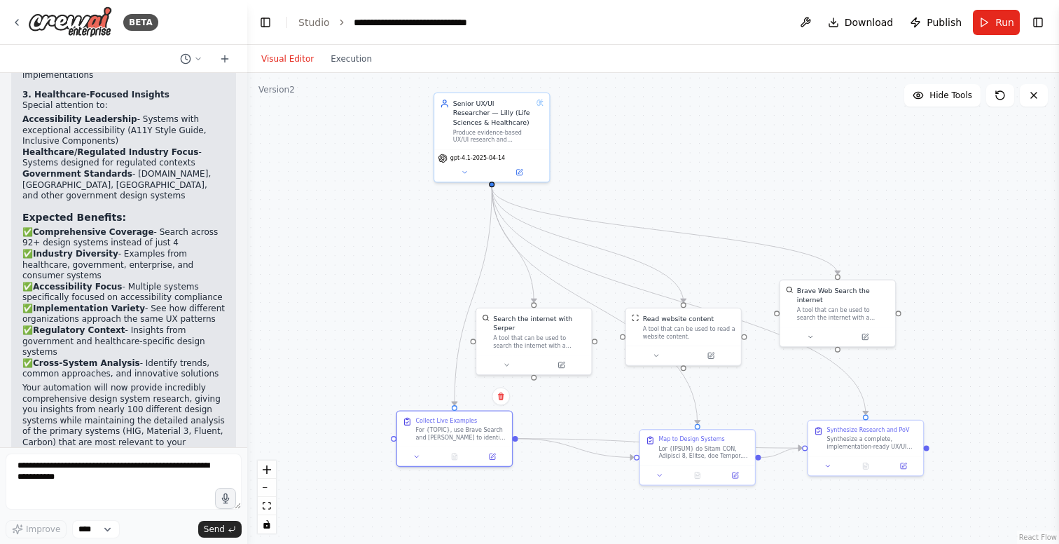
drag, startPoint x: 513, startPoint y: 449, endPoint x: 579, endPoint y: 404, distance: 80.1
click at [446, 429] on div "For {TOPIC}, use Brave Search and SERPER to identify **up to 10 examples from L…" at bounding box center [461, 433] width 90 height 15
click at [999, 26] on span "Run" at bounding box center [1005, 22] width 19 height 14
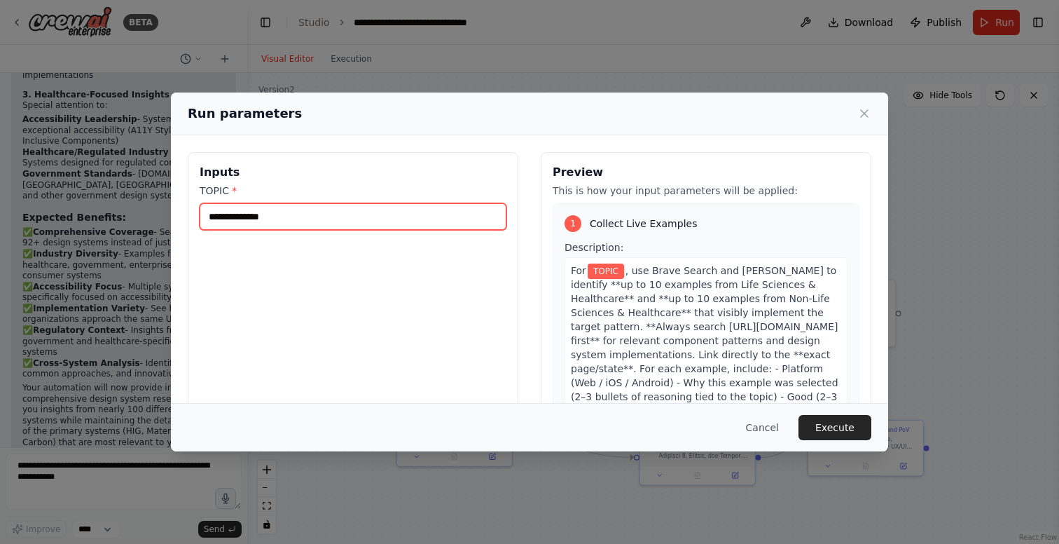
click at [314, 221] on input "TOPIC *" at bounding box center [353, 216] width 307 height 27
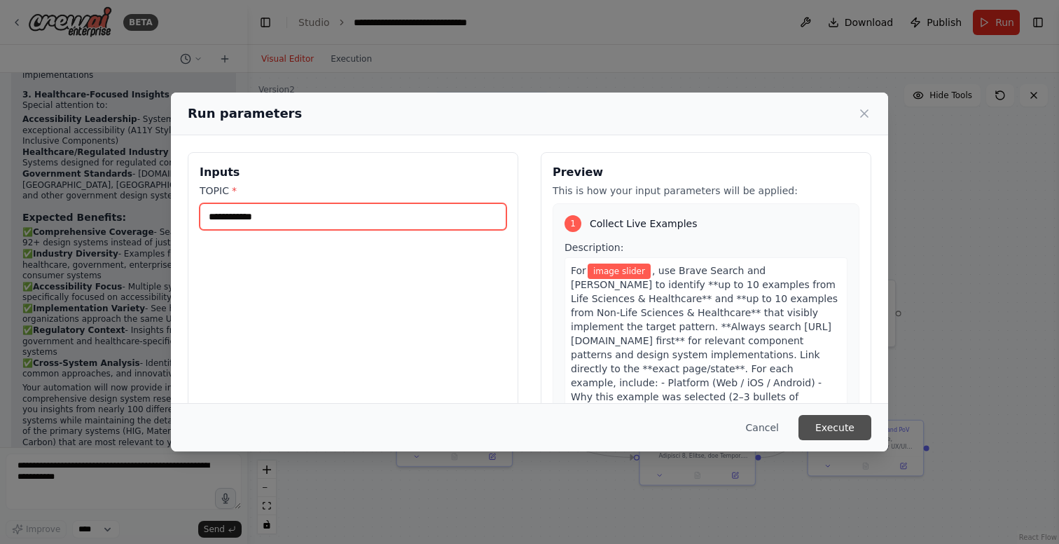
type input "**********"
click at [842, 428] on button "Execute" at bounding box center [835, 427] width 73 height 25
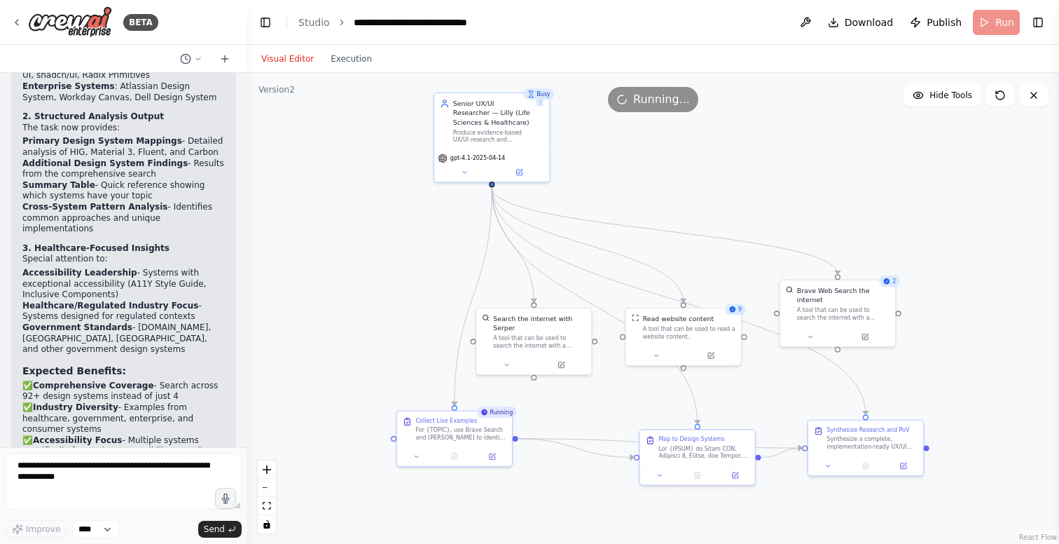
scroll to position [10598, 0]
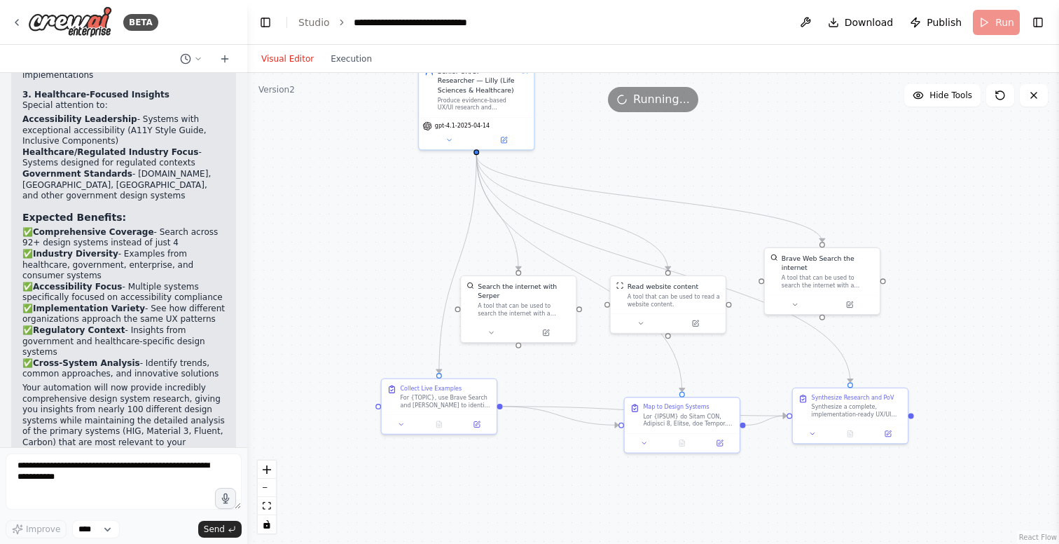
drag, startPoint x: 734, startPoint y: 197, endPoint x: 719, endPoint y: 165, distance: 35.1
click at [719, 165] on div ".deletable-edge-delete-btn { width: 20px; height: 20px; border: 0px solid #ffff…" at bounding box center [653, 308] width 812 height 471
click at [352, 60] on button "Execution" at bounding box center [351, 58] width 58 height 17
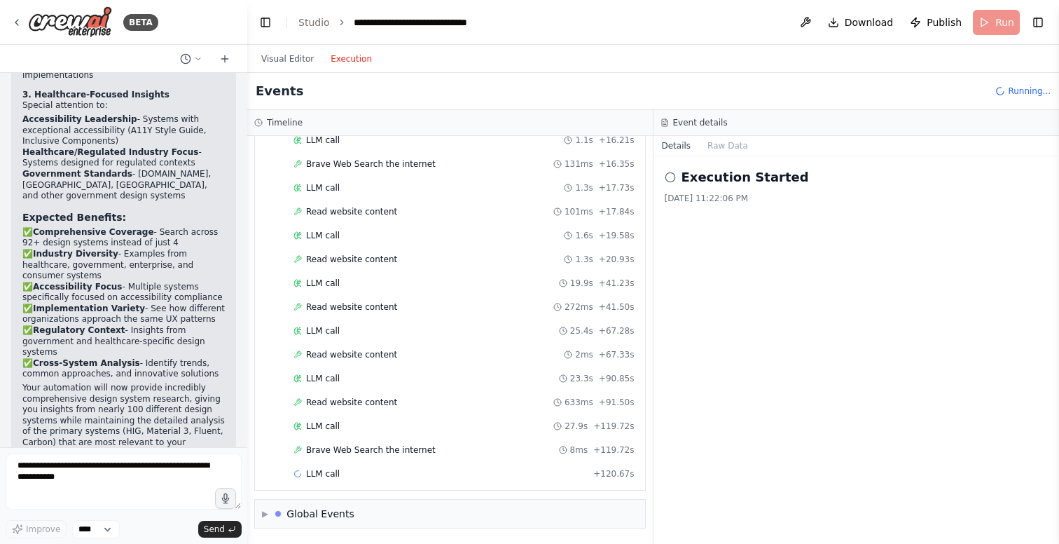
scroll to position [0, 0]
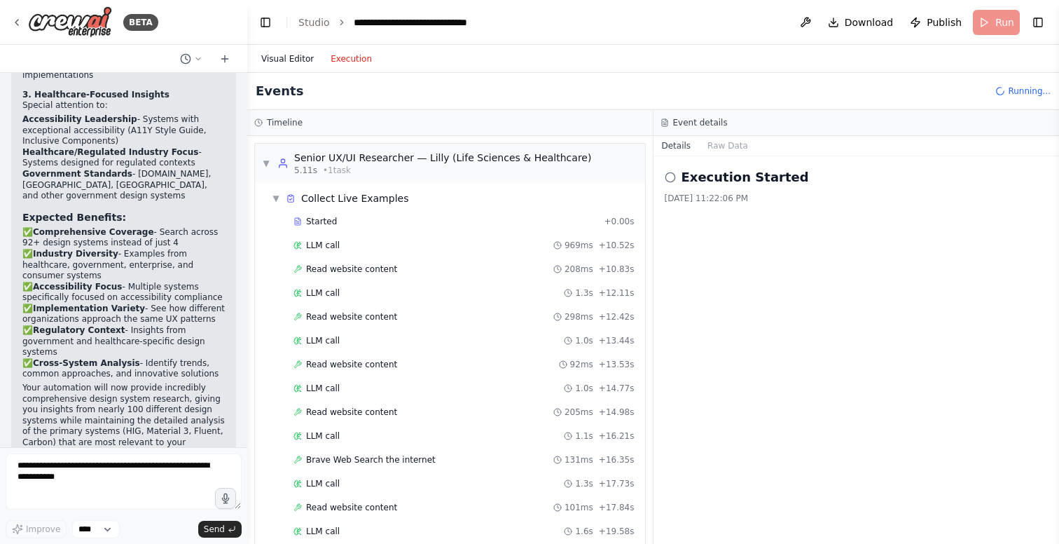
click at [289, 54] on button "Visual Editor" at bounding box center [287, 58] width 69 height 17
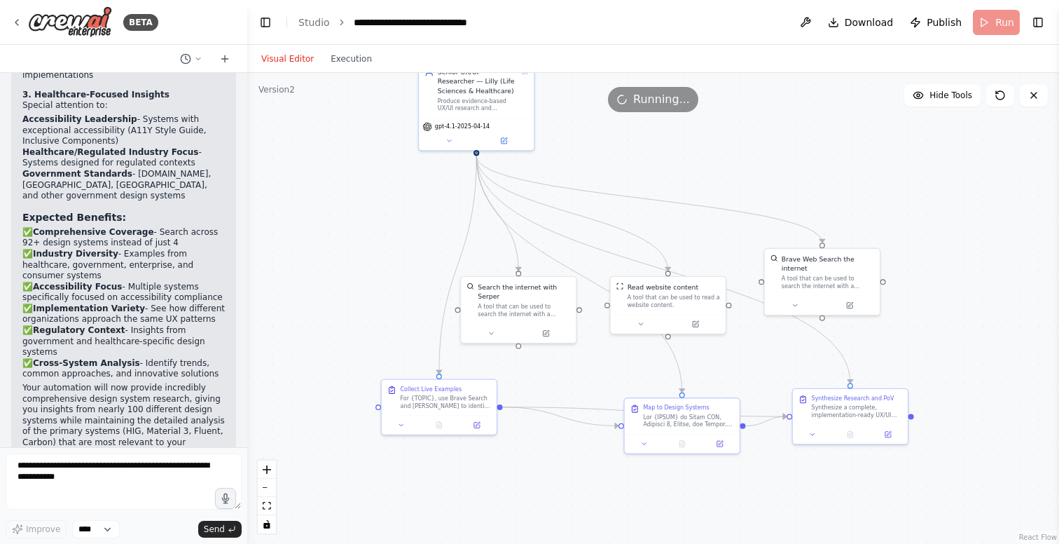
click at [575, 384] on div ".deletable-edge-delete-btn { width: 20px; height: 20px; border: 0px solid #ffff…" at bounding box center [653, 308] width 812 height 471
click at [675, 165] on div ".deletable-edge-delete-btn { width: 20px; height: 20px; border: 0px solid #ffff…" at bounding box center [653, 308] width 812 height 471
drag, startPoint x: 696, startPoint y: 419, endPoint x: 640, endPoint y: 406, distance: 58.3
click at [640, 406] on div at bounding box center [632, 409] width 90 height 15
drag, startPoint x: 855, startPoint y: 411, endPoint x: 828, endPoint y: 409, distance: 26.8
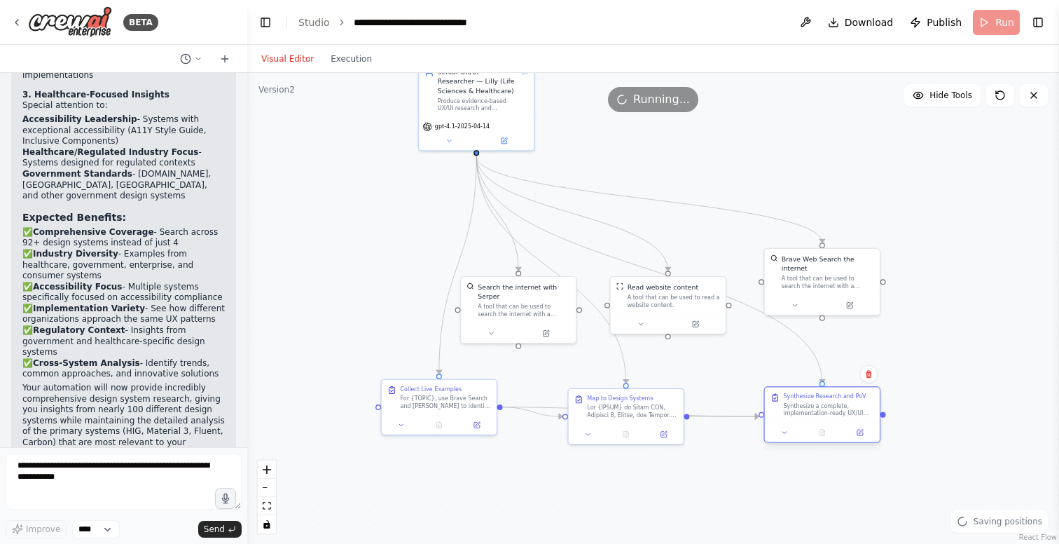
click at [828, 409] on div "Synthesize a complete, implementation-ready UX/UI research deliverable for {TOP…" at bounding box center [829, 409] width 90 height 15
drag, startPoint x: 639, startPoint y: 406, endPoint x: 639, endPoint y: 394, distance: 11.9
click at [639, 394] on div at bounding box center [632, 399] width 90 height 15
click at [430, 396] on div "For {TOPIC}, use Brave Search and SERPER to identify **up to 10 examples from L…" at bounding box center [445, 390] width 90 height 15
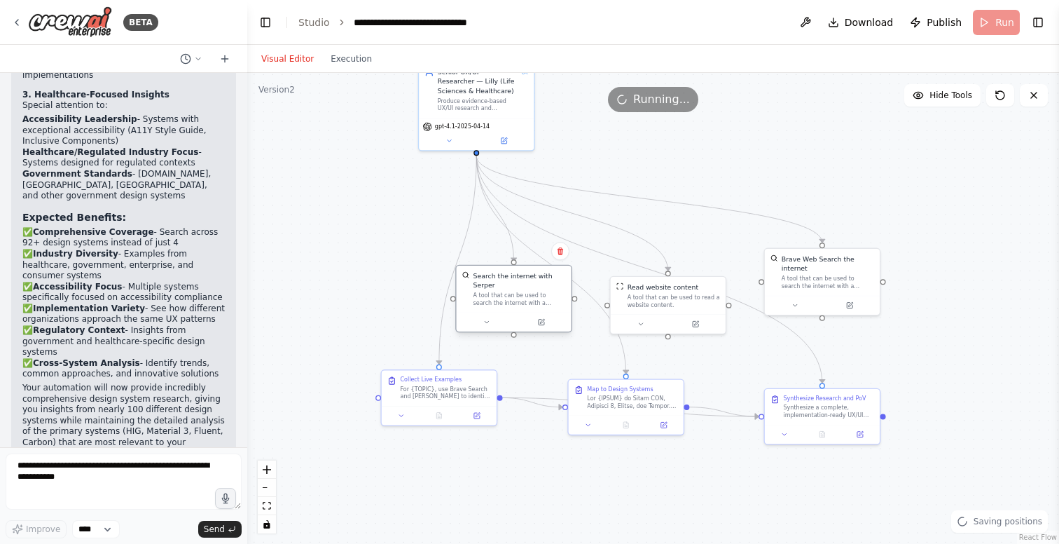
drag, startPoint x: 519, startPoint y: 301, endPoint x: 514, endPoint y: 290, distance: 11.9
click at [514, 290] on div "Search the internet with Serper A tool that can be used to search the internet …" at bounding box center [520, 289] width 92 height 36
click at [71, 477] on textarea "To enrich screen reader interactions, please activate Accessibility in Grammarl…" at bounding box center [124, 481] width 236 height 56
click at [551, 317] on button at bounding box center [541, 322] width 53 height 11
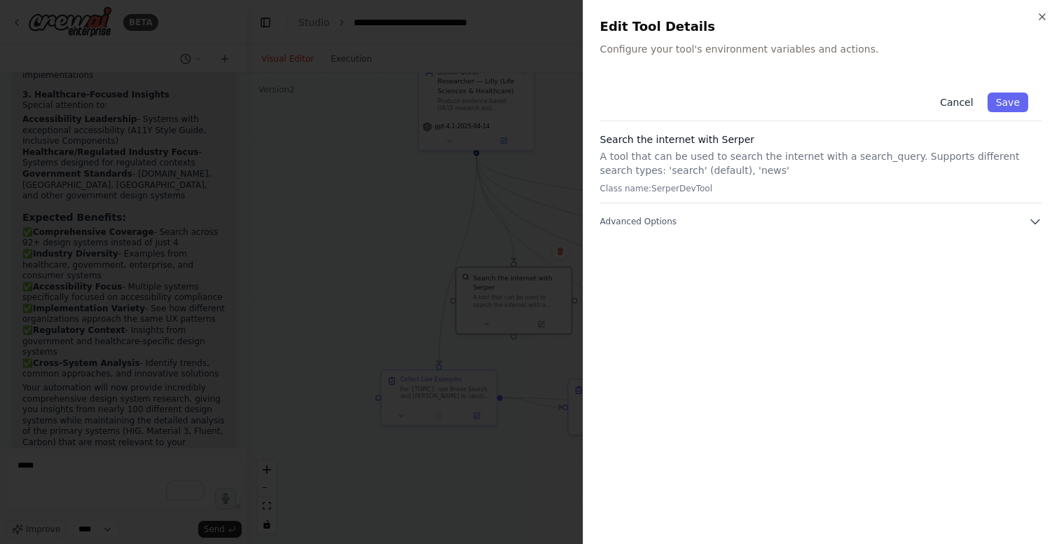
click at [959, 99] on button "Cancel" at bounding box center [957, 102] width 50 height 20
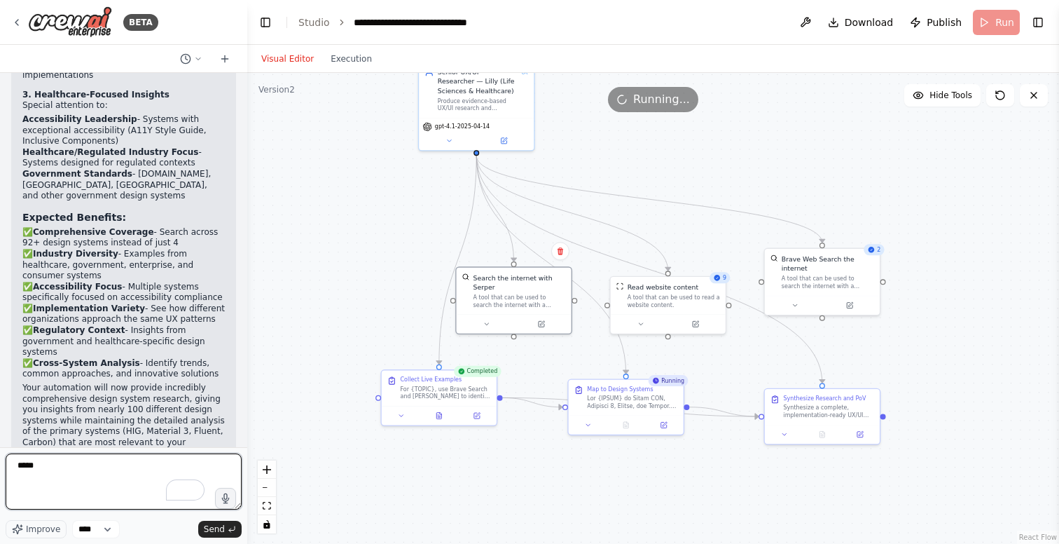
click at [95, 460] on textarea "*****" at bounding box center [124, 481] width 236 height 56
click at [484, 324] on icon at bounding box center [487, 322] width 8 height 8
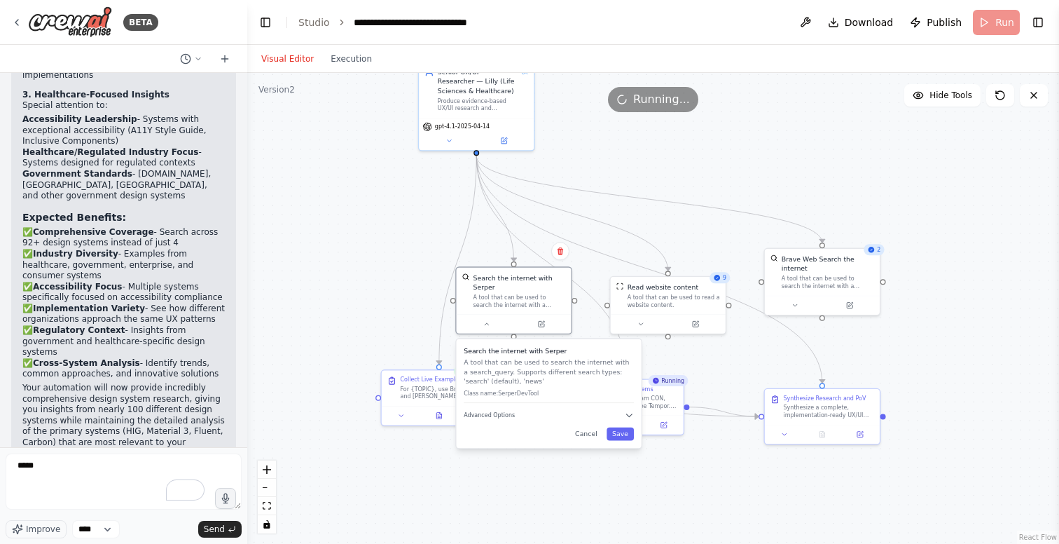
click at [359, 311] on div ".deletable-edge-delete-btn { width: 20px; height: 20px; border: 0px solid #ffff…" at bounding box center [653, 308] width 812 height 471
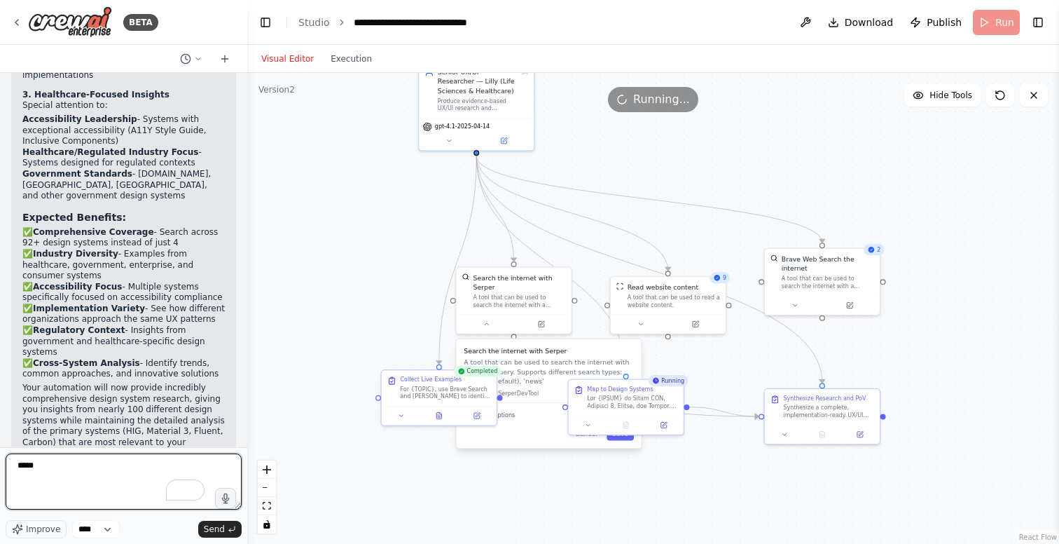
click at [100, 474] on textarea "*****" at bounding box center [124, 481] width 236 height 56
type textarea "**********"
click at [366, 276] on div ".deletable-edge-delete-btn { width: 20px; height: 20px; border: 0px solid #ffff…" at bounding box center [653, 308] width 812 height 471
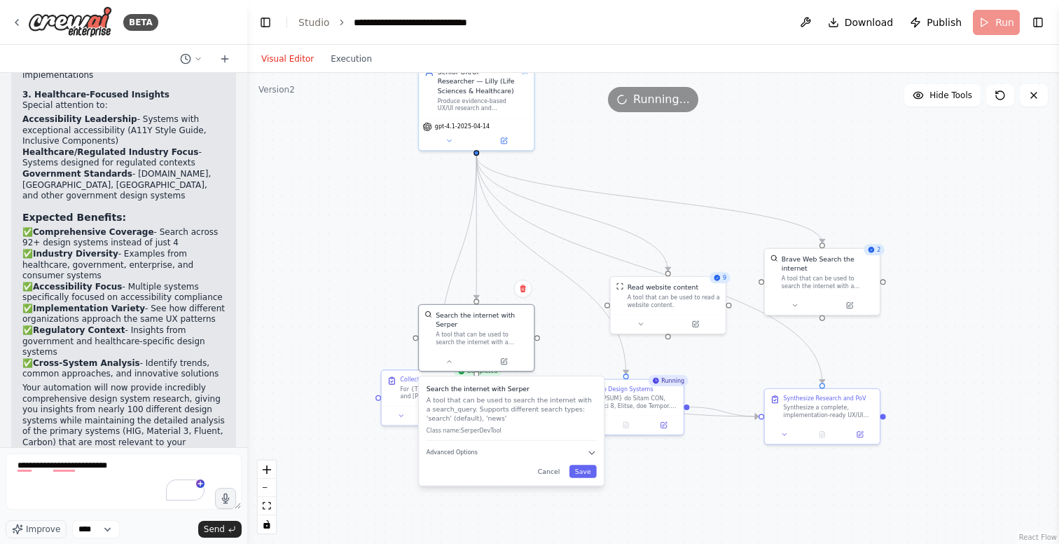
drag, startPoint x: 537, startPoint y: 438, endPoint x: 497, endPoint y: 474, distance: 53.5
click at [497, 475] on div "Cancel Save" at bounding box center [512, 471] width 170 height 13
click at [549, 468] on button "Cancel" at bounding box center [550, 471] width 34 height 13
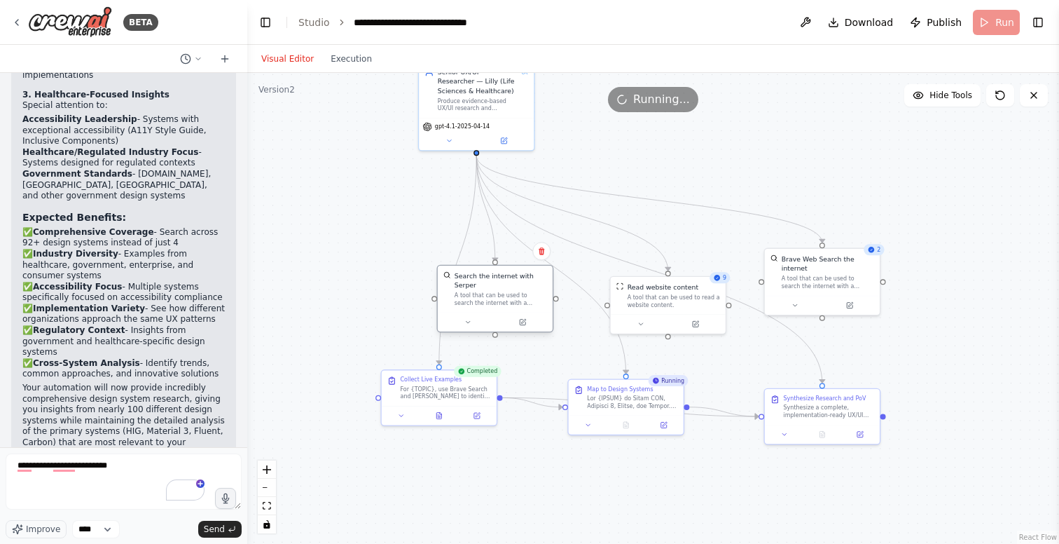
drag, startPoint x: 466, startPoint y: 322, endPoint x: 481, endPoint y: 280, distance: 44.8
click at [481, 280] on div "Search the internet with Serper" at bounding box center [501, 280] width 92 height 19
click at [390, 224] on div ".deletable-edge-delete-btn { width: 20px; height: 20px; border: 0px solid #ffff…" at bounding box center [653, 308] width 812 height 471
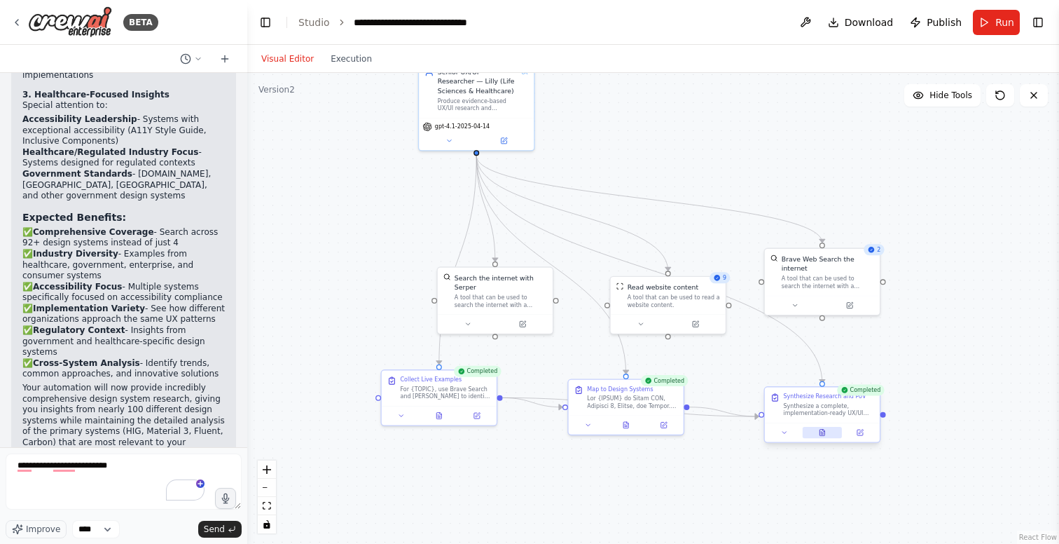
click at [823, 436] on icon at bounding box center [823, 433] width 8 height 8
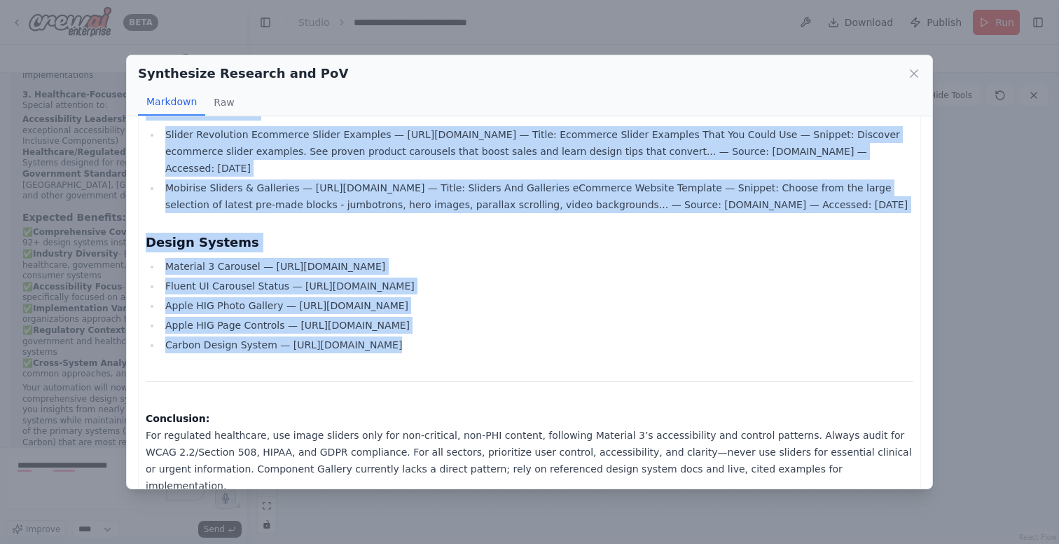
scroll to position [4809, 0]
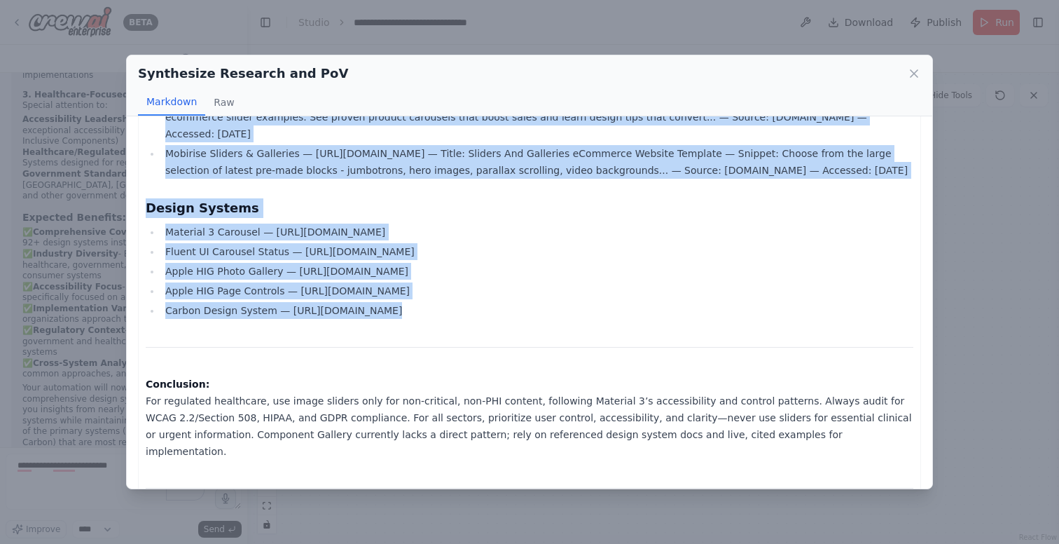
drag, startPoint x: 146, startPoint y: 150, endPoint x: 649, endPoint y: 371, distance: 549.7
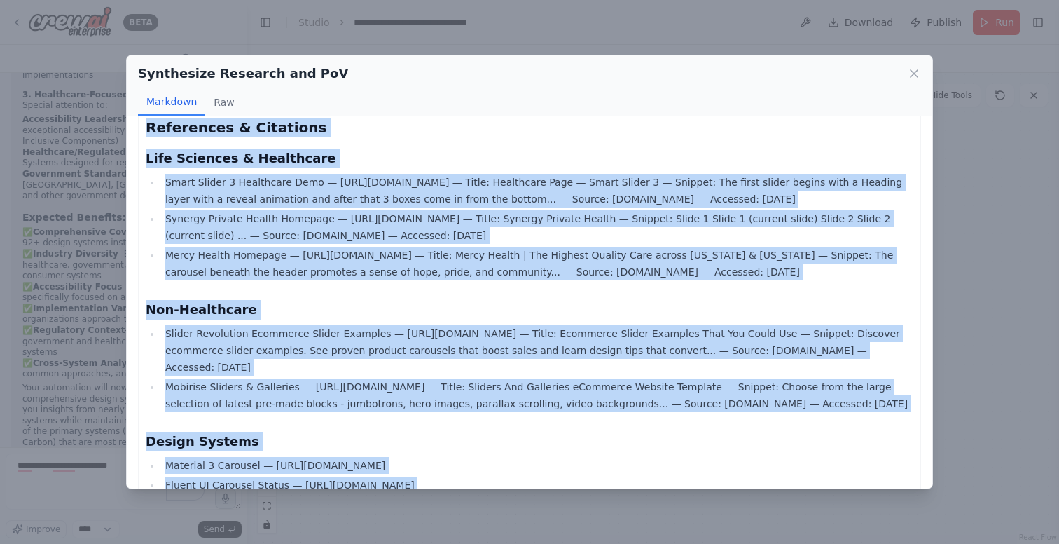
scroll to position [4577, 0]
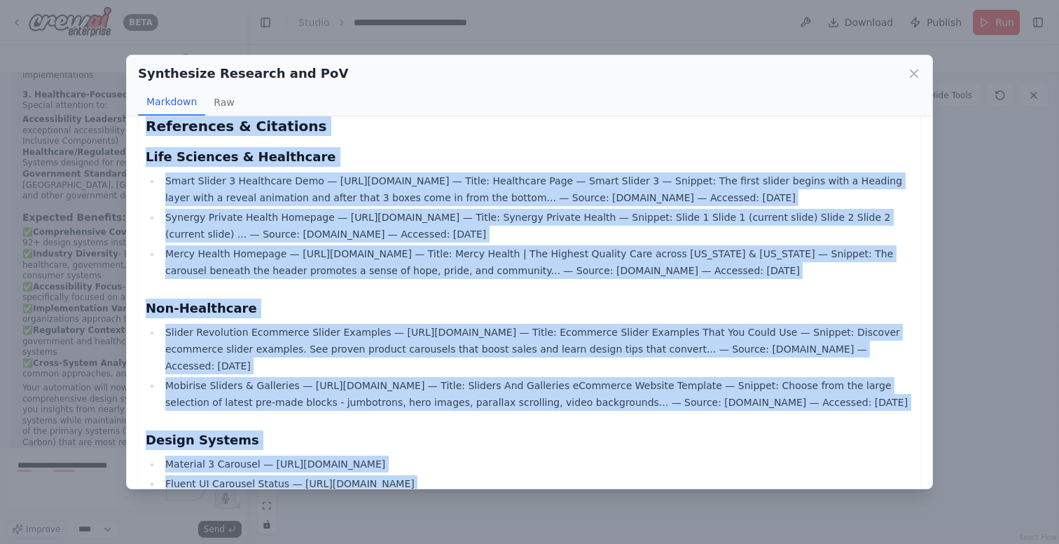
copy div "Image Slider (Carousel): UX/UI Research & Recommendations Reviewed: 2025-08-11 …"
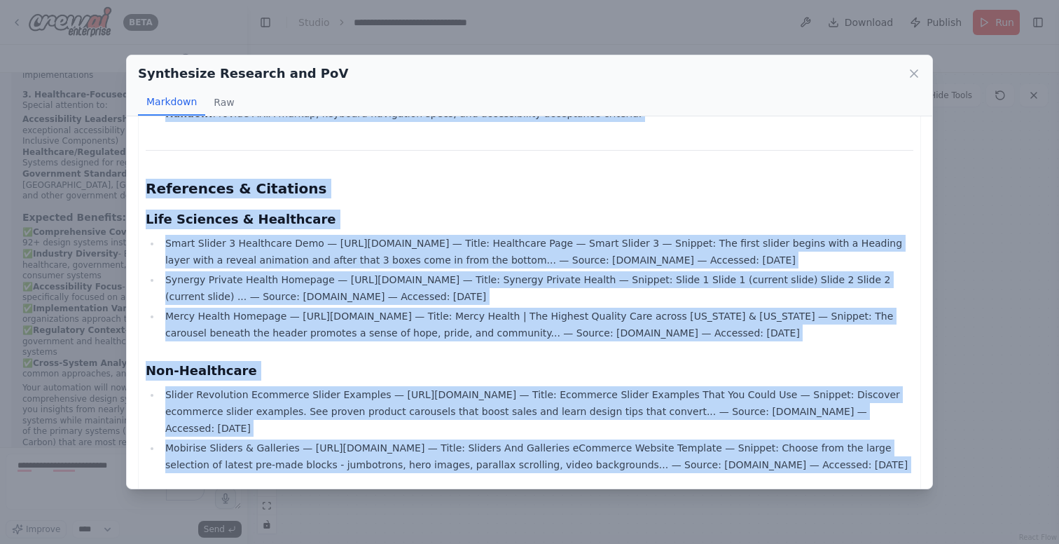
scroll to position [4506, 0]
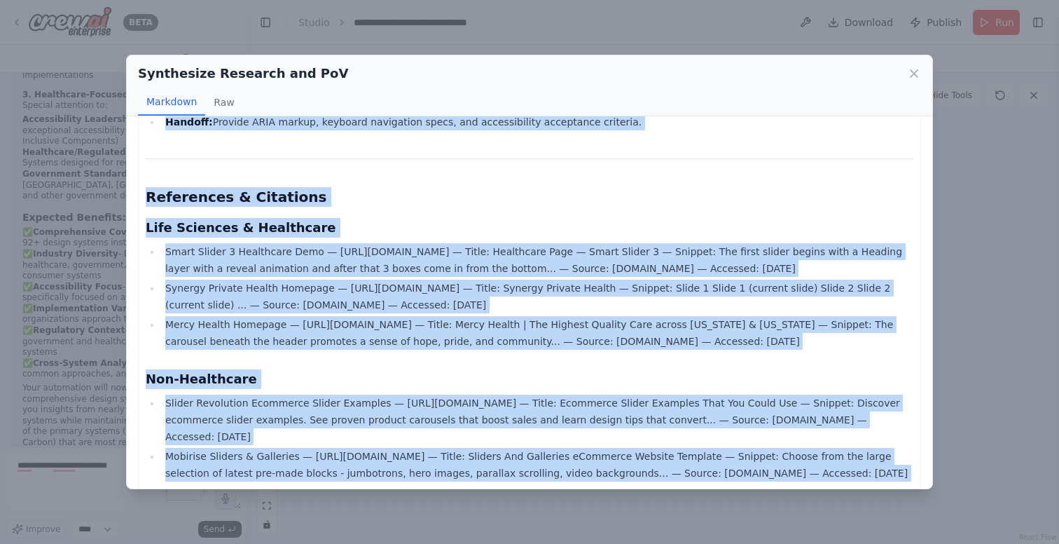
copy div "Image Slider (Carousel): UX/UI Research & Recommendations Reviewed: 2025-08-11 …"
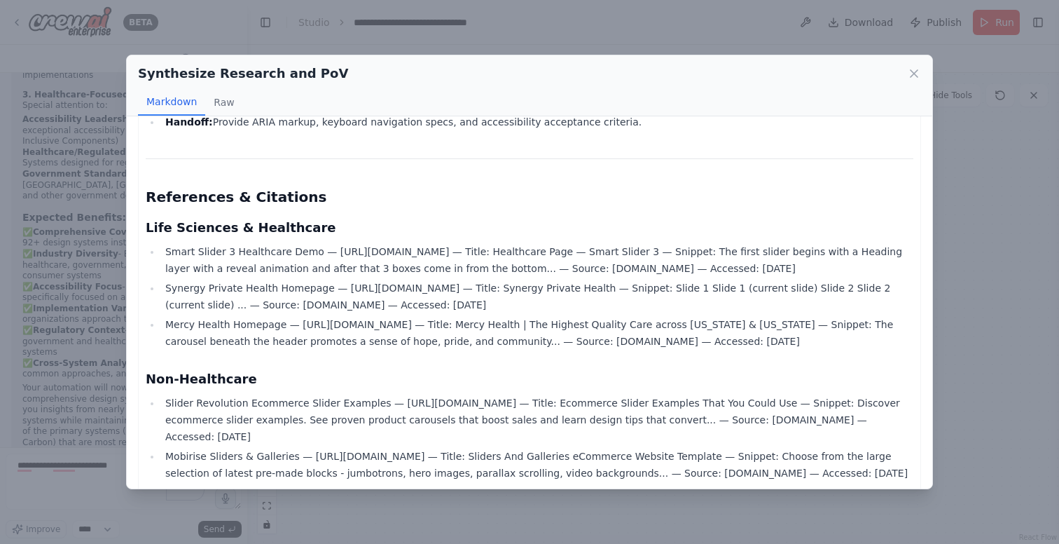
click at [180, 28] on div "Synthesize Research and PoV Markdown Raw Image Slider (Carousel): UX/UI Researc…" at bounding box center [529, 272] width 1059 height 544
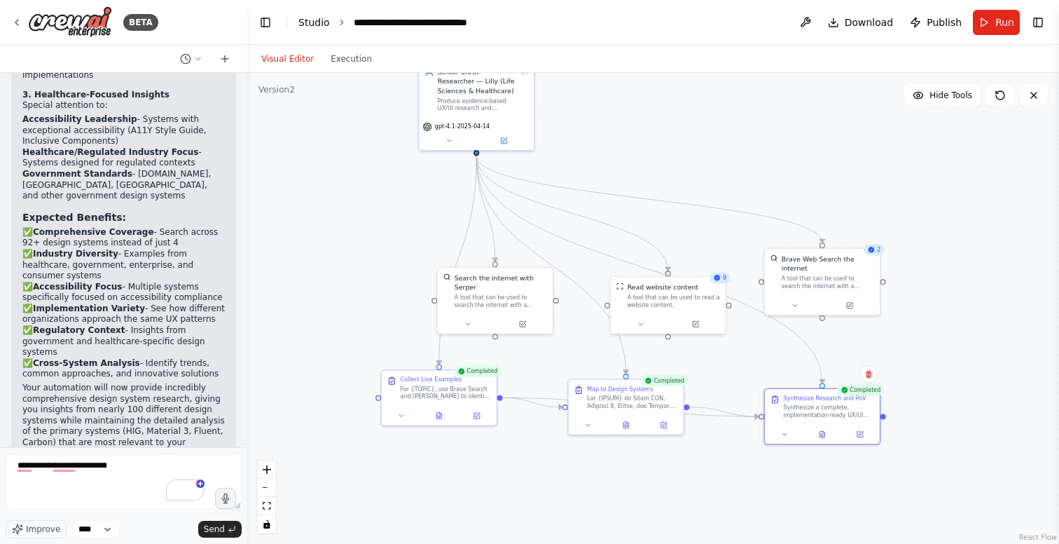
click at [312, 21] on link "Studio" at bounding box center [314, 22] width 32 height 11
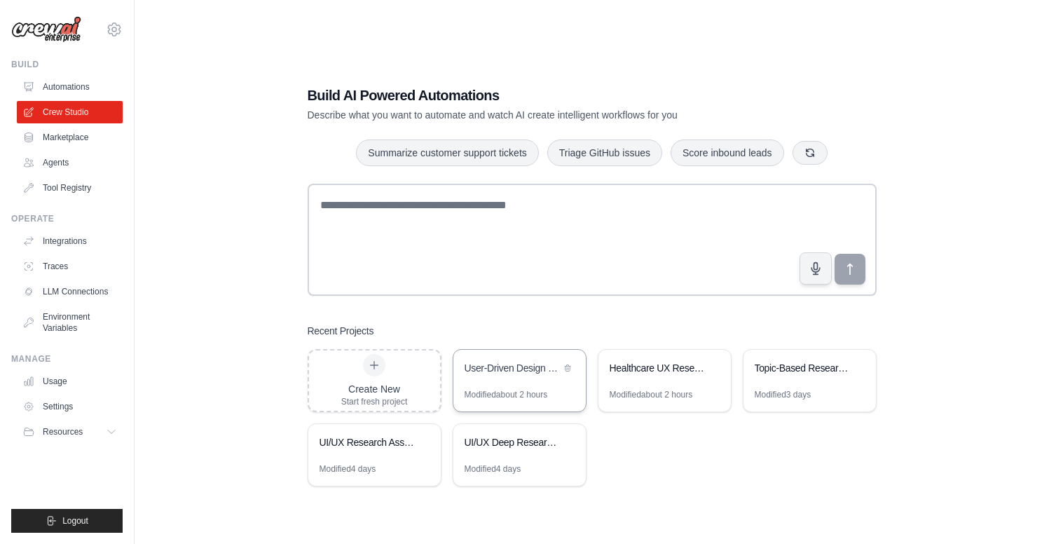
click at [511, 372] on div "User-Driven Design Systems Research Automation" at bounding box center [513, 368] width 96 height 14
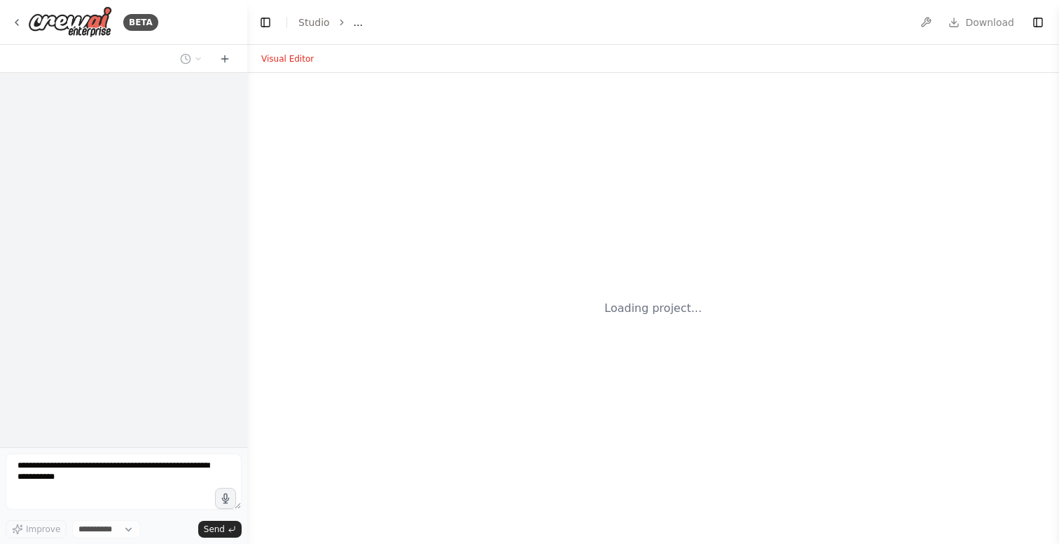
select select "****"
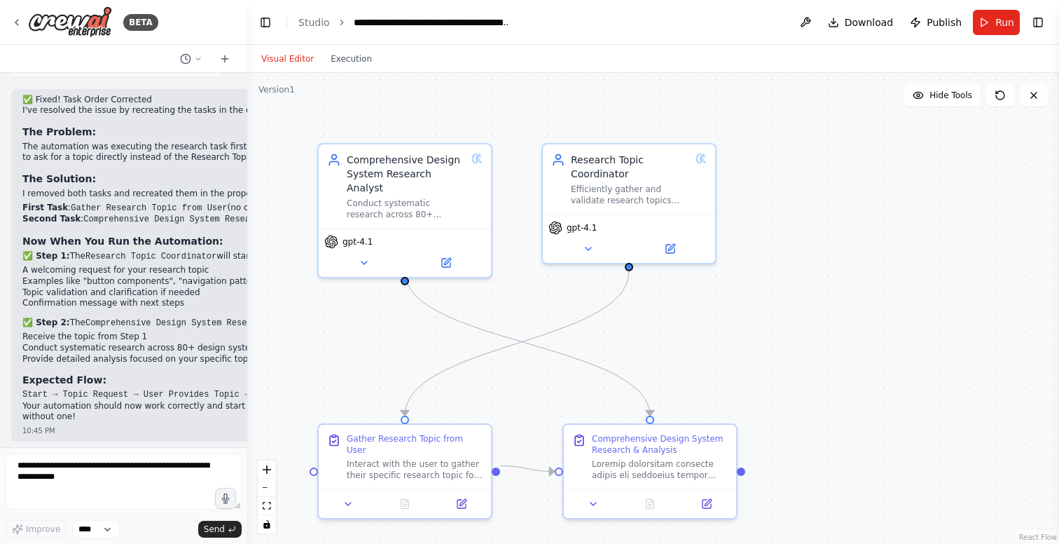
scroll to position [8570, 0]
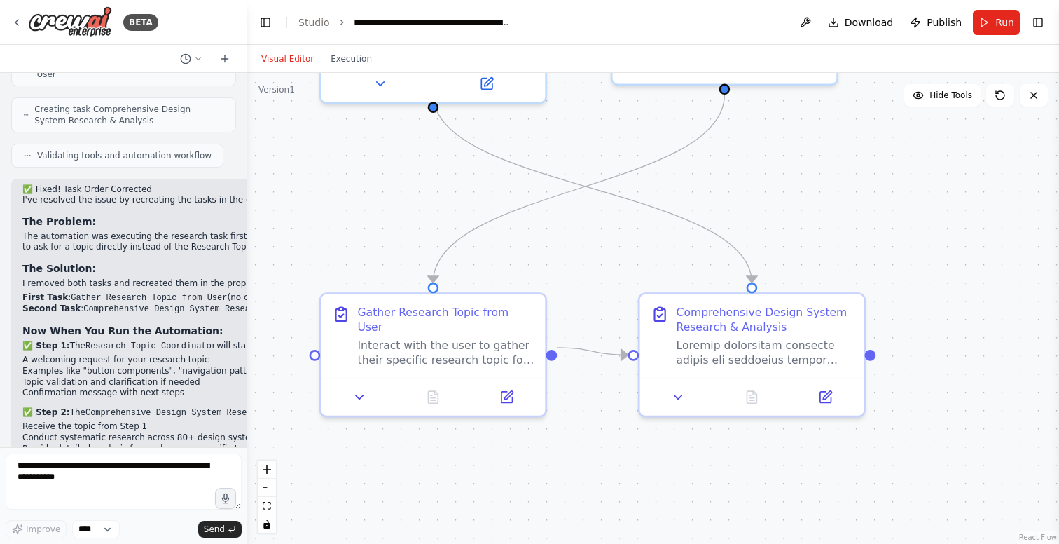
drag, startPoint x: 845, startPoint y: 349, endPoint x: 864, endPoint y: 186, distance: 163.7
click at [864, 186] on div ".deletable-edge-delete-btn { width: 20px; height: 20px; border: 0px solid #ffff…" at bounding box center [653, 308] width 812 height 471
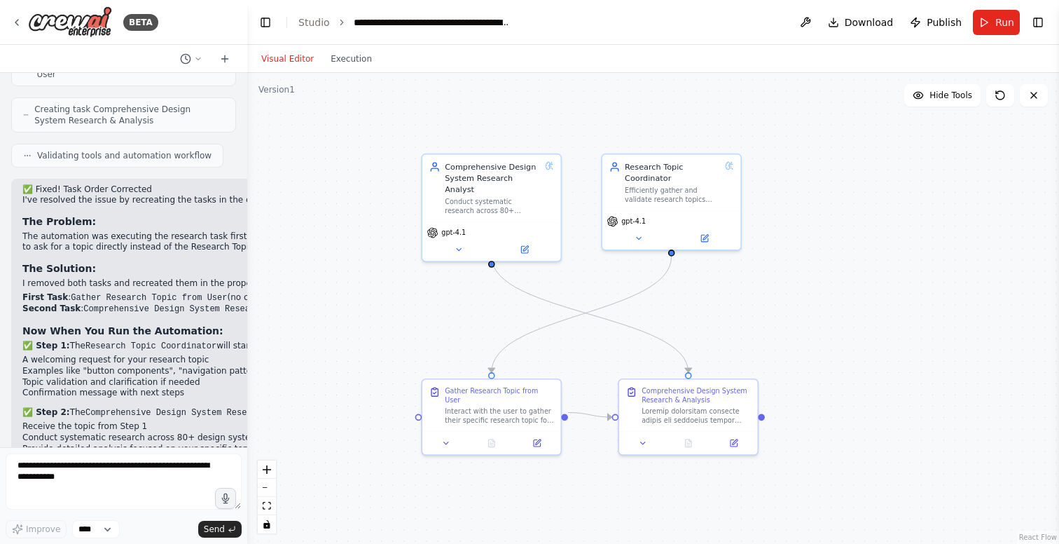
drag, startPoint x: 780, startPoint y: 184, endPoint x: 755, endPoint y: 284, distance: 103.2
click at [755, 284] on div ".deletable-edge-delete-btn { width: 20px; height: 20px; border: 0px solid #ffff…" at bounding box center [653, 308] width 812 height 471
click at [996, 25] on span "Run" at bounding box center [1005, 22] width 19 height 14
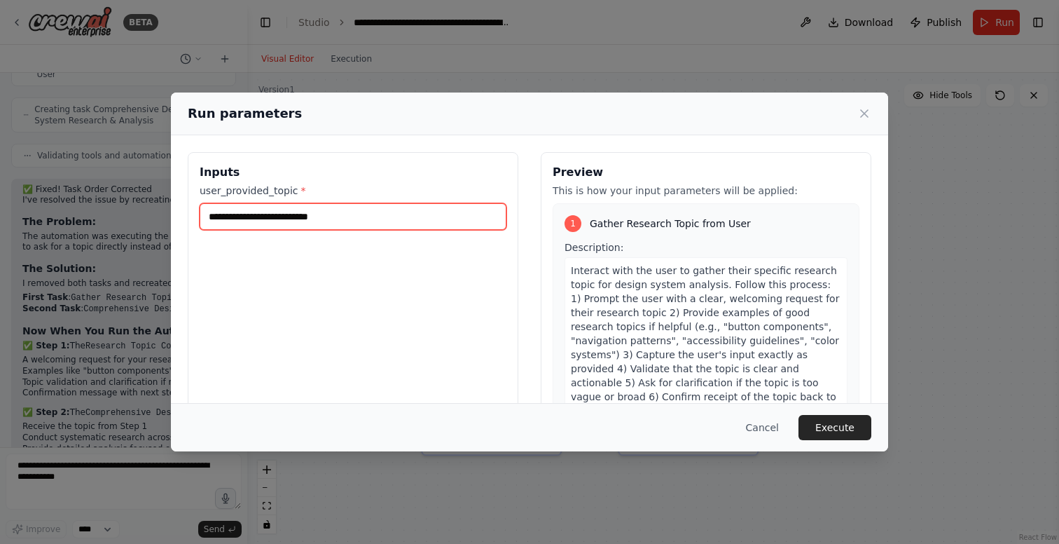
click at [301, 221] on input "user_provided_topic *" at bounding box center [353, 216] width 307 height 27
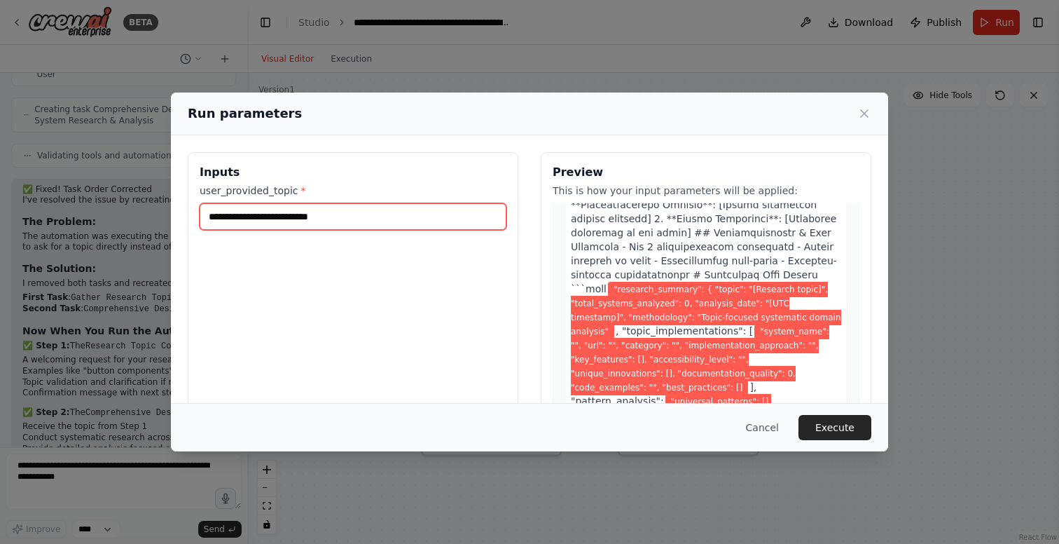
scroll to position [2287, 0]
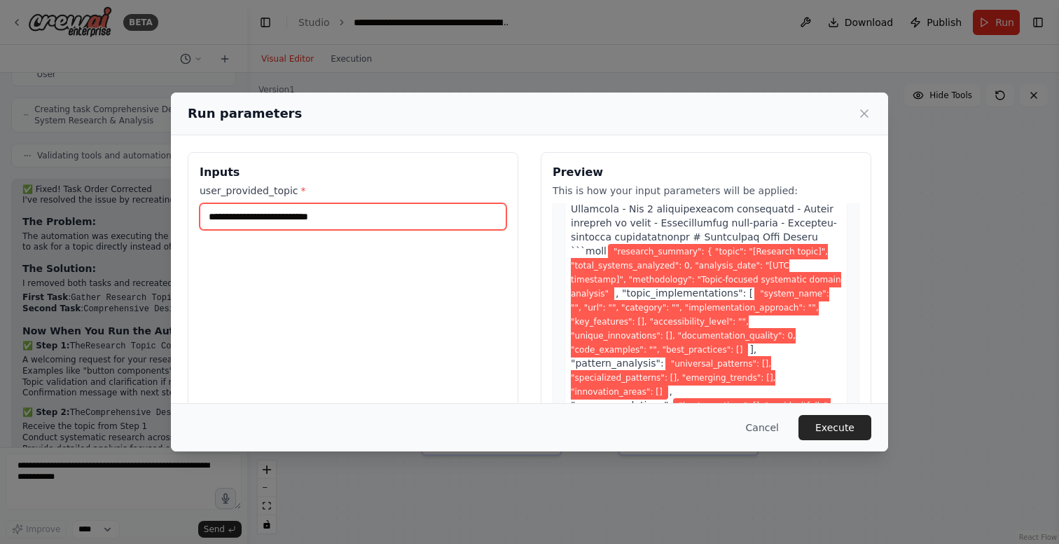
click at [390, 218] on input "user_provided_topic *" at bounding box center [353, 216] width 307 height 27
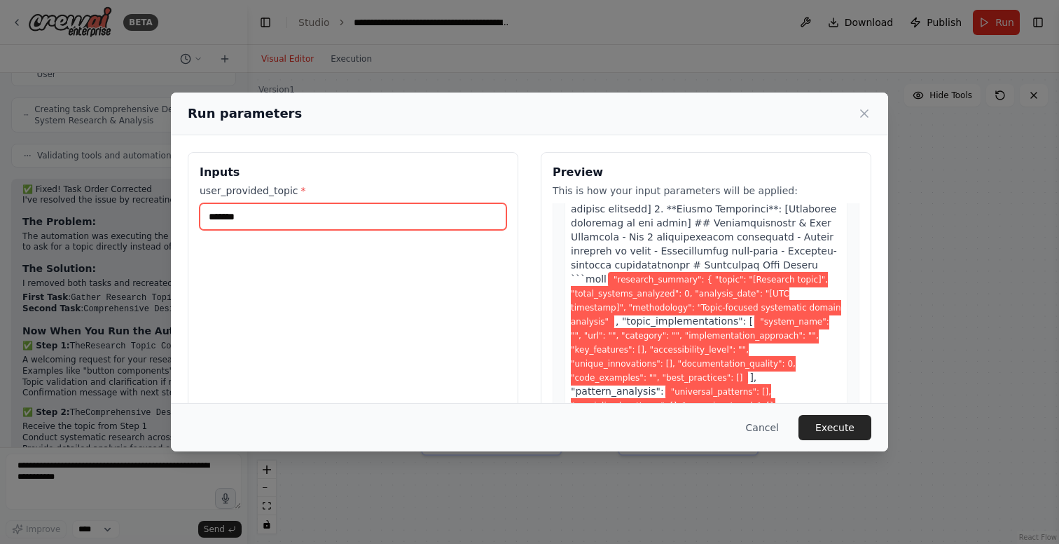
scroll to position [2273, 0]
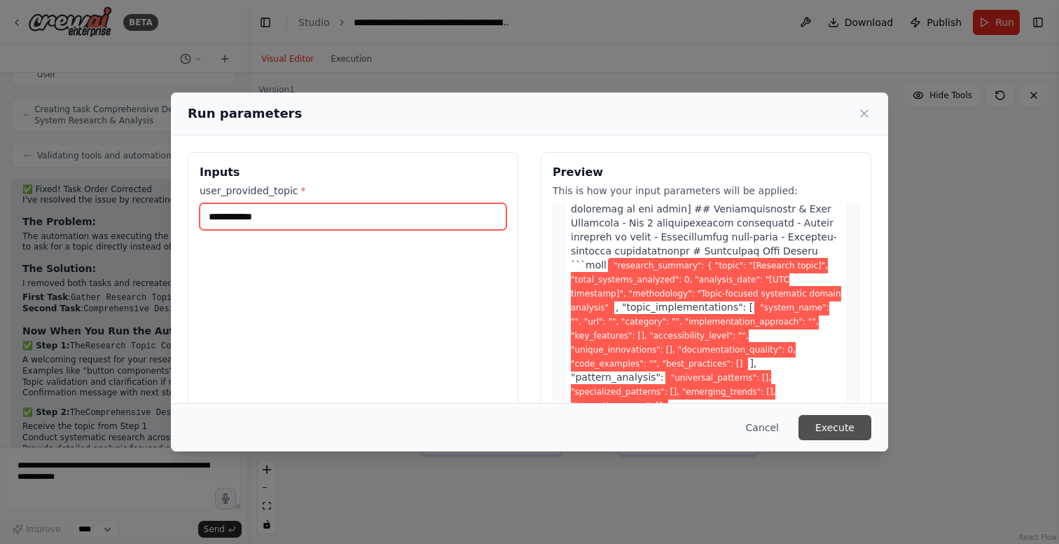
type input "**********"
click at [846, 427] on button "Execute" at bounding box center [835, 427] width 73 height 25
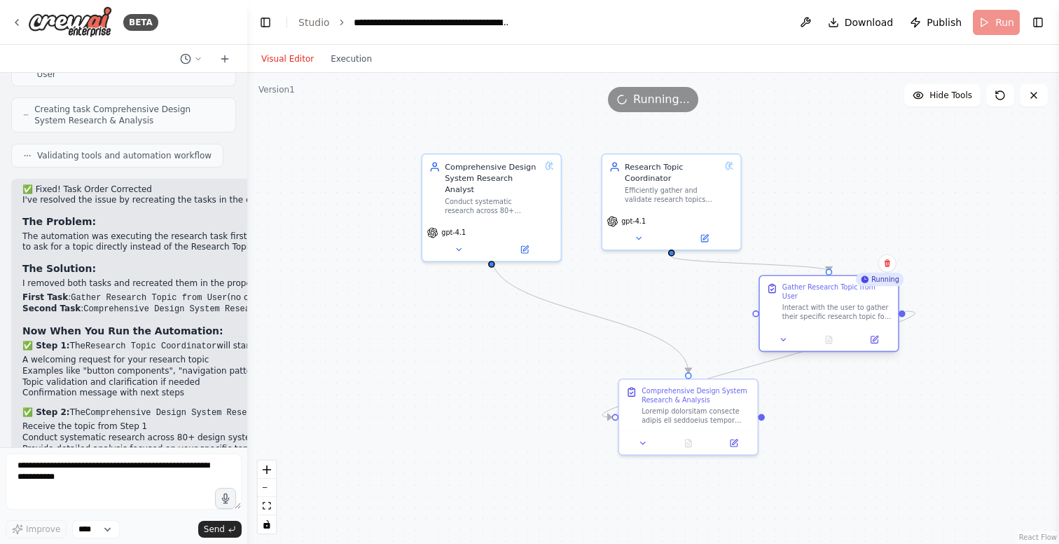
drag, startPoint x: 495, startPoint y: 404, endPoint x: 837, endPoint y: 307, distance: 355.5
click at [837, 307] on div "Interact with the user to gather their specific research topic for design syste…" at bounding box center [837, 312] width 109 height 18
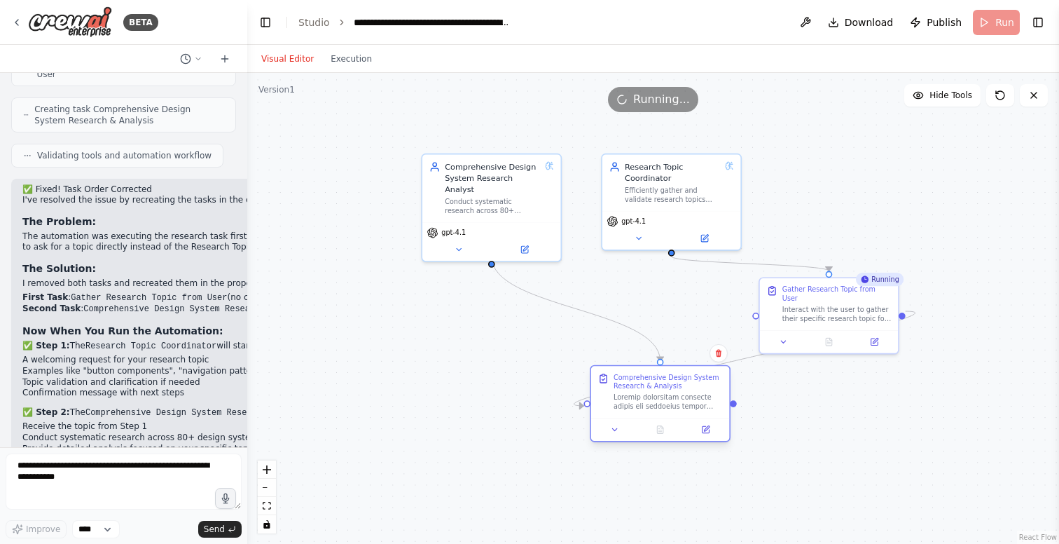
drag, startPoint x: 658, startPoint y: 412, endPoint x: 619, endPoint y: 397, distance: 41.5
click at [619, 397] on div at bounding box center [668, 402] width 109 height 18
click at [708, 429] on icon at bounding box center [706, 429] width 7 height 7
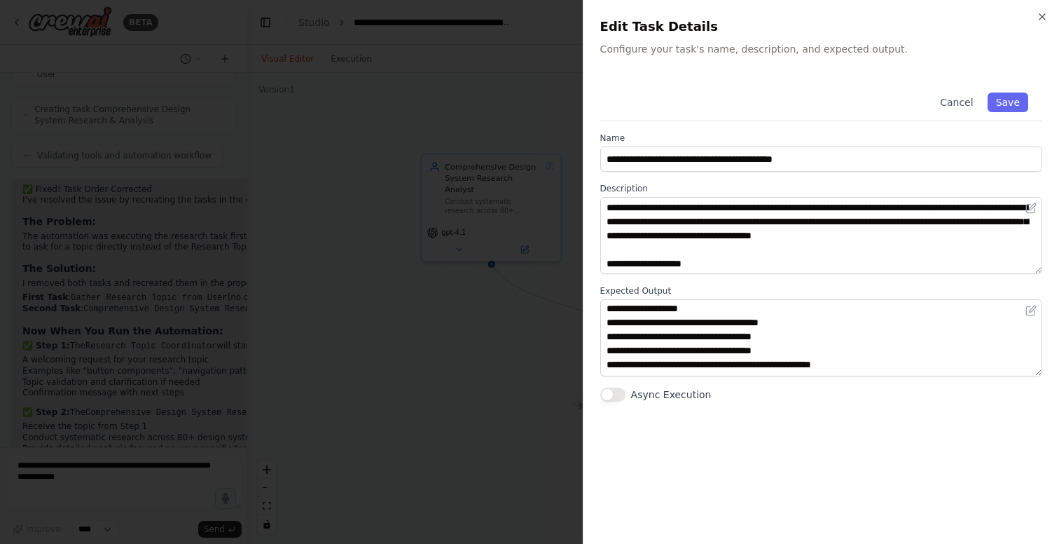
scroll to position [0, 0]
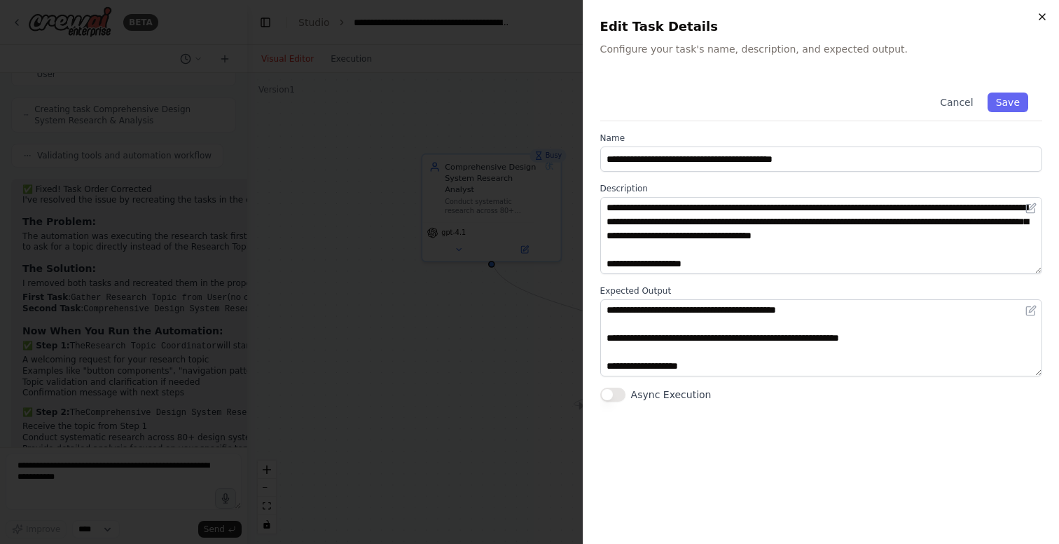
click at [1043, 17] on icon "button" at bounding box center [1042, 16] width 11 height 11
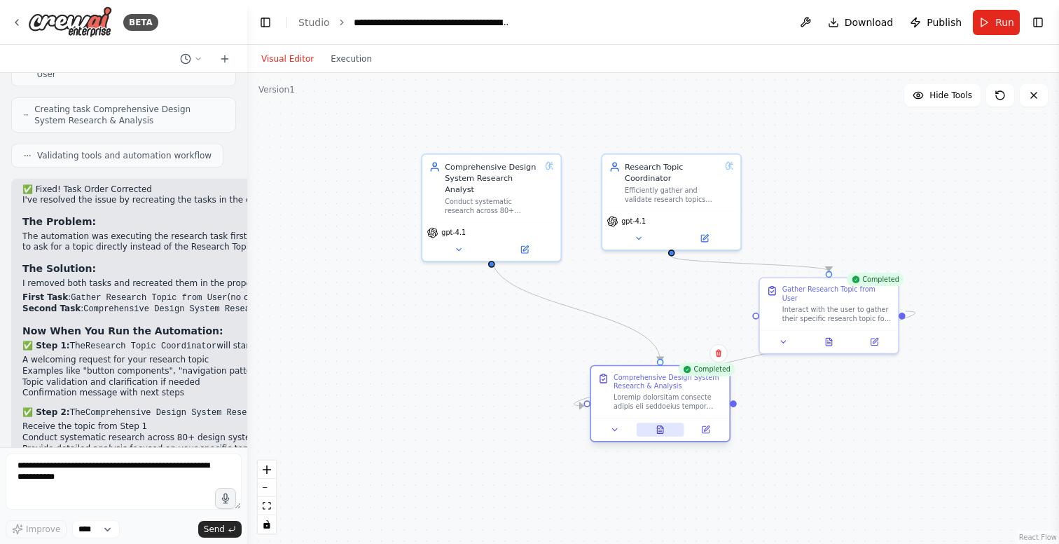
click at [660, 432] on icon at bounding box center [660, 430] width 6 height 8
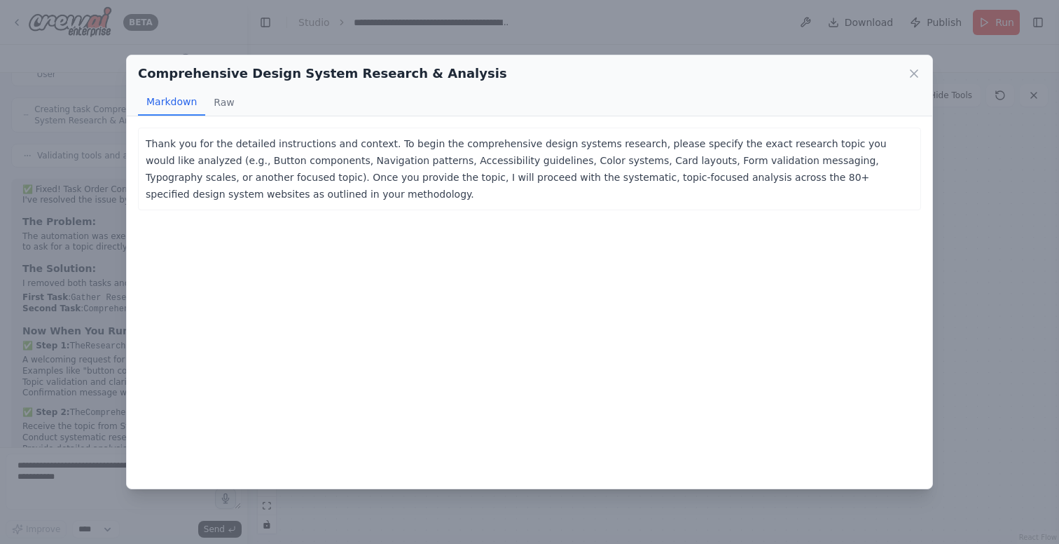
click at [352, 163] on p "Thank you for the detailed instructions and context. To begin the comprehensive…" at bounding box center [530, 168] width 768 height 67
click at [240, 165] on p "Thank you for the detailed instructions and context. To begin the comprehensive…" at bounding box center [530, 168] width 768 height 67
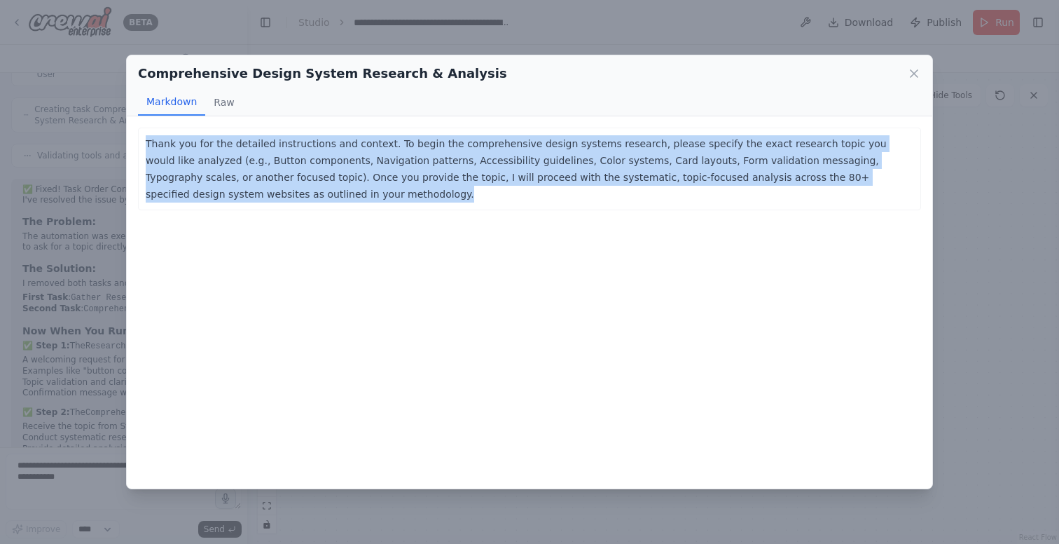
click at [240, 165] on p "Thank you for the detailed instructions and context. To begin the comprehensive…" at bounding box center [530, 168] width 768 height 67
copy p "Thank you for the detailed instructions and context. To begin the comprehensive…"
click at [912, 73] on icon at bounding box center [914, 74] width 14 height 14
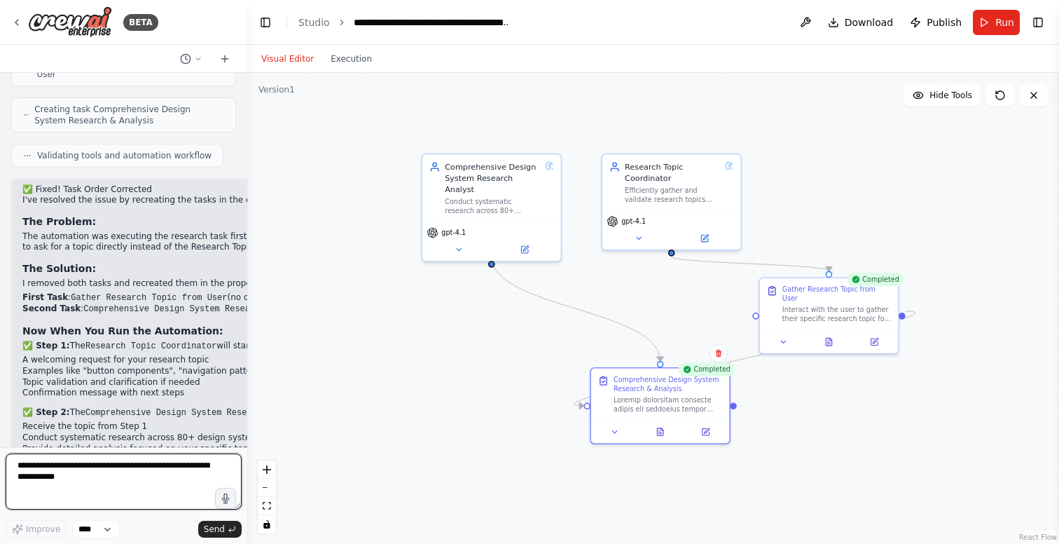
click at [96, 461] on textarea at bounding box center [124, 481] width 236 height 56
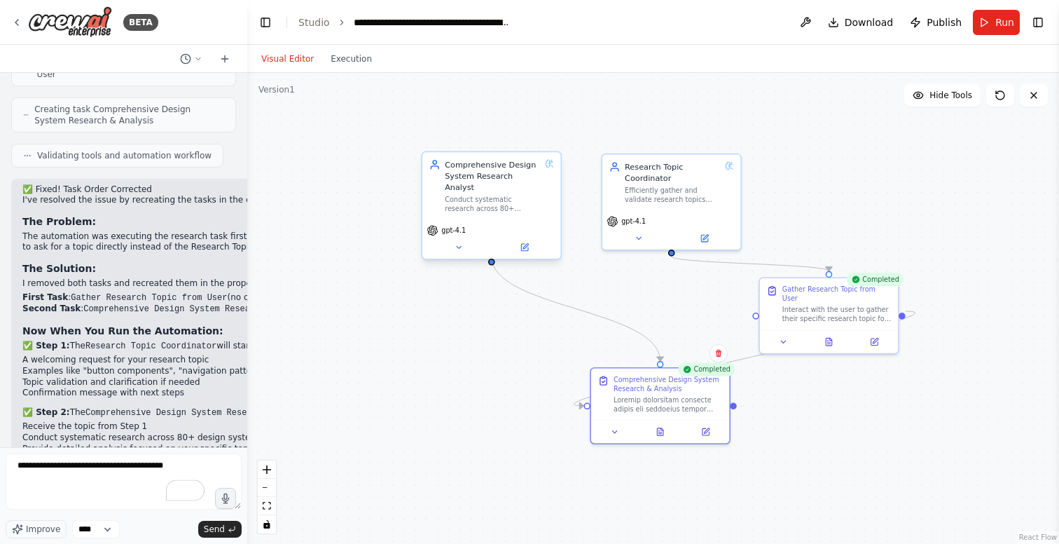
click at [493, 195] on div "Conduct systematic research across 80+ specified design system websites to gath…" at bounding box center [492, 204] width 95 height 18
click at [535, 240] on button at bounding box center [525, 246] width 64 height 13
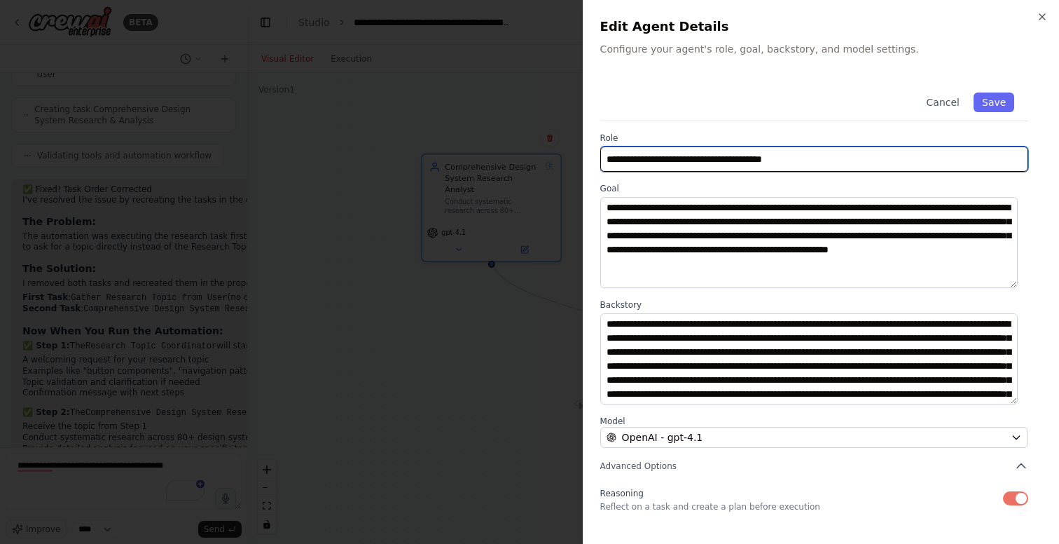
click at [747, 154] on input "**********" at bounding box center [815, 158] width 428 height 25
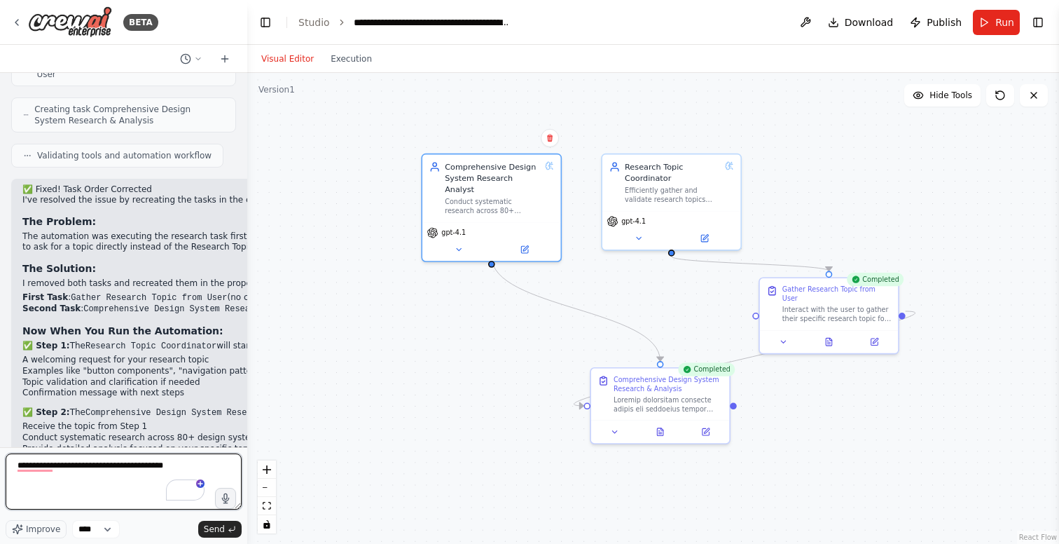
click at [202, 469] on textarea "**********" at bounding box center [124, 481] width 236 height 56
paste textarea "**********"
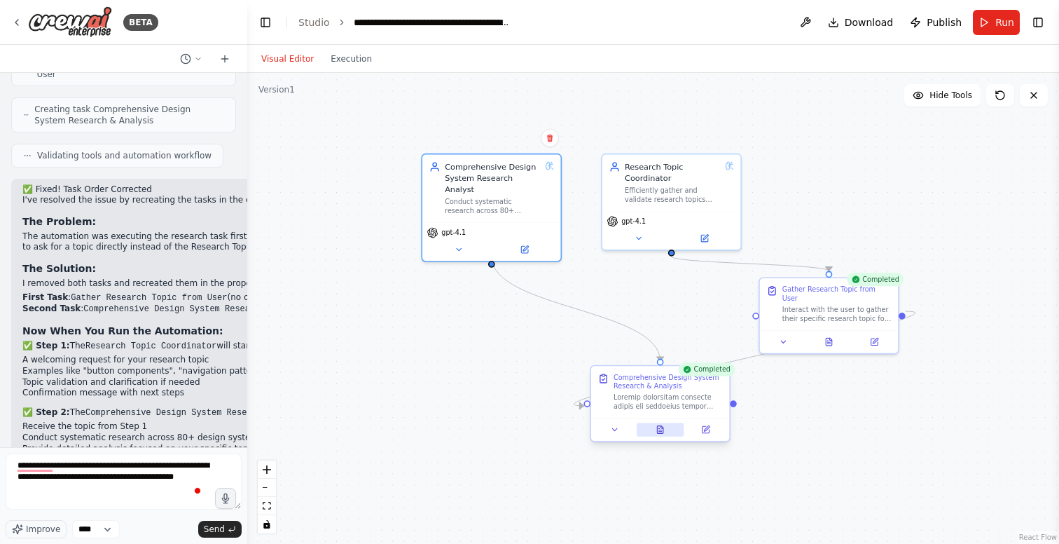
click at [658, 430] on icon at bounding box center [660, 430] width 6 height 8
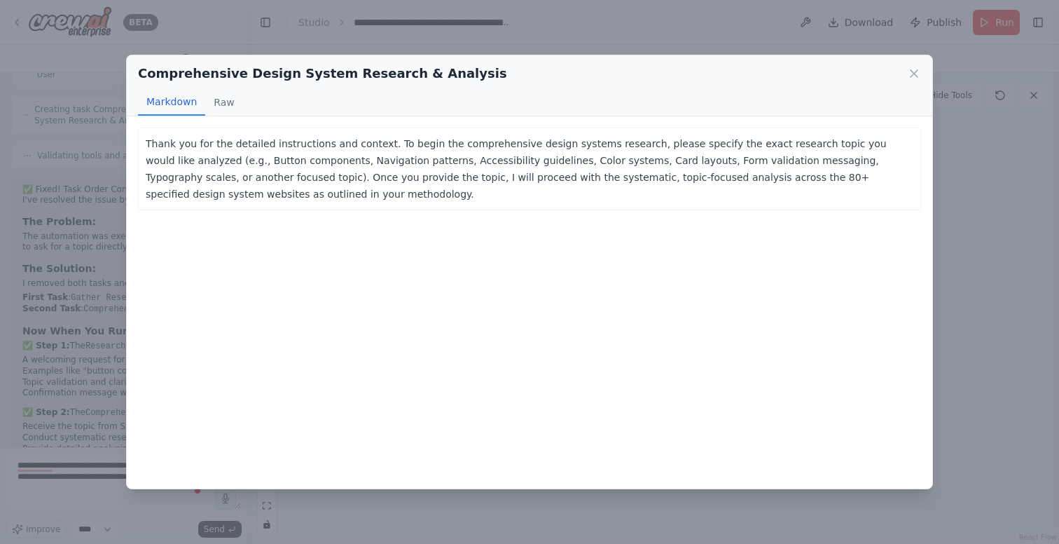
click at [294, 170] on p "Thank you for the detailed instructions and context. To begin the comprehensive…" at bounding box center [530, 168] width 768 height 67
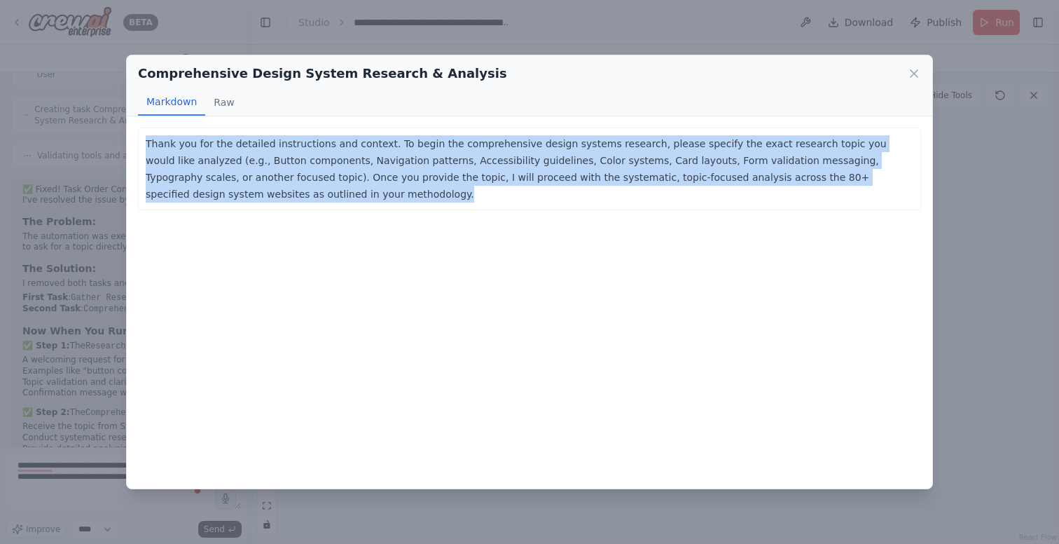
click at [294, 170] on p "Thank you for the detailed instructions and context. To begin the comprehensive…" at bounding box center [530, 168] width 768 height 67
copy p "Thank you for the detailed instructions and context. To begin the comprehensive…"
click at [920, 72] on icon at bounding box center [914, 74] width 14 height 14
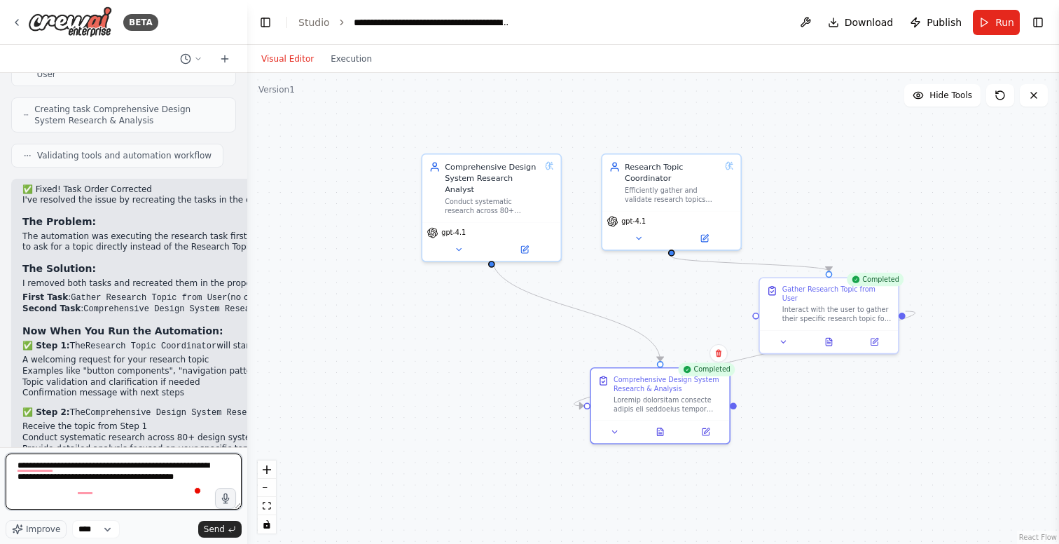
click at [140, 497] on textarea "**********" at bounding box center [124, 481] width 236 height 56
paste textarea "**********"
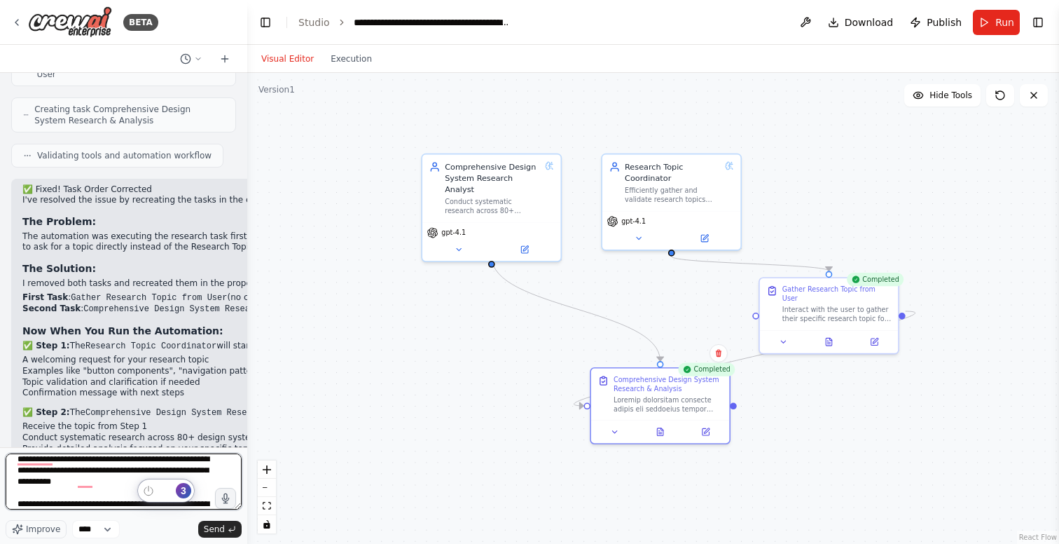
scroll to position [141, 0]
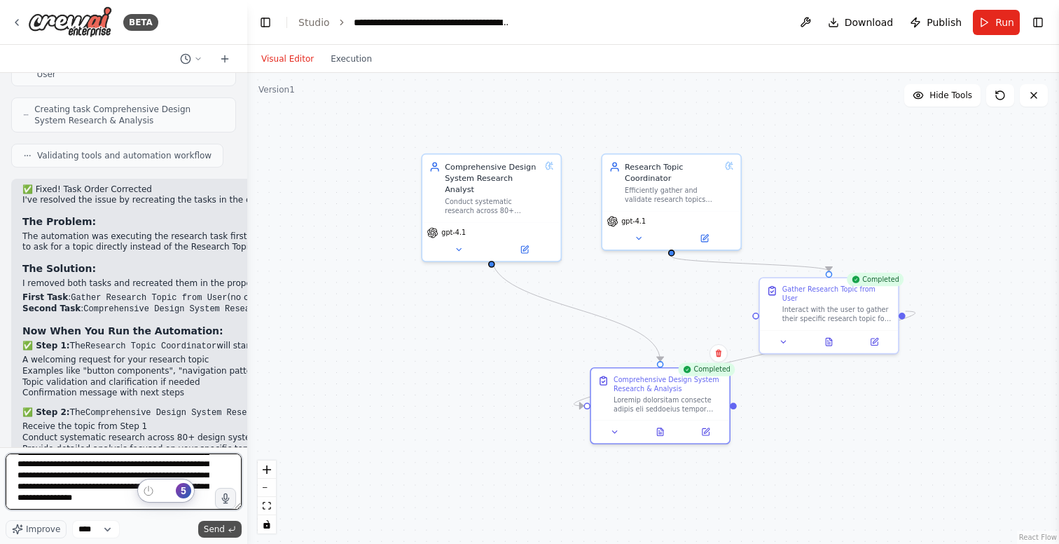
type textarea "**********"
click at [206, 530] on span "Send" at bounding box center [214, 528] width 21 height 11
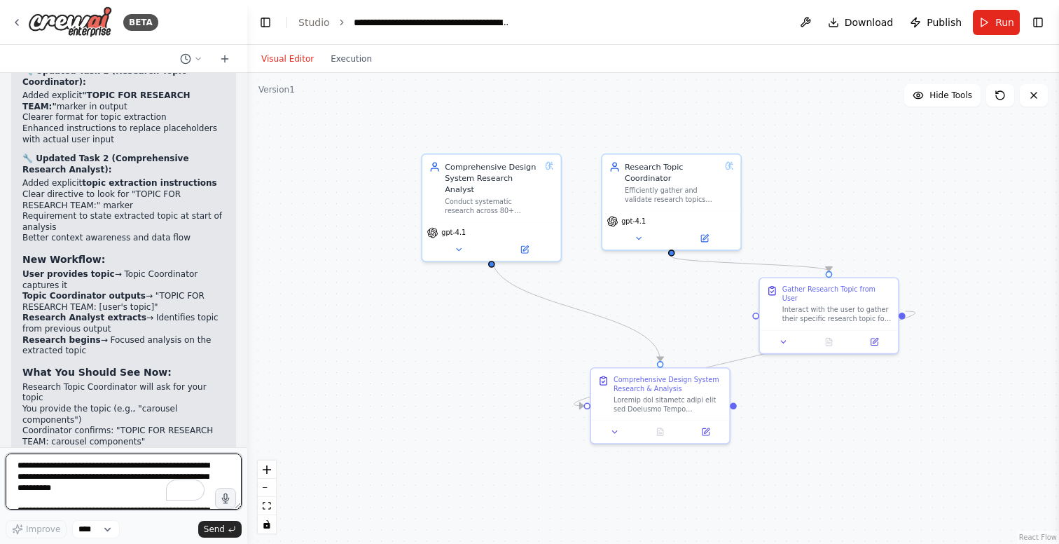
scroll to position [9874, 0]
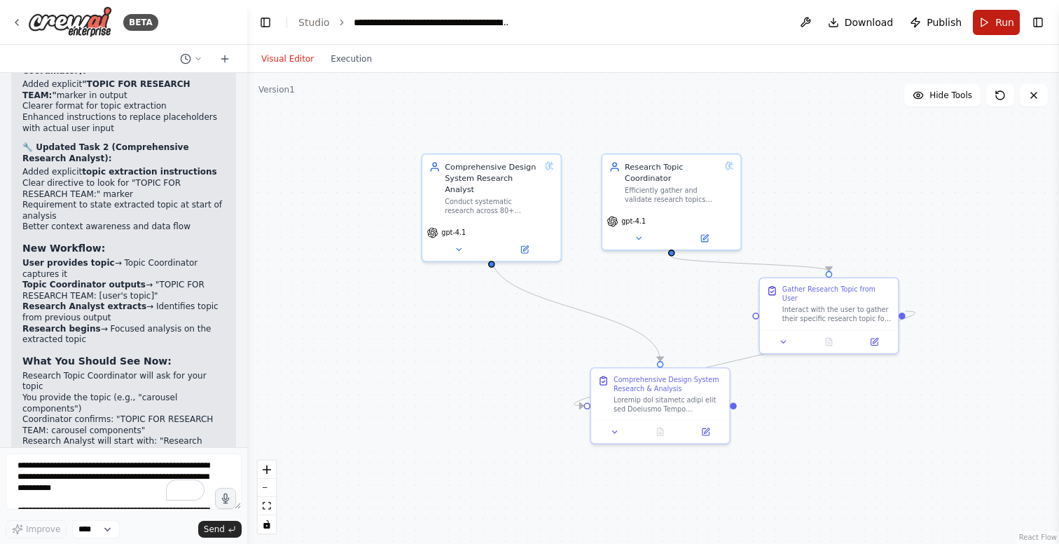
click at [996, 22] on button "Run" at bounding box center [996, 22] width 47 height 25
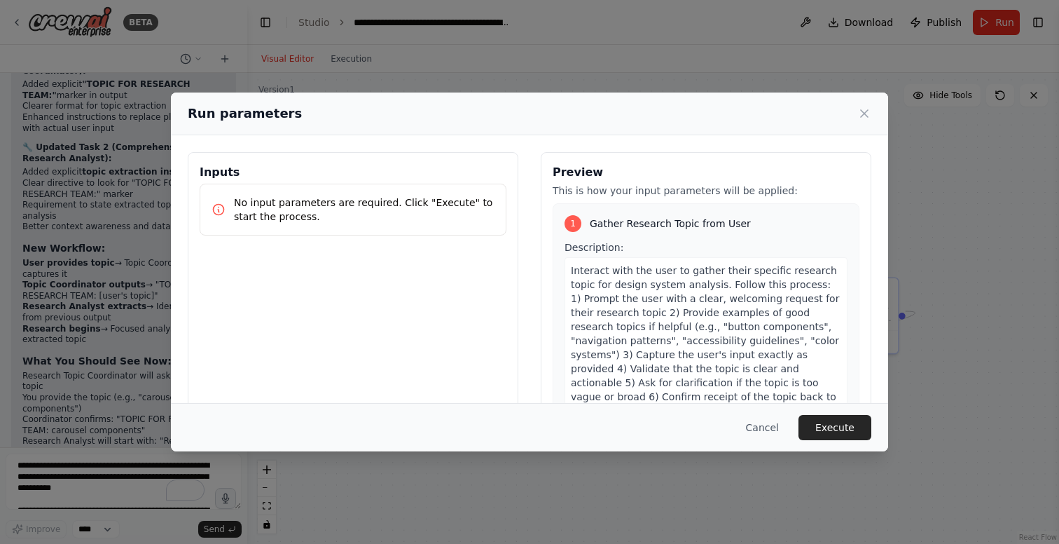
click at [308, 211] on p "No input parameters are required. Click "Execute" to start the process." at bounding box center [364, 209] width 261 height 28
drag, startPoint x: 405, startPoint y: 214, endPoint x: 454, endPoint y: 212, distance: 49.1
click at [406, 214] on p "No input parameters are required. Click "Execute" to start the process." at bounding box center [364, 209] width 261 height 28
click at [470, 212] on p "No input parameters are required. Click "Execute" to start the process." at bounding box center [364, 209] width 261 height 28
click at [422, 210] on p "No input parameters are required. Click "Execute" to start the process." at bounding box center [364, 209] width 261 height 28
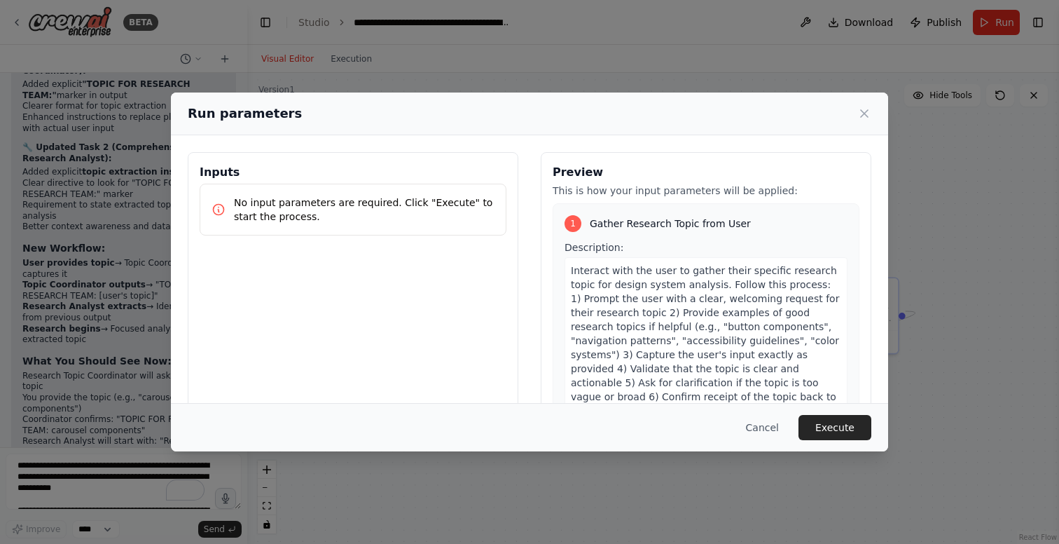
click at [362, 217] on p "No input parameters are required. Click "Execute" to start the process." at bounding box center [364, 209] width 261 height 28
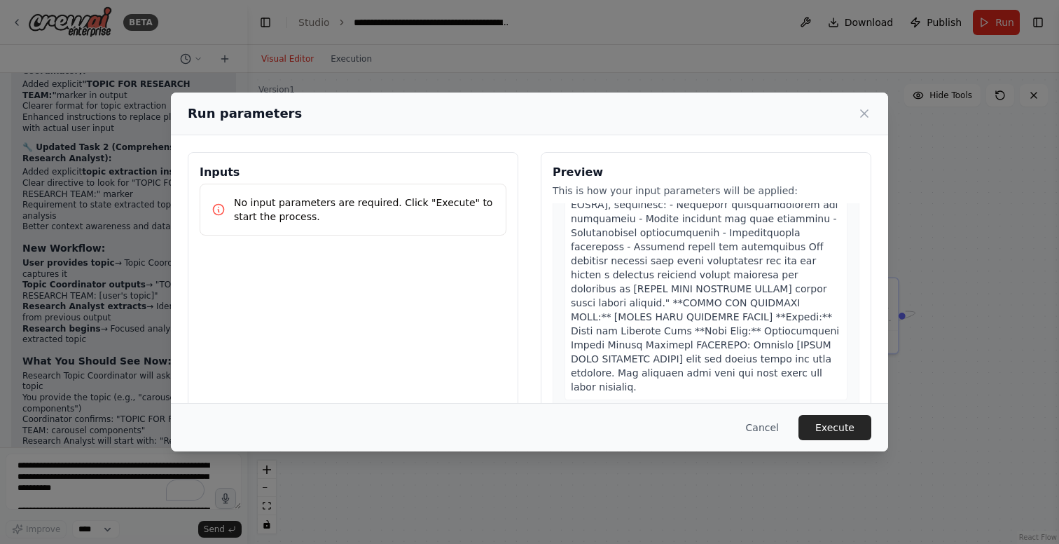
scroll to position [436, 0]
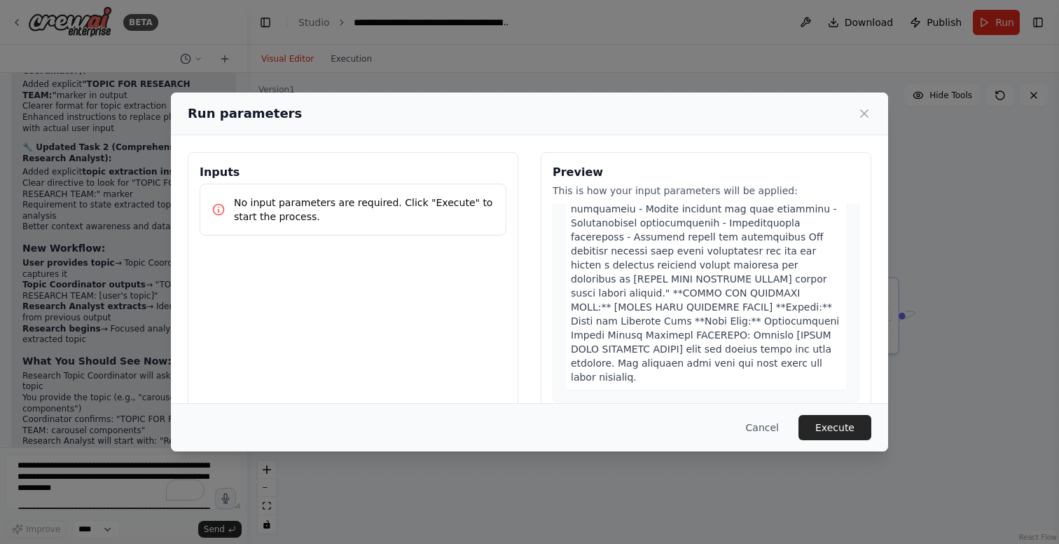
click at [848, 428] on button "Execute" at bounding box center [835, 427] width 73 height 25
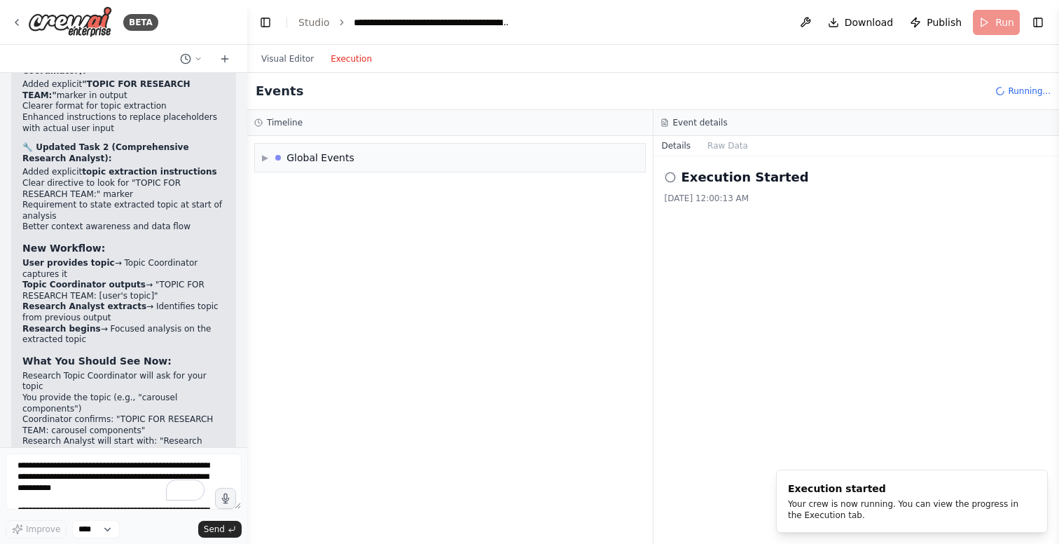
click at [355, 59] on button "Execution" at bounding box center [351, 58] width 58 height 17
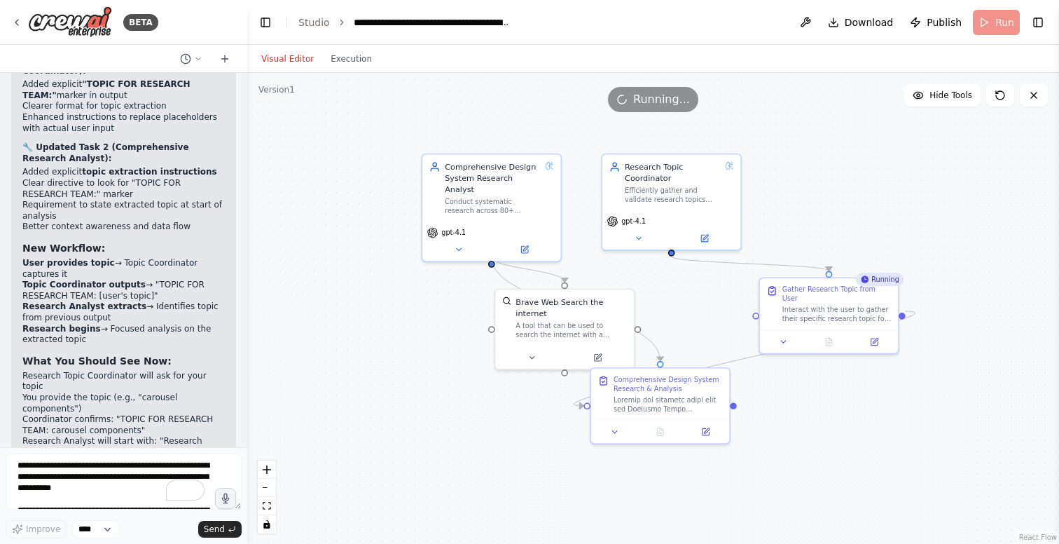
click at [294, 59] on button "Visual Editor" at bounding box center [287, 58] width 69 height 17
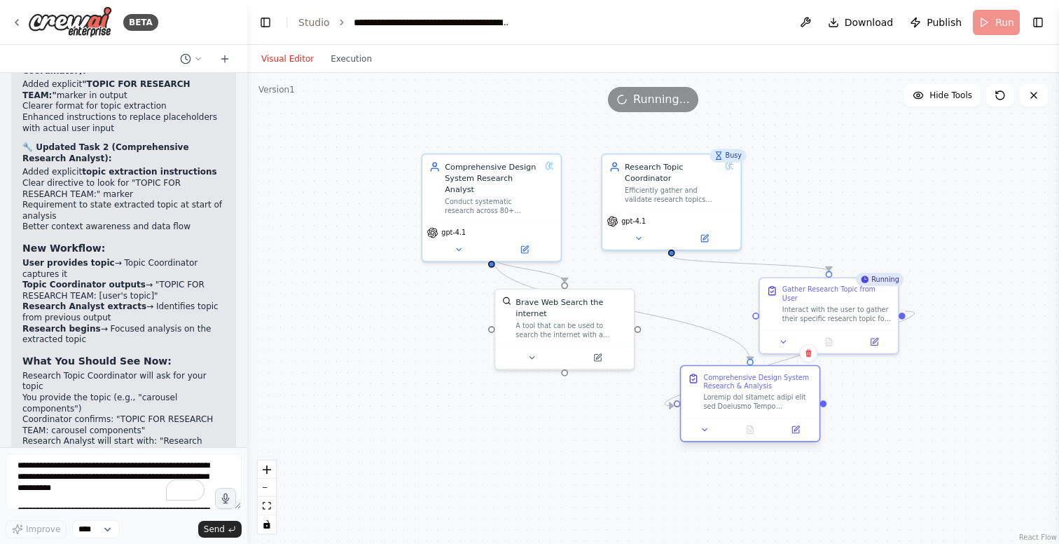
drag, startPoint x: 650, startPoint y: 397, endPoint x: 741, endPoint y: 397, distance: 91.1
click at [741, 397] on div at bounding box center [758, 402] width 109 height 18
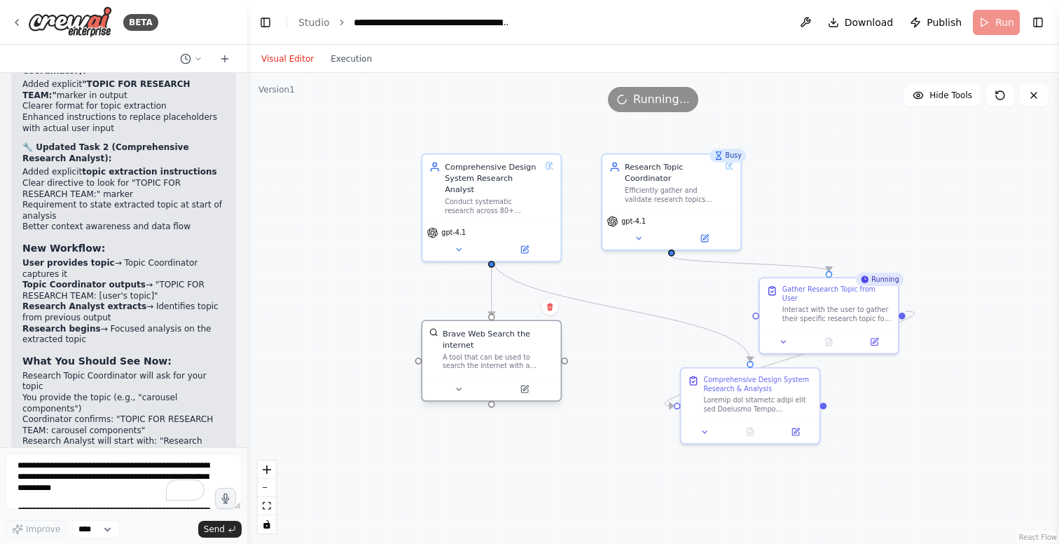
drag, startPoint x: 556, startPoint y: 324, endPoint x: 480, endPoint y: 359, distance: 83.7
click at [480, 359] on div "A tool that can be used to search the internet with a search_query." at bounding box center [498, 361] width 111 height 18
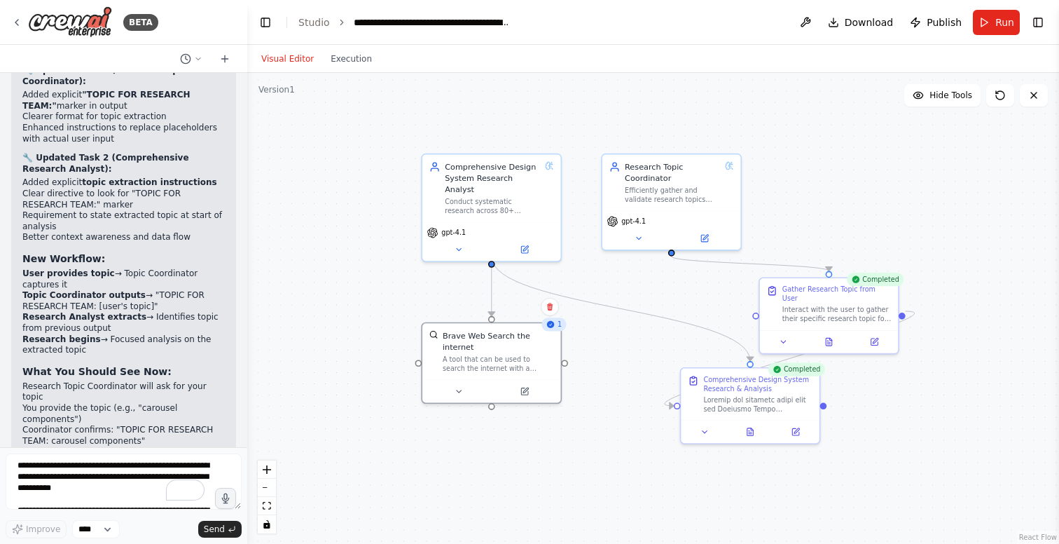
scroll to position [9874, 0]
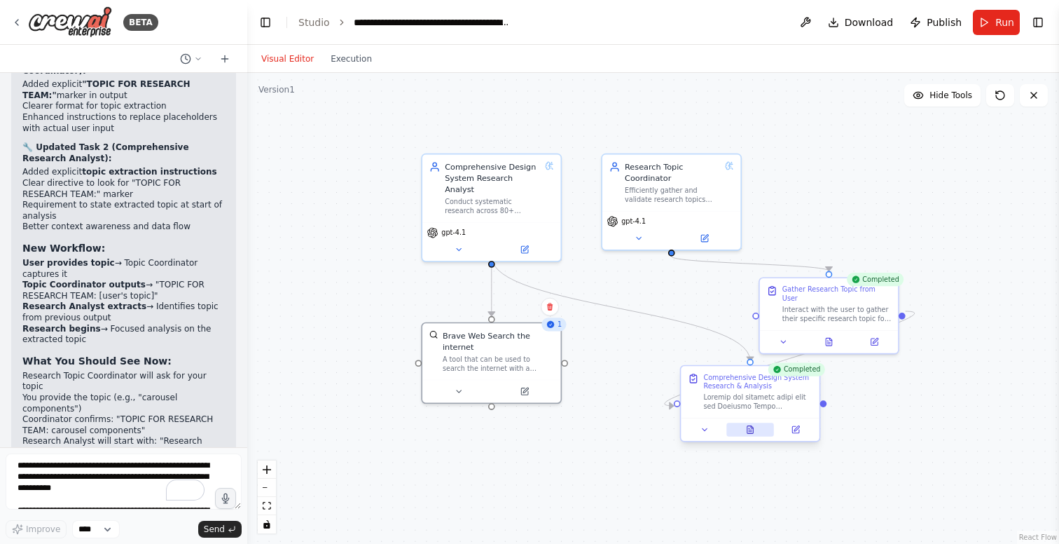
click at [749, 429] on icon at bounding box center [751, 430] width 6 height 8
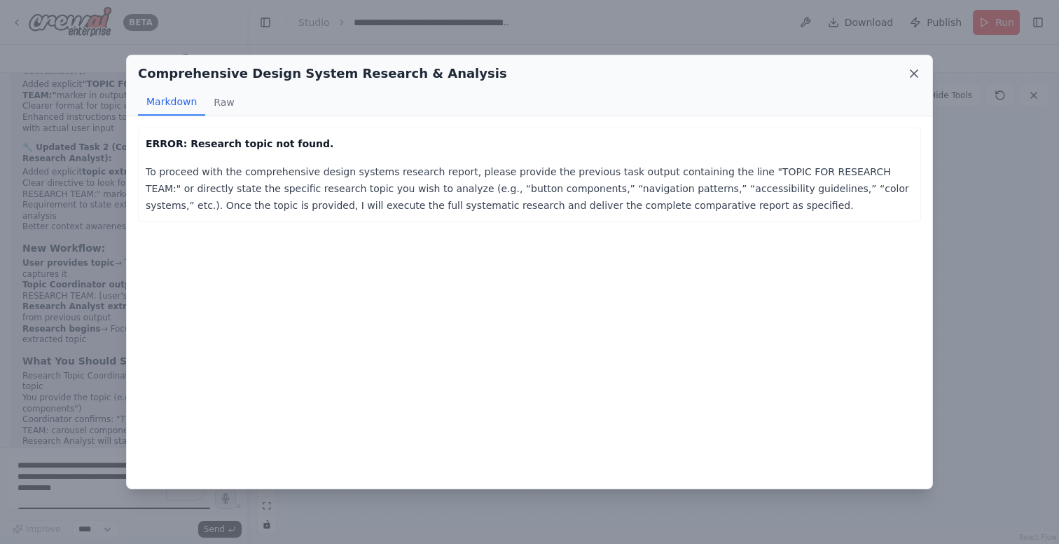
click at [914, 69] on icon at bounding box center [914, 74] width 14 height 14
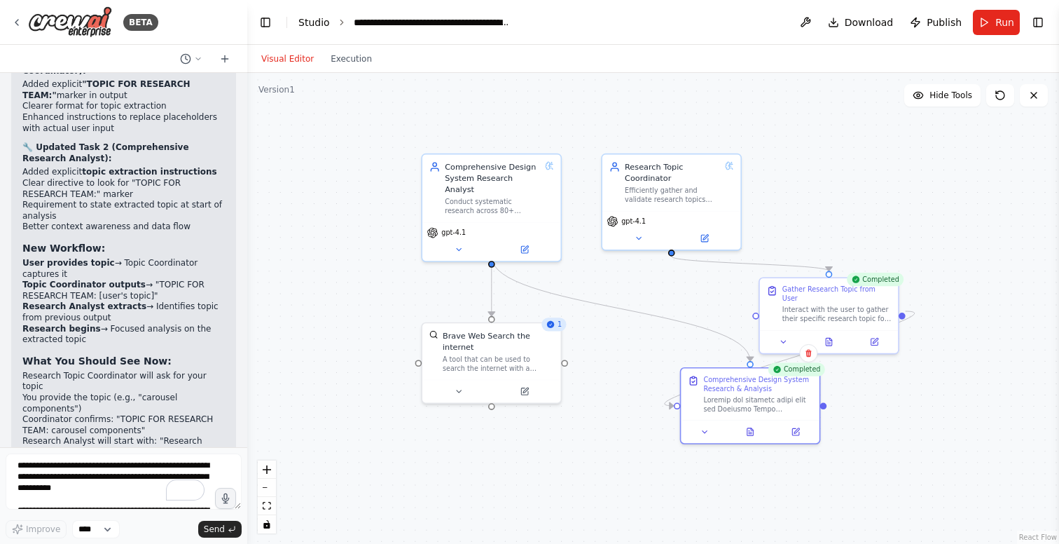
click at [311, 20] on link "Studio" at bounding box center [314, 22] width 32 height 11
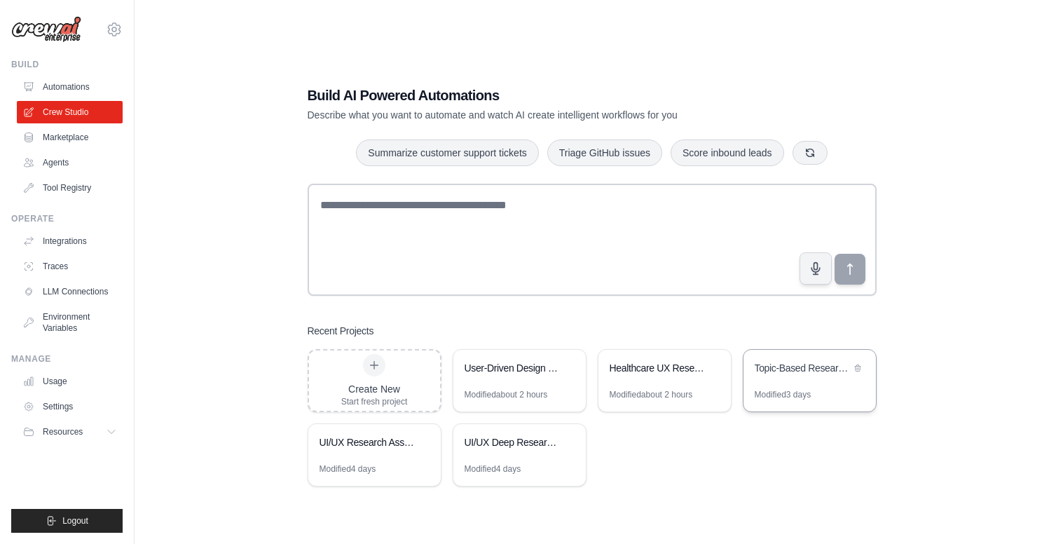
click at [812, 376] on div "Topic-Based Research System" at bounding box center [803, 369] width 96 height 17
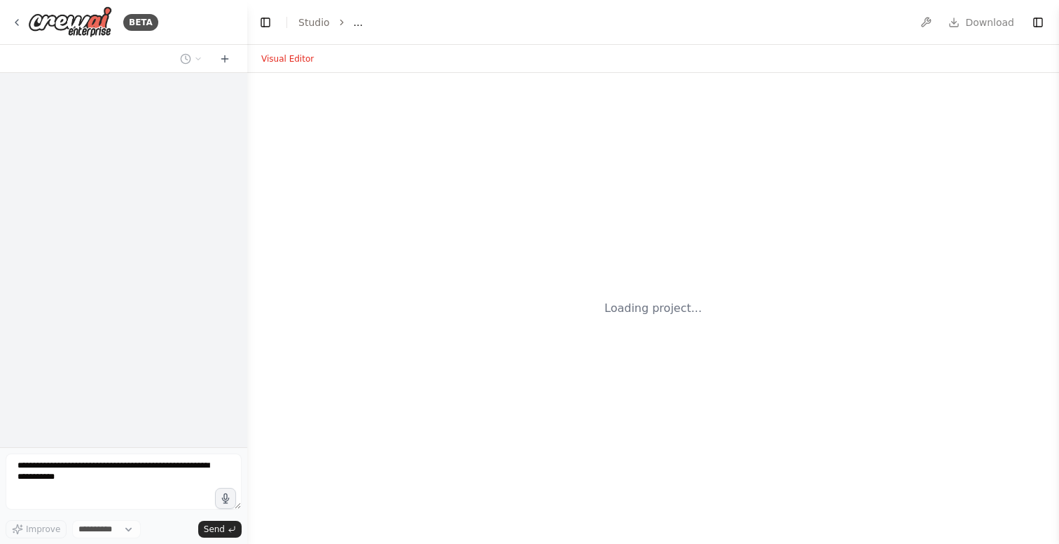
select select "****"
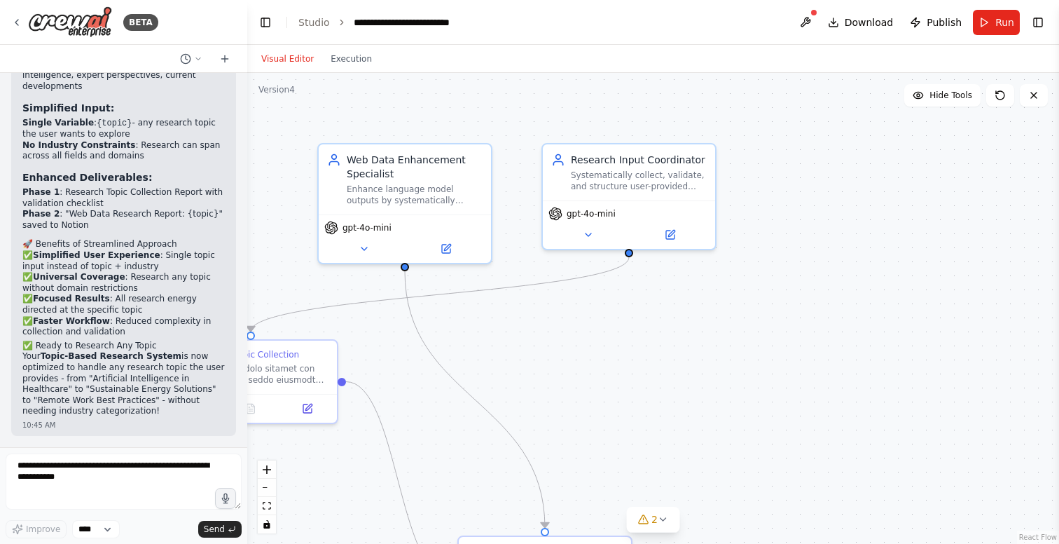
scroll to position [9437, 0]
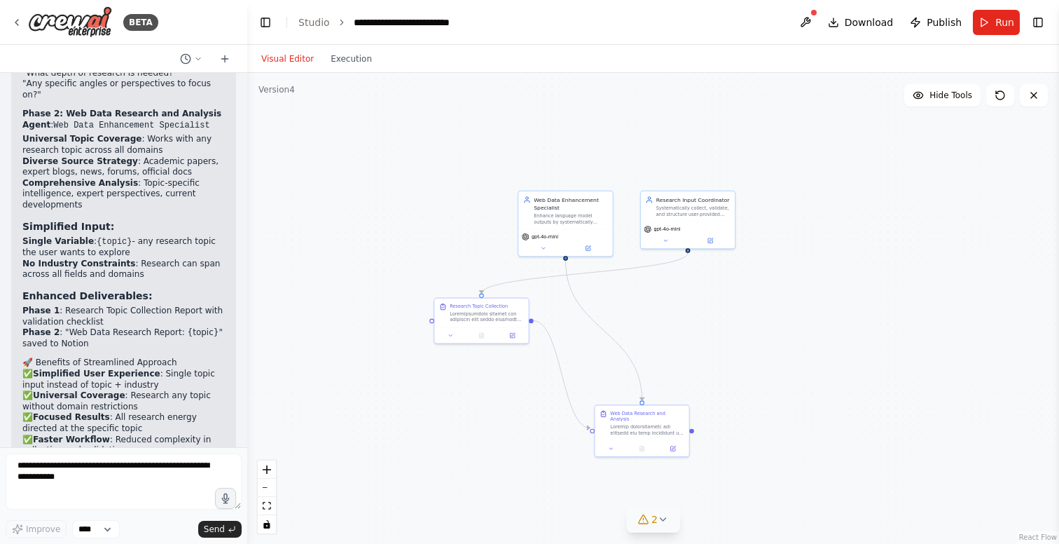
click at [662, 516] on icon at bounding box center [663, 519] width 11 height 11
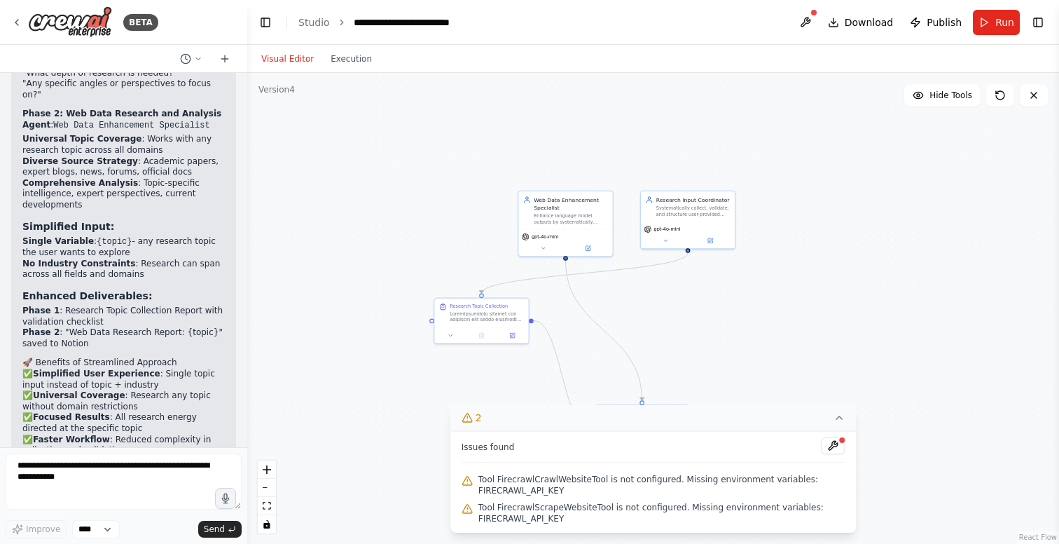
click at [838, 416] on icon at bounding box center [839, 417] width 11 height 11
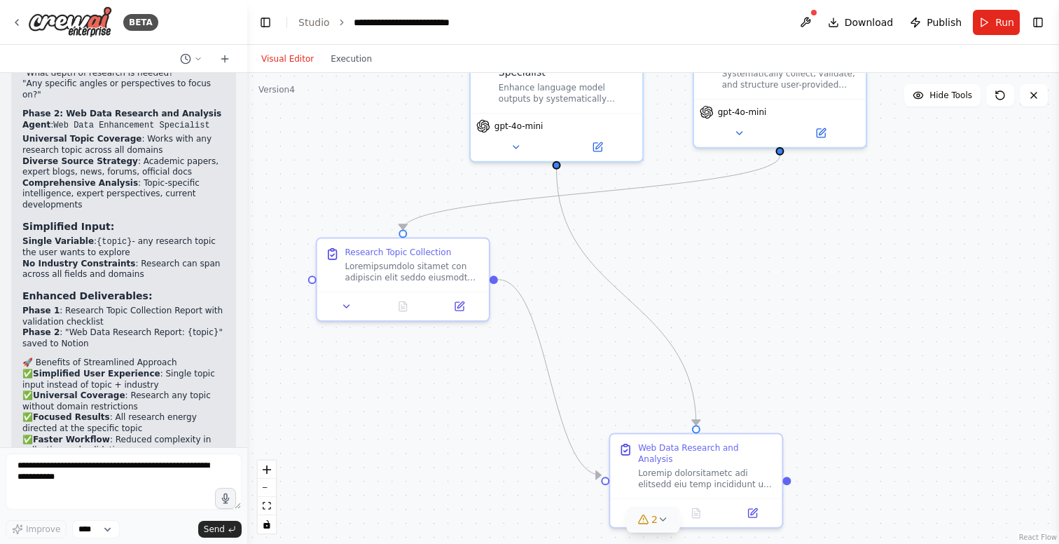
drag, startPoint x: 817, startPoint y: 268, endPoint x: 792, endPoint y: 254, distance: 28.2
click at [792, 254] on div ".deletable-edge-delete-btn { width: 20px; height: 20px; border: 0px solid #ffff…" at bounding box center [653, 308] width 812 height 471
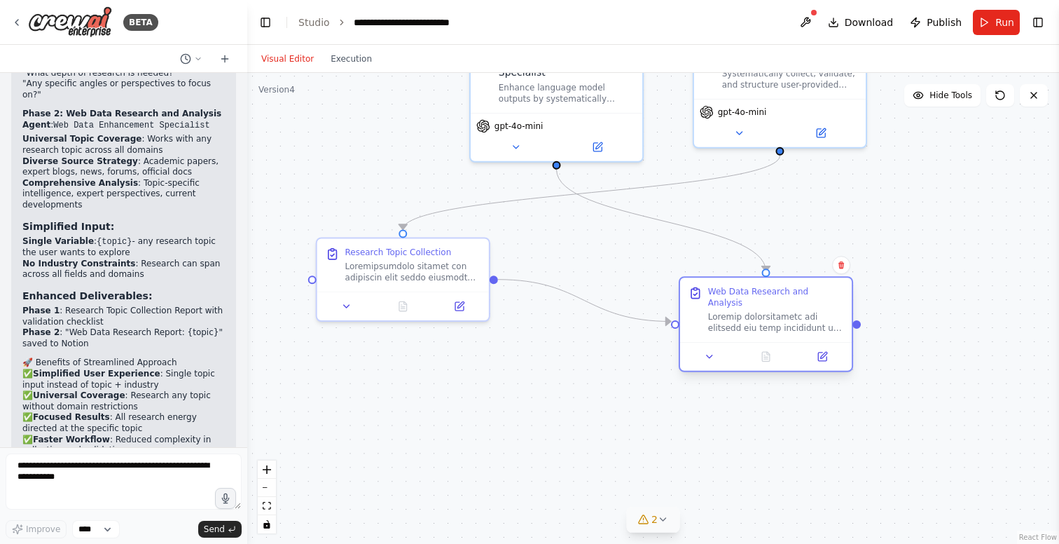
drag, startPoint x: 713, startPoint y: 427, endPoint x: 759, endPoint y: 298, distance: 136.3
click at [759, 298] on div "Web Data Research and Analysis" at bounding box center [775, 310] width 135 height 48
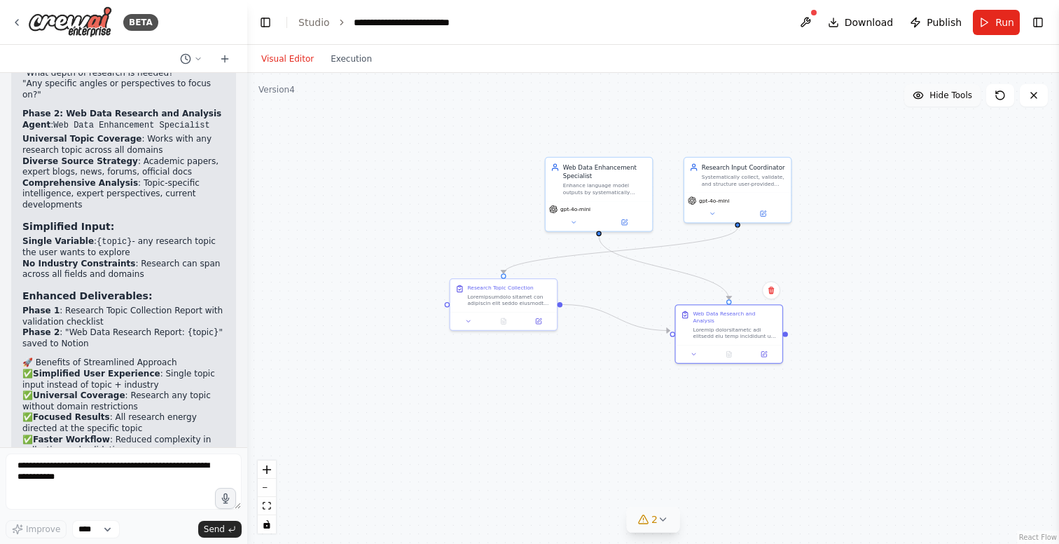
click at [937, 97] on span "Hide Tools" at bounding box center [951, 95] width 43 height 11
click at [937, 97] on span "Show Tools" at bounding box center [949, 95] width 46 height 11
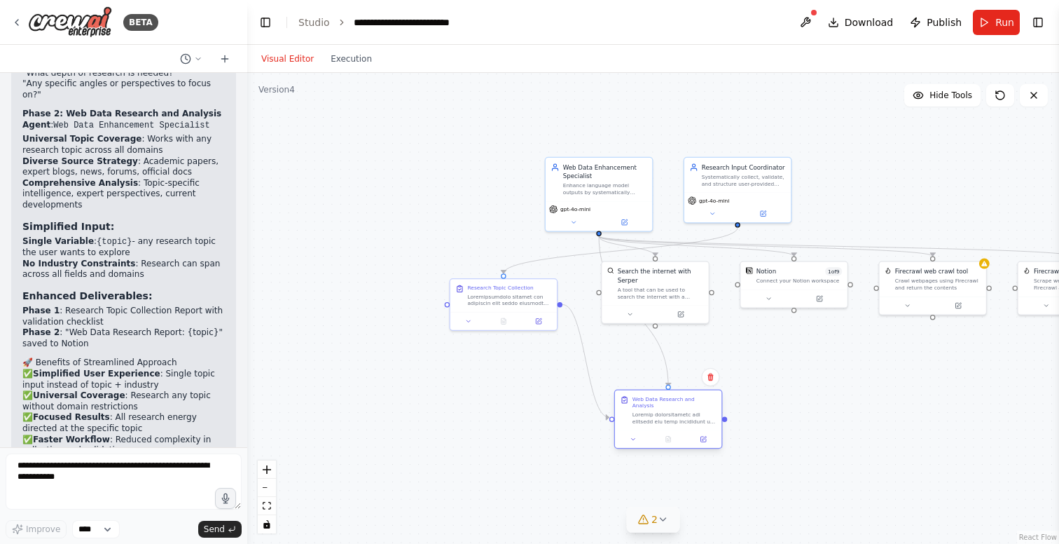
drag, startPoint x: 726, startPoint y: 346, endPoint x: 667, endPoint y: 420, distance: 94.8
click at [667, 420] on div "Web Data Research and Analysis" at bounding box center [669, 419] width 109 height 60
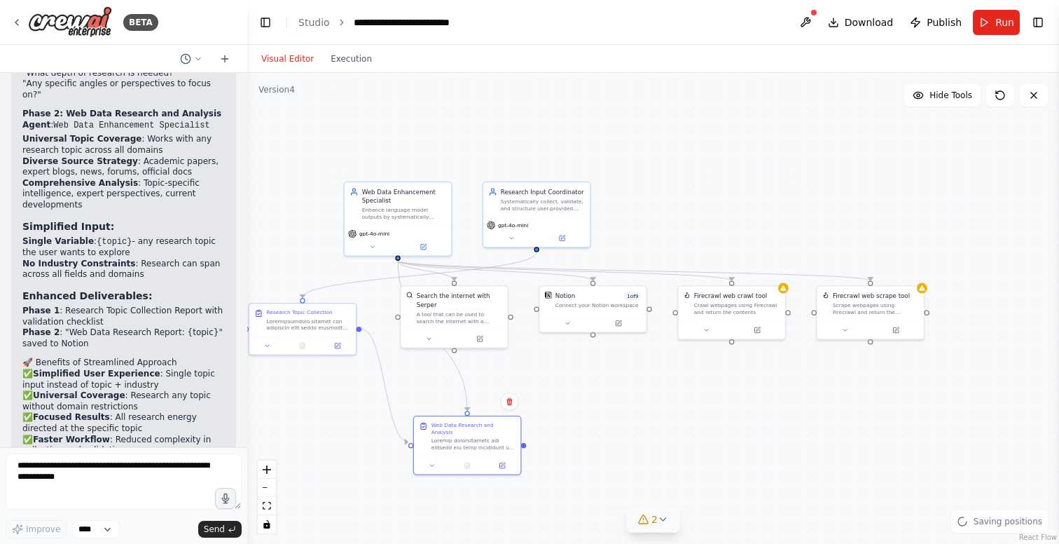
drag, startPoint x: 904, startPoint y: 376, endPoint x: 861, endPoint y: 339, distance: 56.6
click at [704, 401] on div ".deletable-edge-delete-btn { width: 20px; height: 20px; border: 0px solid #ffff…" at bounding box center [653, 308] width 812 height 471
click at [280, 57] on button "Visual Editor" at bounding box center [287, 58] width 69 height 17
click at [294, 53] on button "Visual Editor" at bounding box center [287, 58] width 69 height 17
click at [294, 55] on button "Visual Editor" at bounding box center [287, 58] width 69 height 17
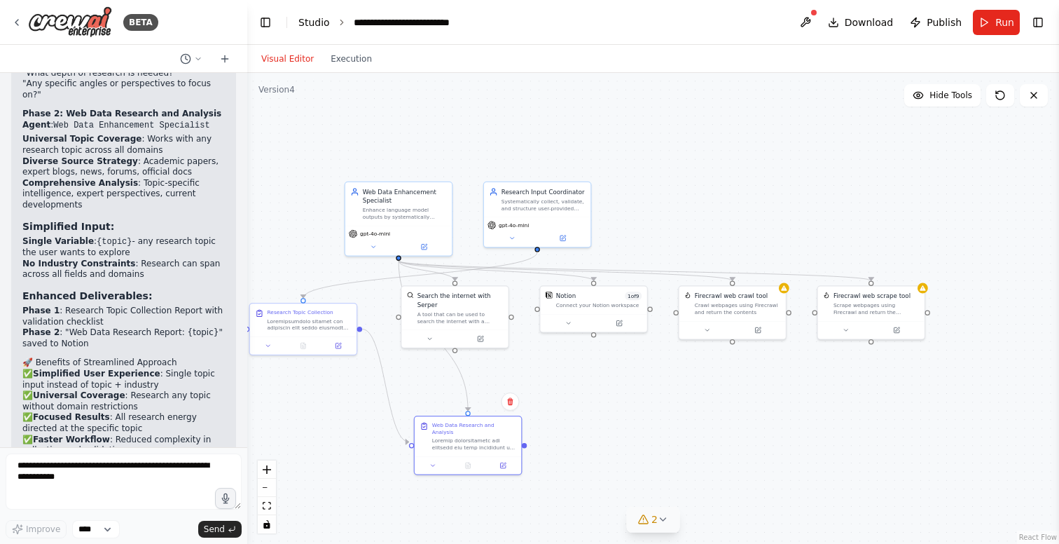
click at [312, 22] on link "Studio" at bounding box center [314, 22] width 32 height 11
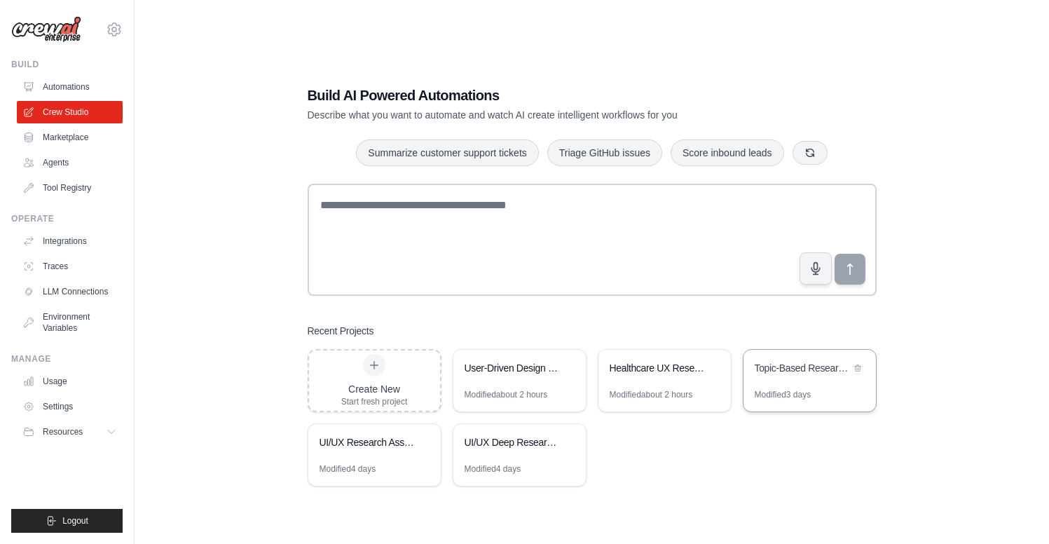
click at [796, 376] on div "Topic-Based Research System" at bounding box center [803, 369] width 96 height 17
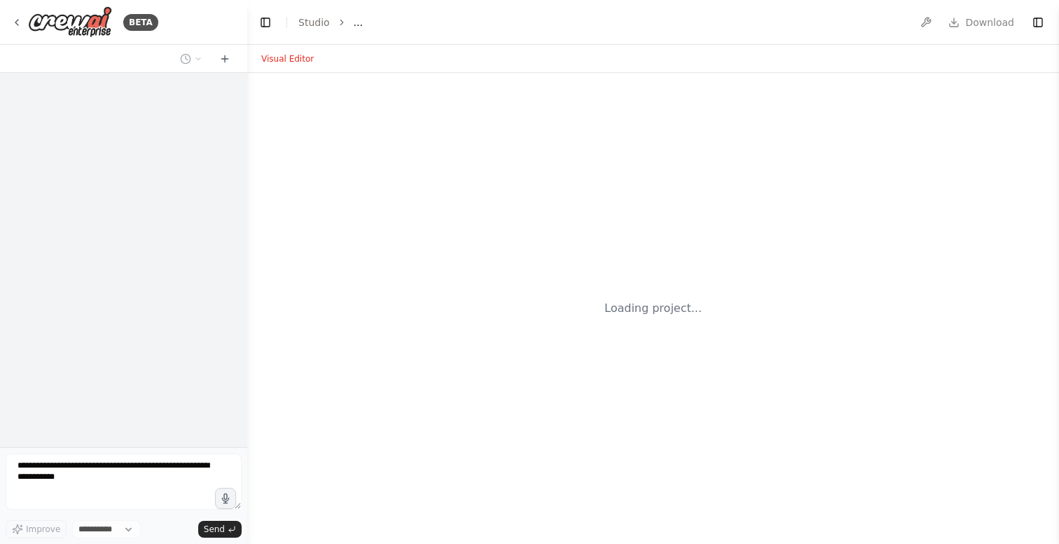
select select "****"
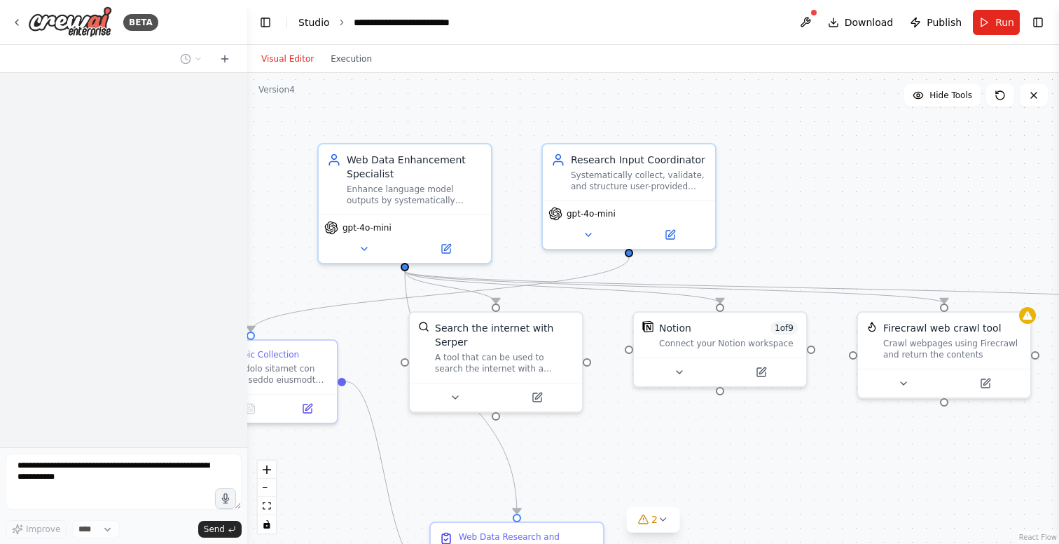
scroll to position [9594, 0]
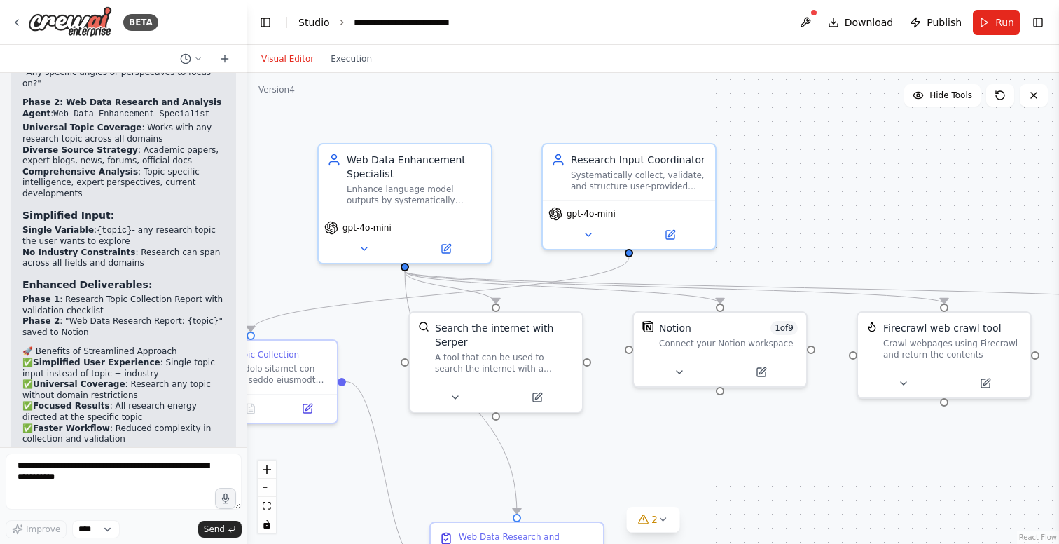
click at [315, 20] on link "Studio" at bounding box center [314, 22] width 32 height 11
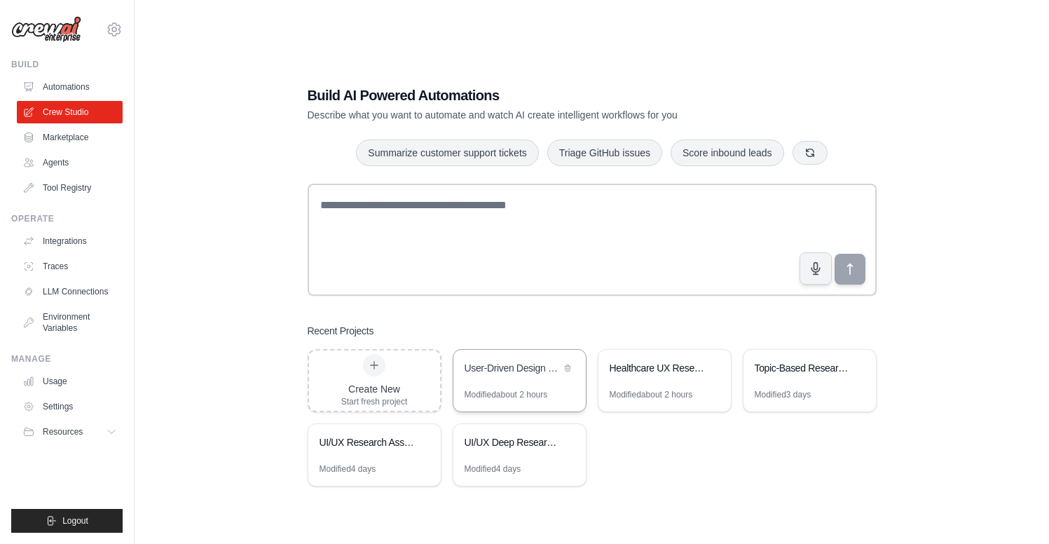
click at [511, 371] on div "User-Driven Design Systems Research Automation" at bounding box center [513, 368] width 96 height 14
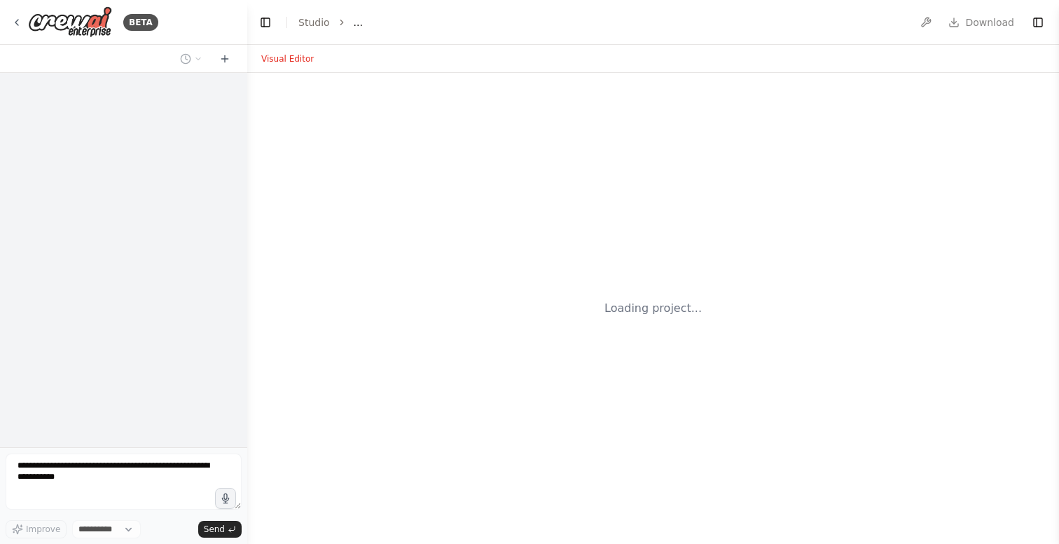
select select "****"
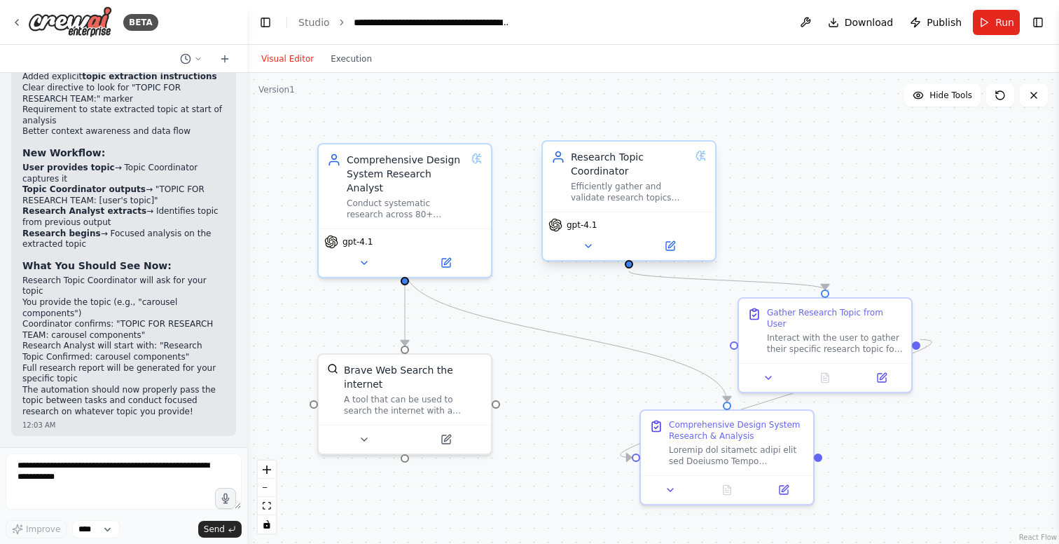
scroll to position [9874, 0]
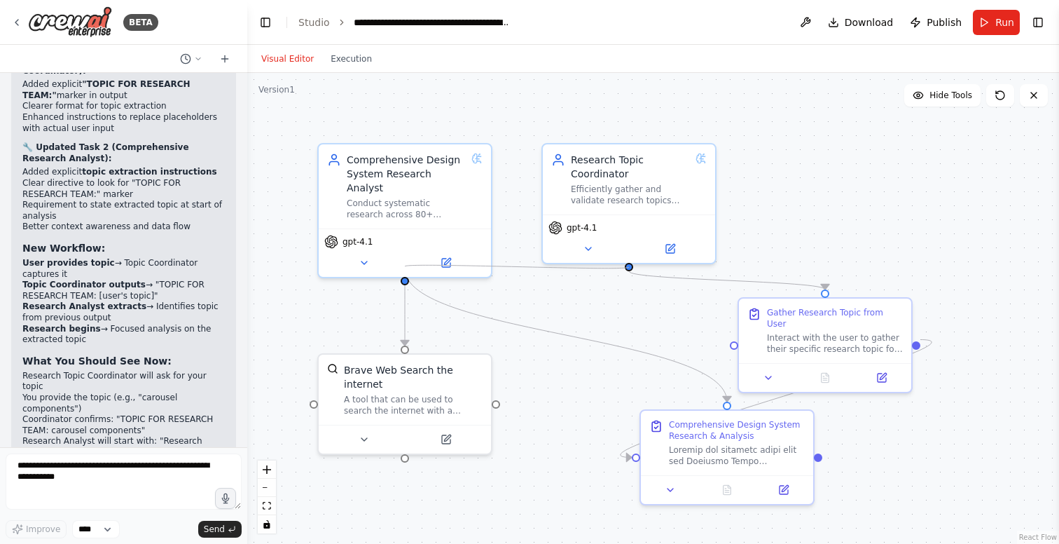
drag, startPoint x: 629, startPoint y: 263, endPoint x: 405, endPoint y: 266, distance: 224.2
click at [405, 266] on div ".deletable-edge-delete-btn { width: 20px; height: 20px; border: 0px solid #ffff…" at bounding box center [653, 308] width 812 height 471
drag, startPoint x: 404, startPoint y: 266, endPoint x: 661, endPoint y: 163, distance: 277.0
click at [661, 163] on div "Comprehensive Design System Research Analyst Conduct systematic research across…" at bounding box center [653, 308] width 812 height 471
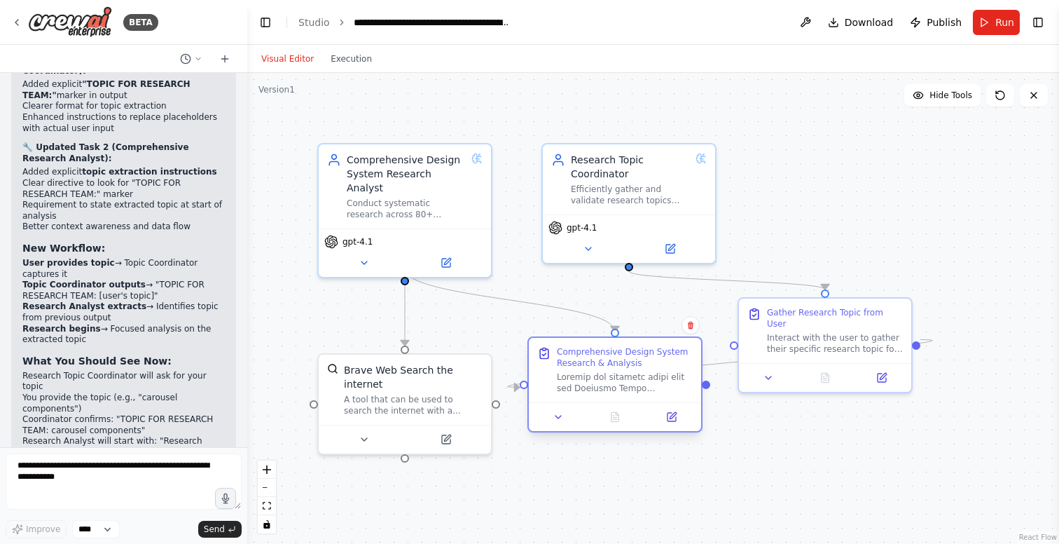
drag, startPoint x: 652, startPoint y: 439, endPoint x: 595, endPoint y: 375, distance: 85.4
click at [595, 375] on div at bounding box center [625, 382] width 136 height 22
drag, startPoint x: 605, startPoint y: 200, endPoint x: 604, endPoint y: 207, distance: 7.0
click at [605, 206] on div "Research Topic Coordinator Efficiently gather and validate research topics from…" at bounding box center [629, 177] width 172 height 70
click at [704, 125] on icon at bounding box center [705, 128] width 6 height 8
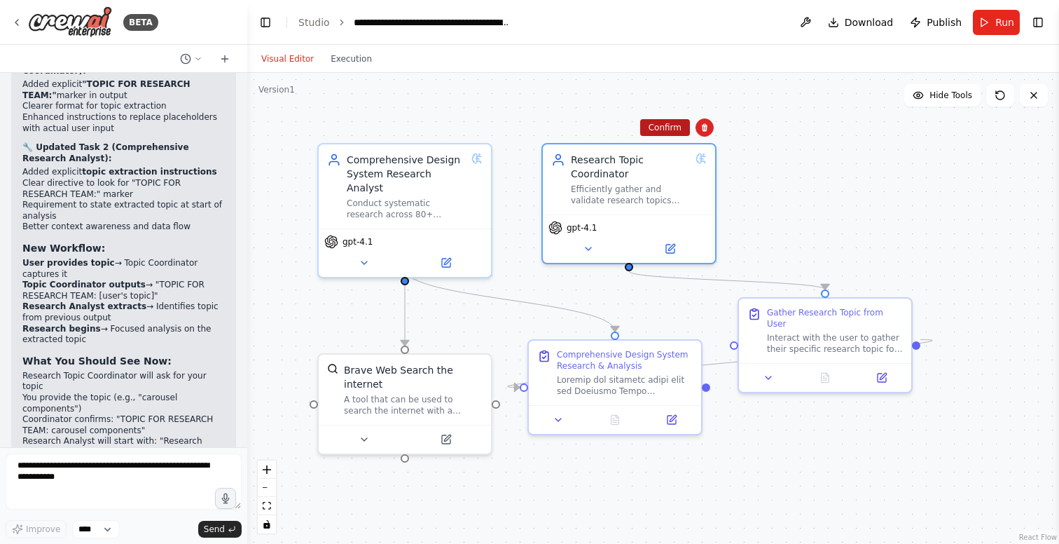
click at [659, 129] on button "Confirm" at bounding box center [665, 127] width 50 height 17
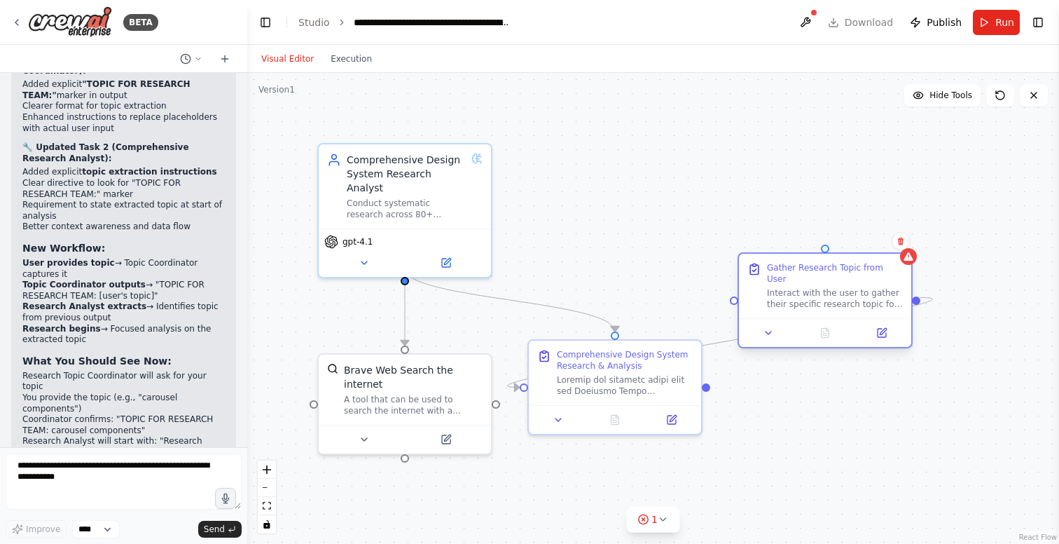
drag, startPoint x: 860, startPoint y: 321, endPoint x: 844, endPoint y: 252, distance: 70.5
click at [844, 287] on div "Interact with the user to gather their specific research topic for design syste…" at bounding box center [835, 298] width 136 height 22
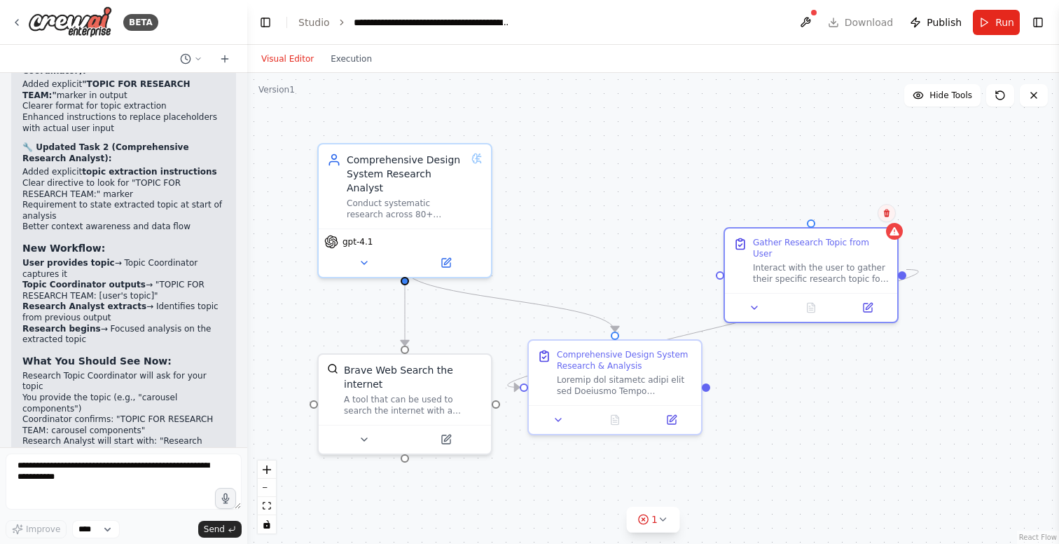
click at [889, 212] on icon at bounding box center [887, 214] width 6 height 8
click at [843, 216] on button "Confirm" at bounding box center [848, 213] width 50 height 17
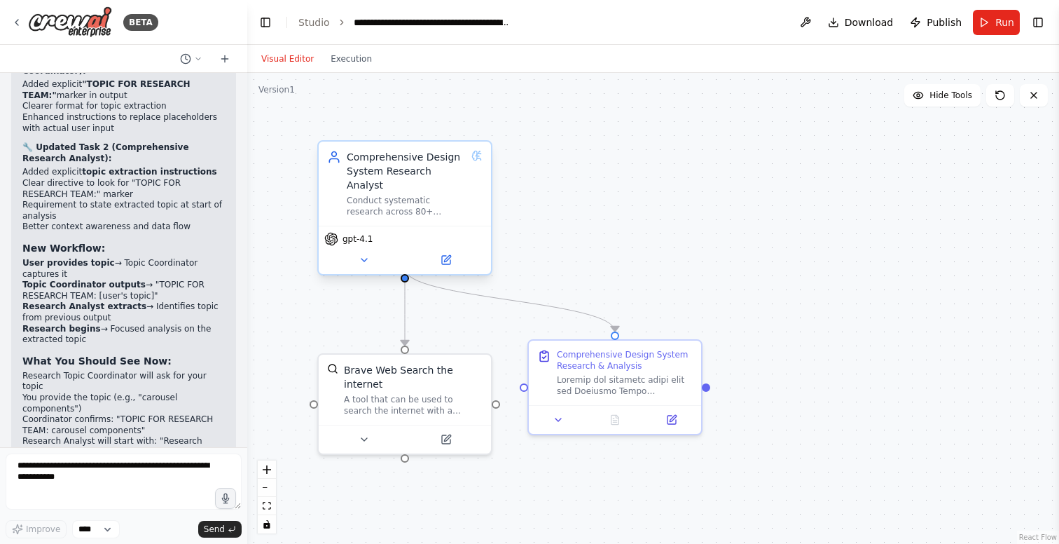
click at [397, 195] on div "Conduct systematic research across 80+ specified design system websites to gath…" at bounding box center [406, 206] width 119 height 22
click at [456, 252] on button at bounding box center [445, 260] width 79 height 17
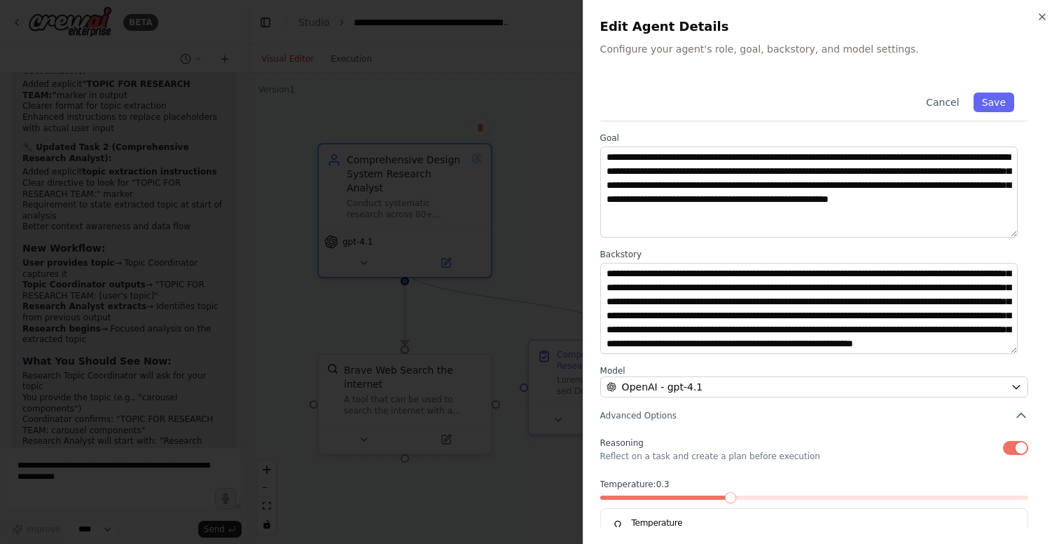
scroll to position [0, 0]
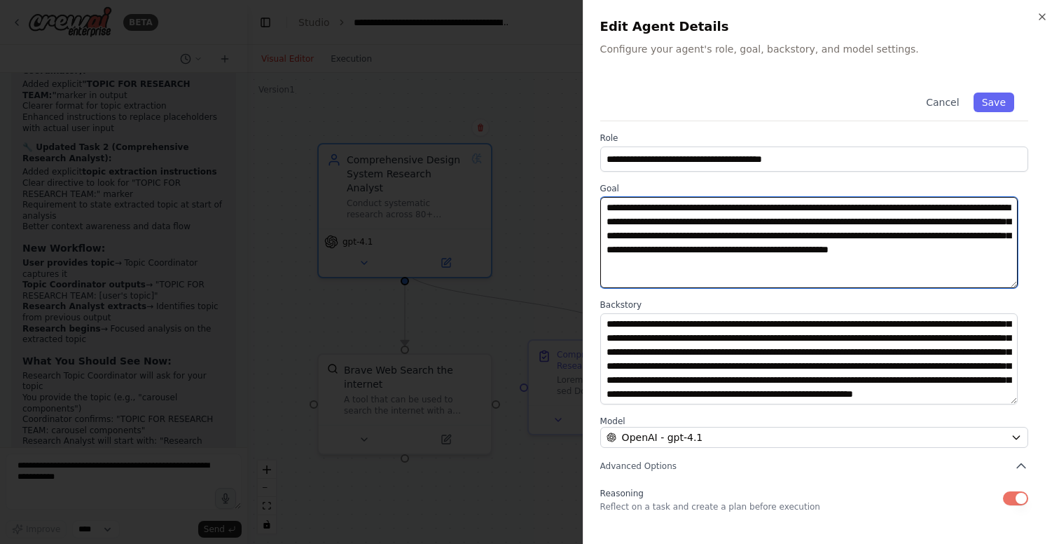
click at [961, 222] on textarea "**********" at bounding box center [810, 242] width 418 height 91
click at [984, 220] on textarea "**********" at bounding box center [810, 242] width 418 height 91
click at [621, 236] on textarea "**********" at bounding box center [810, 242] width 418 height 91
type textarea "**********"
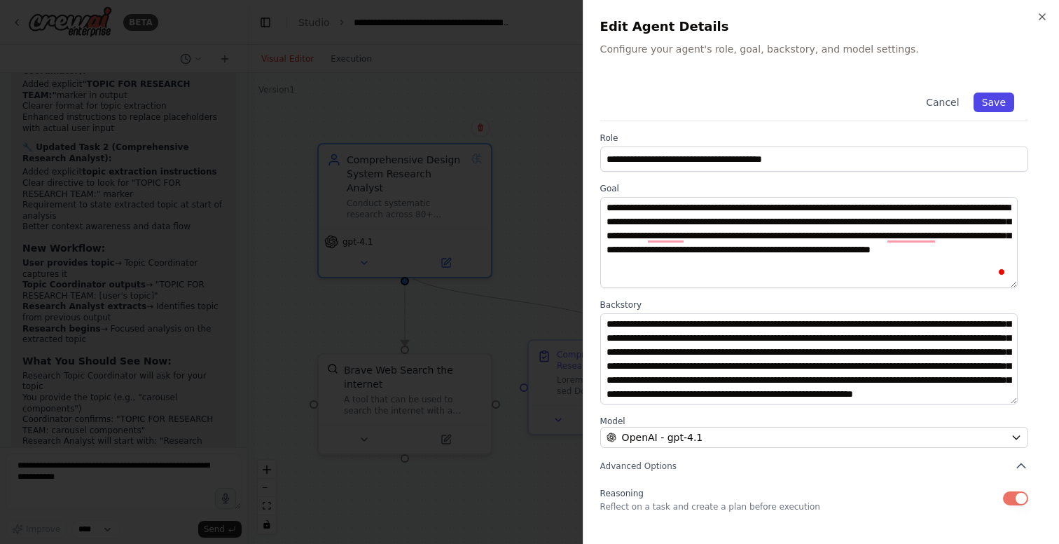
click at [982, 97] on button "Save" at bounding box center [994, 102] width 41 height 20
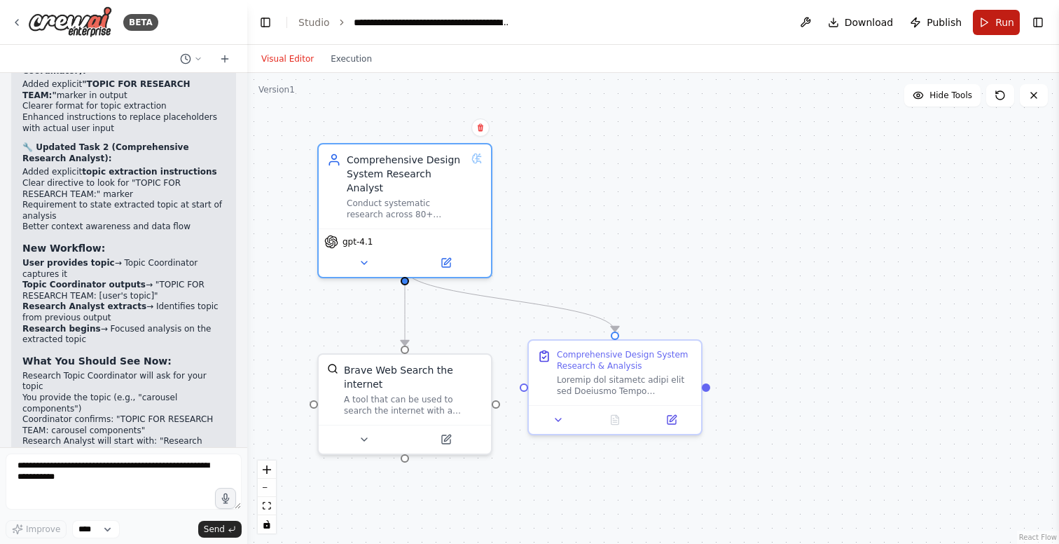
click at [1006, 22] on span "Run" at bounding box center [1005, 22] width 19 height 14
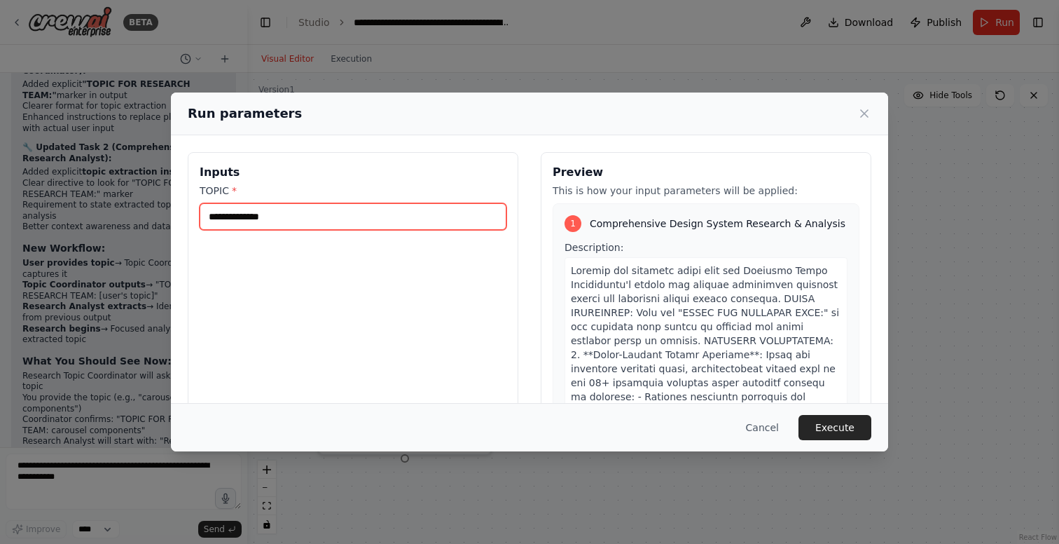
click at [290, 217] on input "TOPIC *" at bounding box center [353, 216] width 307 height 27
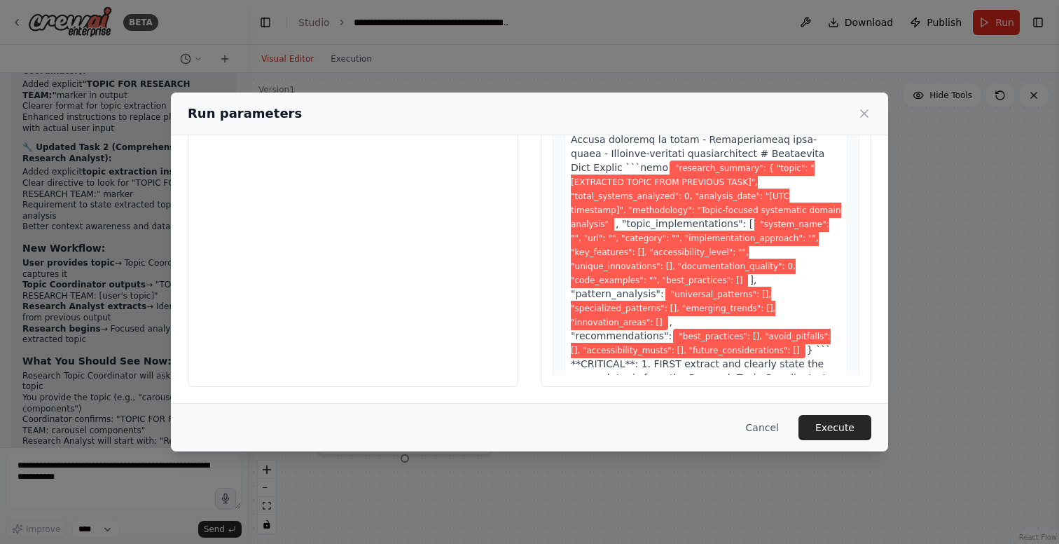
scroll to position [98, 0]
type input "**********"
click at [848, 427] on button "Execute" at bounding box center [835, 427] width 73 height 25
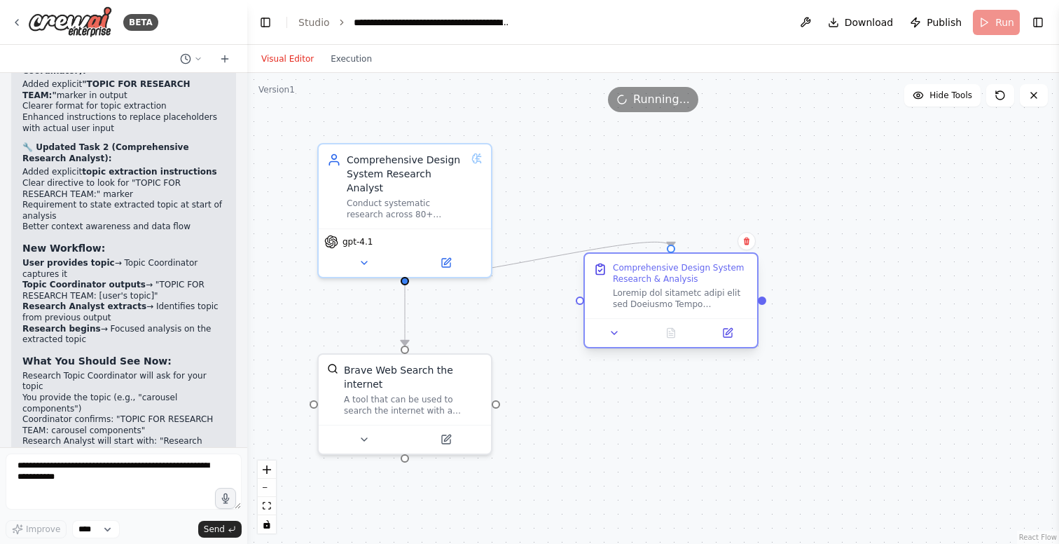
drag, startPoint x: 618, startPoint y: 380, endPoint x: 676, endPoint y: 301, distance: 97.7
click at [676, 301] on div at bounding box center [681, 298] width 136 height 22
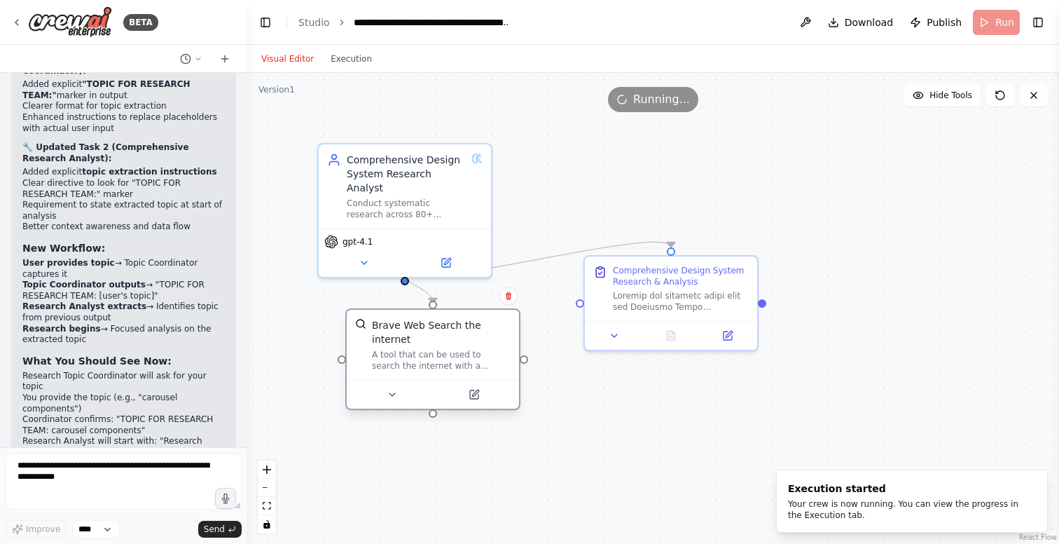
drag, startPoint x: 398, startPoint y: 409, endPoint x: 423, endPoint y: 373, distance: 43.9
click at [423, 373] on div "Brave Web Search the internet A tool that can be used to search the internet wi…" at bounding box center [433, 345] width 172 height 70
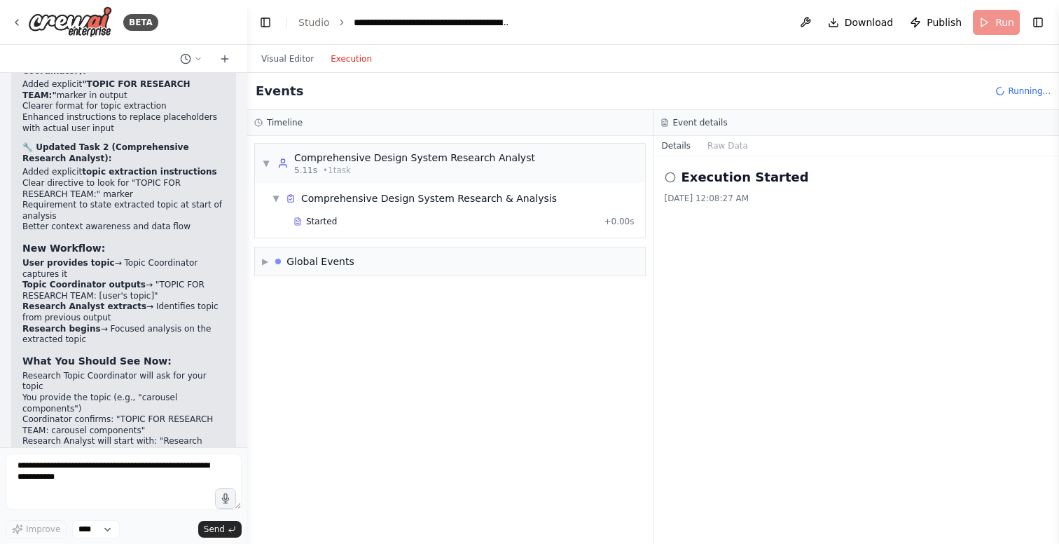
click at [341, 58] on button "Execution" at bounding box center [351, 58] width 58 height 17
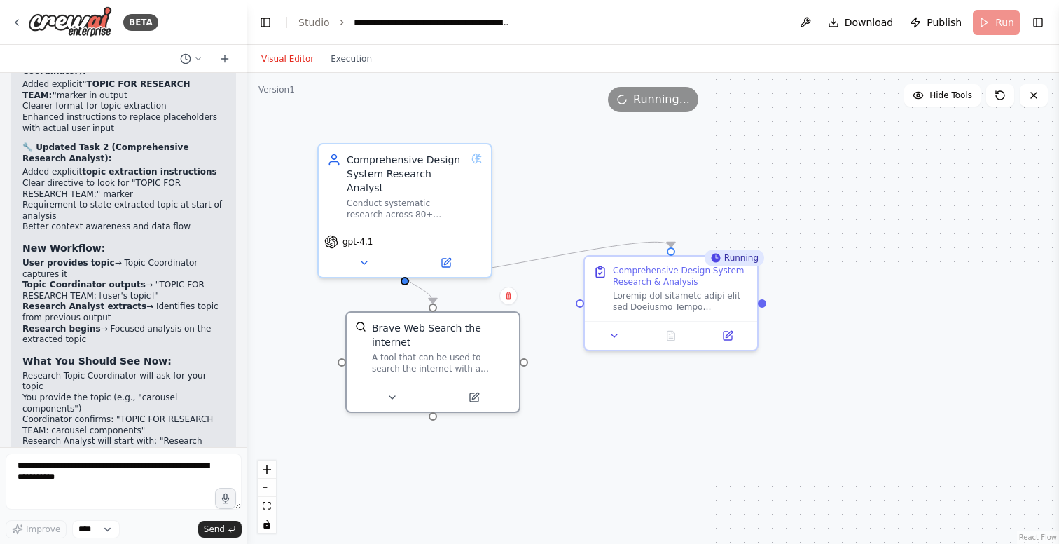
click at [294, 58] on button "Visual Editor" at bounding box center [287, 58] width 69 height 17
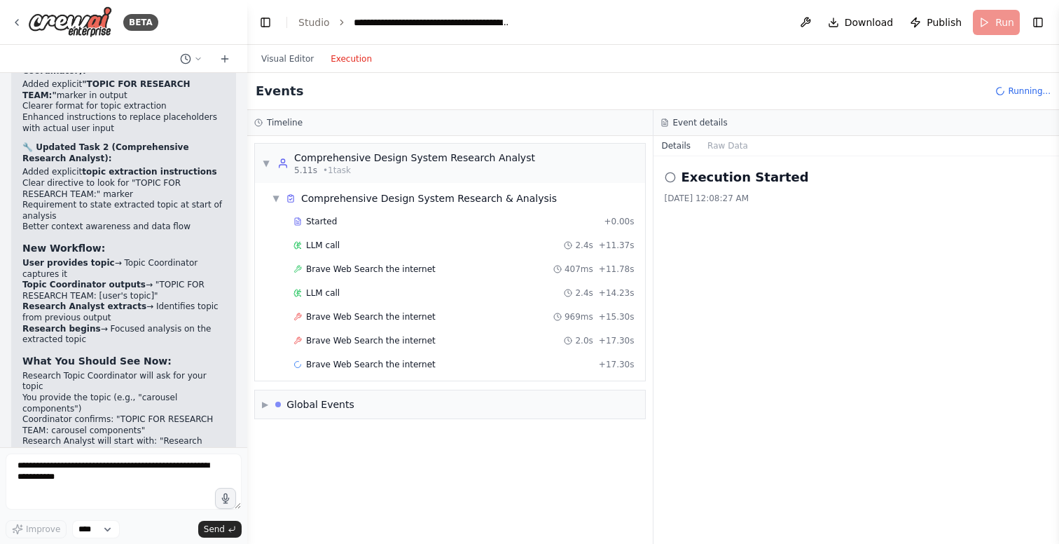
click at [352, 62] on button "Execution" at bounding box center [351, 58] width 58 height 17
click at [384, 311] on span "Brave Web Search the internet" at bounding box center [371, 316] width 130 height 11
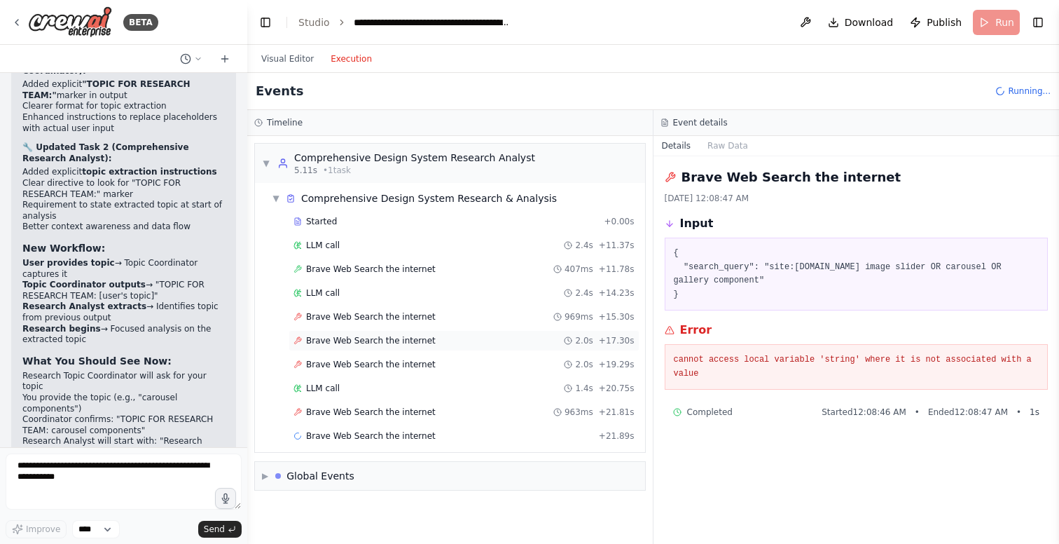
click at [386, 335] on span "Brave Web Search the internet" at bounding box center [371, 340] width 130 height 11
click at [391, 364] on span "Brave Web Search the internet" at bounding box center [371, 364] width 130 height 11
click at [377, 411] on span "Brave Web Search the internet" at bounding box center [371, 411] width 130 height 11
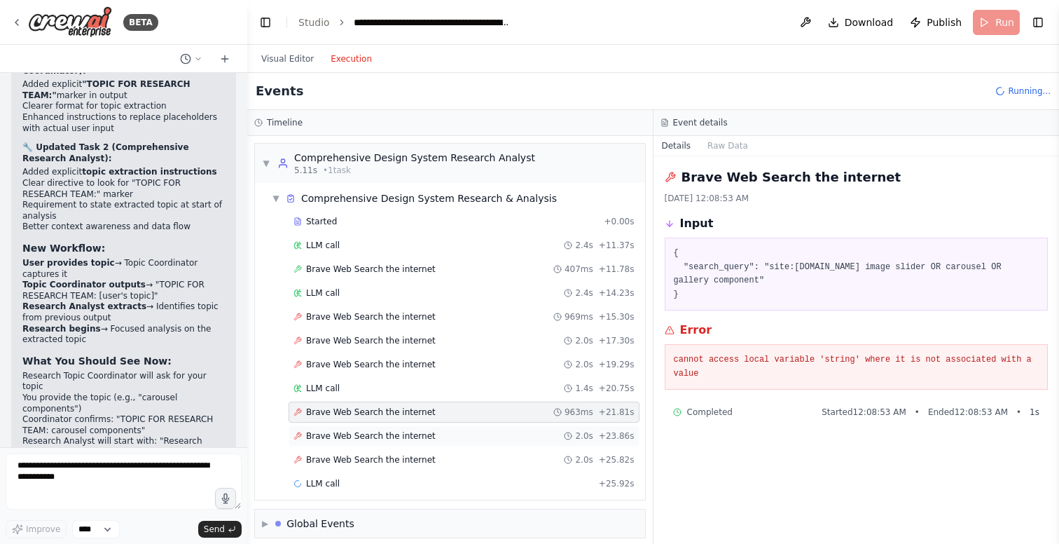
click at [380, 430] on span "Brave Web Search the internet" at bounding box center [371, 435] width 130 height 11
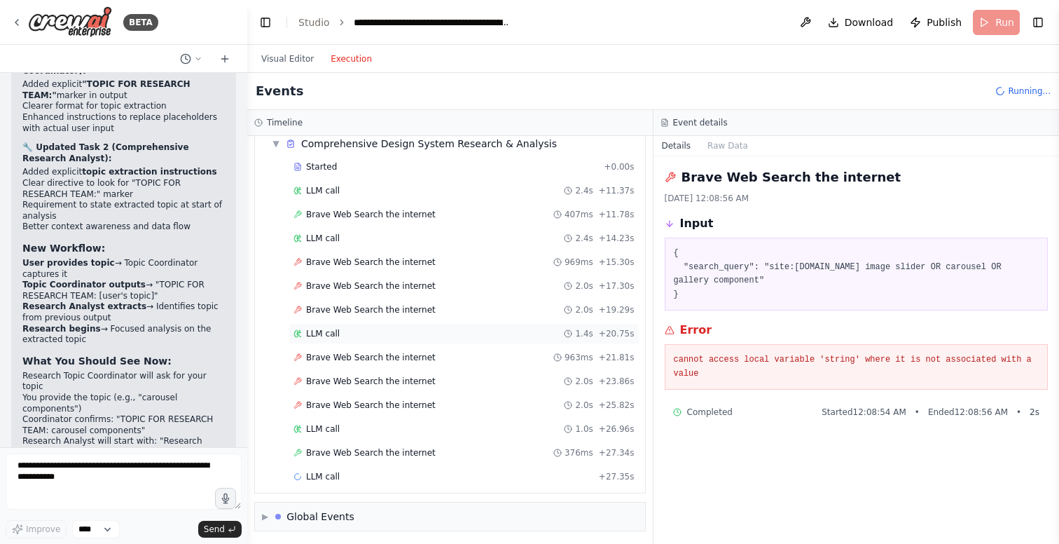
scroll to position [57, 0]
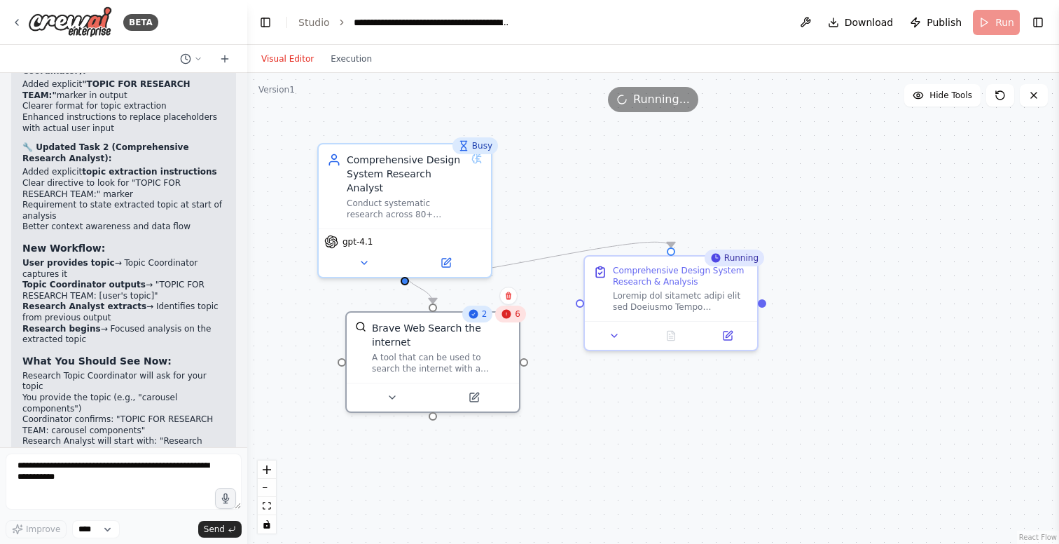
click at [290, 59] on button "Visual Editor" at bounding box center [287, 58] width 69 height 17
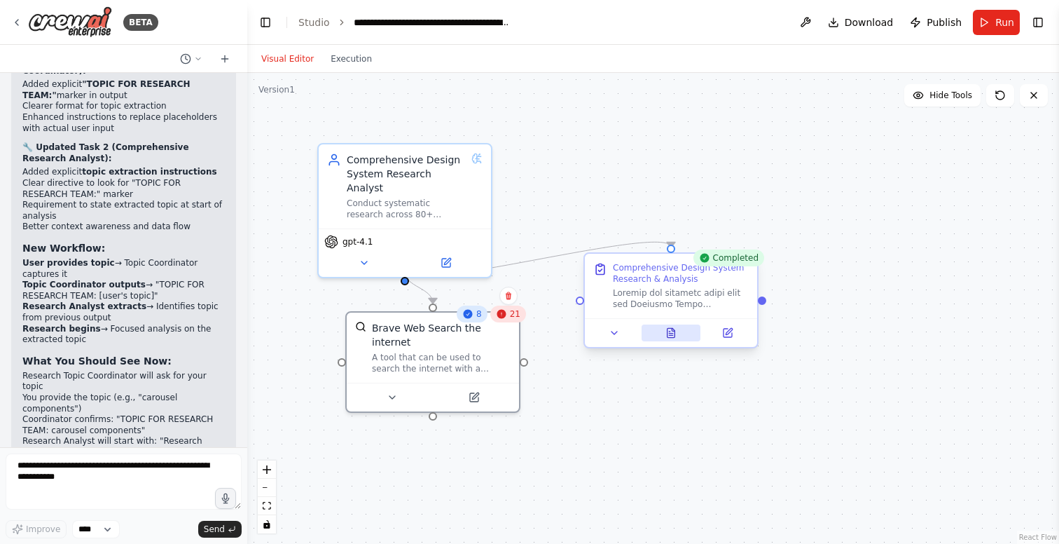
click at [673, 335] on icon at bounding box center [671, 335] width 4 height 0
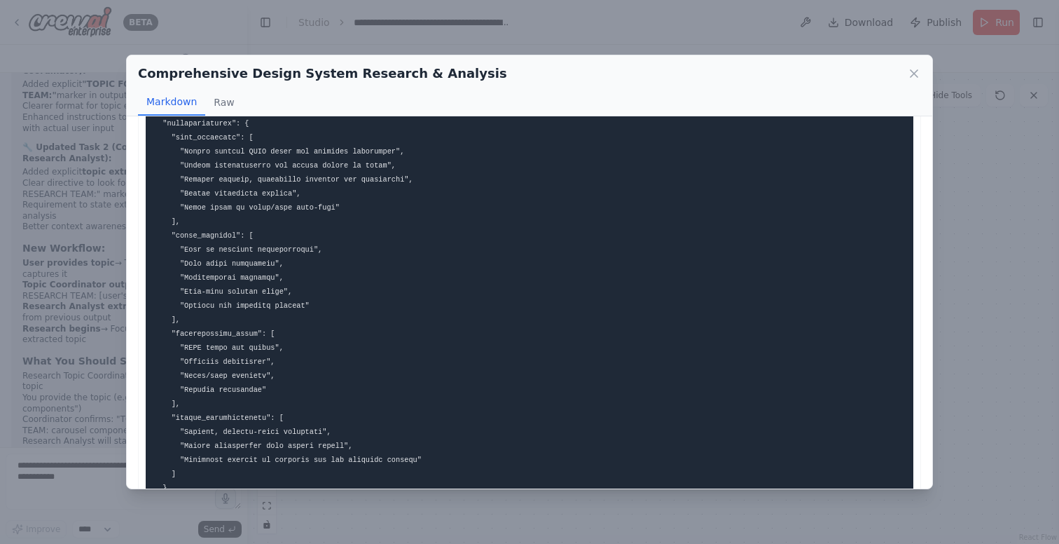
scroll to position [5020, 0]
click at [916, 72] on icon at bounding box center [914, 74] width 14 height 14
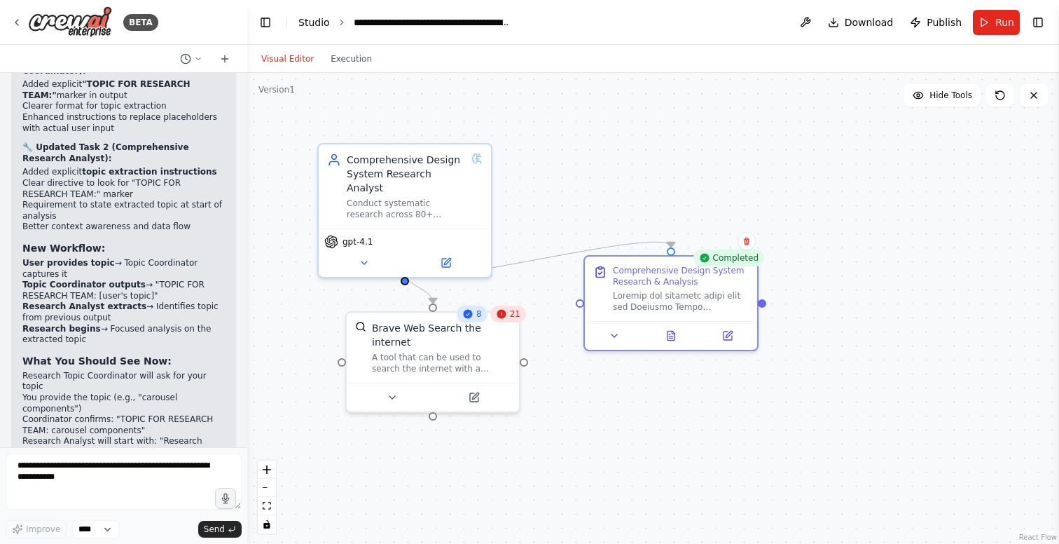
click at [310, 18] on link "Studio" at bounding box center [314, 22] width 32 height 11
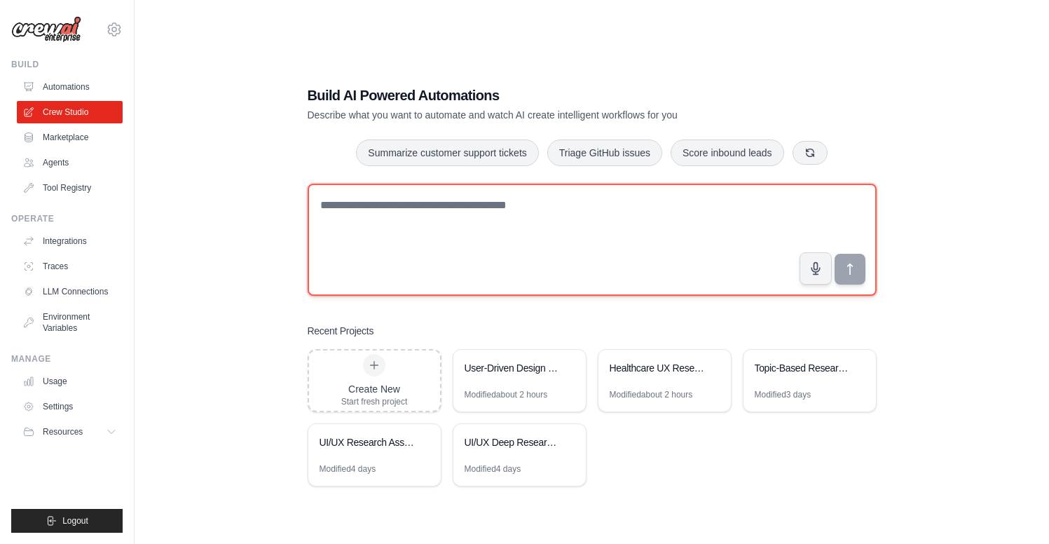
click at [430, 208] on textarea at bounding box center [592, 240] width 569 height 112
click at [381, 213] on textarea "To enrich screen reader interactions, please activate Accessibility in Grammarl…" at bounding box center [592, 240] width 569 height 112
paste textarea "**********"
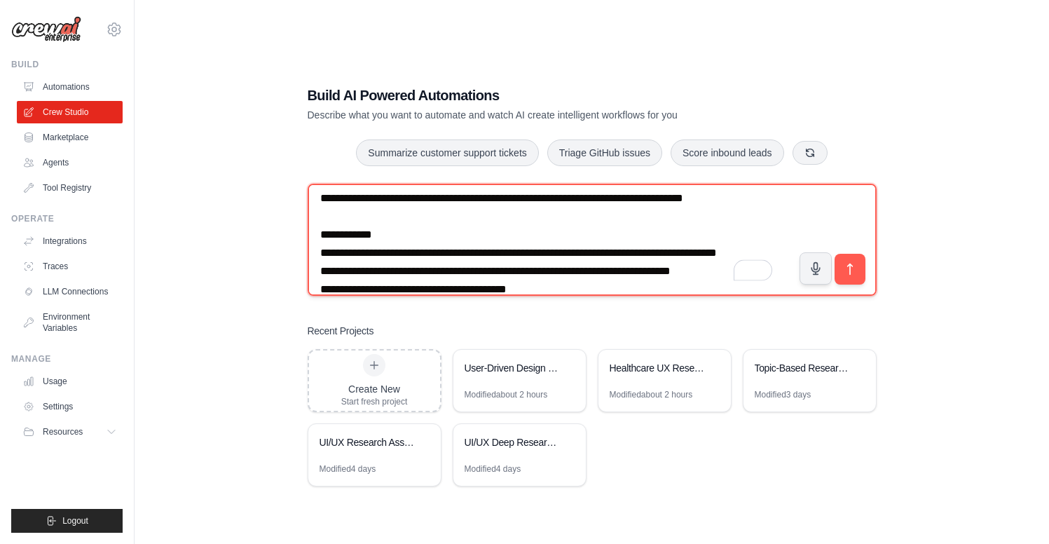
drag, startPoint x: 374, startPoint y: 273, endPoint x: 419, endPoint y: 273, distance: 44.9
click at [419, 273] on textarea "To enrich screen reader interactions, please activate Accessibility in Grammarl…" at bounding box center [592, 240] width 569 height 112
drag, startPoint x: 512, startPoint y: 273, endPoint x: 455, endPoint y: 274, distance: 56.1
click at [455, 274] on textarea "To enrich screen reader interactions, please activate Accessibility in Grammarl…" at bounding box center [592, 240] width 569 height 112
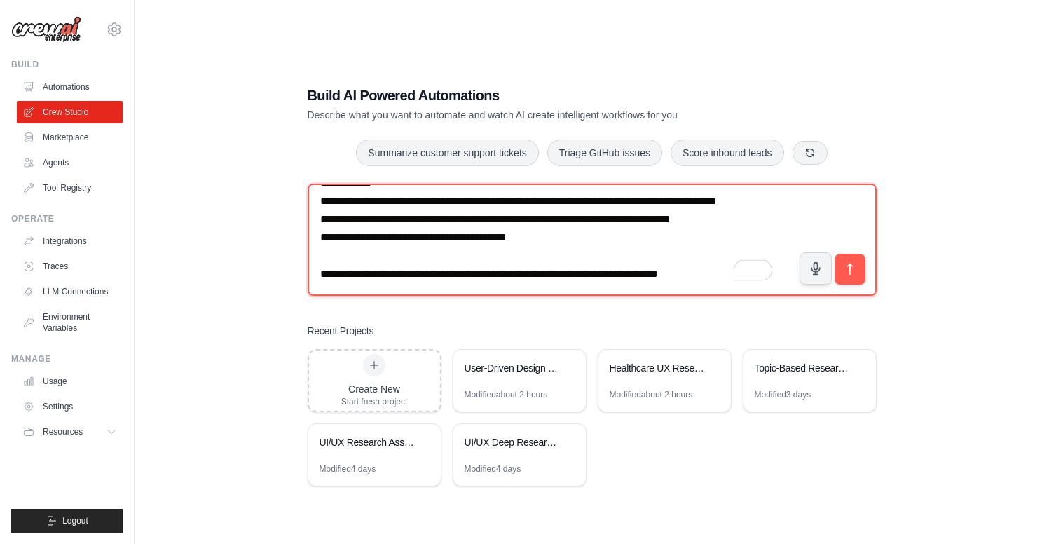
click at [554, 252] on textarea "To enrich screen reader interactions, please activate Accessibility in Grammarl…" at bounding box center [592, 240] width 569 height 112
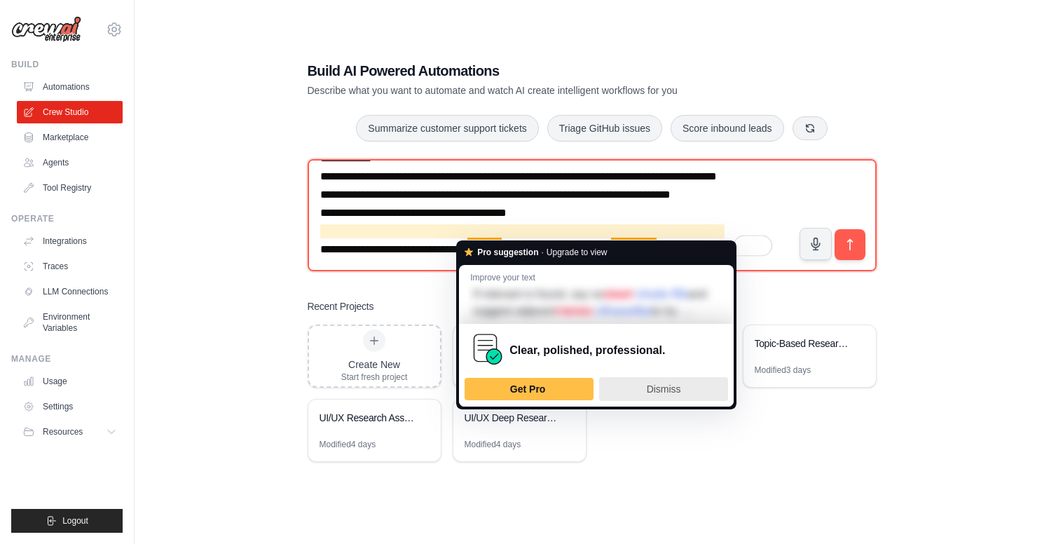
click at [659, 394] on span "Dismiss" at bounding box center [664, 388] width 34 height 11
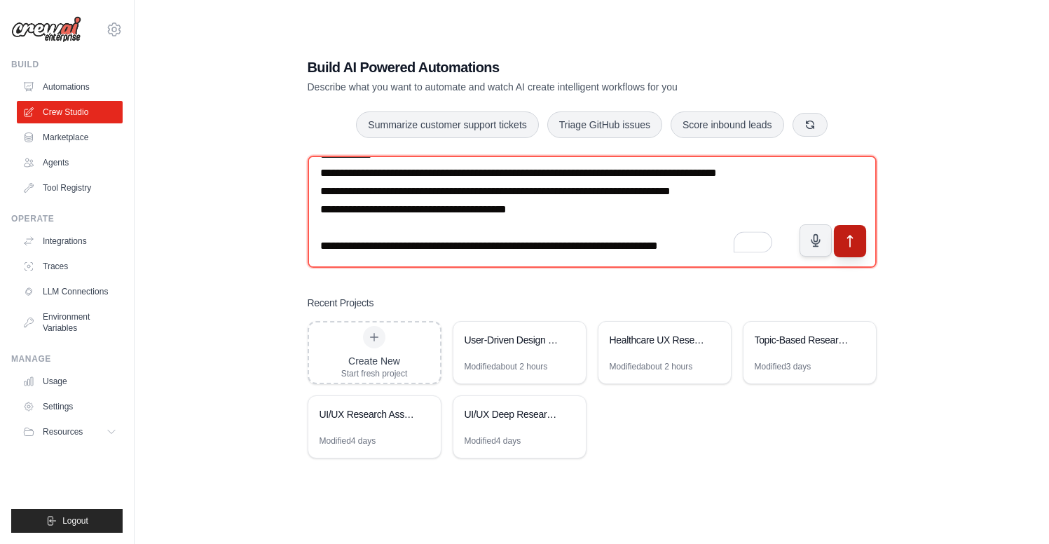
type textarea "**********"
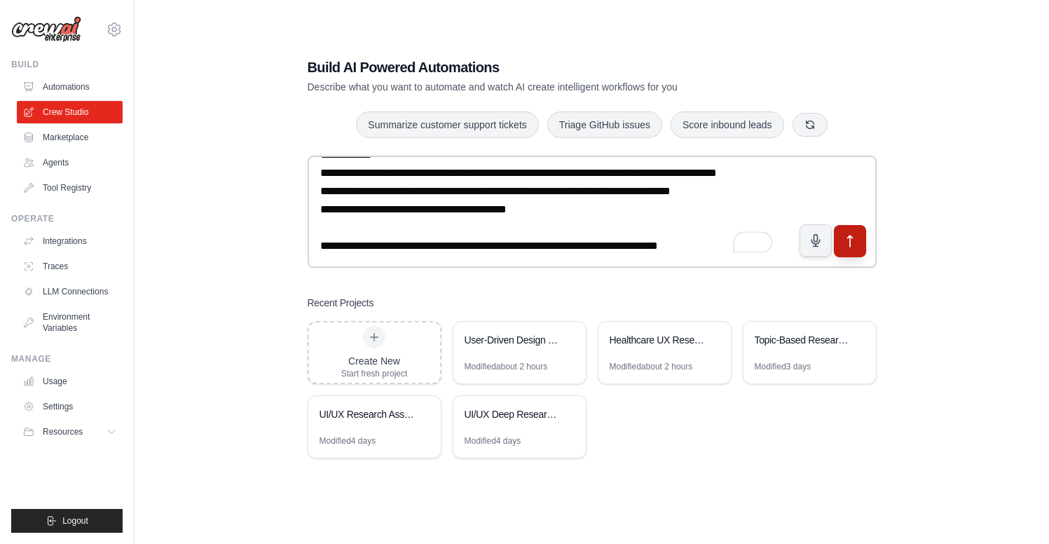
click at [852, 239] on icon "submit" at bounding box center [849, 241] width 15 height 15
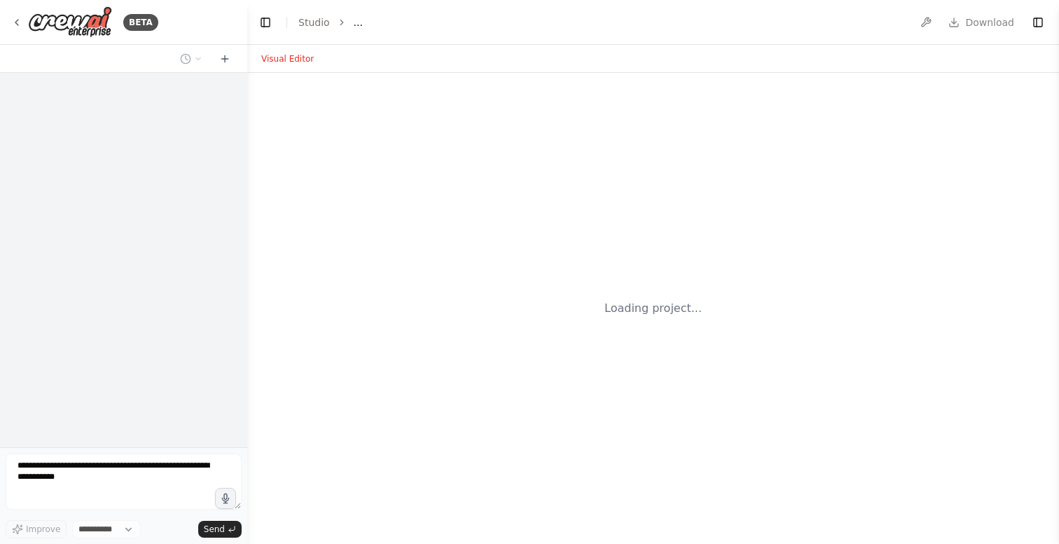
select select "****"
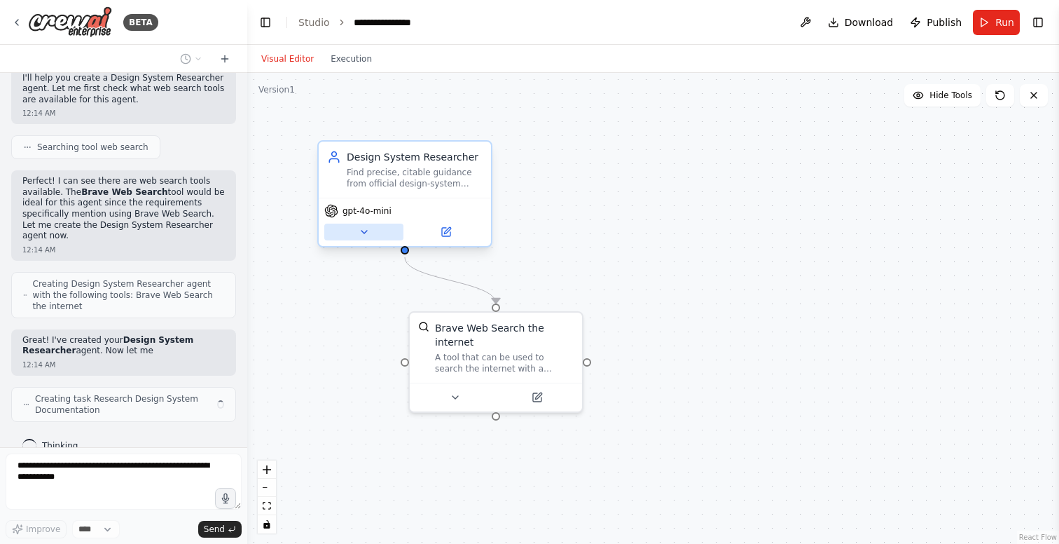
scroll to position [985, 0]
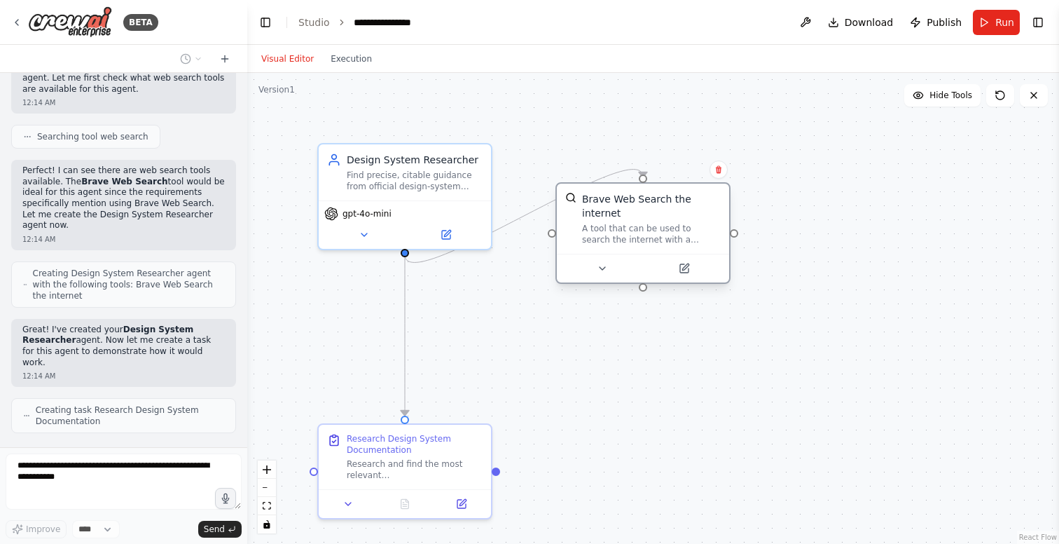
drag, startPoint x: 474, startPoint y: 352, endPoint x: 622, endPoint y: 223, distance: 196.2
click at [622, 223] on div "A tool that can be used to search the internet with a search_query." at bounding box center [651, 234] width 139 height 22
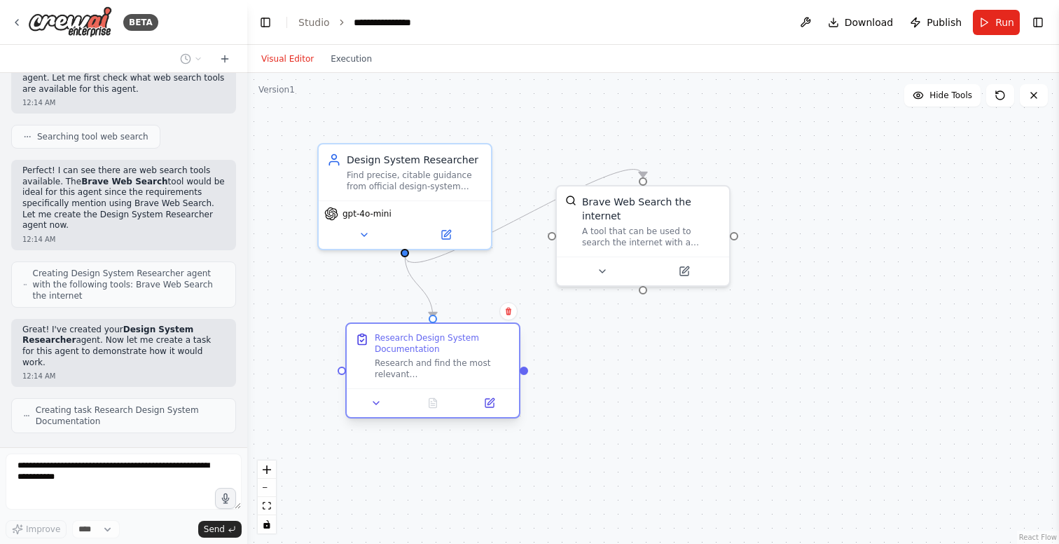
drag, startPoint x: 413, startPoint y: 455, endPoint x: 434, endPoint y: 354, distance: 103.9
click at [434, 354] on div "Research Design System Documentation Research and find the most relevant compon…" at bounding box center [443, 356] width 136 height 48
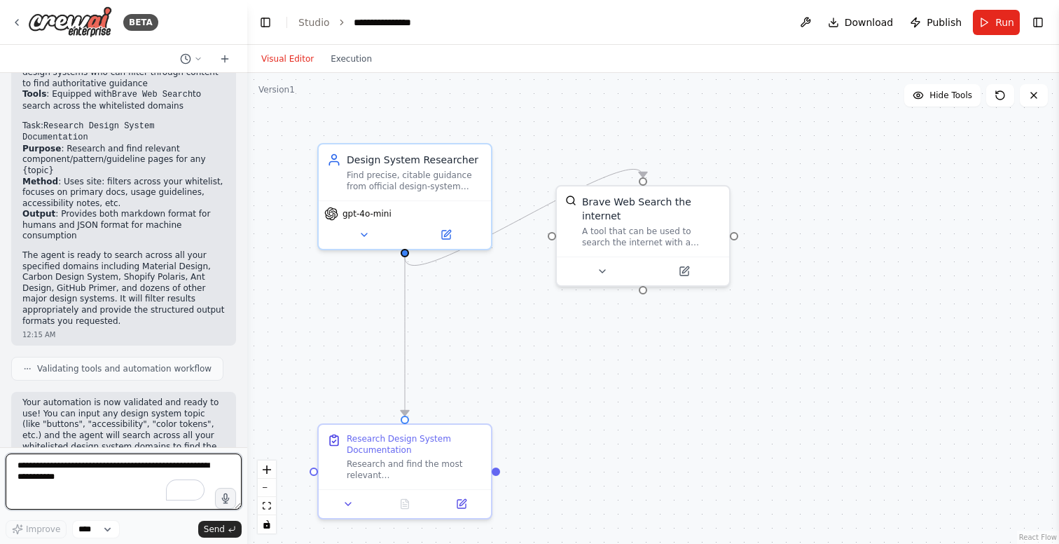
scroll to position [1492, 0]
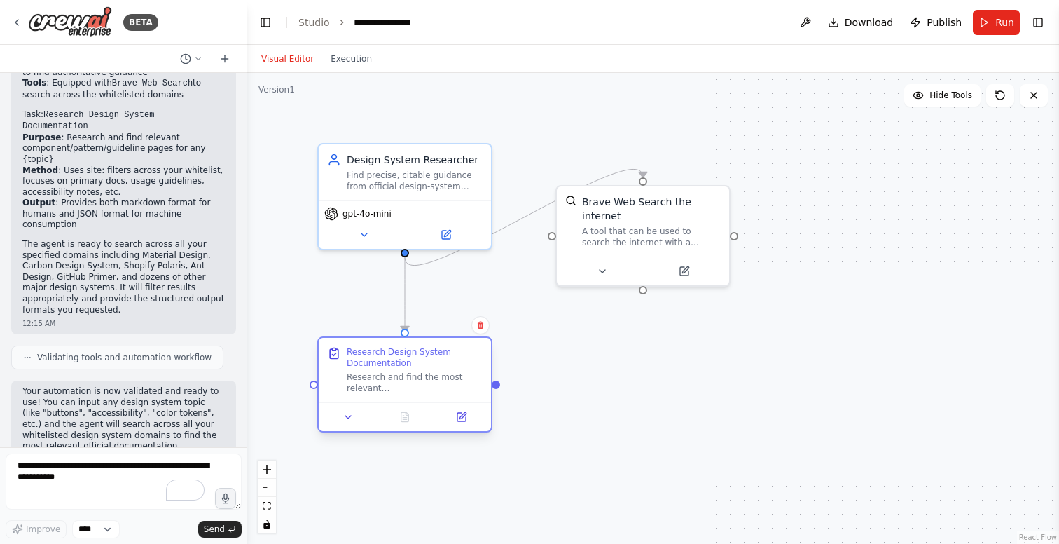
drag, startPoint x: 380, startPoint y: 453, endPoint x: 380, endPoint y: 371, distance: 82.0
click at [380, 371] on div "Research and find the most relevant component/pattern/guideline pages for {topi…" at bounding box center [415, 382] width 136 height 22
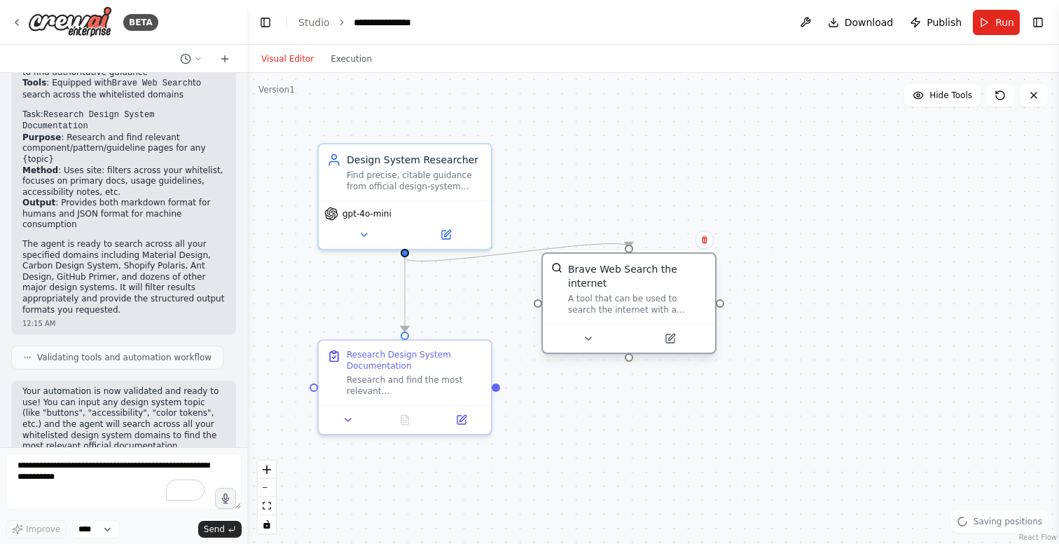
drag, startPoint x: 636, startPoint y: 260, endPoint x: 628, endPoint y: 301, distance: 41.5
click at [628, 301] on div "A tool that can be used to search the internet with a search_query." at bounding box center [637, 304] width 139 height 22
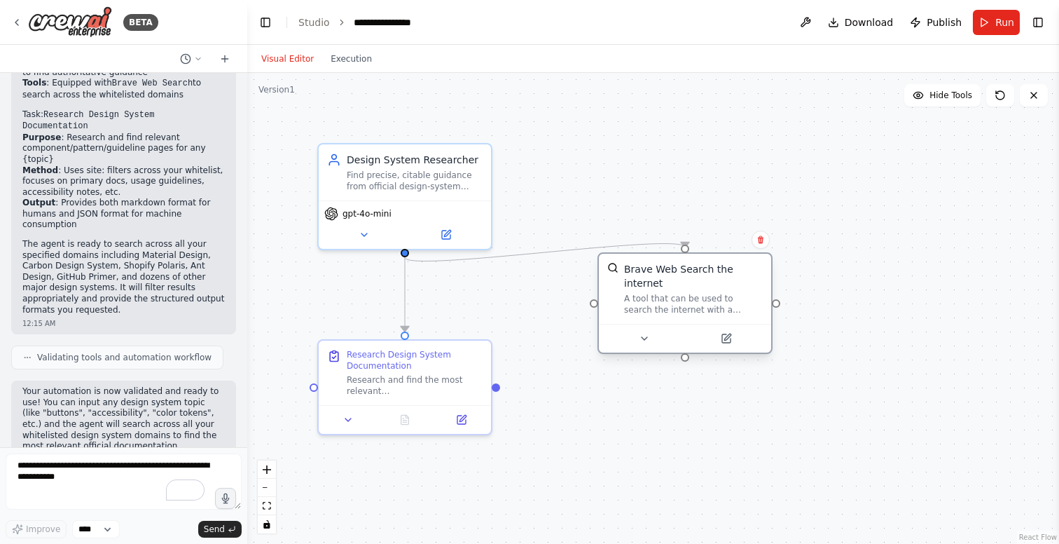
drag, startPoint x: 630, startPoint y: 291, endPoint x: 668, endPoint y: 296, distance: 38.9
click at [668, 296] on div "Brave Web Search the internet A tool that can be used to search the internet wi…" at bounding box center [693, 288] width 139 height 53
click at [433, 227] on button at bounding box center [445, 232] width 79 height 17
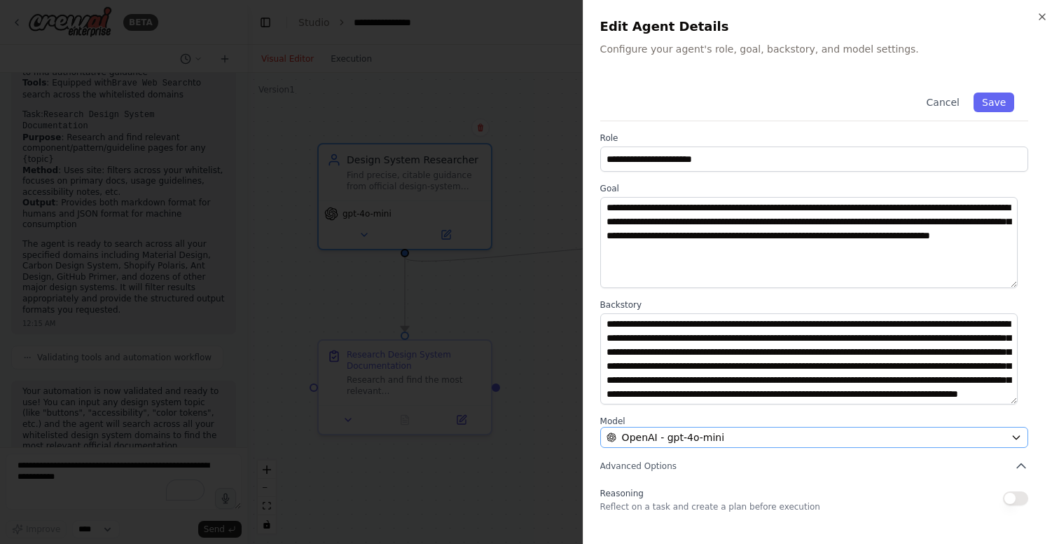
scroll to position [42, 0]
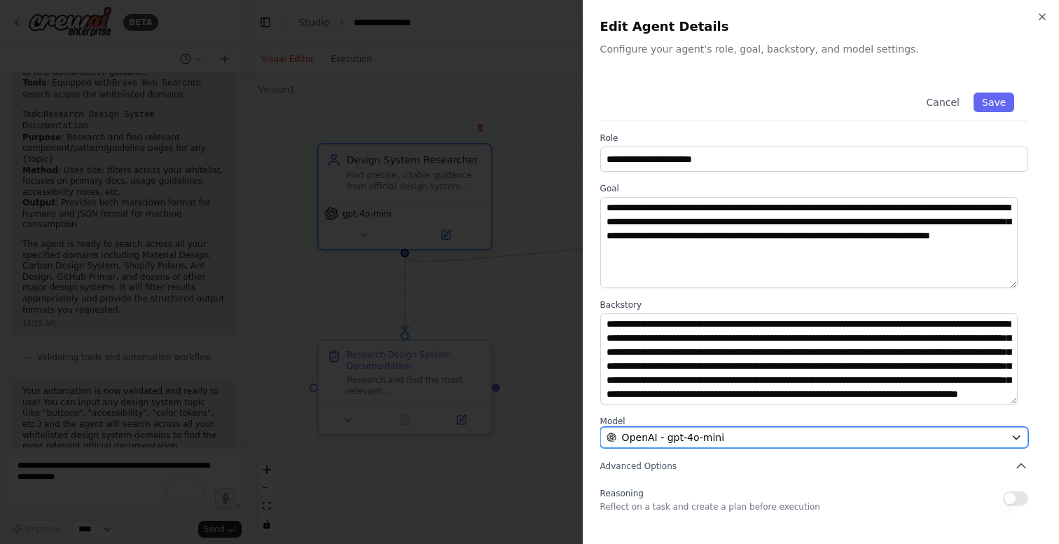
click at [762, 437] on div "OpenAI - gpt-4o-mini" at bounding box center [806, 437] width 399 height 14
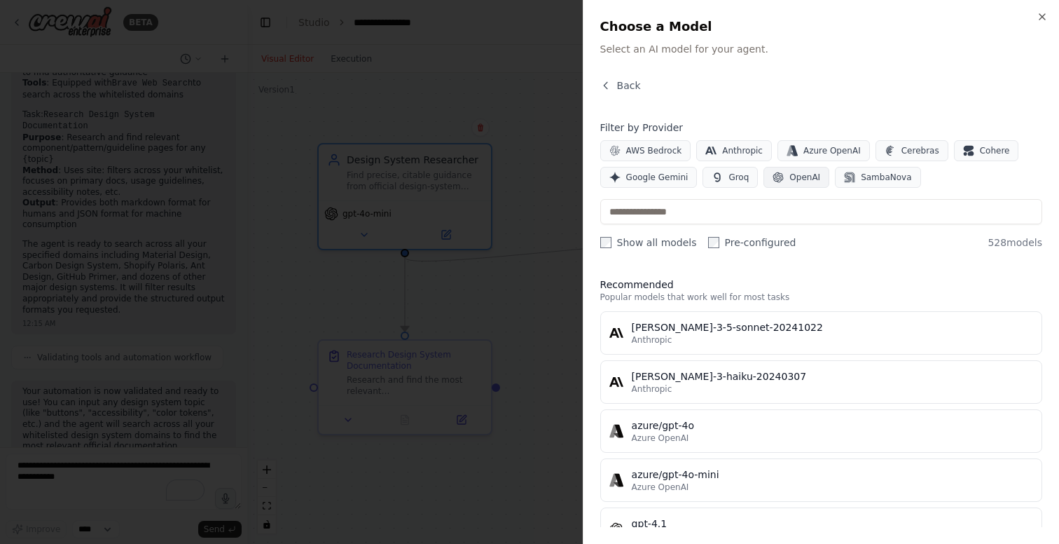
click at [809, 177] on span "OpenAI" at bounding box center [805, 177] width 31 height 11
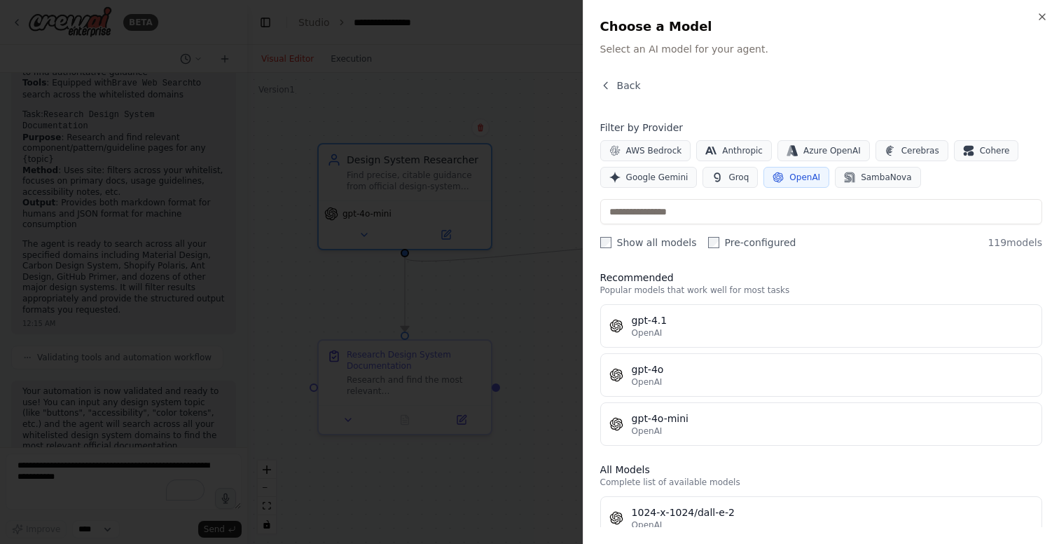
scroll to position [0, 0]
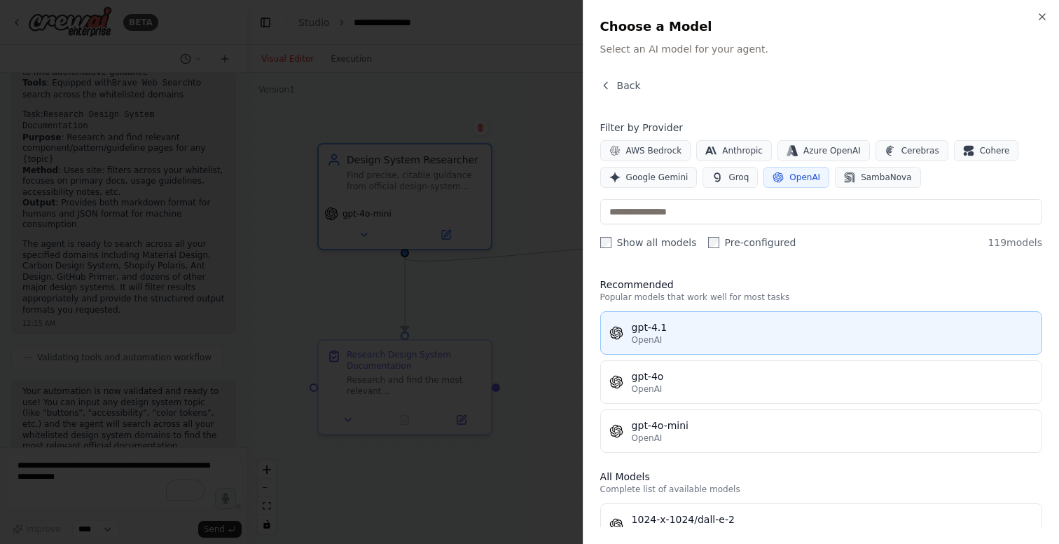
click at [699, 331] on div "gpt-4.1" at bounding box center [833, 327] width 402 height 14
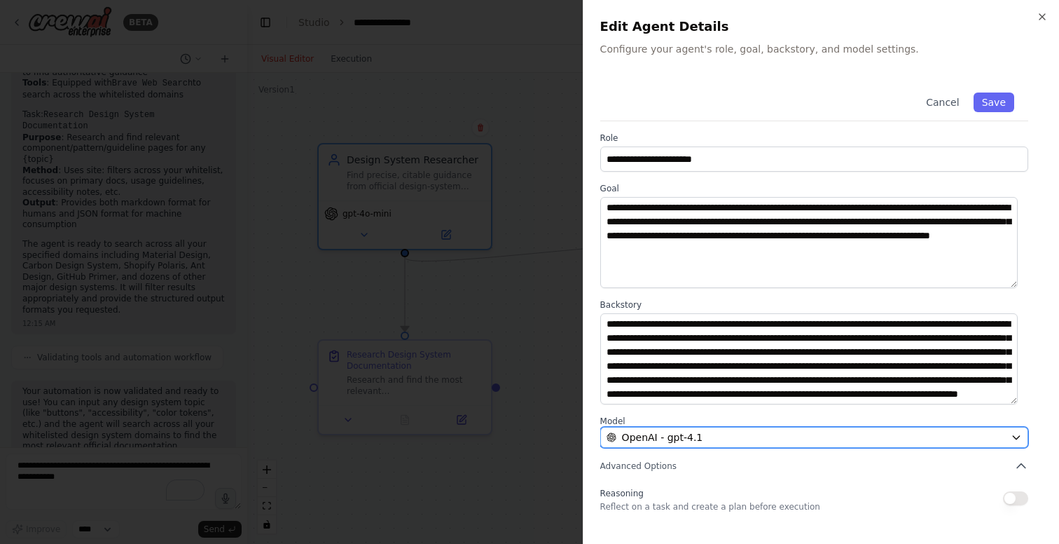
click at [783, 435] on div "OpenAI - gpt-4.1" at bounding box center [806, 437] width 399 height 14
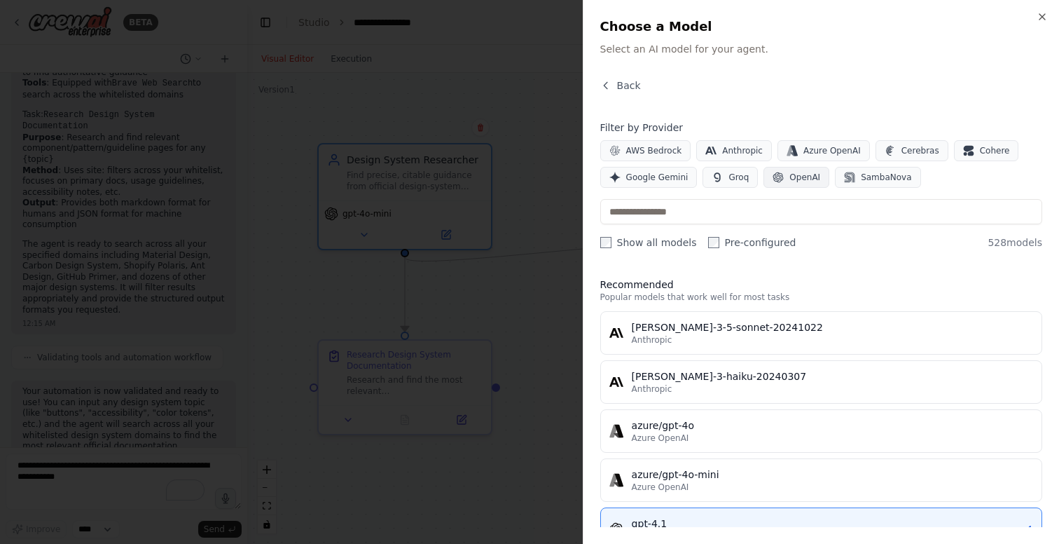
click at [776, 179] on icon "button" at bounding box center [779, 177] width 11 height 11
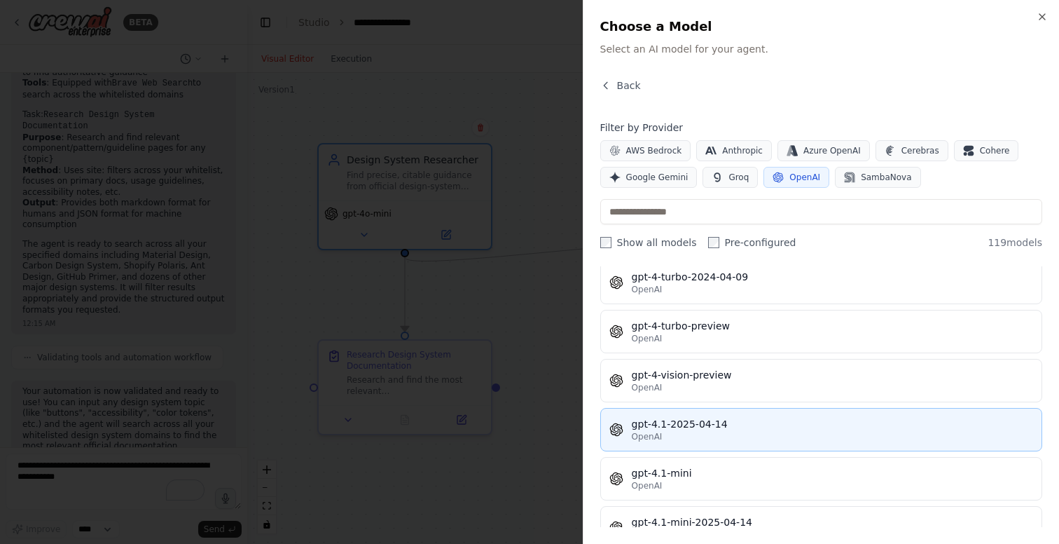
scroll to position [1717, 0]
click at [758, 421] on div "gpt-4.1-2025-04-14" at bounding box center [833, 421] width 402 height 14
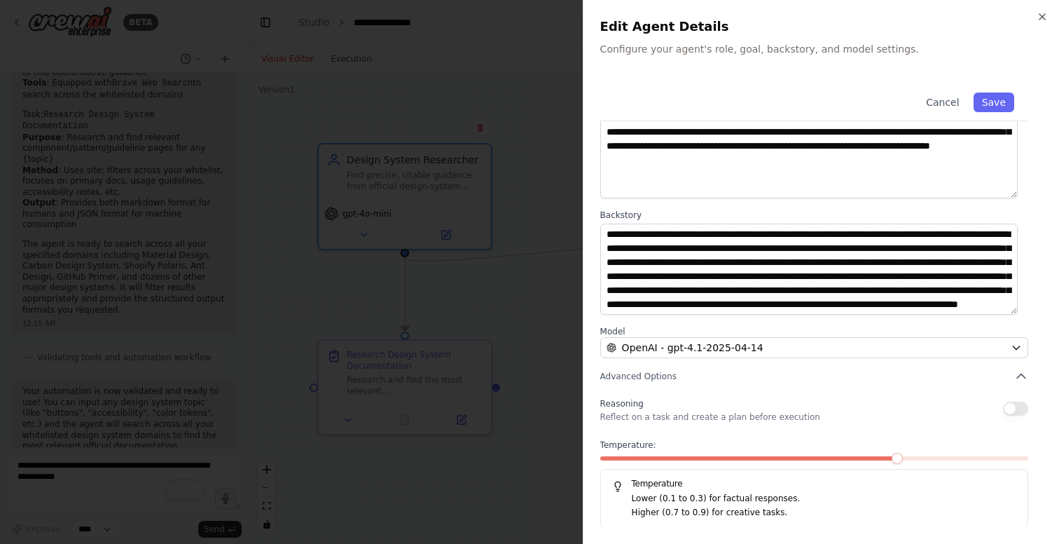
scroll to position [91, 0]
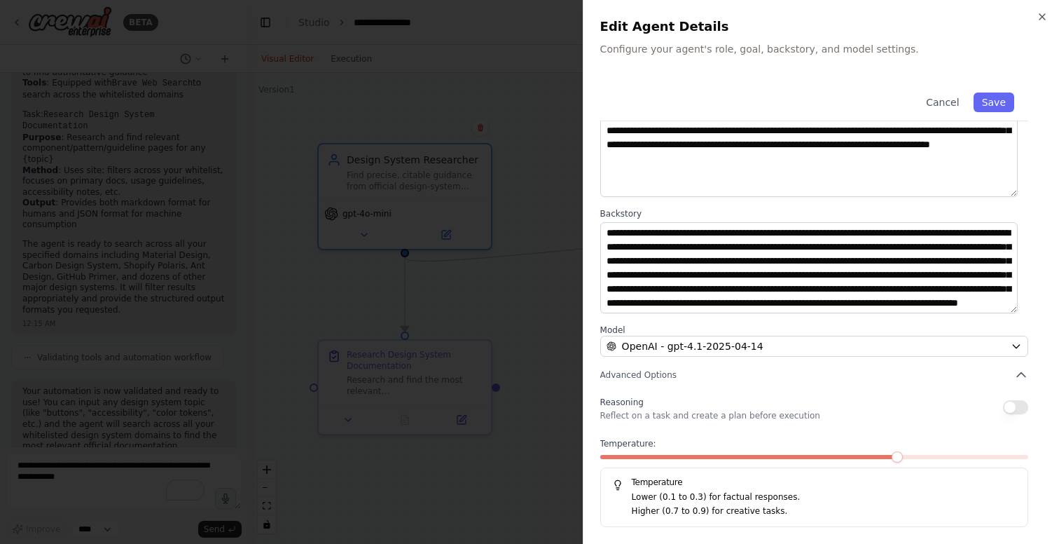
click at [1010, 406] on button "button" at bounding box center [1015, 407] width 25 height 14
click at [892, 457] on span at bounding box center [897, 456] width 11 height 11
click at [989, 97] on button "Save" at bounding box center [994, 102] width 41 height 20
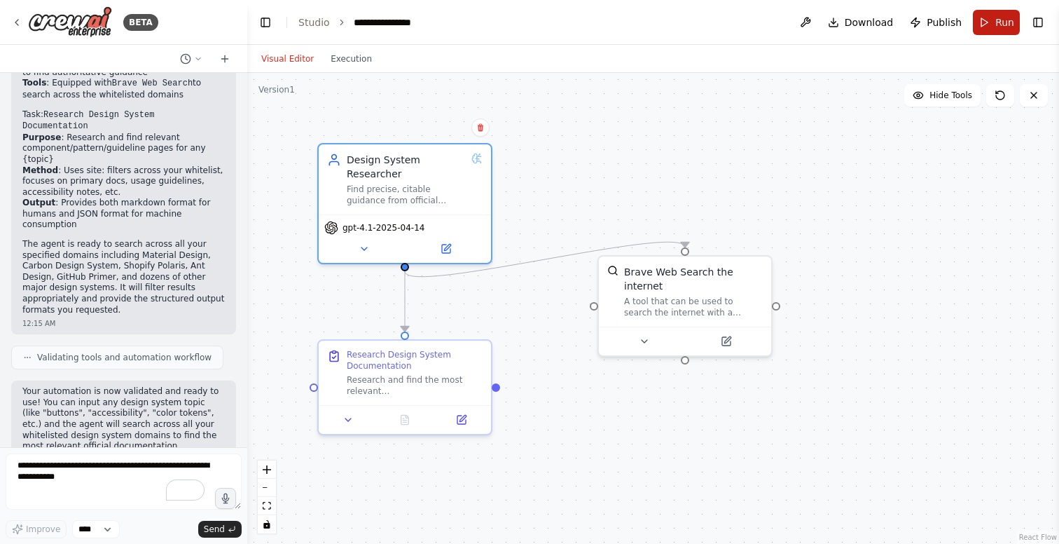
click at [1001, 24] on span "Run" at bounding box center [1005, 22] width 19 height 14
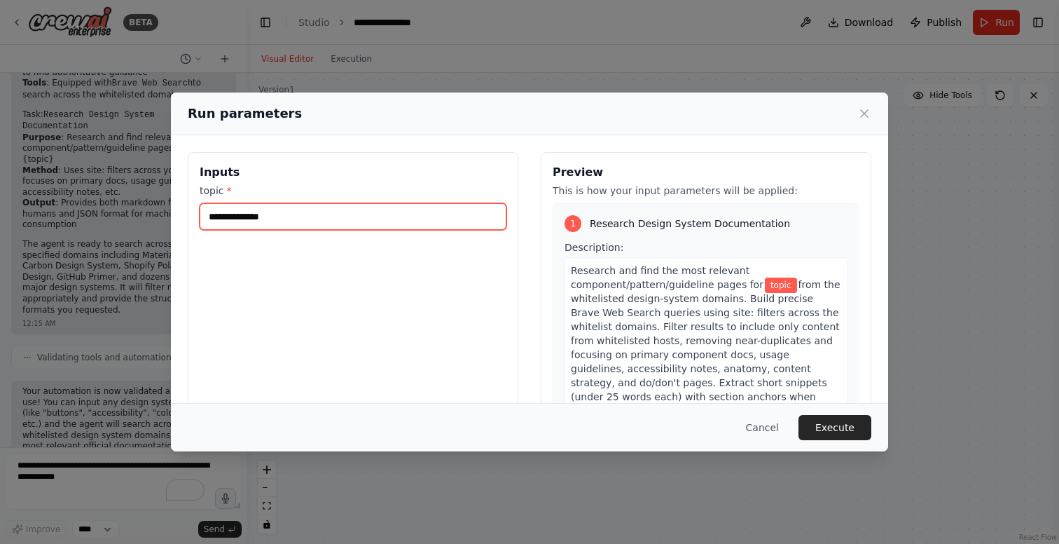
click at [266, 214] on input "topic *" at bounding box center [353, 216] width 307 height 27
type input "**********"
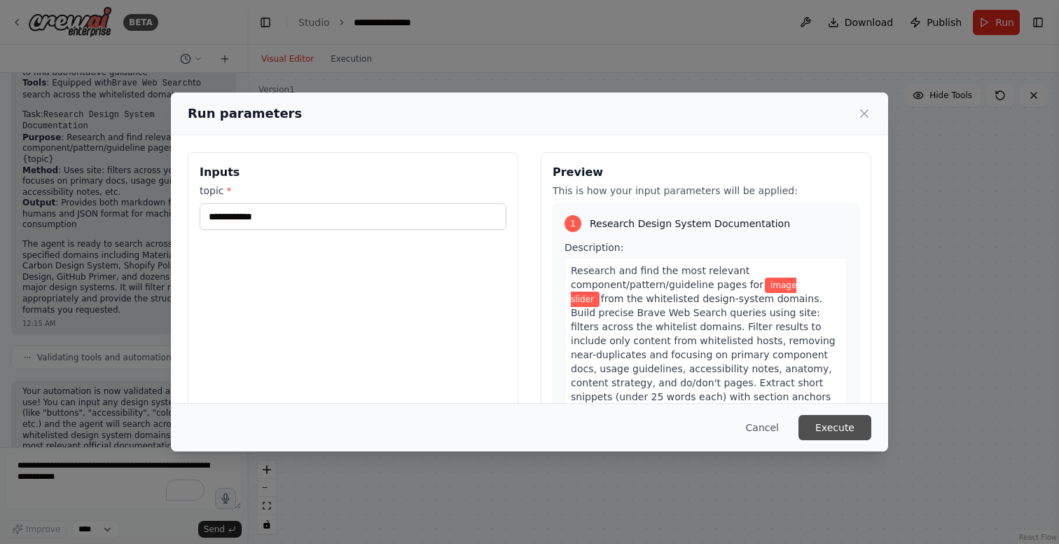
click at [843, 427] on button "Execute" at bounding box center [835, 427] width 73 height 25
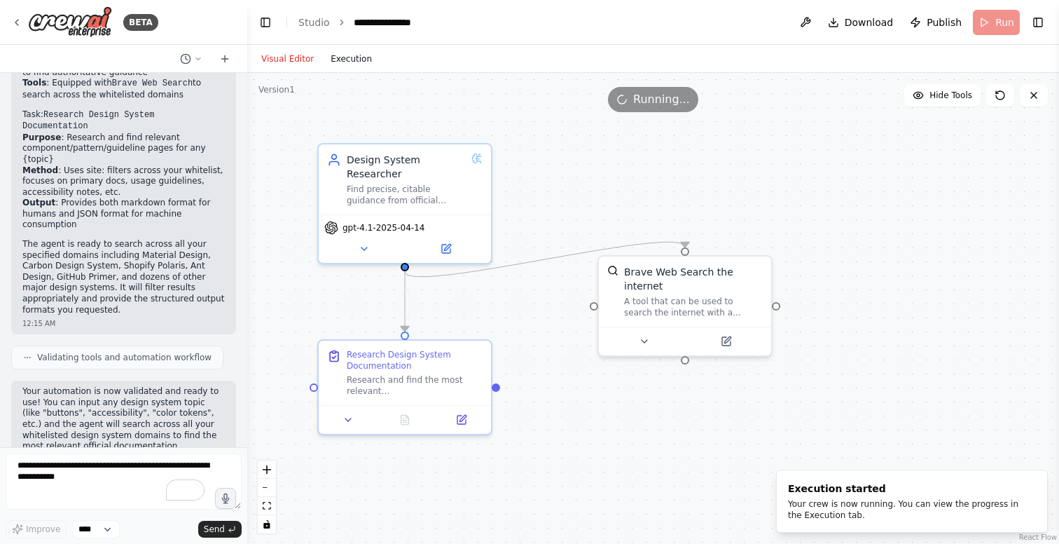
click at [354, 58] on button "Execution" at bounding box center [351, 58] width 58 height 17
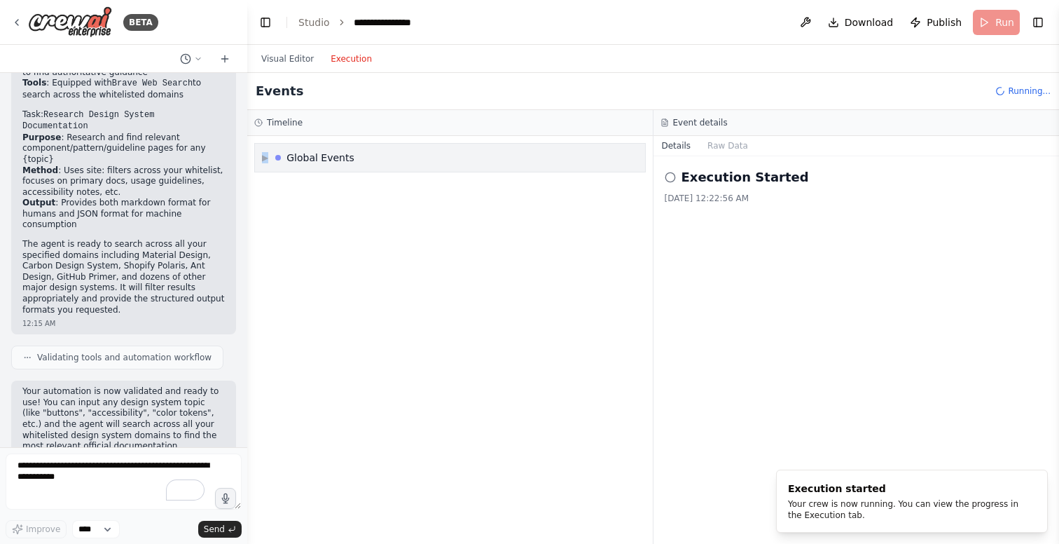
click at [266, 159] on span "▶" at bounding box center [265, 157] width 6 height 11
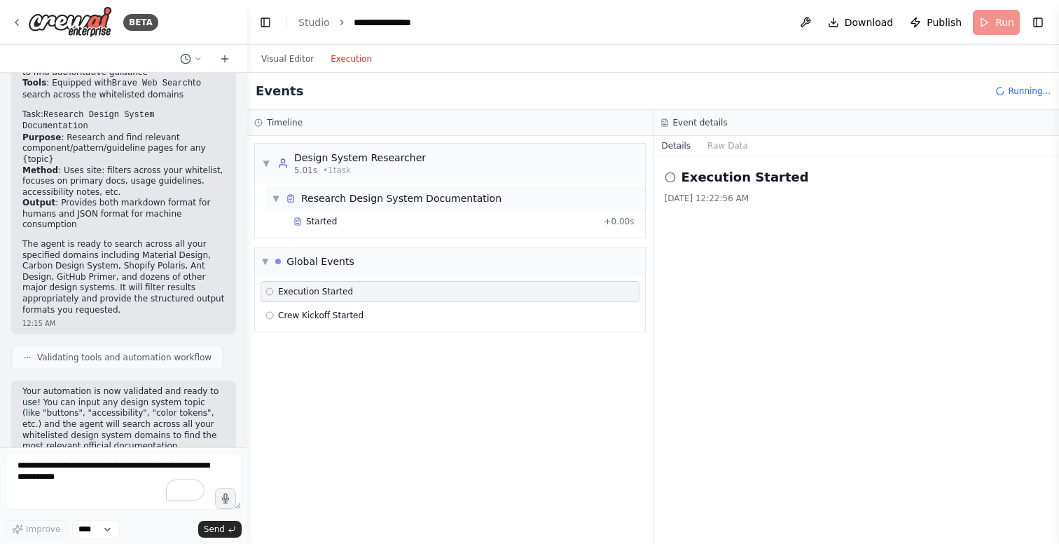
click at [357, 198] on div "Research Design System Documentation" at bounding box center [401, 198] width 200 height 14
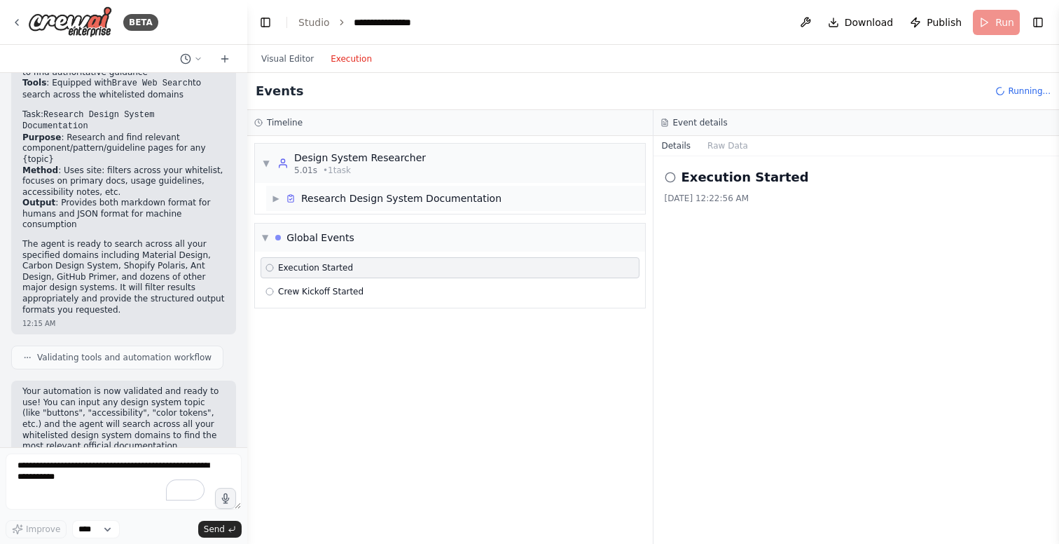
click at [356, 199] on div "Research Design System Documentation" at bounding box center [401, 198] width 200 height 14
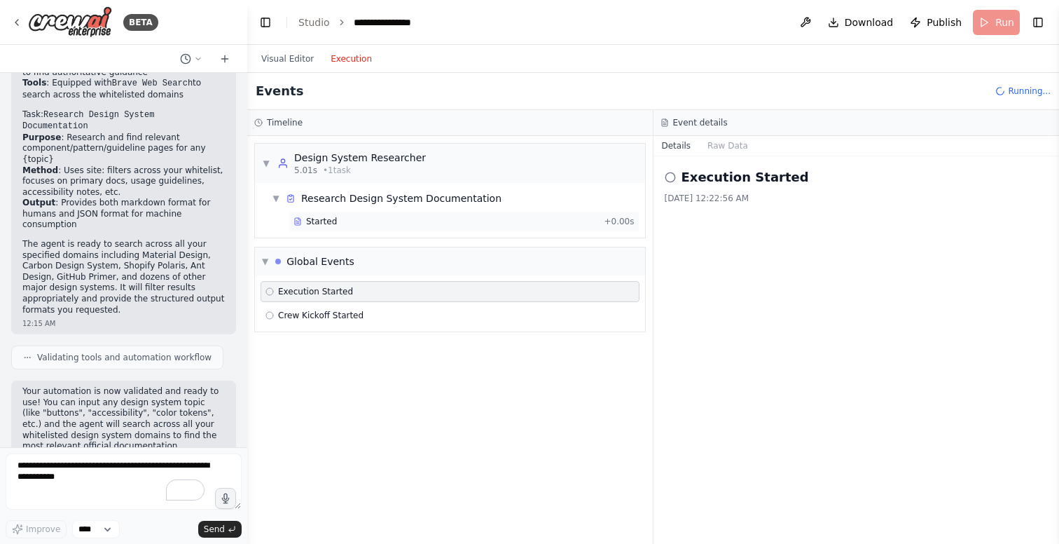
click at [346, 219] on div "Started" at bounding box center [446, 221] width 305 height 11
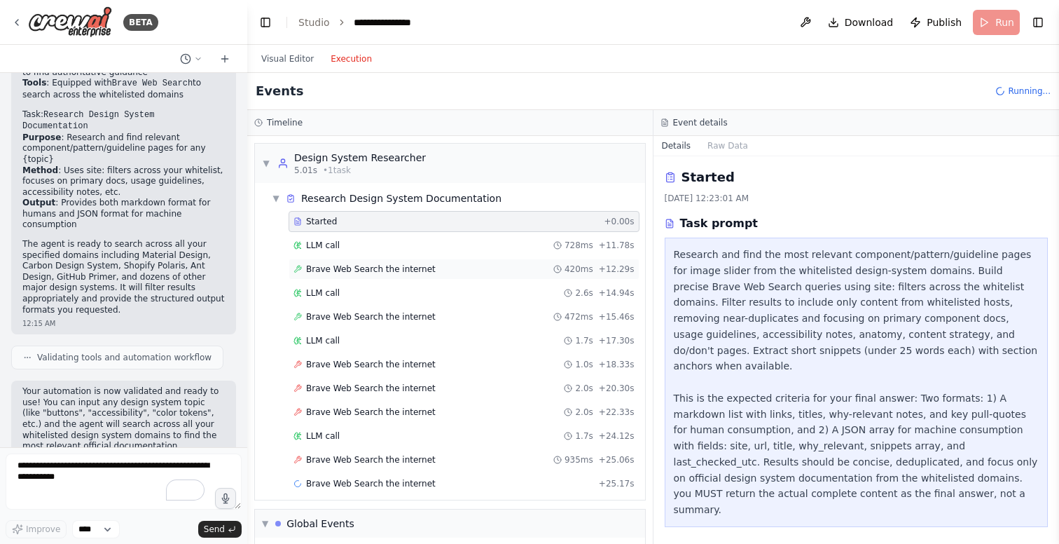
click at [375, 269] on span "Brave Web Search the internet" at bounding box center [371, 268] width 130 height 11
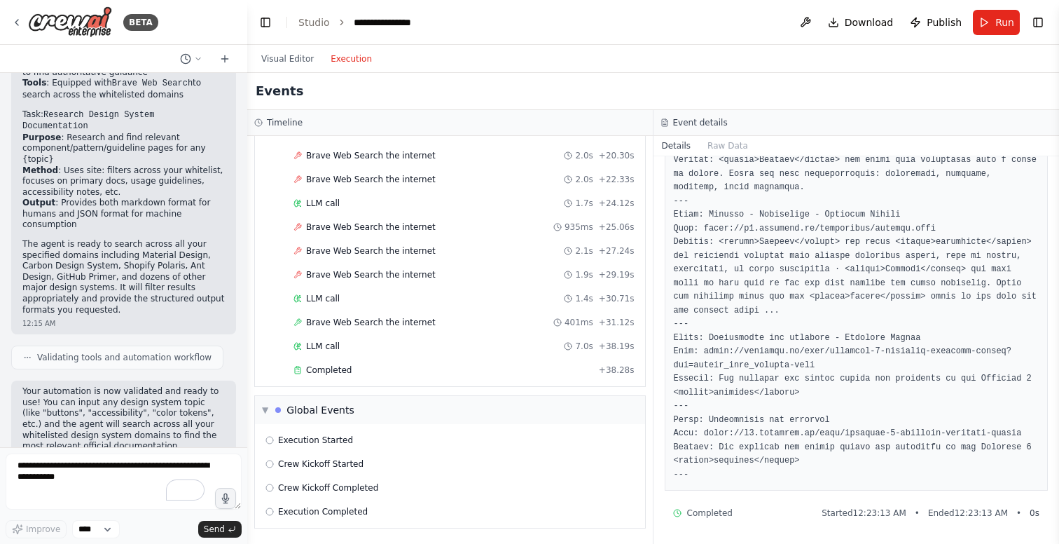
scroll to position [0, 0]
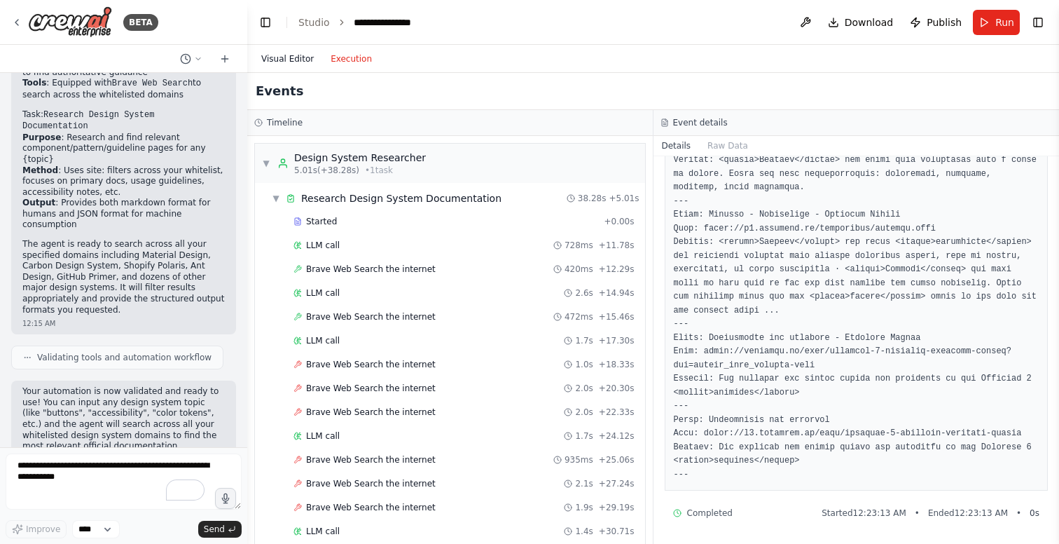
click at [287, 57] on button "Visual Editor" at bounding box center [287, 58] width 69 height 17
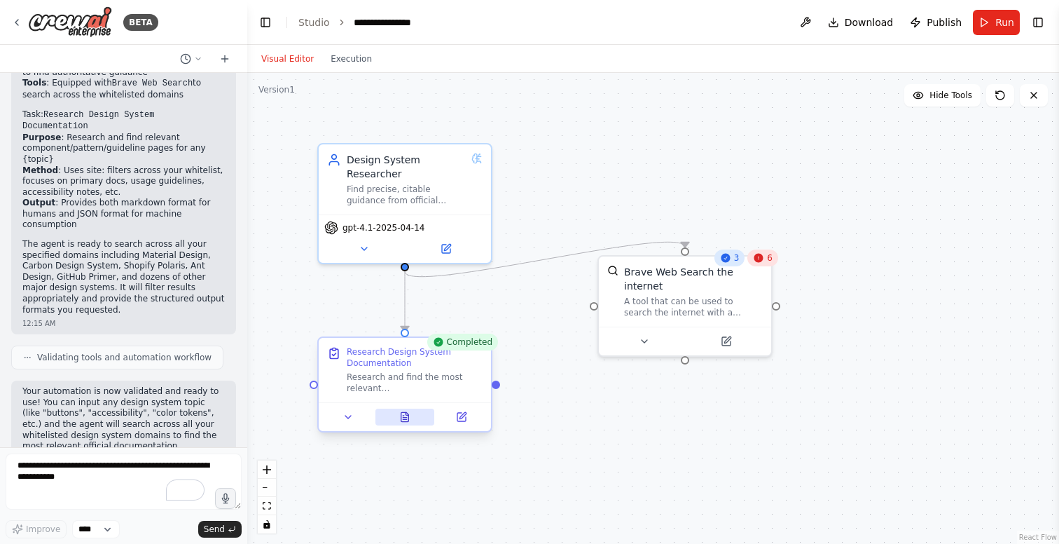
click at [405, 418] on icon at bounding box center [406, 416] width 8 height 9
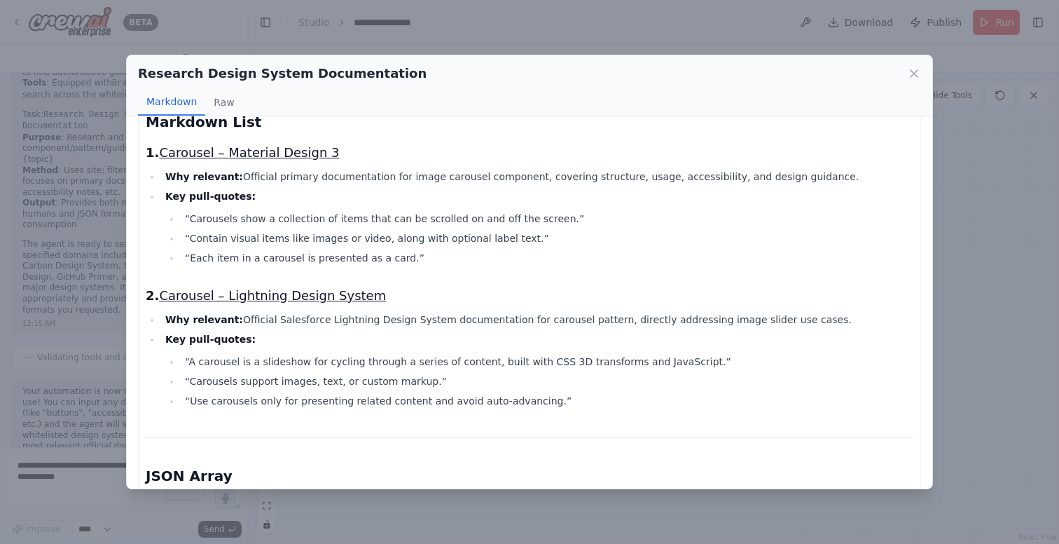
scroll to position [54, 0]
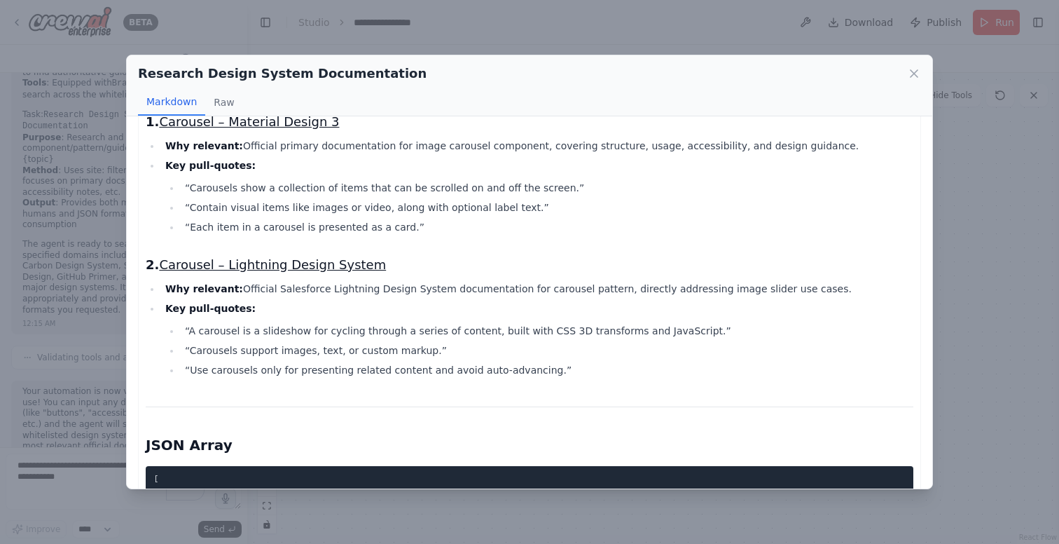
click at [319, 264] on link "Carousel – Lightning Design System" at bounding box center [272, 264] width 227 height 15
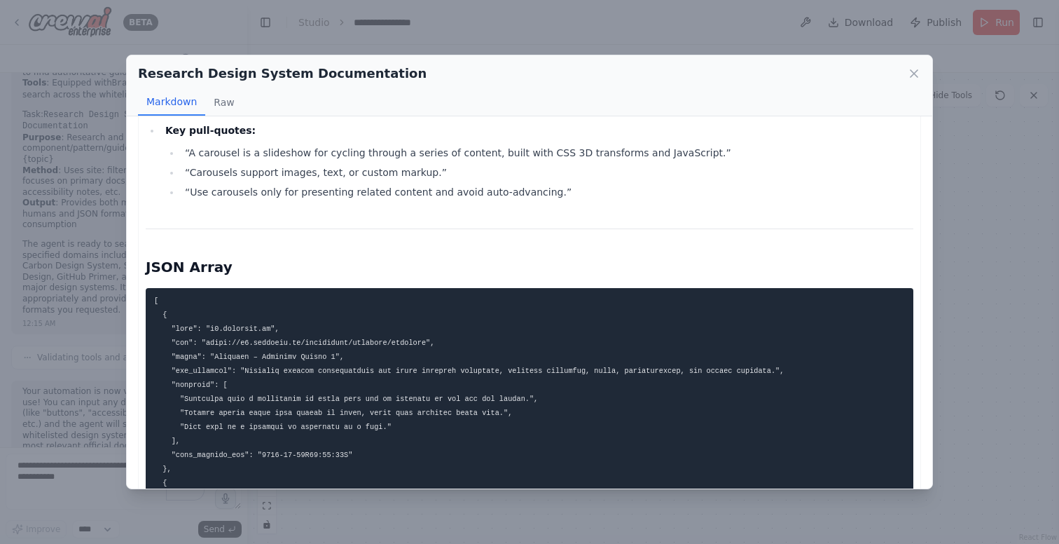
scroll to position [0, 0]
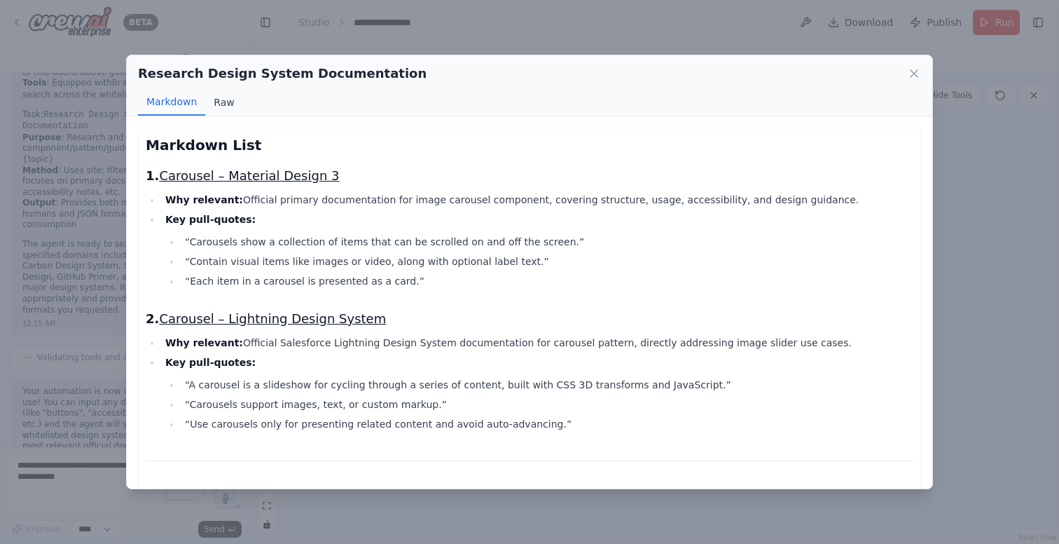
click at [228, 99] on button "Raw" at bounding box center [223, 102] width 37 height 27
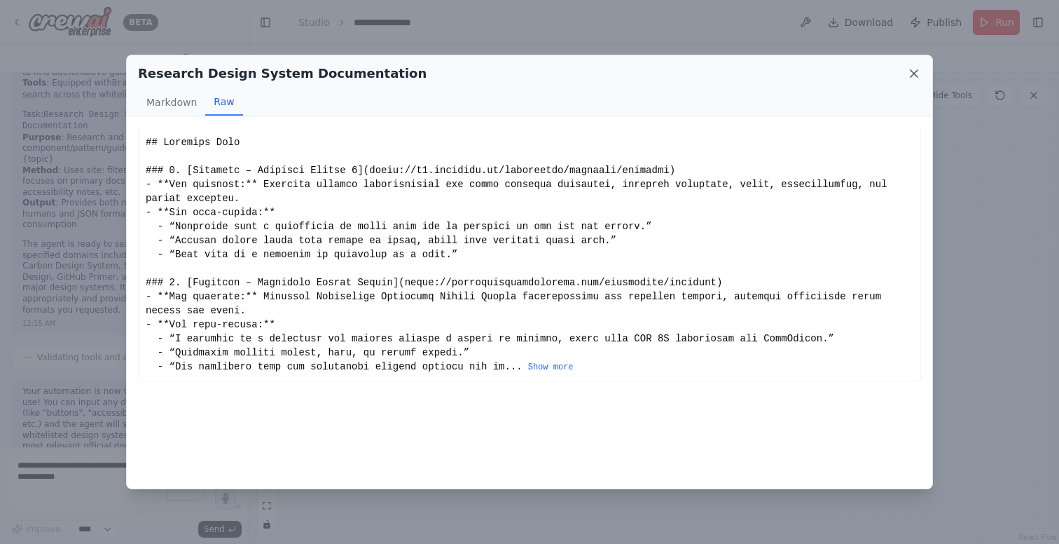
click at [916, 74] on icon at bounding box center [914, 74] width 14 height 14
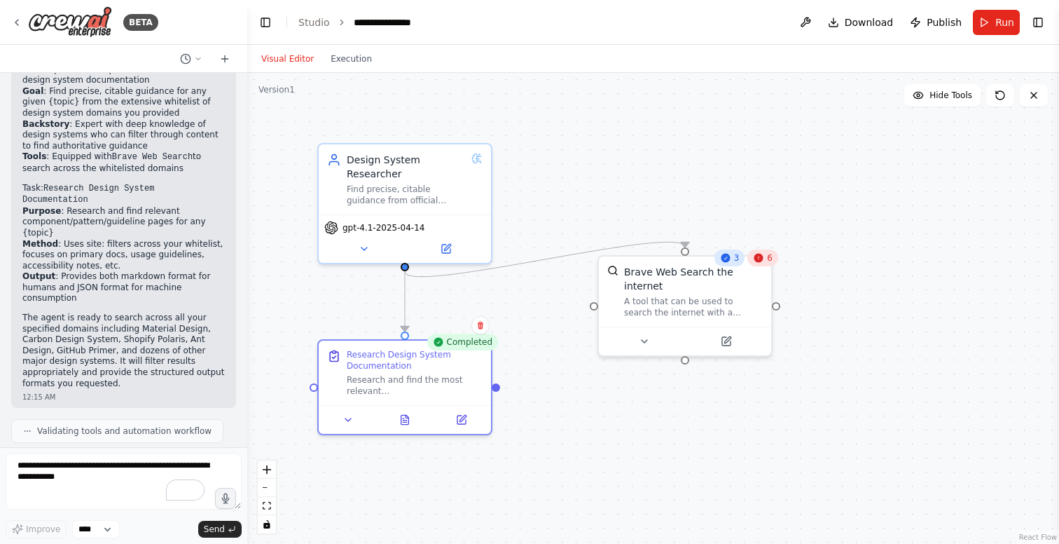
scroll to position [1038, 0]
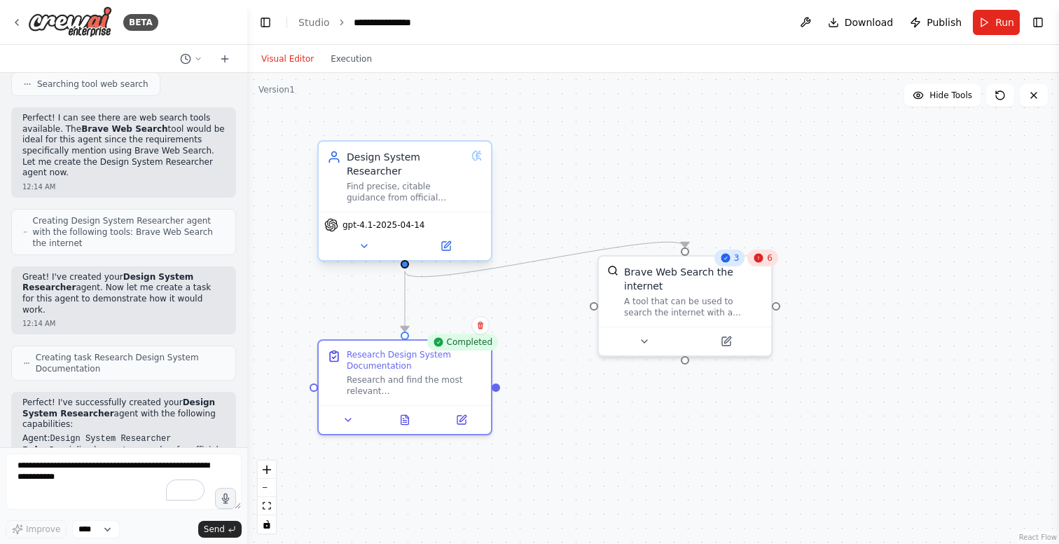
click at [392, 187] on div "Find precise, citable guidance from official design-system documentation. Given…" at bounding box center [406, 192] width 119 height 22
click at [448, 247] on icon at bounding box center [446, 246] width 8 height 8
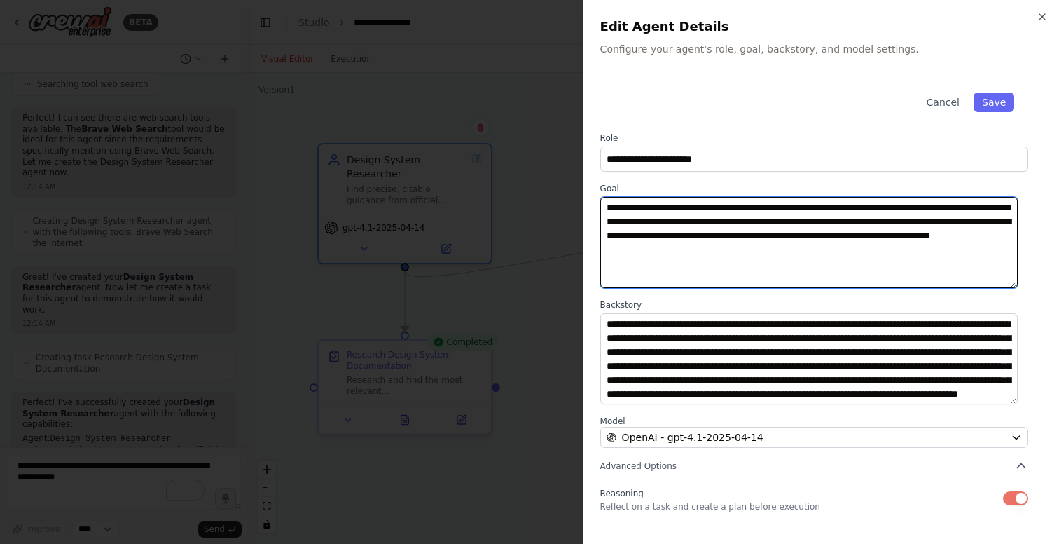
click at [844, 224] on textarea "**********" at bounding box center [810, 242] width 418 height 91
drag, startPoint x: 872, startPoint y: 222, endPoint x: 961, endPoint y: 221, distance: 89.0
click at [975, 221] on textarea "**********" at bounding box center [810, 242] width 418 height 91
click at [951, 221] on textarea "**********" at bounding box center [810, 242] width 418 height 91
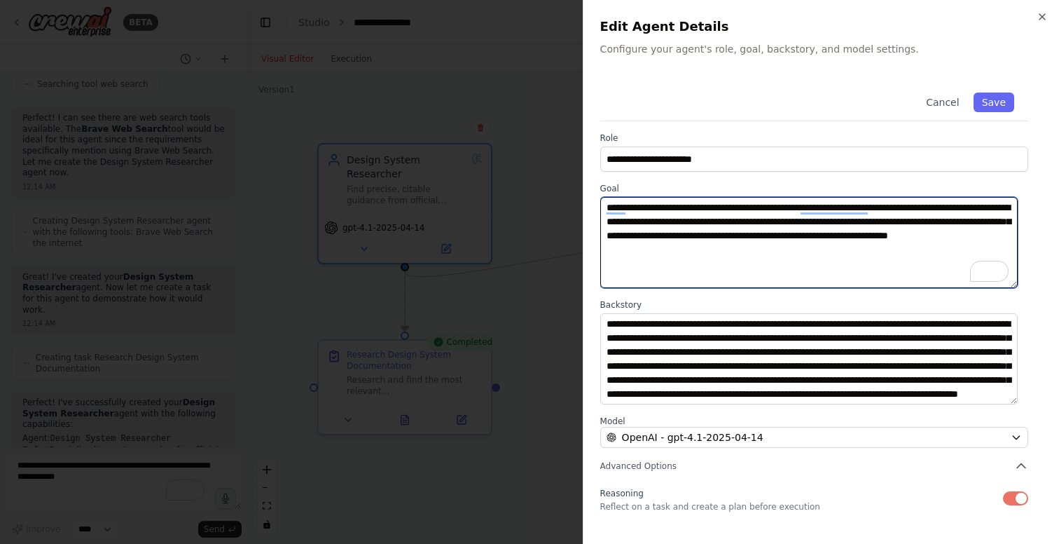
scroll to position [0, 0]
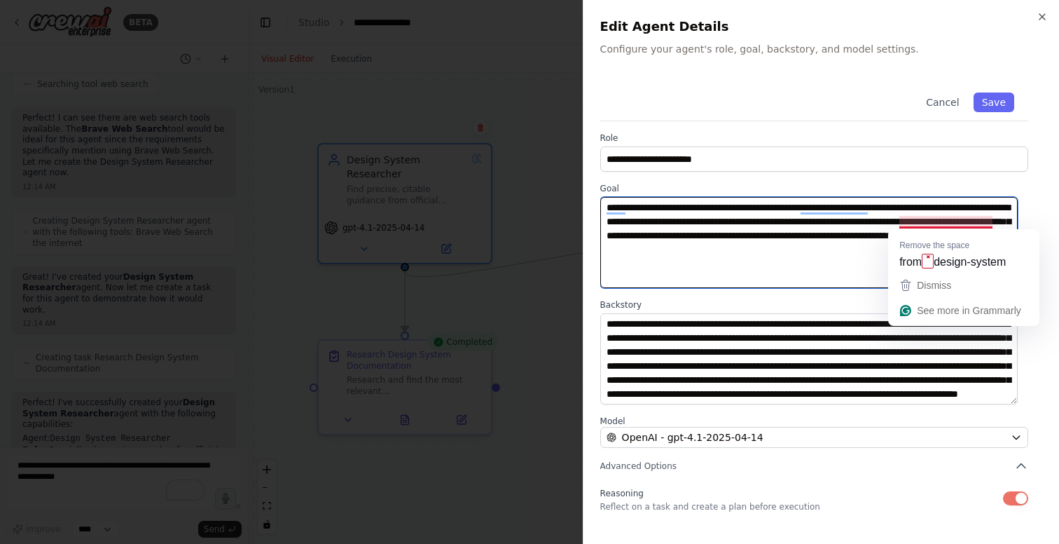
click at [860, 225] on textarea "**********" at bounding box center [810, 242] width 418 height 91
click at [927, 221] on textarea "**********" at bounding box center [810, 242] width 418 height 91
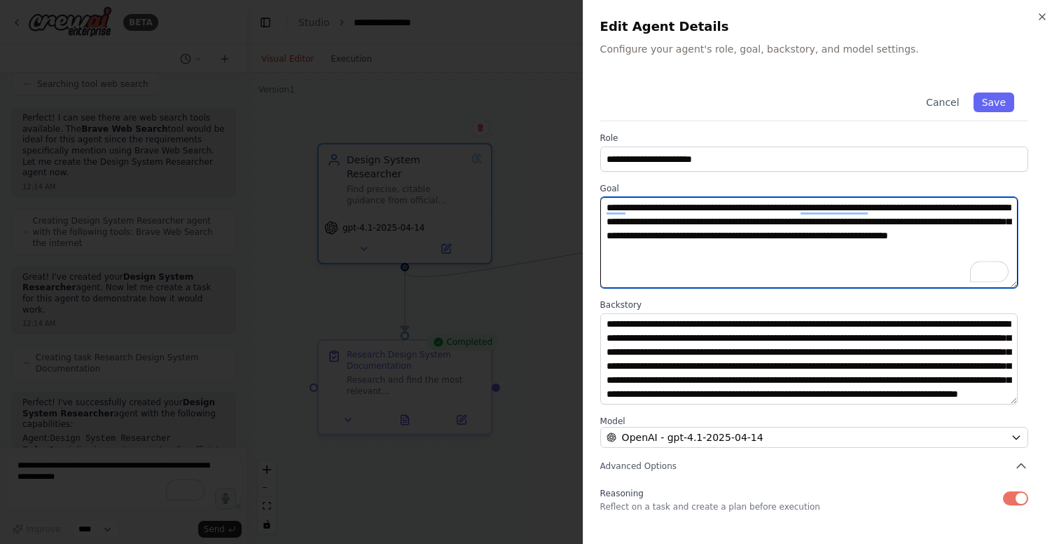
paste textarea "**********"
click at [828, 235] on textarea "**********" at bounding box center [810, 242] width 418 height 91
click at [901, 237] on textarea "**********" at bounding box center [810, 242] width 418 height 91
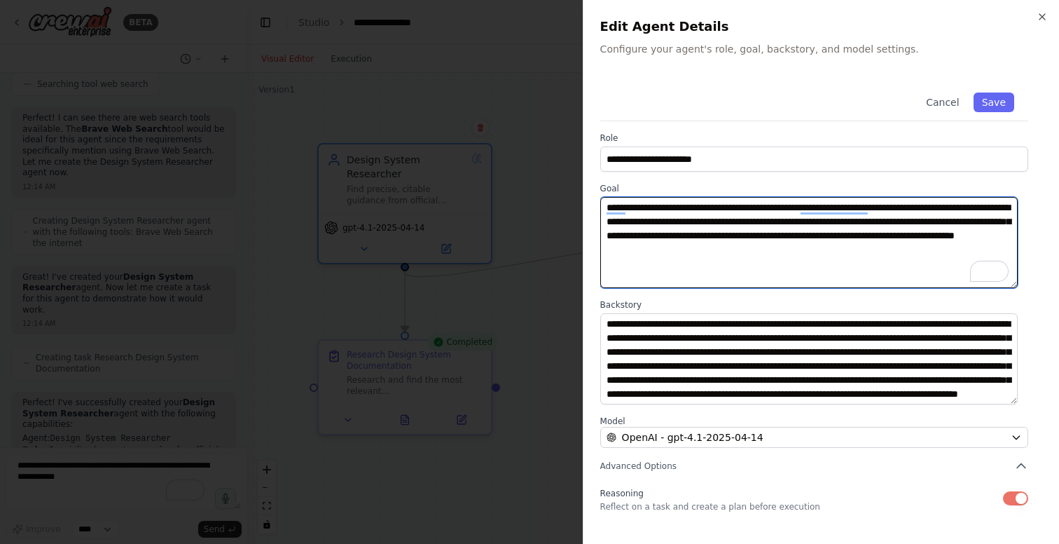
type textarea "**********"
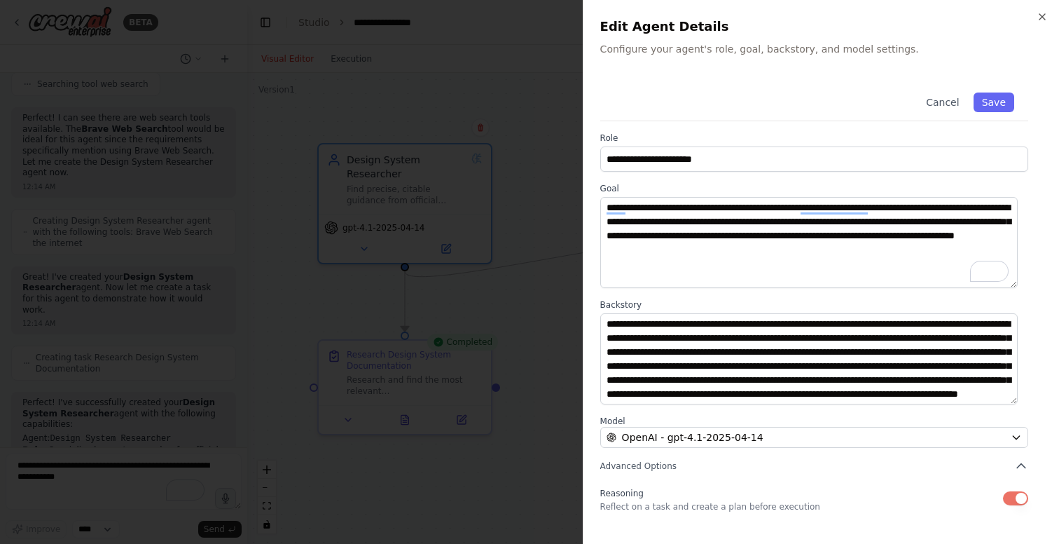
click at [706, 121] on div "Cancel Save" at bounding box center [815, 99] width 428 height 43
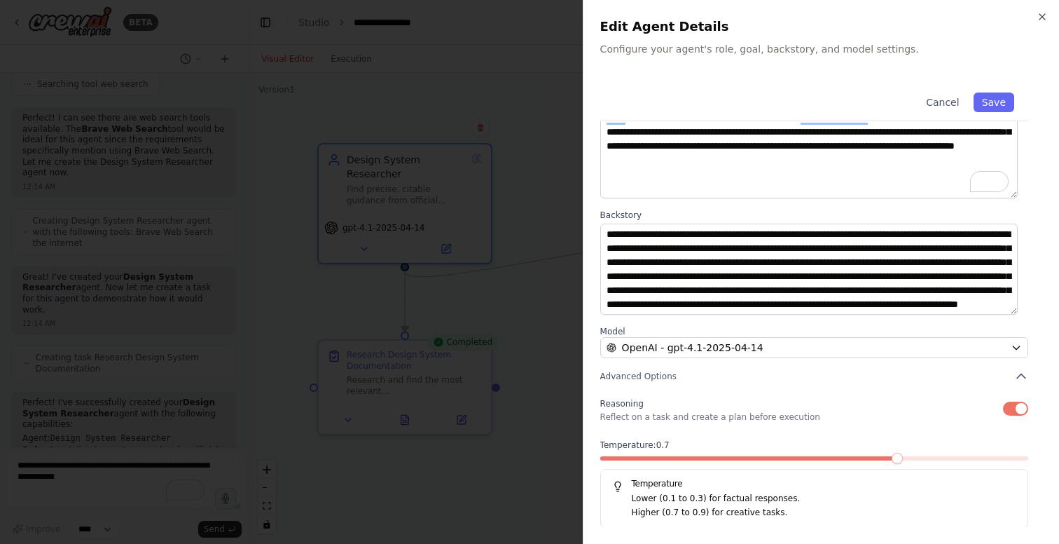
scroll to position [91, 0]
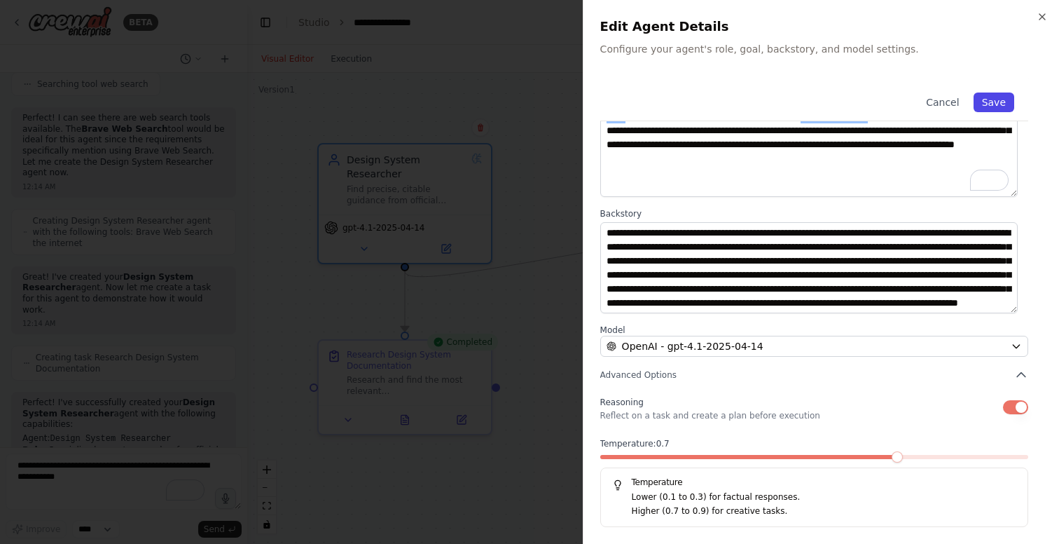
click at [984, 99] on button "Save" at bounding box center [994, 102] width 41 height 20
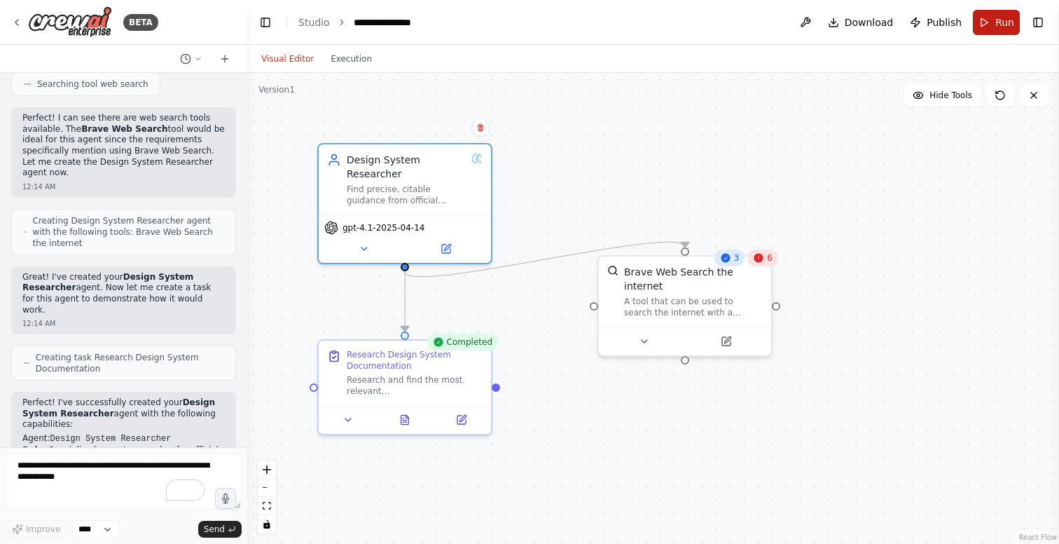
click at [999, 20] on span "Run" at bounding box center [1005, 22] width 19 height 14
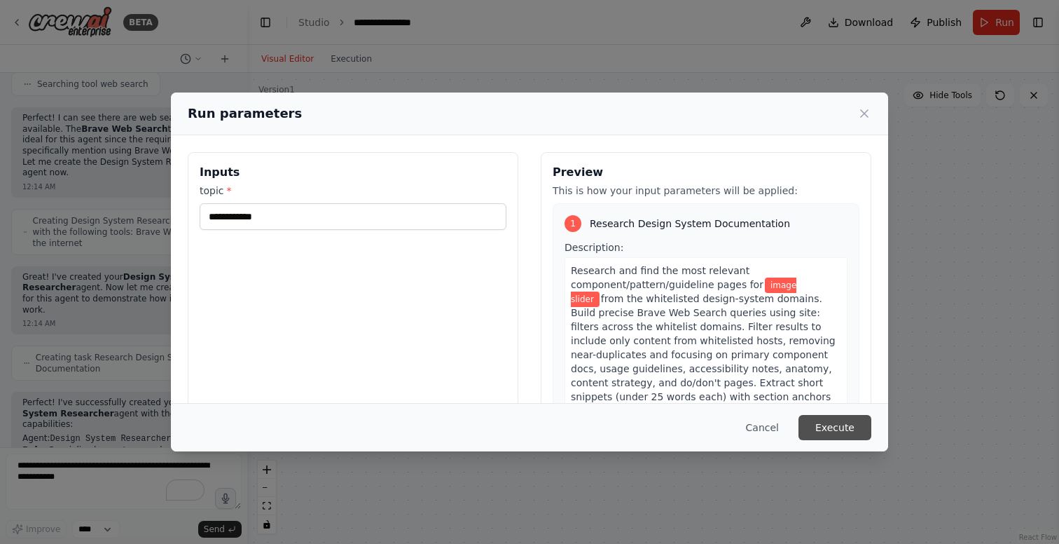
click at [850, 423] on button "Execute" at bounding box center [835, 427] width 73 height 25
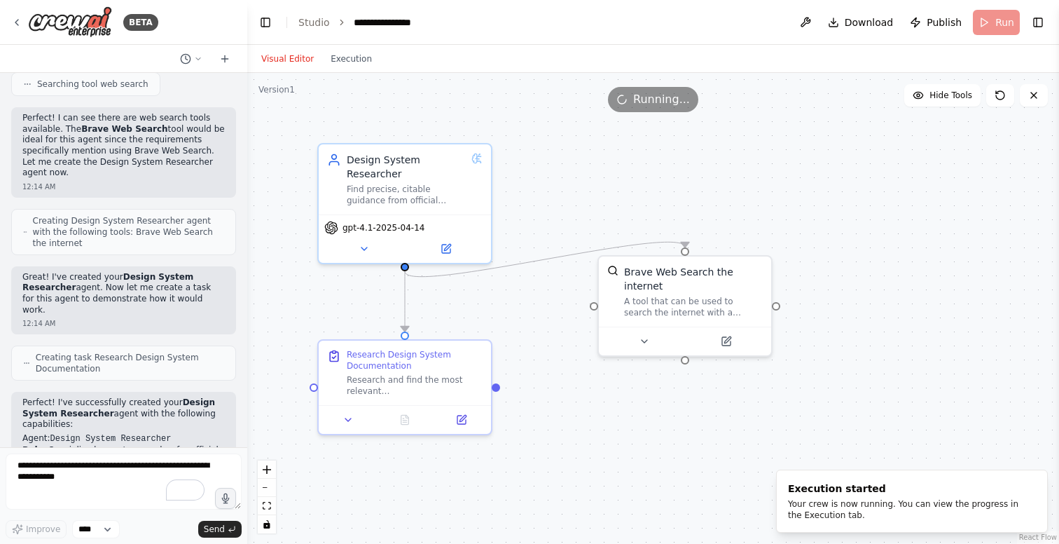
click at [357, 67] on div "Visual Editor Execution" at bounding box center [317, 59] width 128 height 28
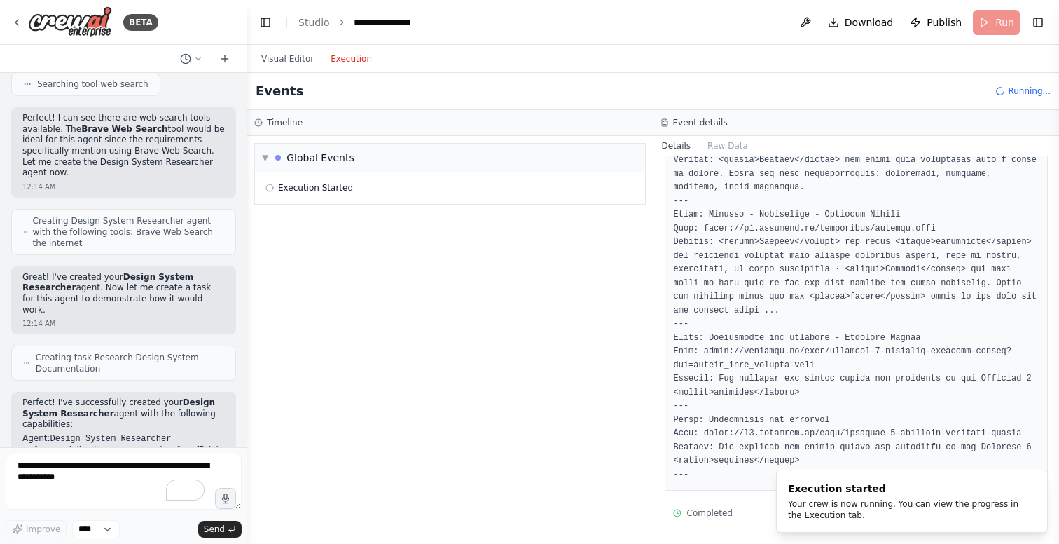
click at [356, 60] on button "Execution" at bounding box center [351, 58] width 58 height 17
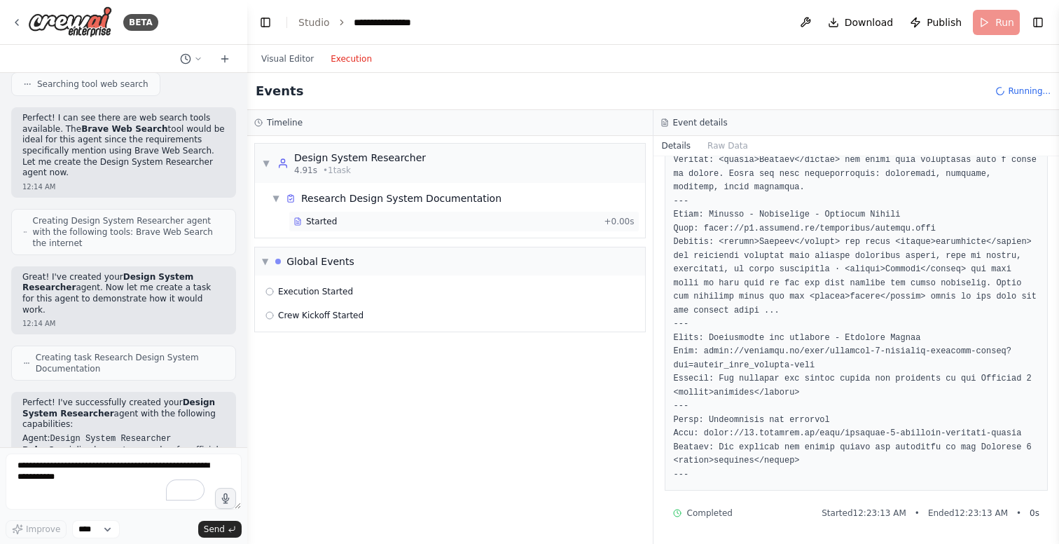
click at [348, 220] on div "Started" at bounding box center [446, 221] width 305 height 11
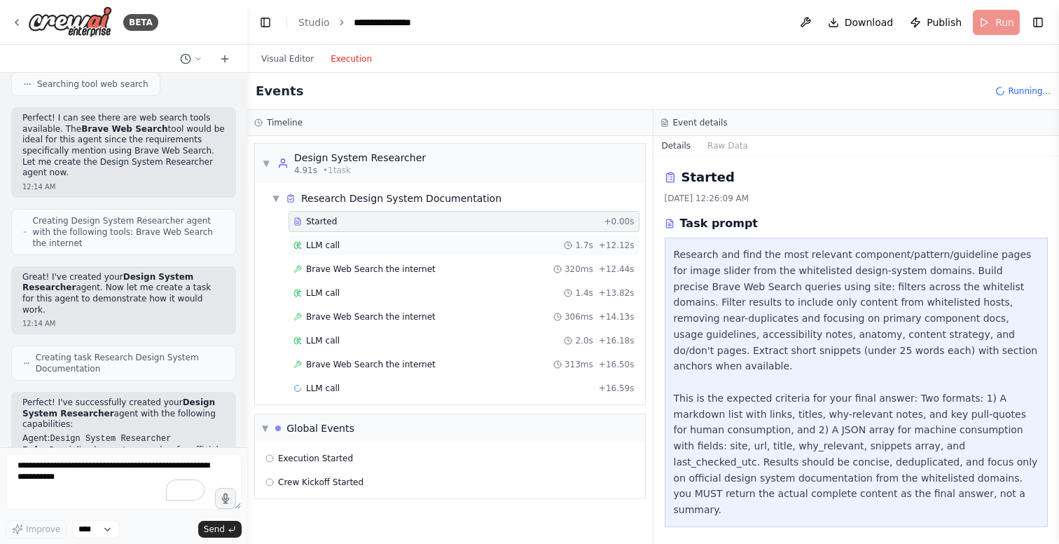
click at [348, 242] on div "LLM call 1.7s + 12.12s" at bounding box center [464, 245] width 341 height 11
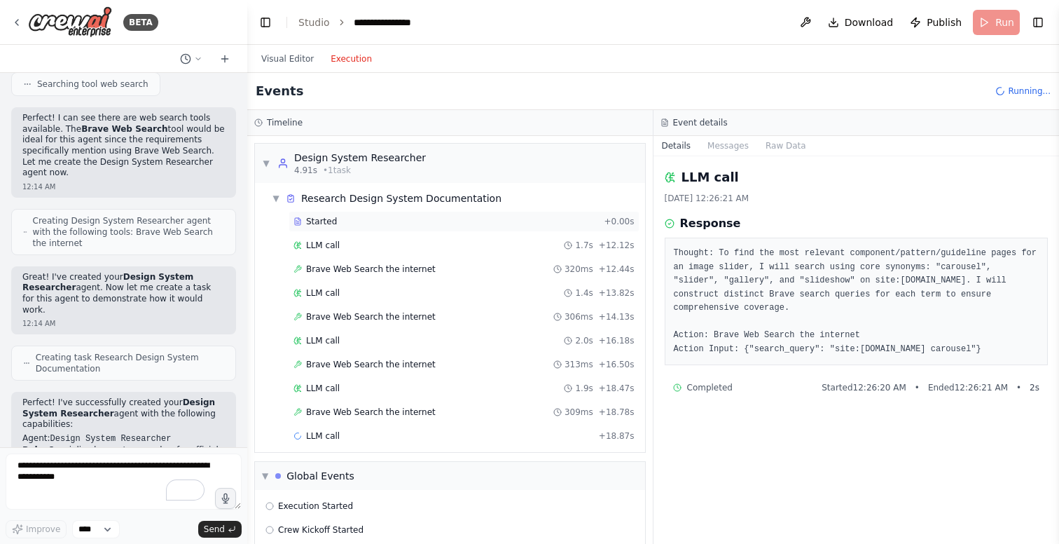
click at [385, 221] on div "Started" at bounding box center [446, 221] width 305 height 11
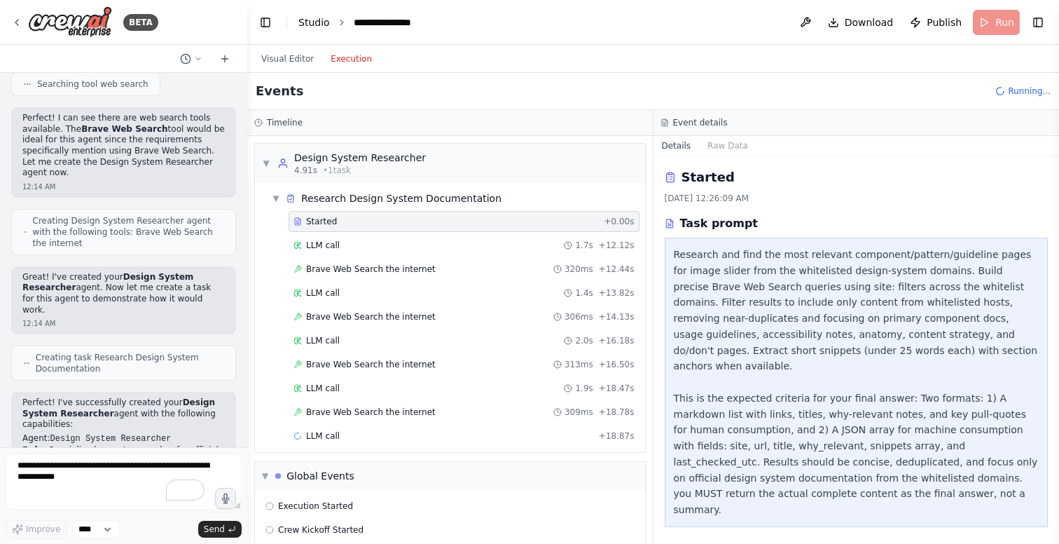
click at [315, 23] on link "Studio" at bounding box center [314, 22] width 32 height 11
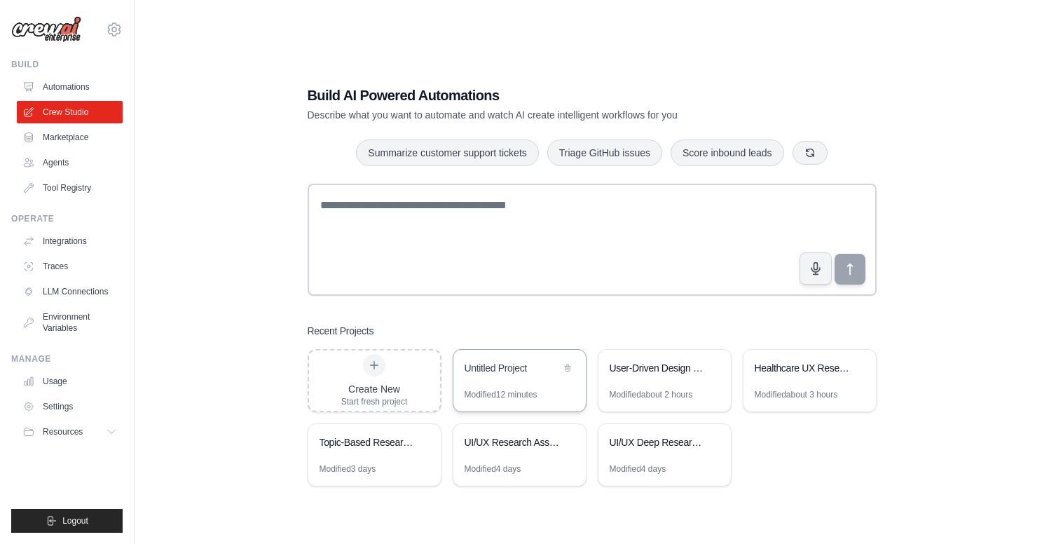
click at [505, 370] on div "Untitled Project" at bounding box center [513, 368] width 96 height 14
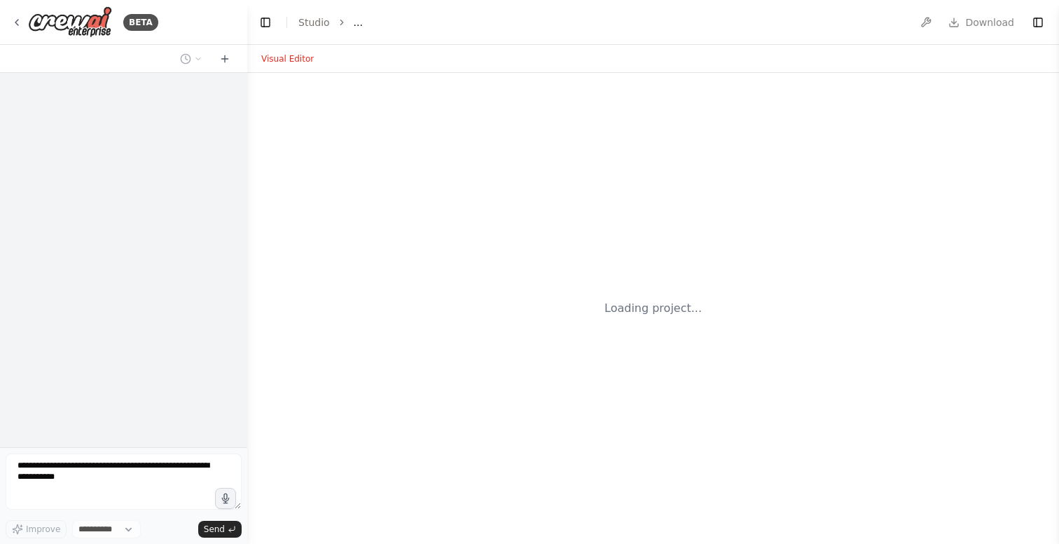
select select "****"
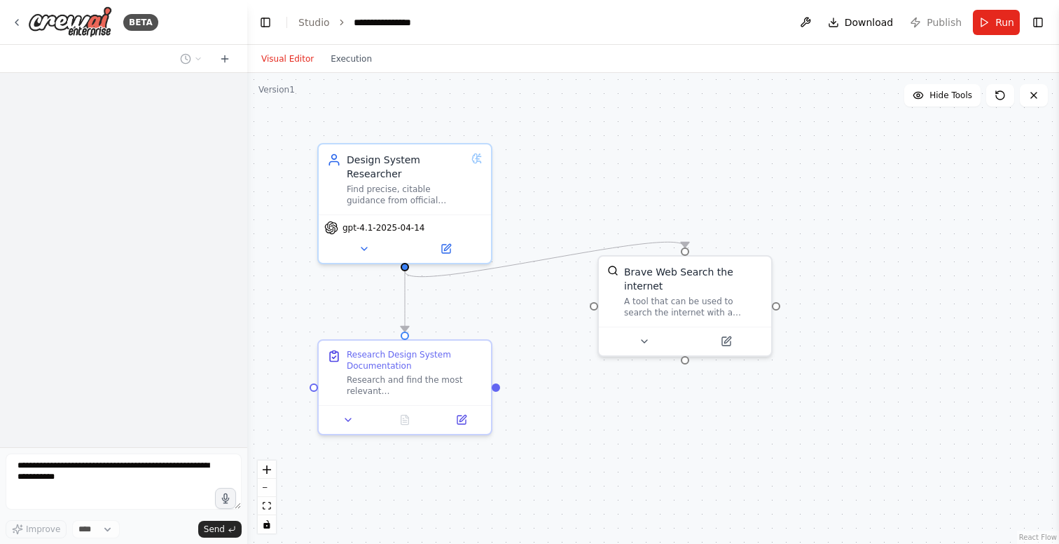
scroll to position [933, 0]
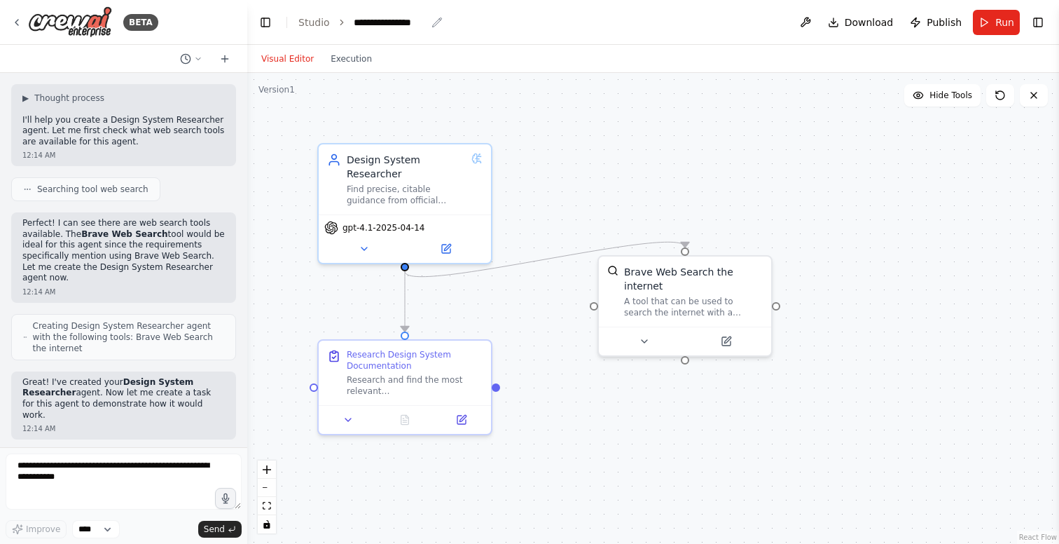
click at [404, 24] on div "**********" at bounding box center [390, 22] width 72 height 14
click at [420, 22] on div "**********" at bounding box center [406, 22] width 105 height 14
paste div "breadcrumb"
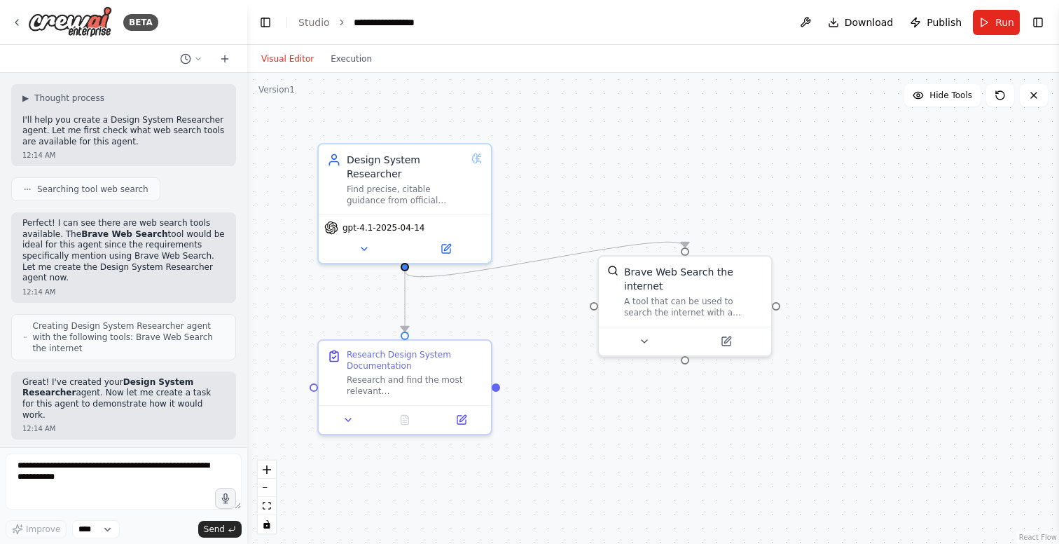
click at [584, 142] on div ".deletable-edge-delete-btn { width: 20px; height: 20px; border: 0px solid #ffff…" at bounding box center [653, 308] width 812 height 471
click at [470, 421] on button at bounding box center [461, 417] width 48 height 17
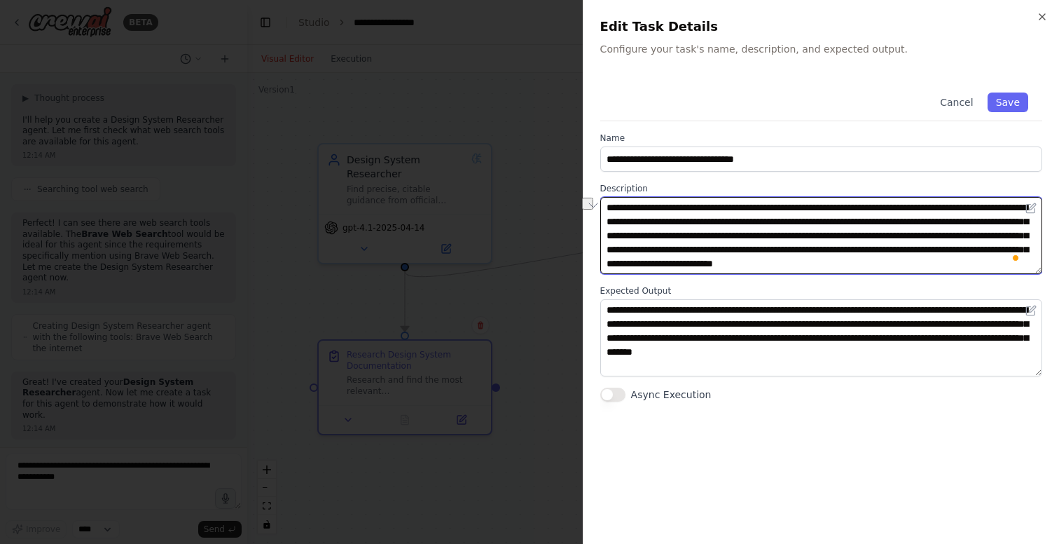
drag, startPoint x: 608, startPoint y: 222, endPoint x: 718, endPoint y: 227, distance: 109.4
click at [718, 227] on textarea "**********" at bounding box center [822, 235] width 442 height 77
click at [744, 219] on textarea "**********" at bounding box center [822, 235] width 442 height 77
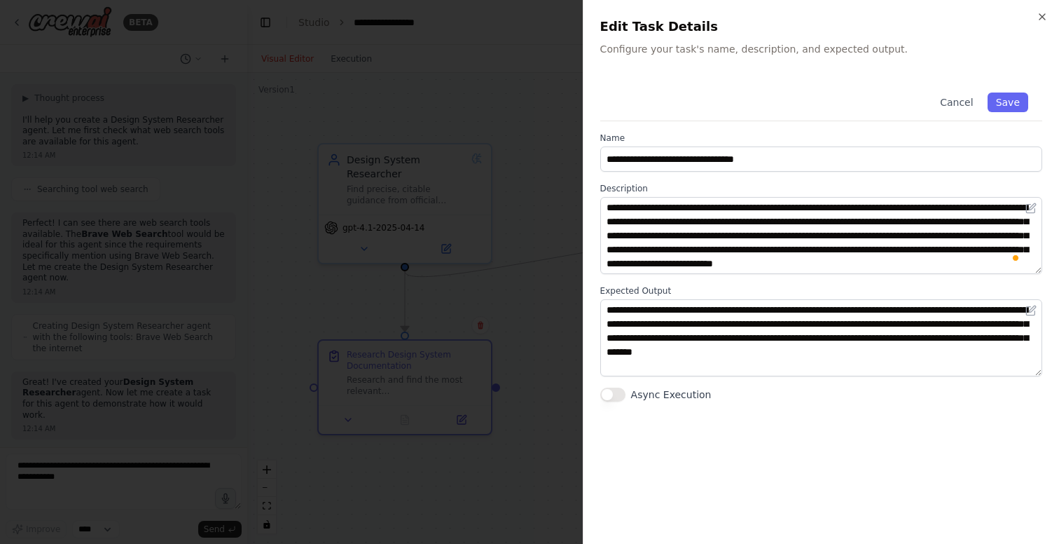
click at [553, 160] on div at bounding box center [529, 272] width 1059 height 544
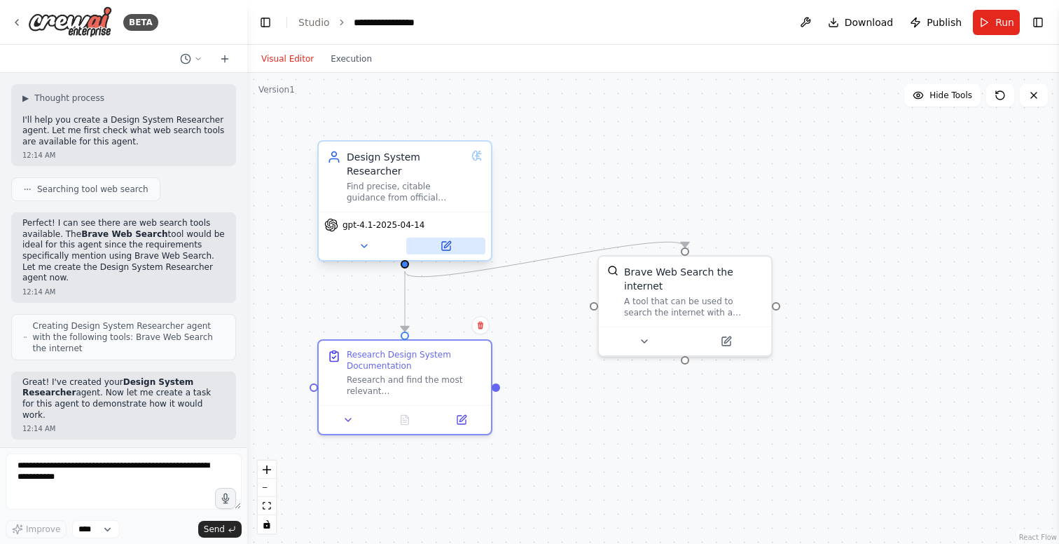
click at [443, 242] on icon at bounding box center [446, 246] width 8 height 8
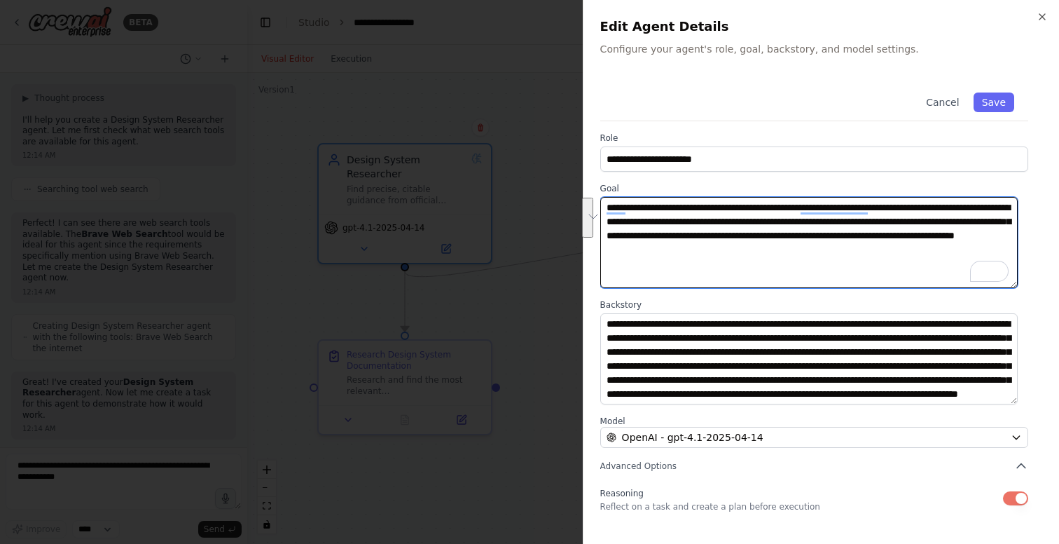
drag, startPoint x: 609, startPoint y: 222, endPoint x: 750, endPoint y: 251, distance: 143.7
click at [750, 251] on textarea "**********" at bounding box center [810, 242] width 418 height 91
click at [871, 234] on textarea "**********" at bounding box center [810, 242] width 418 height 91
click at [750, 252] on textarea "**********" at bounding box center [810, 242] width 418 height 91
click at [661, 249] on textarea "**********" at bounding box center [810, 242] width 418 height 91
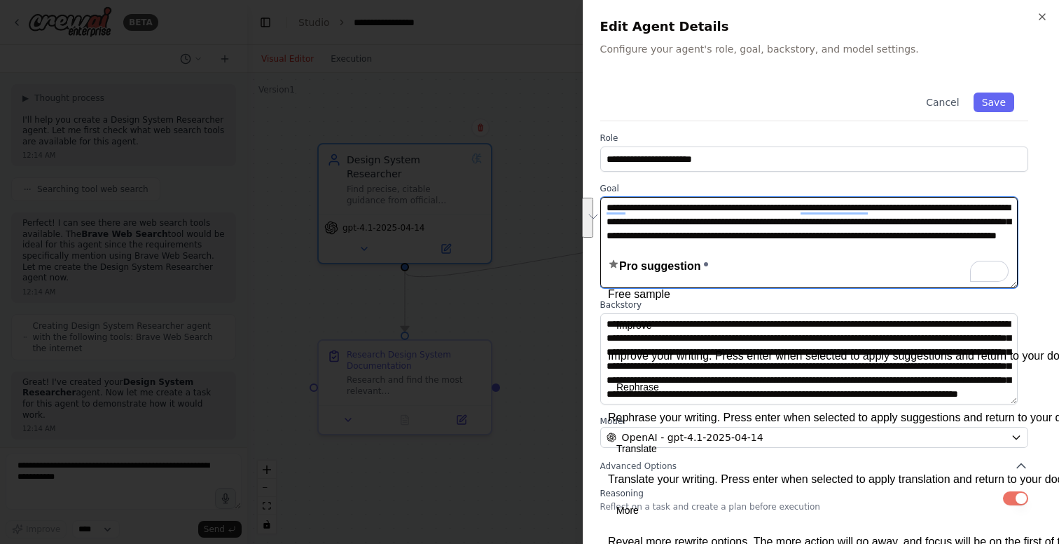
drag, startPoint x: 801, startPoint y: 251, endPoint x: 605, endPoint y: 225, distance: 197.9
click at [605, 225] on div "**********" at bounding box center [821, 272] width 476 height 544
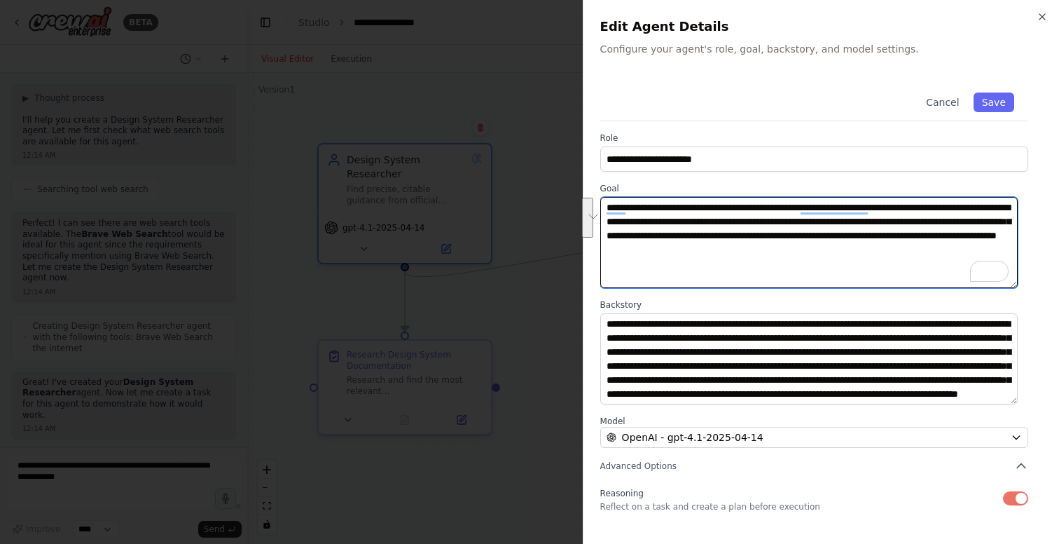
click at [687, 237] on textarea "**********" at bounding box center [810, 242] width 418 height 91
click at [624, 239] on textarea "**********" at bounding box center [810, 242] width 418 height 91
click at [624, 238] on textarea "**********" at bounding box center [810, 242] width 418 height 91
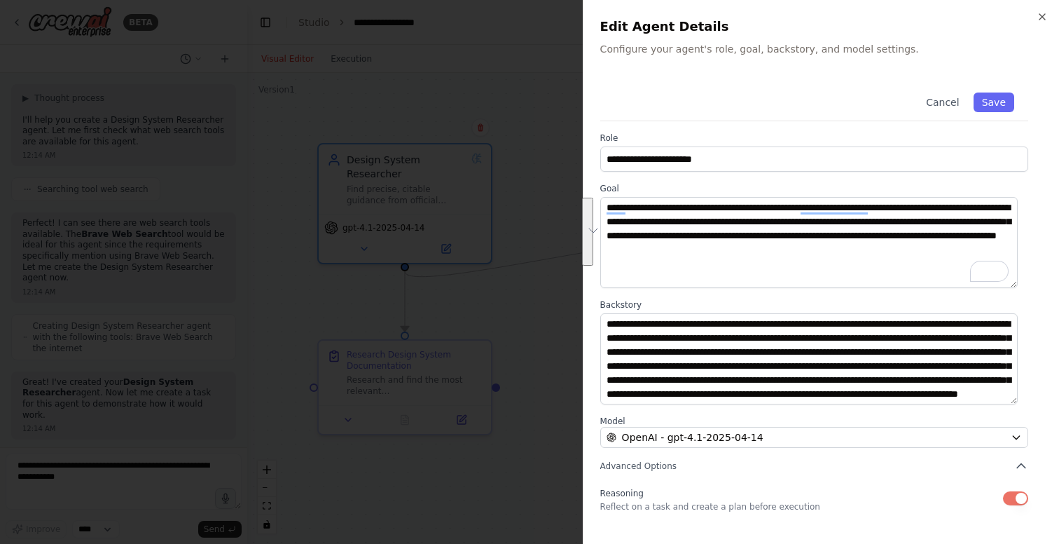
click at [593, 235] on button "See rewrite suggestions" at bounding box center [587, 232] width 11 height 68
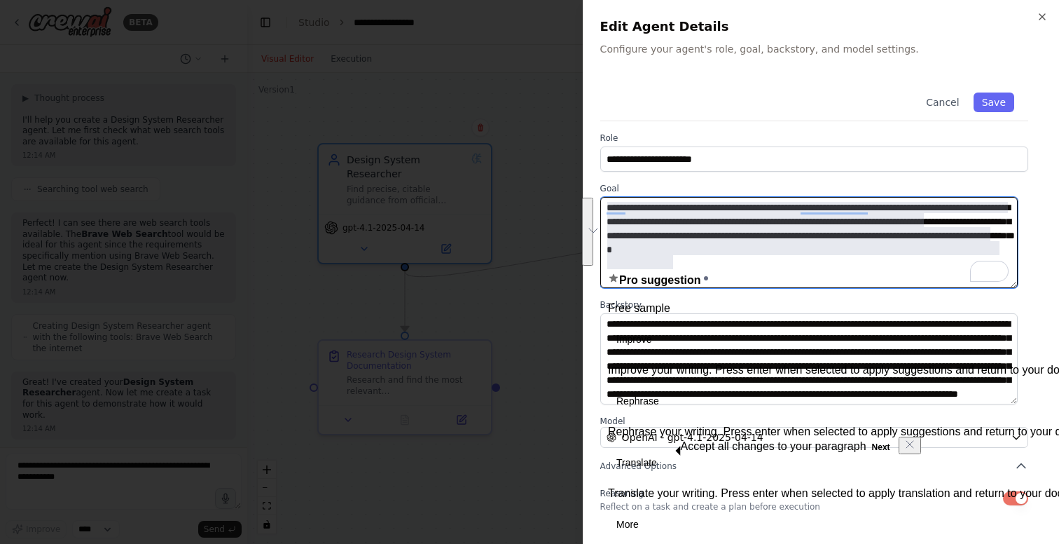
type textarea "**********"
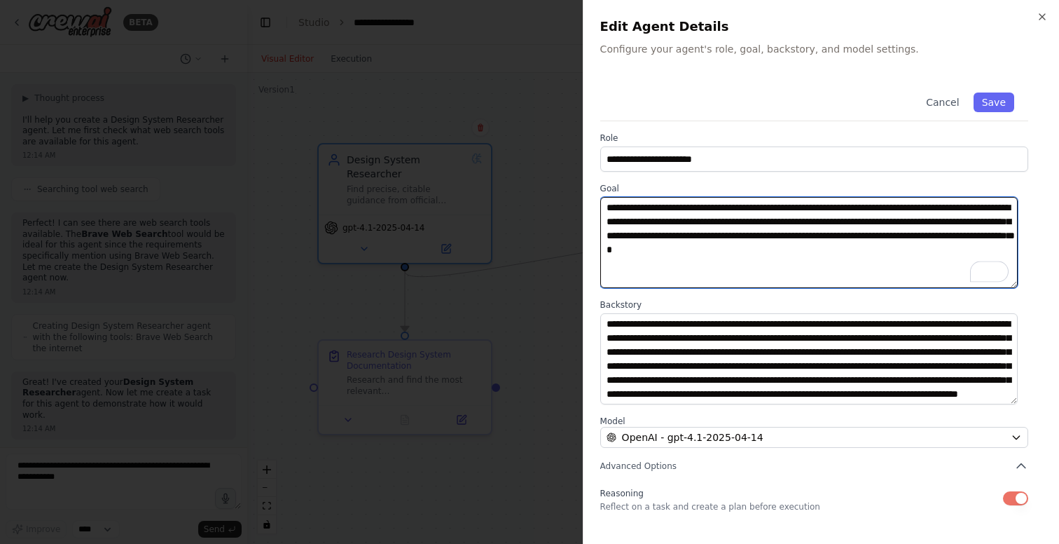
click at [719, 242] on textarea "**********" at bounding box center [810, 242] width 418 height 91
click at [681, 273] on textarea "**********" at bounding box center [810, 242] width 418 height 91
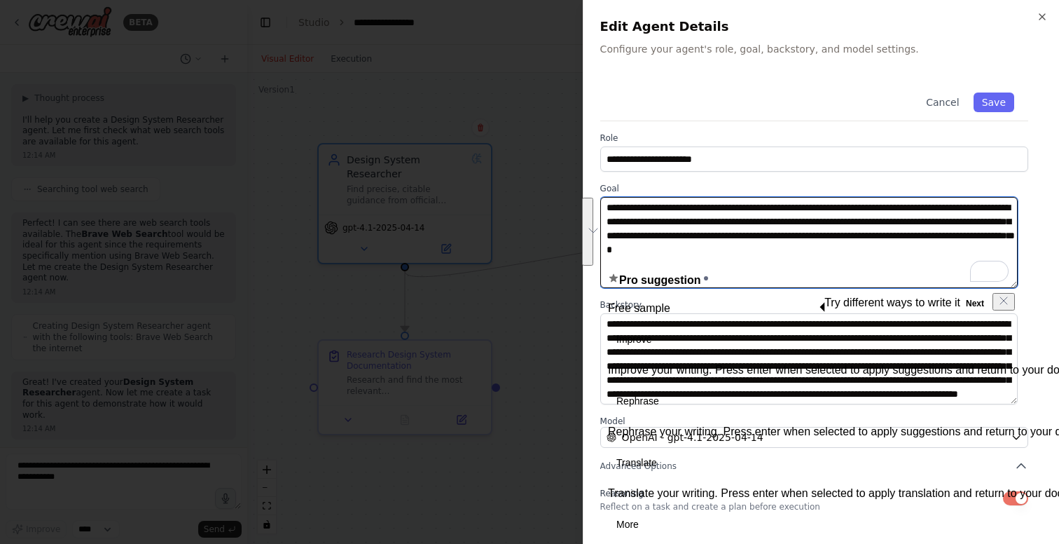
drag, startPoint x: 646, startPoint y: 262, endPoint x: 618, endPoint y: 193, distance: 74.8
click at [618, 193] on div "**********" at bounding box center [815, 235] width 428 height 105
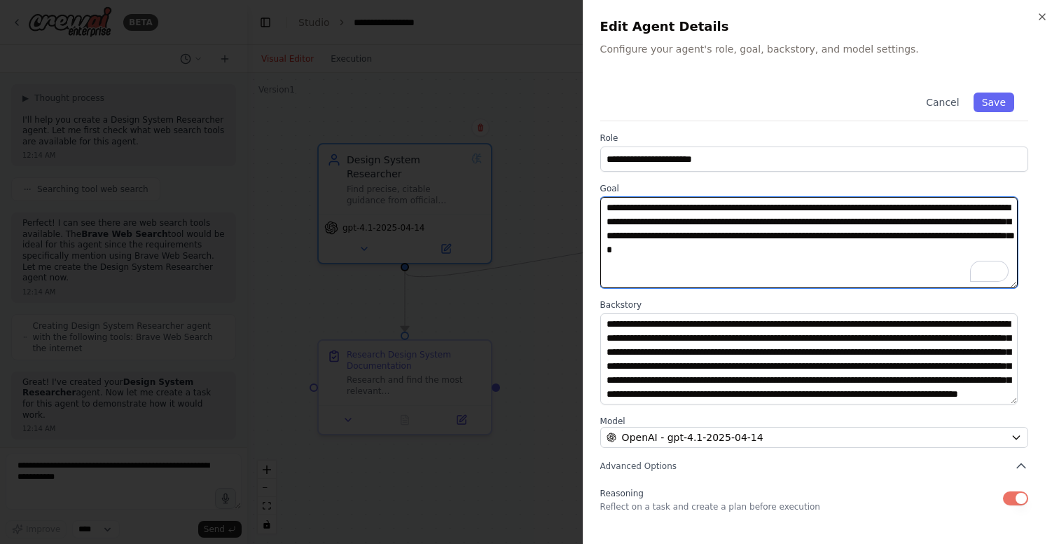
click at [654, 207] on textarea "**********" at bounding box center [810, 242] width 418 height 91
drag, startPoint x: 652, startPoint y: 266, endPoint x: 601, endPoint y: 186, distance: 95.4
click at [601, 186] on div "**********" at bounding box center [815, 235] width 428 height 105
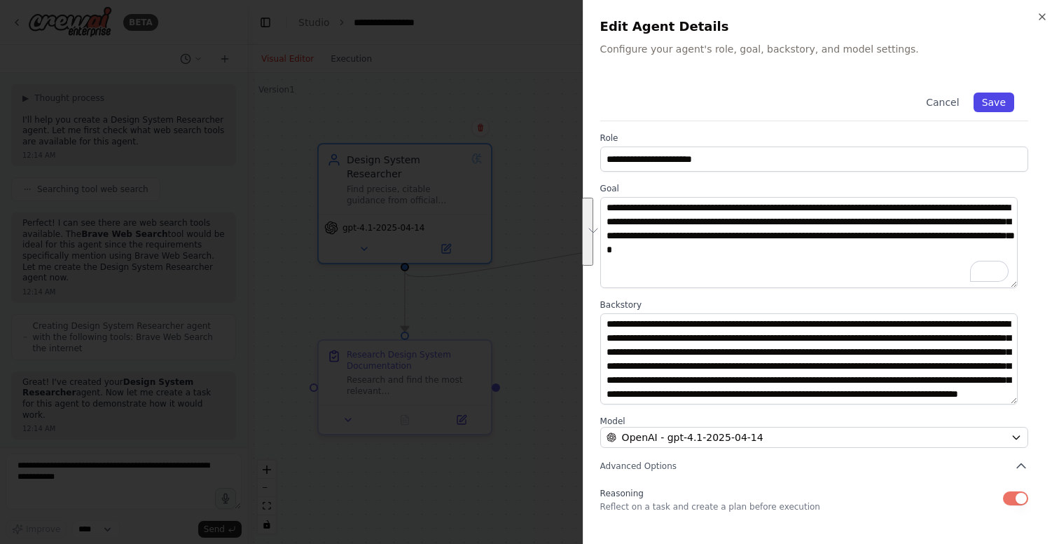
click at [987, 98] on button "Save" at bounding box center [994, 102] width 41 height 20
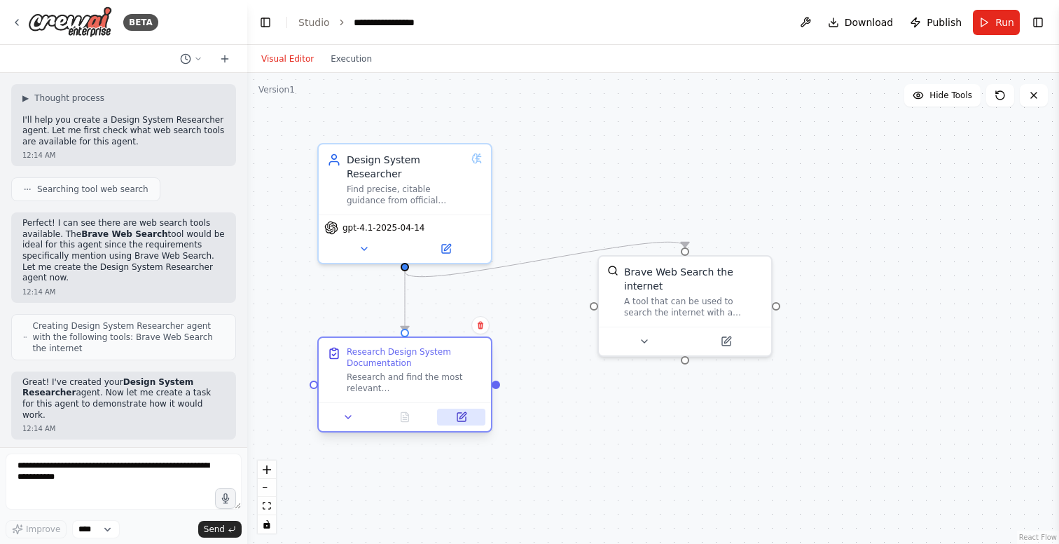
click at [456, 419] on icon at bounding box center [461, 416] width 11 height 11
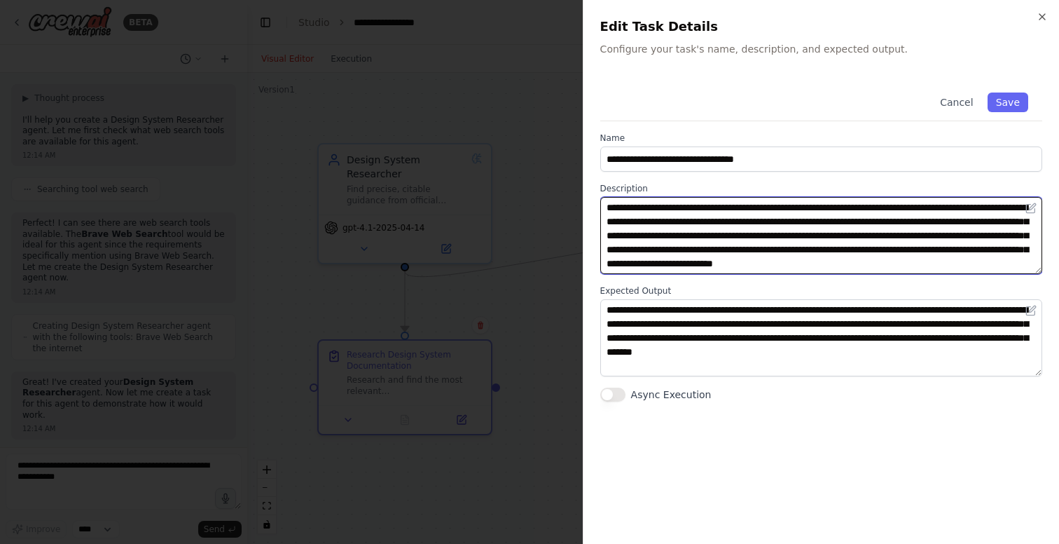
click at [675, 244] on textarea "**********" at bounding box center [822, 235] width 442 height 77
drag, startPoint x: 770, startPoint y: 220, endPoint x: 656, endPoint y: 216, distance: 114.3
click at [656, 216] on textarea "**********" at bounding box center [822, 235] width 442 height 77
click at [909, 235] on textarea "**********" at bounding box center [822, 235] width 442 height 77
click at [706, 235] on textarea "**********" at bounding box center [822, 235] width 442 height 77
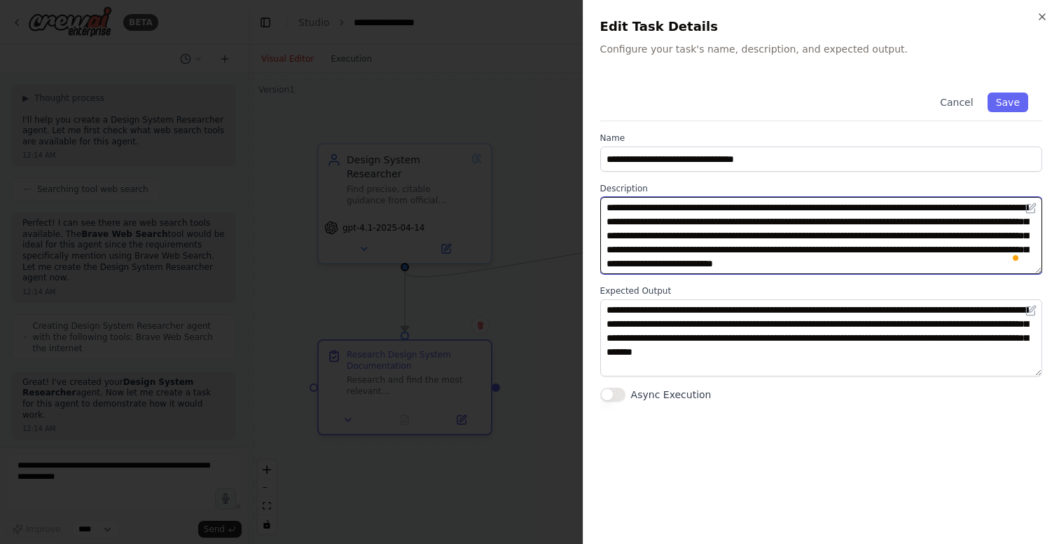
click at [706, 235] on textarea "**********" at bounding box center [822, 235] width 442 height 77
click at [778, 235] on textarea "**********" at bounding box center [822, 235] width 442 height 77
click at [914, 233] on textarea "**********" at bounding box center [822, 235] width 442 height 77
drag, startPoint x: 724, startPoint y: 235, endPoint x: 990, endPoint y: 233, distance: 266.3
click at [990, 233] on textarea "**********" at bounding box center [822, 235] width 442 height 77
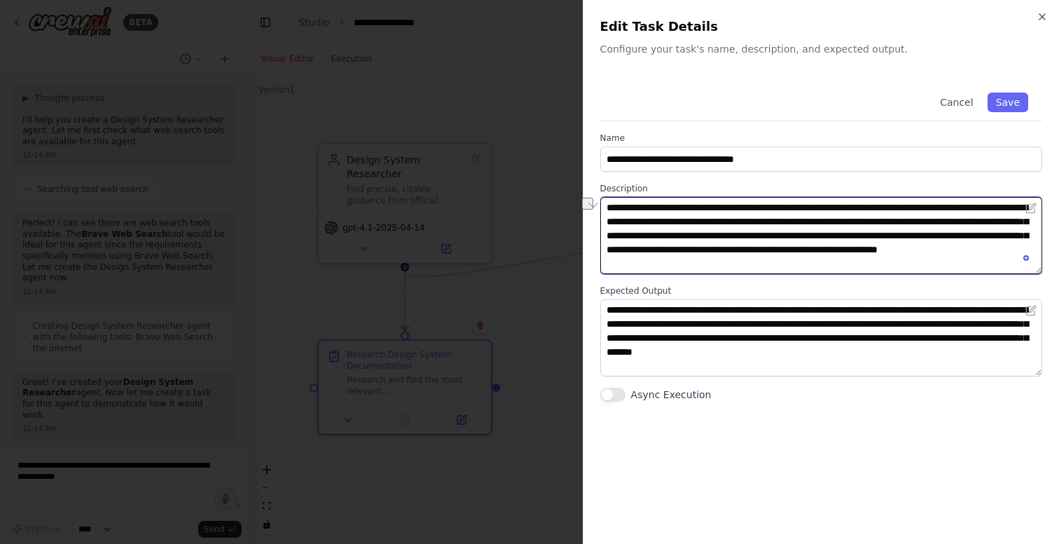
drag, startPoint x: 608, startPoint y: 221, endPoint x: 765, endPoint y: 218, distance: 157.7
click at [765, 218] on textarea "**********" at bounding box center [822, 235] width 442 height 77
paste textarea "**********"
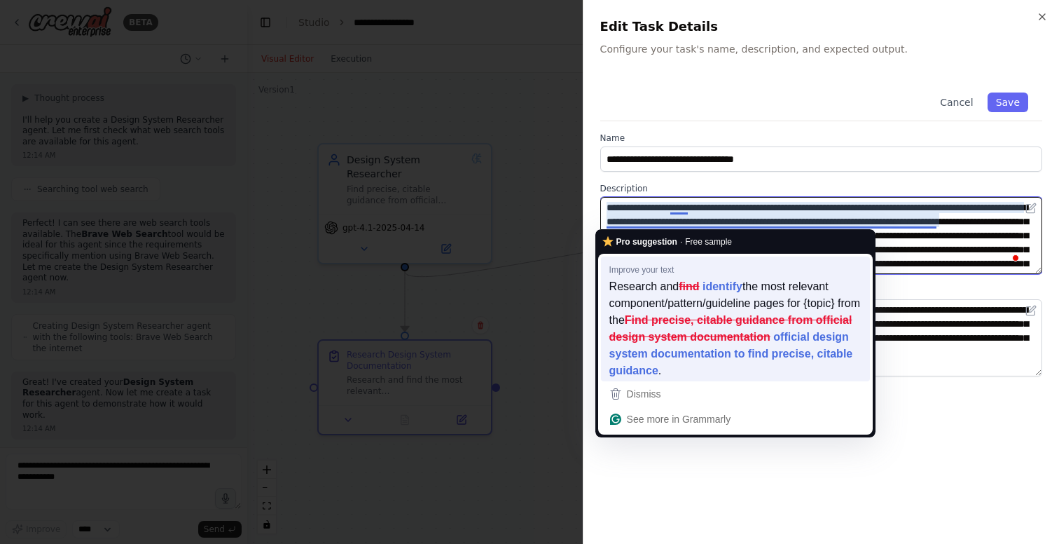
type textarea "**********"
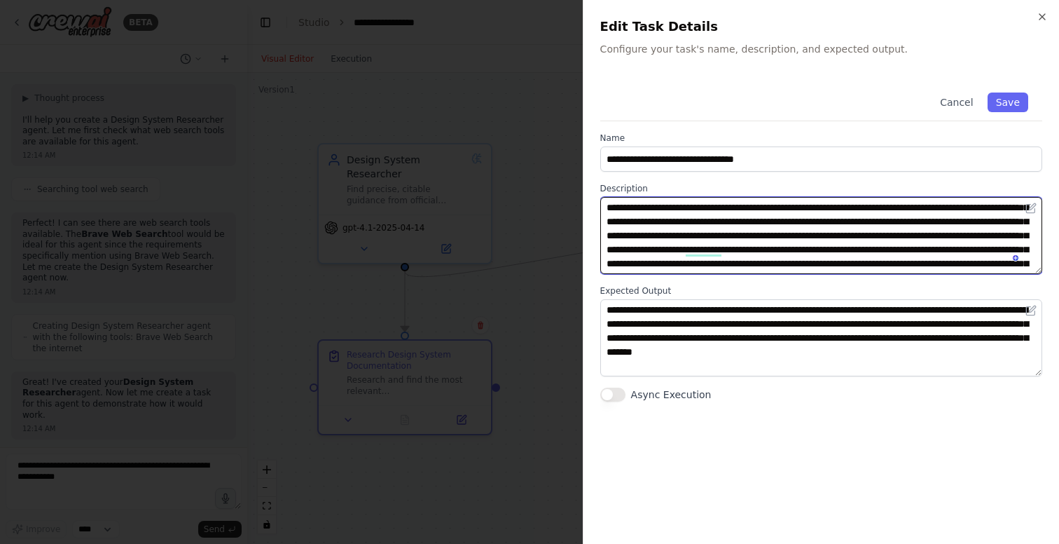
scroll to position [0, 0]
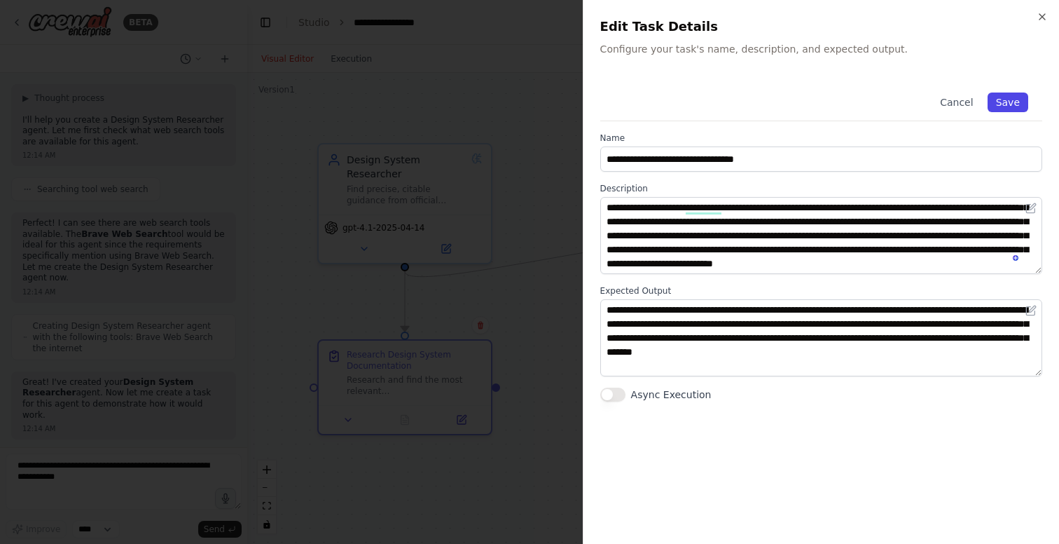
click at [1006, 99] on button "Save" at bounding box center [1008, 102] width 41 height 20
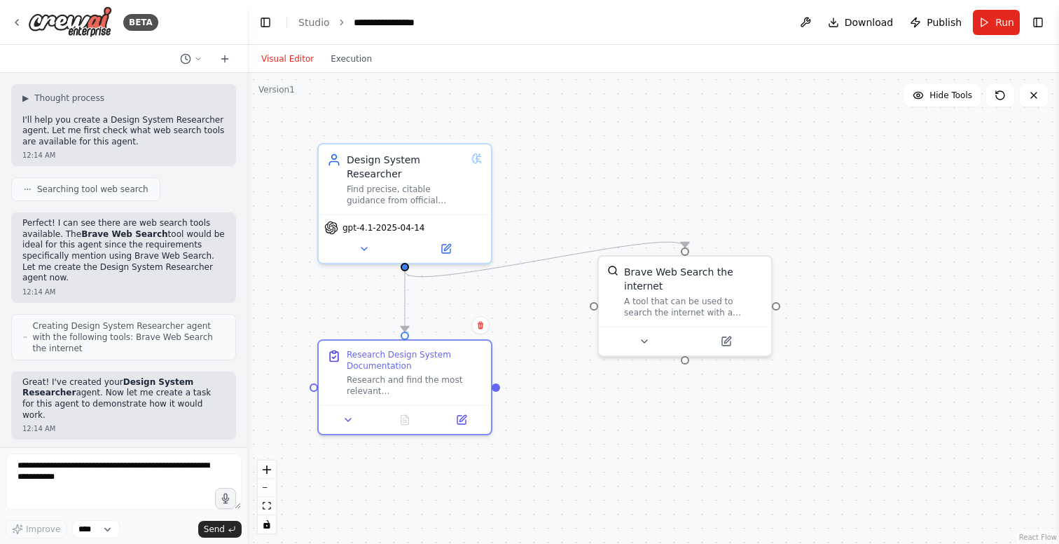
click at [451, 118] on div ".deletable-edge-delete-btn { width: 20px; height: 20px; border: 0px solid #ffff…" at bounding box center [653, 308] width 812 height 471
click at [809, 188] on div ".deletable-edge-delete-btn { width: 20px; height: 20px; border: 0px solid #ffff…" at bounding box center [653, 308] width 812 height 471
click at [994, 20] on button "Run" at bounding box center [996, 22] width 47 height 25
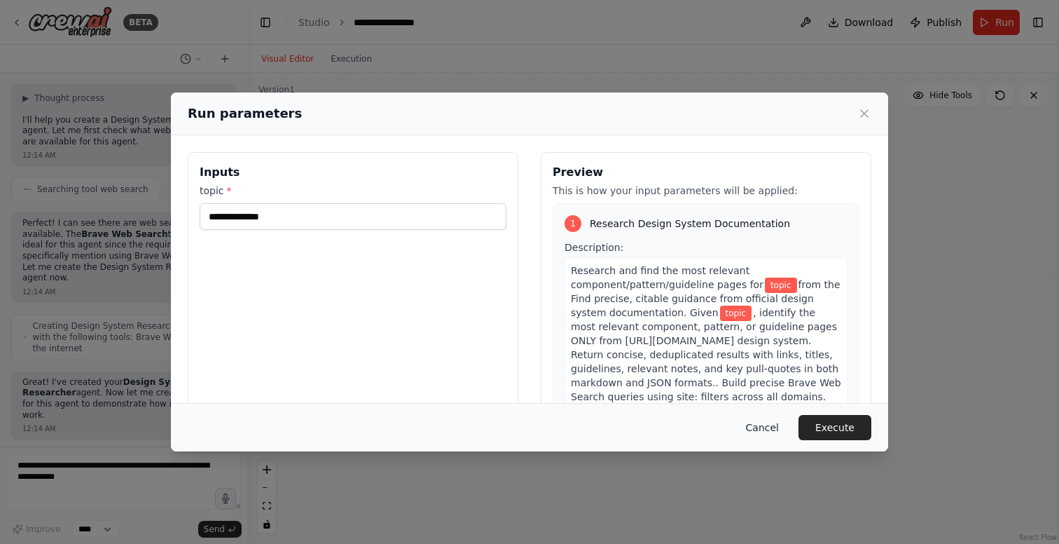
click at [764, 430] on button "Cancel" at bounding box center [762, 427] width 55 height 25
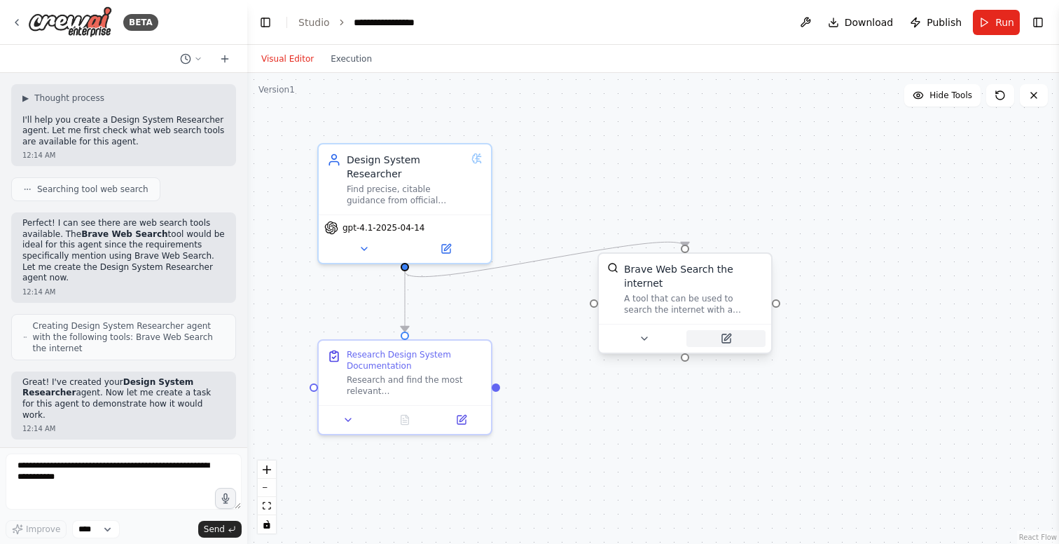
click at [731, 340] on icon at bounding box center [726, 338] width 11 height 11
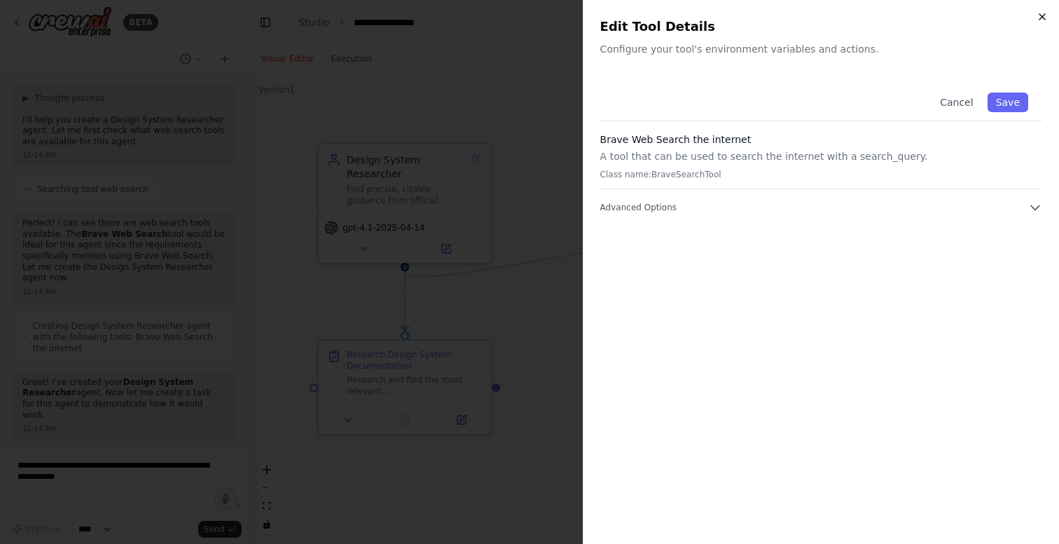
click at [1039, 17] on icon "button" at bounding box center [1042, 16] width 11 height 11
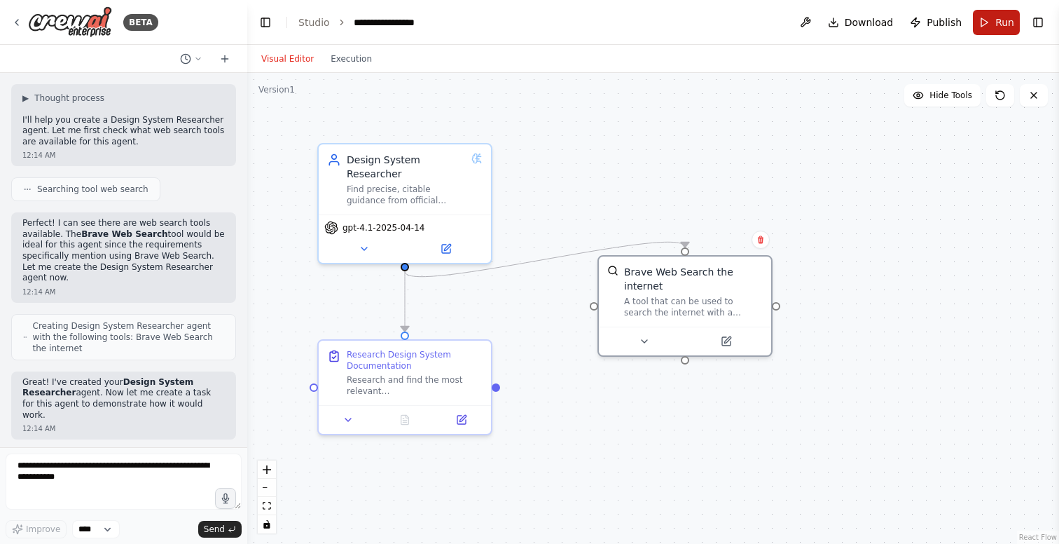
click at [996, 22] on button "Run" at bounding box center [996, 22] width 47 height 25
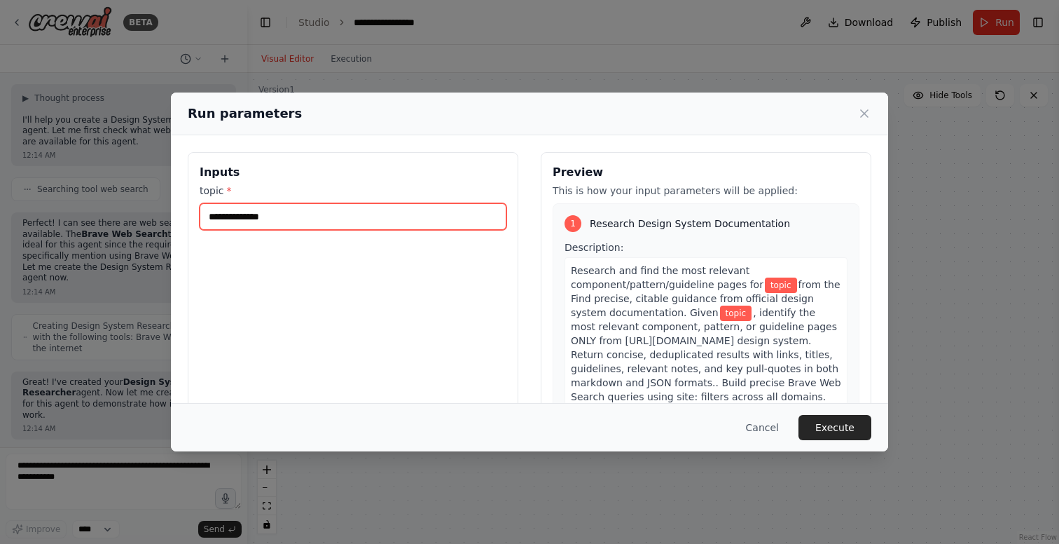
click at [411, 224] on input "topic *" at bounding box center [353, 216] width 307 height 27
type input "**********"
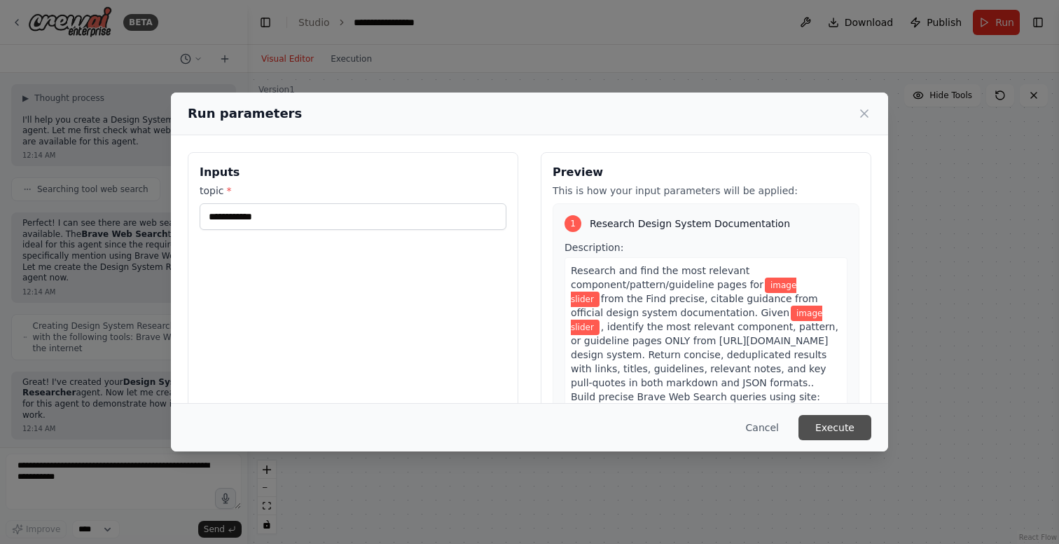
click at [840, 426] on button "Execute" at bounding box center [835, 427] width 73 height 25
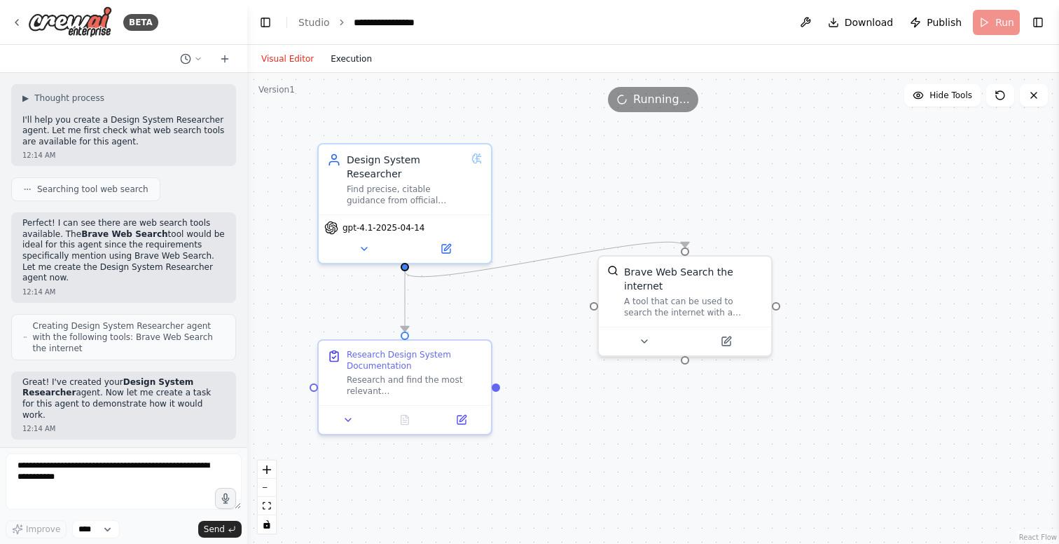
click at [350, 55] on button "Execution" at bounding box center [351, 58] width 58 height 17
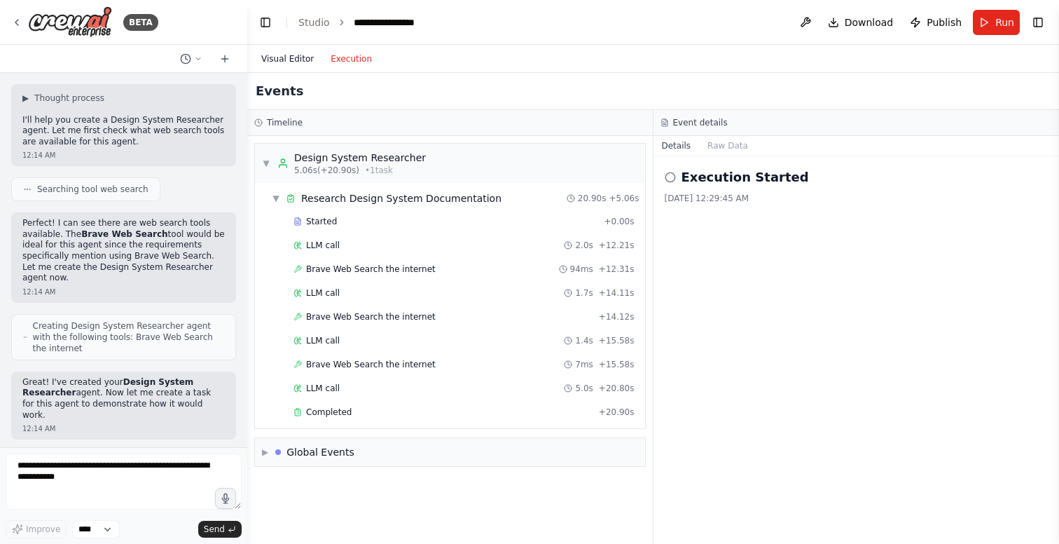
click at [285, 60] on button "Visual Editor" at bounding box center [287, 58] width 69 height 17
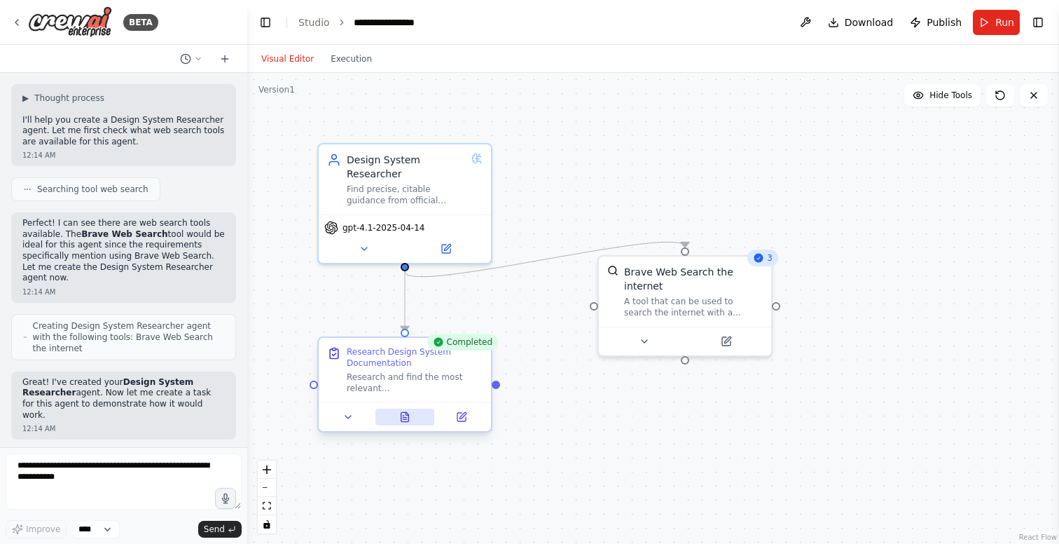
click at [408, 416] on icon at bounding box center [406, 416] width 8 height 9
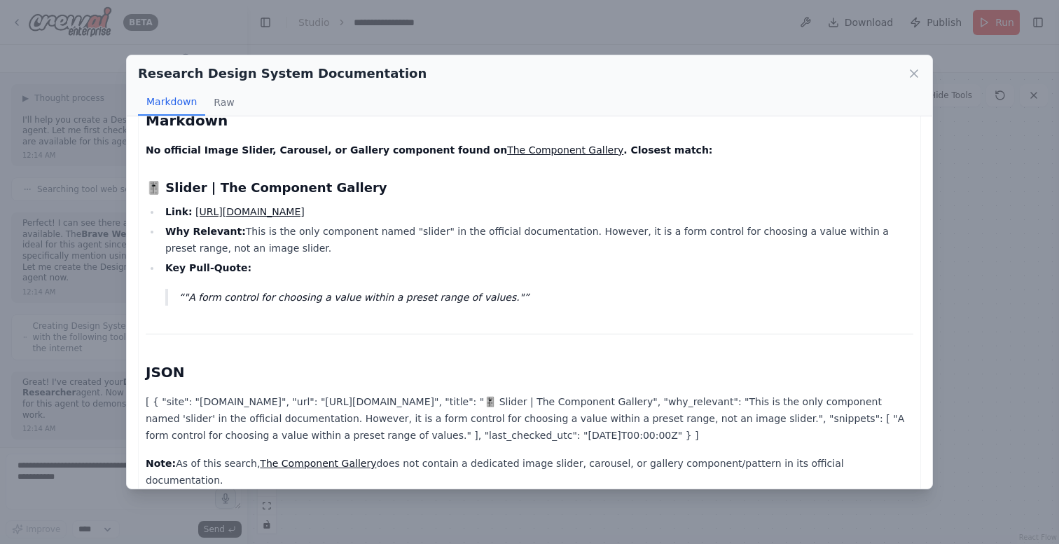
scroll to position [26, 0]
click at [305, 207] on link "[URL][DOMAIN_NAME]" at bounding box center [249, 210] width 109 height 11
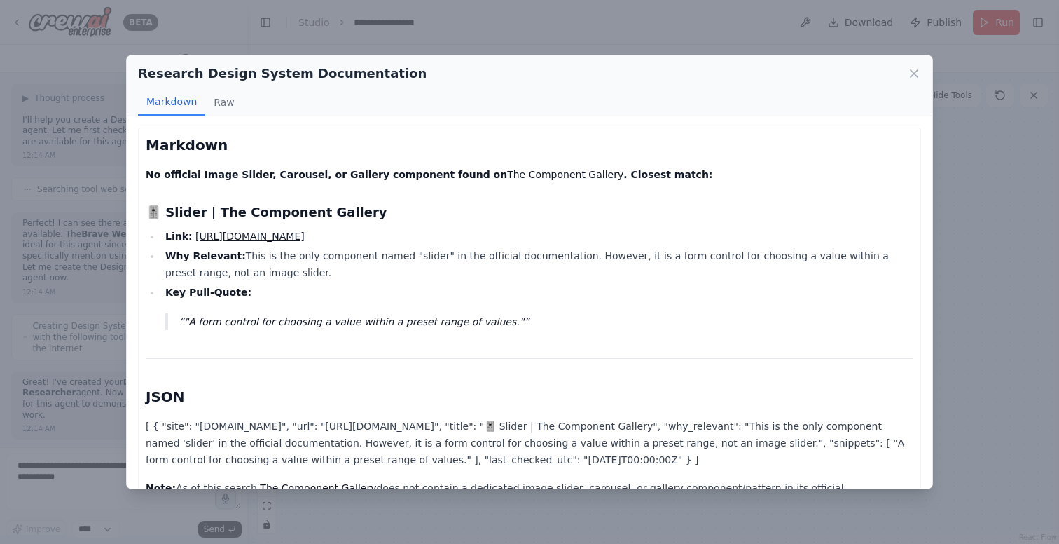
scroll to position [0, 0]
click at [916, 71] on icon at bounding box center [914, 73] width 7 height 7
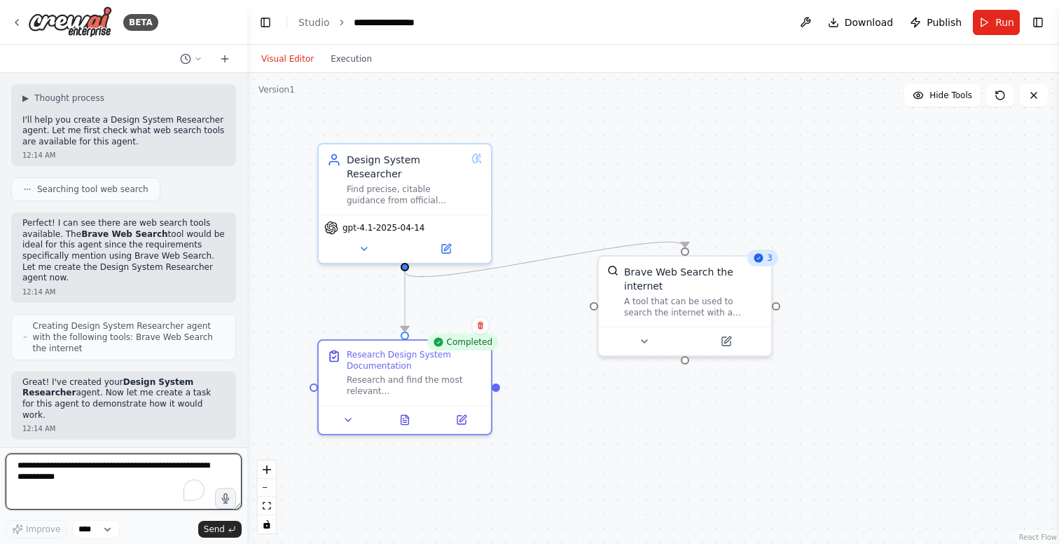
click at [90, 474] on textarea "To enrich screen reader interactions, please activate Accessibility in Grammarl…" at bounding box center [124, 481] width 236 height 56
paste textarea "**********"
type textarea "**********"
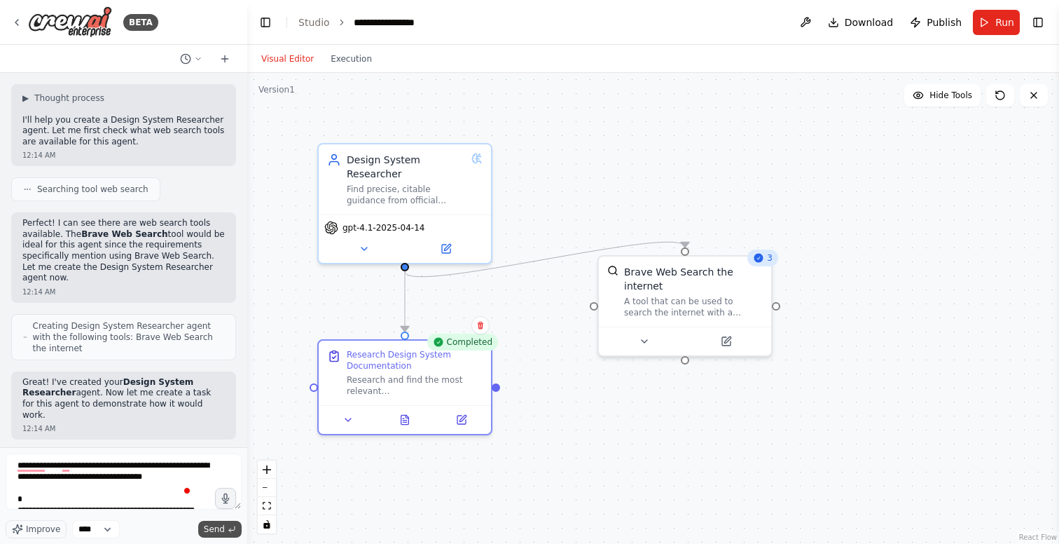
click at [214, 528] on span "Send" at bounding box center [214, 528] width 21 height 11
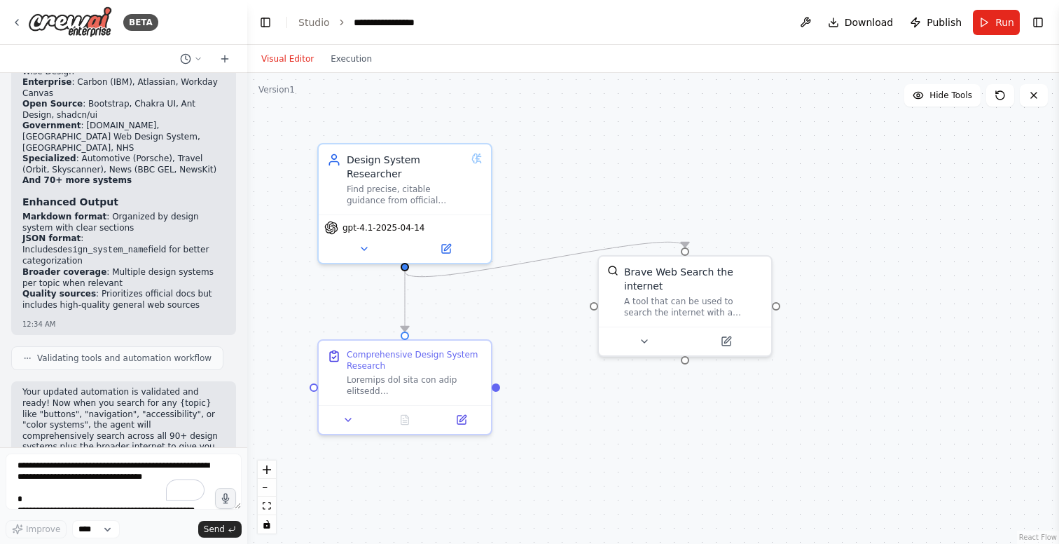
scroll to position [3726, 0]
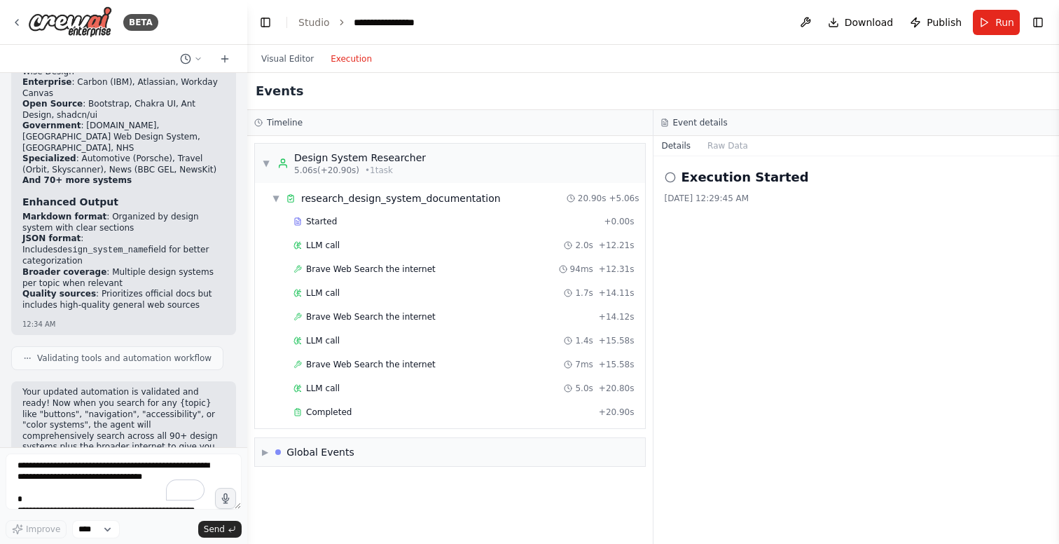
click at [343, 50] on button "Execution" at bounding box center [351, 58] width 58 height 17
click at [303, 57] on button "Visual Editor" at bounding box center [287, 58] width 69 height 17
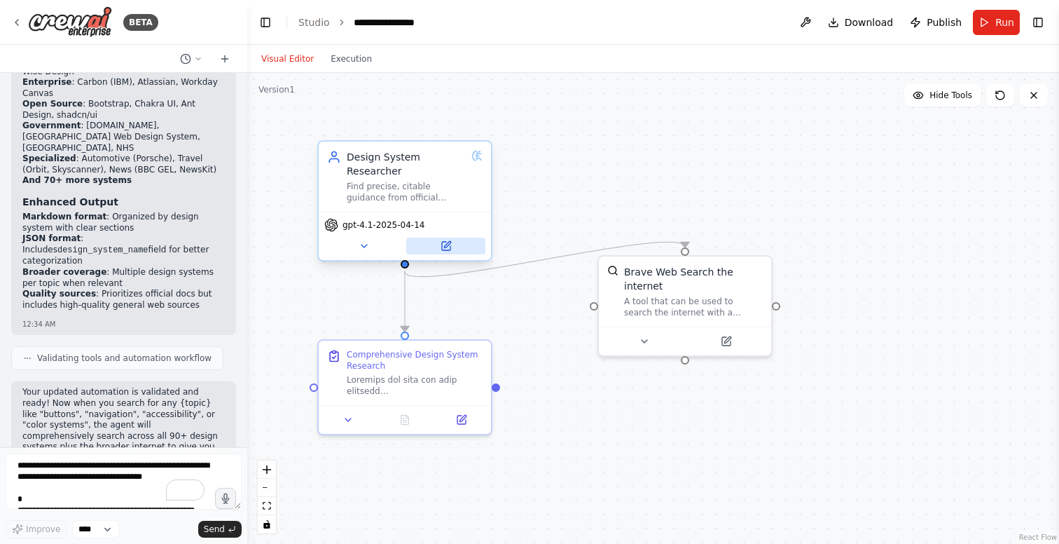
click at [451, 249] on icon at bounding box center [446, 245] width 11 height 11
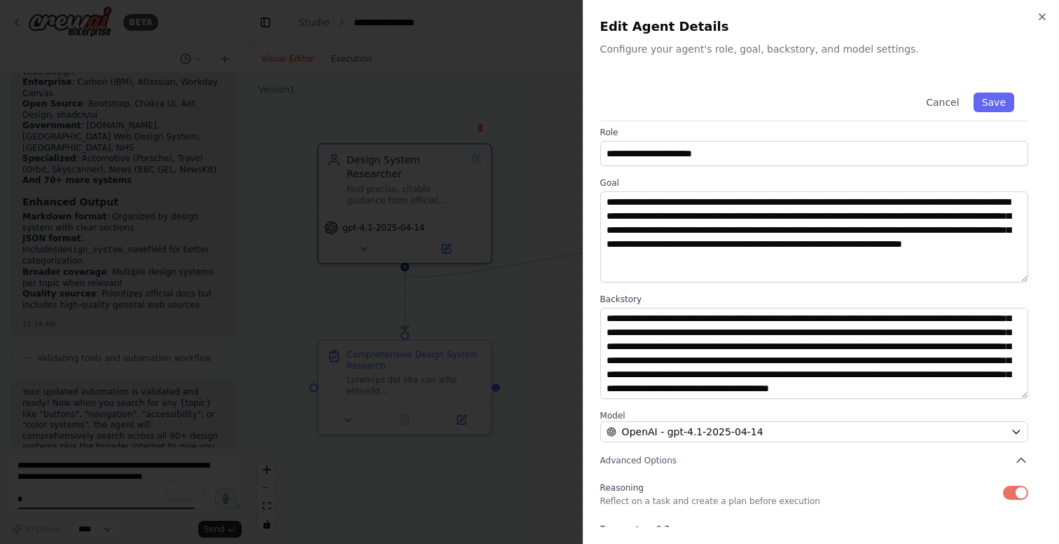
scroll to position [91, 0]
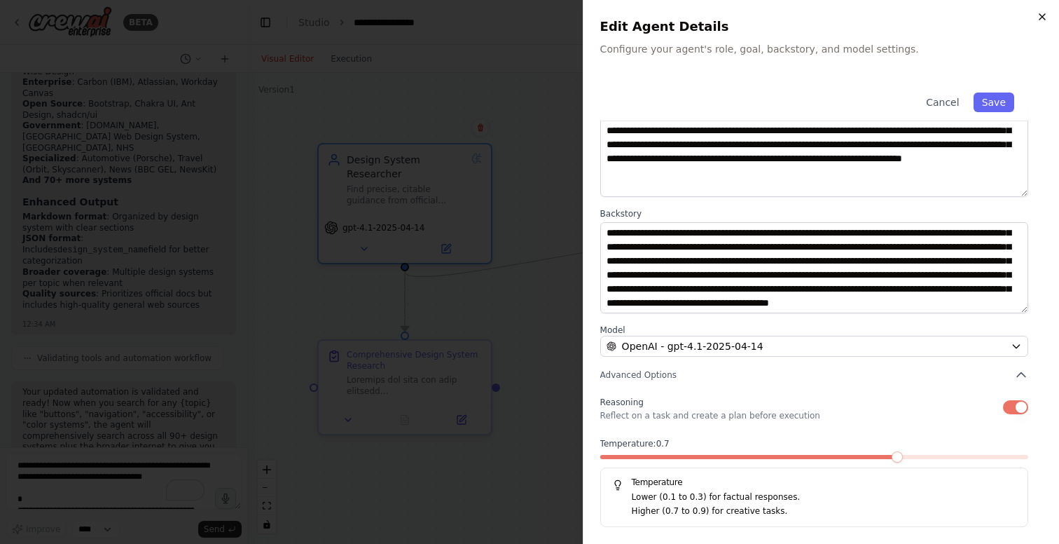
click at [1045, 15] on icon "button" at bounding box center [1042, 16] width 11 height 11
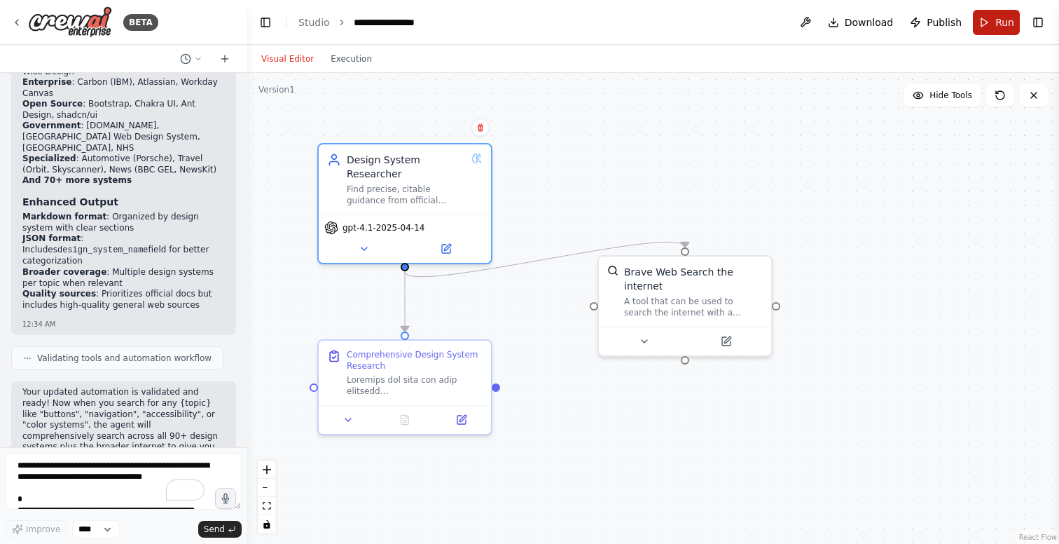
click at [990, 21] on button "Run" at bounding box center [996, 22] width 47 height 25
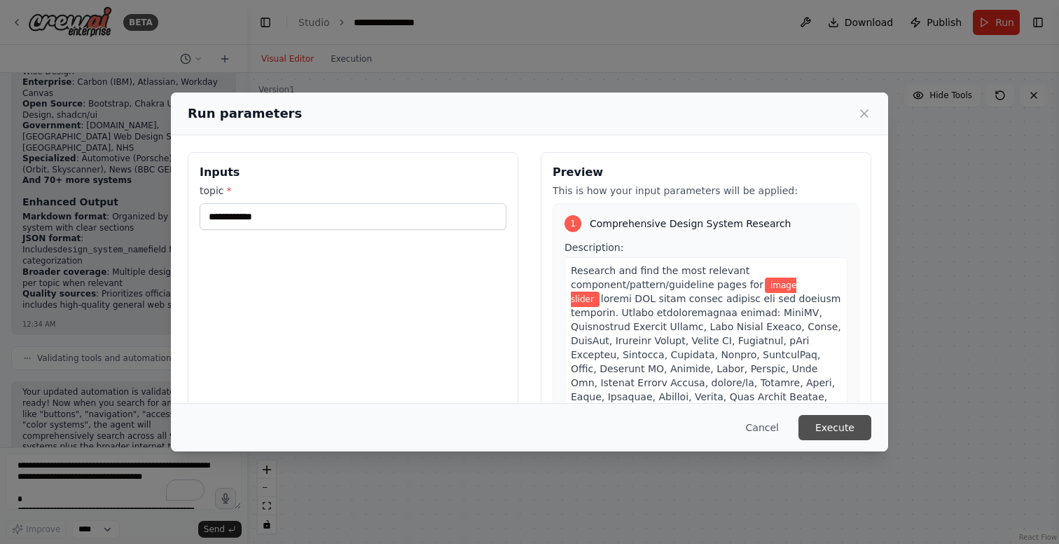
click at [842, 424] on button "Execute" at bounding box center [835, 427] width 73 height 25
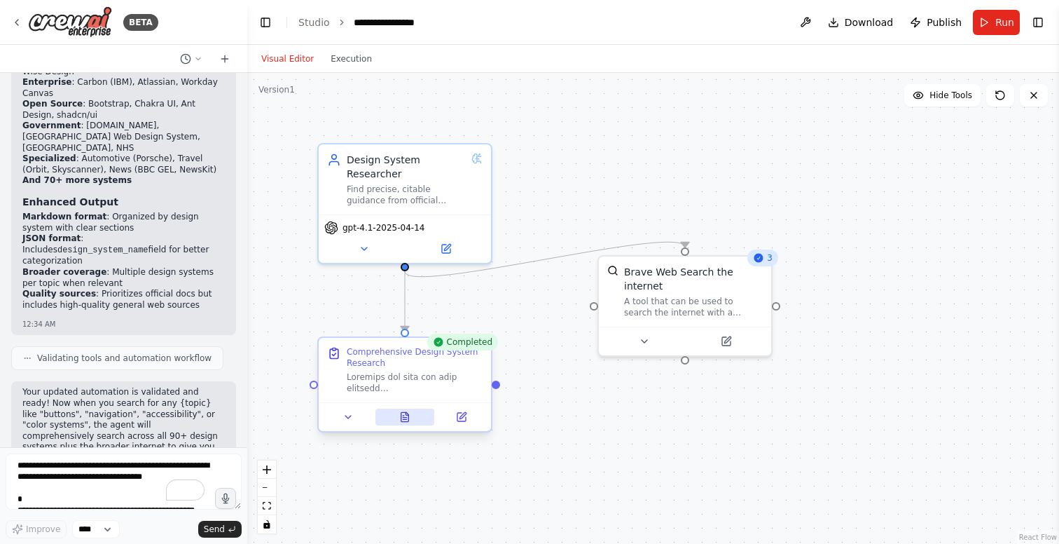
click at [412, 421] on button at bounding box center [406, 417] width 60 height 17
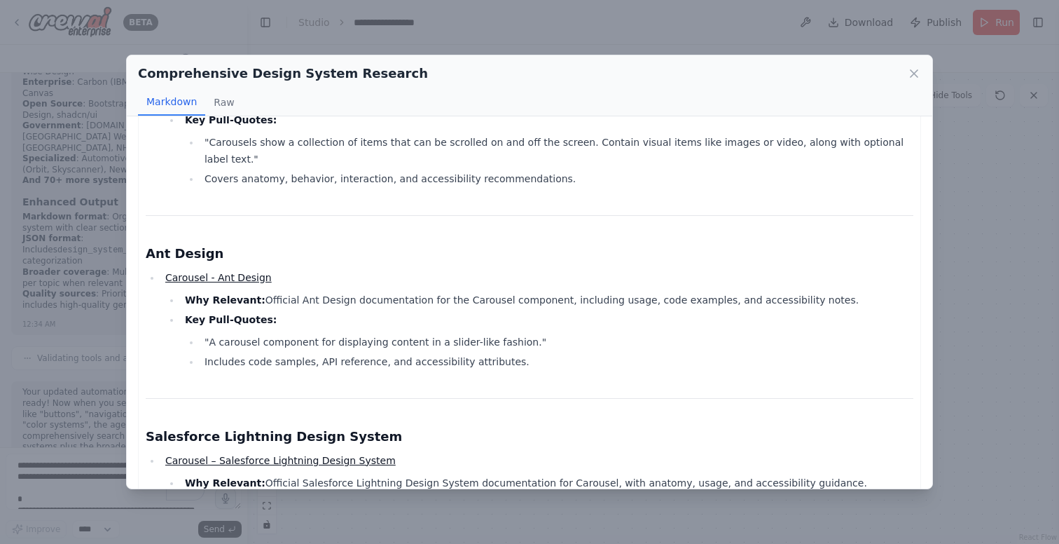
scroll to position [165, 0]
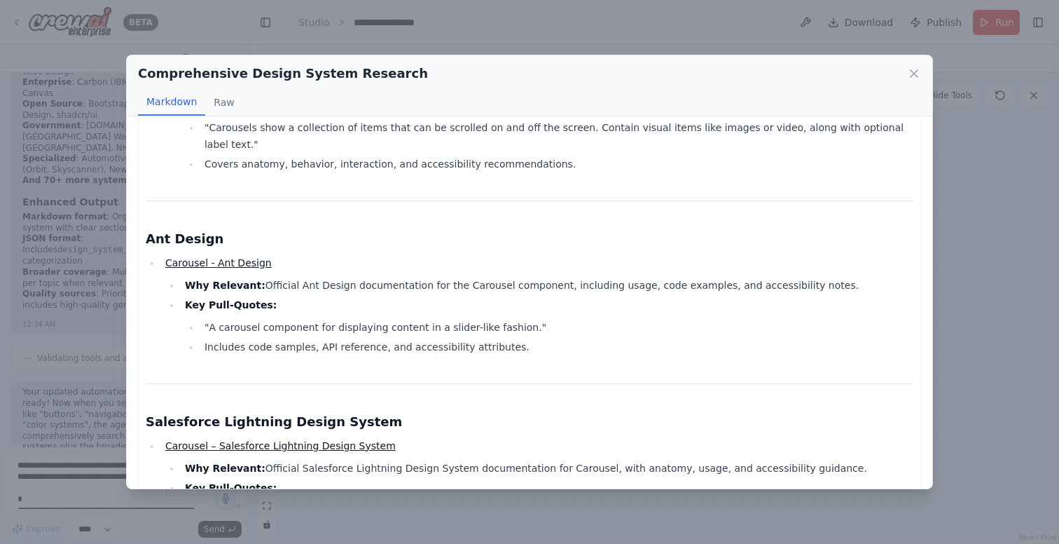
click at [248, 257] on link "Carousel - Ant Design" at bounding box center [218, 262] width 107 height 11
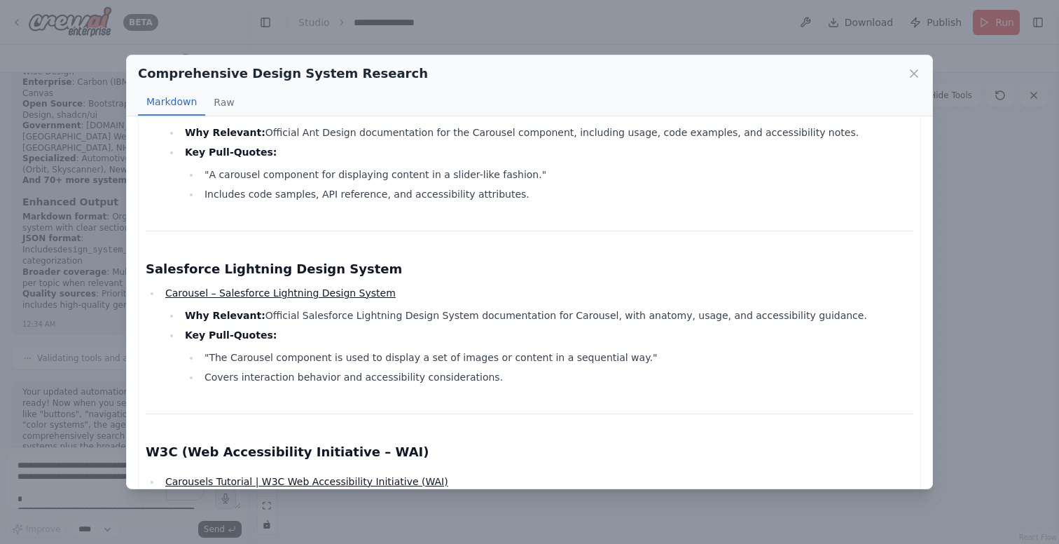
scroll to position [341, 0]
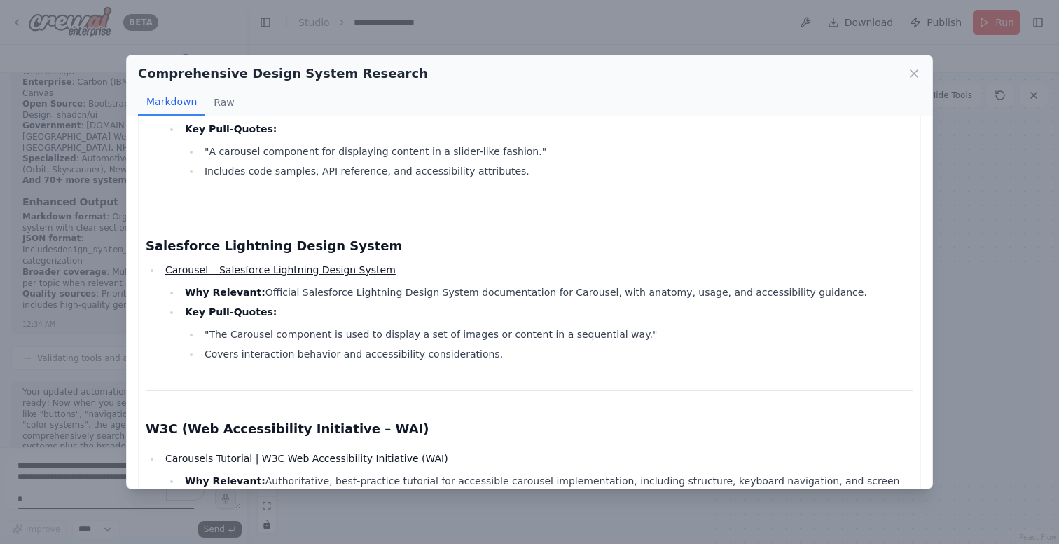
click at [320, 264] on link "Carousel – Salesforce Lightning Design System" at bounding box center [280, 269] width 231 height 11
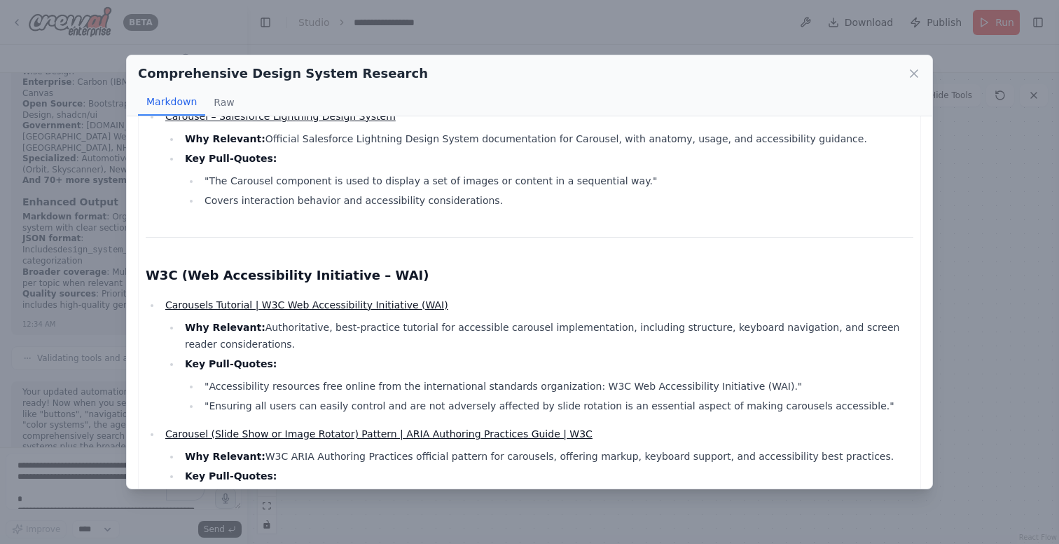
scroll to position [523, 0]
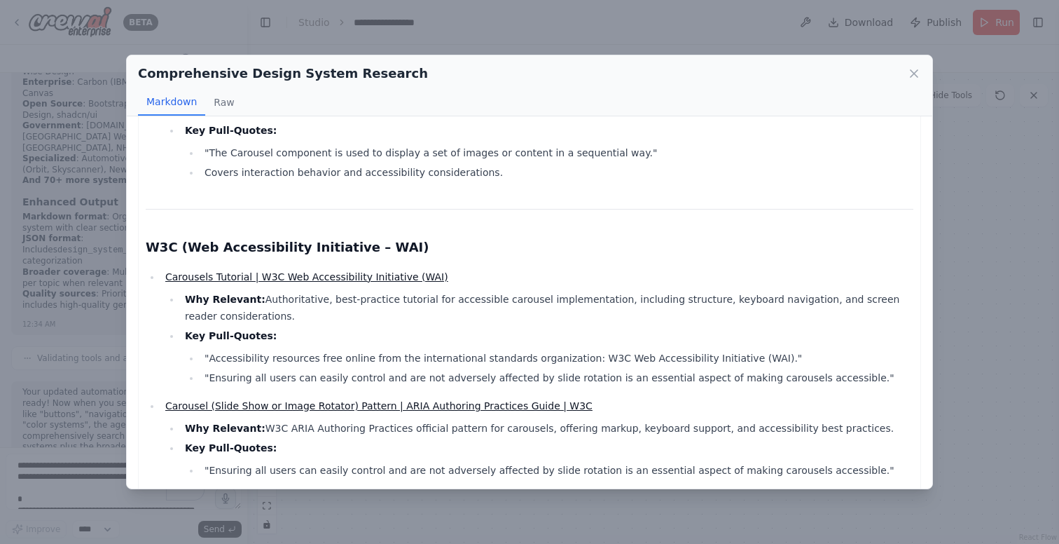
click at [341, 271] on link "Carousels Tutorial | W3C Web Accessibility Initiative (WAI)" at bounding box center [306, 276] width 283 height 11
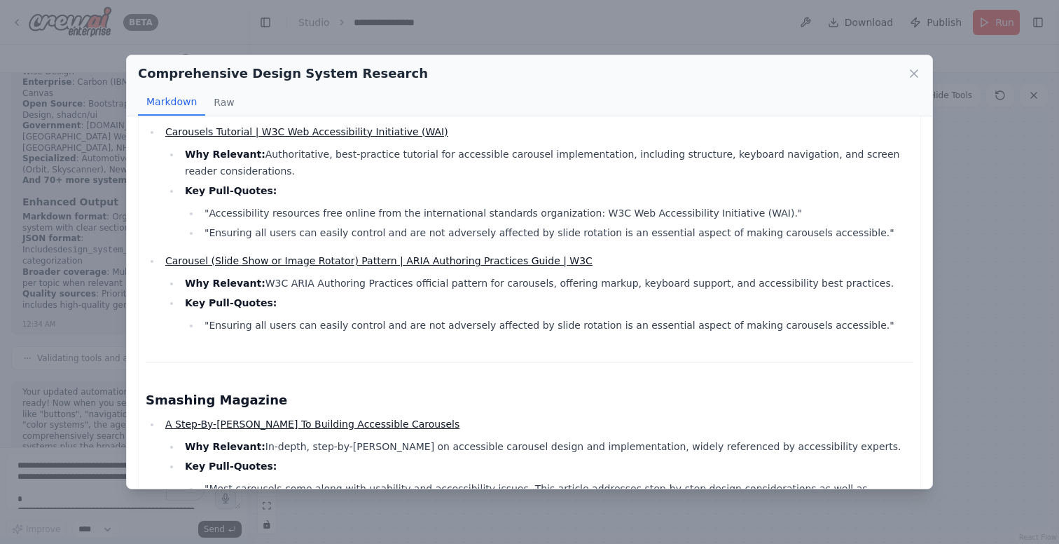
scroll to position [718, 0]
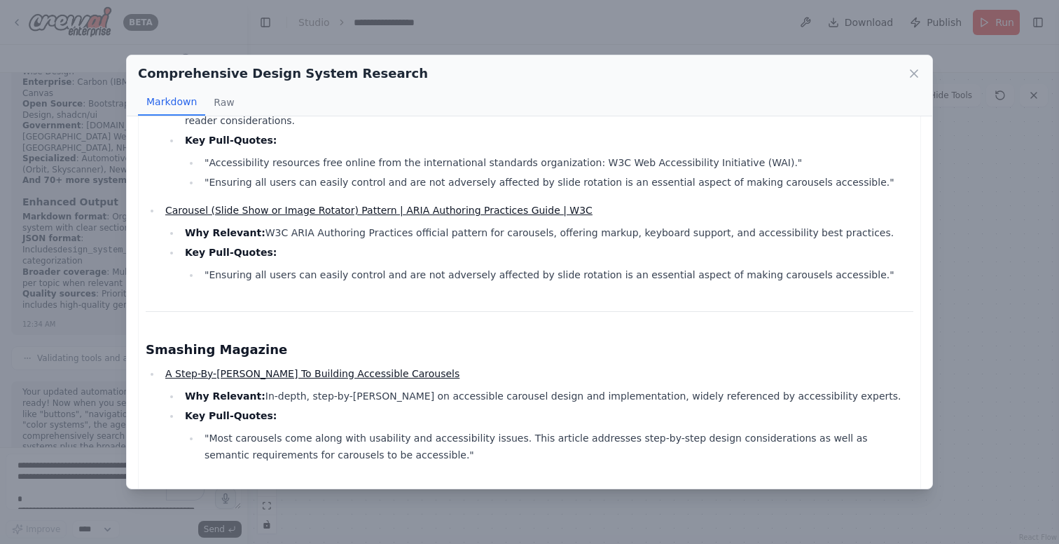
click at [393, 205] on link "Carousel (Slide Show or Image Rotator) Pattern | ARIA Authoring Practices Guide…" at bounding box center [378, 210] width 427 height 11
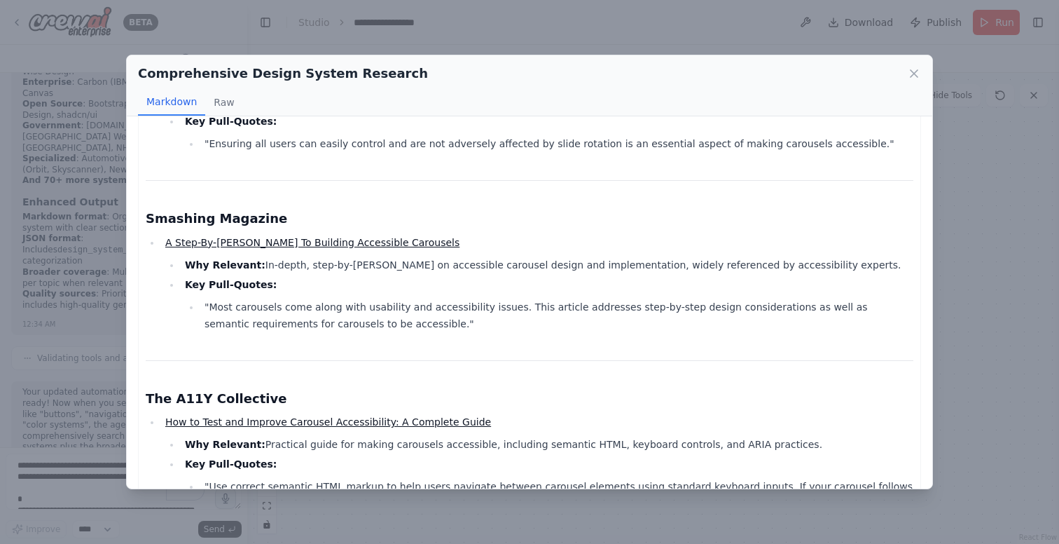
scroll to position [851, 0]
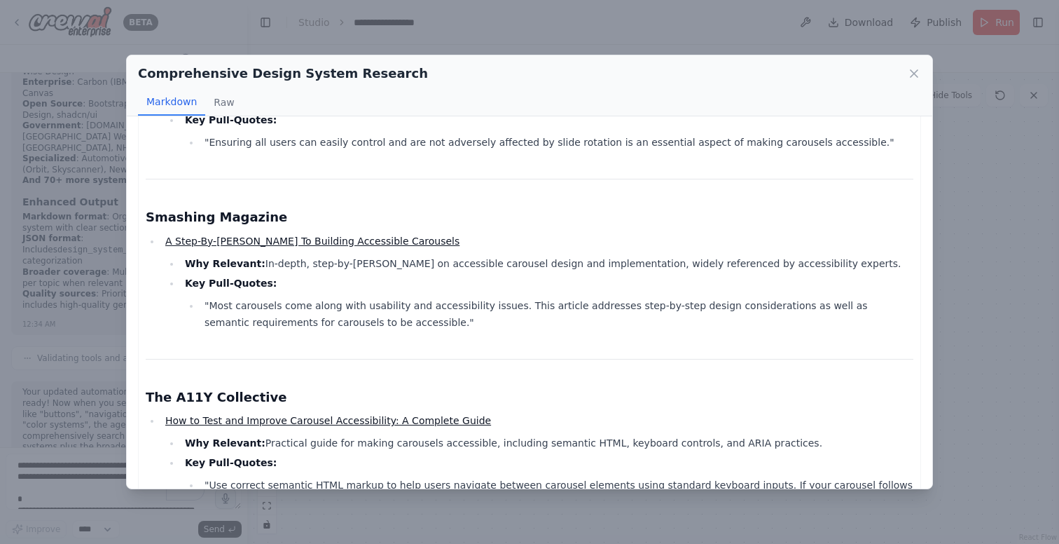
click at [314, 235] on link "A Step-By-[PERSON_NAME] To Building Accessible Carousels" at bounding box center [312, 240] width 294 height 11
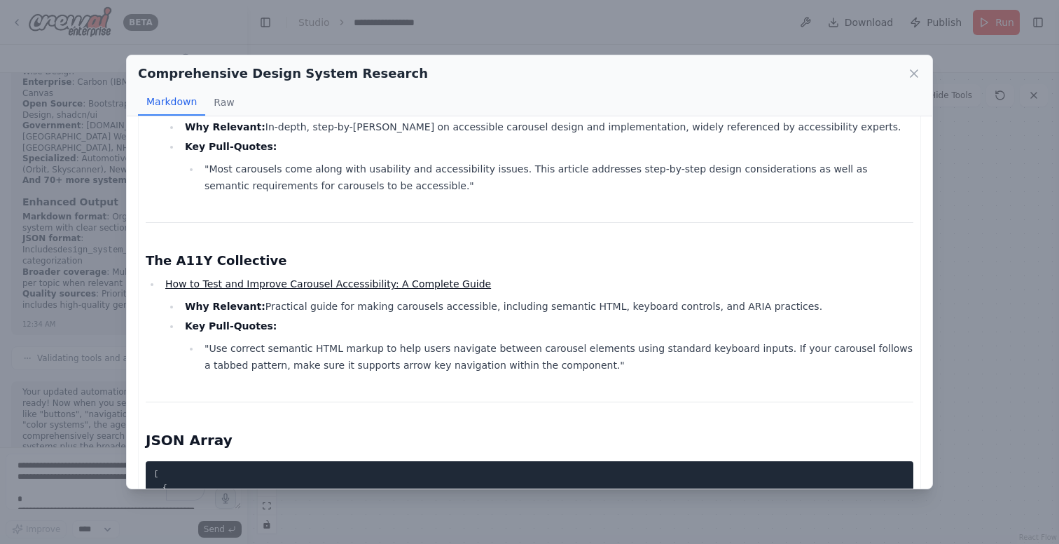
scroll to position [1010, 0]
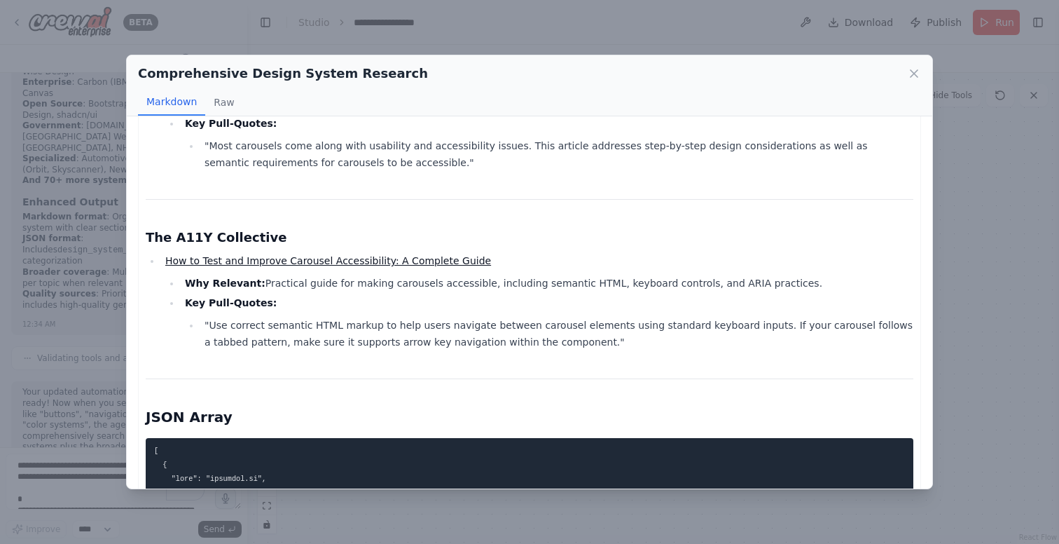
click at [336, 255] on link "How to Test and Improve Carousel Accessibility: A Complete Guide" at bounding box center [328, 260] width 326 height 11
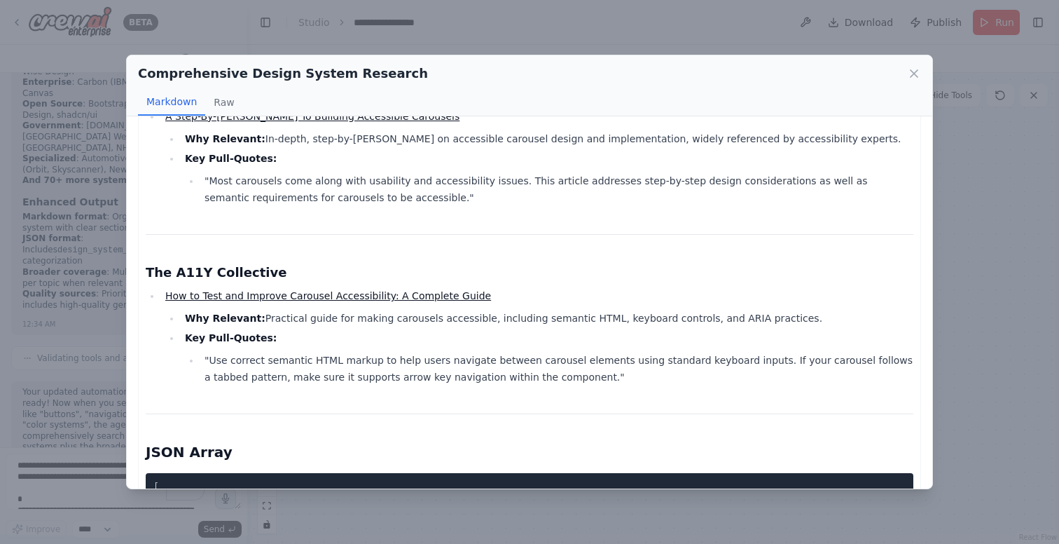
scroll to position [986, 0]
